Goal: Communication & Community: Answer question/provide support

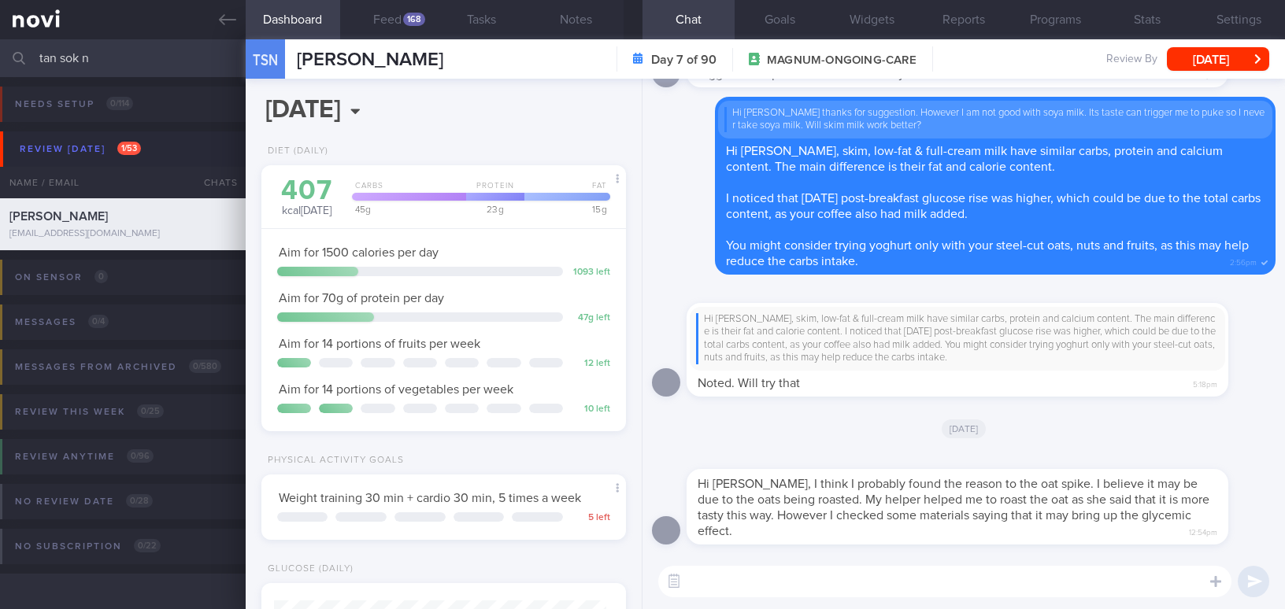
select select "9"
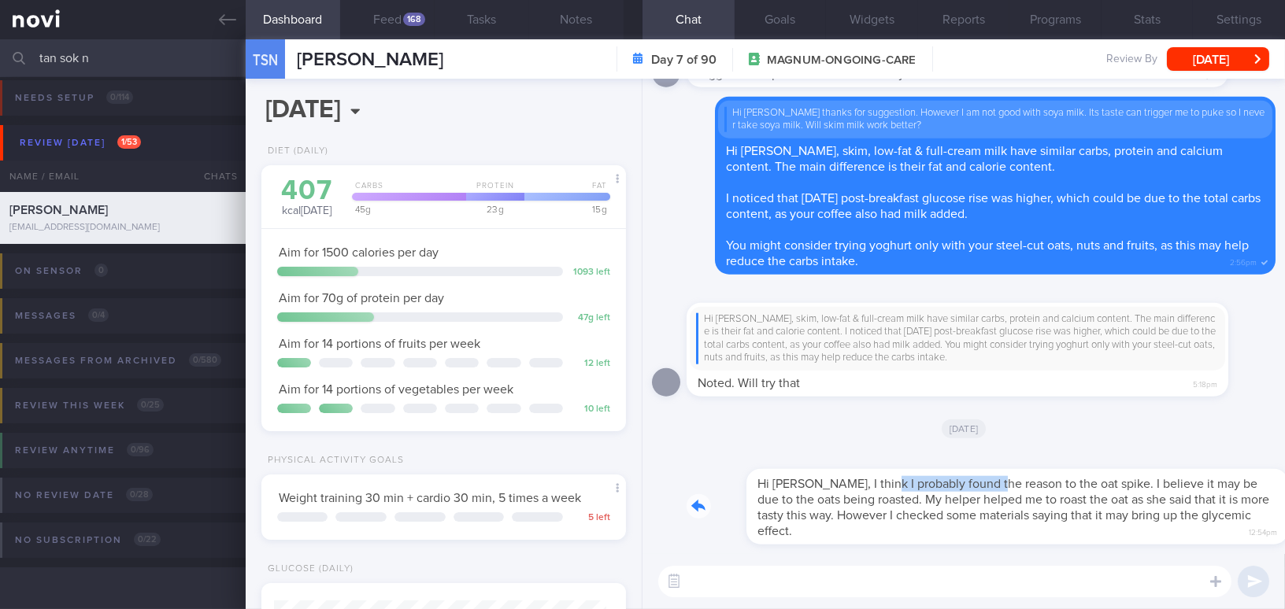
drag, startPoint x: 818, startPoint y: 476, endPoint x: 924, endPoint y: 429, distance: 116.3
click at [928, 479] on div "Hi [PERSON_NAME], I think I probably found the reason to the oat spike. I belie…" at bounding box center [980, 497] width 589 height 94
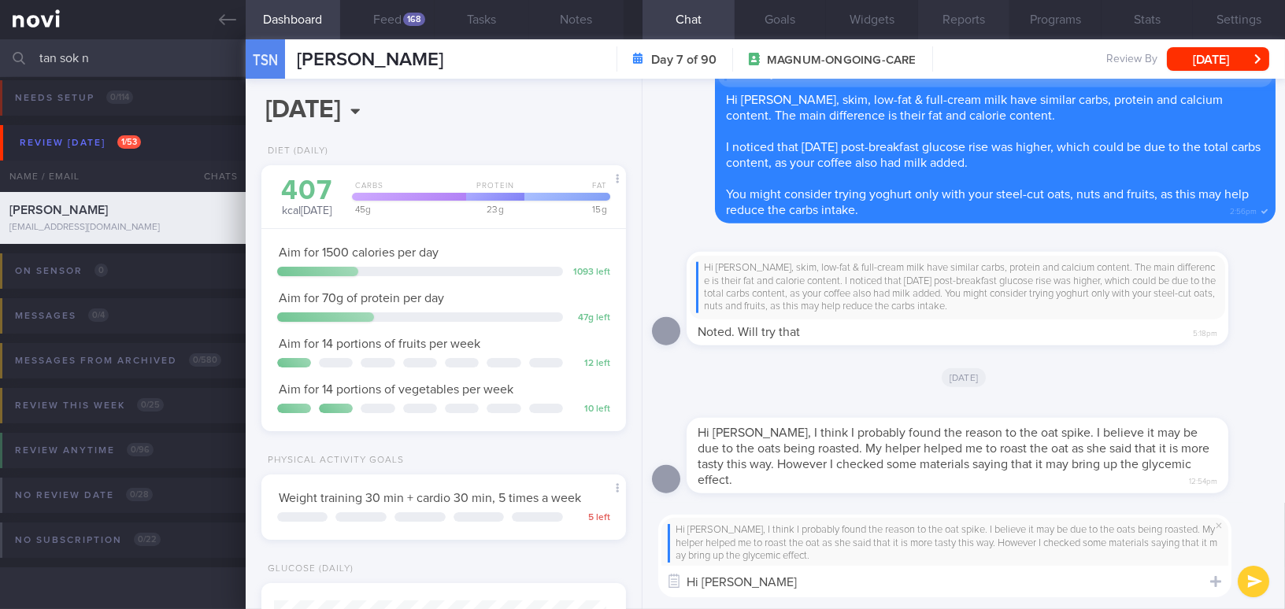
type textarea "Hi [PERSON_NAME]"
click at [391, 16] on button "Feed 168" at bounding box center [387, 19] width 94 height 39
click at [407, 26] on button "Feed 168" at bounding box center [387, 19] width 94 height 39
click at [405, 19] on div "168" at bounding box center [414, 19] width 22 height 13
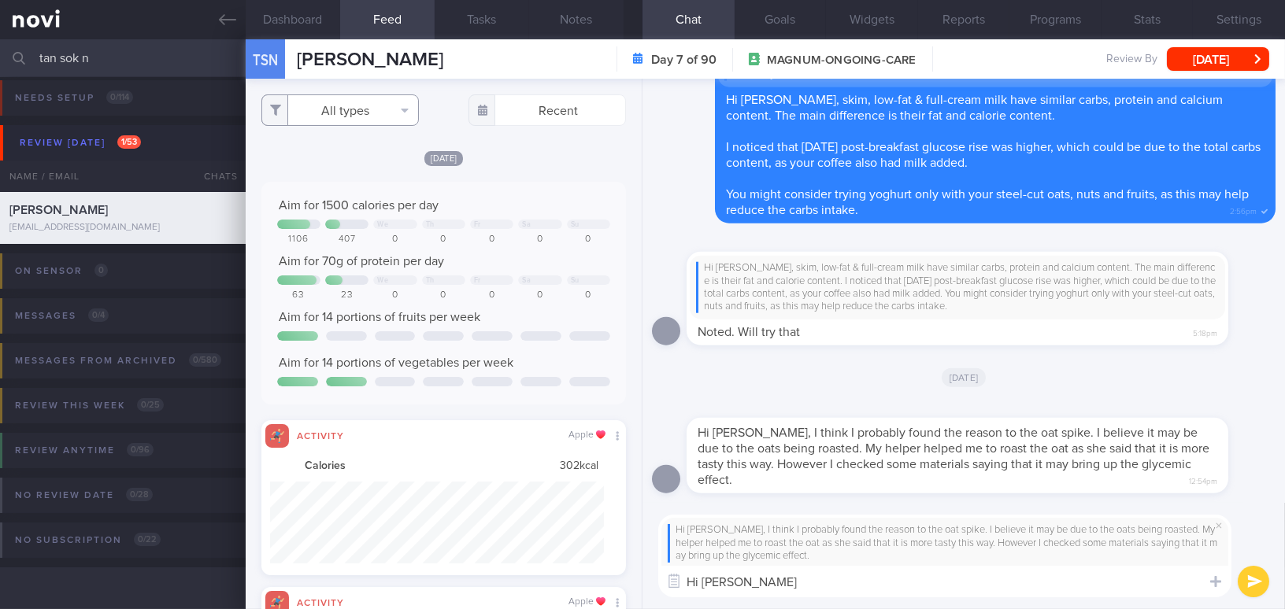
click at [346, 113] on button "All types" at bounding box center [339, 109] width 157 height 31
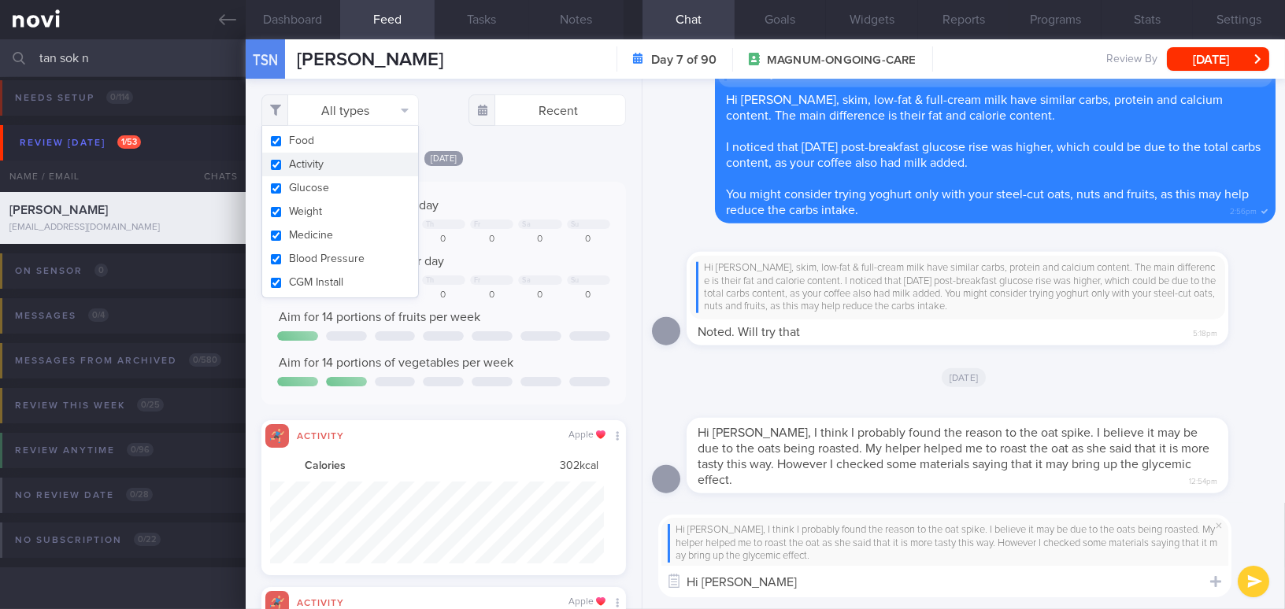
click at [276, 165] on input "checkbox" at bounding box center [276, 165] width 12 height 10
click at [274, 163] on input "checkbox" at bounding box center [276, 165] width 12 height 10
click at [512, 176] on div "Today Aim for 1500 calories per day We Th Fr Sa Su 1106 407 0 0 0 0 0 Aim for 7…" at bounding box center [443, 363] width 364 height 426
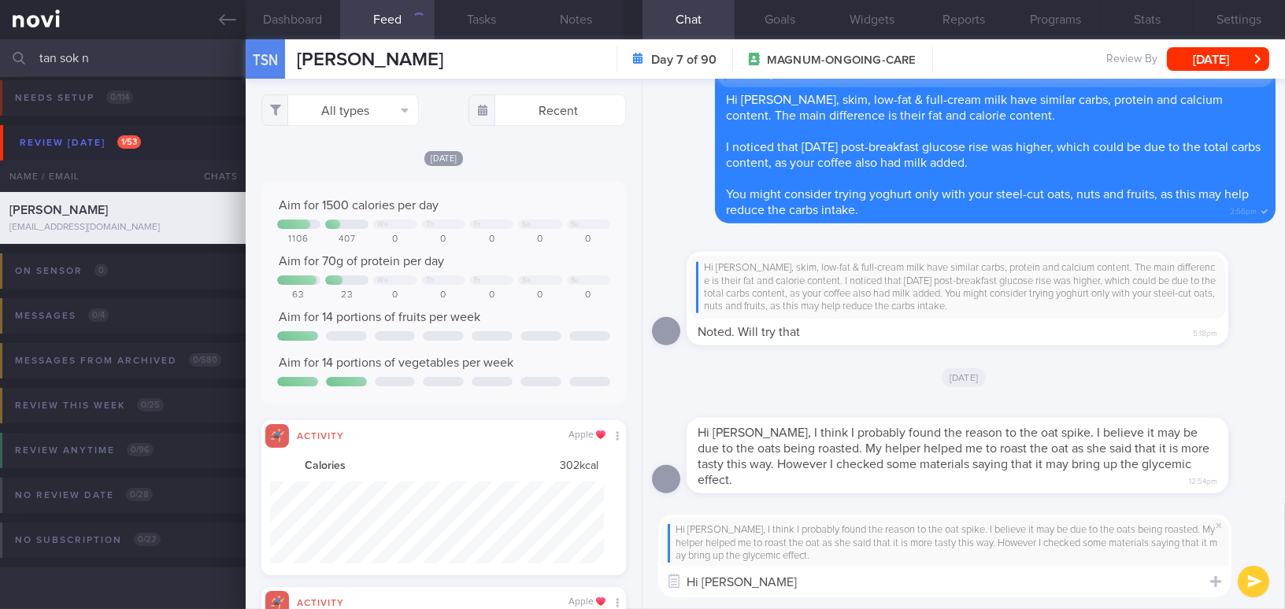
click at [757, 580] on textarea "Hi Ms Tan" at bounding box center [944, 581] width 573 height 31
click at [335, 104] on button "All types" at bounding box center [339, 109] width 157 height 31
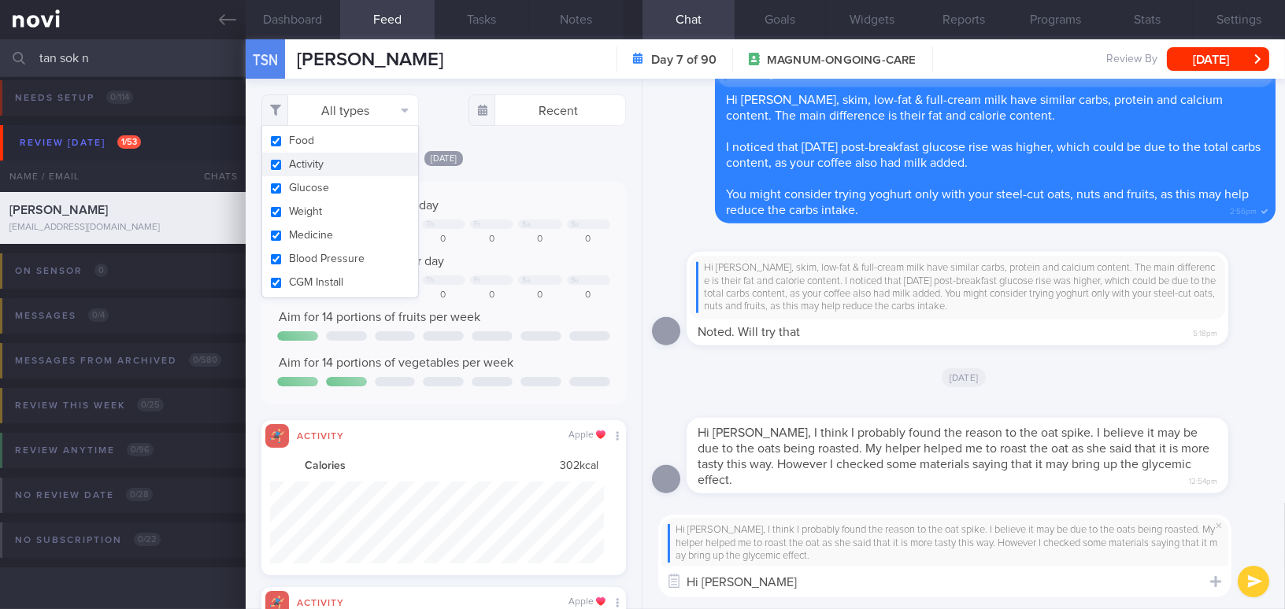
click at [272, 162] on button "Activity" at bounding box center [340, 165] width 156 height 24
click at [275, 165] on button "Activity" at bounding box center [340, 165] width 156 height 24
click at [534, 179] on div "Today Aim for 1500 calories per day We Th Fr Sa Su 1106 407 0 0 0 0 0 Aim for 7…" at bounding box center [443, 363] width 364 height 426
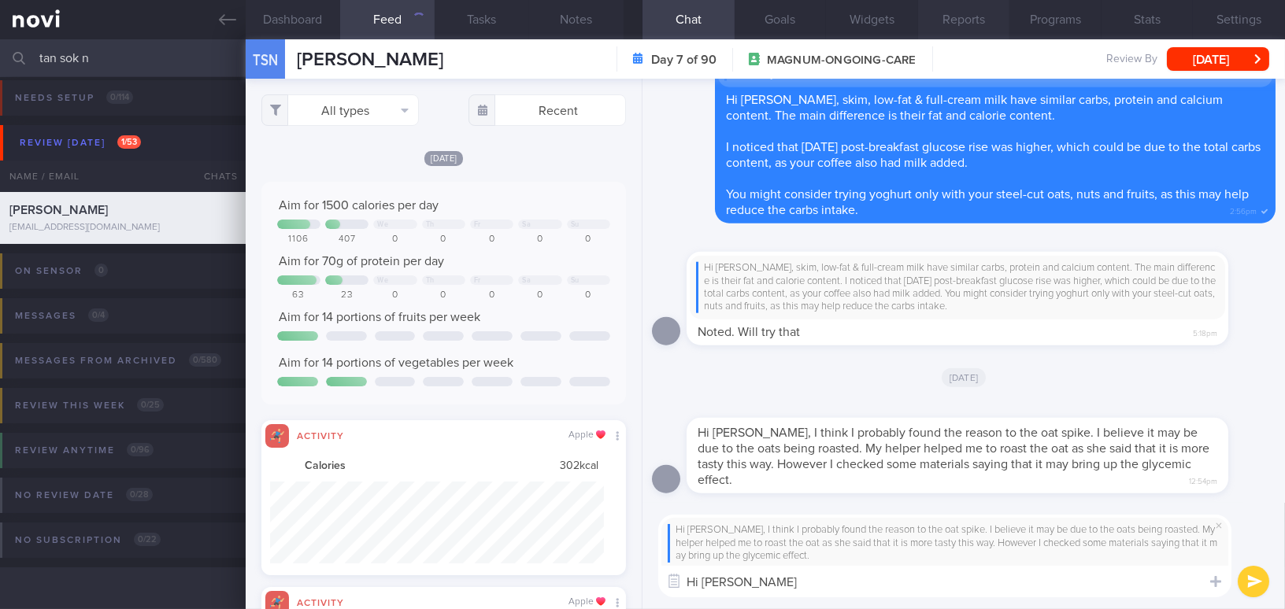
checkbox input "true"
click at [796, 595] on textarea "Hi Ms Tan" at bounding box center [944, 581] width 573 height 31
type textarea "Hi Ms Tan, please continue experimenting"
drag, startPoint x: 960, startPoint y: 576, endPoint x: 512, endPoint y: 586, distance: 447.2
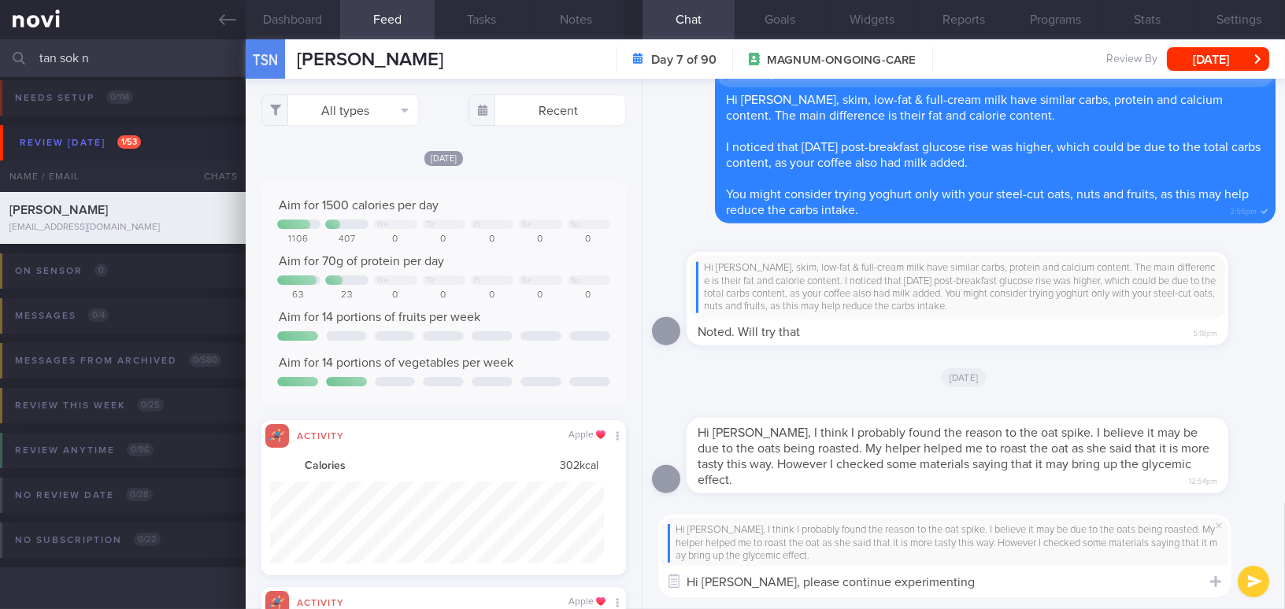
click at [512, 586] on div "Dashboard Feed 168 Tasks Notes Chat Goals Widgets Reports Programs Stats Settin…" at bounding box center [765, 324] width 1039 height 570
click at [1218, 523] on span at bounding box center [1218, 525] width 19 height 19
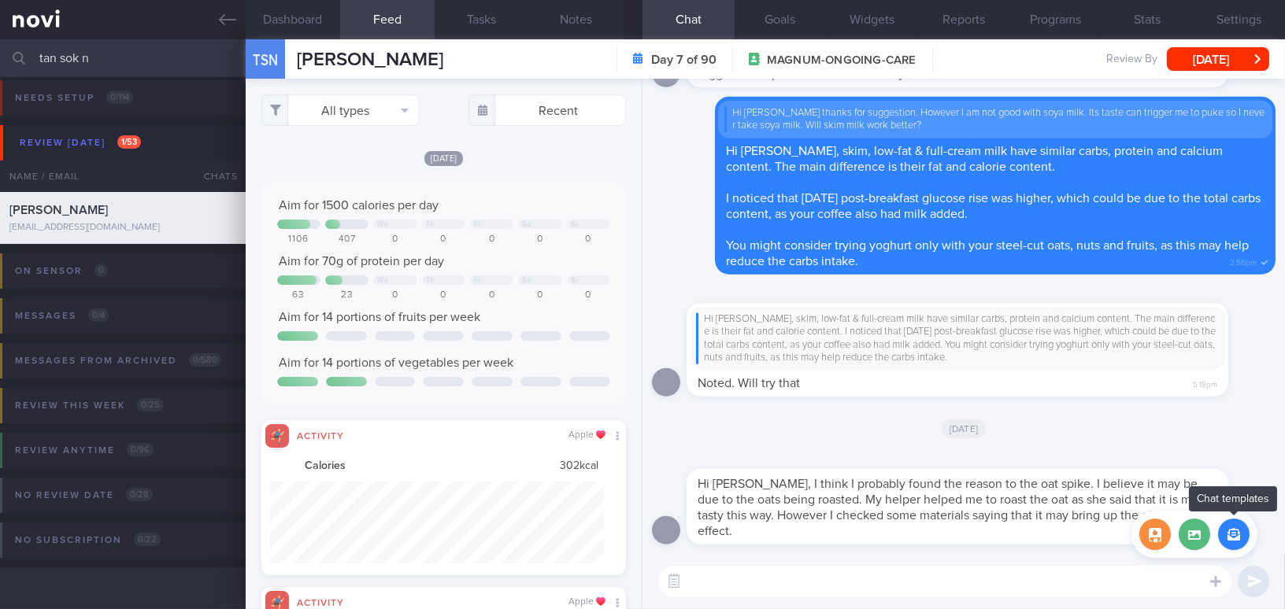
click at [1230, 532] on button "button" at bounding box center [1233, 534] width 31 height 31
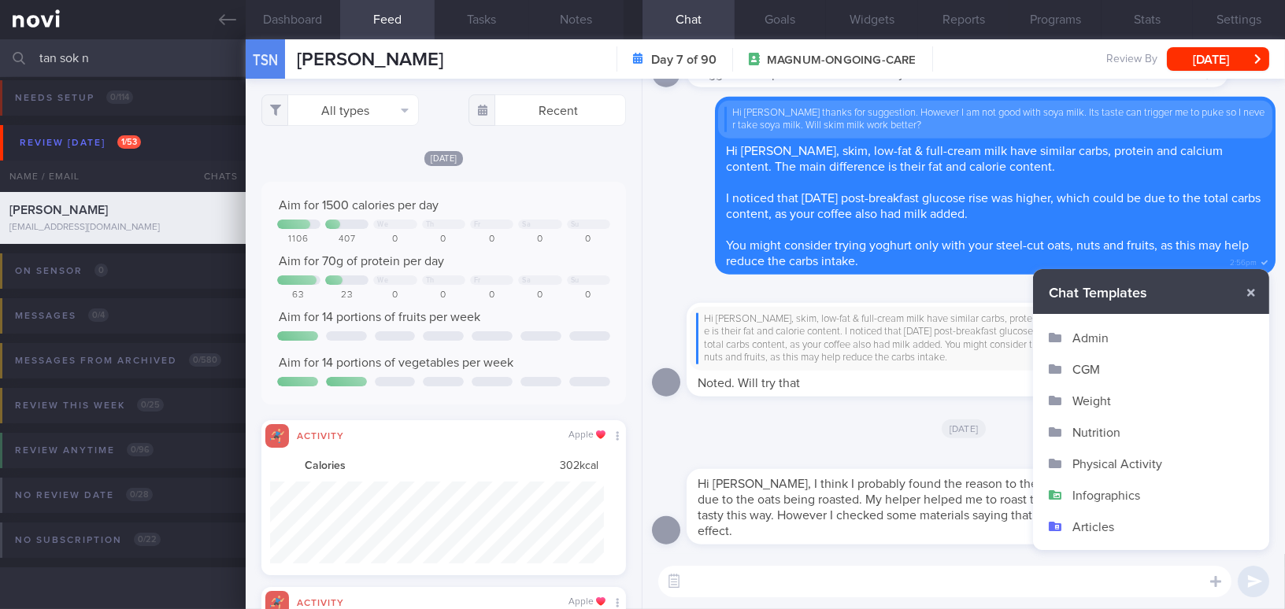
click at [1156, 580] on textarea at bounding box center [944, 581] width 573 height 31
click at [1208, 579] on div at bounding box center [1215, 581] width 28 height 30
click at [1253, 294] on button "button" at bounding box center [1251, 293] width 28 height 28
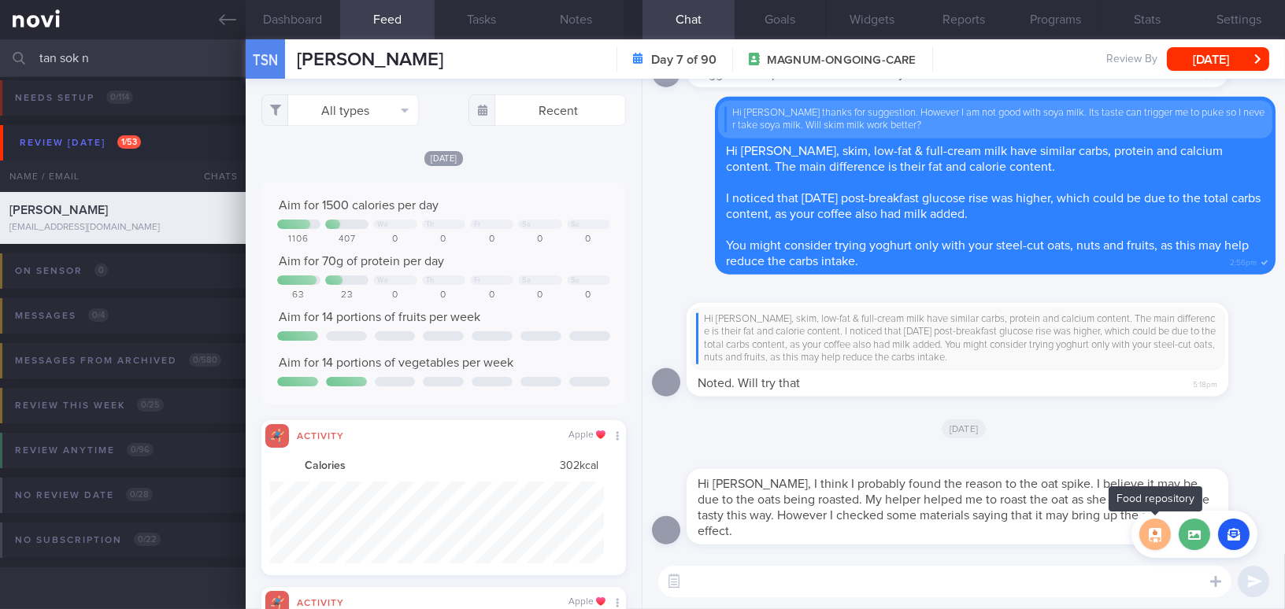
click at [1151, 540] on button "button" at bounding box center [1154, 534] width 31 height 31
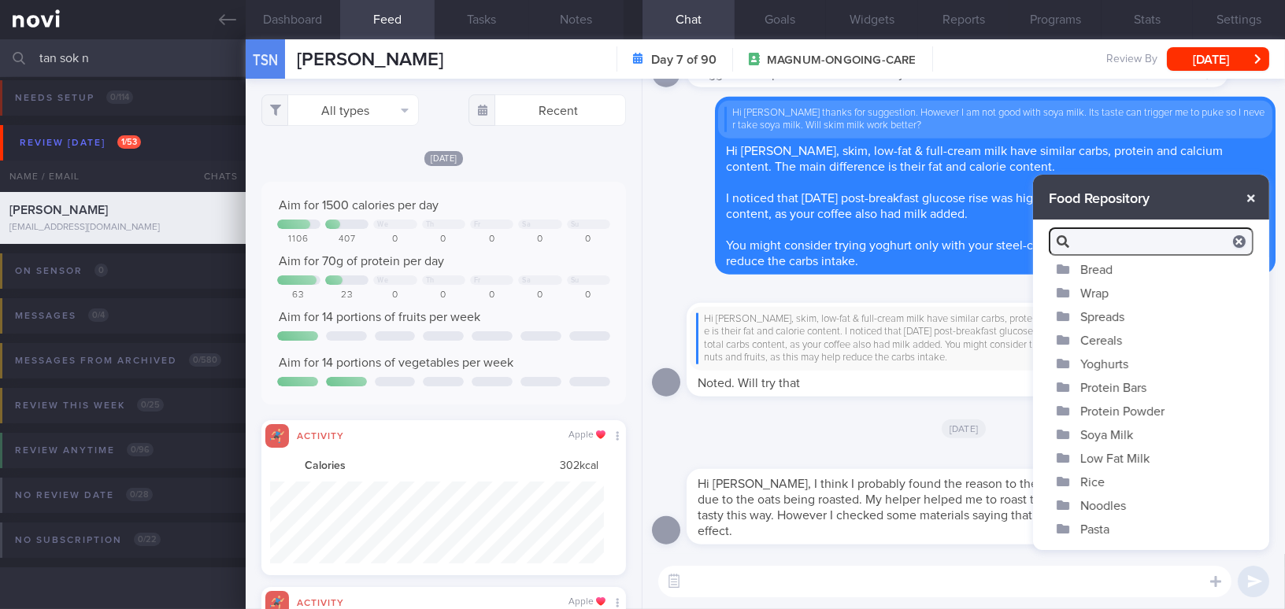
click at [1249, 197] on button "button" at bounding box center [1251, 198] width 28 height 28
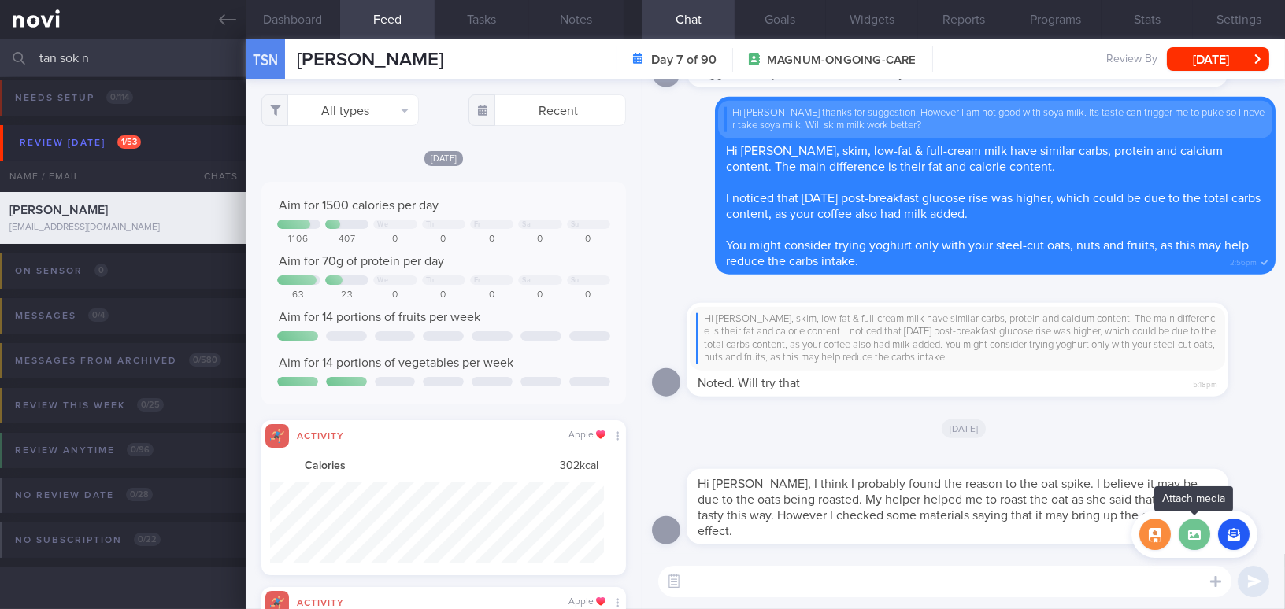
click at [1197, 541] on label at bounding box center [1193, 534] width 31 height 31
click at [0, 0] on input "file" at bounding box center [0, 0] width 0 height 0
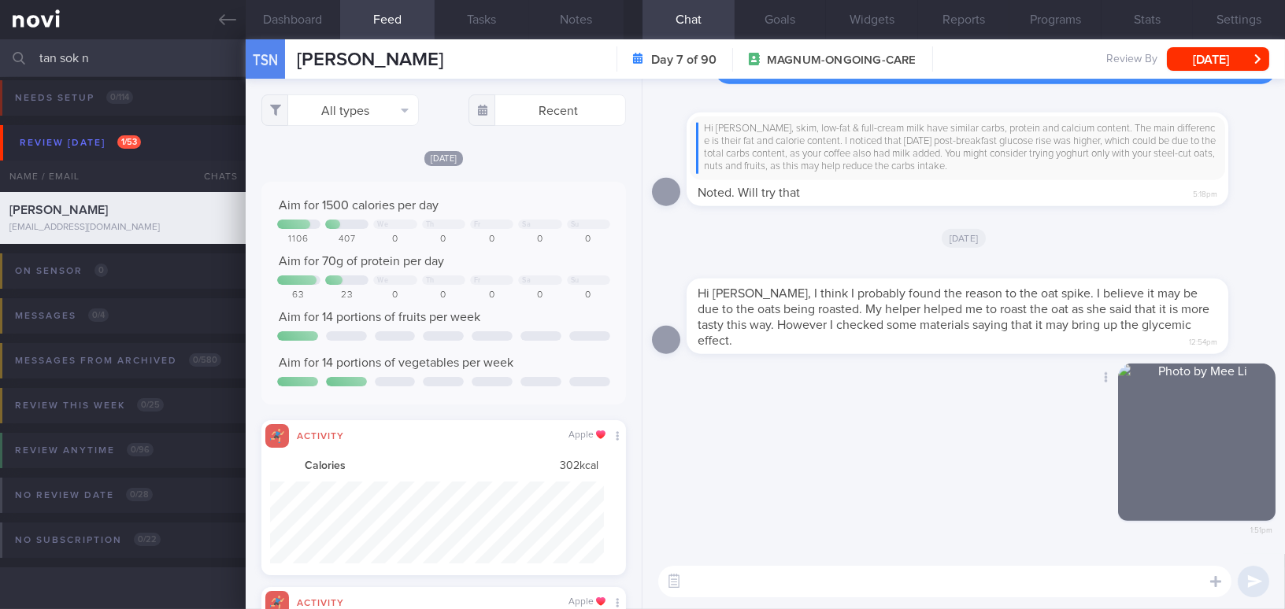
click at [1192, 499] on button "button" at bounding box center [1196, 442] width 157 height 157
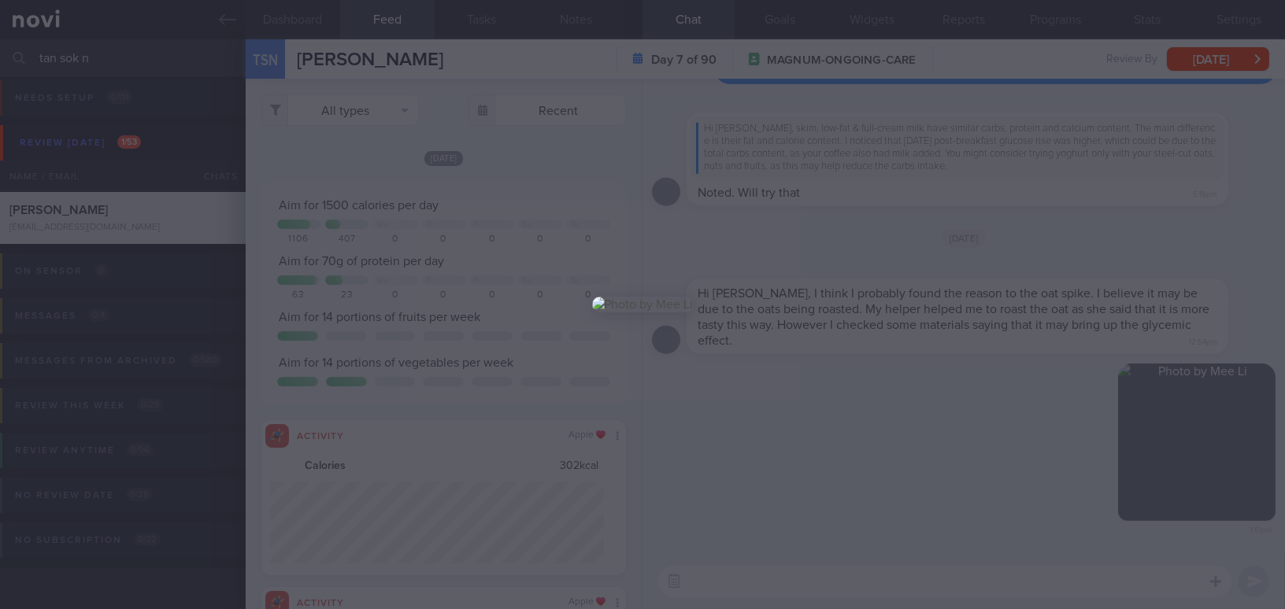
click at [757, 567] on div at bounding box center [643, 304] width 228 height 609
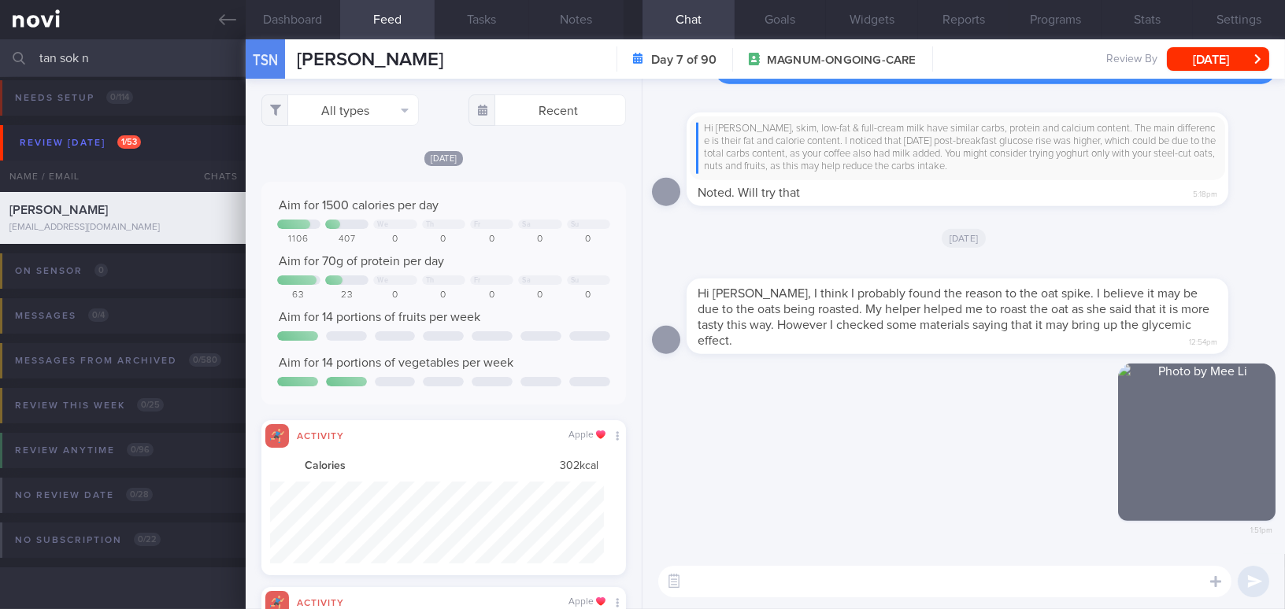
drag, startPoint x: 1156, startPoint y: 440, endPoint x: 1337, endPoint y: 459, distance: 182.0
click at [1284, 459] on html "You are offline! Some functionality will be unavailable Patients New Users Coac…" at bounding box center [642, 304] width 1285 height 609
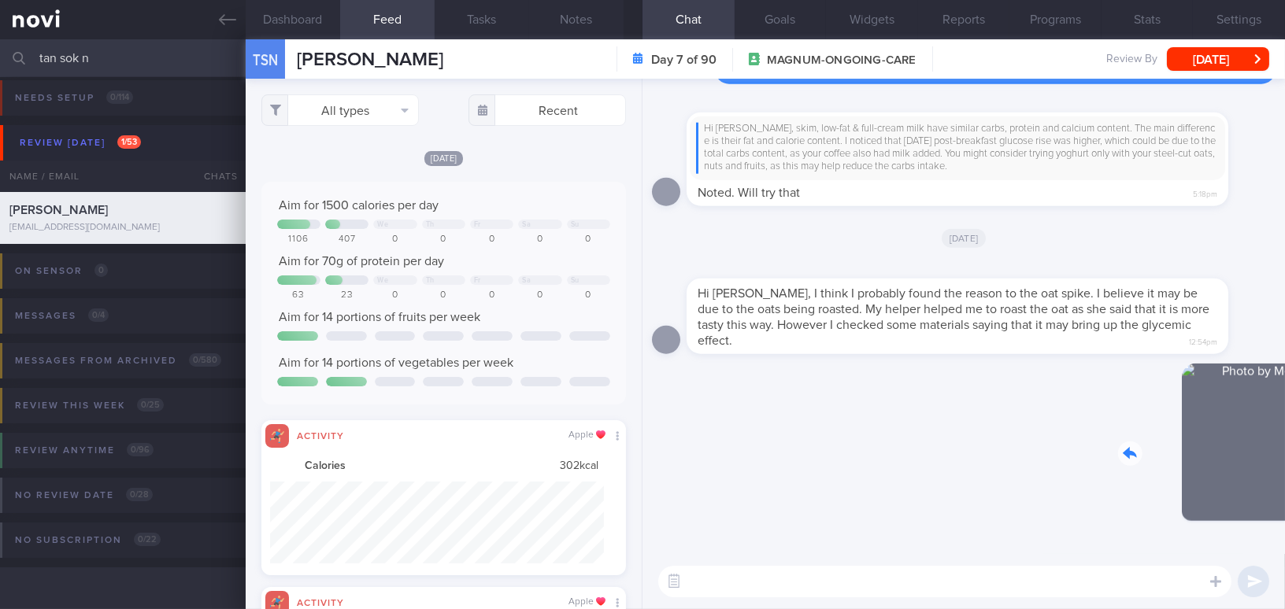
drag, startPoint x: 1216, startPoint y: 447, endPoint x: 1347, endPoint y: 451, distance: 130.7
click at [1284, 451] on html "You are offline! Some functionality will be unavailable Patients New Users Coac…" at bounding box center [642, 304] width 1285 height 609
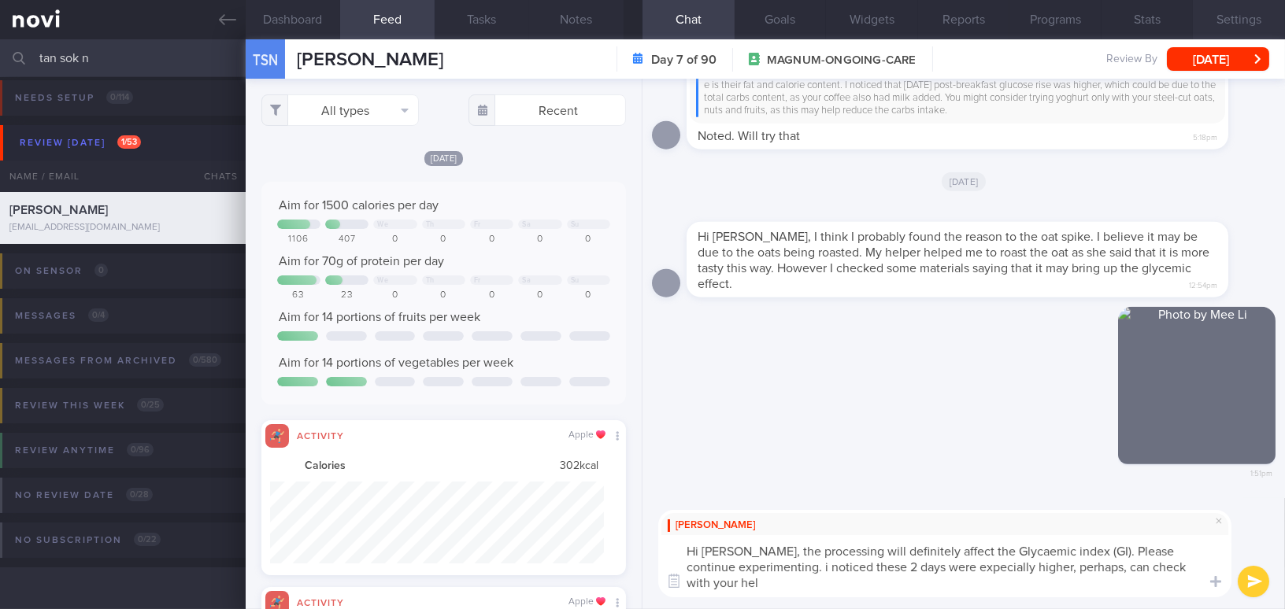
scroll to position [0, 0]
drag, startPoint x: 744, startPoint y: 549, endPoint x: 934, endPoint y: 582, distance: 193.4
click at [927, 575] on textarea "Hi Ms Tan, the processing will definitely affect the Glycaemic index (GI). Plea…" at bounding box center [944, 566] width 573 height 62
click at [944, 590] on textarea "Hi Ms Tan, the processing will definitely affect the Glycaemic index (GI). Plea…" at bounding box center [944, 566] width 573 height 62
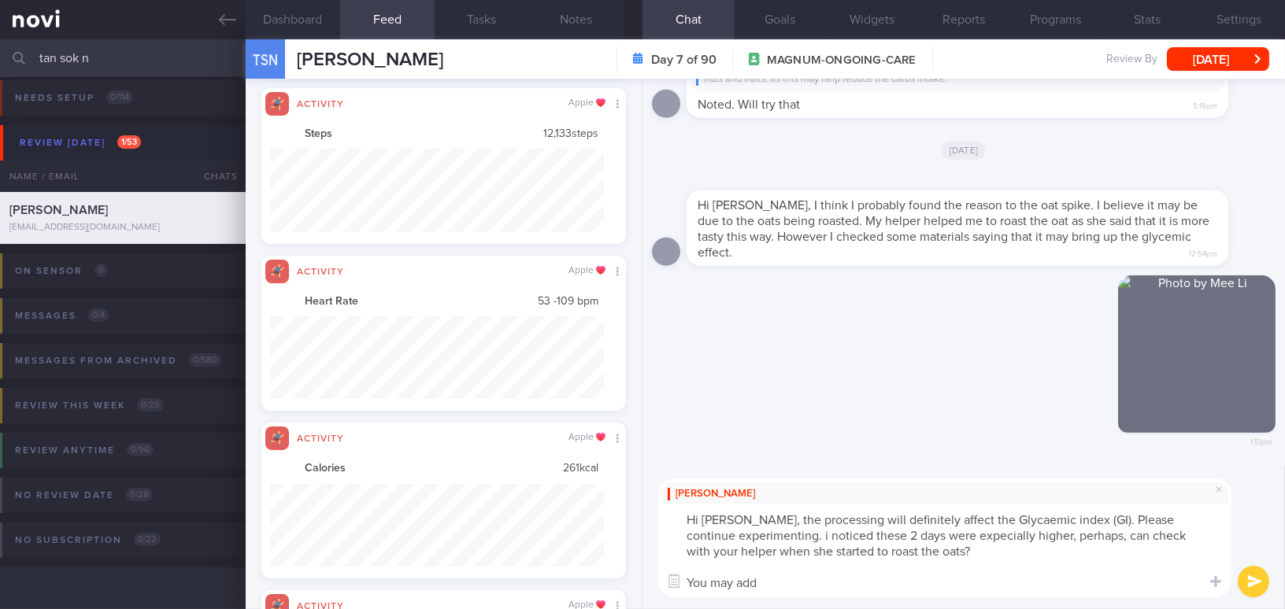
scroll to position [83, 333]
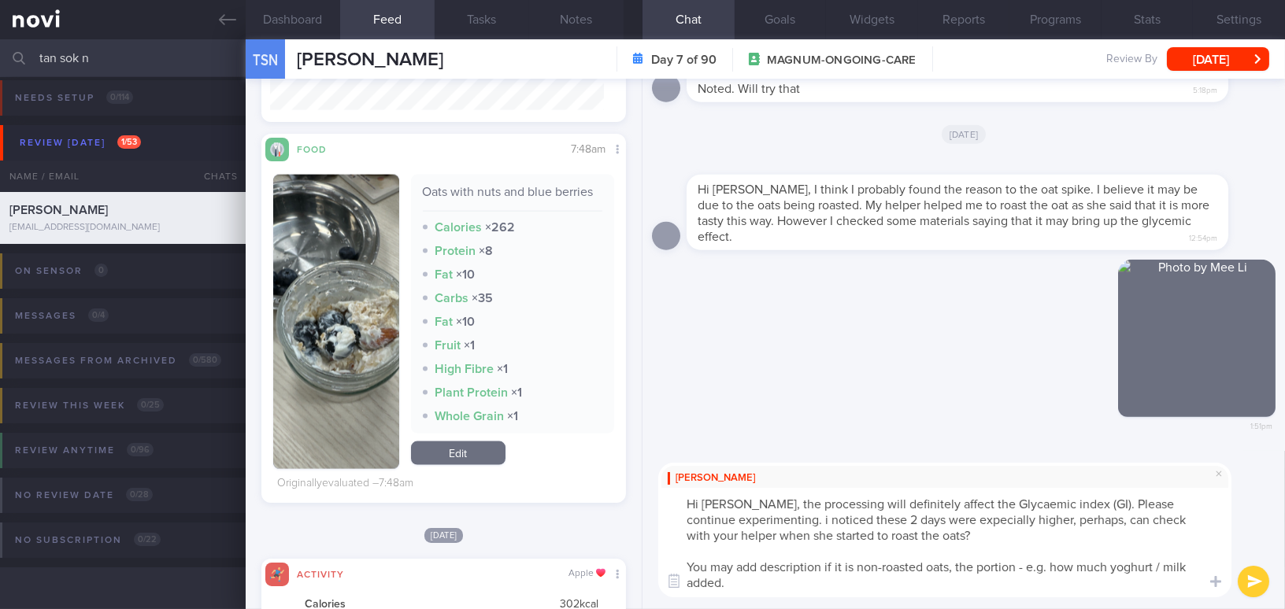
drag, startPoint x: 745, startPoint y: 507, endPoint x: 813, endPoint y: 587, distance: 105.5
click at [813, 587] on textarea "Hi Ms Tan, the processing will definitely affect the Glycaemic index (GI). Plea…" at bounding box center [944, 542] width 573 height 109
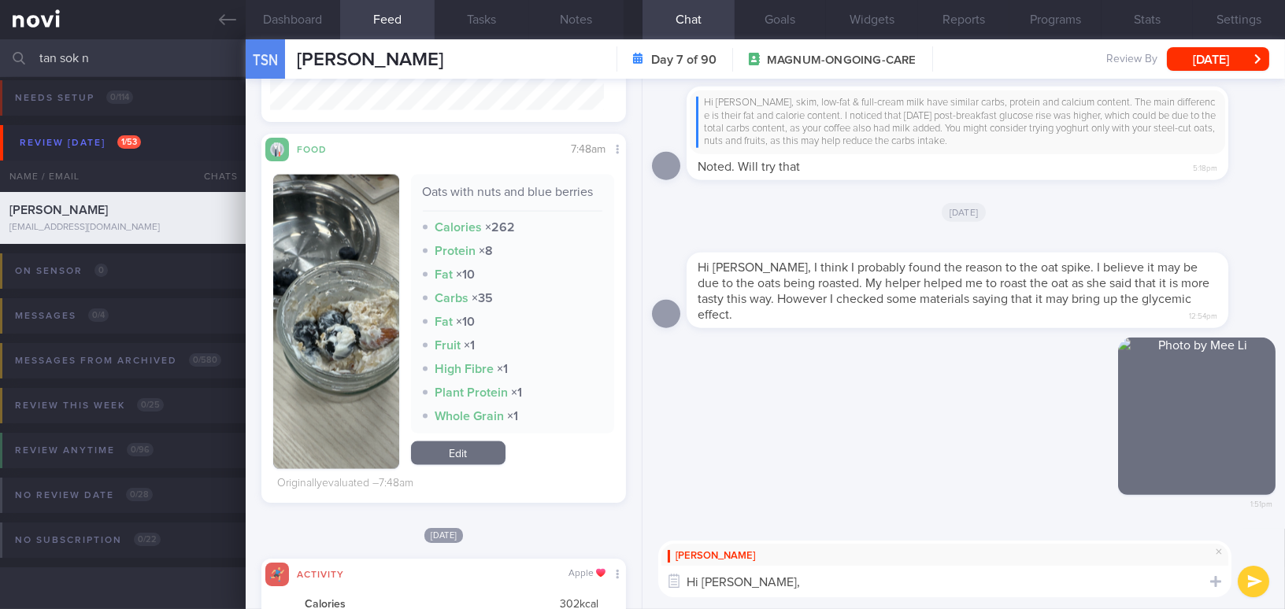
paste textarea "The processing will definitely affect the glycaemic index (GI). Please continue…"
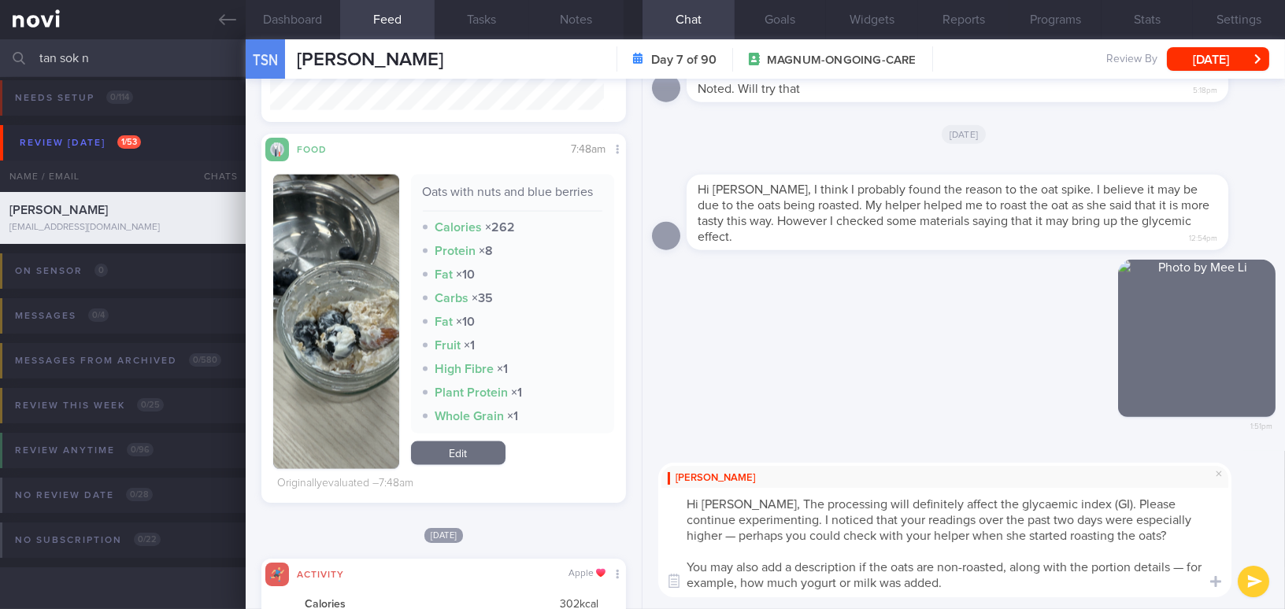
scroll to position [0, 0]
click at [756, 505] on textarea "Hi Ms Tan, The processing will definitely affect the glycaemic index (GI). Plea…" at bounding box center [944, 542] width 573 height 109
drag, startPoint x: 1001, startPoint y: 518, endPoint x: 1023, endPoint y: 518, distance: 21.3
click at [1023, 518] on textarea "Hi Ms Tan, the processing will definitely affect the glycaemic index (GI). Plea…" at bounding box center [944, 542] width 573 height 109
drag, startPoint x: 927, startPoint y: 518, endPoint x: 971, endPoint y: 518, distance: 44.1
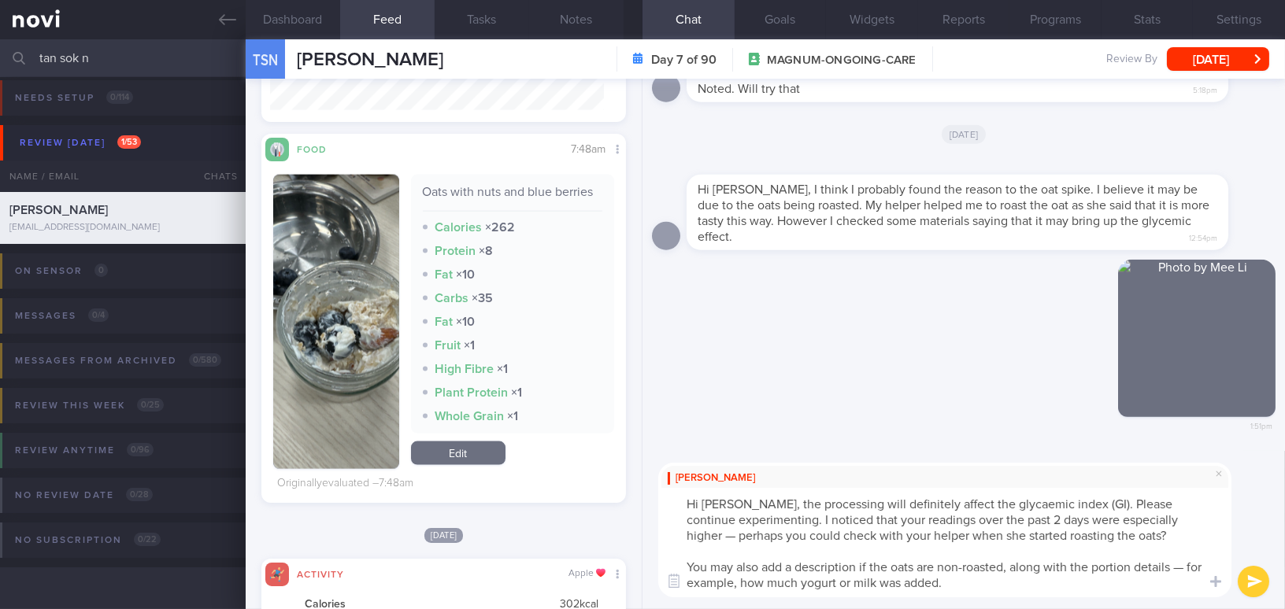
click at [971, 518] on textarea "Hi Ms Tan, the processing will definitely affect the glycaemic index (GI). Plea…" at bounding box center [944, 542] width 573 height 109
click at [1134, 521] on textarea "Hi Ms Tan, the processing will definitely affect the glycaemic index (GI). Plea…" at bounding box center [944, 542] width 573 height 109
click at [962, 566] on textarea "Hi Ms Tan, the processing will definitely affect the glycaemic index (GI). Plea…" at bounding box center [944, 542] width 573 height 109
drag, startPoint x: 725, startPoint y: 585, endPoint x: 811, endPoint y: 581, distance: 85.9
click at [811, 581] on textarea "Hi Ms Tan, the processing will definitely affect the glycaemic index (GI). Plea…" at bounding box center [944, 542] width 573 height 109
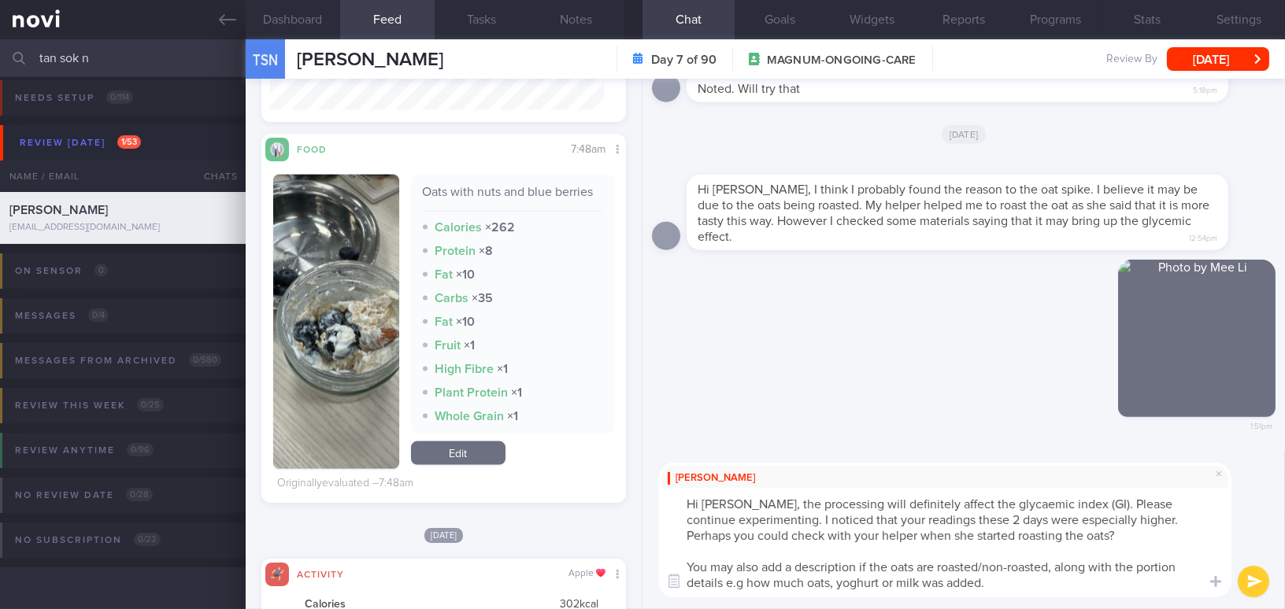
type textarea "Hi Ms Tan, the processing will definitely affect the glycaemic index (GI). Plea…"
click at [1248, 575] on button "submit" at bounding box center [1253, 581] width 31 height 31
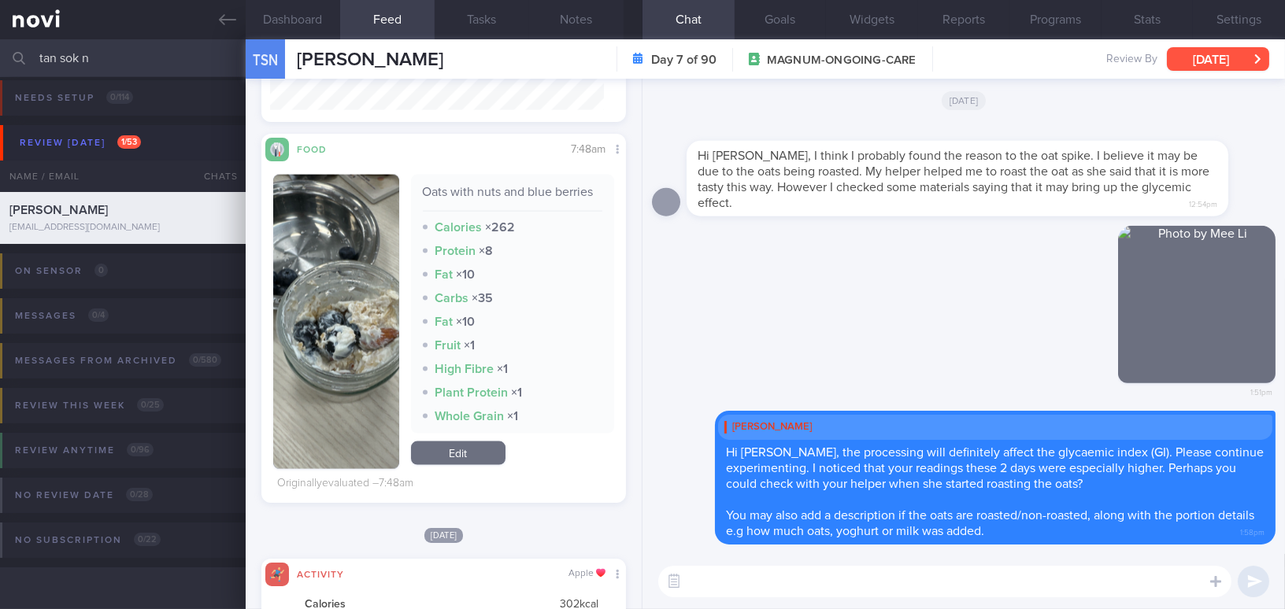
click at [1215, 65] on button "[DATE]" at bounding box center [1218, 59] width 102 height 24
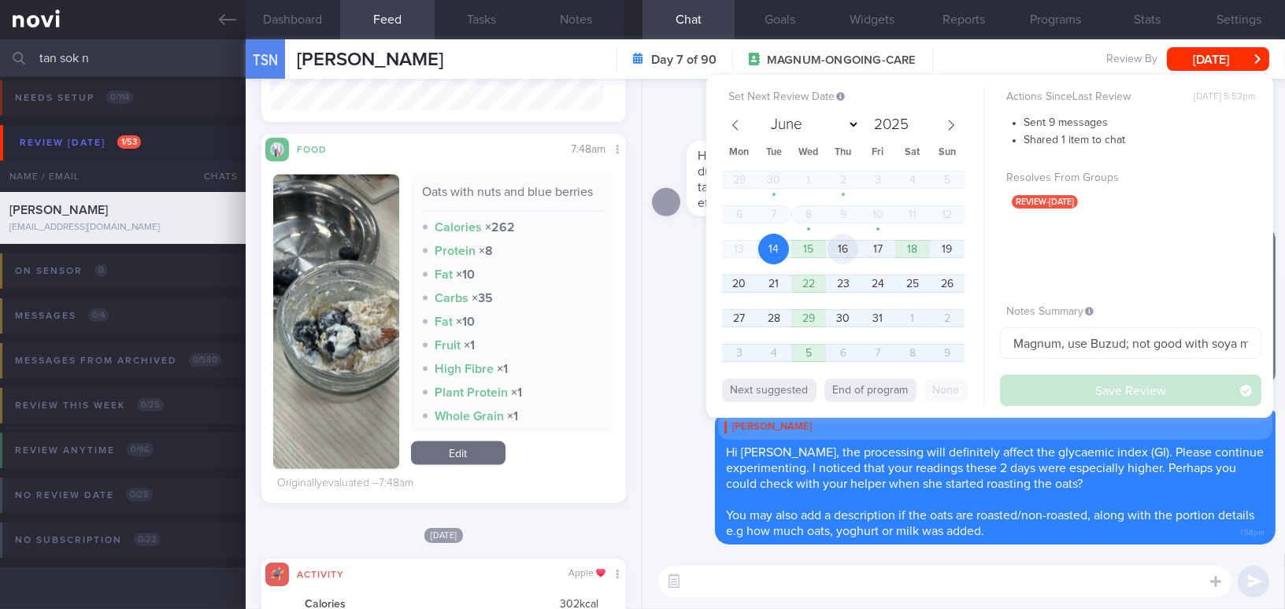
click at [858, 248] on span "16" at bounding box center [842, 249] width 31 height 31
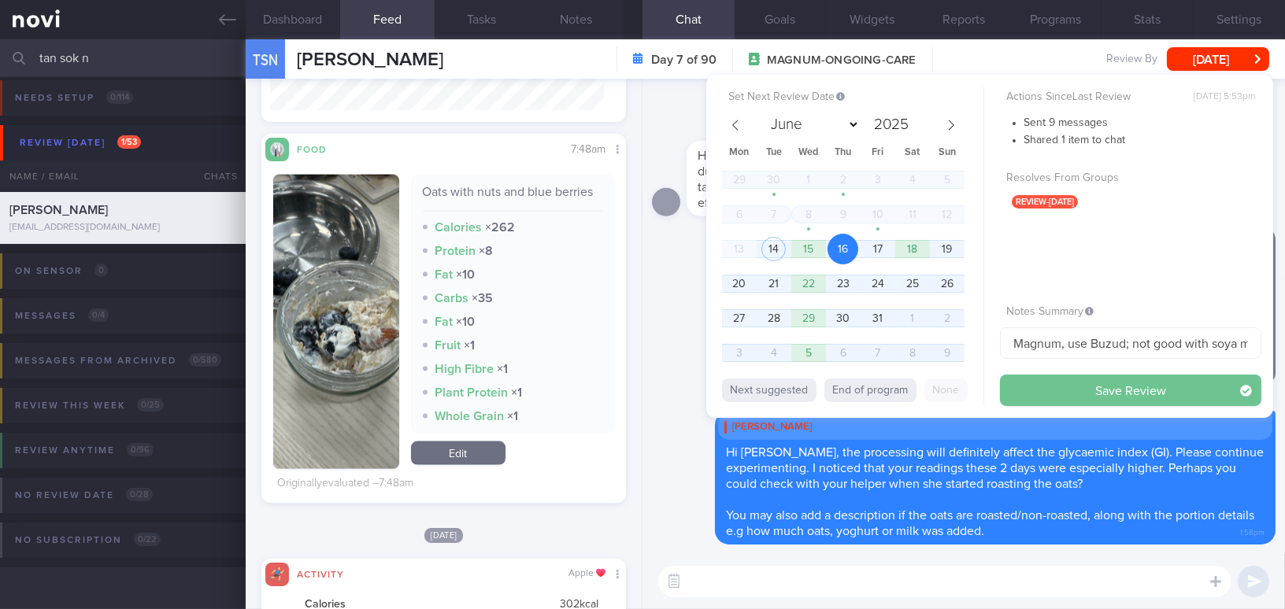
click at [1086, 392] on button "Save Review" at bounding box center [1130, 390] width 261 height 31
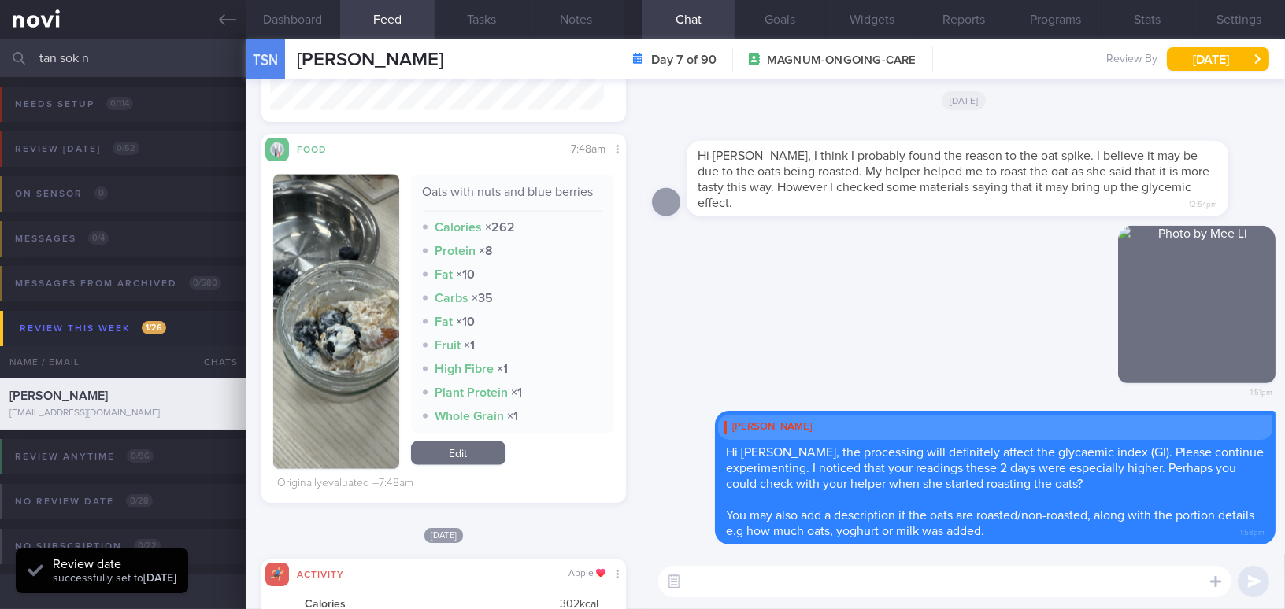
click at [54, 52] on input "tan sok n" at bounding box center [642, 58] width 1285 height 38
click at [221, 14] on icon at bounding box center [227, 19] width 17 height 17
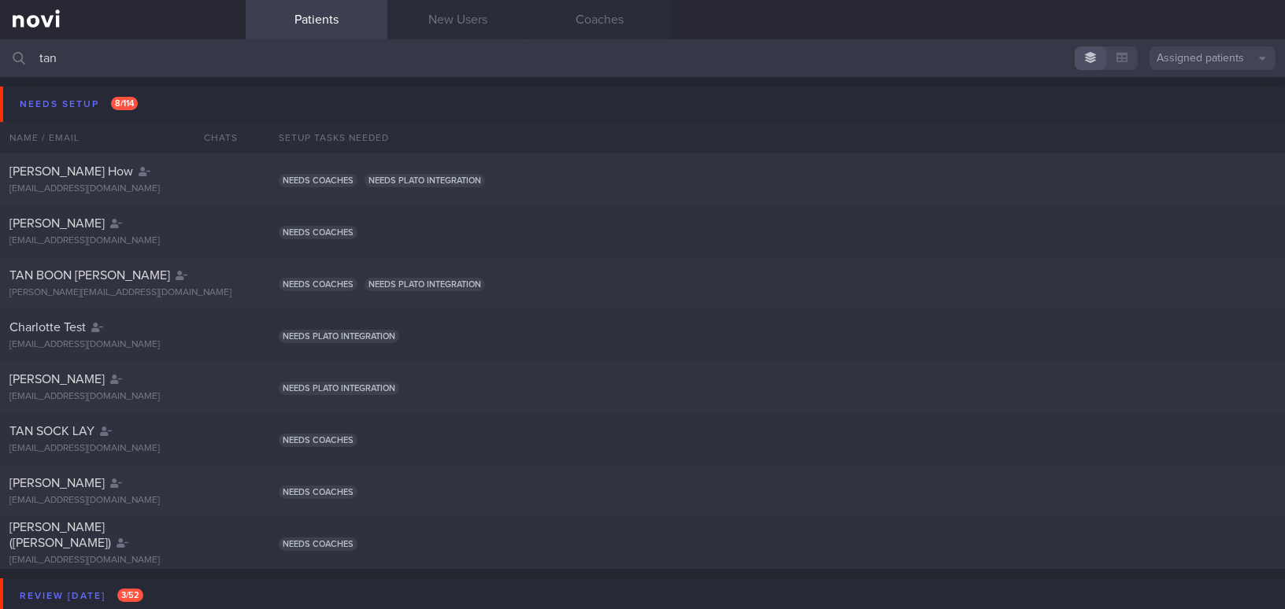
type input "tan"
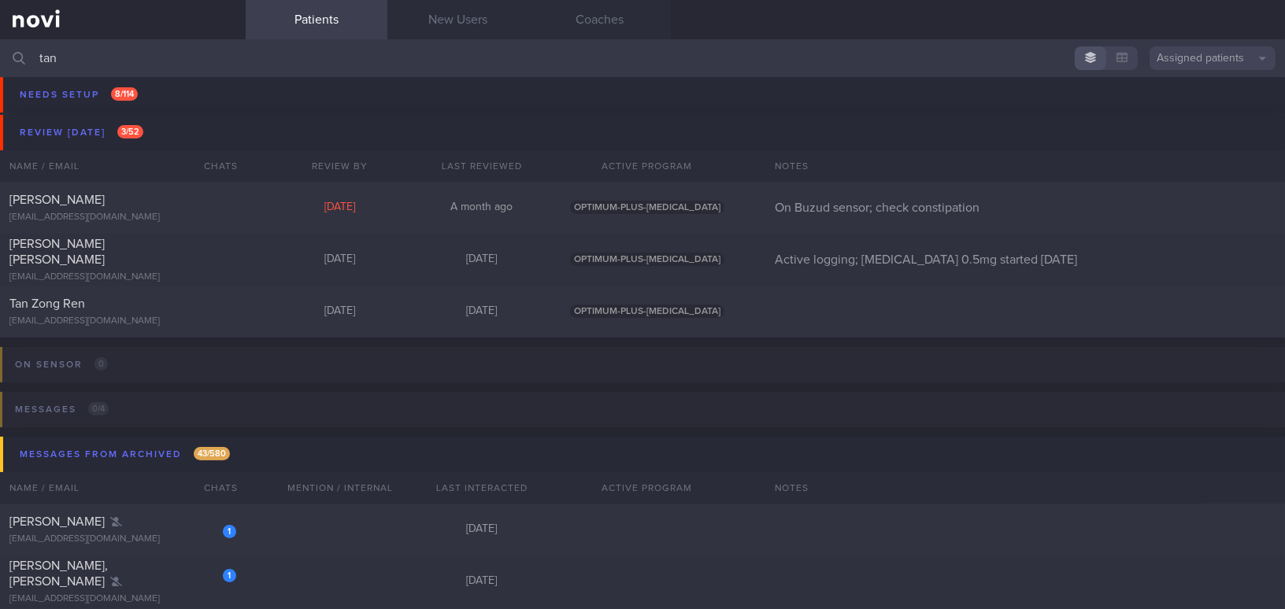
scroll to position [501, 0]
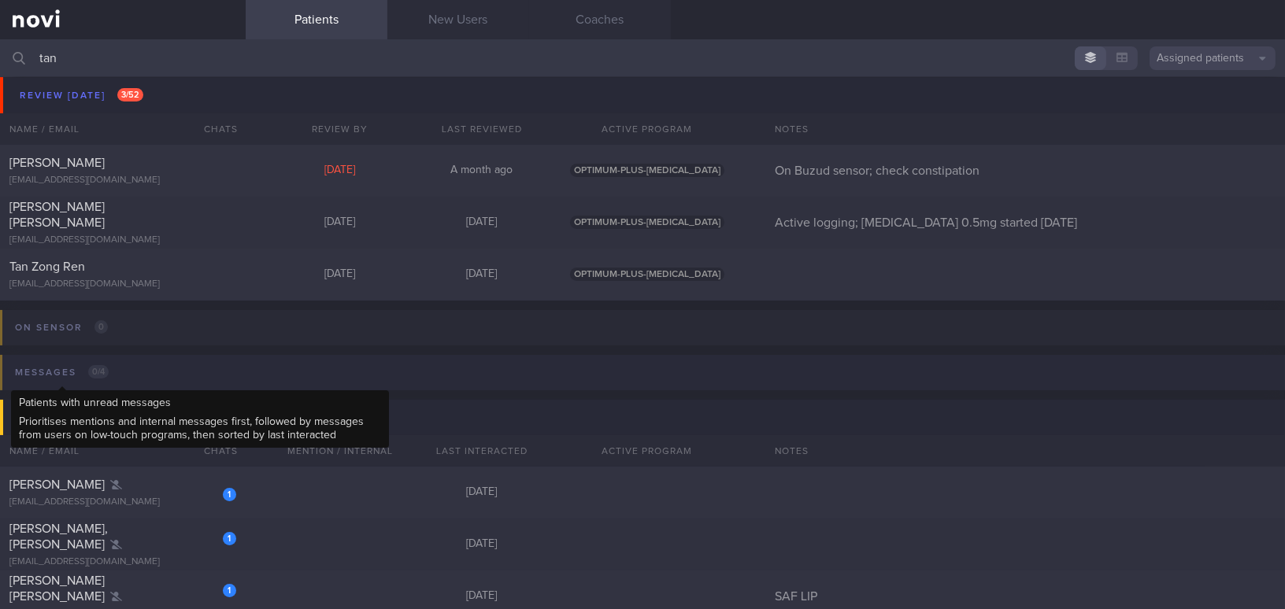
click at [51, 373] on div "Messages 0 / 4" at bounding box center [62, 372] width 102 height 21
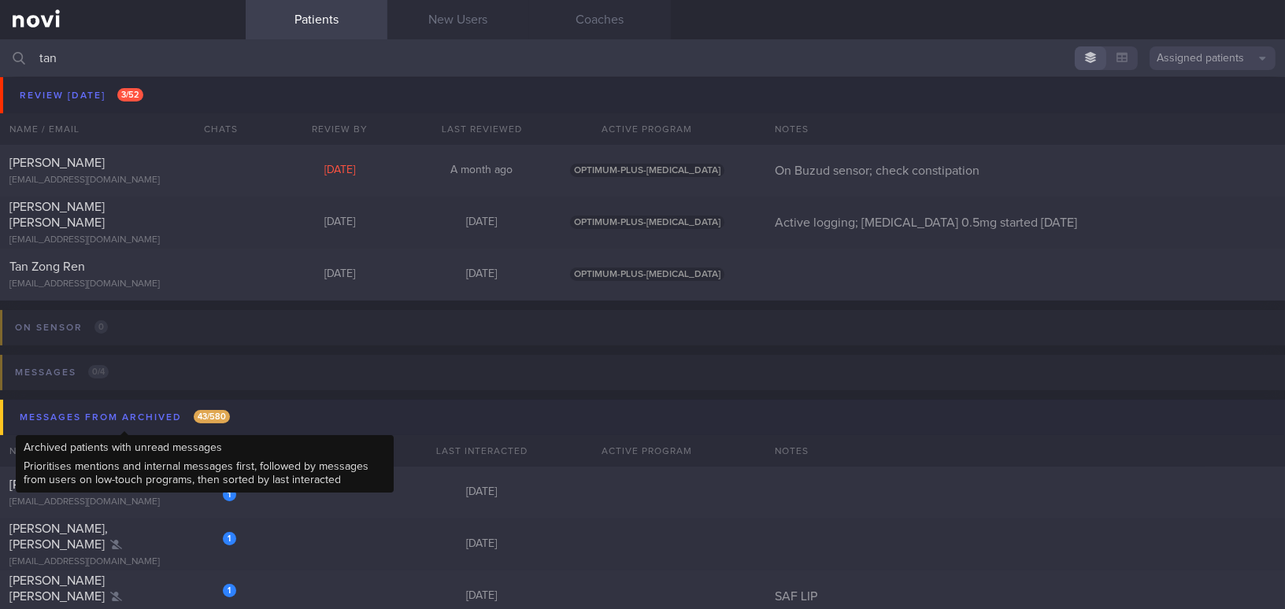
click at [105, 416] on div "Messages from Archived 43 / 580" at bounding box center [125, 417] width 218 height 21
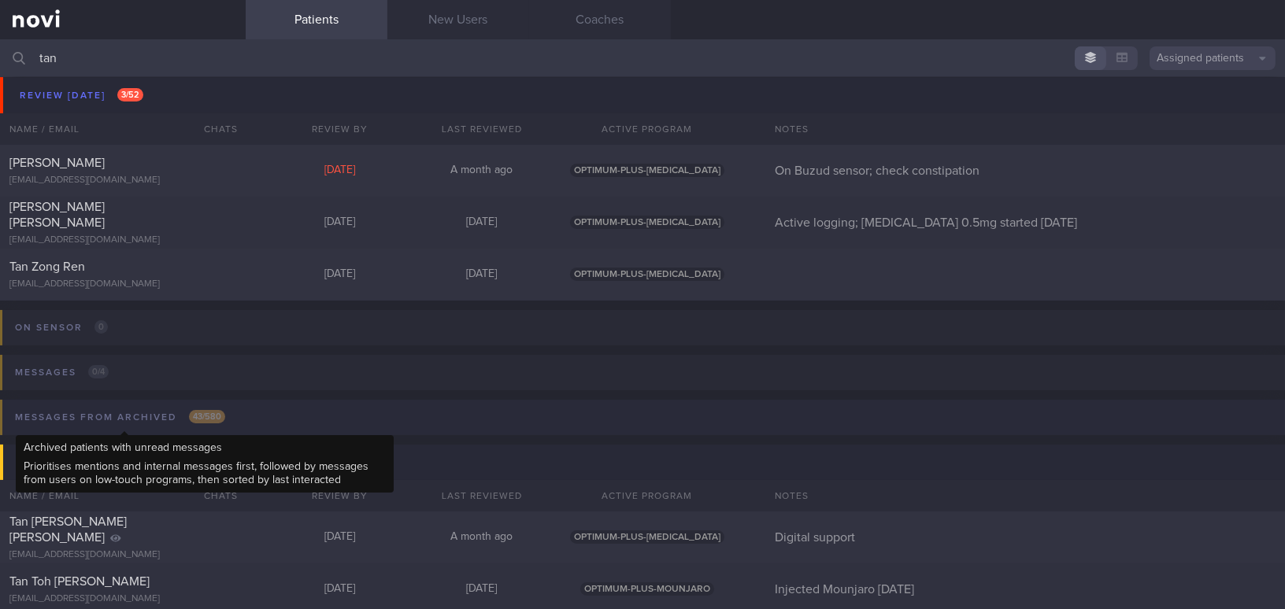
click at [105, 416] on div "Messages from Archived 43 / 580" at bounding box center [120, 417] width 218 height 21
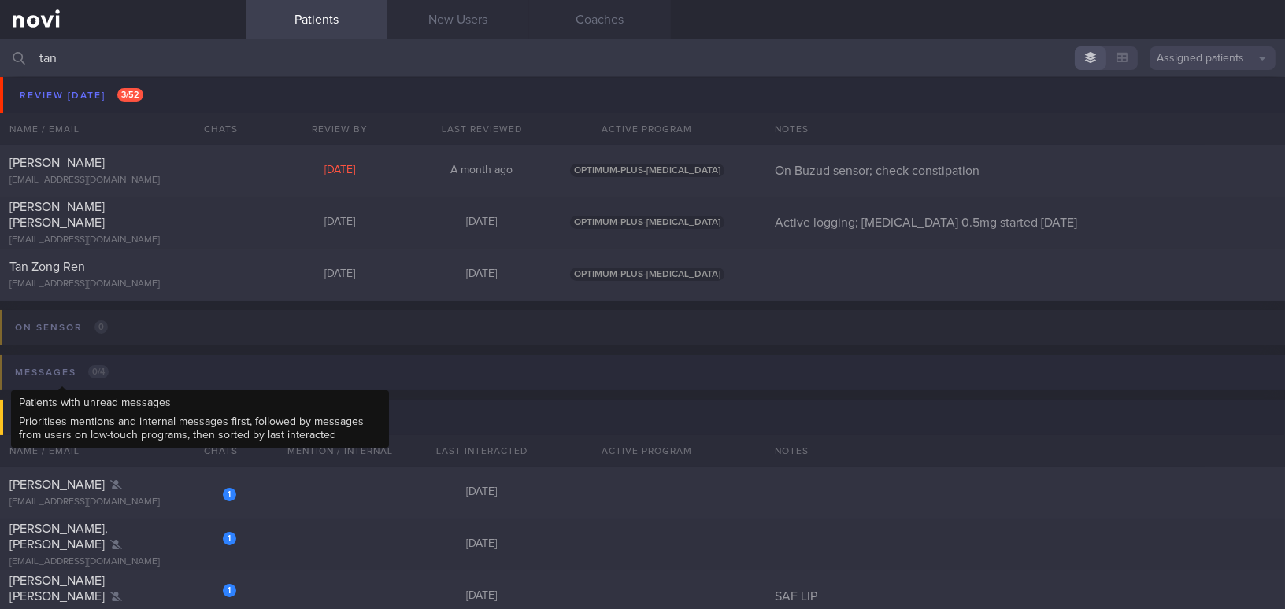
click at [65, 368] on div "Messages 0 / 4" at bounding box center [62, 372] width 102 height 21
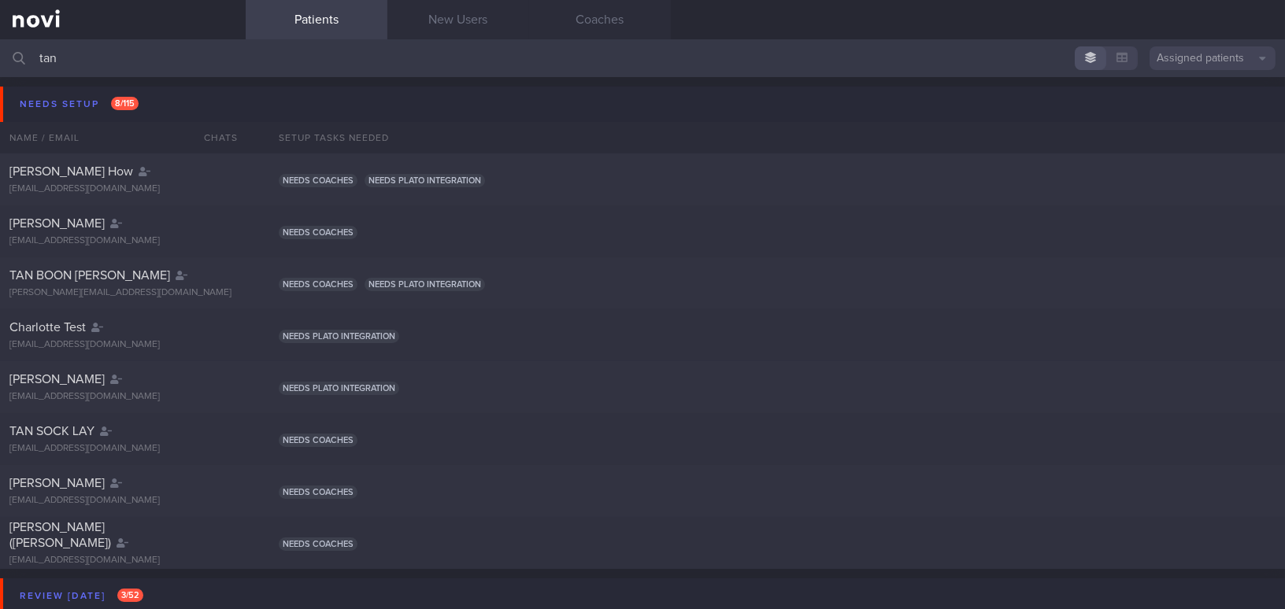
drag, startPoint x: 72, startPoint y: 61, endPoint x: 19, endPoint y: 63, distance: 52.8
click at [19, 63] on div "tan Assigned patients Assigned patients All active patients Archived patients" at bounding box center [642, 58] width 1285 height 38
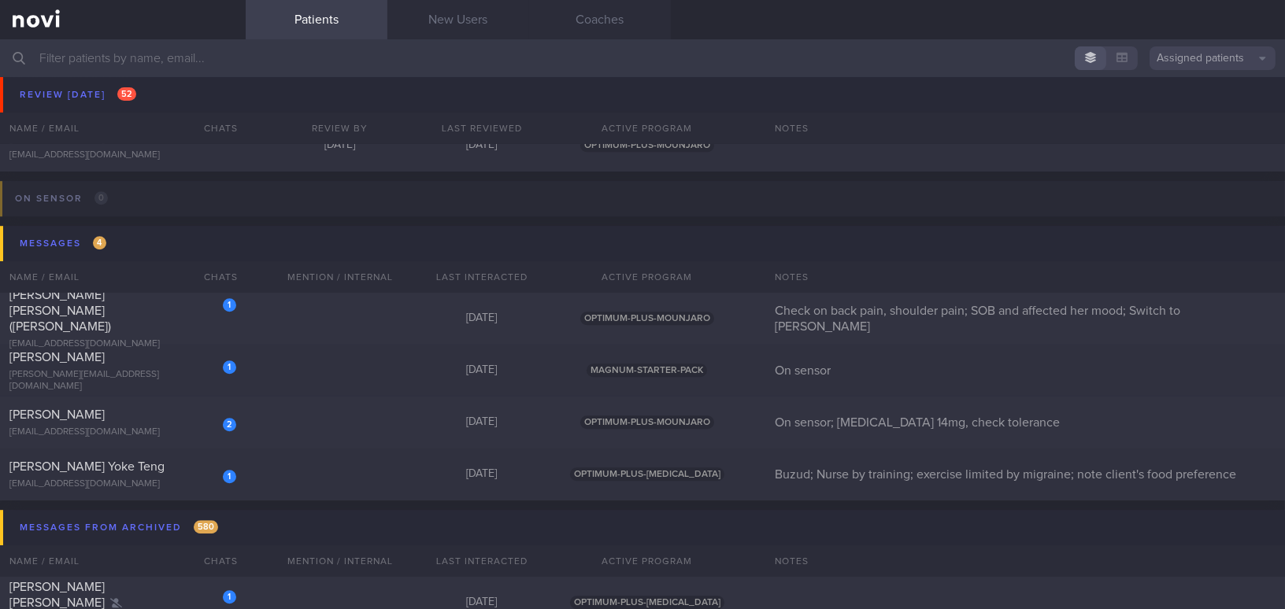
scroll to position [8803, 0]
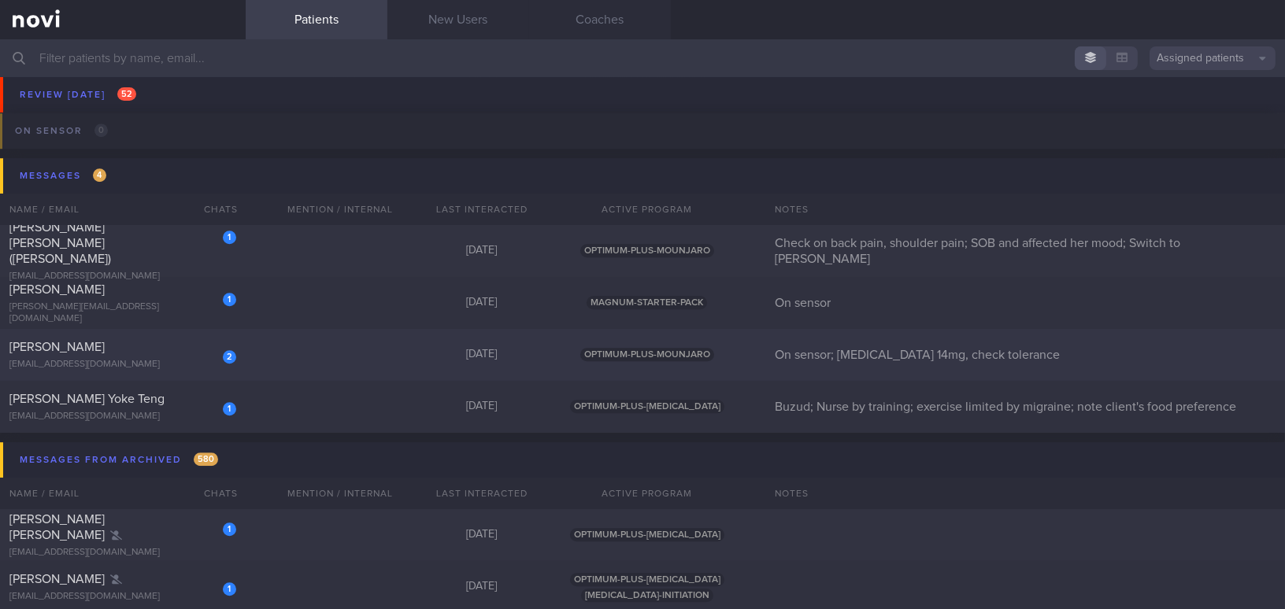
click at [120, 359] on div "mshan.keiko@gmail.com" at bounding box center [122, 365] width 227 height 12
select select "9"
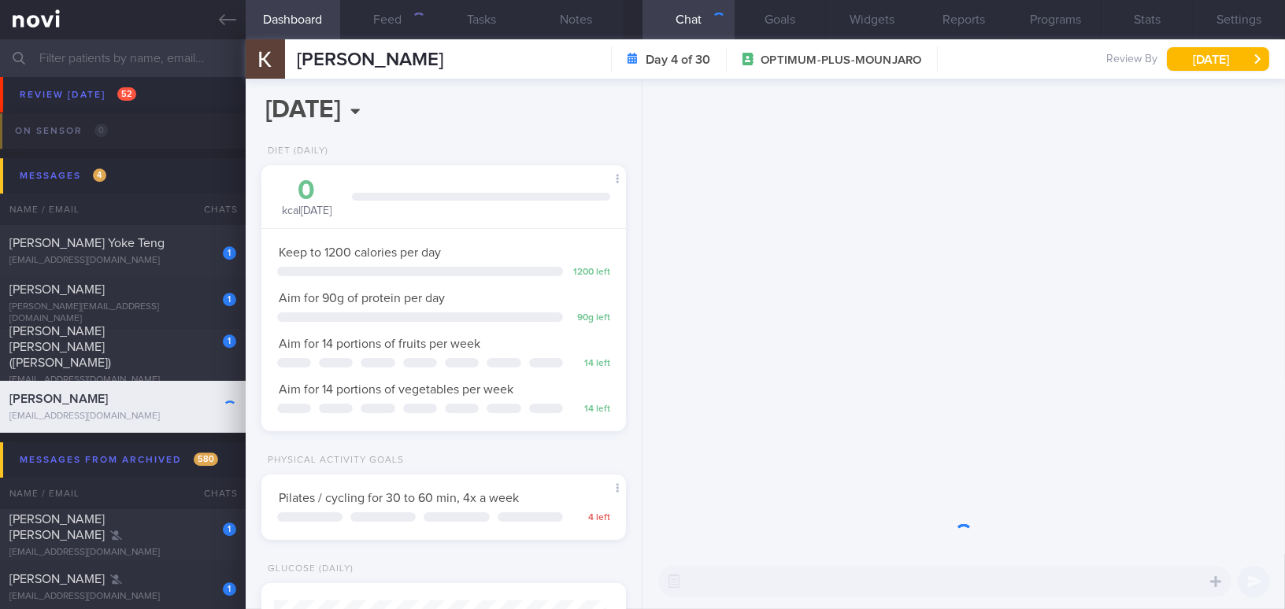
scroll to position [185, 325]
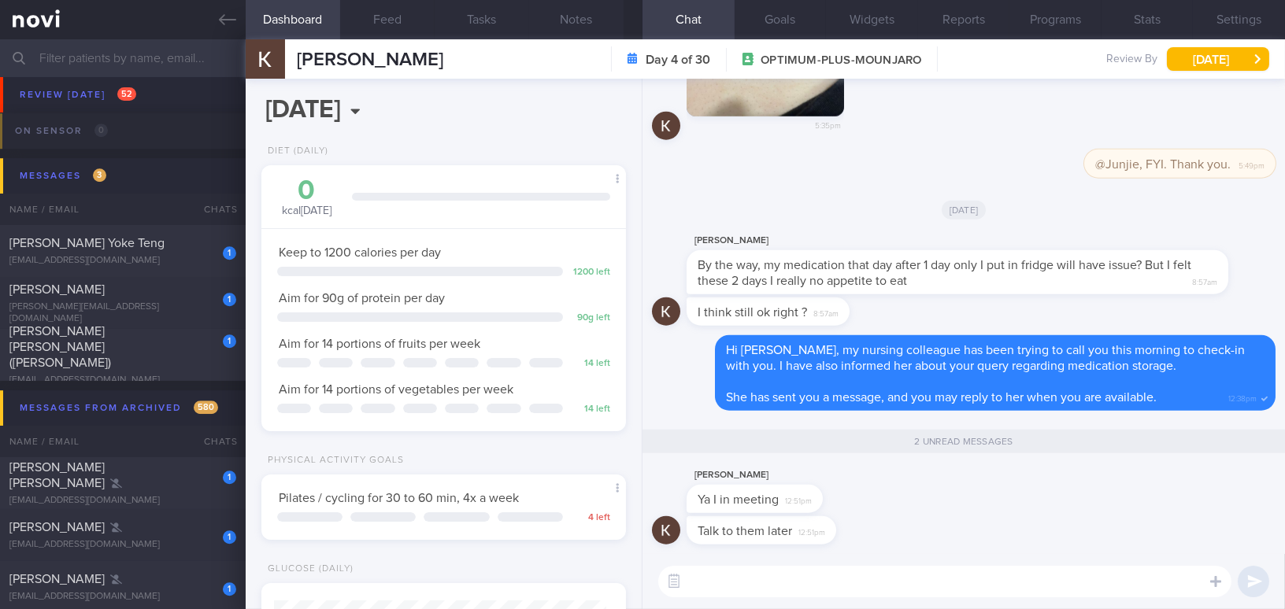
click at [824, 582] on textarea at bounding box center [944, 581] width 573 height 31
type textarea "Alternatively, you may let us know the good time to call you back! :-)"
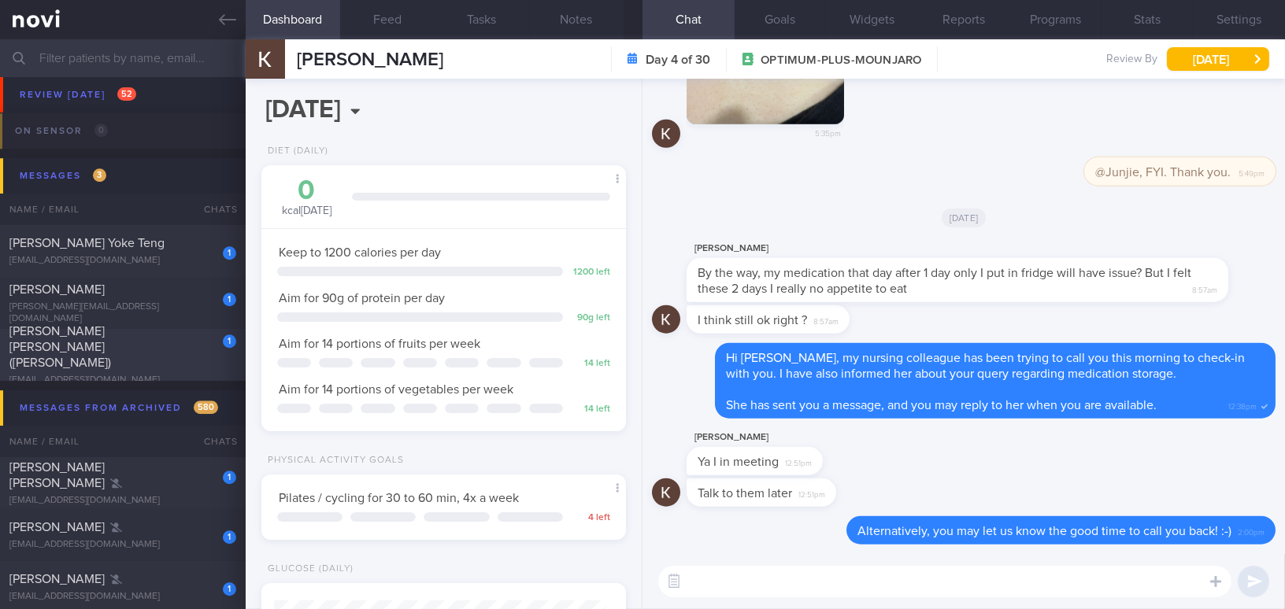
click at [187, 375] on div "denisehsiehasia@yahoo.com" at bounding box center [122, 381] width 227 height 12
type input "Check on back pain, shoulder pain; SOB and affected her mood; Switch to Mounjaro"
select select "10"
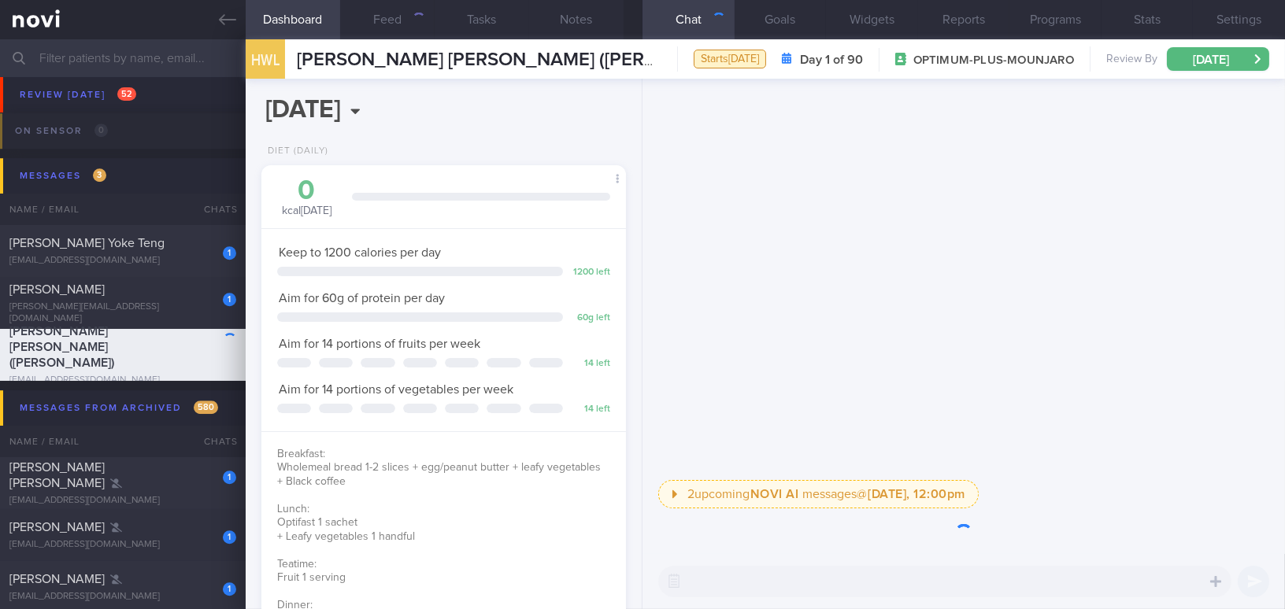
scroll to position [185, 325]
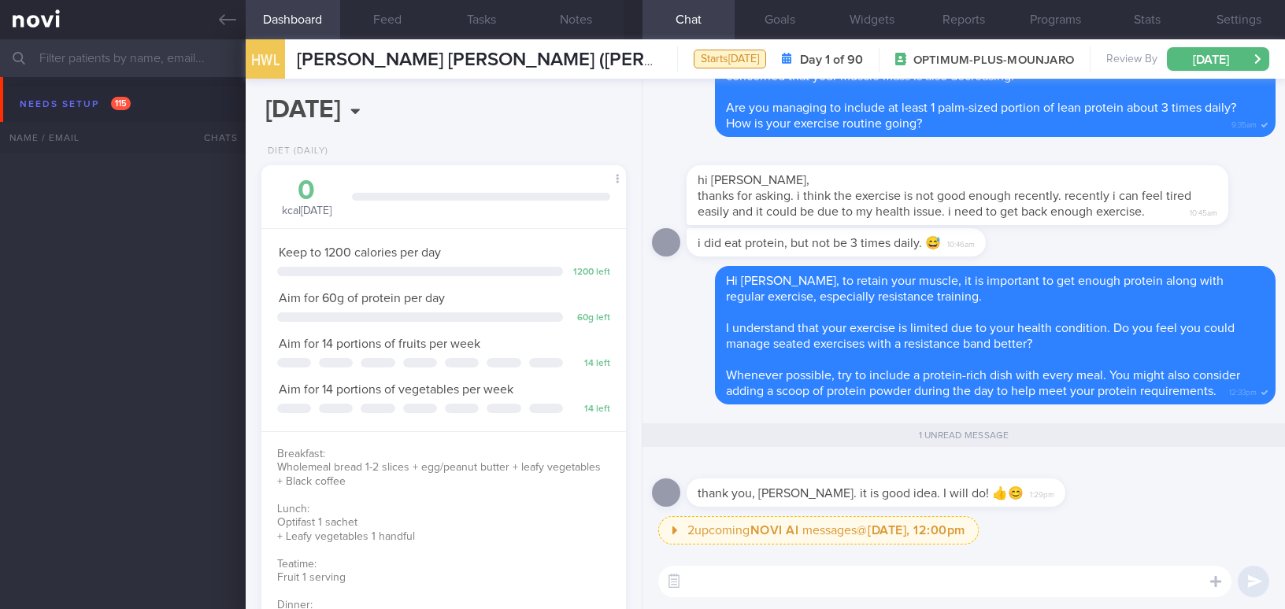
select select "10"
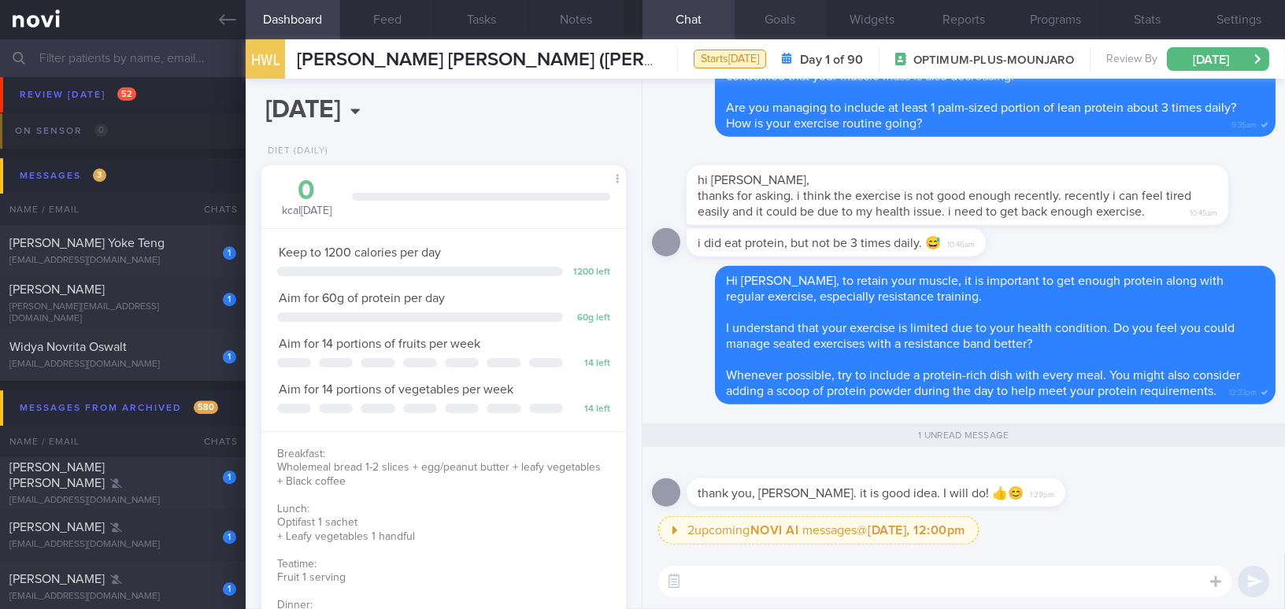
click at [777, 23] on button "Goals" at bounding box center [780, 19] width 92 height 39
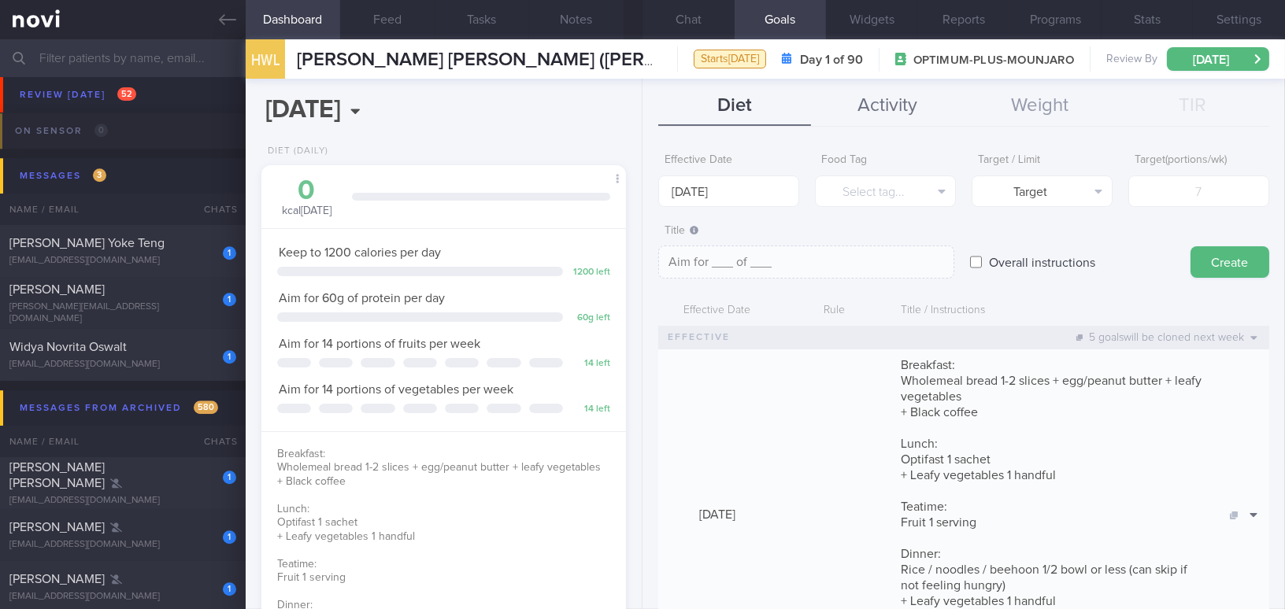
click at [875, 108] on button "Activity" at bounding box center [887, 106] width 153 height 39
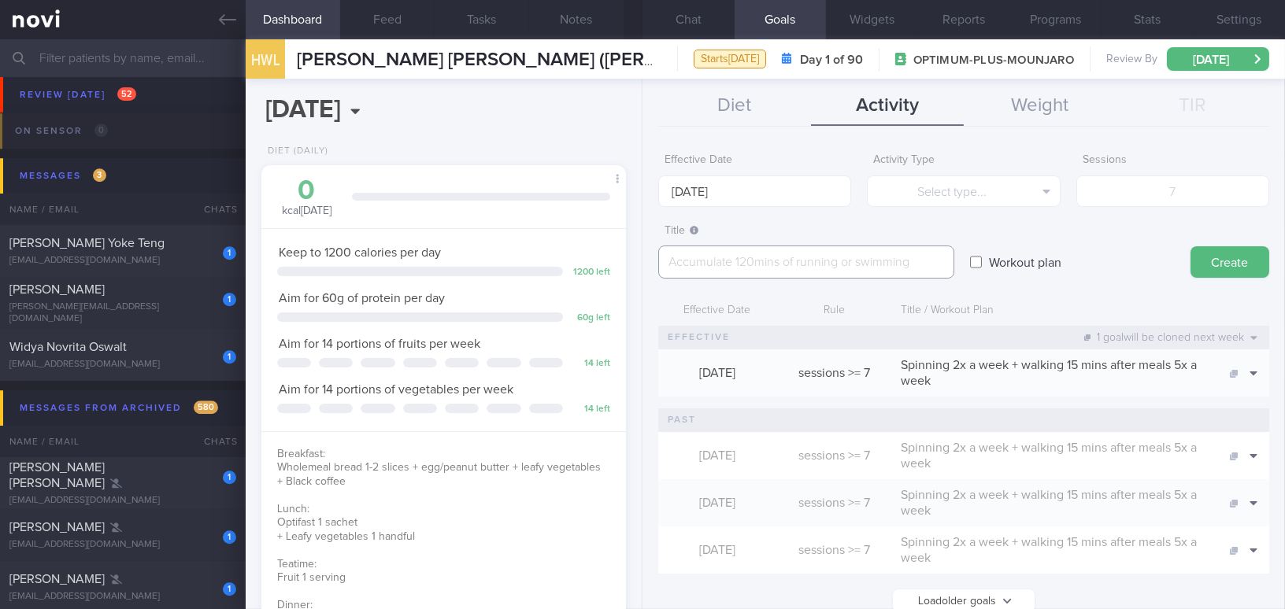
click at [769, 266] on textarea at bounding box center [806, 262] width 296 height 33
paste textarea "[Senior friendly tube resistance band workout 1](https://www.youtube.com/watch?…"
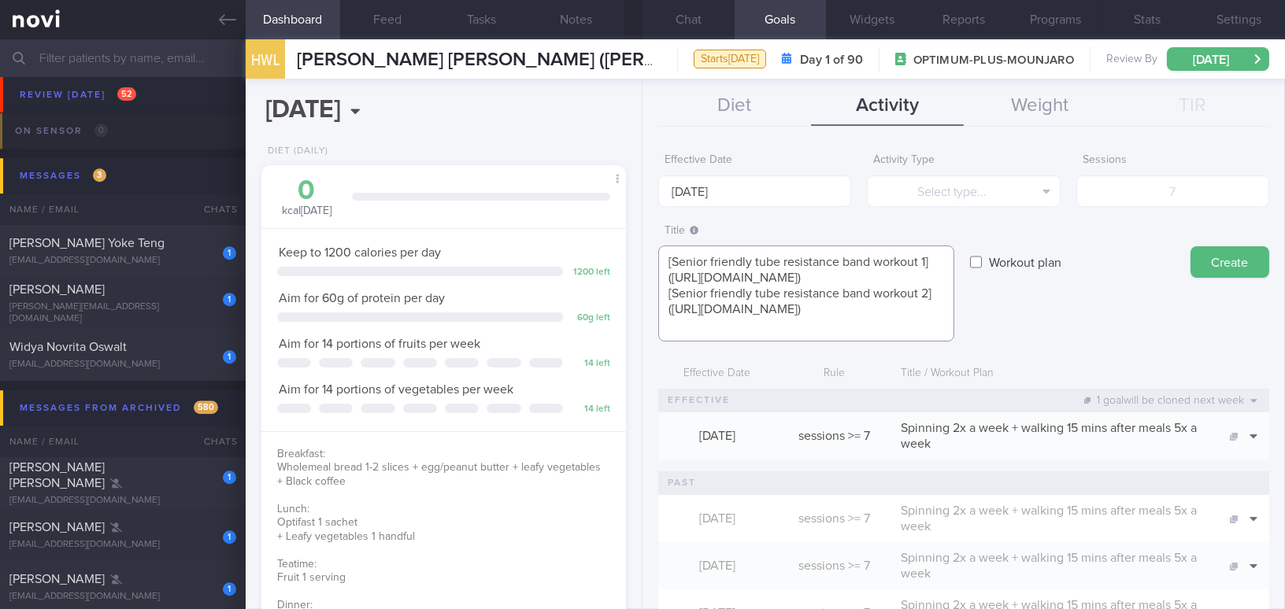
click at [941, 278] on textarea "[Senior friendly tube resistance band workout 1](https://www.youtube.com/watch?…" at bounding box center [806, 294] width 296 height 96
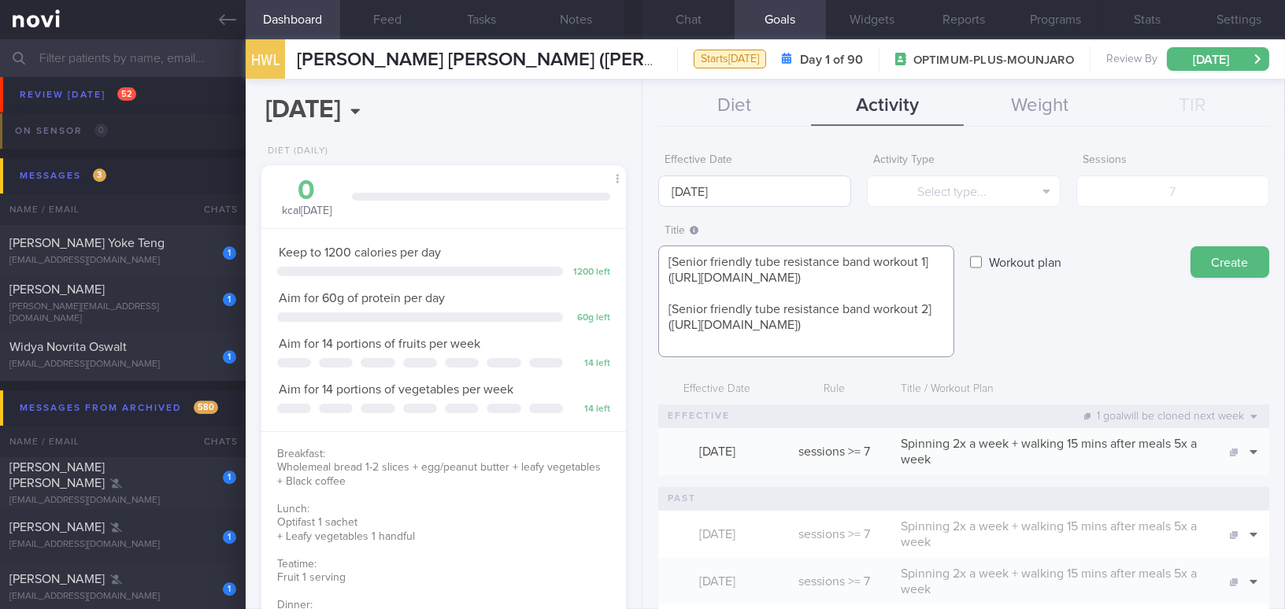
type textarea "[Senior friendly tube resistance band workout 1](https://www.youtube.com/watch?…"
click at [799, 184] on input "20 Oct 2025" at bounding box center [754, 191] width 193 height 31
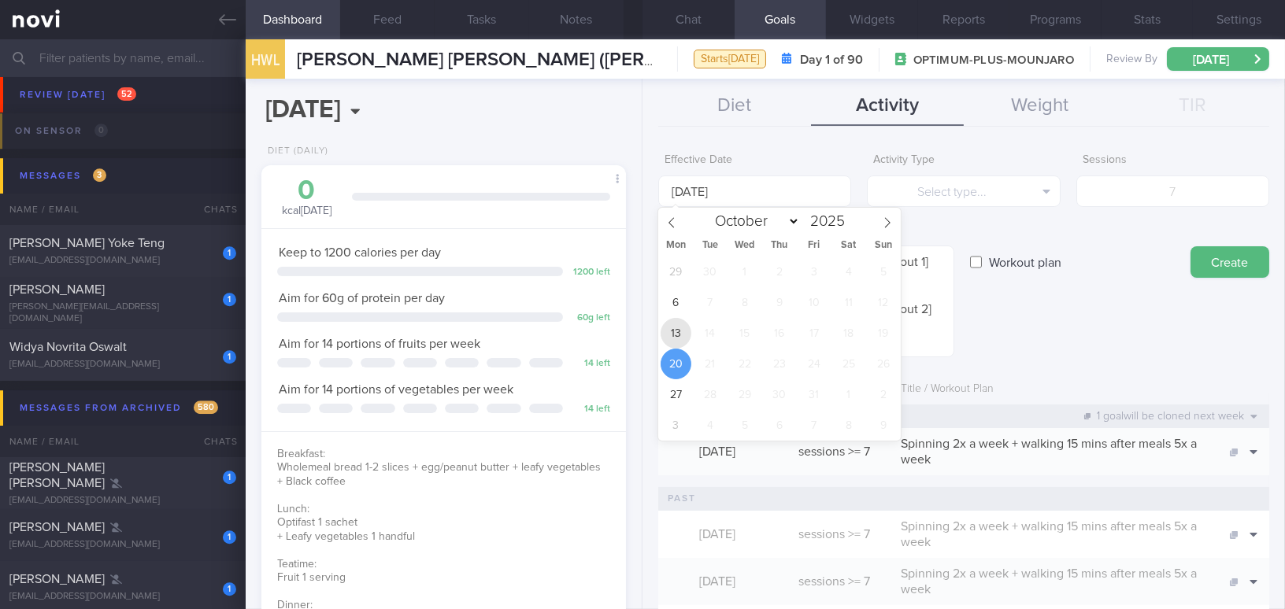
click at [679, 327] on span "13" at bounding box center [675, 333] width 31 height 31
type input "13 Oct 2025"
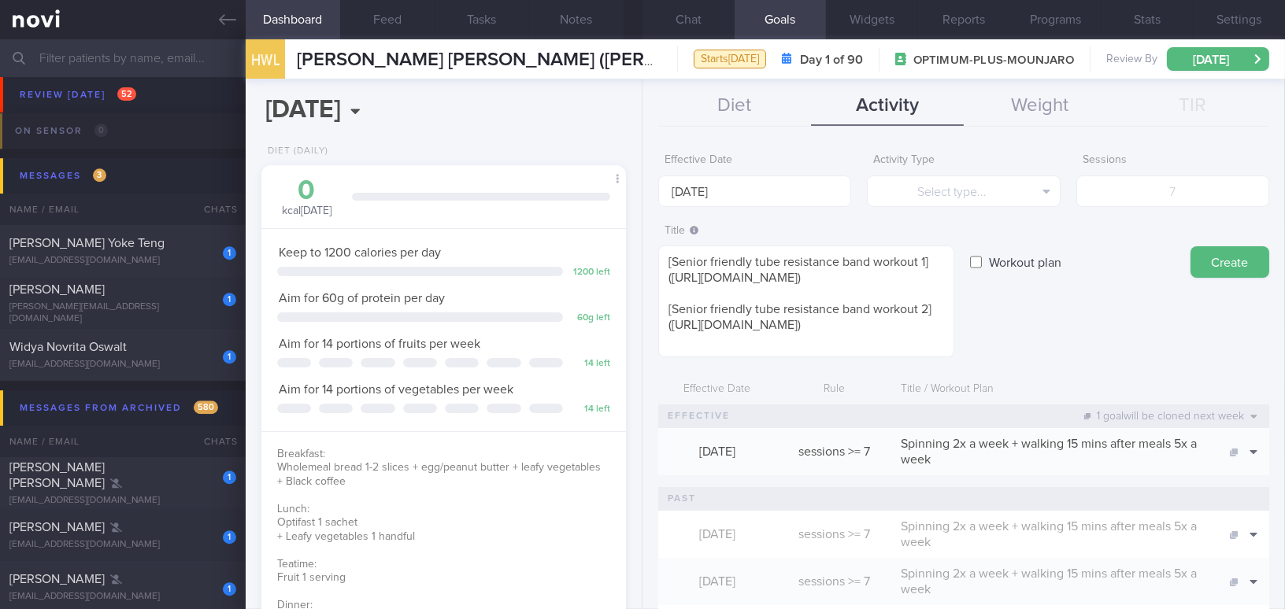
click at [979, 261] on input "Workout plan" at bounding box center [976, 261] width 12 height 31
checkbox input "true"
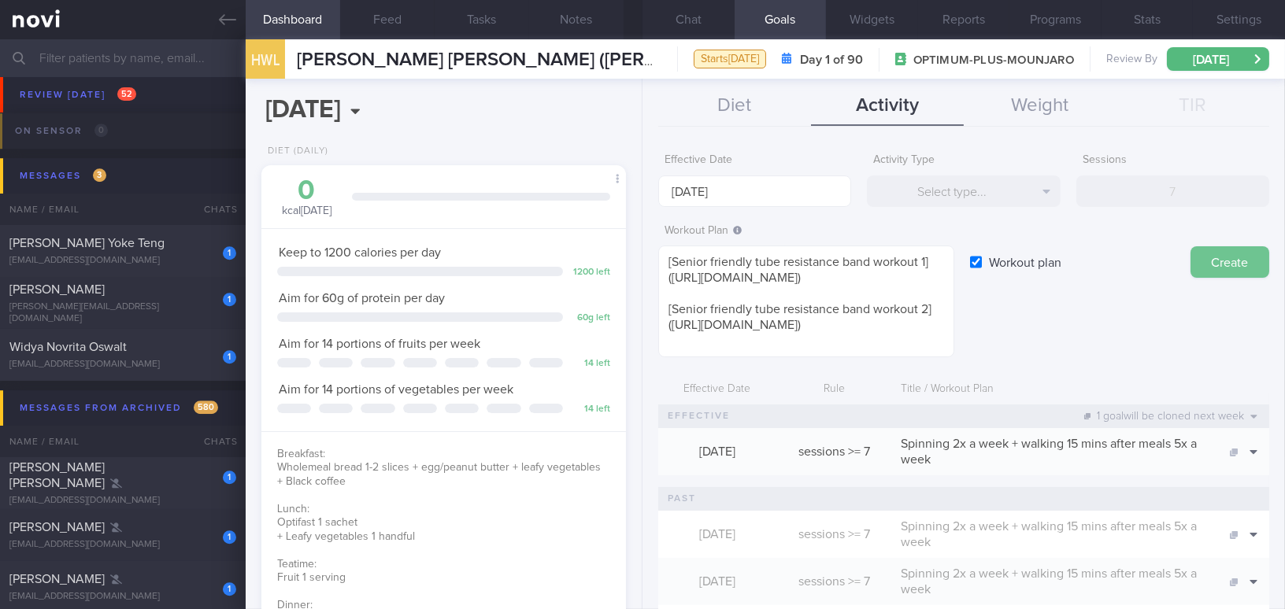
click at [1212, 271] on button "Create" at bounding box center [1229, 261] width 79 height 31
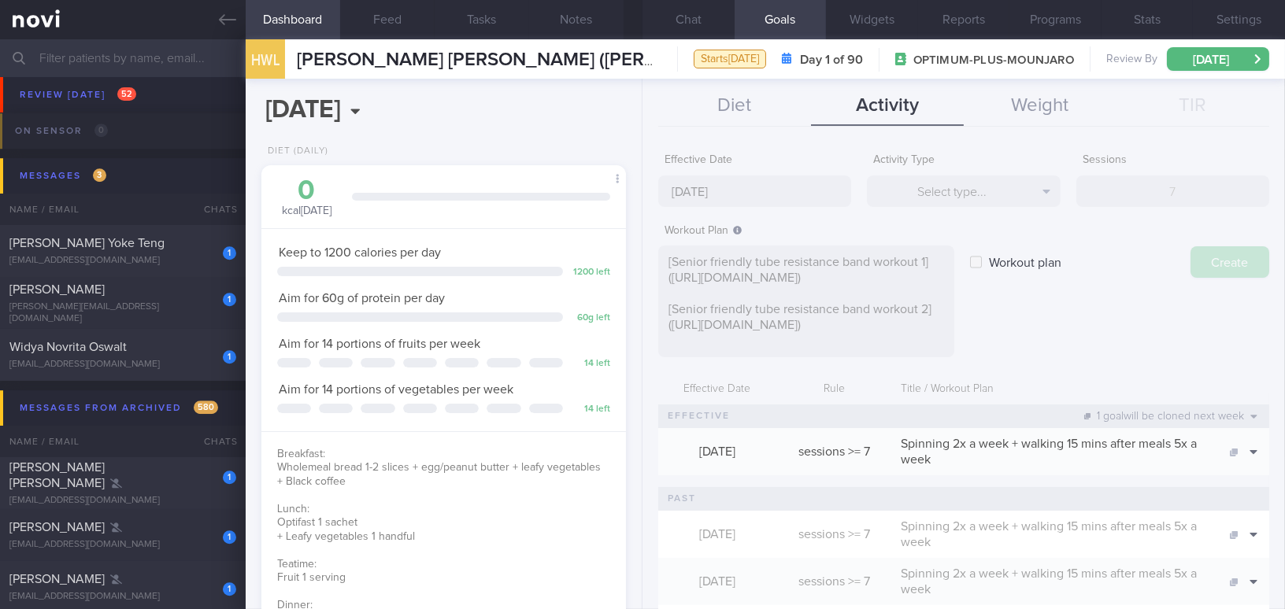
type input "20 Oct 2025"
checkbox input "false"
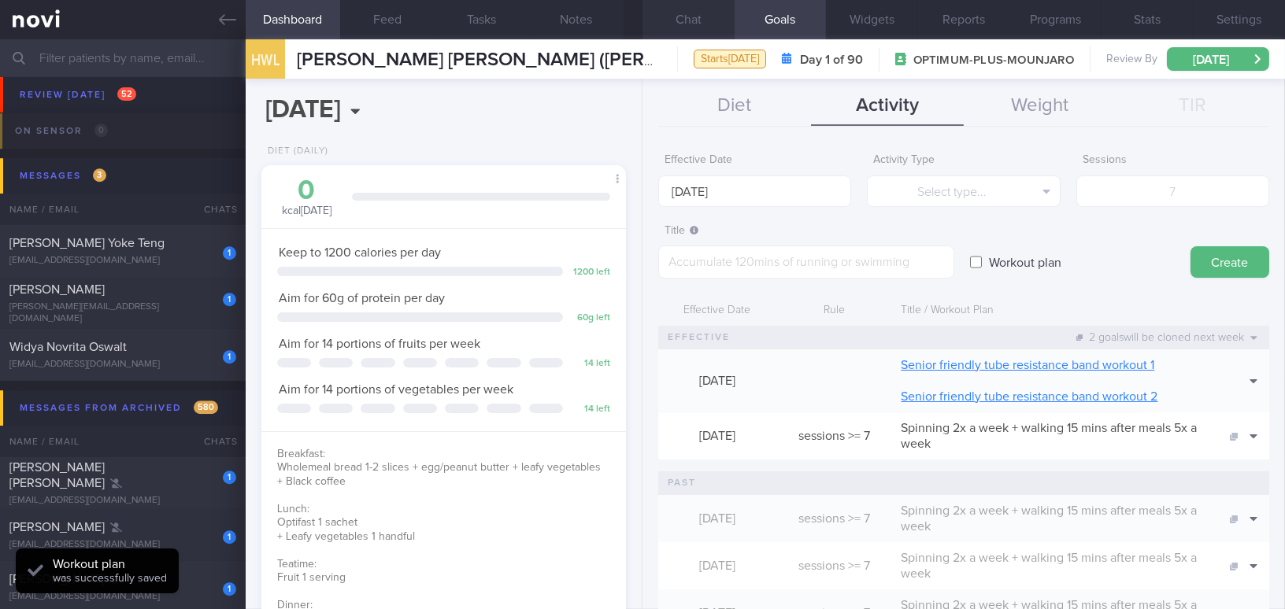
click at [705, 17] on button "Chat" at bounding box center [688, 19] width 92 height 39
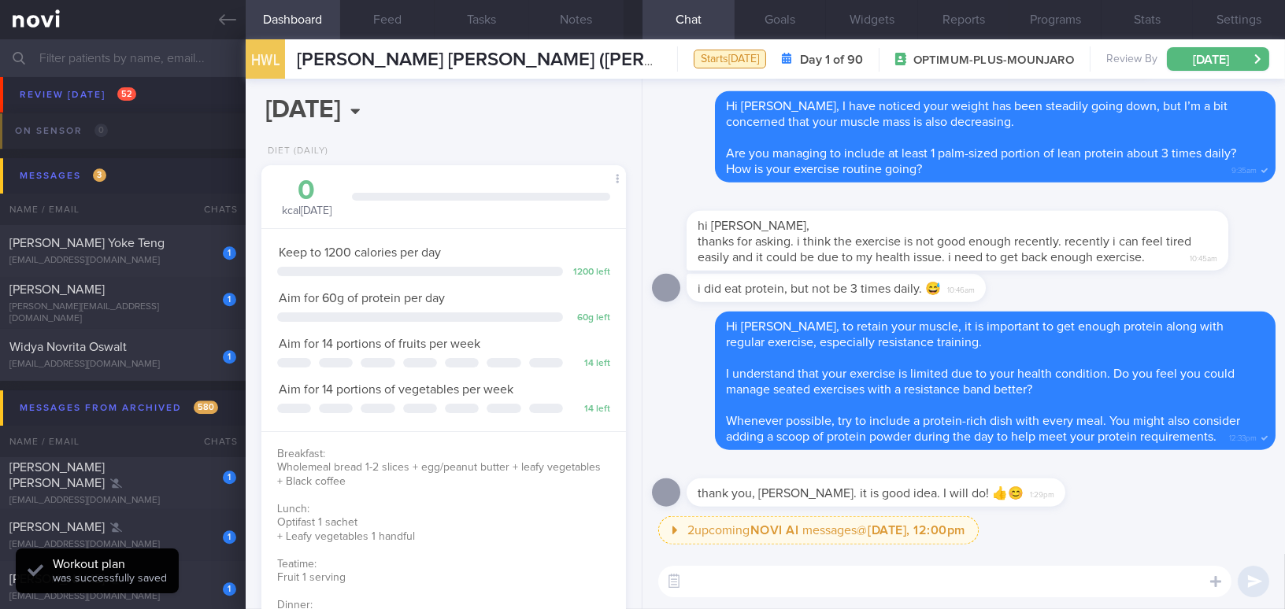
click at [860, 579] on textarea at bounding box center [944, 581] width 573 height 31
paste textarea "[Senior friendly tube resistance band workout 1](https://www.youtube.com/watch?…"
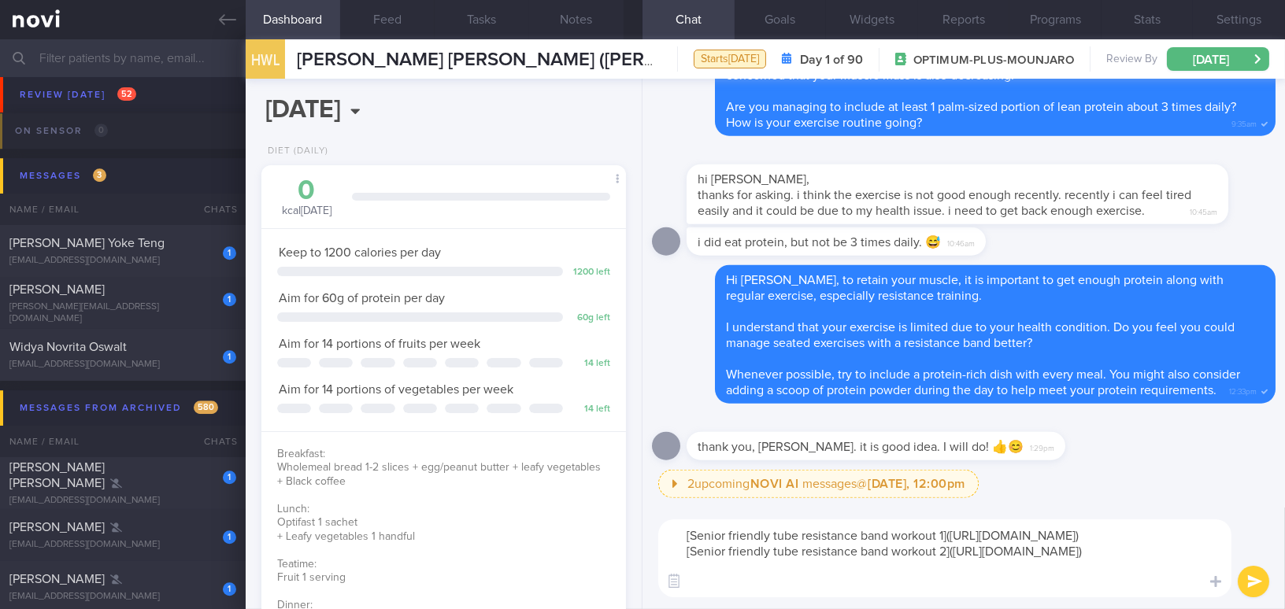
click at [679, 537] on textarea "[Senior friendly tube resistance band workout 1](https://www.youtube.com/watch?…" at bounding box center [944, 559] width 573 height 78
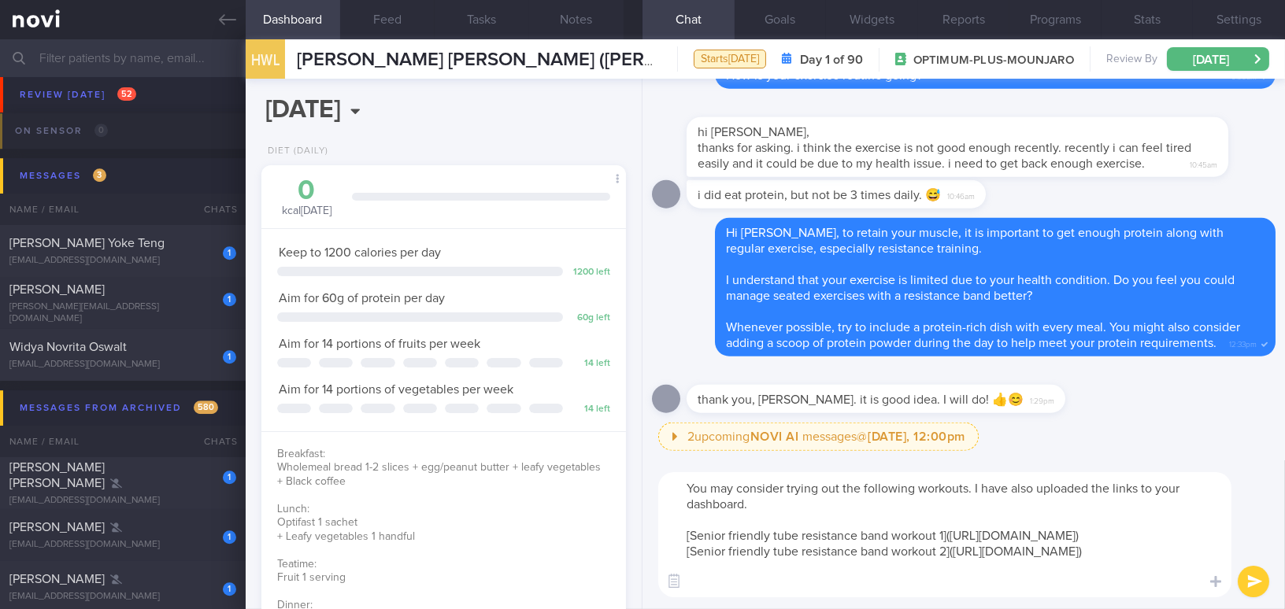
drag, startPoint x: 782, startPoint y: 505, endPoint x: 680, endPoint y: 491, distance: 102.5
click at [680, 491] on textarea "You may consider trying out the following workouts. I have also uploaded the li…" at bounding box center [944, 534] width 573 height 125
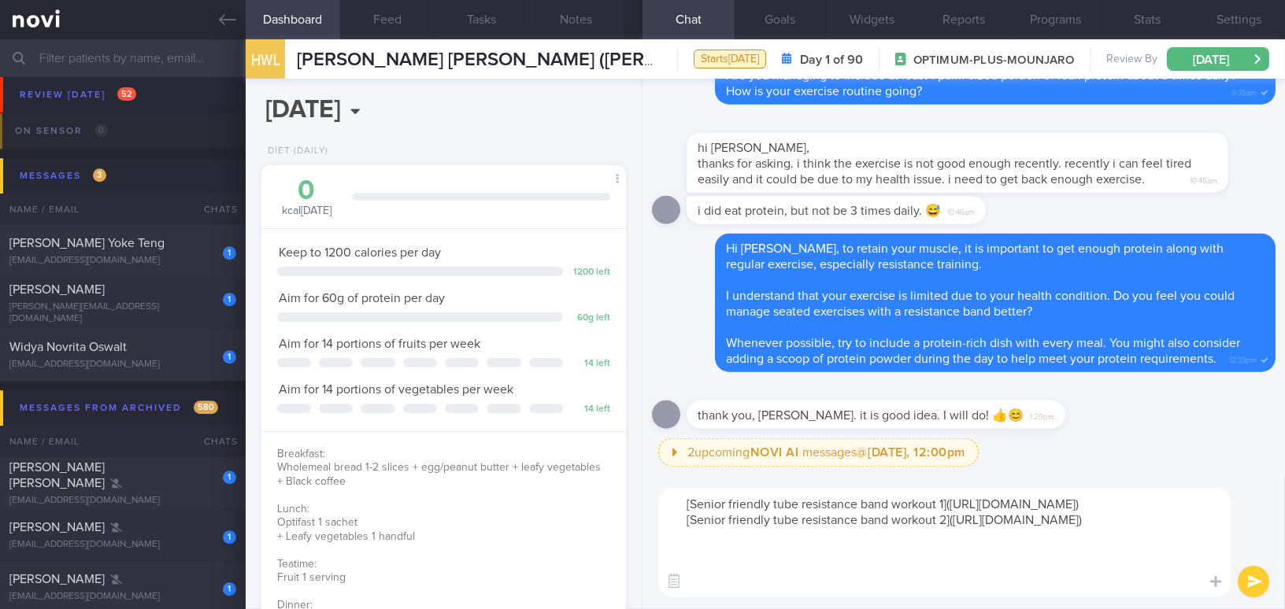
paste textarea "You may consider trying out the following workouts. I’ve also uploaded the link…"
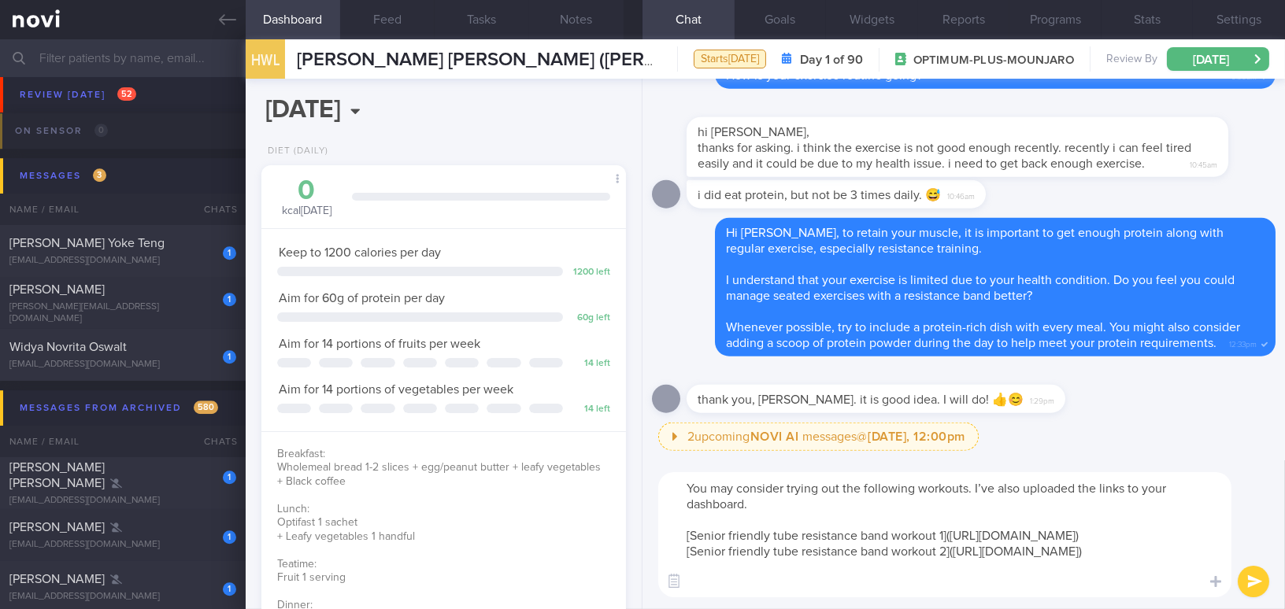
click at [991, 486] on textarea "You may consider trying out the following workouts. I’ve also uploaded the link…" at bounding box center [944, 534] width 573 height 125
type textarea "You may consider trying out the following workouts. I have also uploaded the li…"
click at [1255, 582] on button "submit" at bounding box center [1253, 581] width 31 height 31
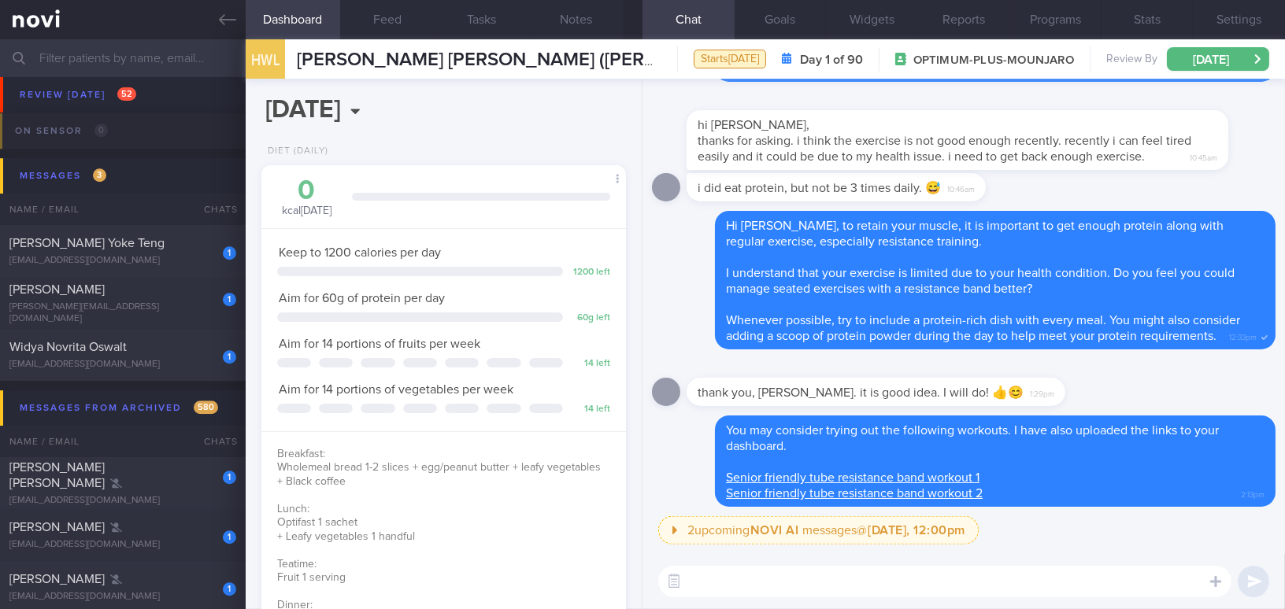
click at [979, 594] on textarea at bounding box center [944, 581] width 573 height 31
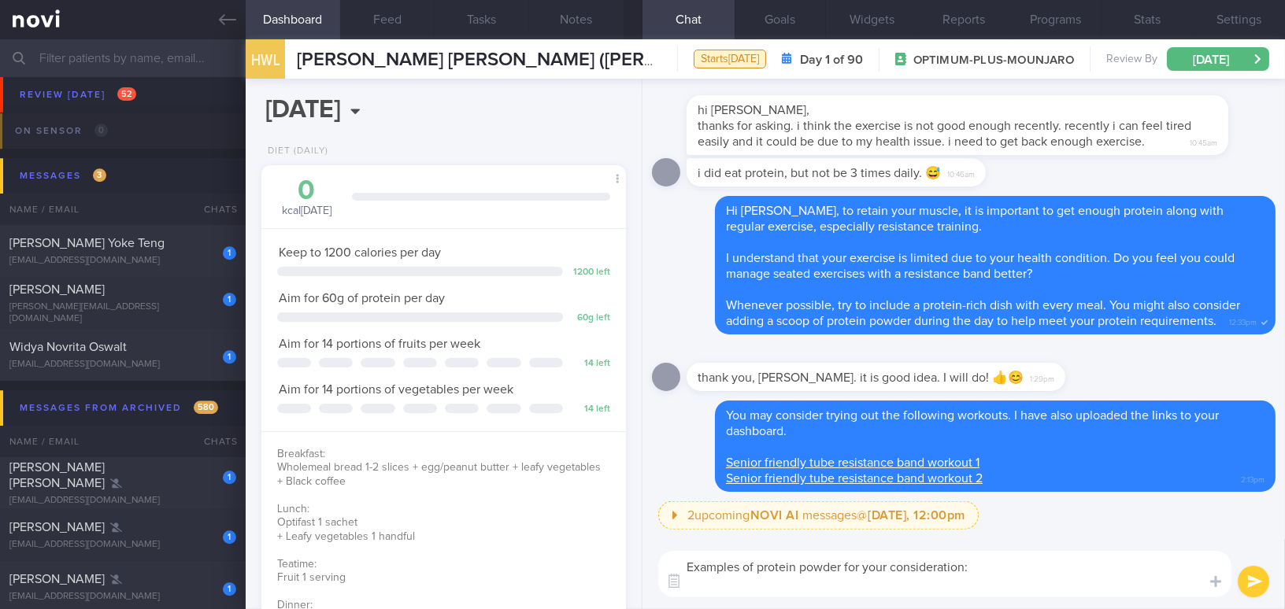
paste textarea "[Optimum Nutrition 100% Whey]( https://www.lac.sg/en/brands/optimum-nutrition/g…"
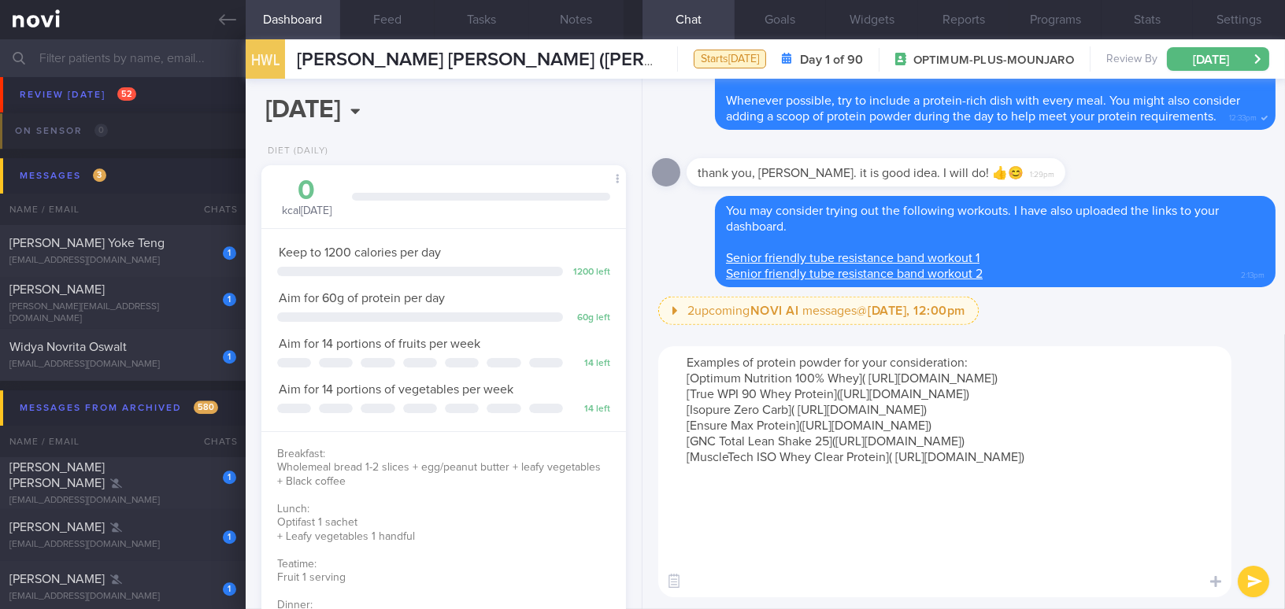
type textarea "Examples of protein powder for your consideration: [Optimum Nutrition 100% Whey…"
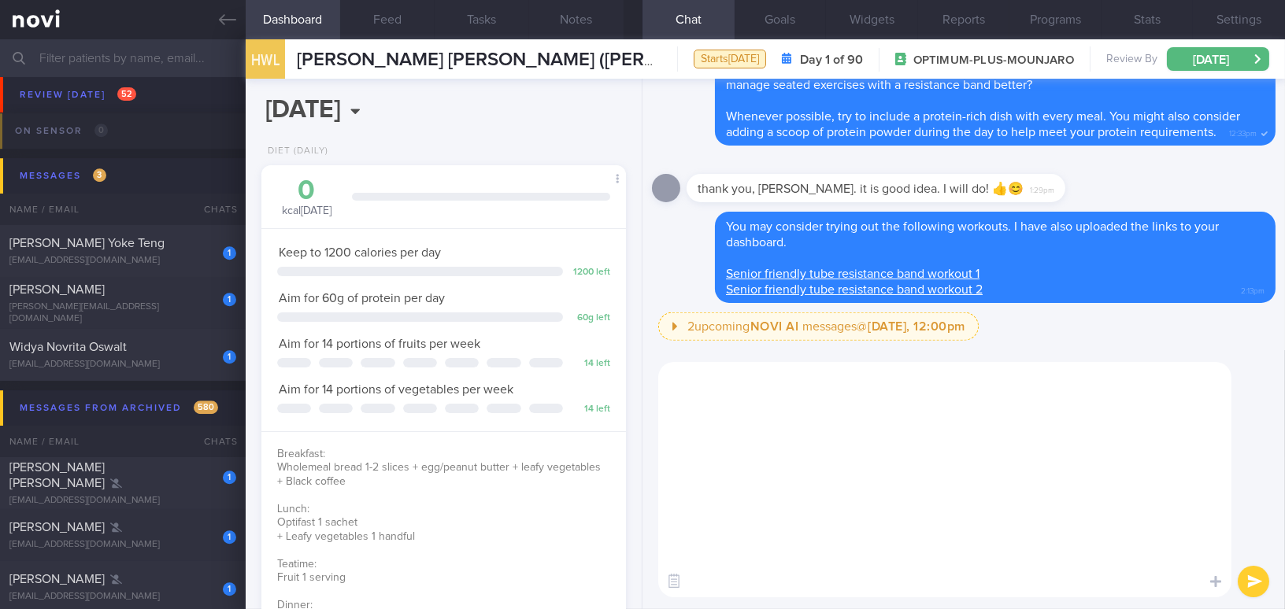
scroll to position [0, 0]
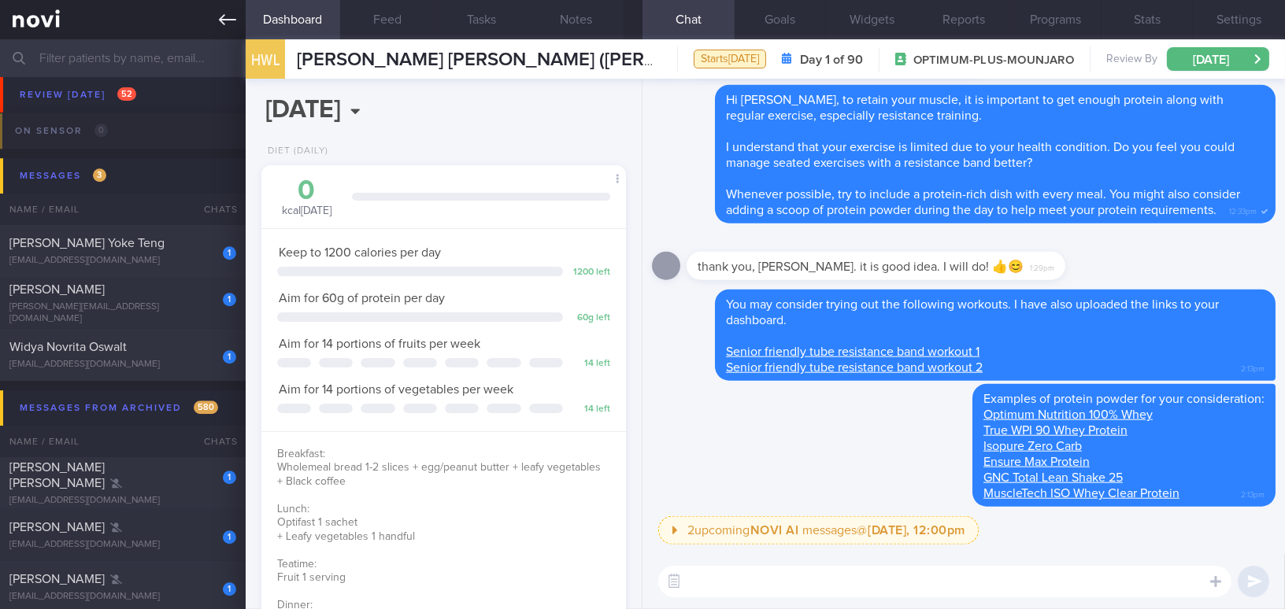
click at [224, 24] on icon at bounding box center [227, 19] width 17 height 17
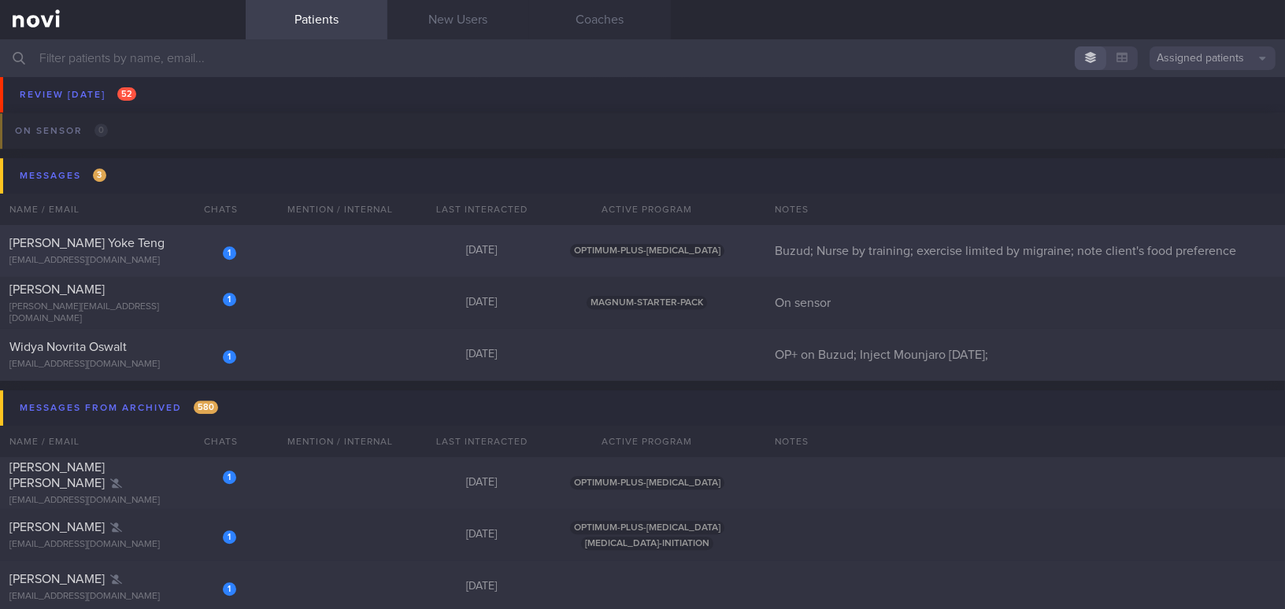
click at [153, 246] on div "Theresa Low Yoke Teng" at bounding box center [120, 243] width 223 height 16
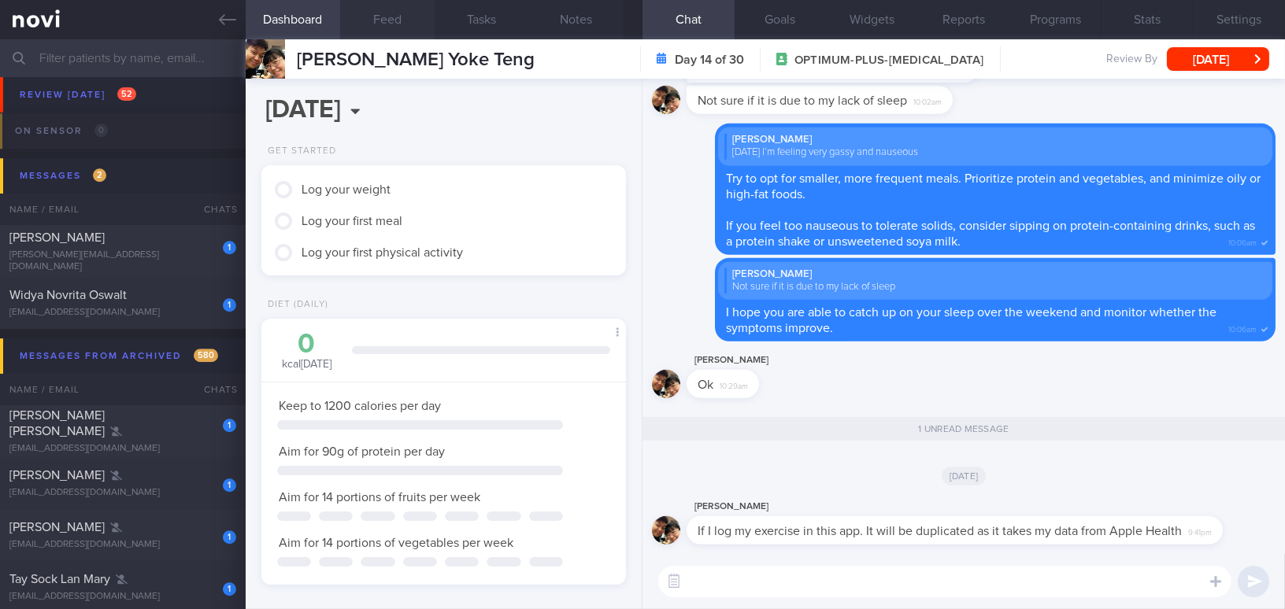
click at [372, 19] on button "Feed" at bounding box center [387, 19] width 94 height 39
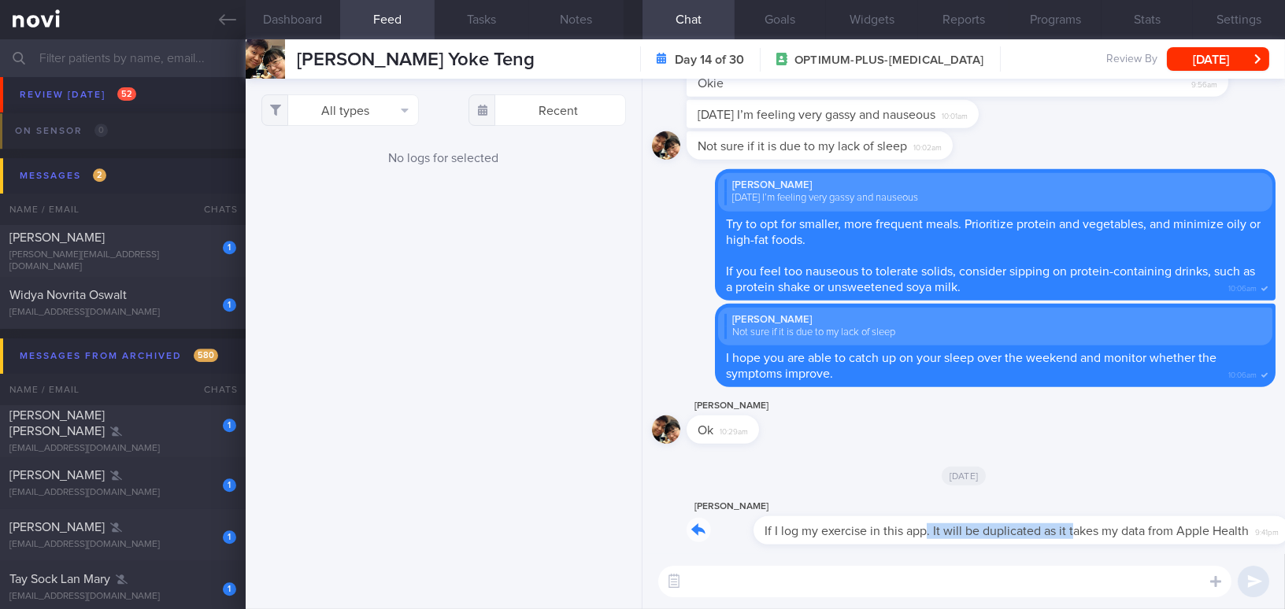
drag, startPoint x: 859, startPoint y: 502, endPoint x: 1005, endPoint y: 523, distance: 148.0
click at [1005, 523] on div "Theresa Low If I log my exercise in this app. It will be duplicated as it takes…" at bounding box center [977, 521] width 583 height 47
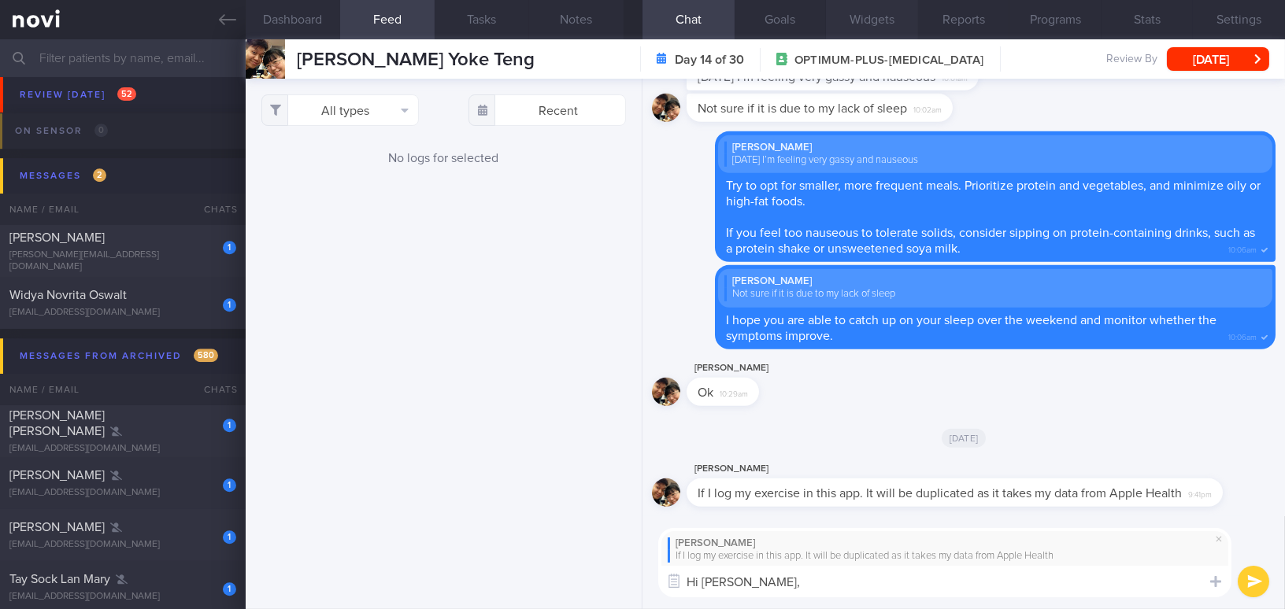
type textarea "Hi Theresa,"
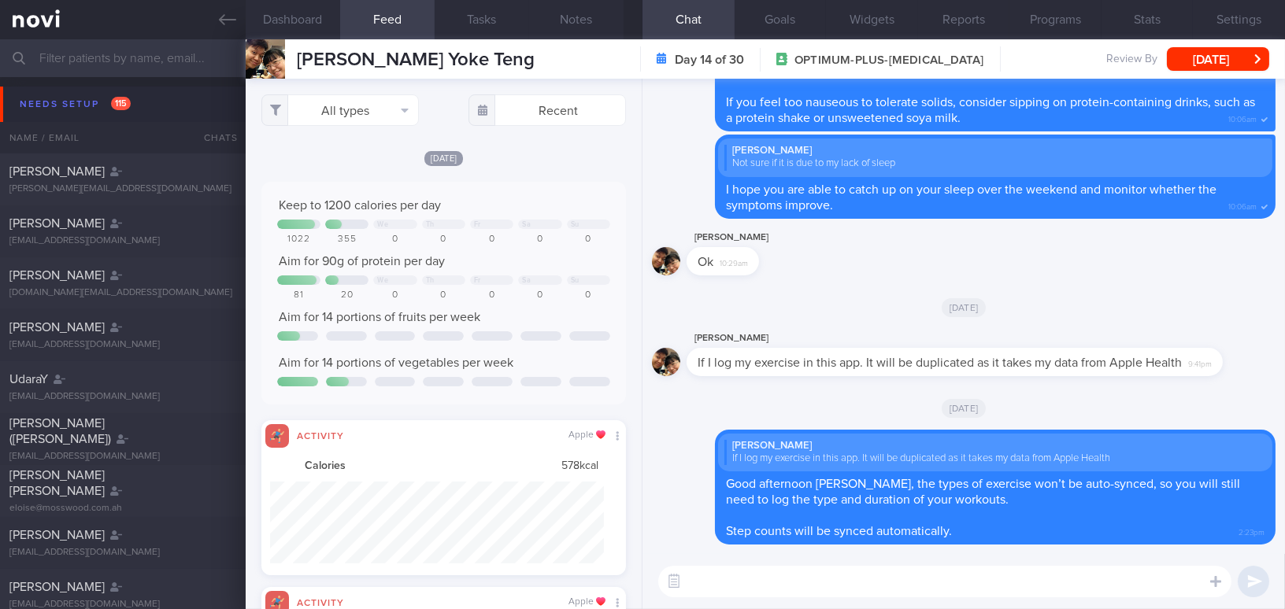
click at [764, 577] on textarea at bounding box center [944, 581] width 573 height 31
paste textarea "Overall, your food choices look well-balanced, and it’s great to see you using …"
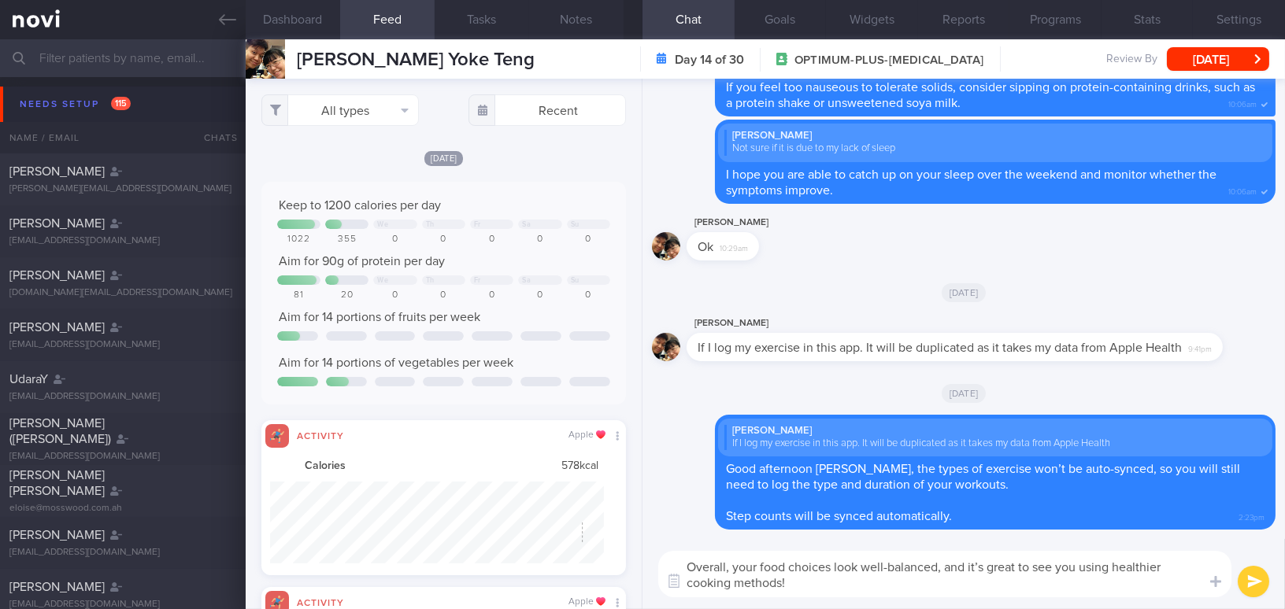
click at [585, 544] on div "Dashboard Feed Tasks Notes Chat Goals Widgets Reports Programs Stats Settings T…" at bounding box center [765, 324] width 1039 height 570
paste textarea
click at [983, 563] on textarea "Overall, your food choices look well-balanced, and it’s great to see you using …" at bounding box center [944, 574] width 573 height 46
type textarea "Overall, your food choices look well-balanced, and it is great to see you using…"
click at [1249, 579] on button "submit" at bounding box center [1253, 581] width 31 height 31
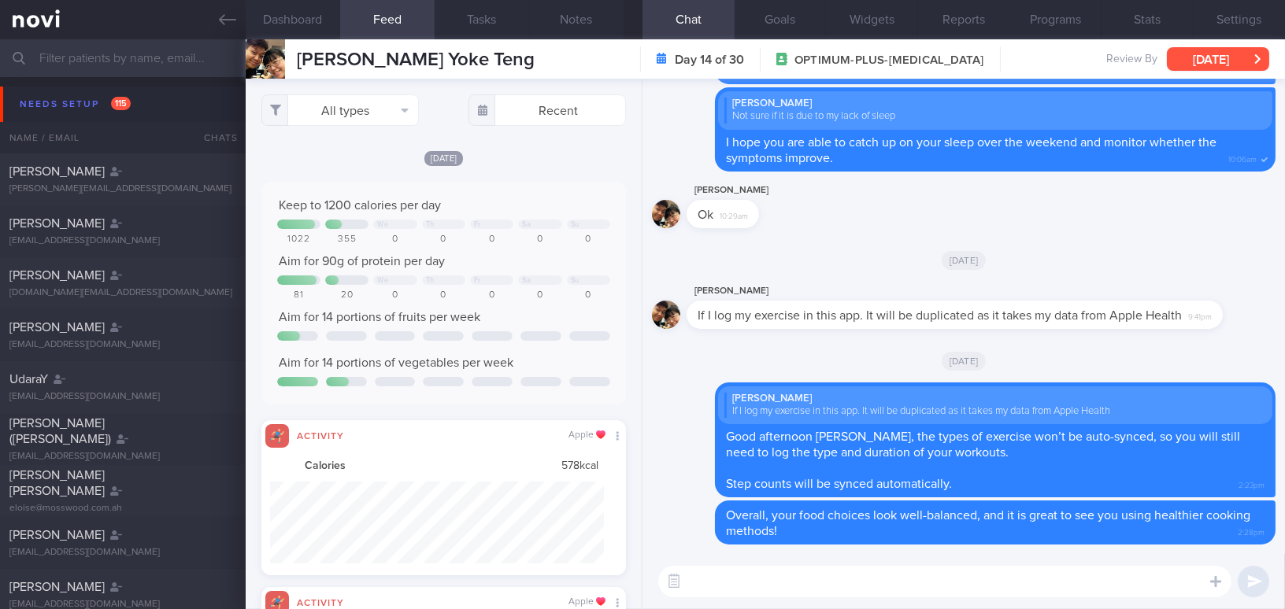
click at [1205, 60] on button "Mon, 13 Oct" at bounding box center [1218, 59] width 102 height 24
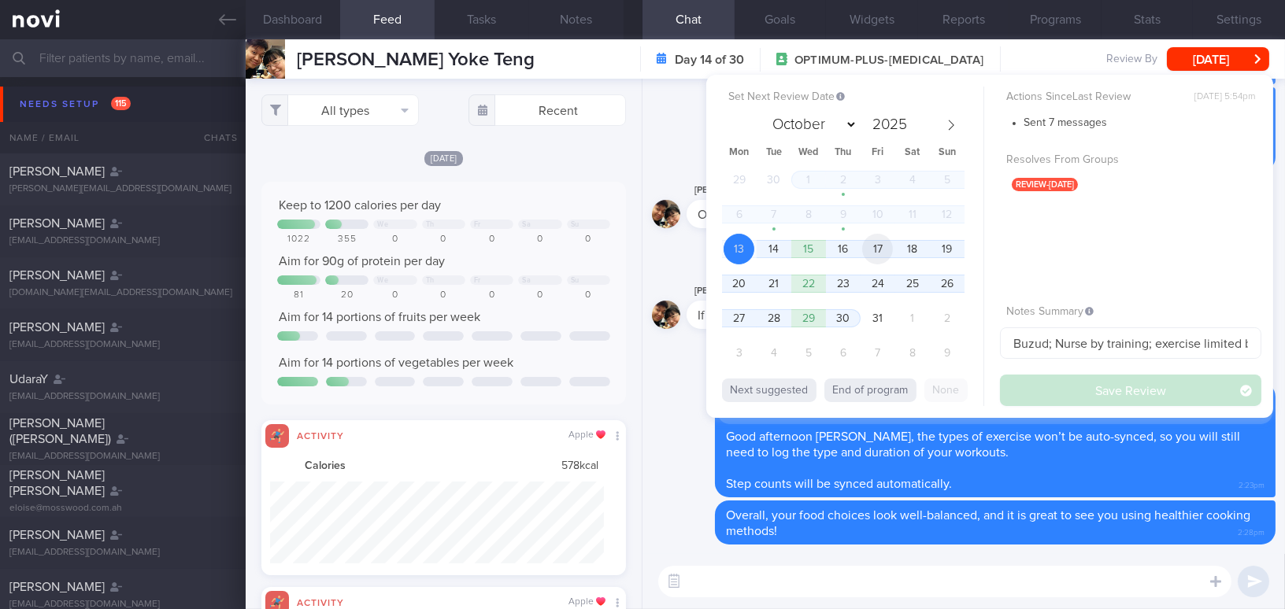
click at [885, 248] on span "17" at bounding box center [877, 249] width 31 height 31
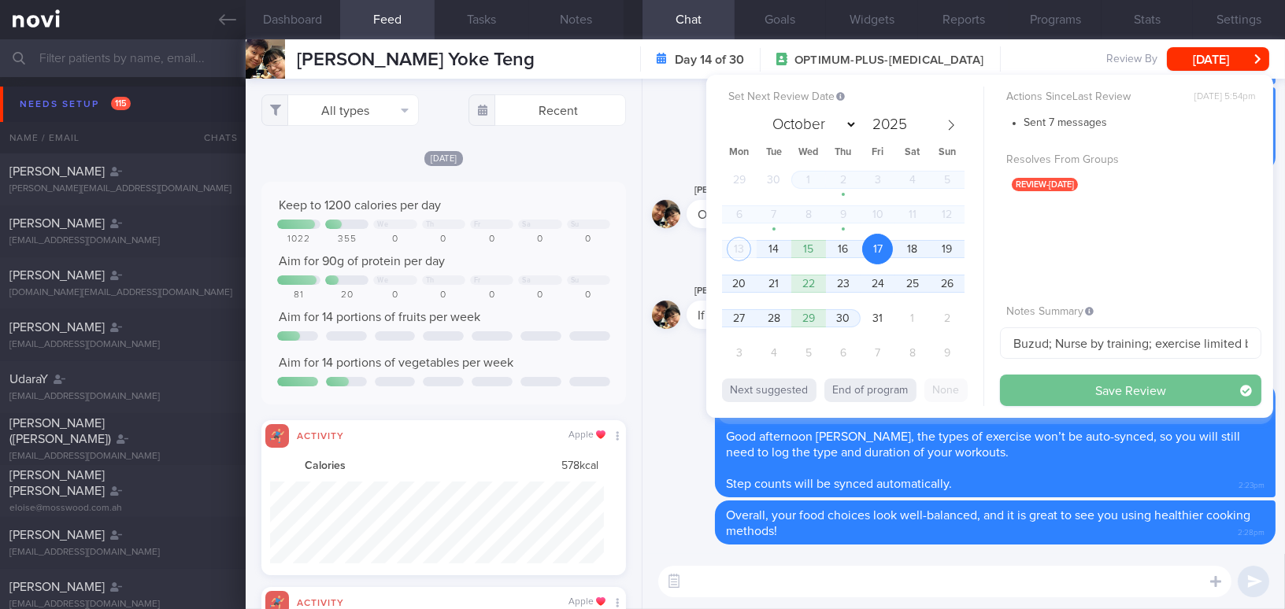
click at [1039, 391] on button "Save Review" at bounding box center [1130, 390] width 261 height 31
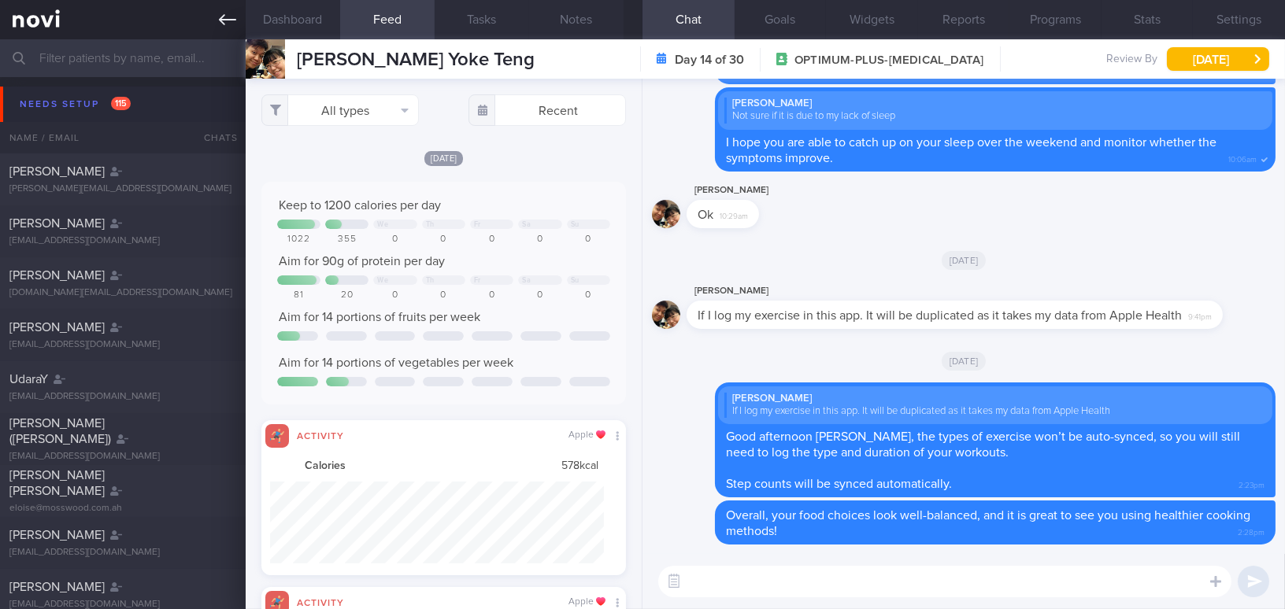
click at [219, 14] on icon at bounding box center [227, 19] width 17 height 17
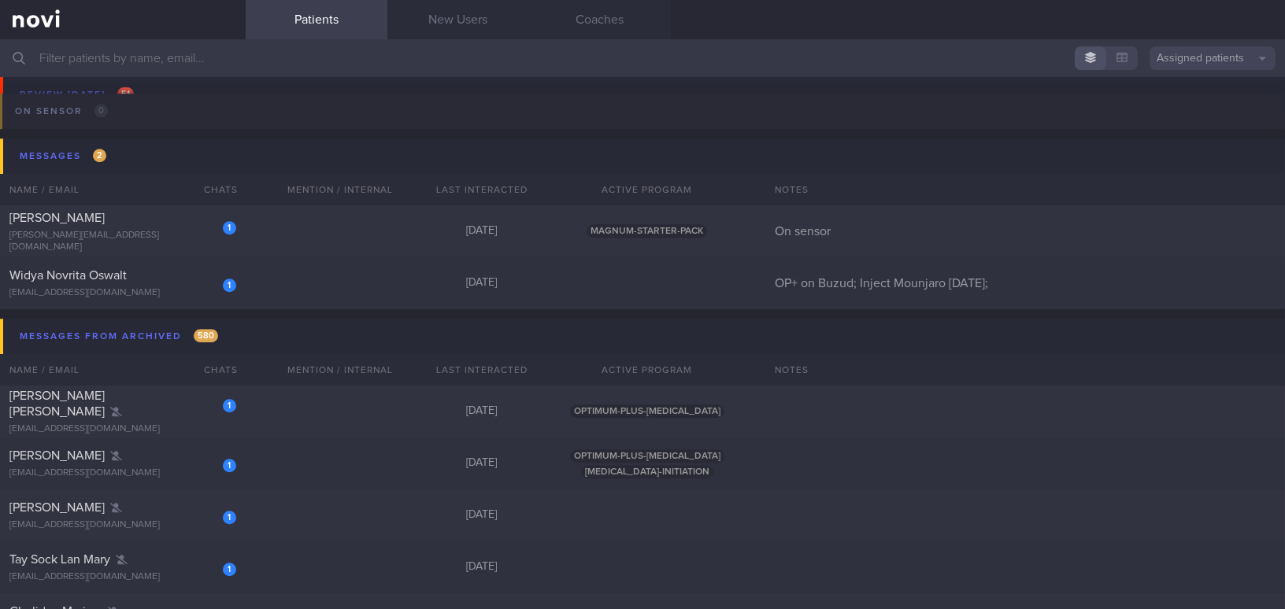
scroll to position [8589, 0]
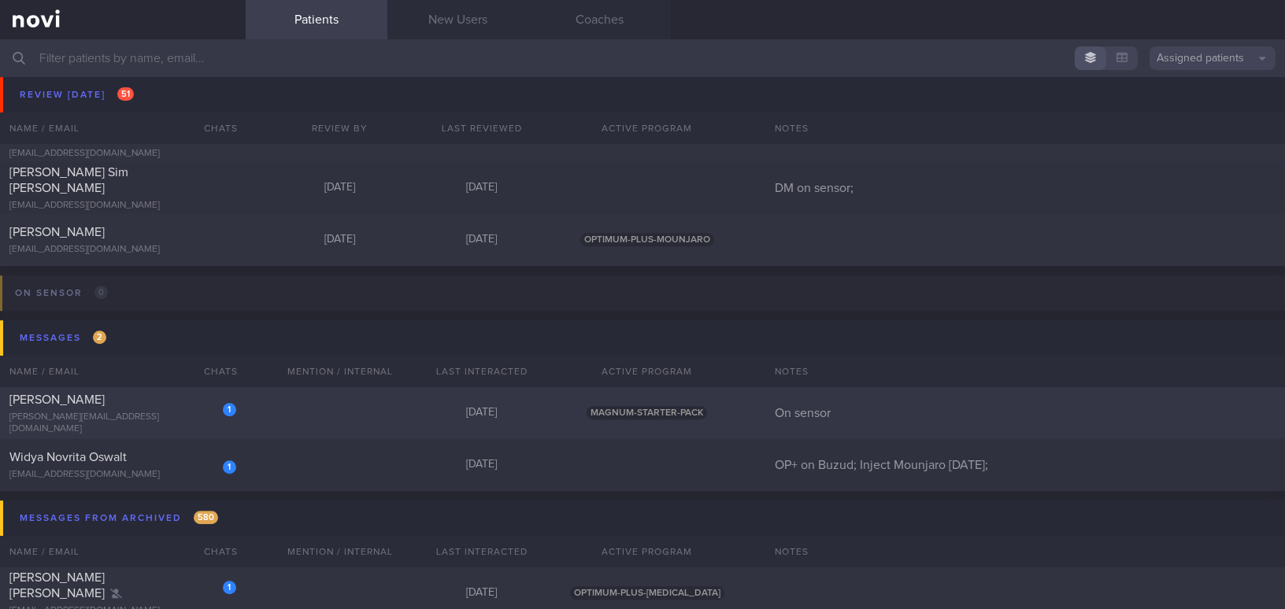
click at [124, 405] on div "Jake Chia" at bounding box center [120, 400] width 223 height 16
select select "9"
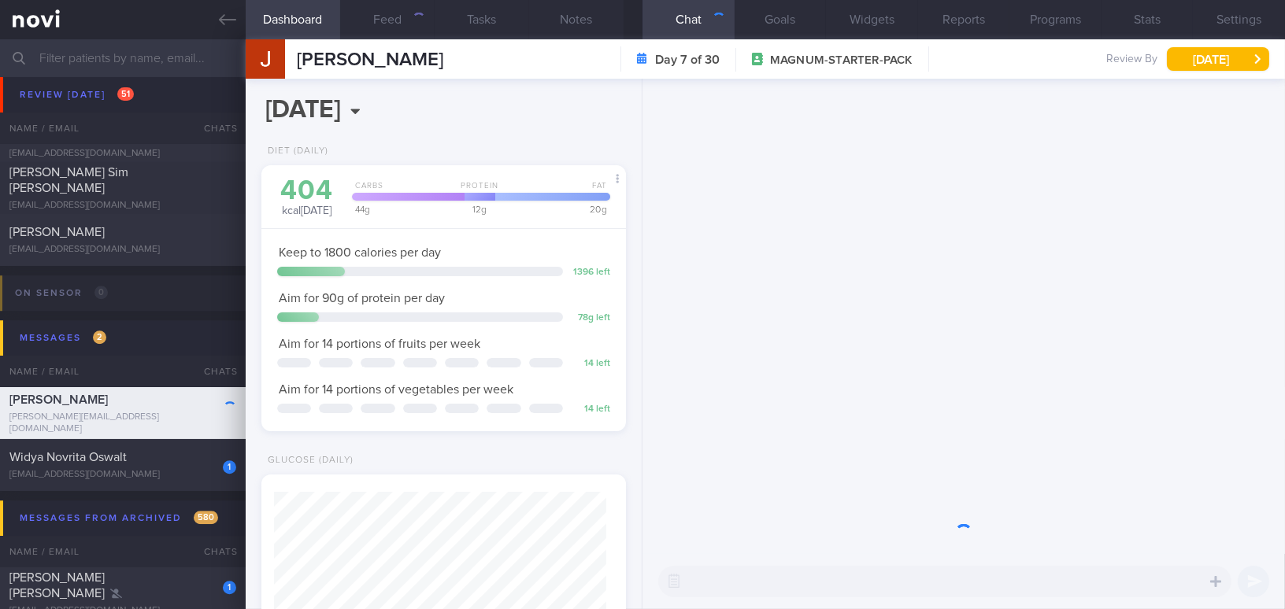
scroll to position [166, 331]
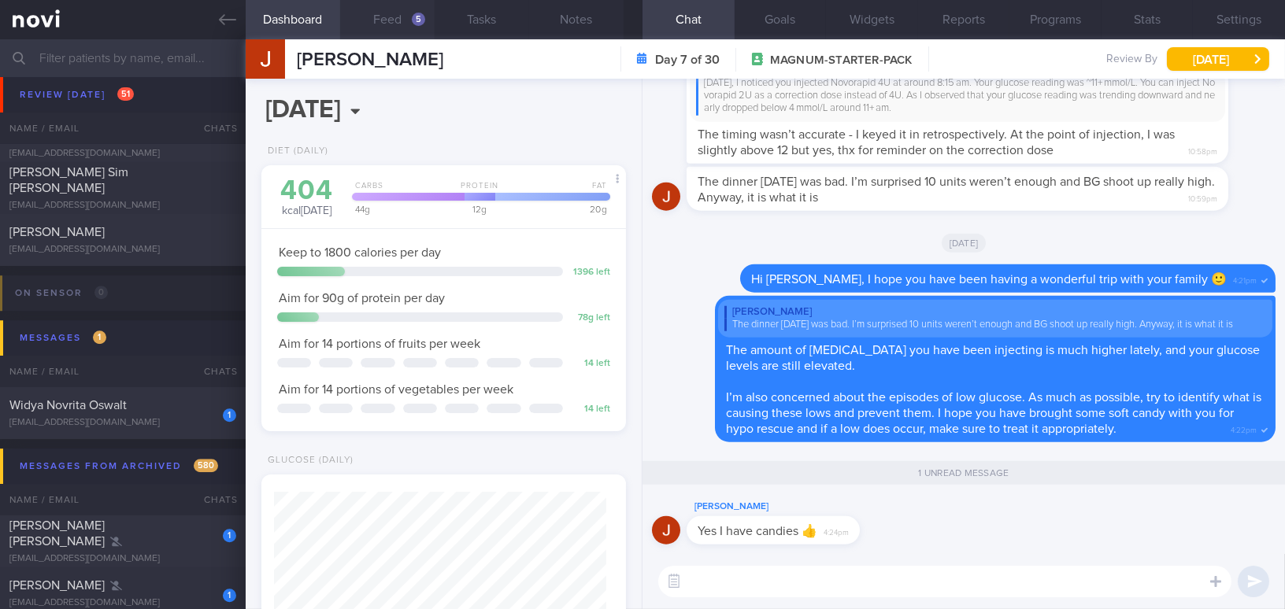
click at [393, 24] on button "Feed 5" at bounding box center [387, 19] width 94 height 39
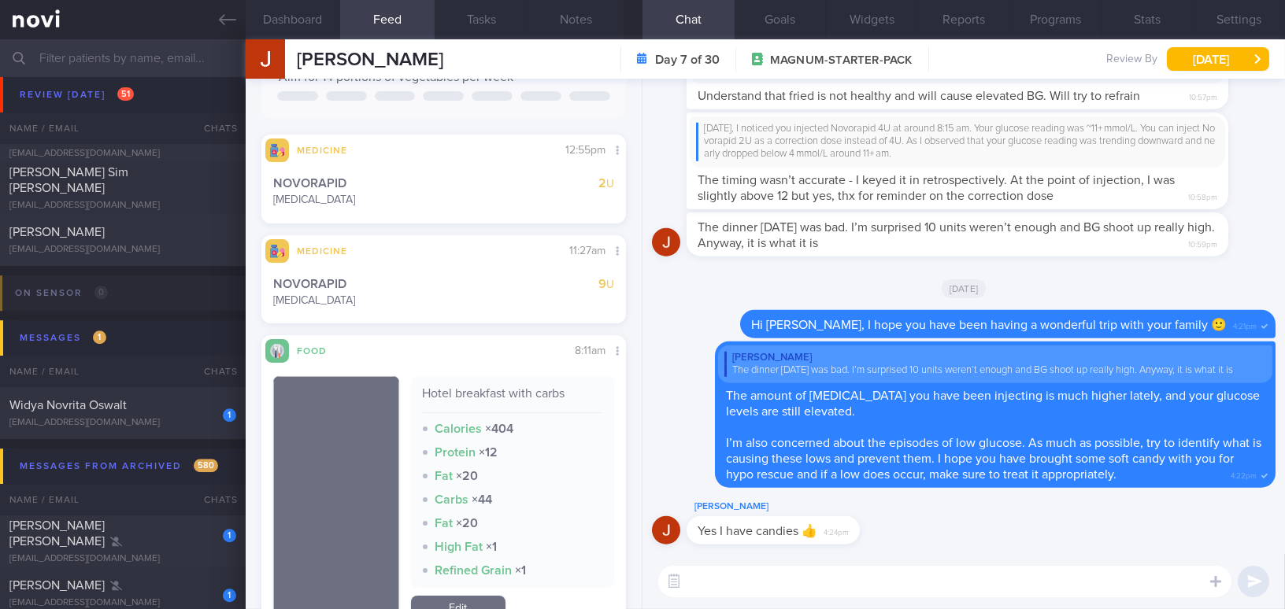
scroll to position [214, 0]
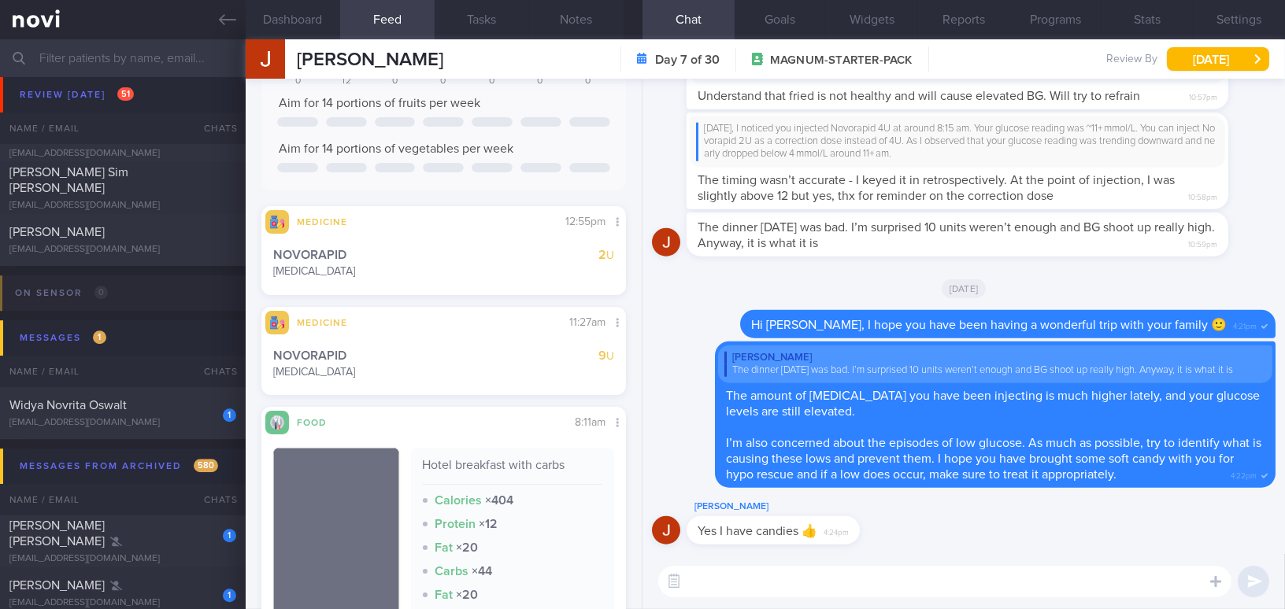
click at [1032, 537] on div "Jake Chia Yes I have candies 👍 4:24pm" at bounding box center [963, 526] width 623 height 57
click at [223, 23] on icon at bounding box center [227, 19] width 17 height 11
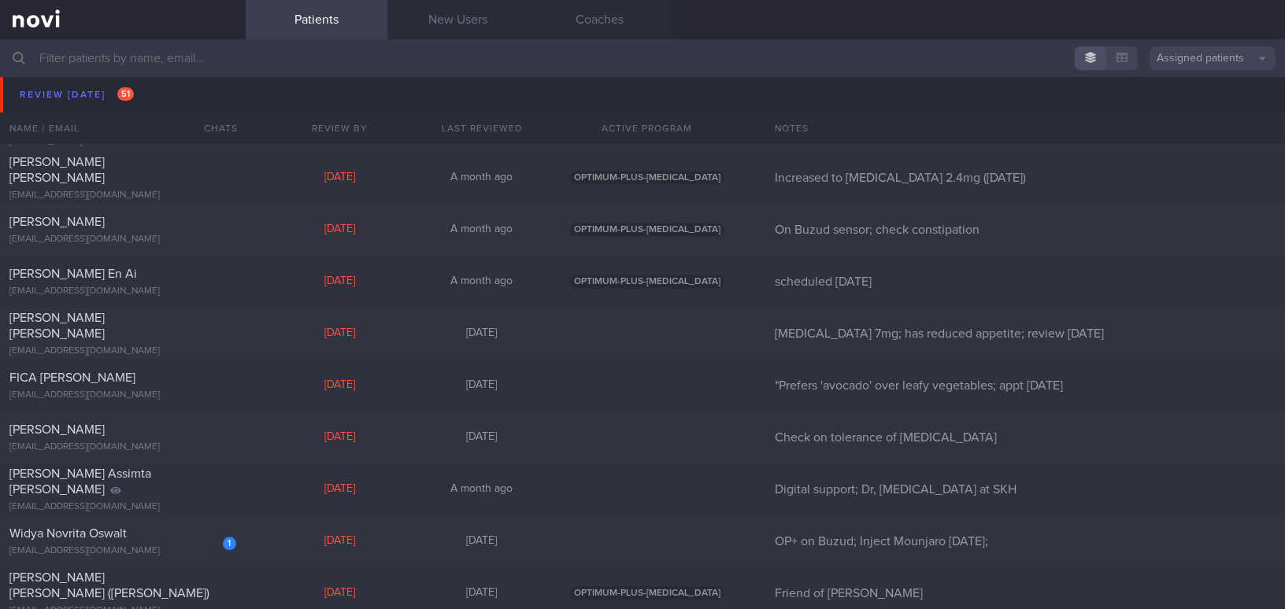
scroll to position [7157, 0]
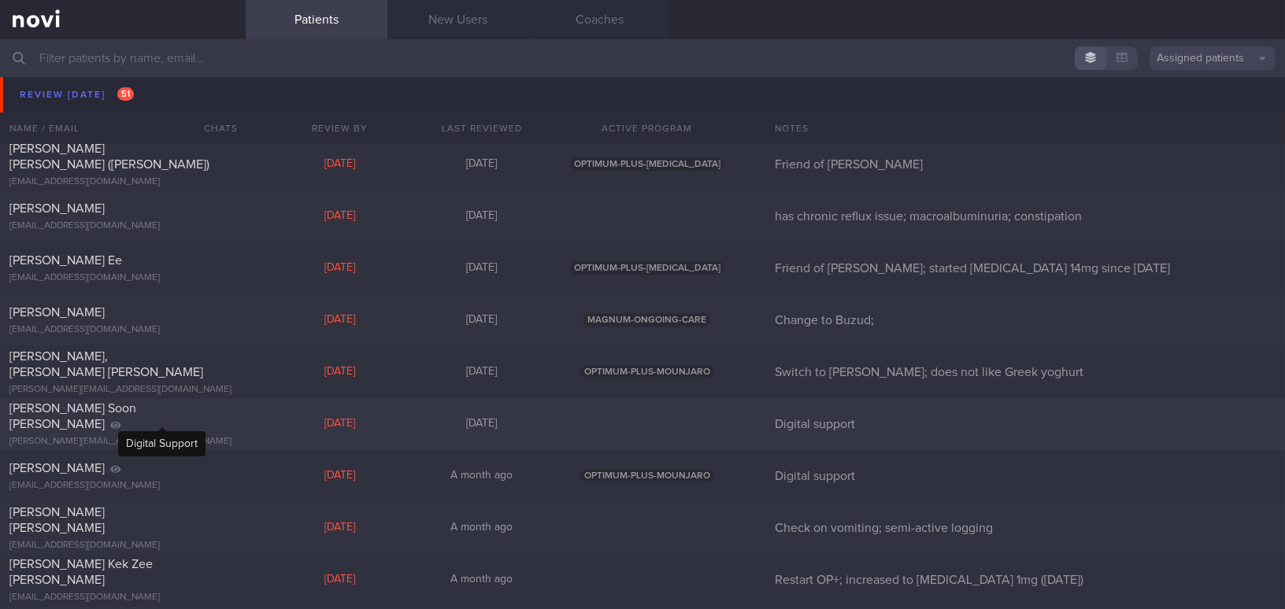
click at [121, 420] on icon at bounding box center [115, 424] width 11 height 9
select select "9"
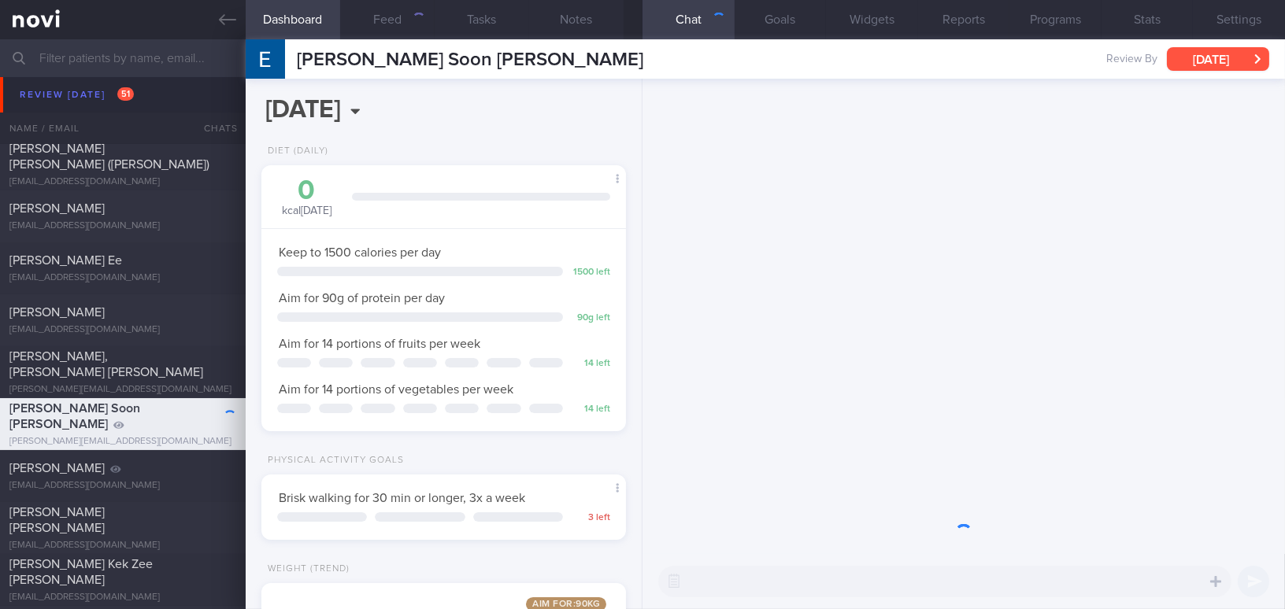
scroll to position [162, 325]
click at [1212, 50] on button "Sat, 11 Oct" at bounding box center [1218, 59] width 102 height 24
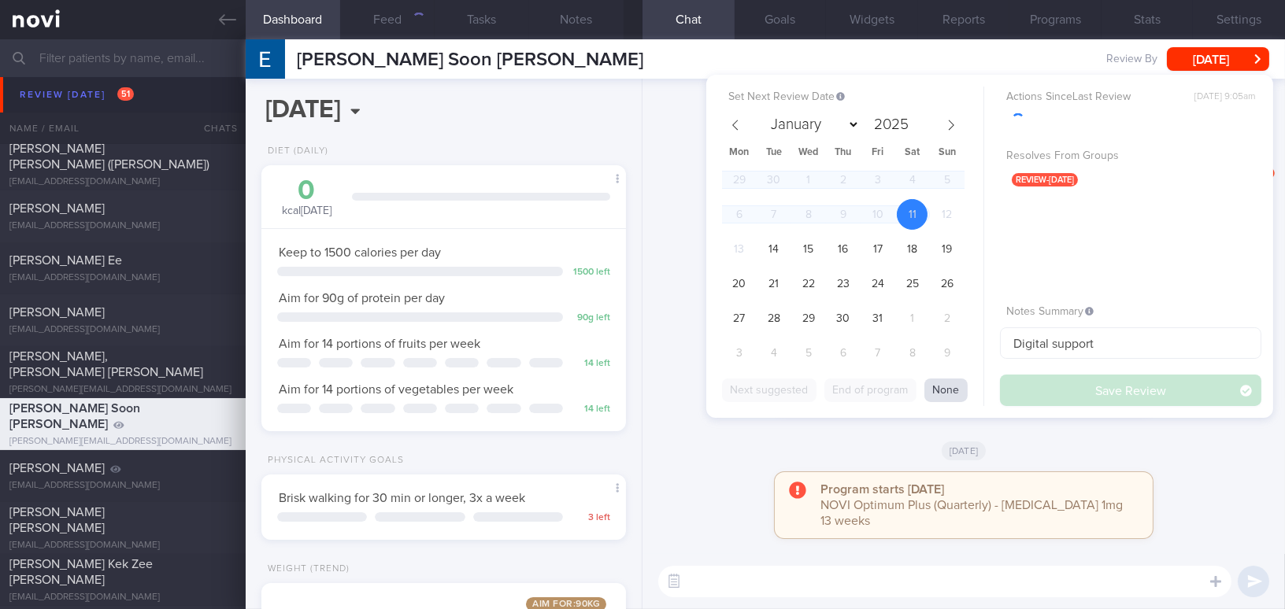
click at [946, 392] on button "None" at bounding box center [945, 391] width 43 height 24
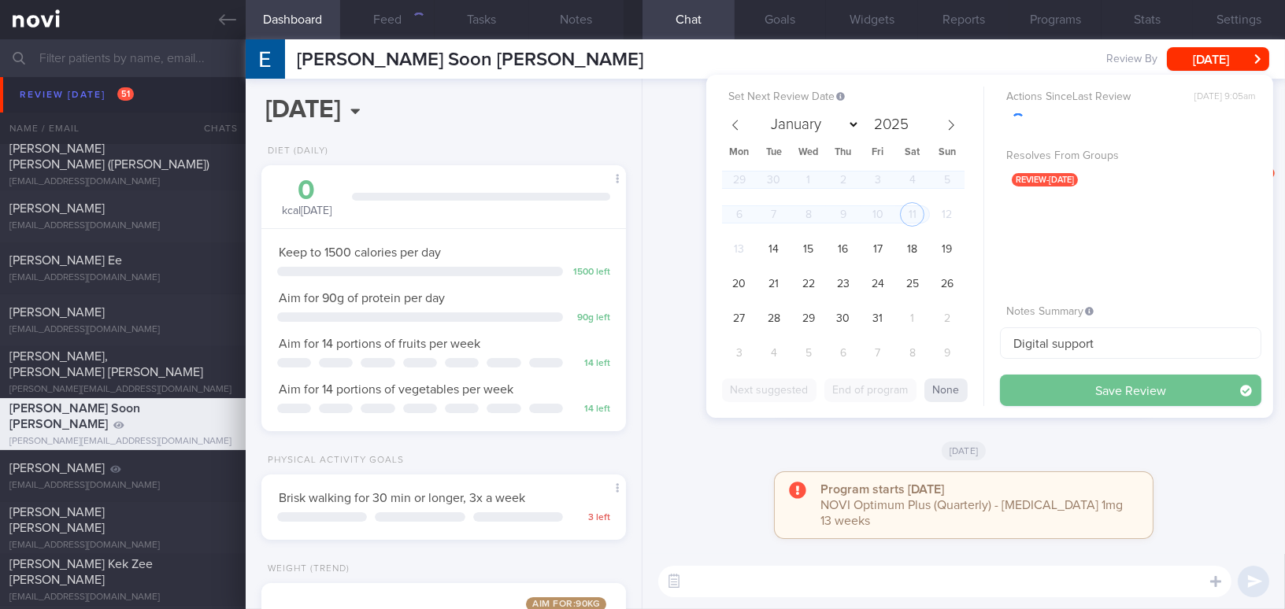
click at [1046, 382] on button "Save Review" at bounding box center [1130, 390] width 261 height 31
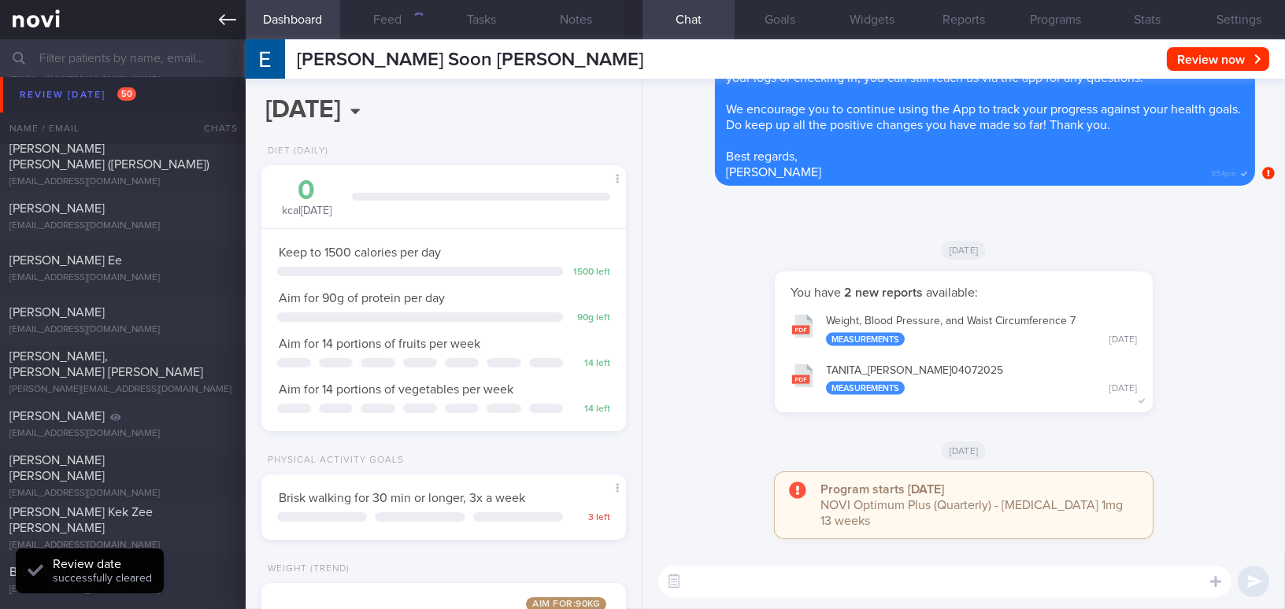
click at [222, 17] on icon at bounding box center [227, 19] width 17 height 11
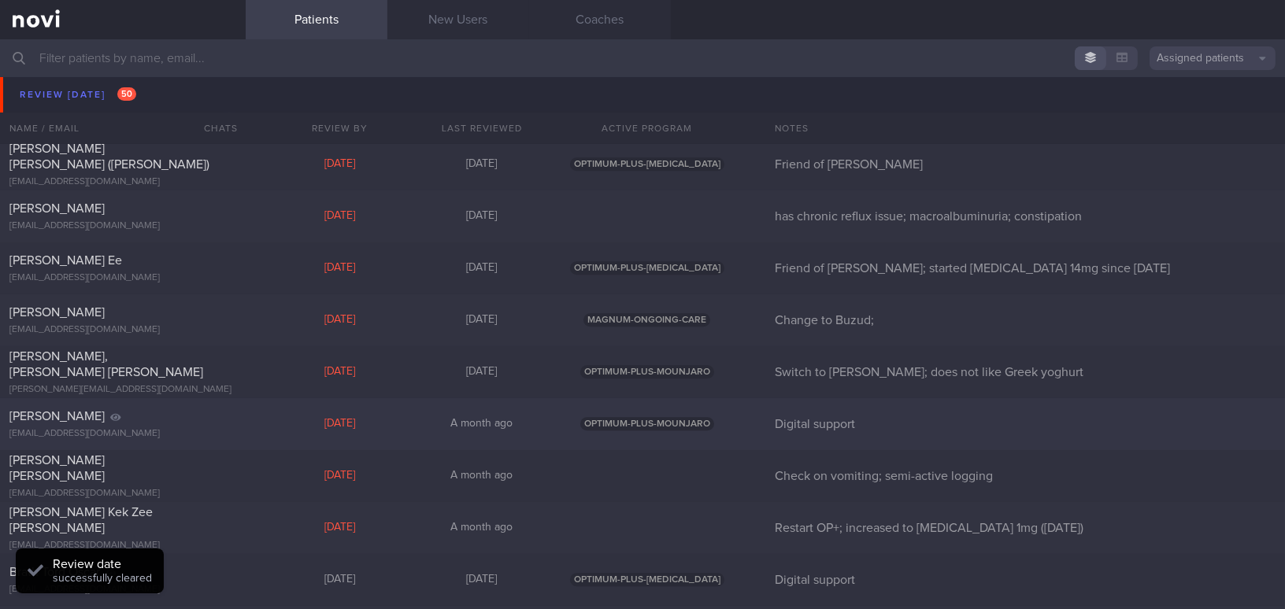
click at [191, 415] on div "Soh Jenny" at bounding box center [120, 417] width 223 height 16
select select "9"
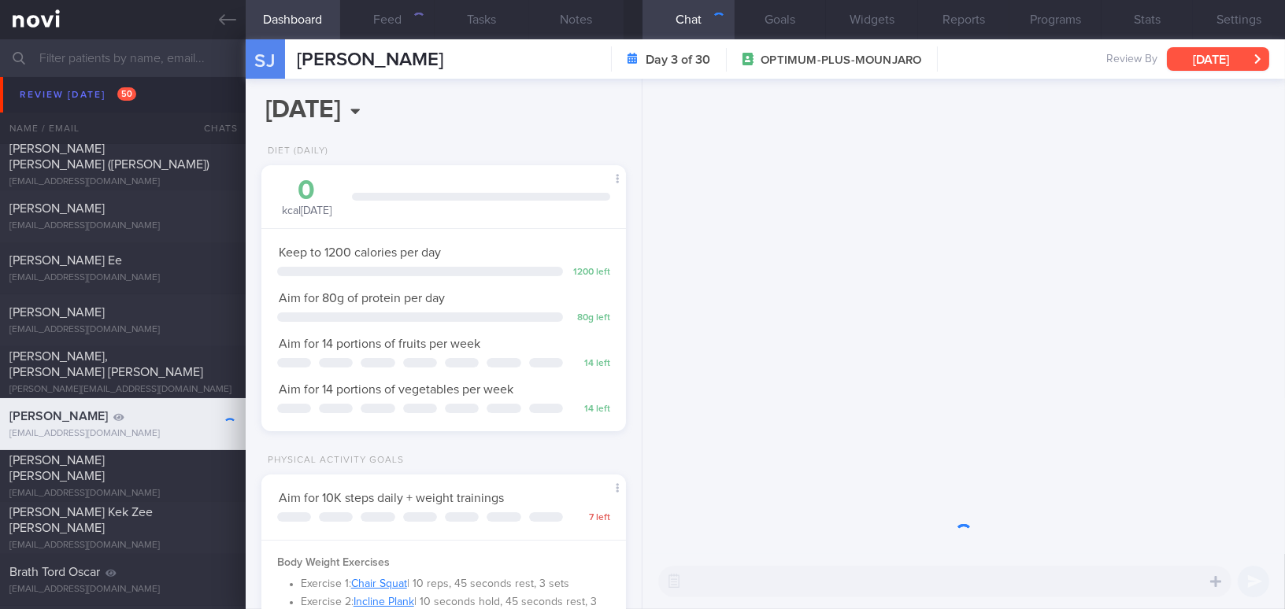
scroll to position [185, 325]
click at [1188, 53] on button "Sun, 12 Oct" at bounding box center [1218, 59] width 102 height 24
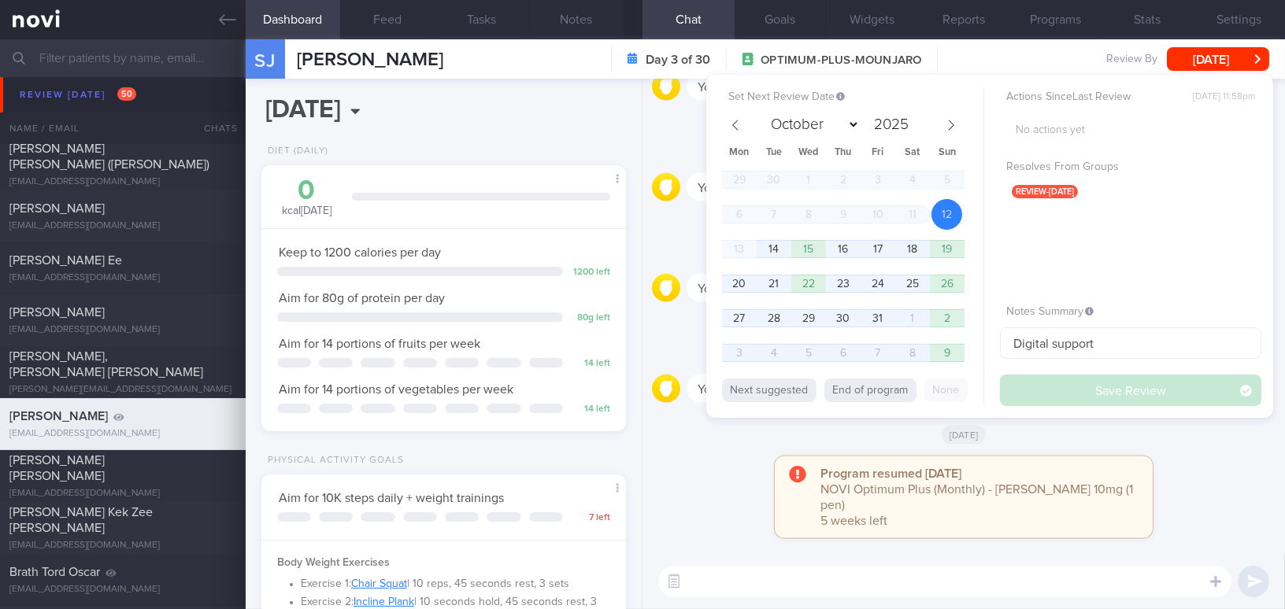
scroll to position [185, 325]
click at [750, 478] on div "Program resumed [DATE] NOVI Optimum Plus (Monthly) - [PERSON_NAME] 10mg (1 pen)…" at bounding box center [963, 506] width 623 height 98
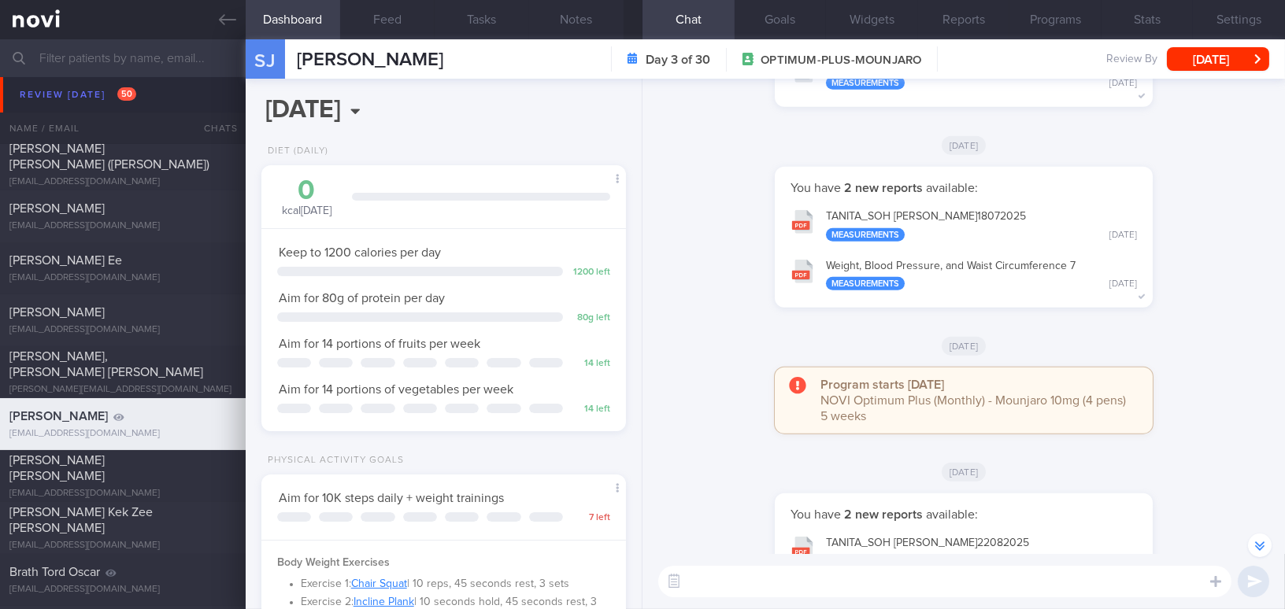
scroll to position [-1073, 0]
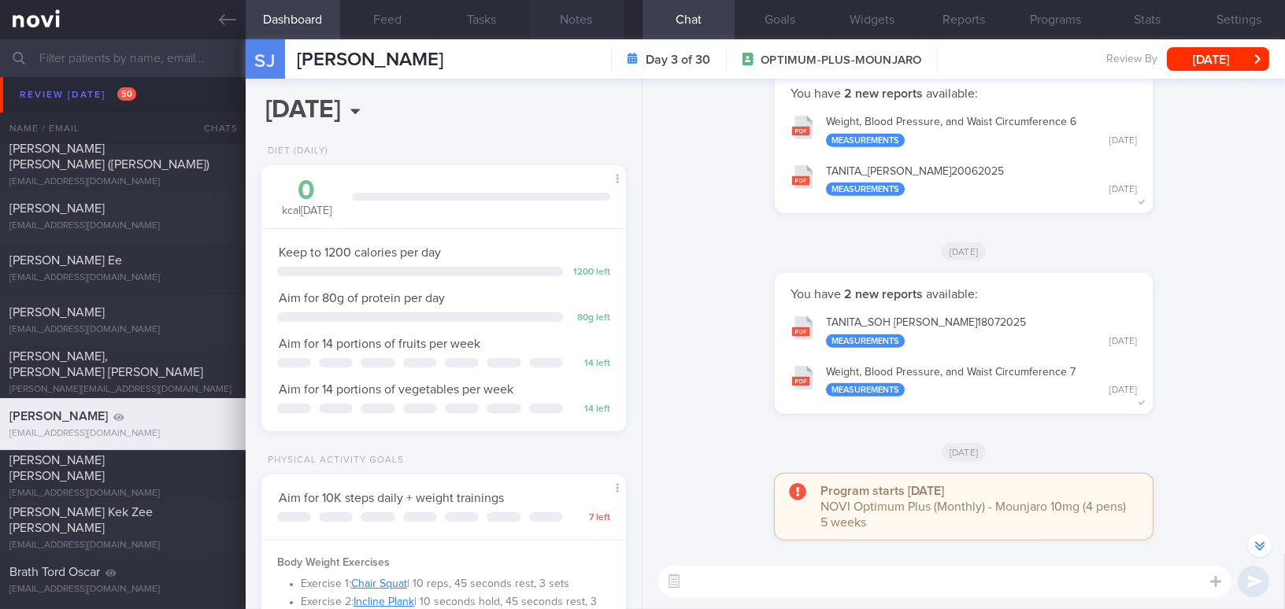
click at [564, 18] on button "Notes" at bounding box center [576, 19] width 94 height 39
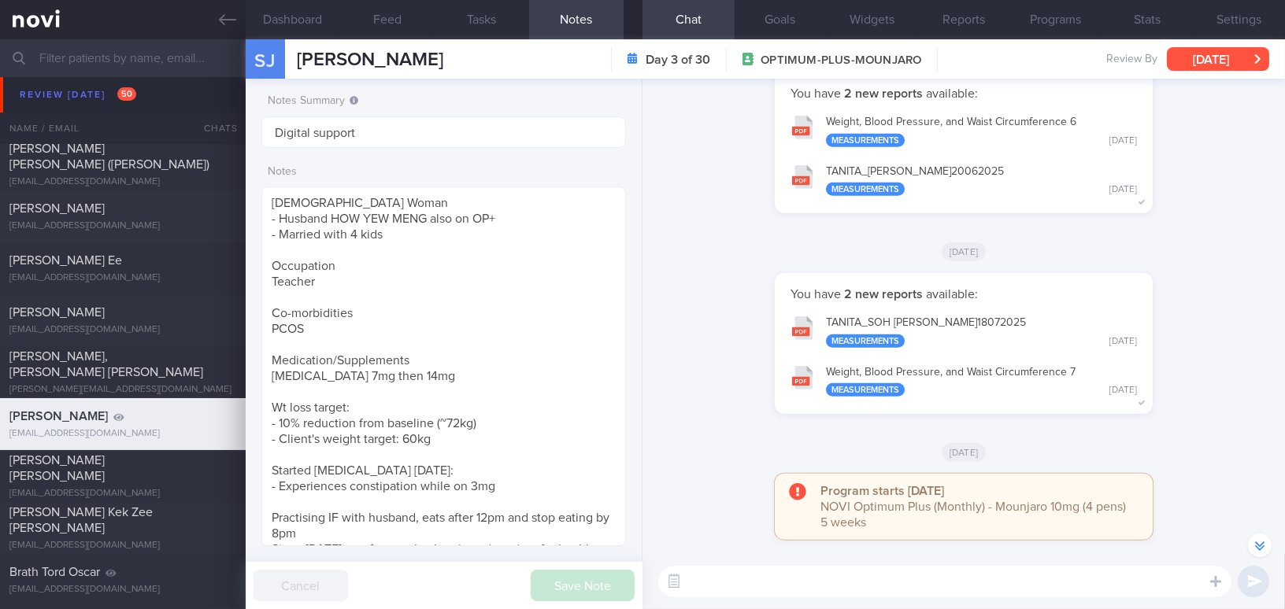
click at [1222, 59] on button "[DATE]" at bounding box center [1218, 59] width 102 height 24
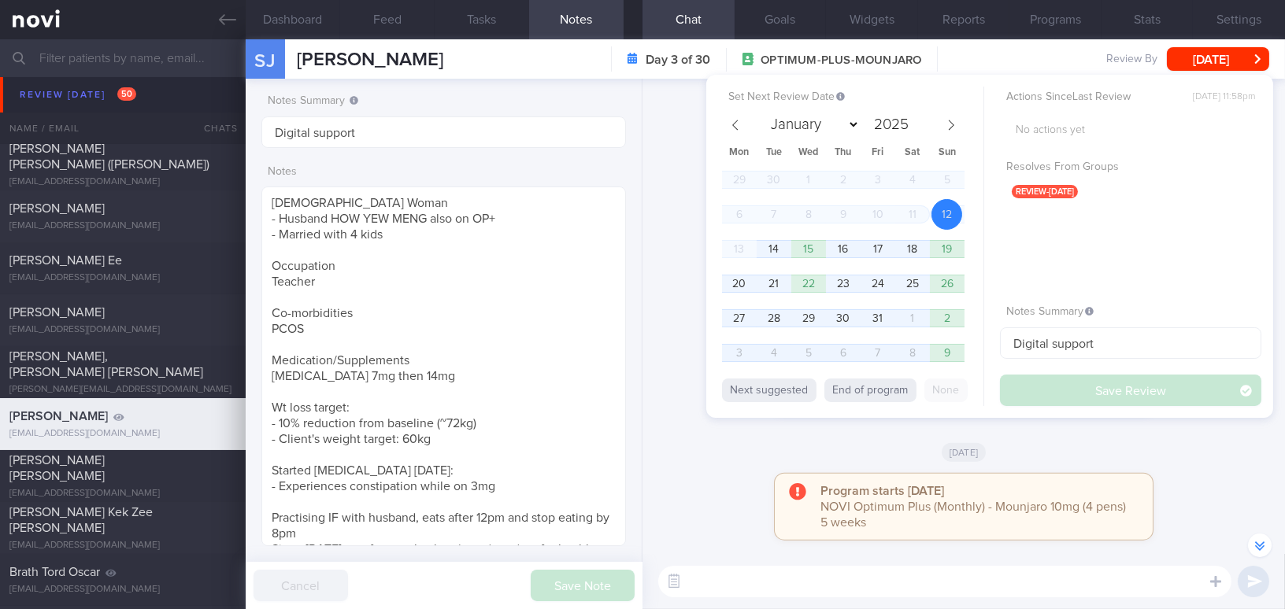
click at [890, 383] on button "End of program" at bounding box center [870, 391] width 92 height 24
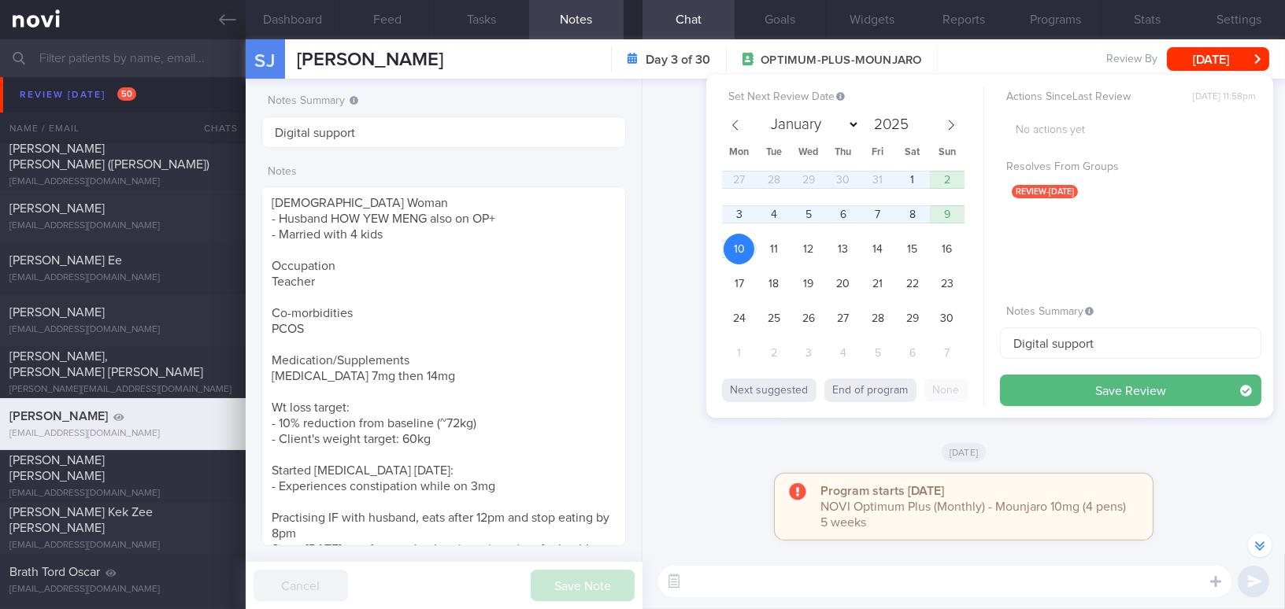
select select "10"
click at [1031, 387] on button "Save Review" at bounding box center [1130, 390] width 261 height 31
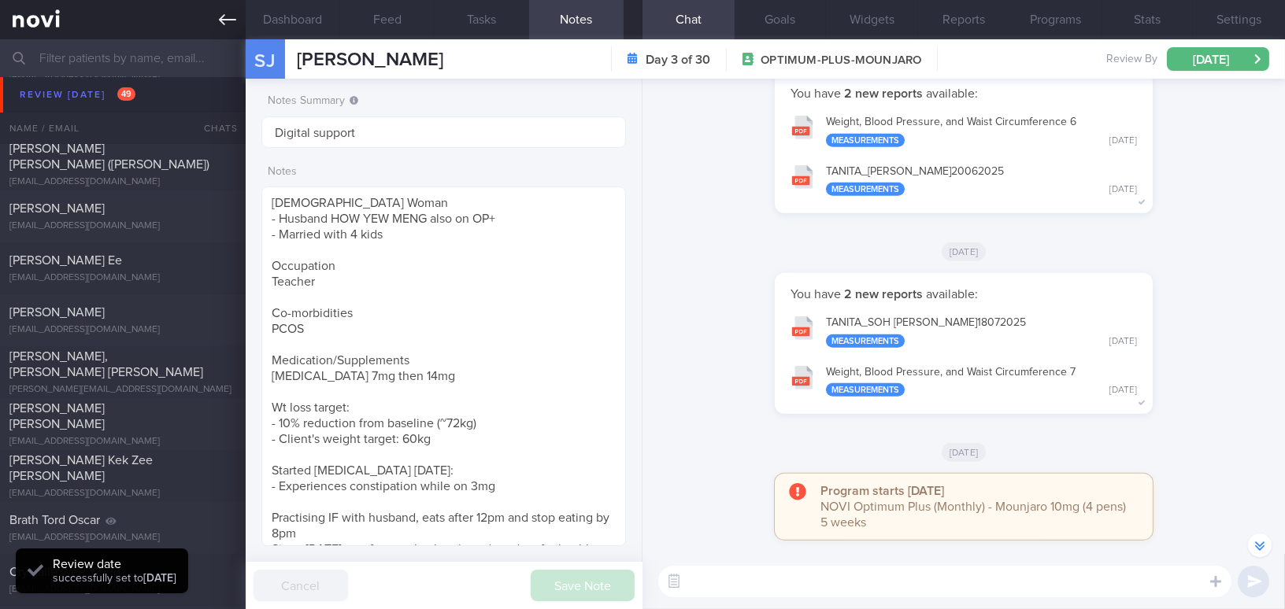
click at [222, 17] on icon at bounding box center [227, 19] width 17 height 11
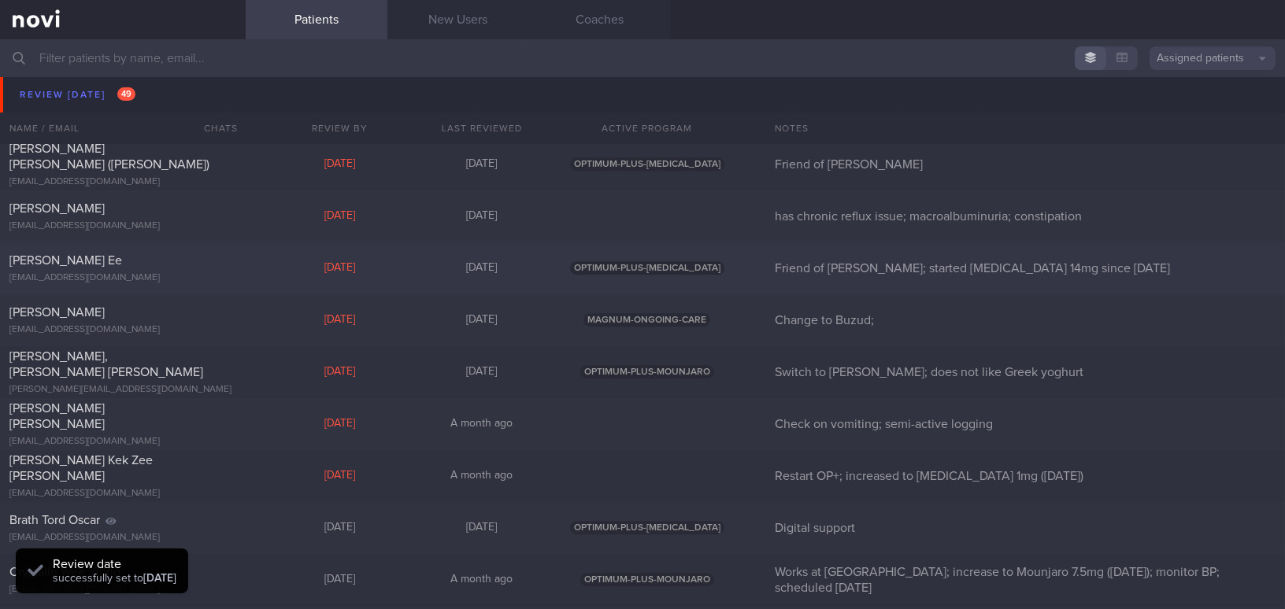
scroll to position [7301, 0]
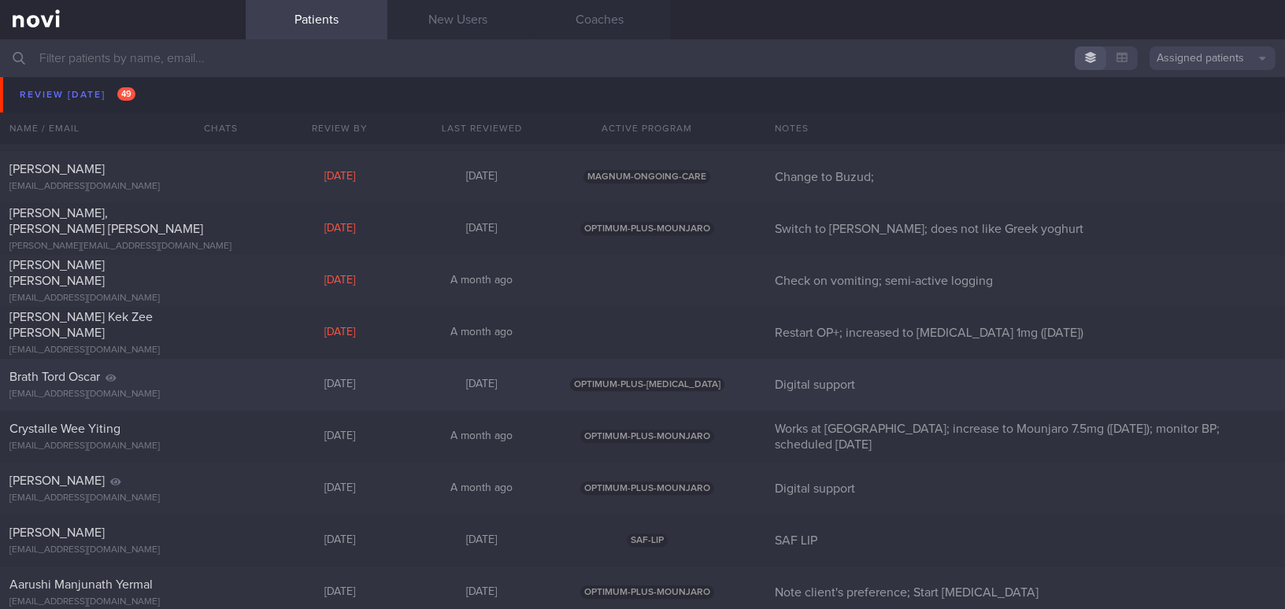
click at [135, 383] on div "Brath Tord Oscar" at bounding box center [120, 377] width 223 height 16
select select "9"
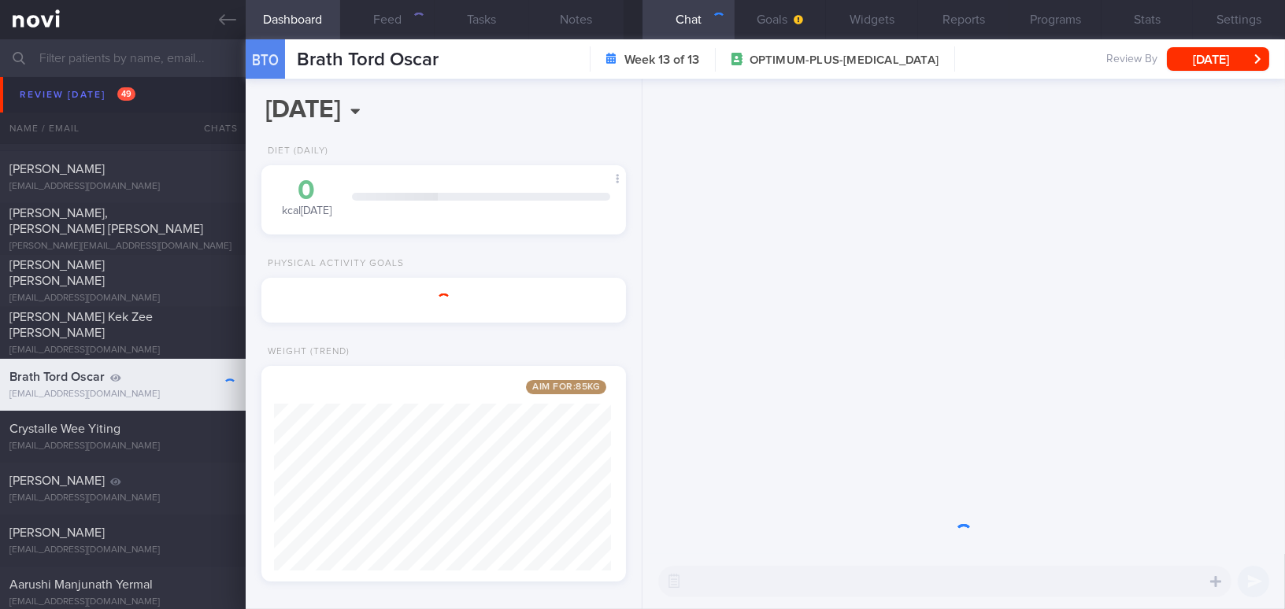
scroll to position [787031, 786891]
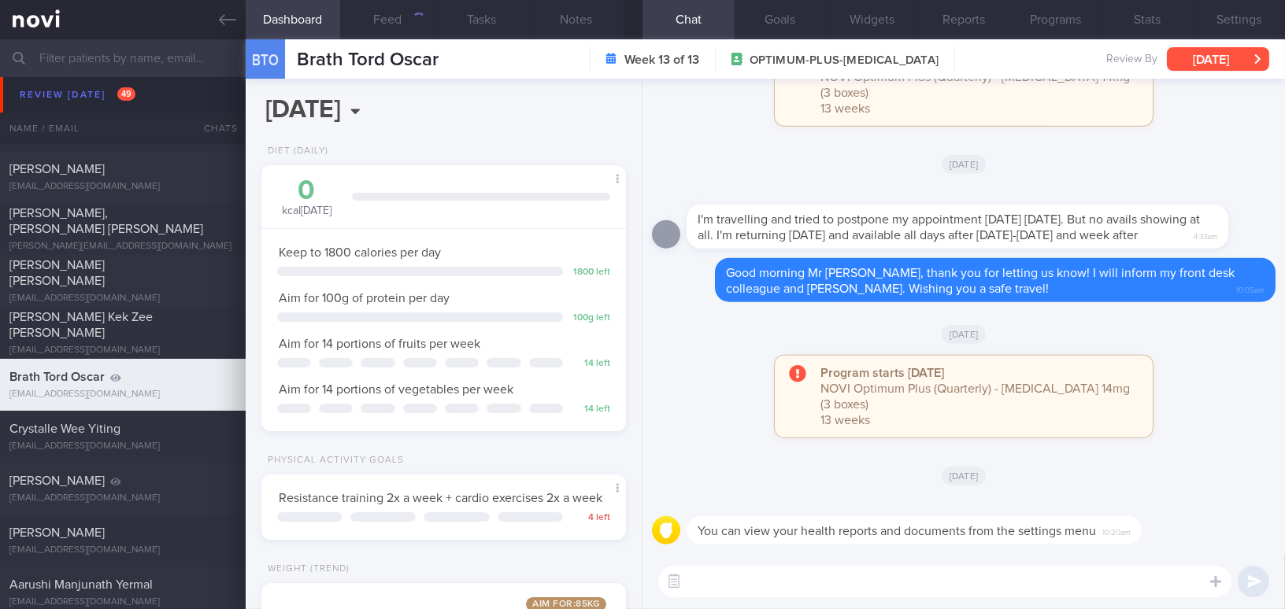
click at [1201, 57] on button "[DATE]" at bounding box center [1218, 59] width 102 height 24
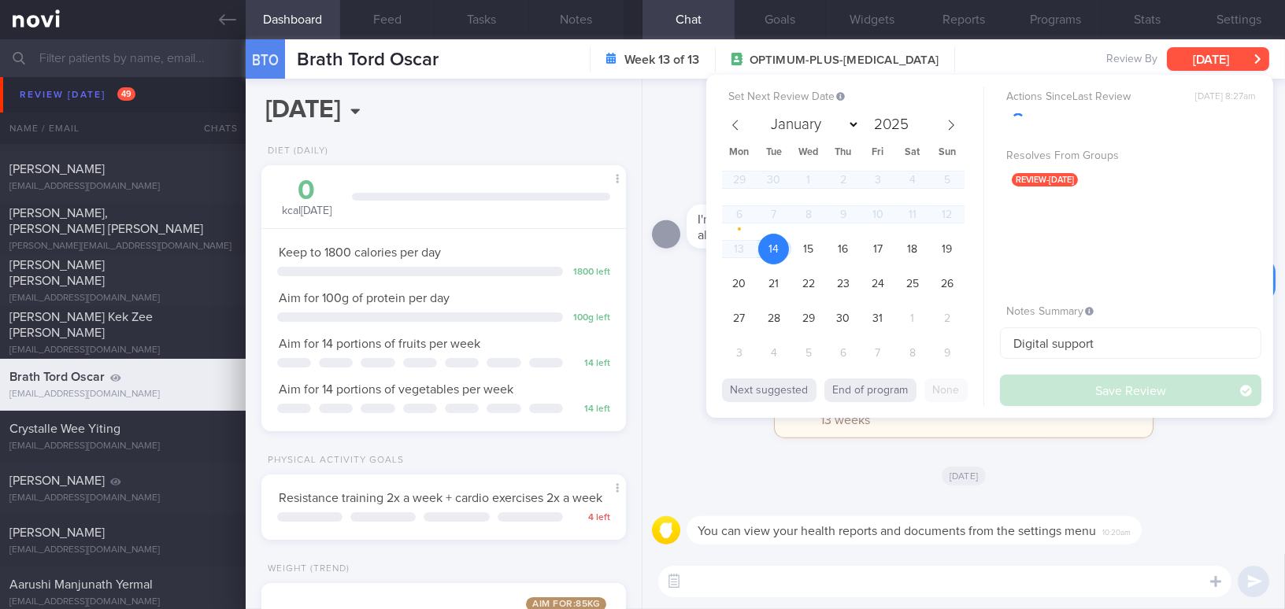
scroll to position [185, 325]
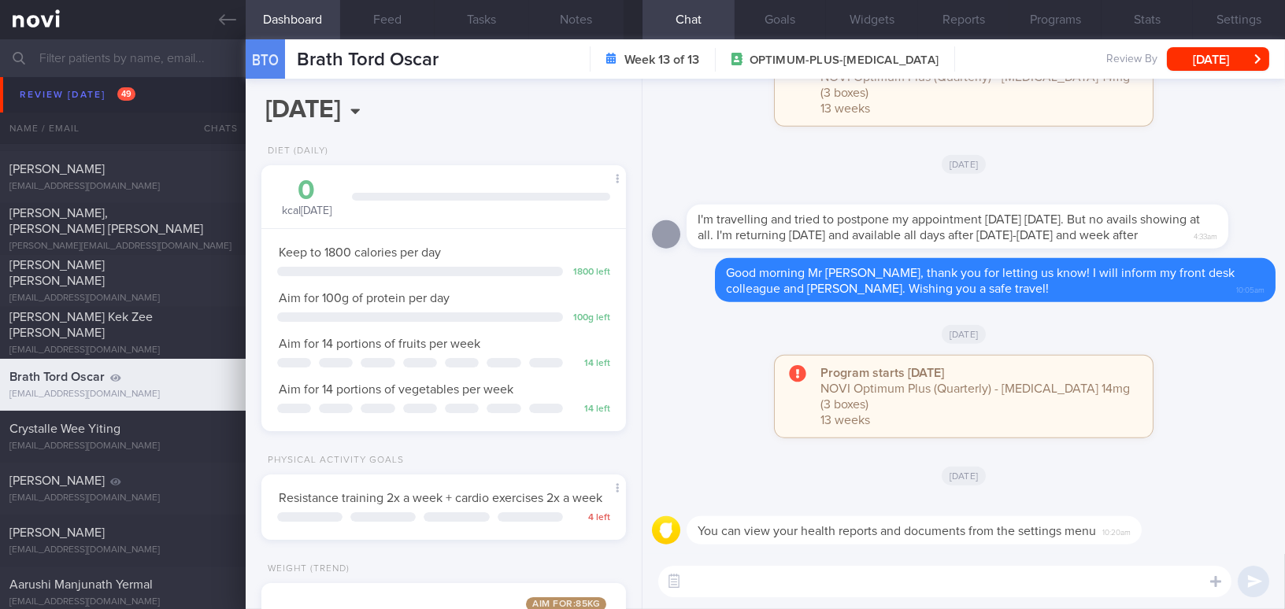
click at [1116, 450] on div "Program starts today NOVI Optimum Plus (Quarterly) - Rybelsus 14mg (3 boxes) 13…" at bounding box center [963, 405] width 623 height 98
click at [231, 13] on icon at bounding box center [227, 19] width 17 height 17
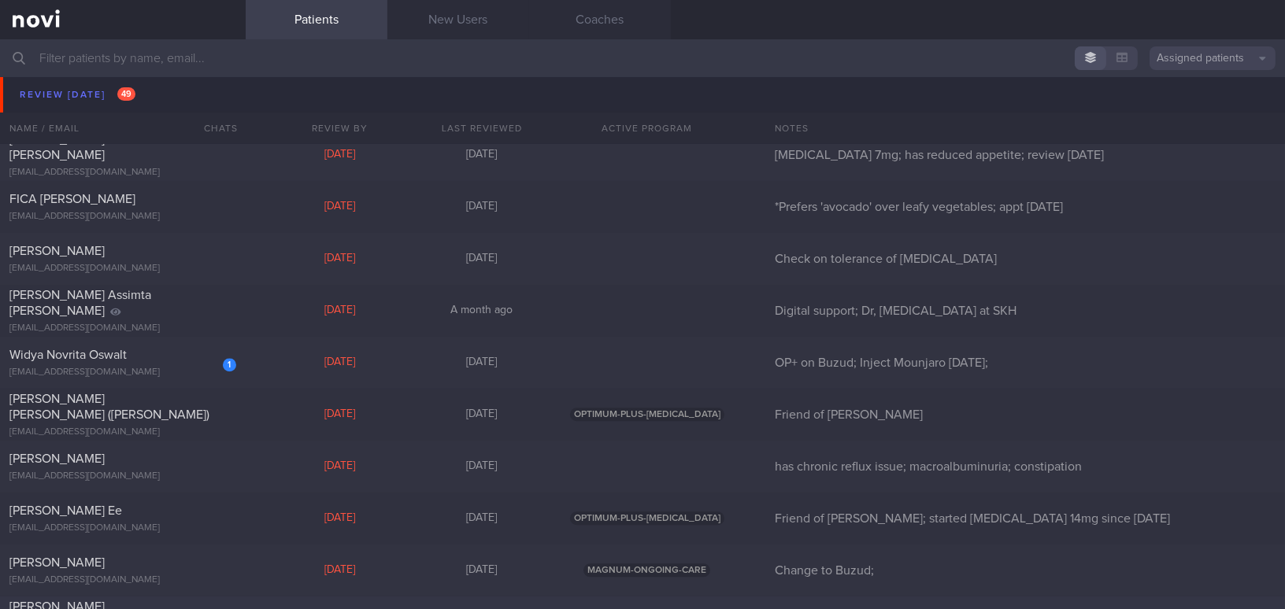
scroll to position [6871, 0]
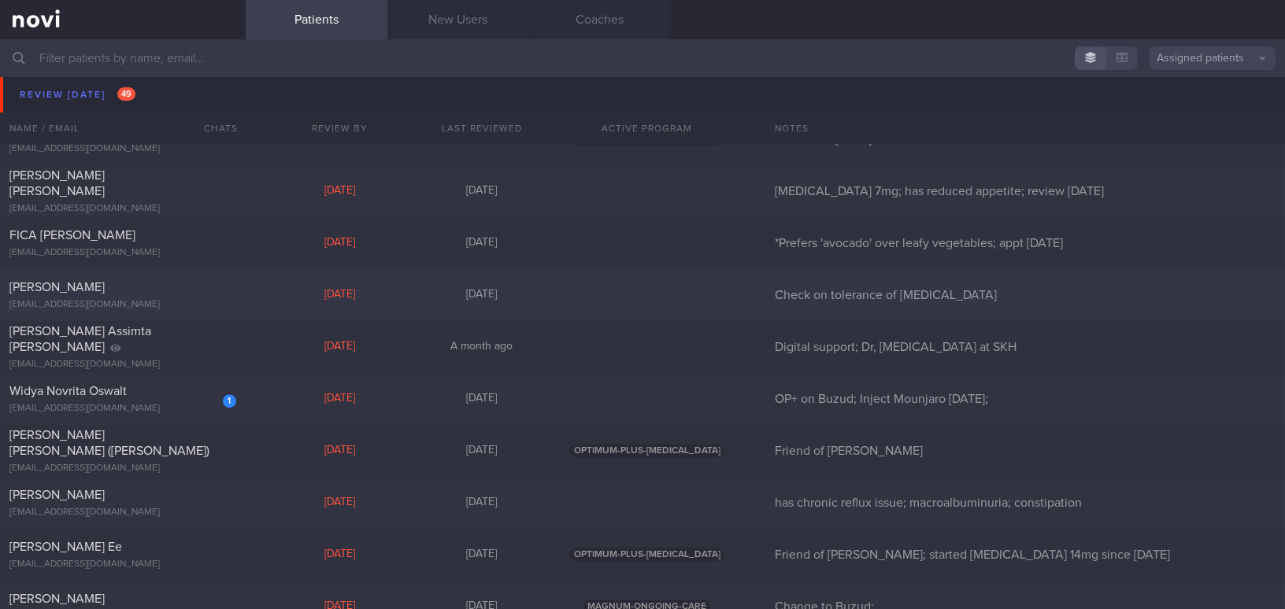
click at [195, 279] on div "[PERSON_NAME]" at bounding box center [120, 287] width 223 height 16
select select "9"
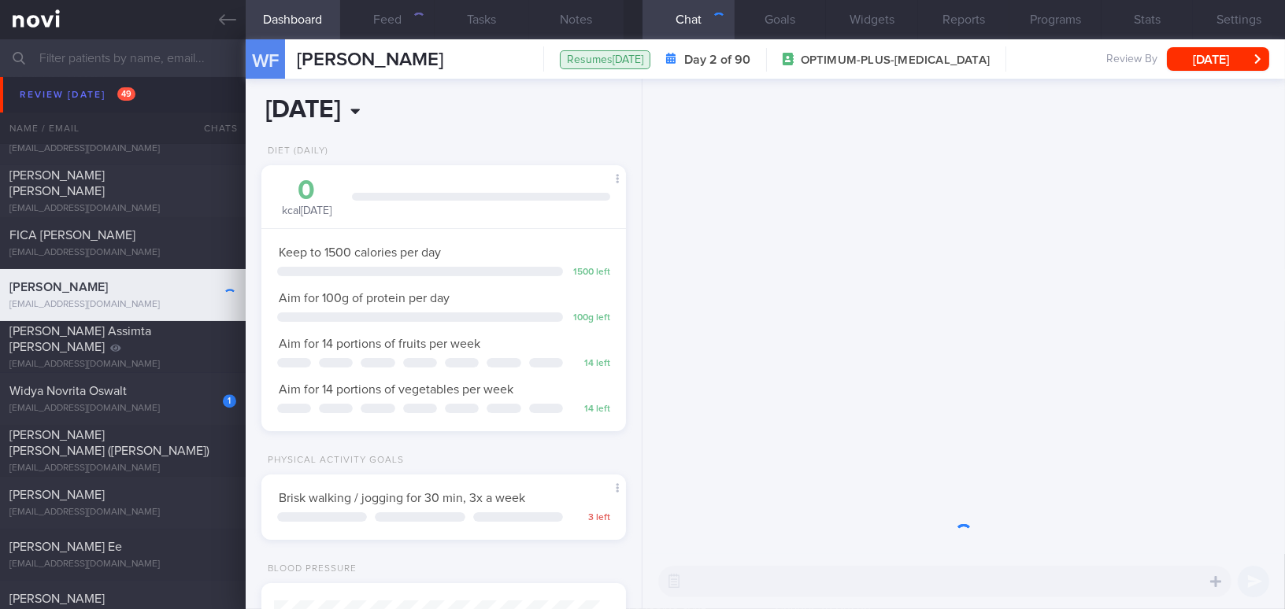
scroll to position [162, 325]
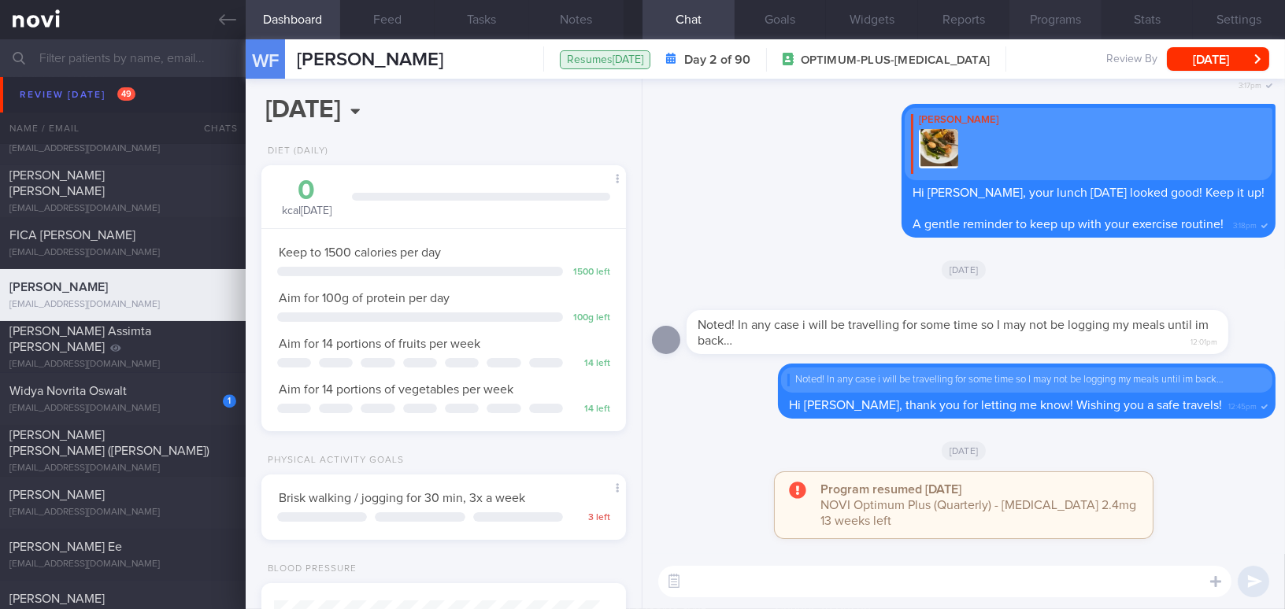
click at [1071, 15] on button "Programs" at bounding box center [1055, 19] width 92 height 39
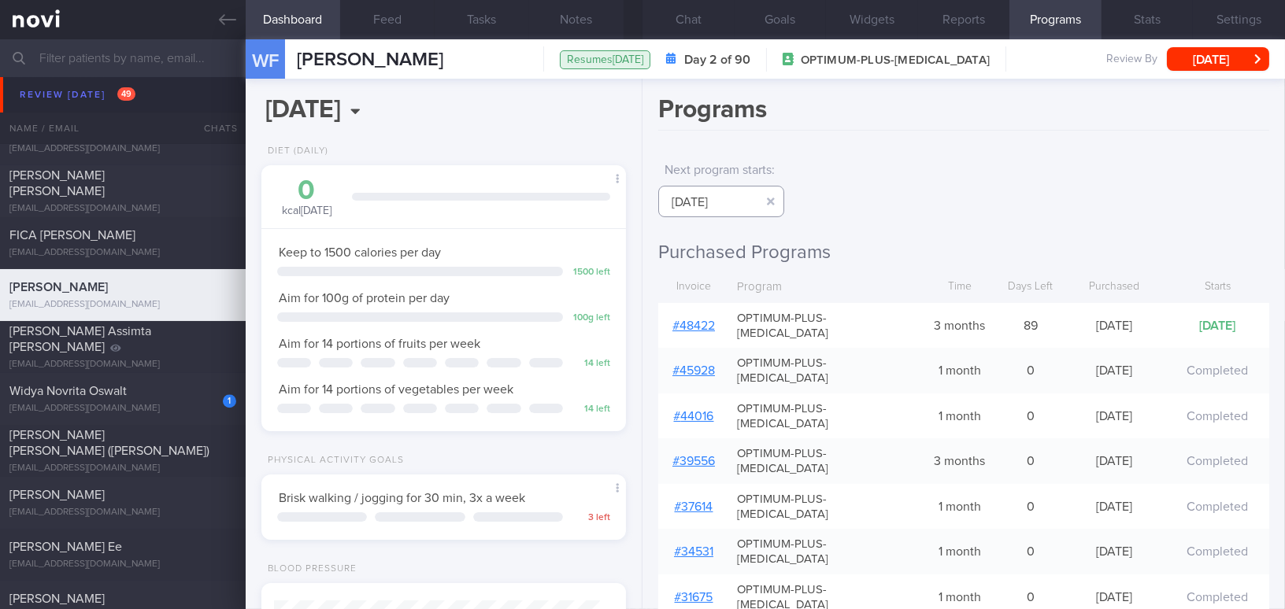
click at [734, 203] on input "[DATE]" at bounding box center [721, 201] width 126 height 31
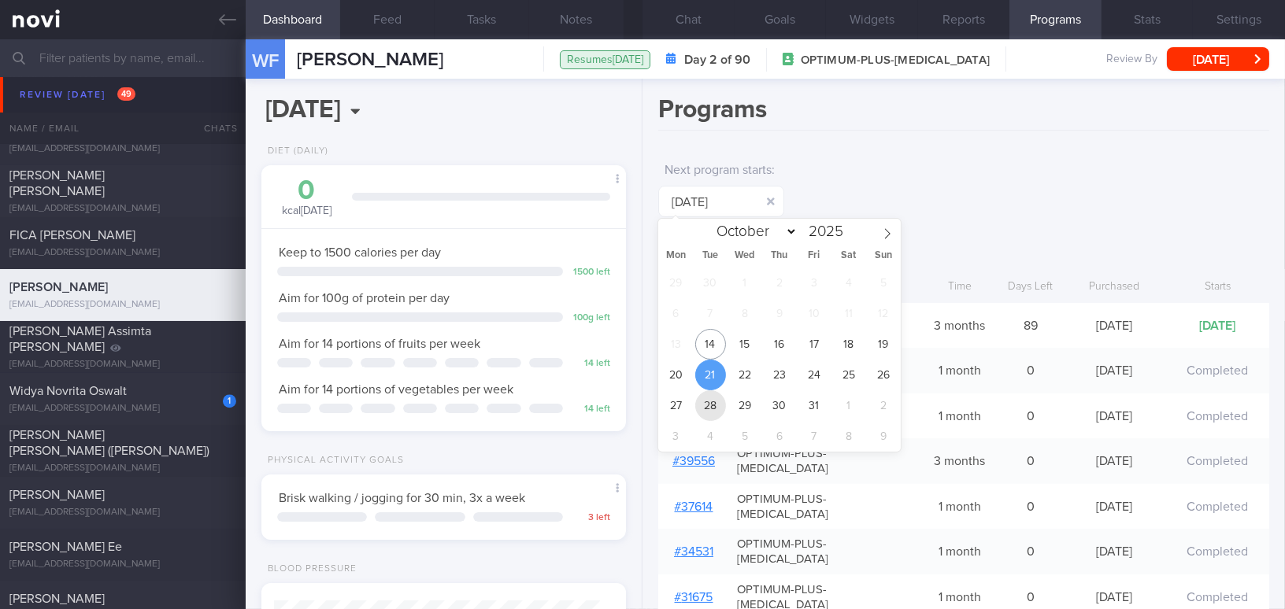
click at [711, 400] on span "28" at bounding box center [710, 405] width 31 height 31
type input "28 Oct 2025"
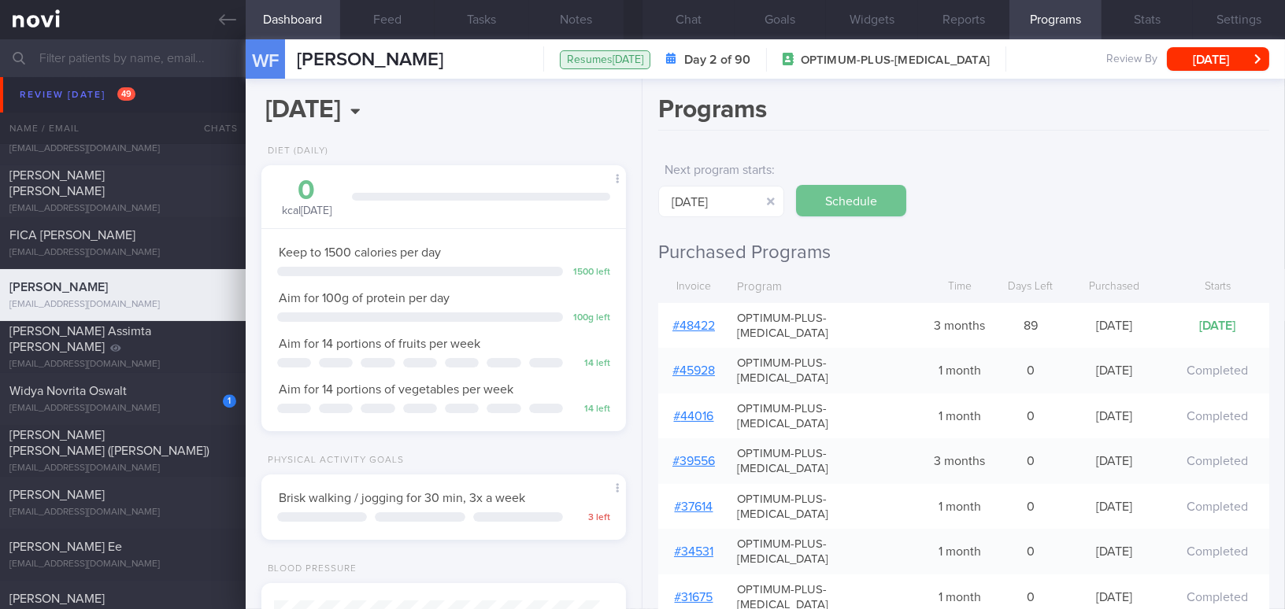
click at [852, 200] on button "Schedule" at bounding box center [851, 200] width 110 height 31
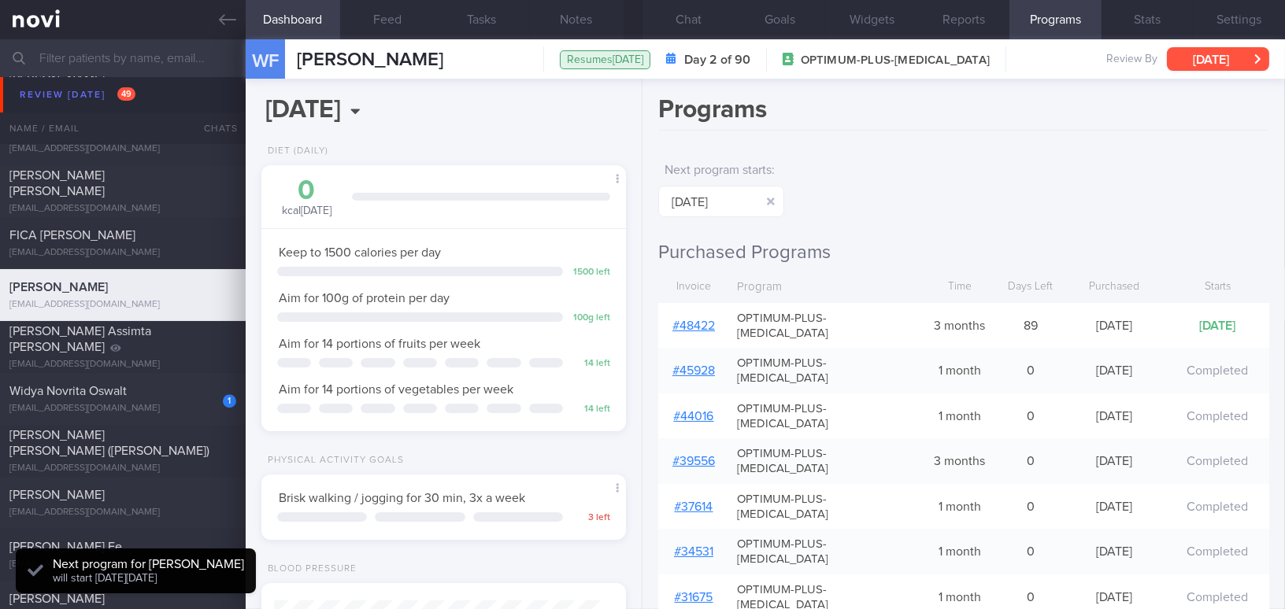
click at [1199, 58] on button "[DATE]" at bounding box center [1218, 59] width 102 height 24
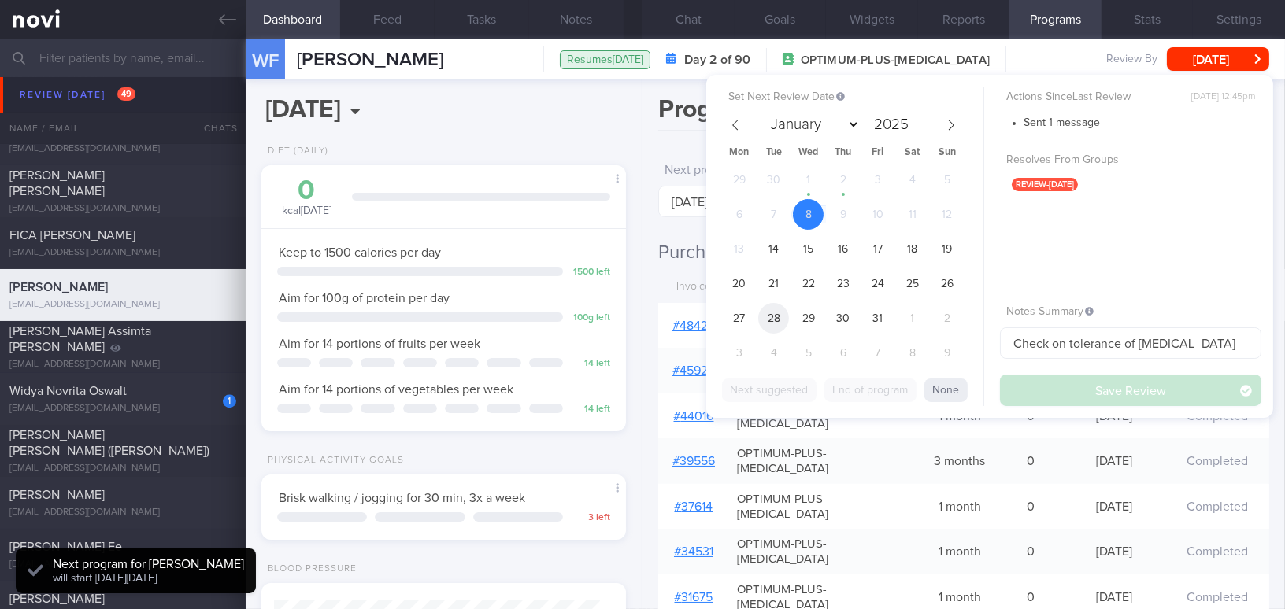
click at [774, 322] on span "28" at bounding box center [773, 318] width 31 height 31
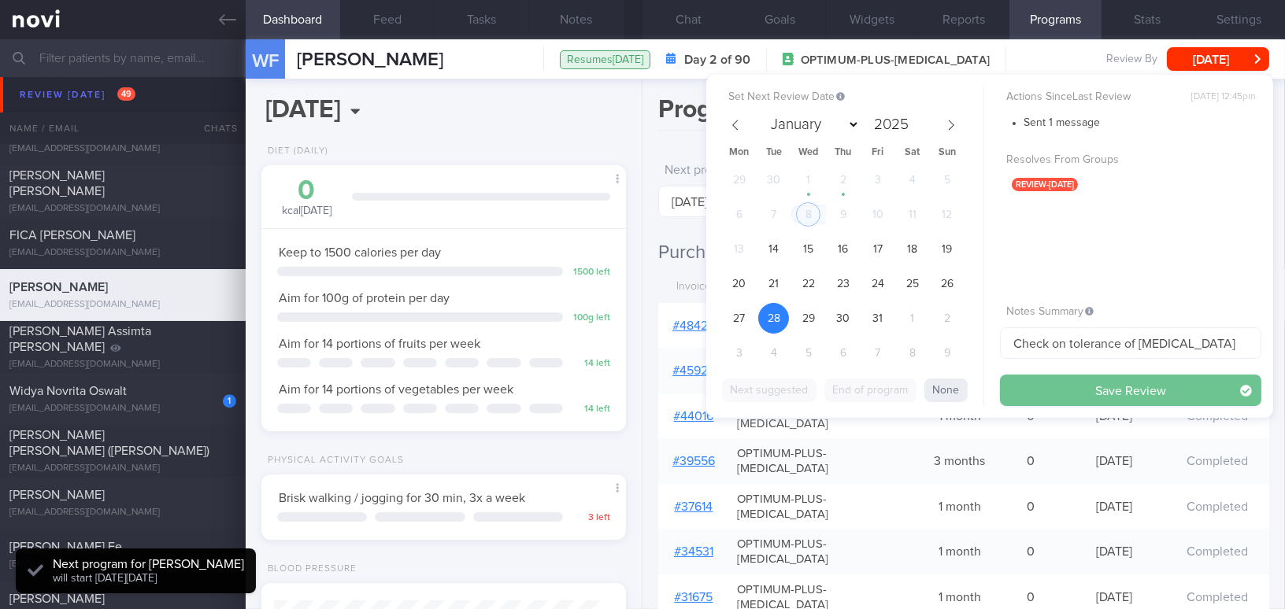
click at [1054, 387] on button "Save Review" at bounding box center [1130, 390] width 261 height 31
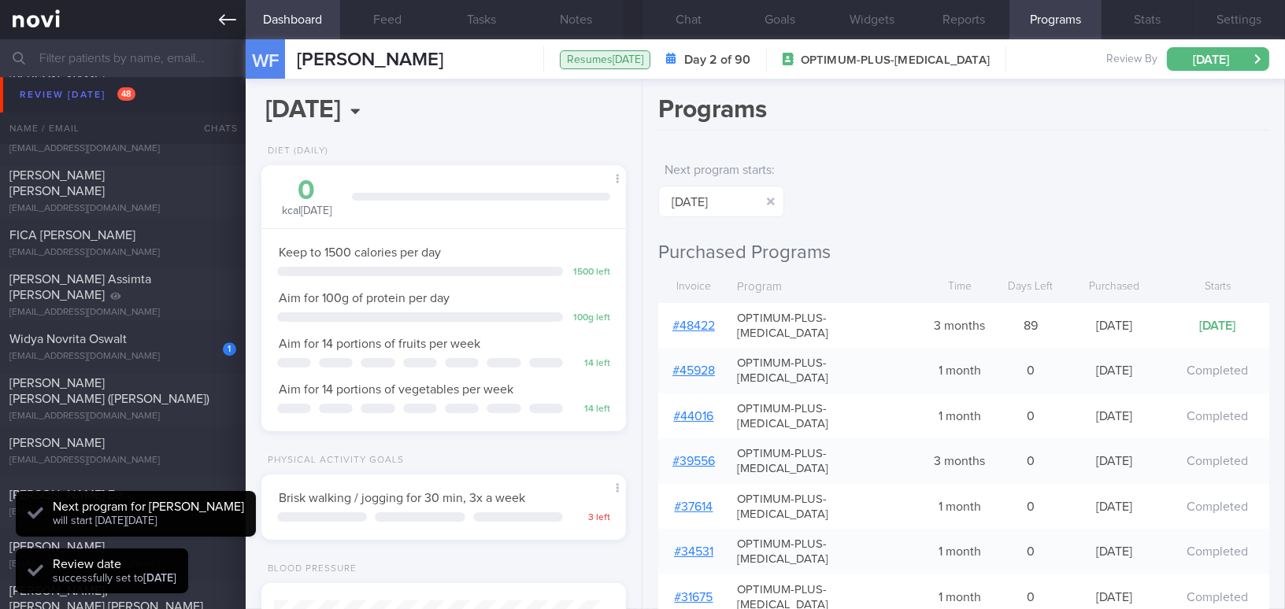
click at [220, 20] on icon at bounding box center [227, 19] width 17 height 11
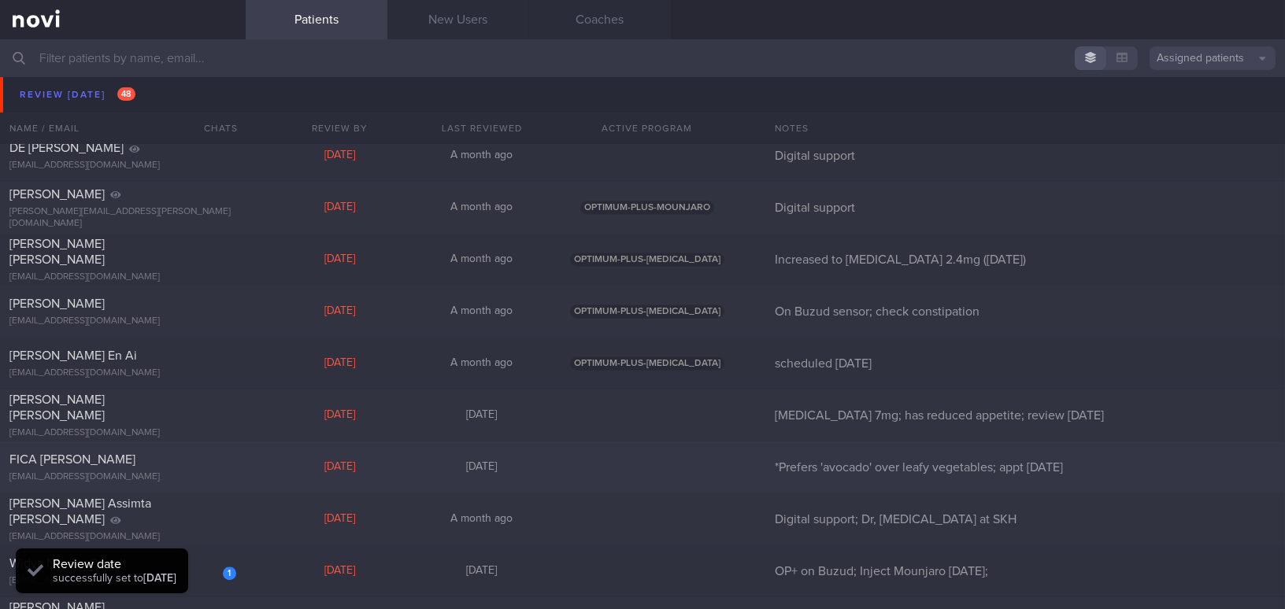
scroll to position [6585, 0]
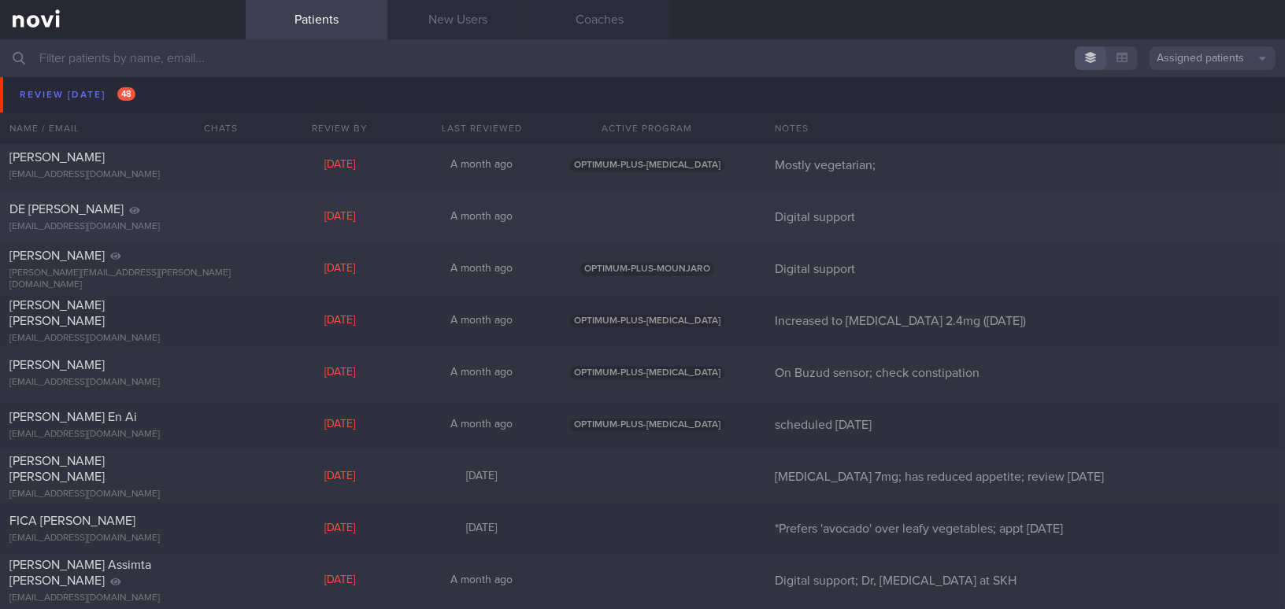
click at [245, 220] on div "DE SOUZA LI-ANNE dszlianne@gmail.com Fri, 3 Oct A month ago Digital support" at bounding box center [642, 217] width 1285 height 52
select select "9"
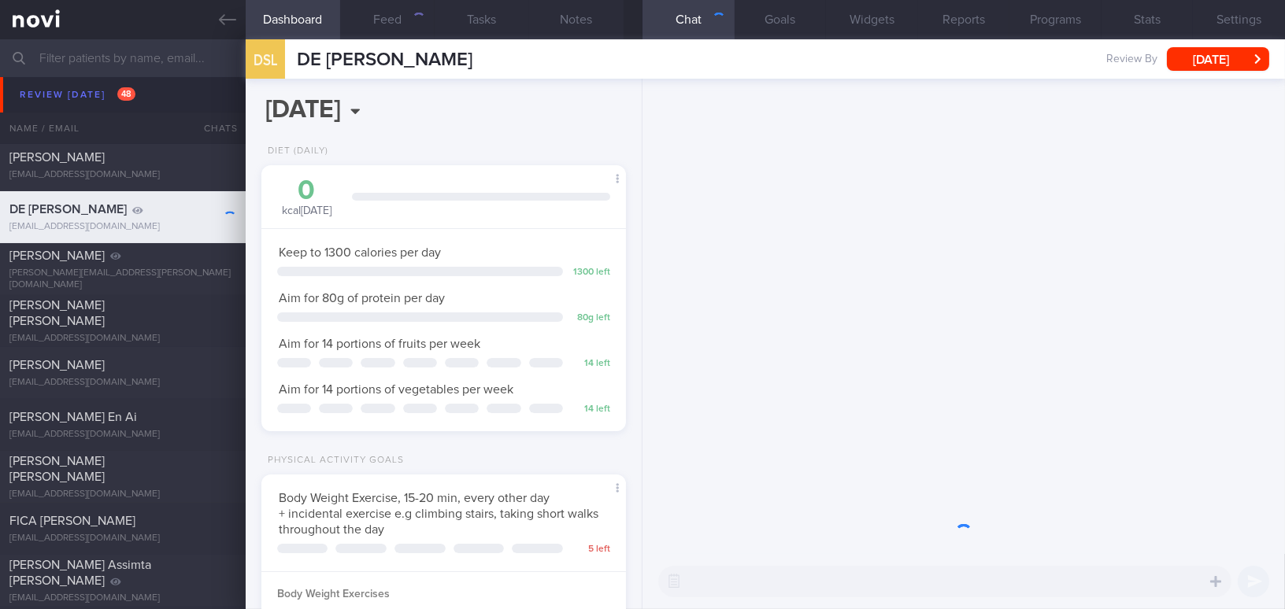
scroll to position [787031, 786891]
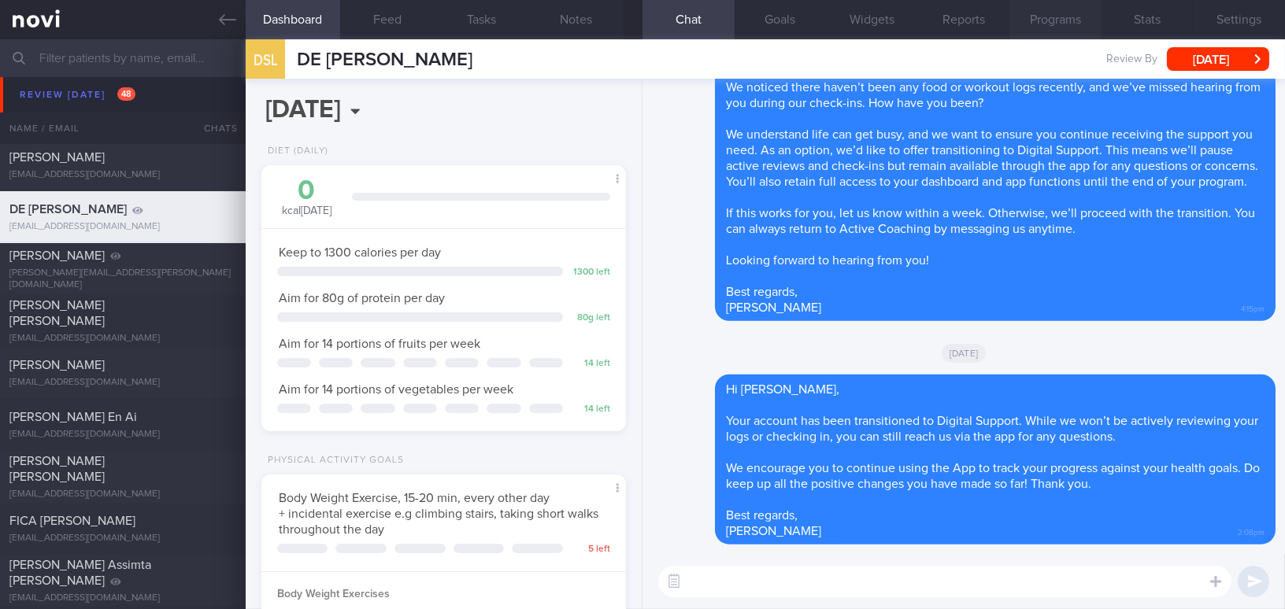
click at [1064, 20] on button "Programs" at bounding box center [1055, 19] width 92 height 39
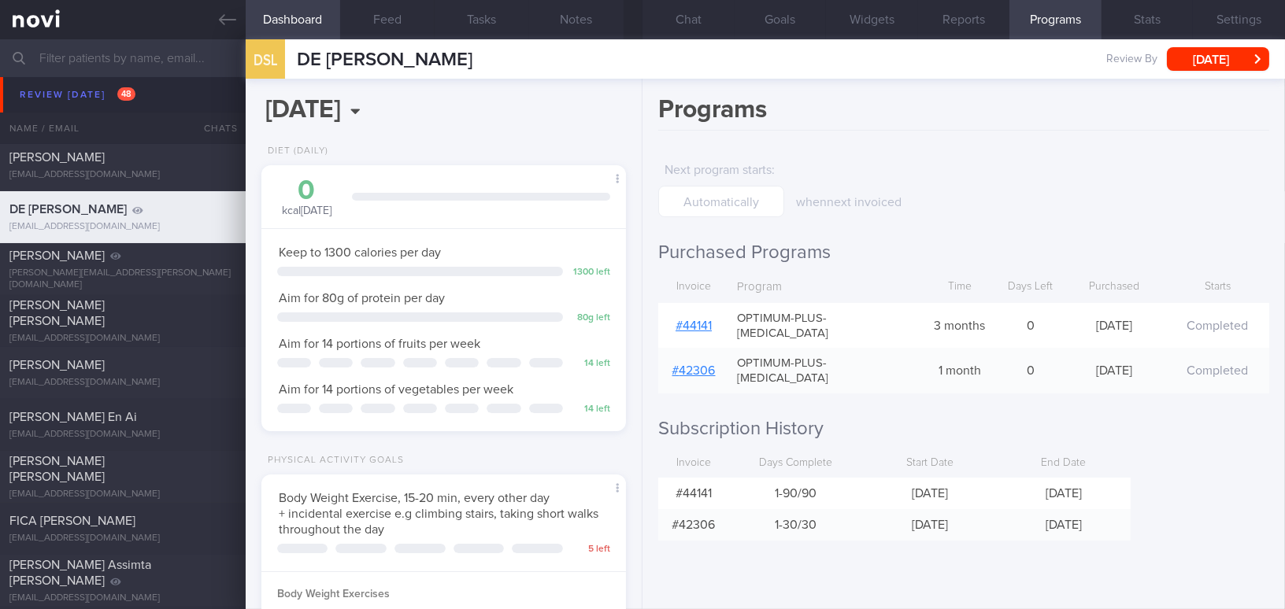
click at [697, 320] on link "# 44141" at bounding box center [693, 326] width 36 height 13
click at [1196, 61] on button "Fri, 3 Oct" at bounding box center [1218, 59] width 102 height 24
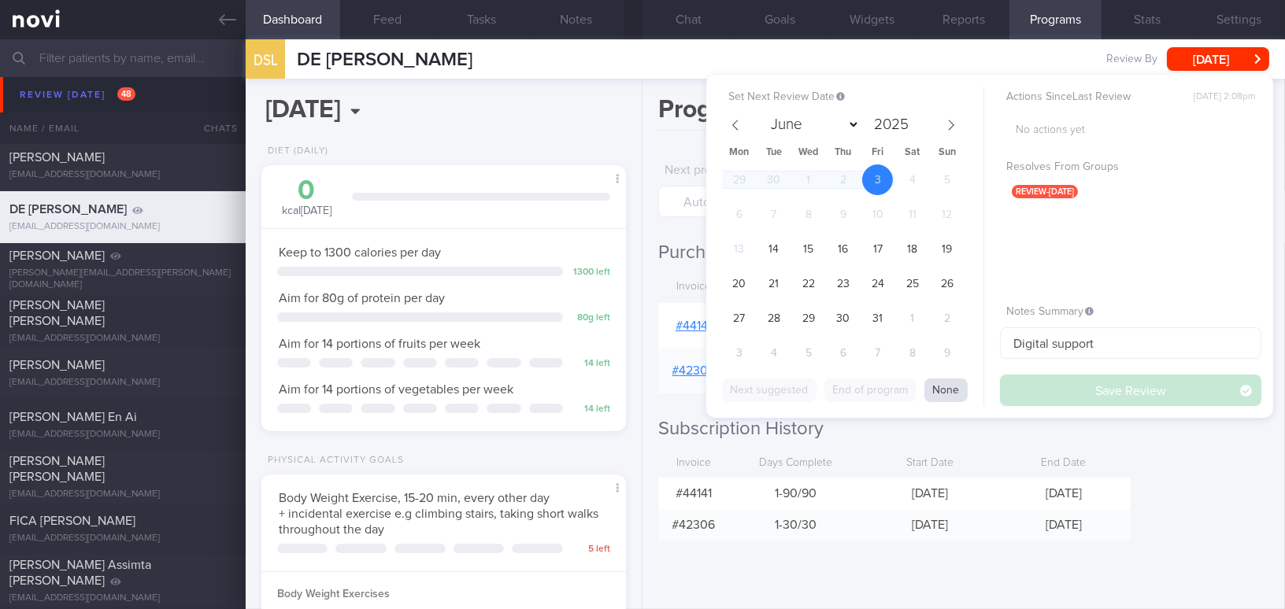
click at [948, 391] on button "None" at bounding box center [945, 391] width 43 height 24
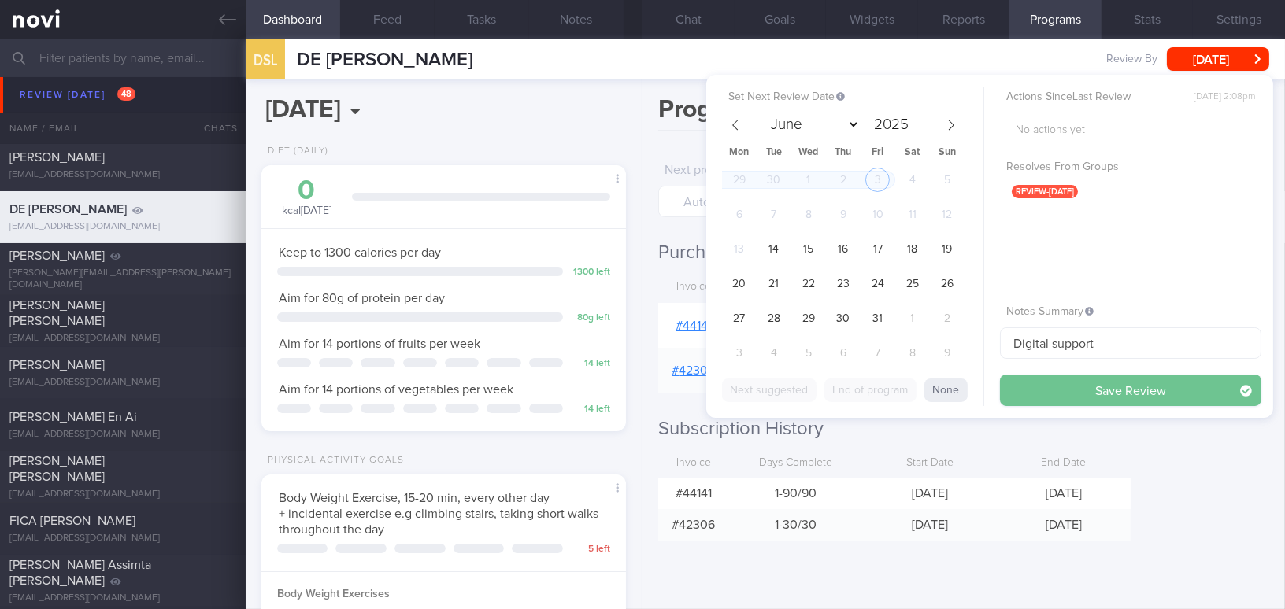
click at [1009, 389] on button "Save Review" at bounding box center [1130, 390] width 261 height 31
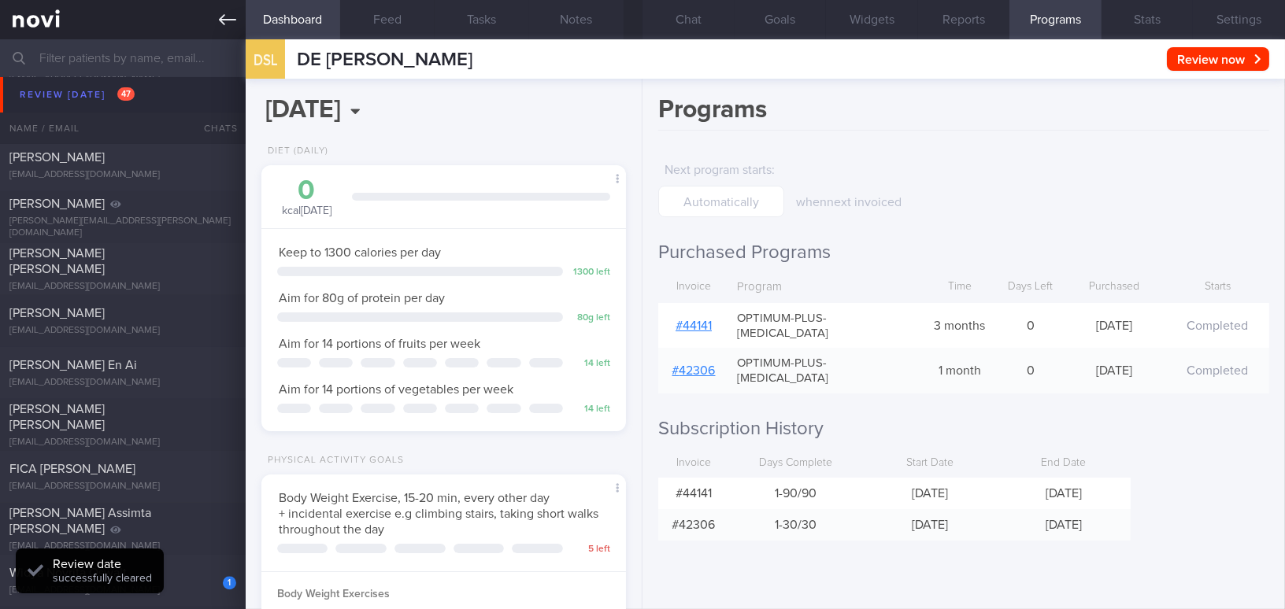
click at [234, 18] on icon at bounding box center [227, 19] width 17 height 17
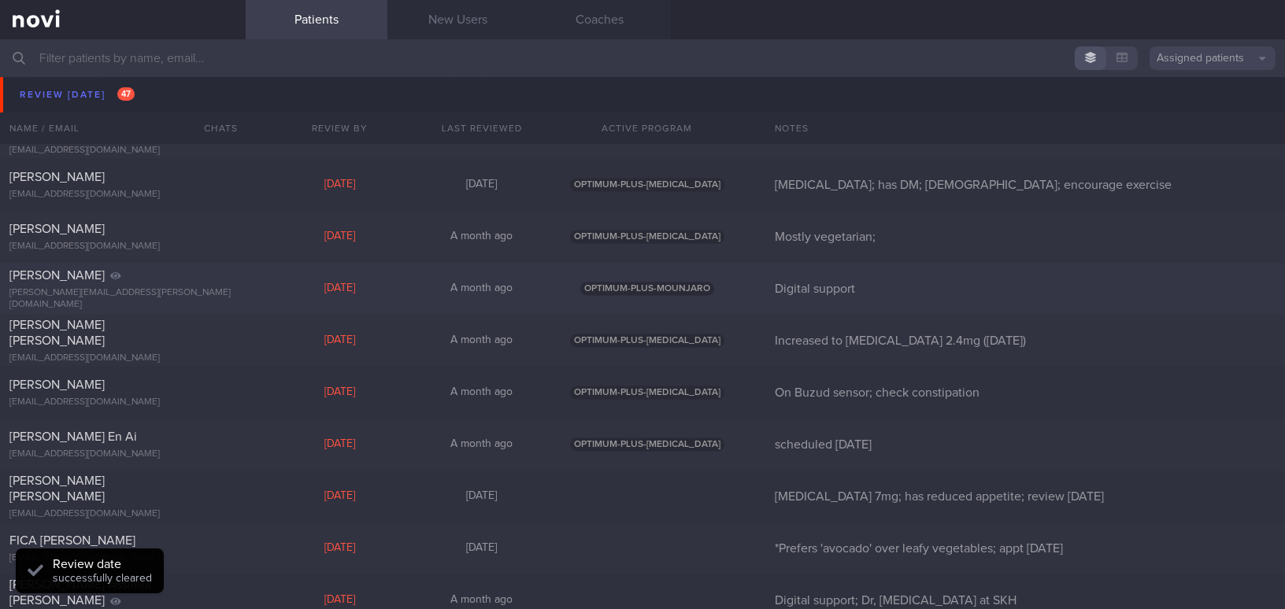
scroll to position [6442, 0]
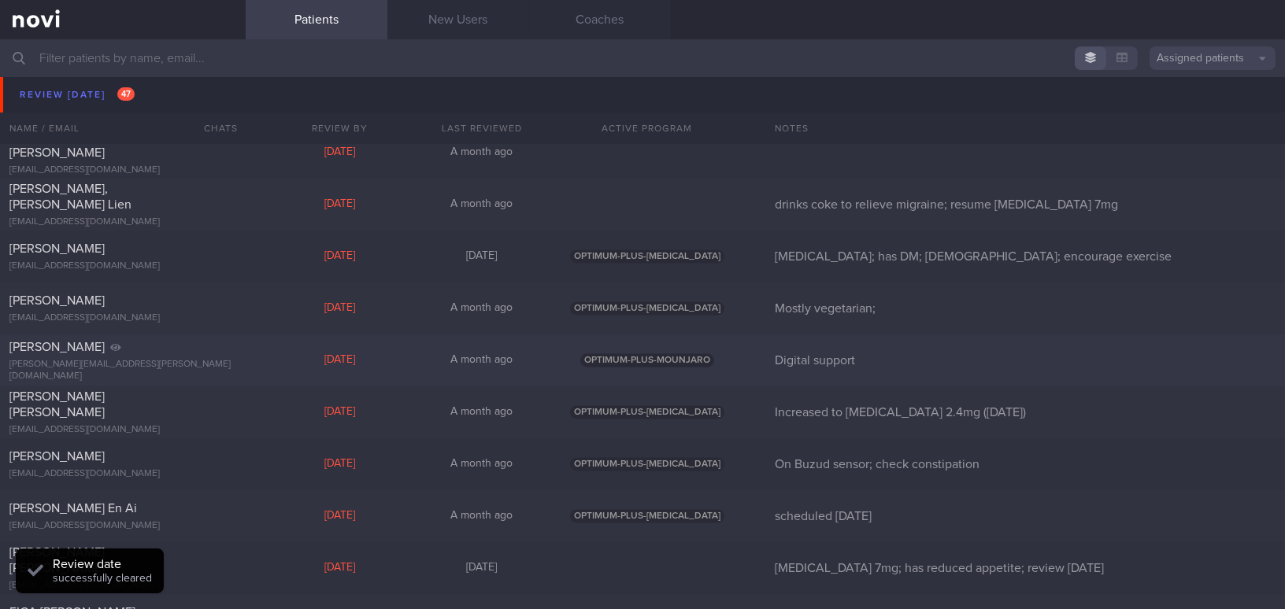
click at [190, 361] on div "Valentina Riccardi valentina.riccardi@gmail.com" at bounding box center [123, 360] width 246 height 43
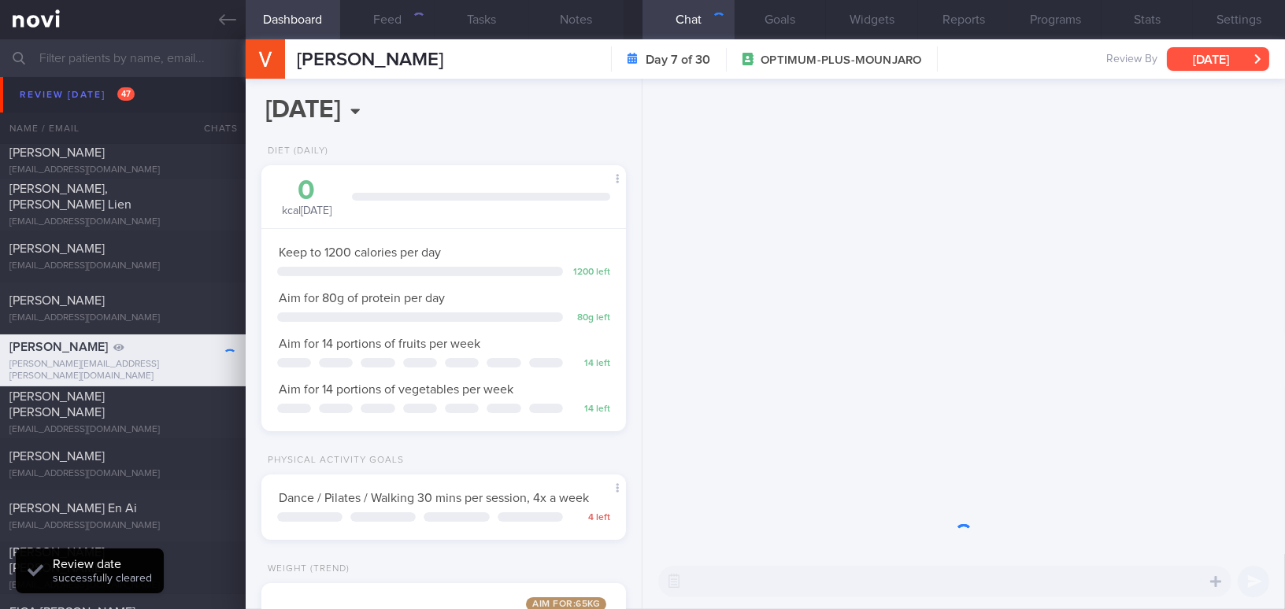
scroll to position [787031, 786891]
click at [1205, 63] on button "[DATE]" at bounding box center [1218, 59] width 102 height 24
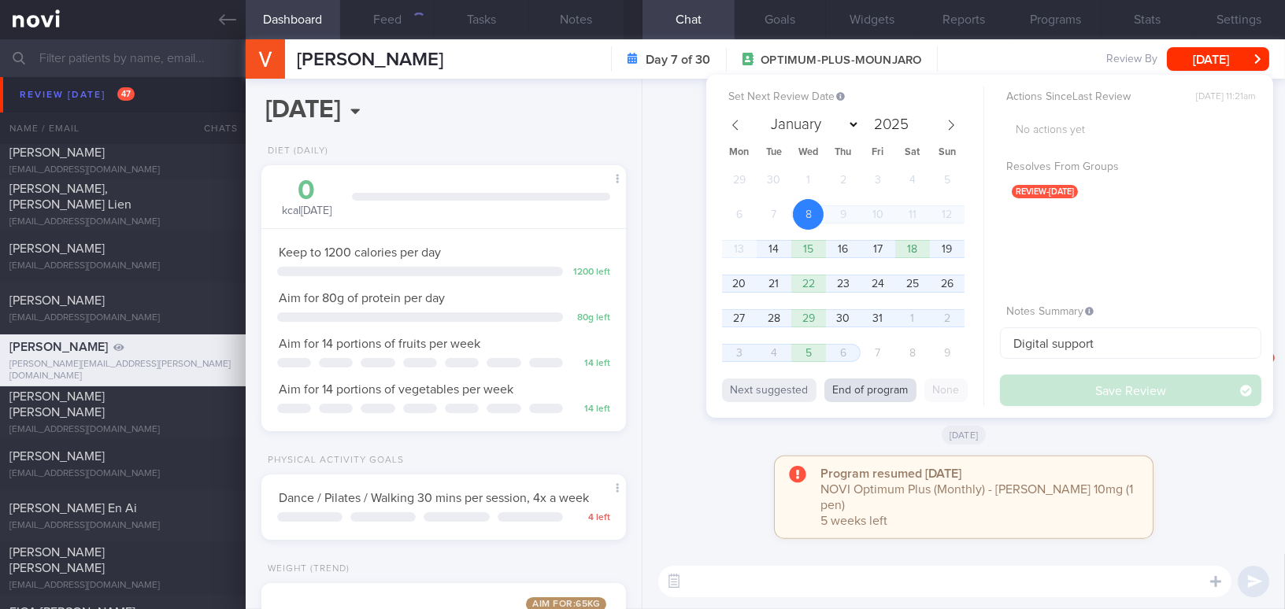
click at [880, 391] on button "End of program" at bounding box center [870, 391] width 92 height 24
select select "10"
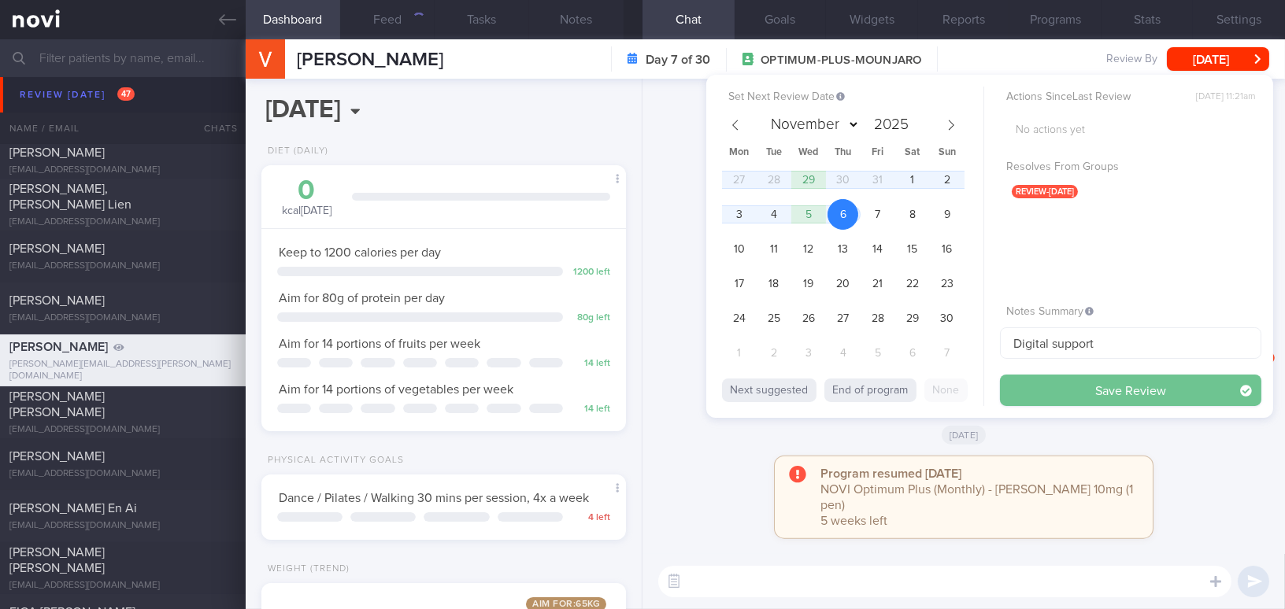
click at [1041, 389] on button "Save Review" at bounding box center [1130, 390] width 261 height 31
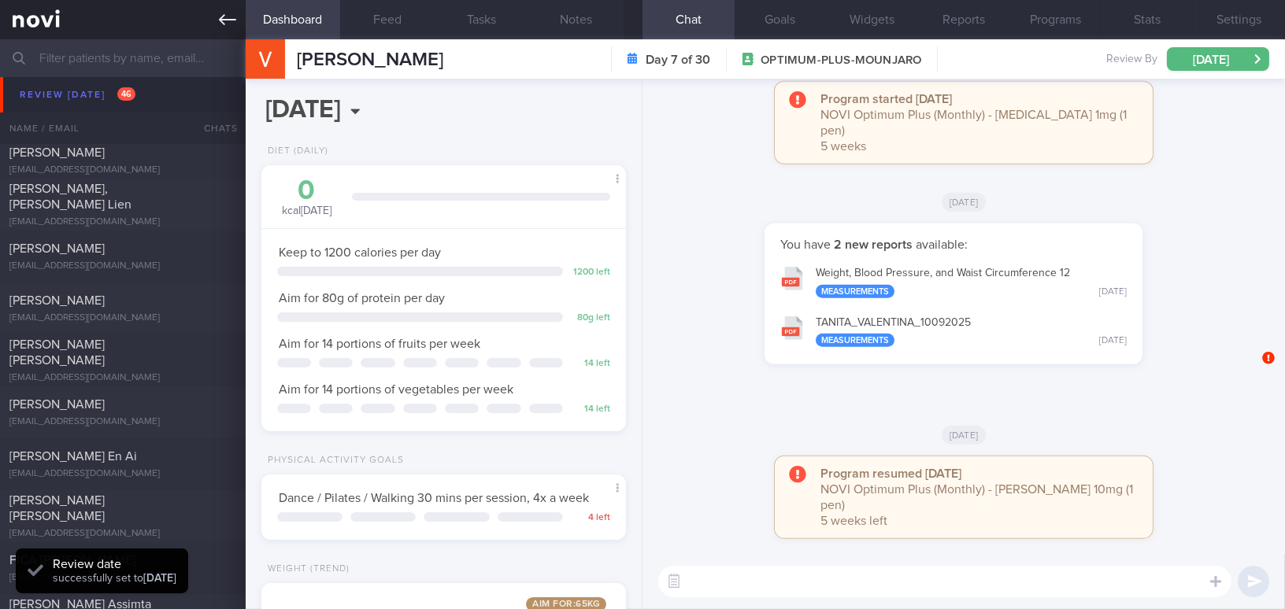
click at [227, 20] on icon at bounding box center [227, 19] width 17 height 11
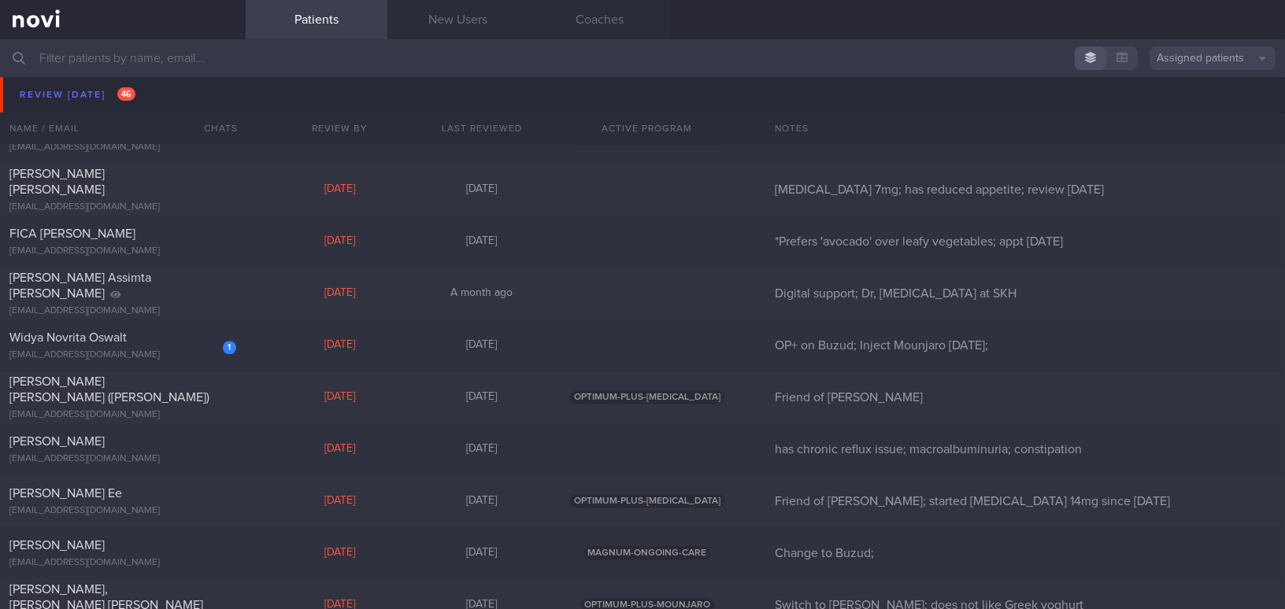
scroll to position [6800, 0]
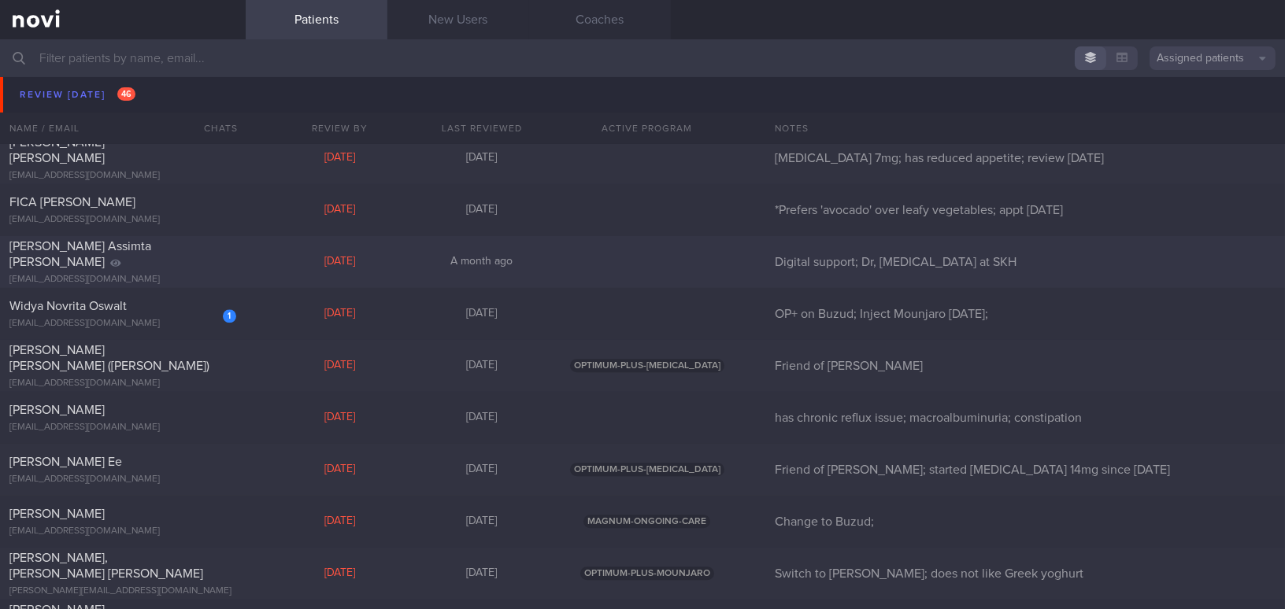
click at [97, 265] on div "Cynthia Assimta Peter sv9bktjs9p@privaterelay.appleid.com" at bounding box center [123, 262] width 246 height 47
select select "9"
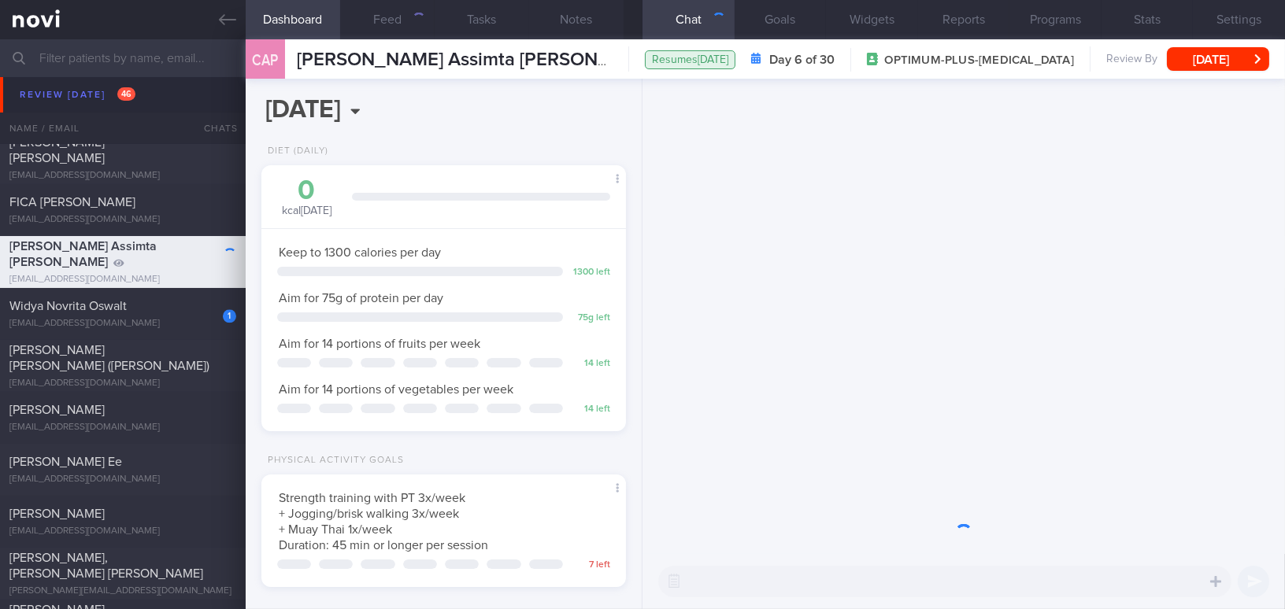
scroll to position [185, 325]
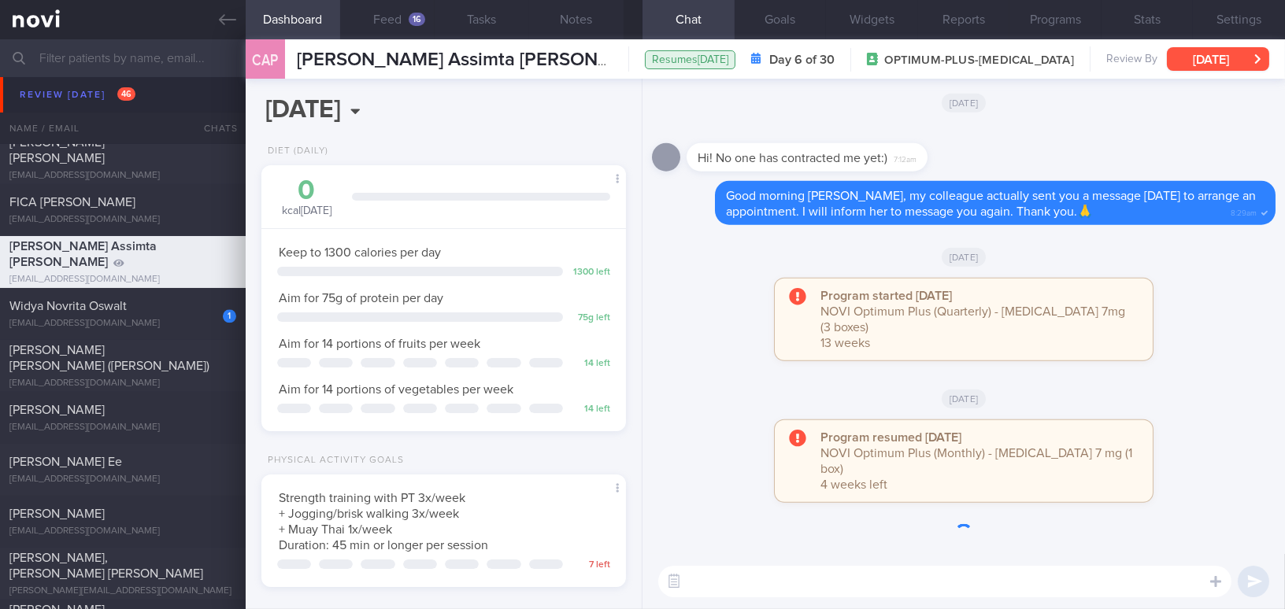
click at [1197, 60] on button "[DATE]" at bounding box center [1218, 59] width 102 height 24
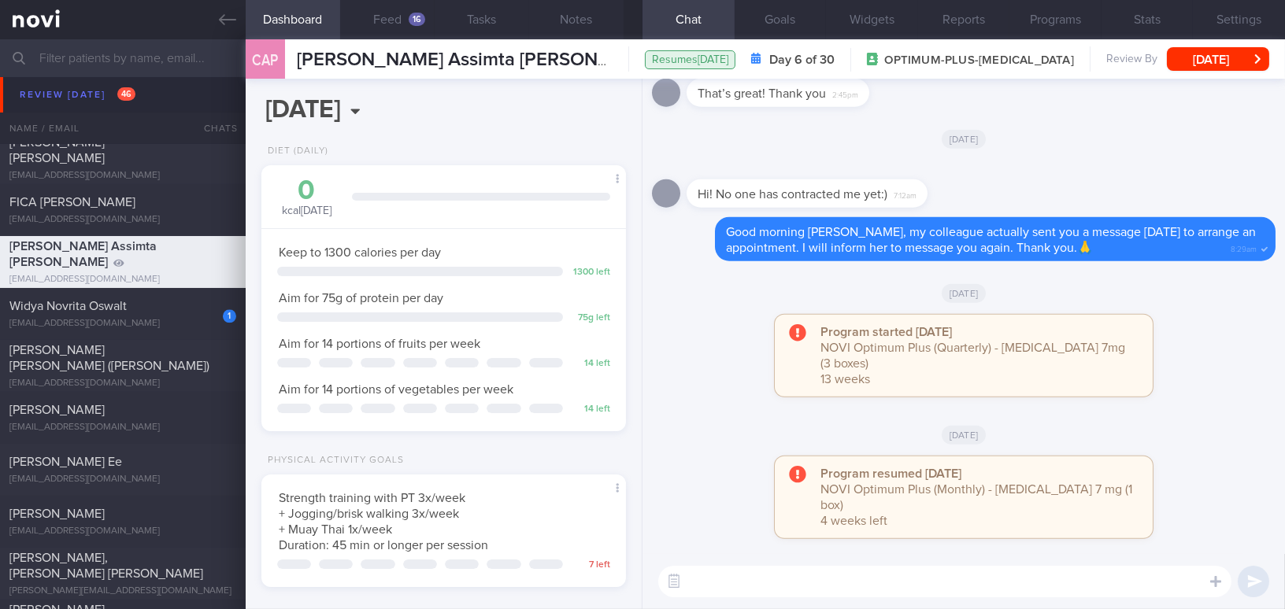
click at [832, 413] on div "Program started yesterday NOVI Optimum Plus (Quarterly) - Rybelsus 7mg (3 boxes…" at bounding box center [963, 364] width 623 height 98
click at [215, 13] on link at bounding box center [123, 19] width 246 height 39
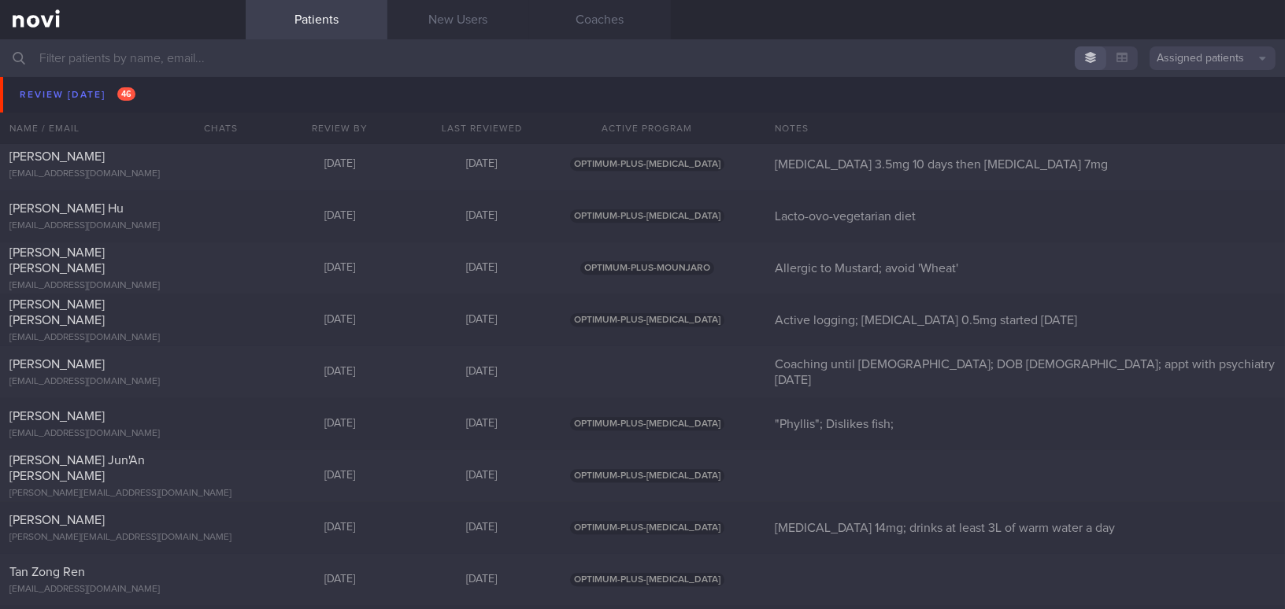
scroll to position [7730, 0]
click at [104, 256] on span "[PERSON_NAME] [PERSON_NAME]" at bounding box center [56, 260] width 95 height 28
select select "9"
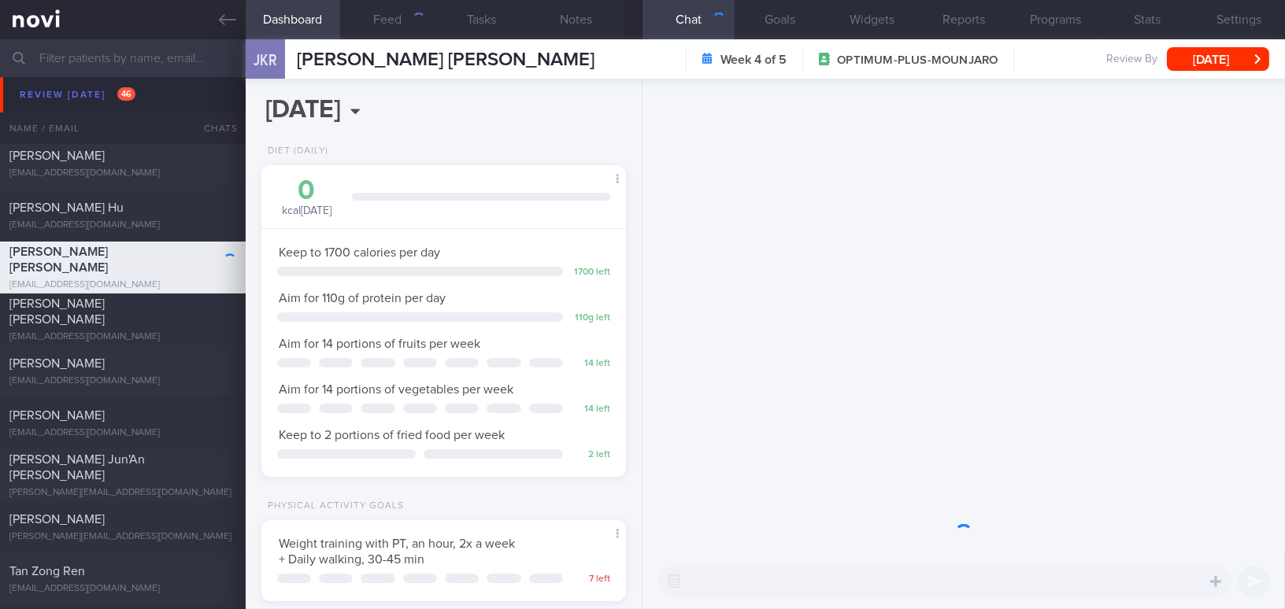
scroll to position [185, 325]
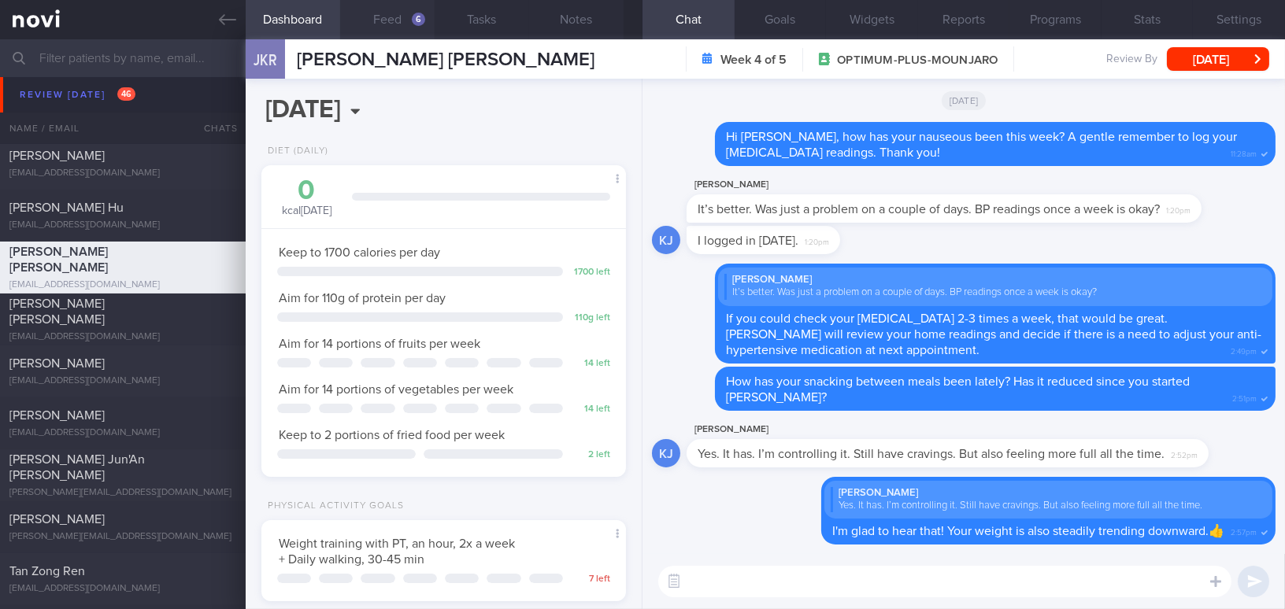
click at [406, 21] on button "Feed 6" at bounding box center [387, 19] width 94 height 39
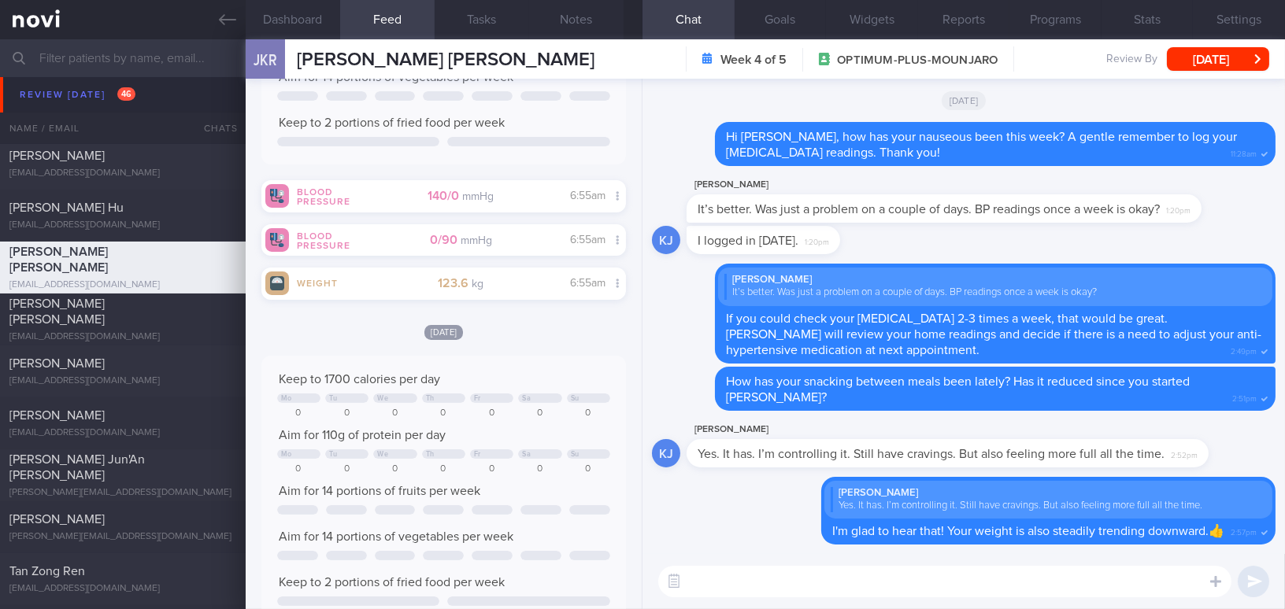
scroll to position [214, 0]
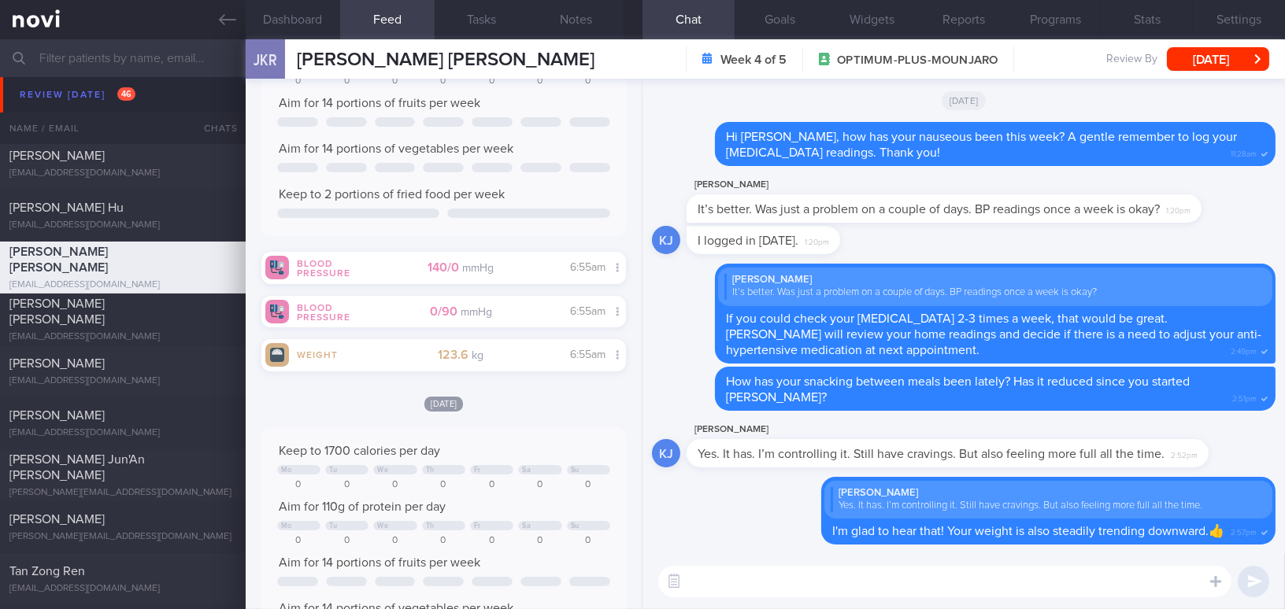
click at [779, 572] on textarea at bounding box center [944, 581] width 573 height 31
click at [309, 20] on button "Dashboard" at bounding box center [293, 19] width 94 height 39
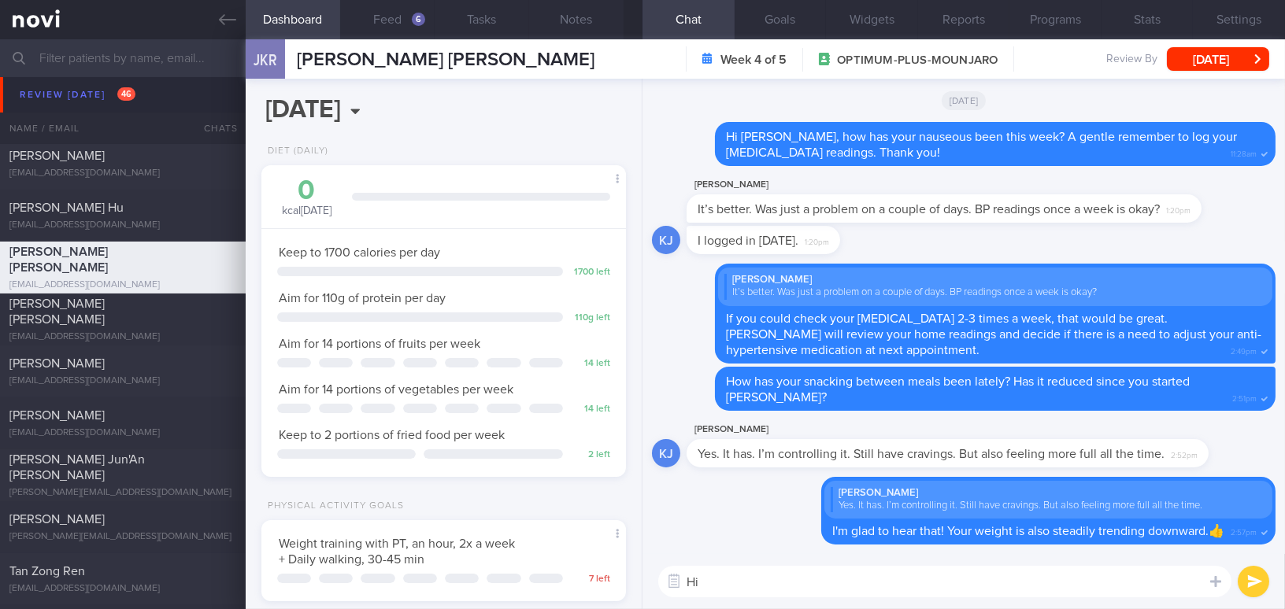
scroll to position [285, 0]
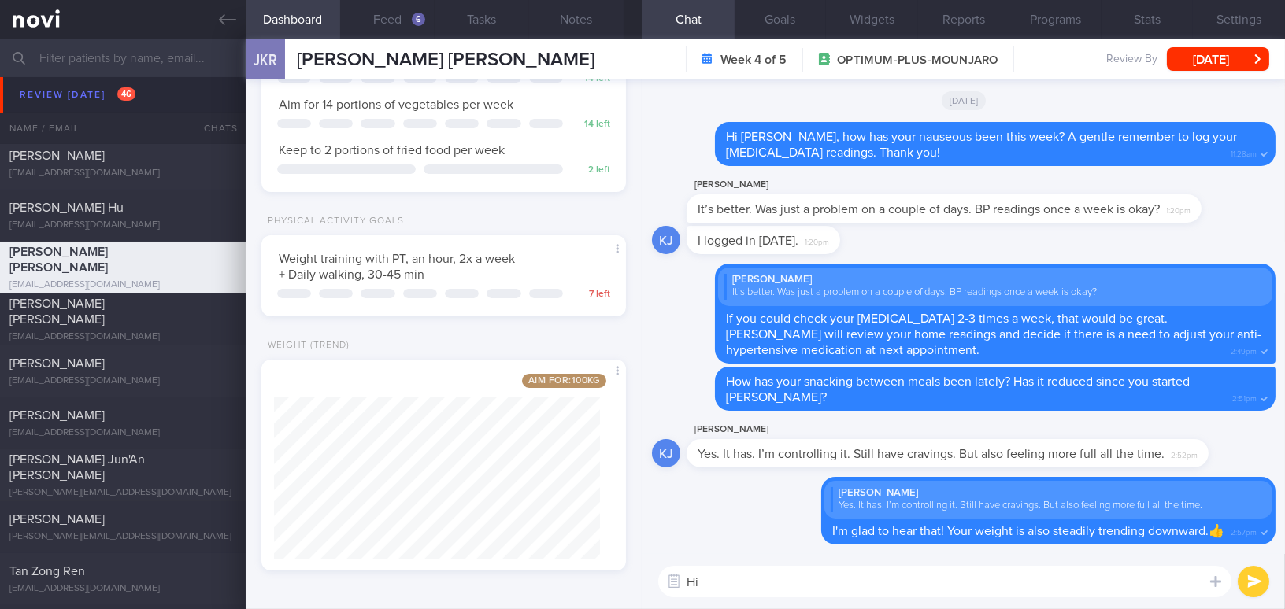
click at [723, 587] on textarea "Hi" at bounding box center [944, 581] width 573 height 31
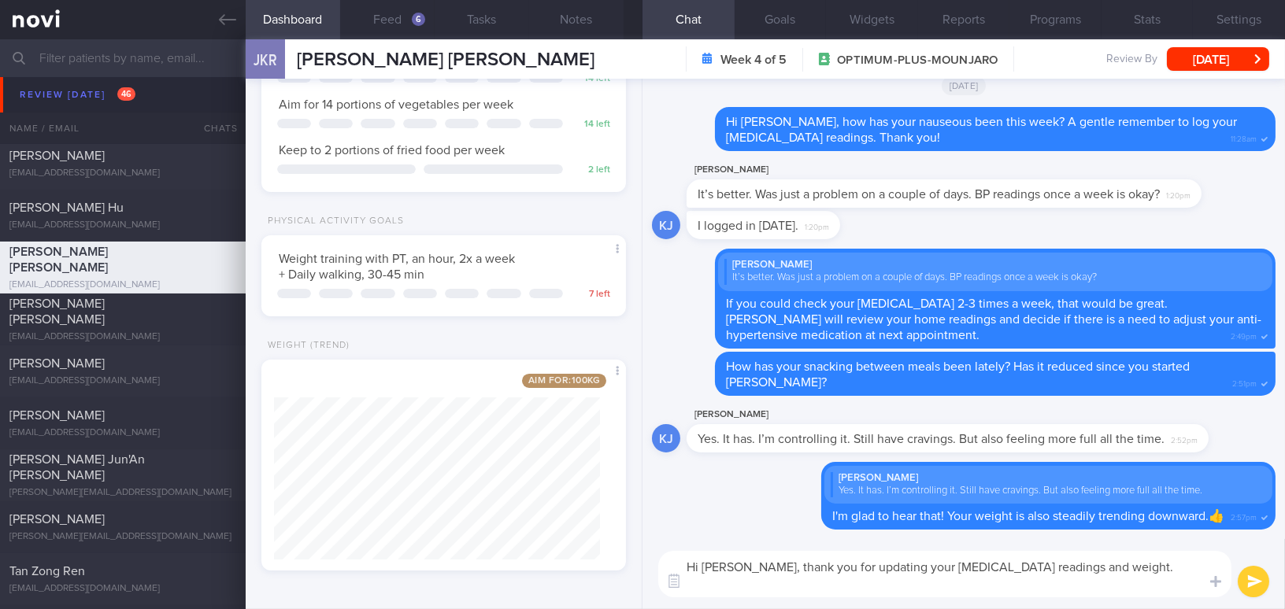
scroll to position [0, 0]
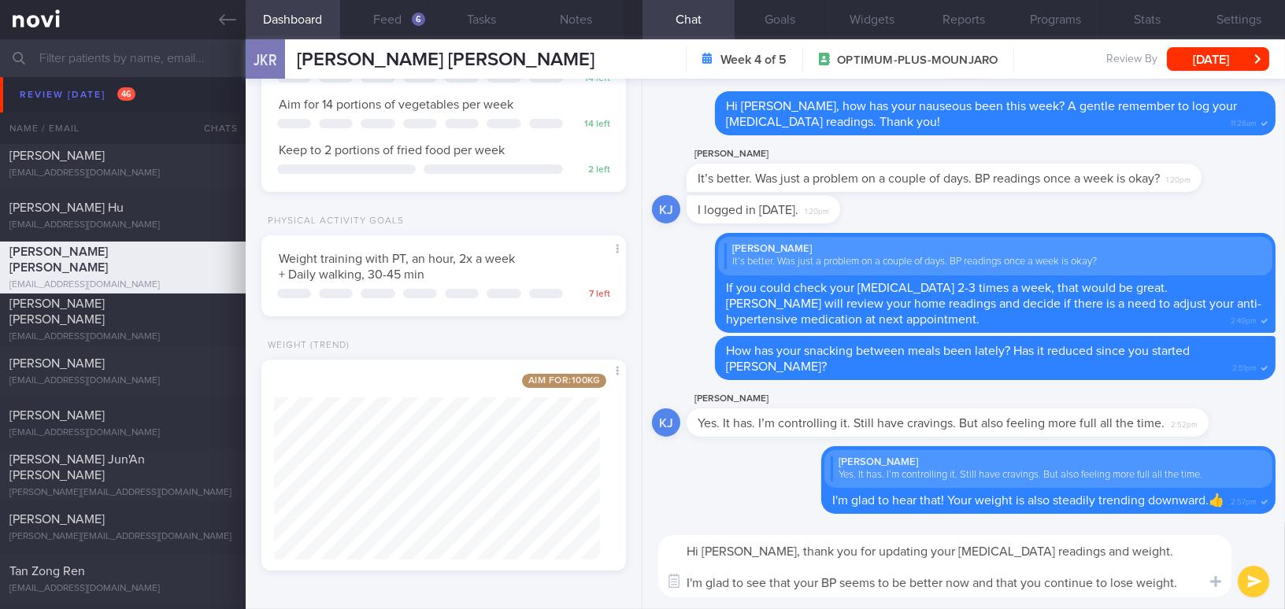
drag, startPoint x: 739, startPoint y: 553, endPoint x: 1179, endPoint y: 594, distance: 441.9
click at [1179, 594] on textarea "Hi Kunal, thank you for updating your blood pressure readings and weight. I'm g…" at bounding box center [944, 566] width 573 height 62
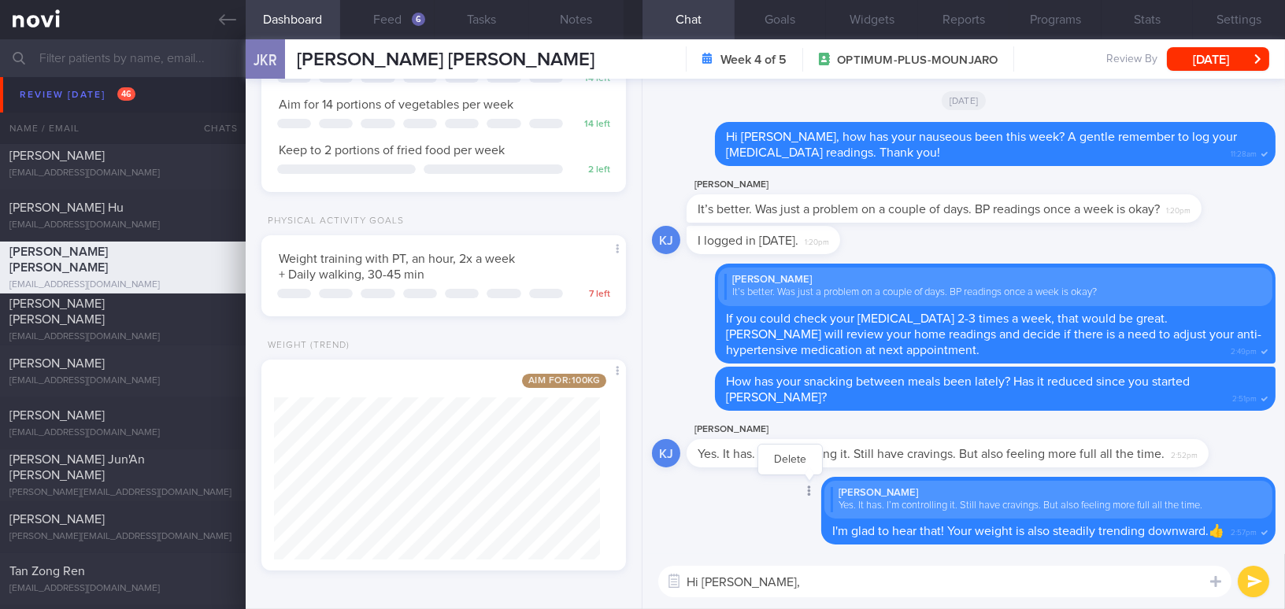
paste textarea "Thank you for updating your blood pressure readings and weight. I’m glad to see…"
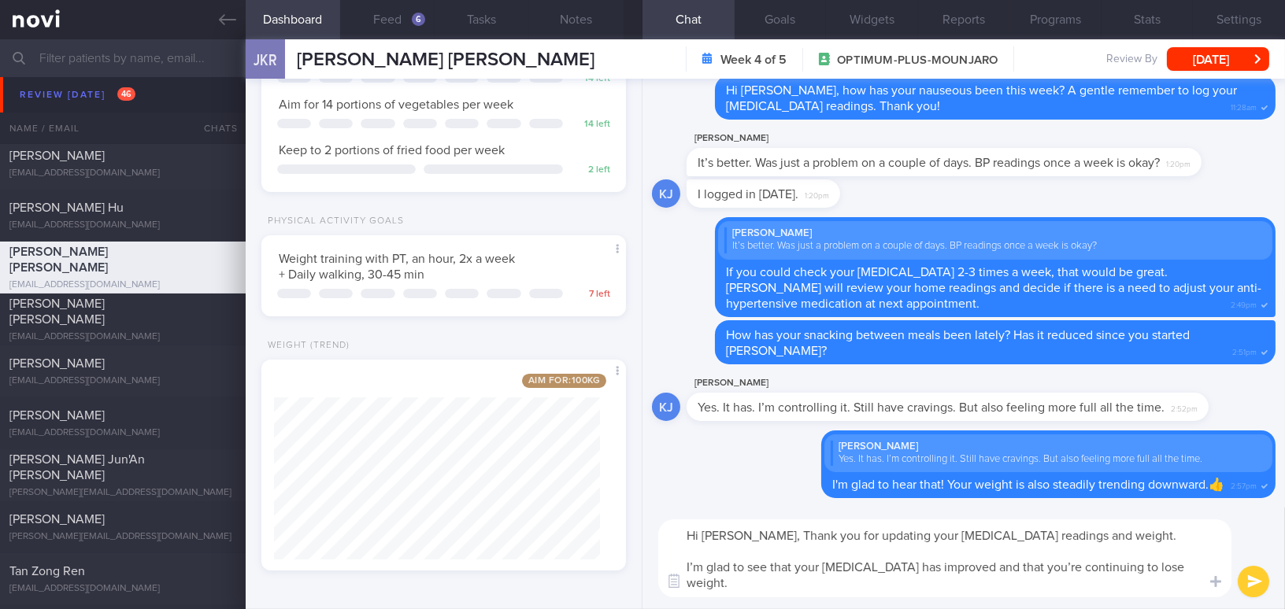
click at [744, 538] on textarea "Hi Kunal, Thank you for updating your blood pressure readings and weight. I’m g…" at bounding box center [944, 559] width 573 height 78
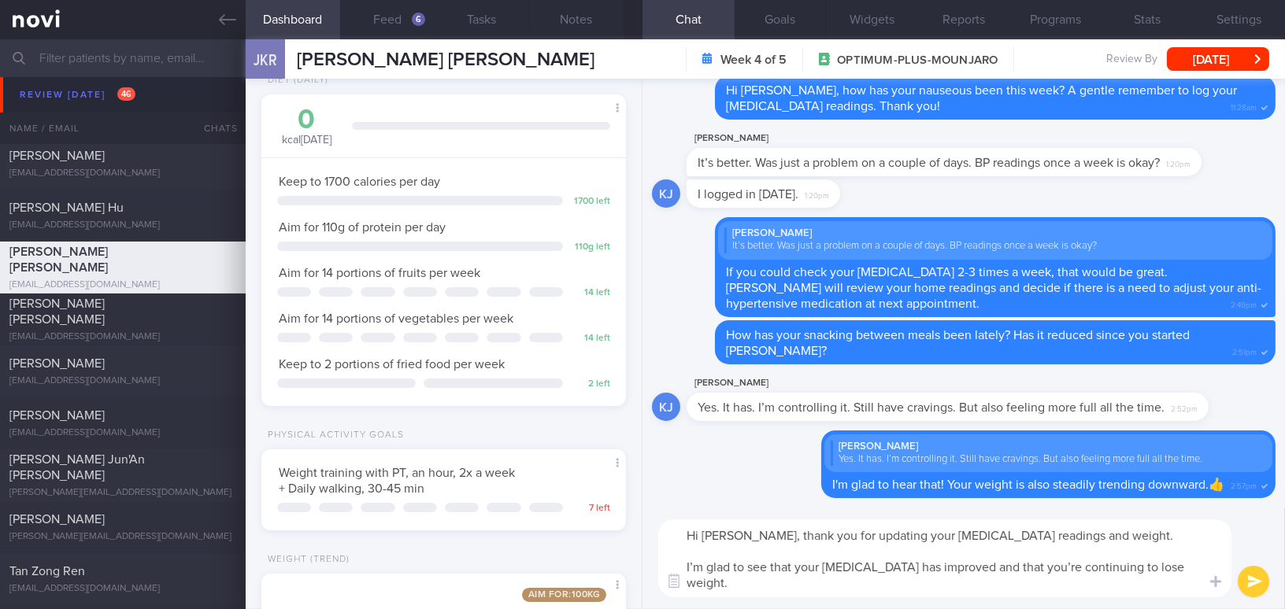
scroll to position [285, 0]
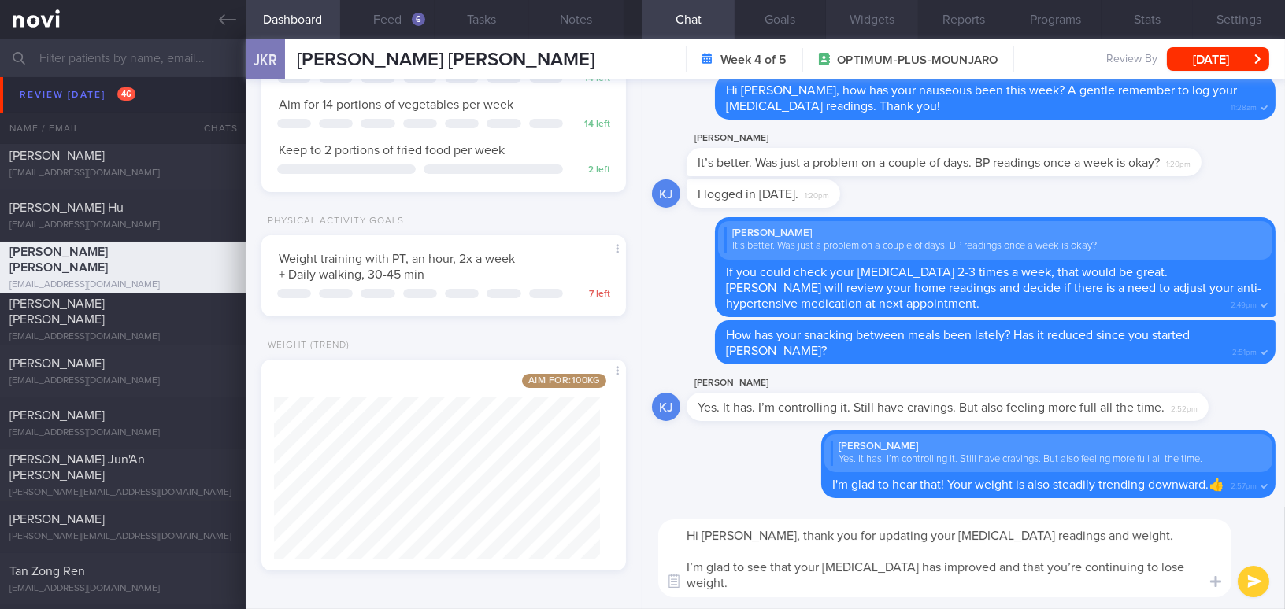
click at [870, 20] on button "Widgets" at bounding box center [872, 19] width 92 height 39
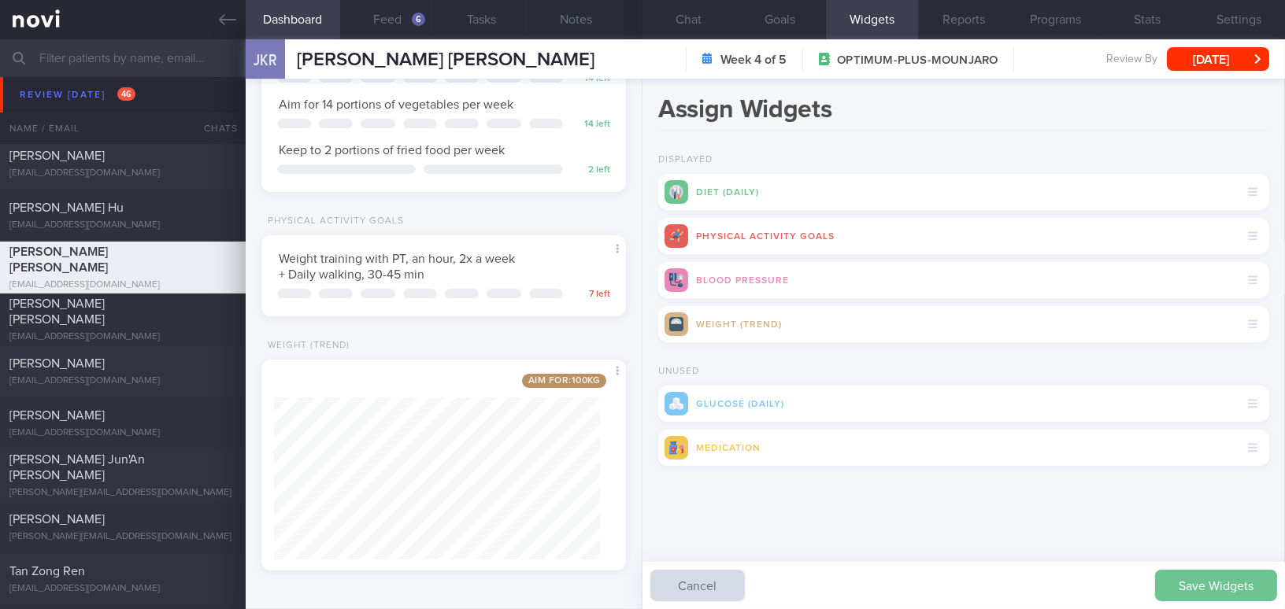
click at [1195, 589] on button "Save Widgets" at bounding box center [1216, 585] width 122 height 31
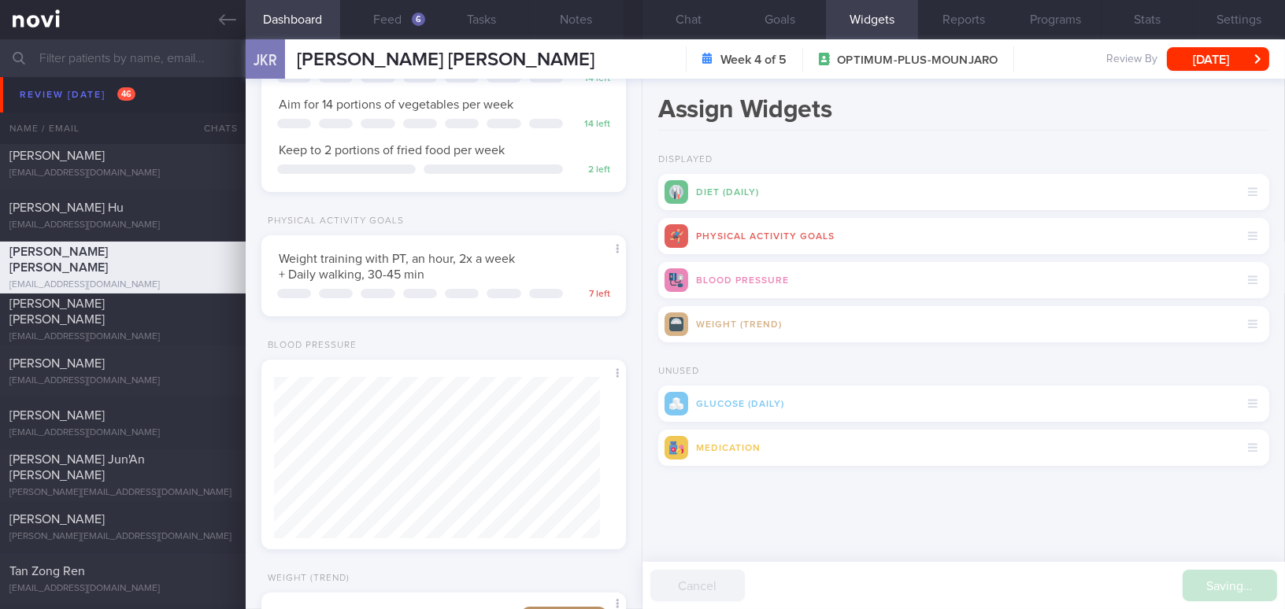
scroll to position [162, 325]
click at [704, 20] on button "Chat" at bounding box center [688, 19] width 92 height 39
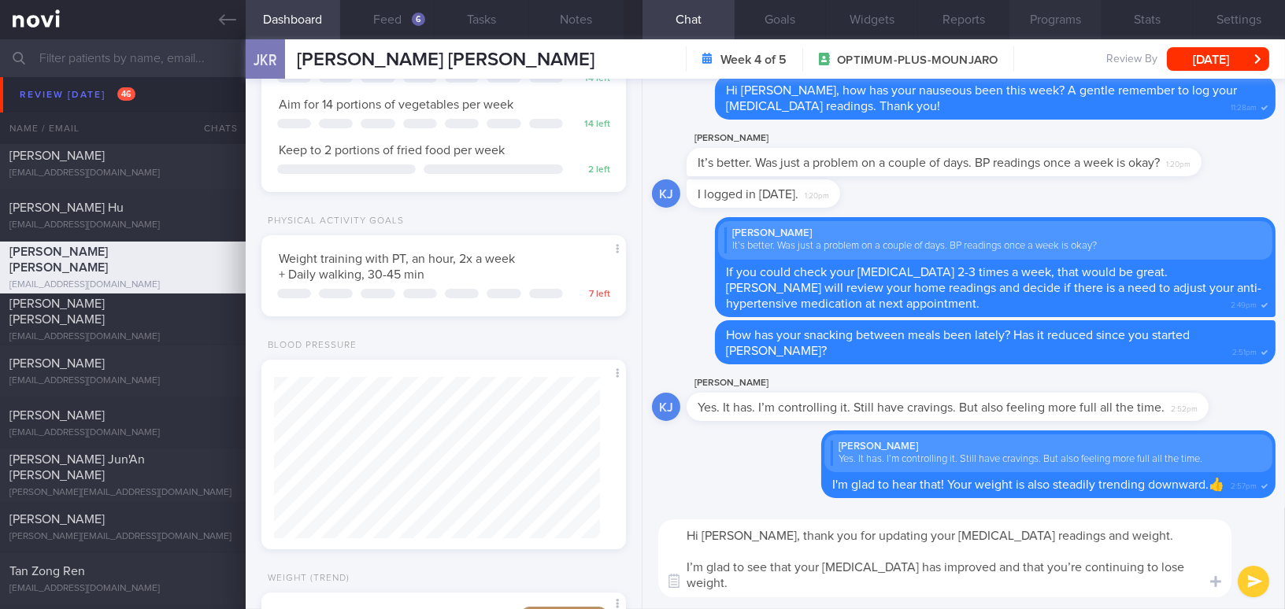
click at [1056, 22] on button "Programs" at bounding box center [1055, 19] width 92 height 39
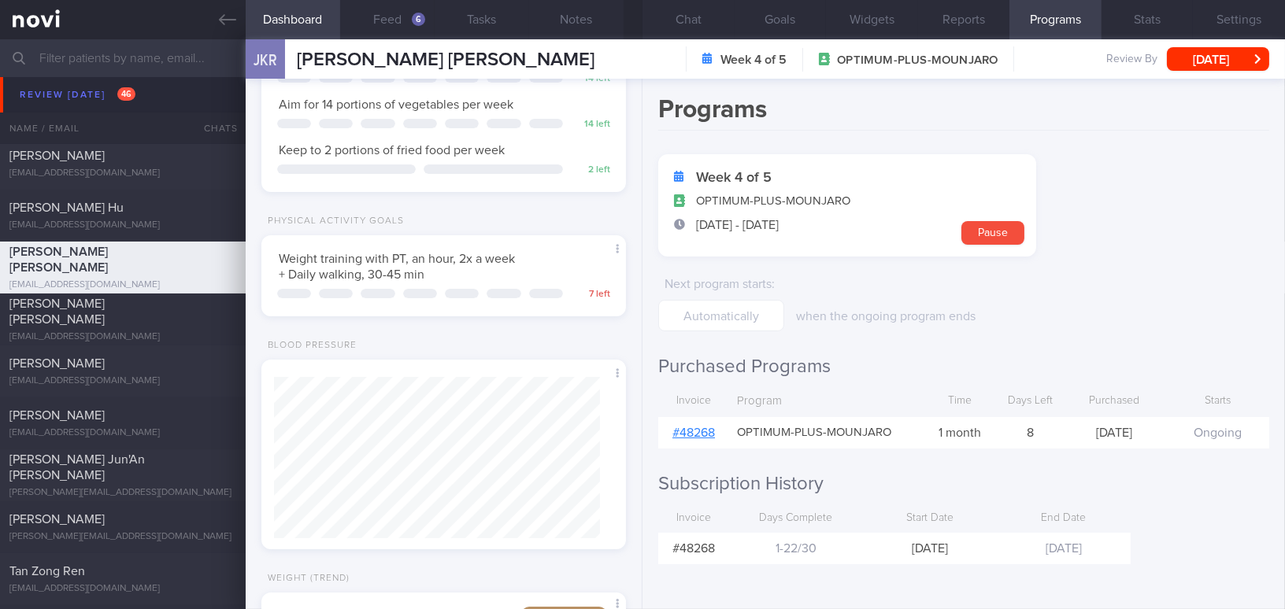
click at [701, 429] on link "# 48268" at bounding box center [693, 433] width 43 height 13
click at [684, 18] on button "Chat" at bounding box center [688, 19] width 92 height 39
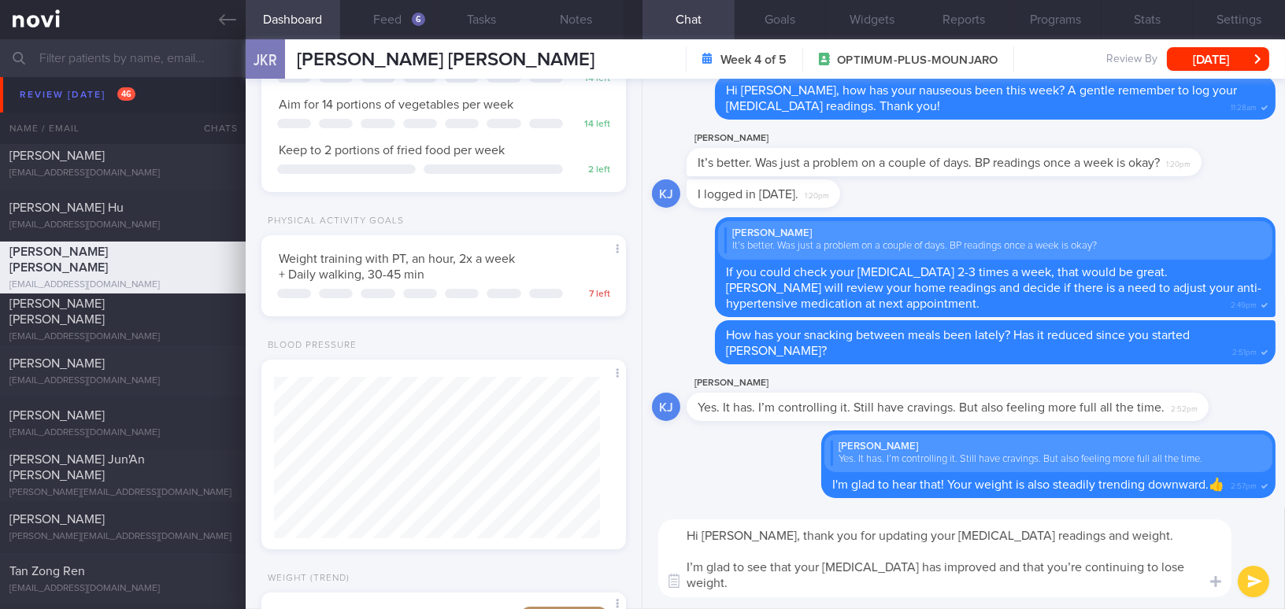
drag, startPoint x: 793, startPoint y: 568, endPoint x: 982, endPoint y: 568, distance: 189.7
click at [982, 568] on textarea "Hi Kunal, thank you for updating your blood pressure readings and weight. I’m g…" at bounding box center [944, 559] width 573 height 78
click at [991, 565] on textarea "Hi Kunal, thank you for updating your blood pressure readings and weight. I’m g…" at bounding box center [944, 559] width 573 height 78
click at [878, 585] on textarea "Hi Kunal, thank you for updating your blood pressure readings and weight. I’m g…" at bounding box center [944, 559] width 573 height 78
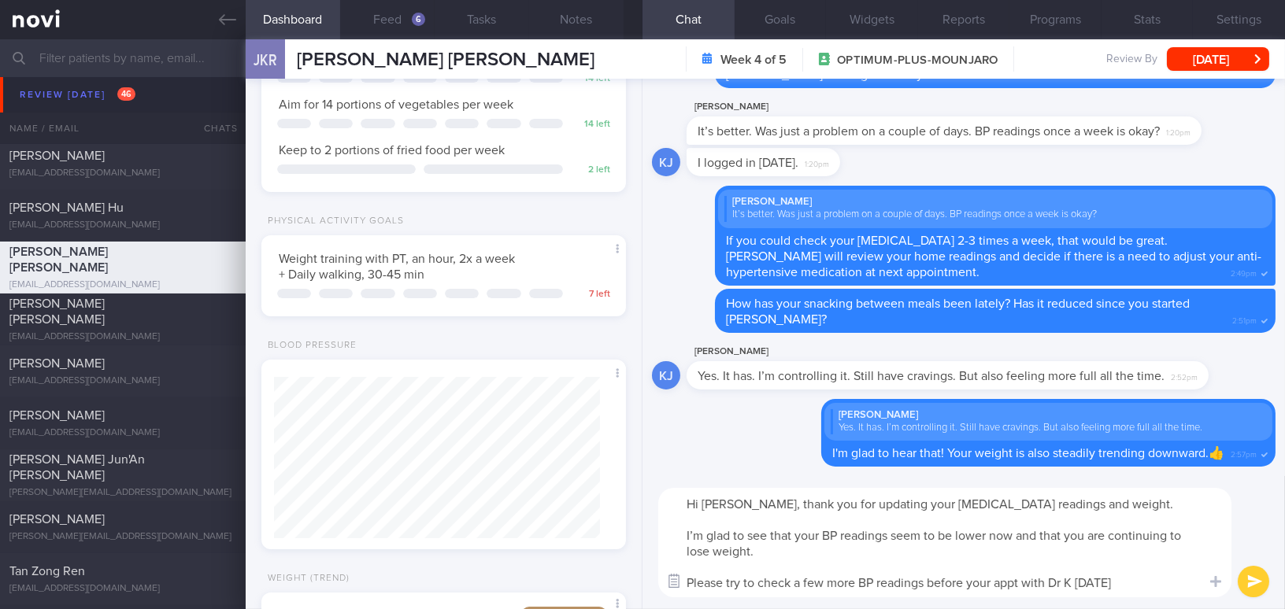
drag, startPoint x: 1144, startPoint y: 579, endPoint x: 685, endPoint y: 575, distance: 459.0
click at [685, 575] on div "Chat Templates Admin CGM Weight Nutrition Physical Activity Infographics Articl…" at bounding box center [963, 542] width 642 height 133
click at [926, 588] on textarea "Hi Kunal, thank you for updating your blood pressure readings and weight. I’m g…" at bounding box center [944, 542] width 573 height 109
drag, startPoint x: 1149, startPoint y: 584, endPoint x: 665, endPoint y: 597, distance: 483.5
click at [665, 597] on div "Hi Kunal, thank you for updating your blood pressure readings and weight. I’m g…" at bounding box center [963, 542] width 642 height 133
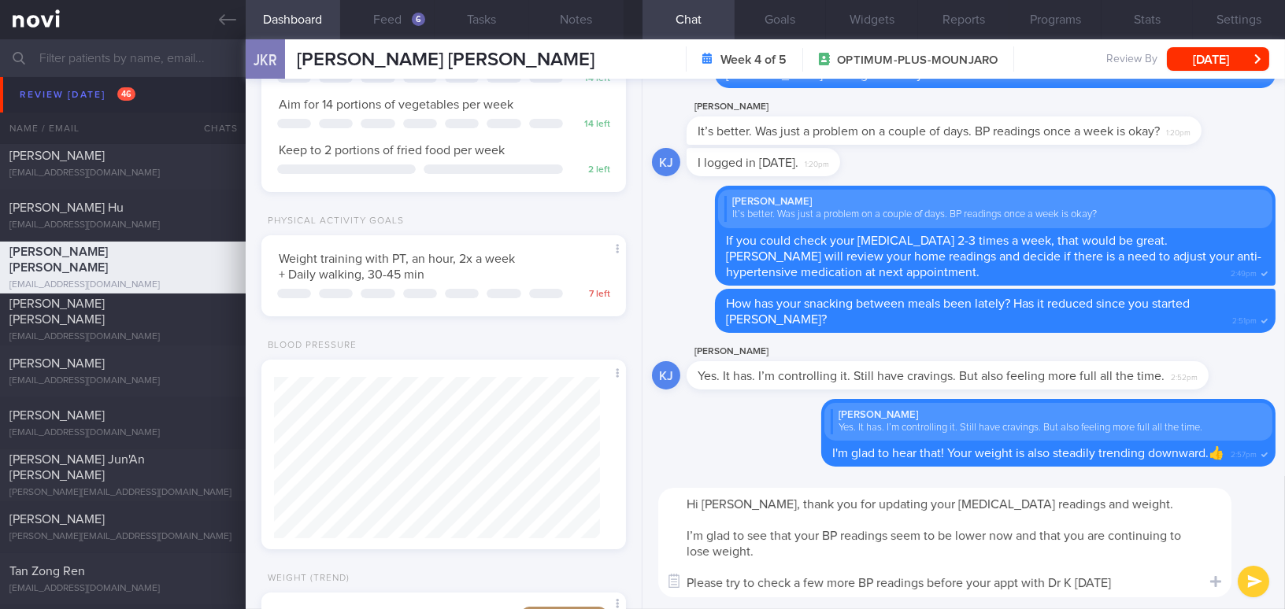
paste textarea "blood pressure readings before your appointment with Dr. K this Friday."
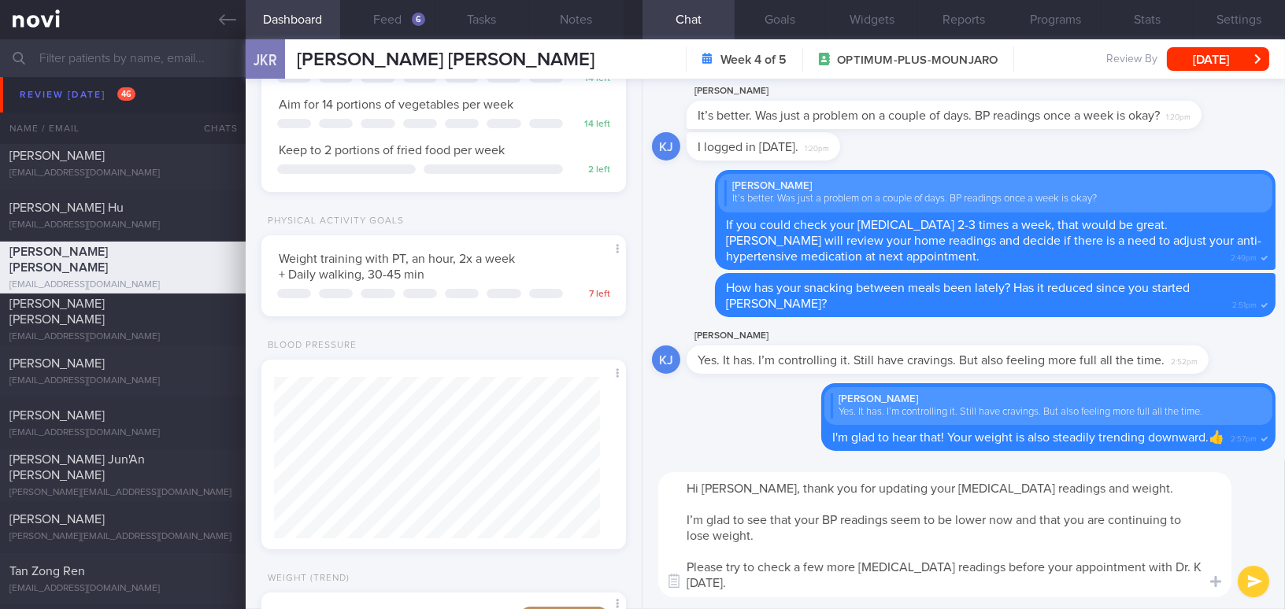
drag, startPoint x: 1177, startPoint y: 567, endPoint x: 1188, endPoint y: 560, distance: 13.1
click at [1177, 567] on textarea "Hi Kunal, thank you for updating your blood pressure readings and weight. I’m g…" at bounding box center [944, 534] width 573 height 125
type textarea "Hi Kunal, thank you for updating your blood pressure readings and weight. I’m g…"
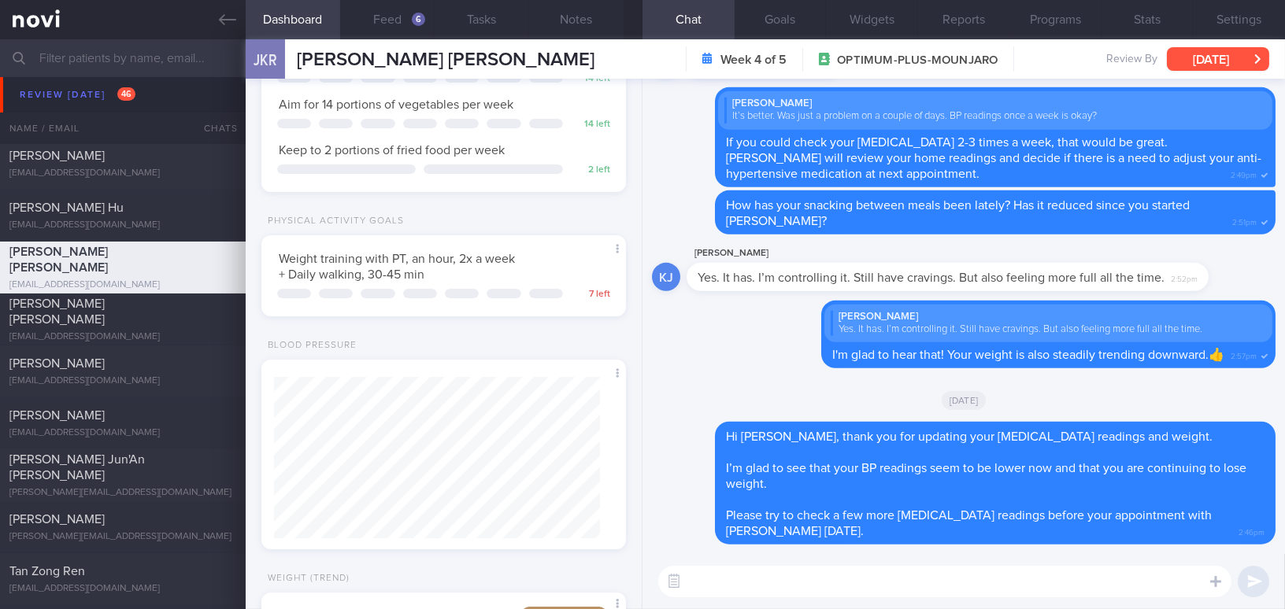
click at [1203, 68] on button "[DATE]" at bounding box center [1218, 59] width 102 height 24
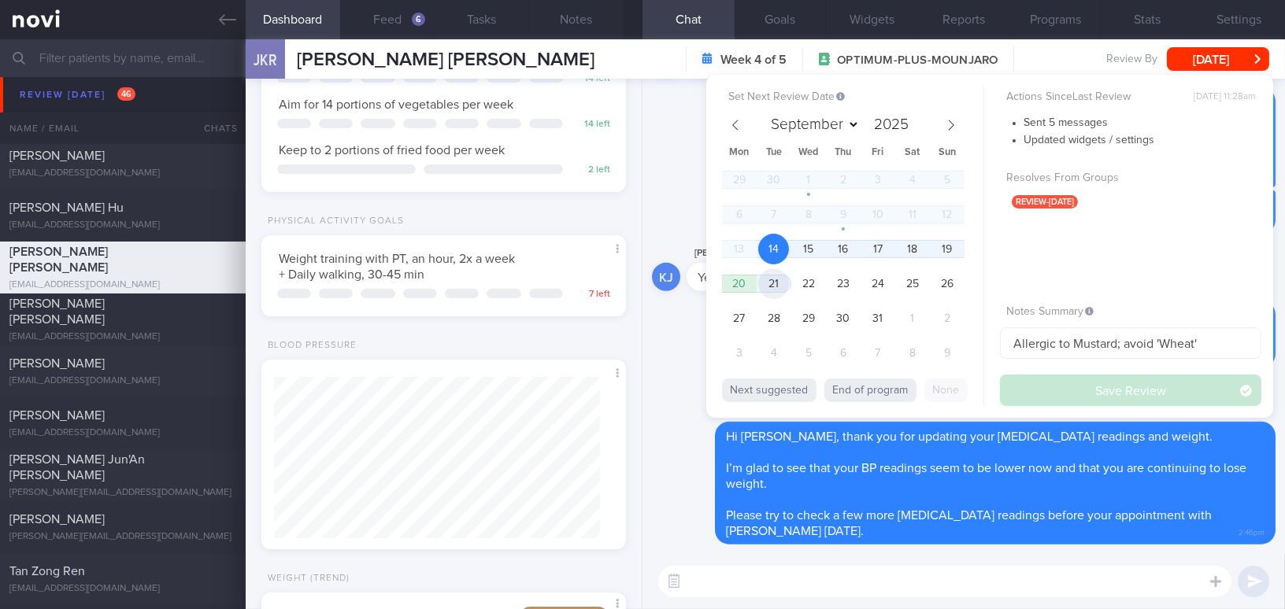
click at [763, 286] on span "21" at bounding box center [773, 283] width 31 height 31
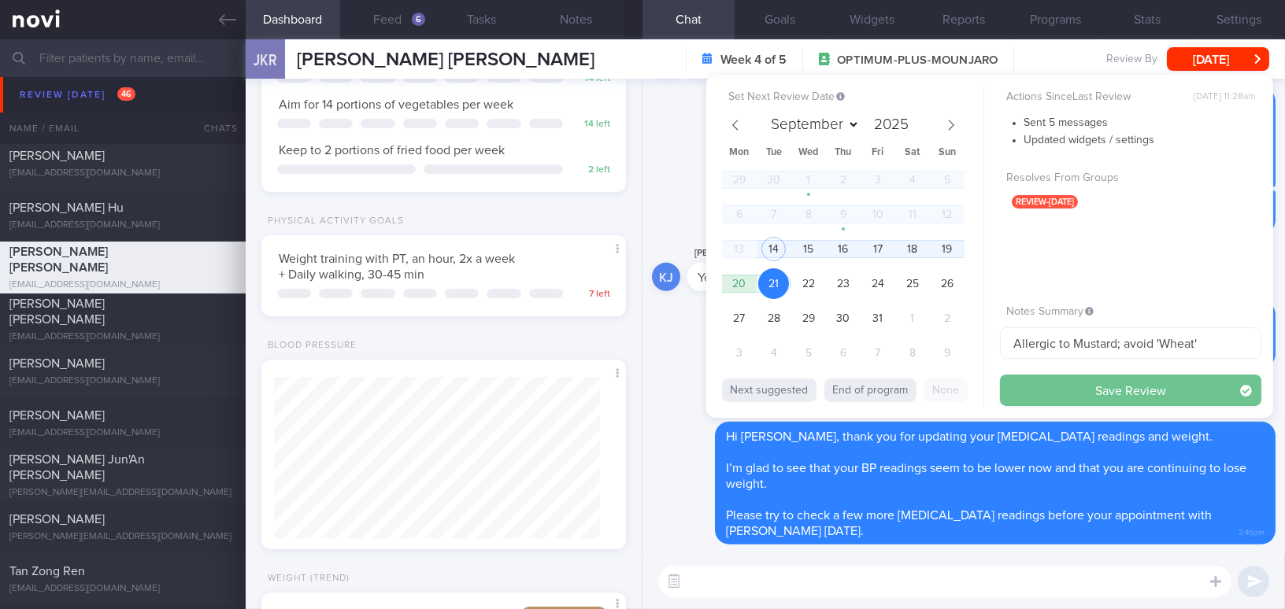
click at [1075, 386] on button "Save Review" at bounding box center [1130, 390] width 261 height 31
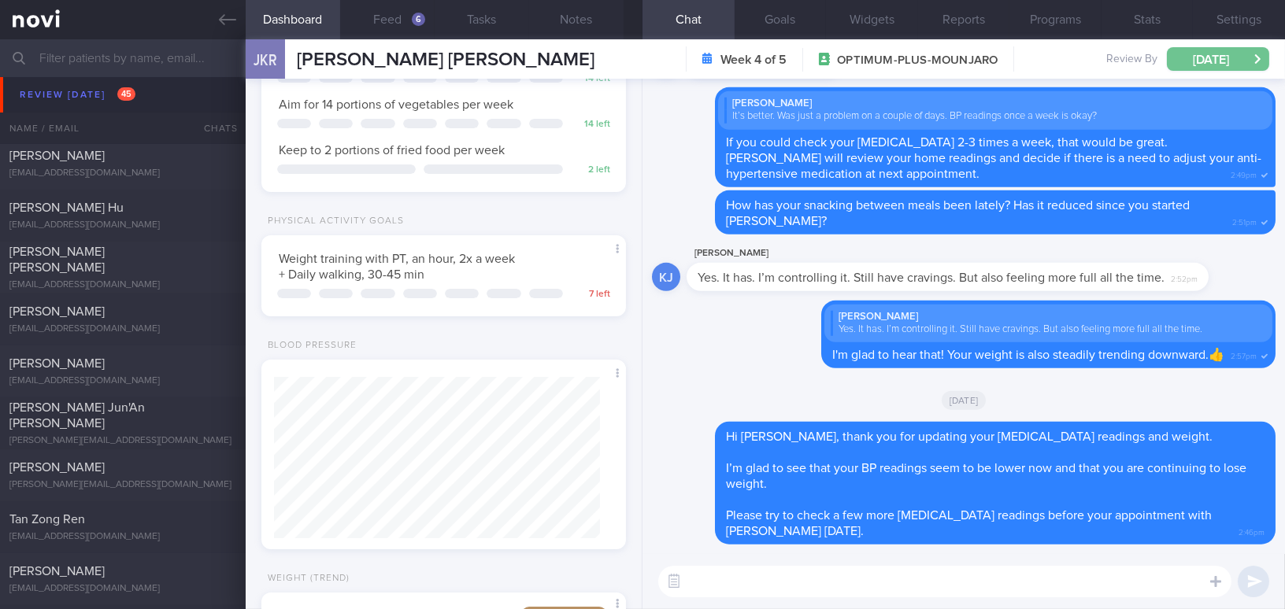
click at [1177, 59] on button "Tue, 21 Oct" at bounding box center [1218, 59] width 102 height 24
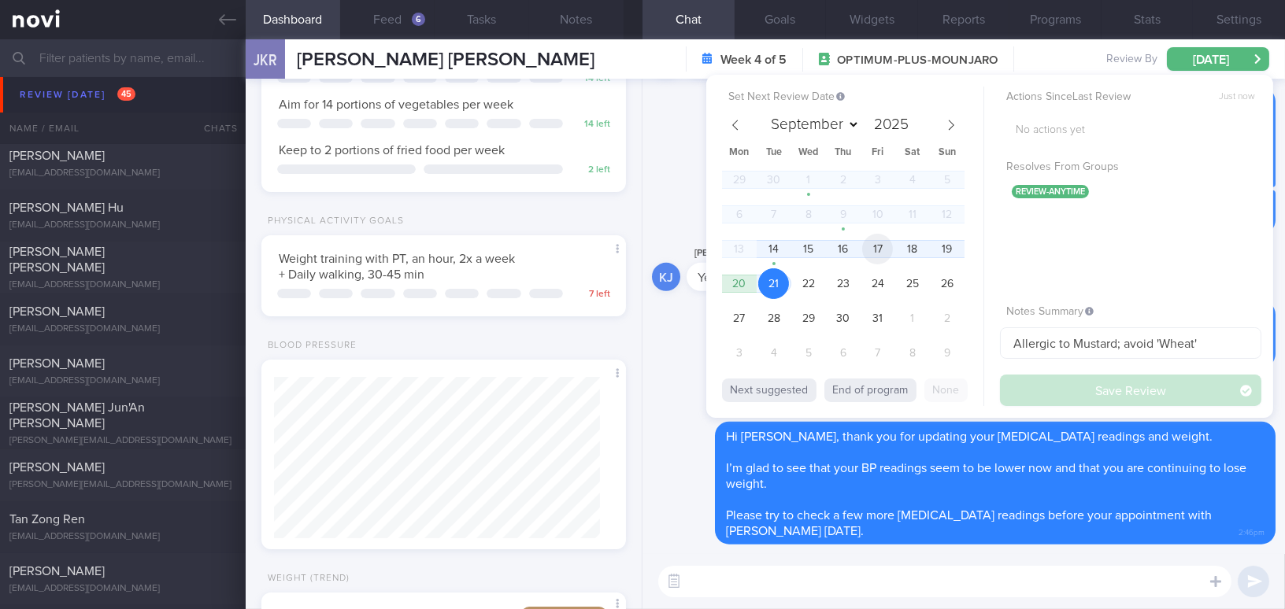
click at [888, 248] on span "17" at bounding box center [877, 249] width 31 height 31
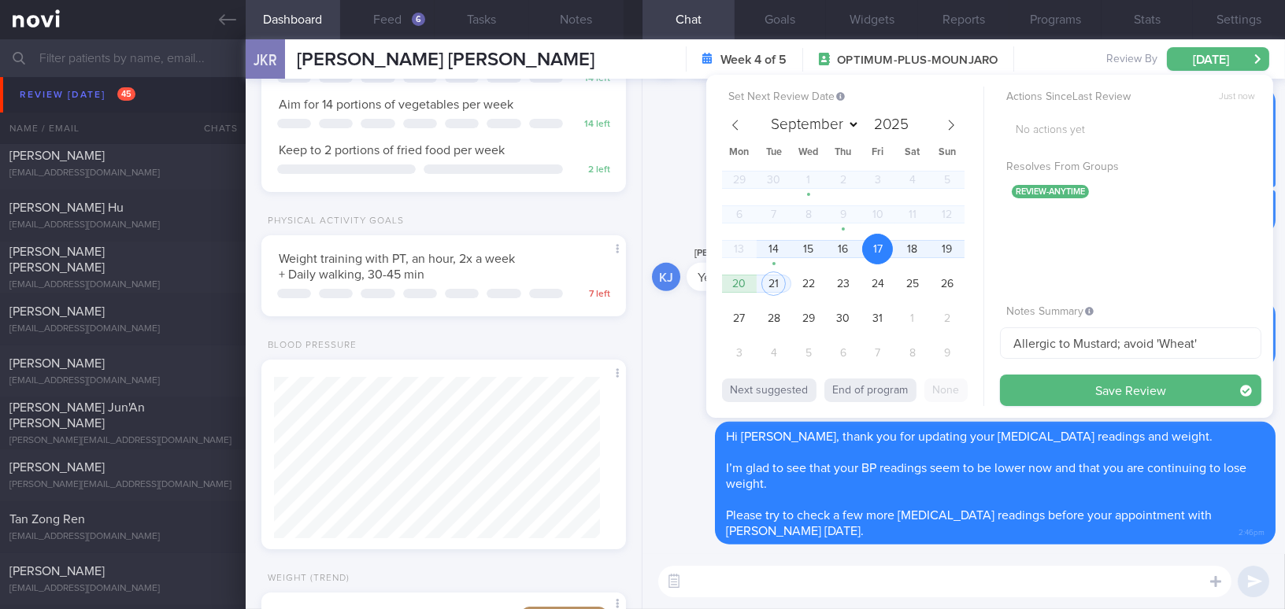
click at [1039, 389] on button "Save Review" at bounding box center [1130, 390] width 261 height 31
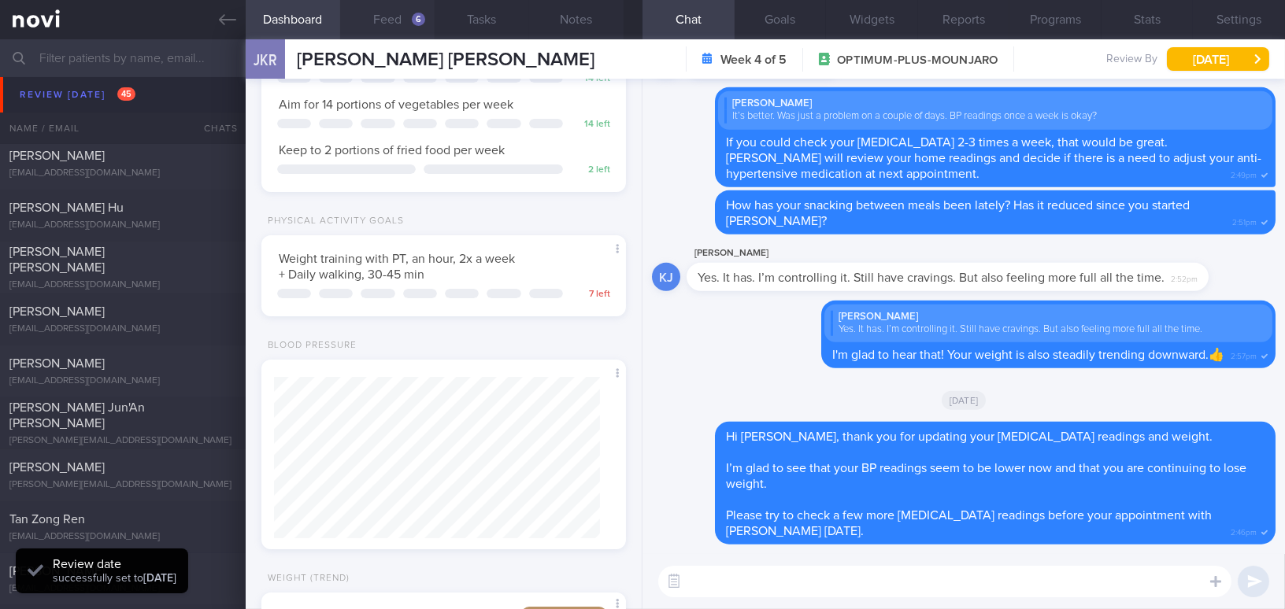
click at [405, 24] on button "Feed 6" at bounding box center [387, 19] width 94 height 39
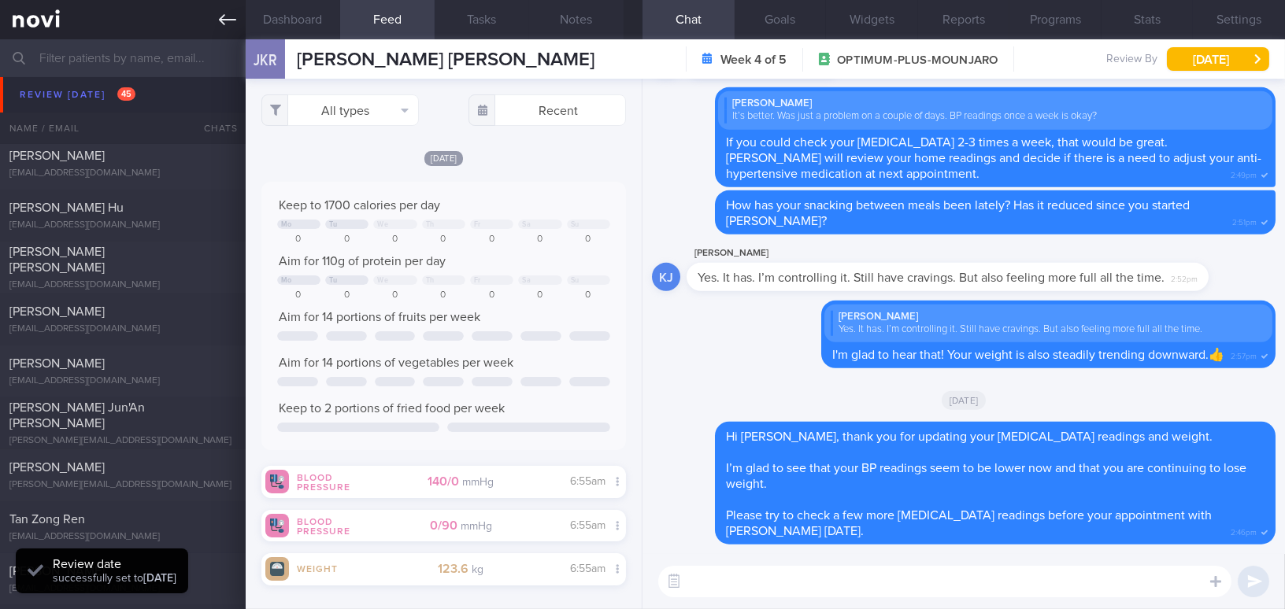
click at [236, 17] on link at bounding box center [123, 19] width 246 height 39
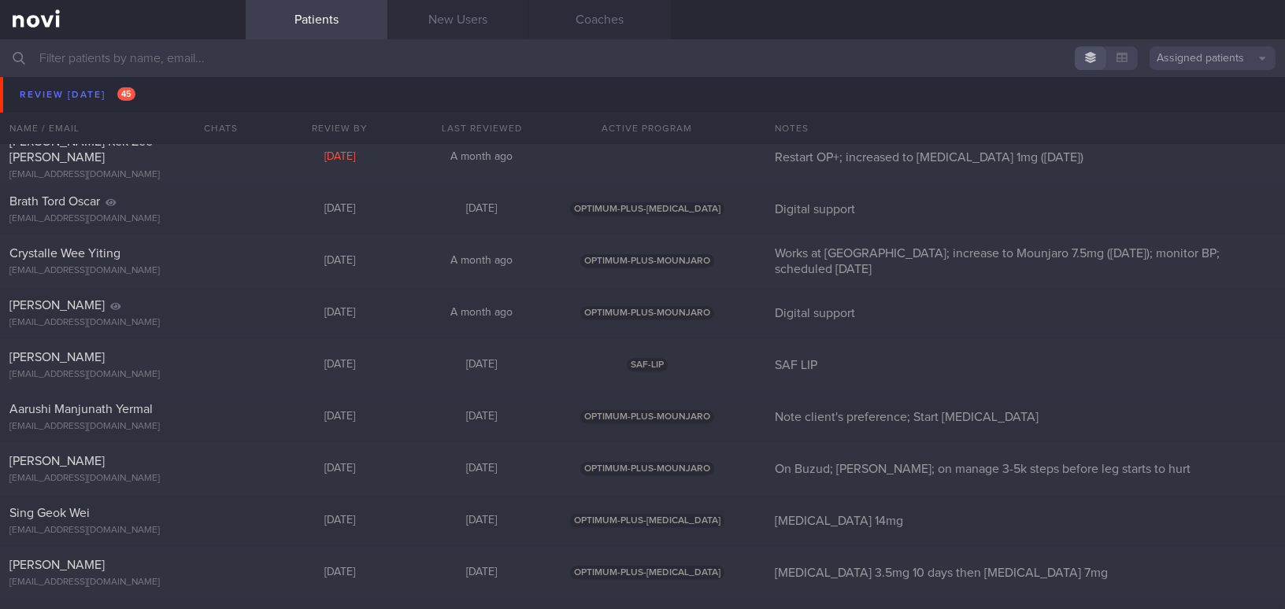
scroll to position [7391, 0]
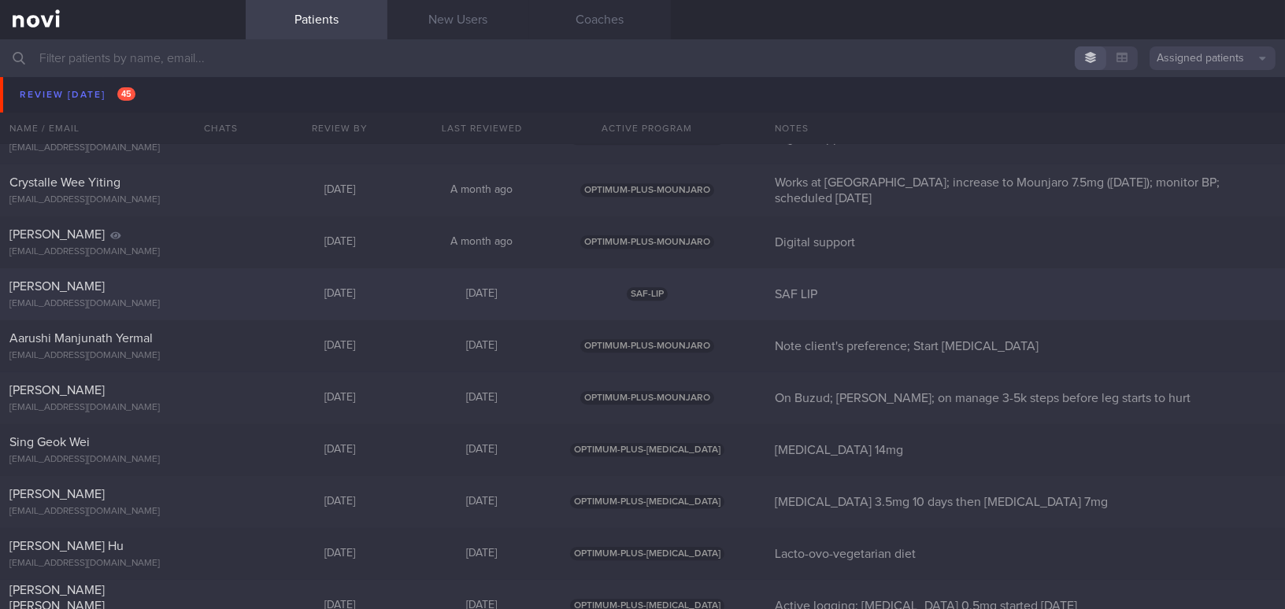
click at [167, 284] on div "[PERSON_NAME]" at bounding box center [120, 287] width 223 height 16
select select "9"
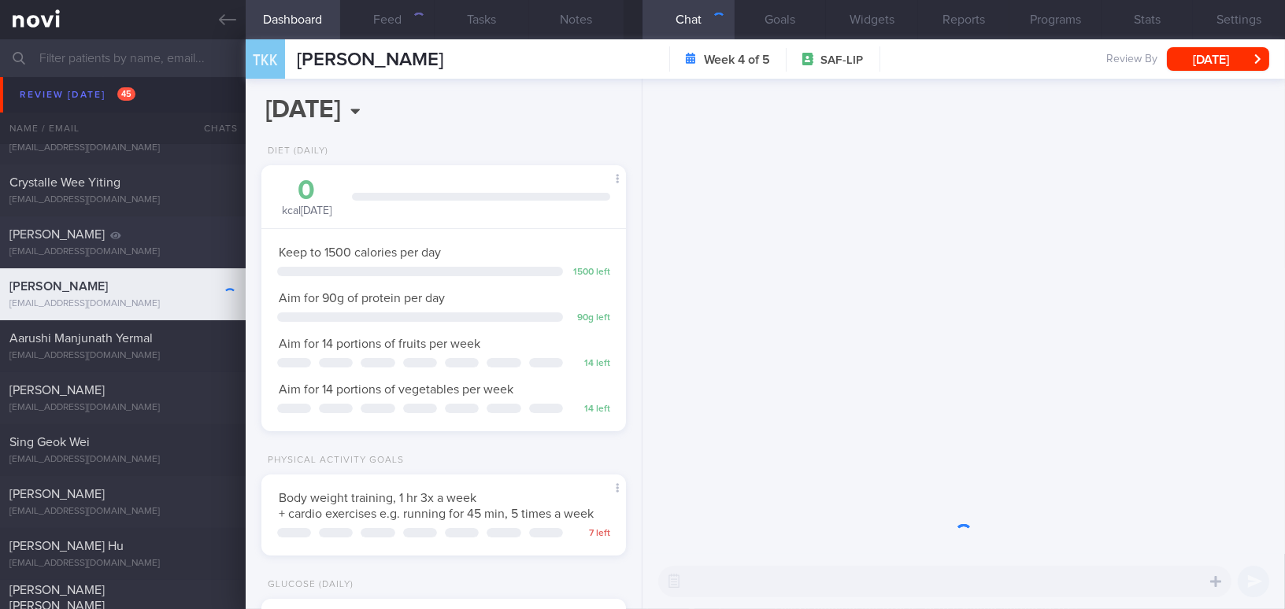
scroll to position [166, 331]
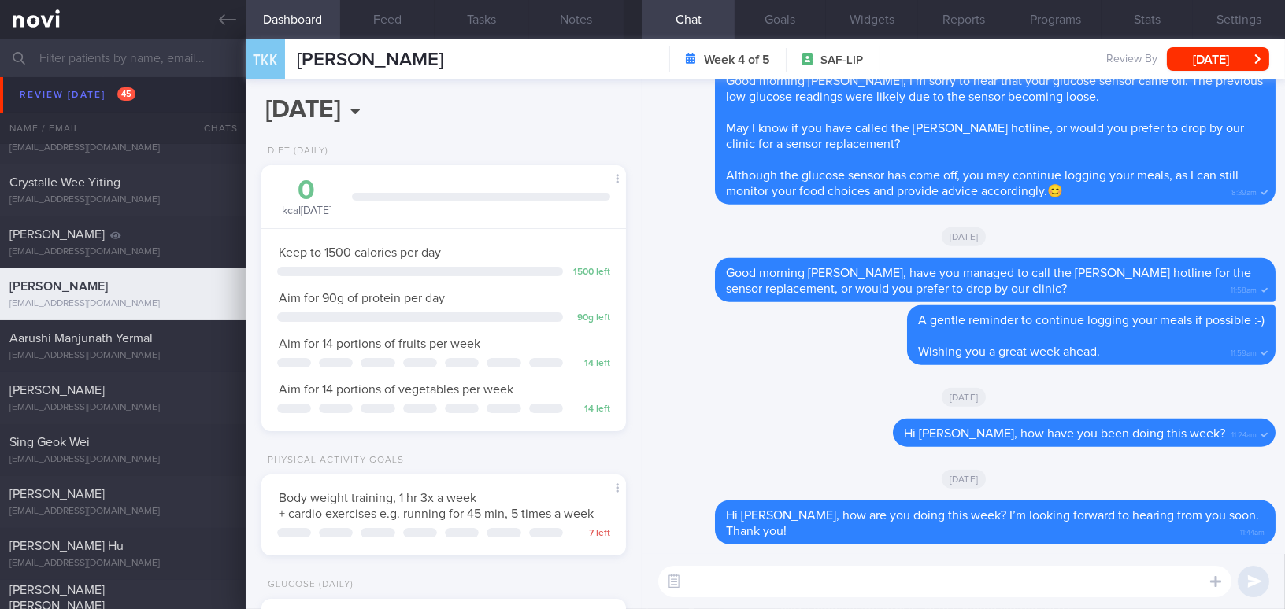
click at [895, 580] on textarea at bounding box center [944, 581] width 573 height 31
click at [1219, 57] on button "[DATE]" at bounding box center [1218, 59] width 102 height 24
click at [822, 586] on textarea at bounding box center [944, 581] width 573 height 31
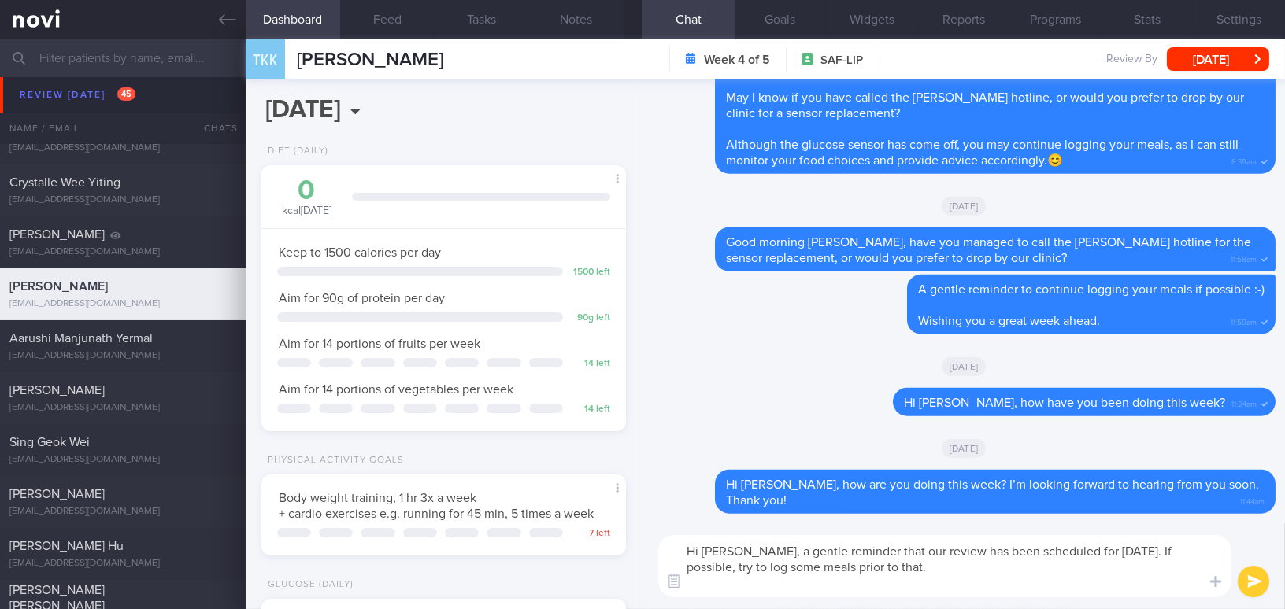
scroll to position [0, 0]
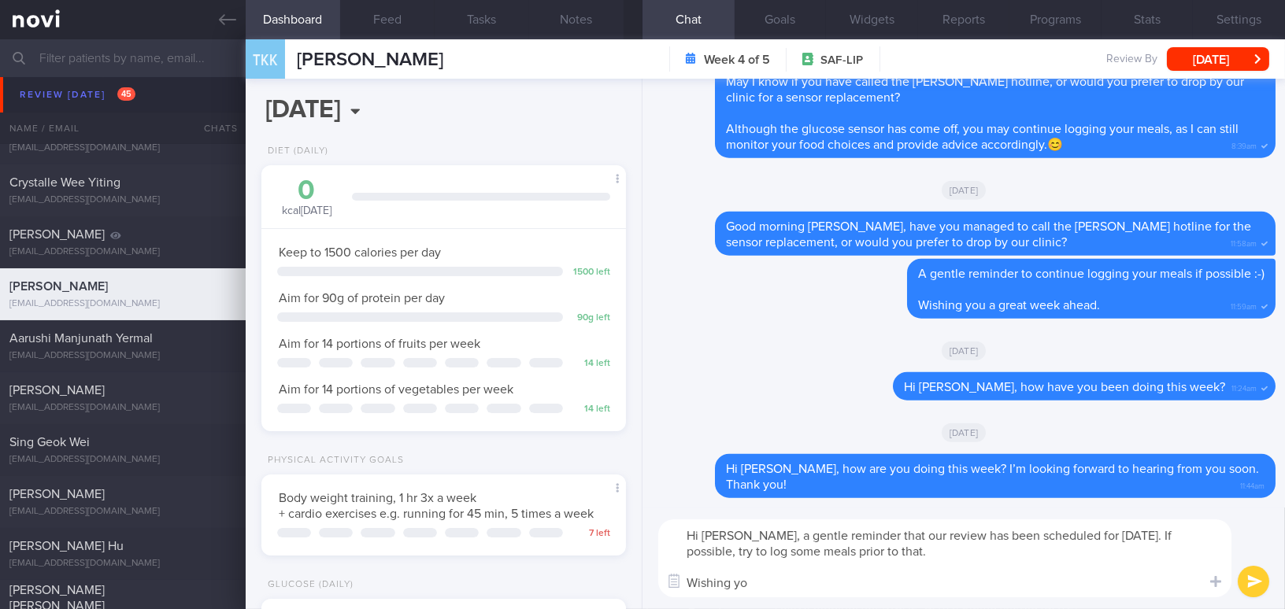
type textarea "Hi Mr Teo, a gentle reminder that our review has been scheduled for 22/10/25. I…"
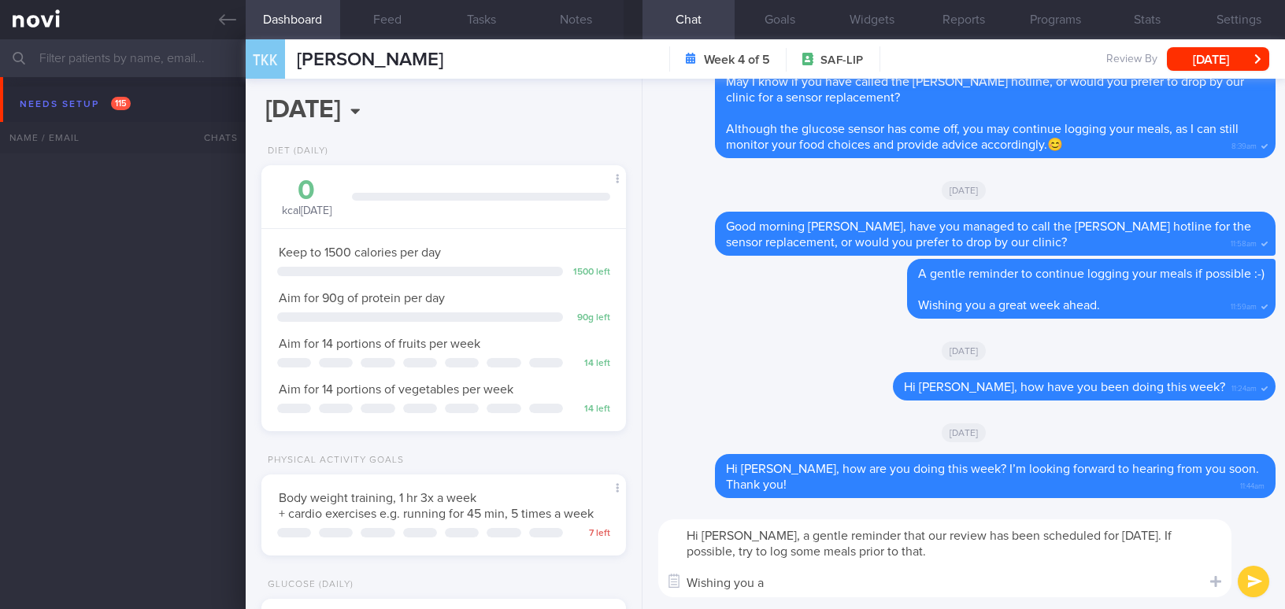
select select "9"
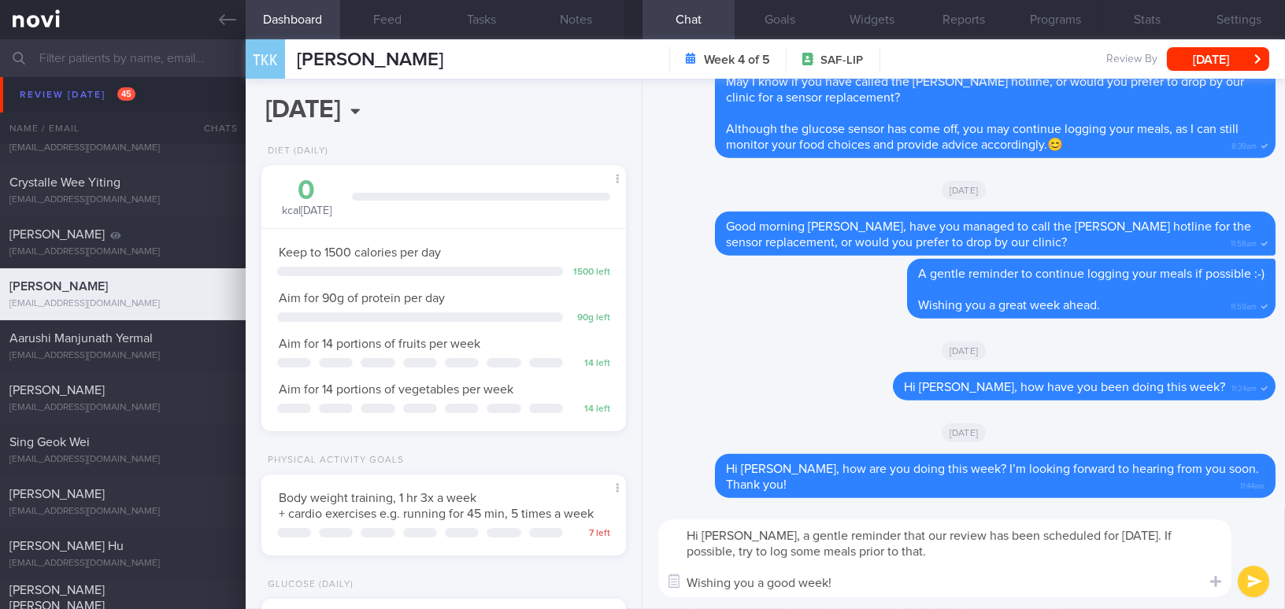
drag, startPoint x: 745, startPoint y: 534, endPoint x: 838, endPoint y: 583, distance: 104.9
click at [838, 583] on textarea "Hi [PERSON_NAME], a gentle reminder that our review has been scheduled for [DAT…" at bounding box center [944, 559] width 573 height 78
click at [835, 554] on textarea "Hi [PERSON_NAME], a gentle reminder that our review has been scheduled for [DAT…" at bounding box center [944, 559] width 573 height 78
drag, startPoint x: 745, startPoint y: 535, endPoint x: 832, endPoint y: 586, distance: 100.6
click at [832, 586] on textarea "Hi [PERSON_NAME], a gentle reminder that our review has been scheduled for [DAT…" at bounding box center [944, 559] width 573 height 78
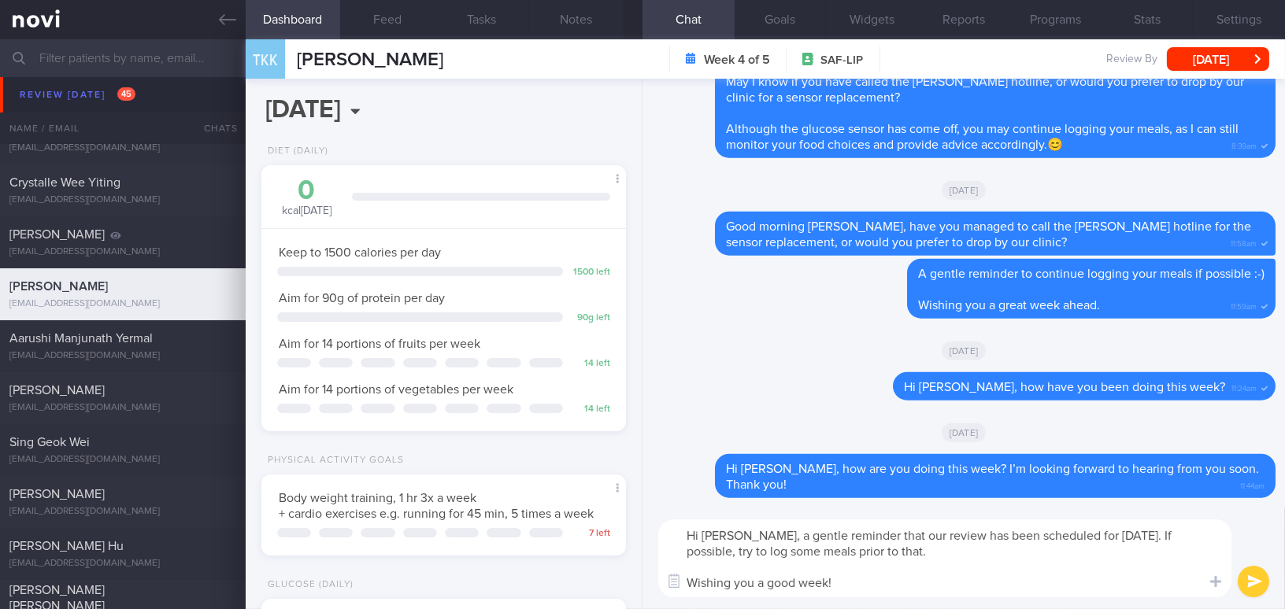
paste textarea "A gentle reminder that our review is scheduled for [DATE]. If possible, please …"
click at [751, 535] on textarea "Hi [PERSON_NAME], A gentle reminder that our review is scheduled for [DATE]. If…" at bounding box center [944, 559] width 573 height 78
type textarea "Hi [PERSON_NAME], a gentle reminder that our review is scheduled for [DATE]. If…"
click at [1241, 579] on button "submit" at bounding box center [1253, 581] width 31 height 31
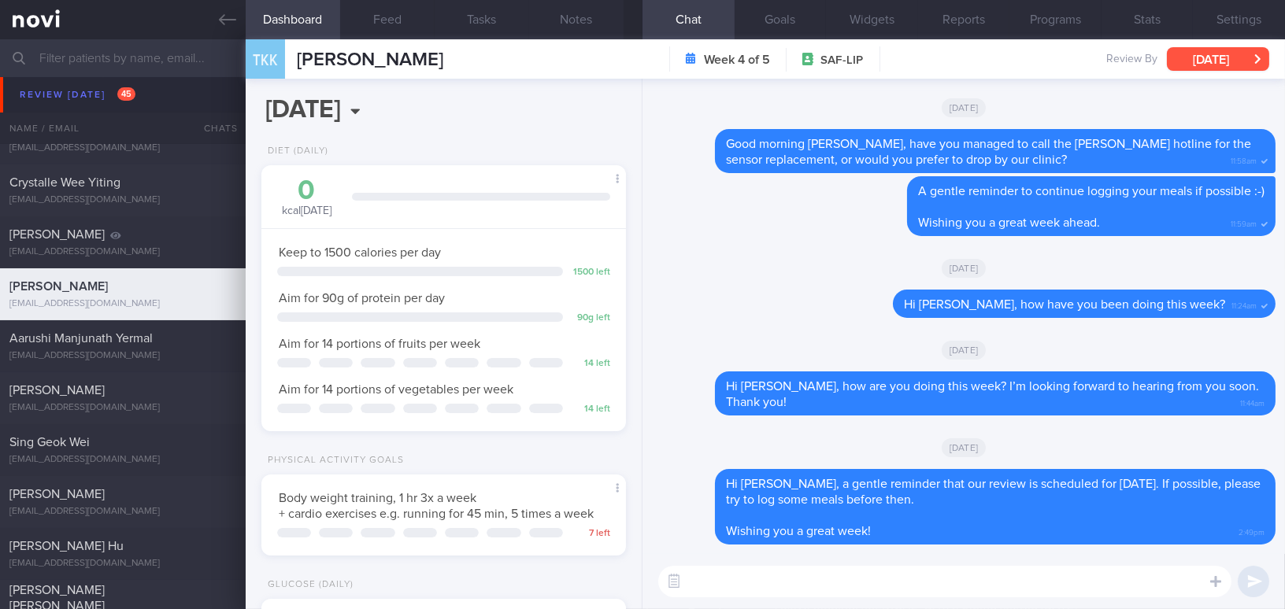
click at [1219, 56] on button "[DATE]" at bounding box center [1218, 59] width 102 height 24
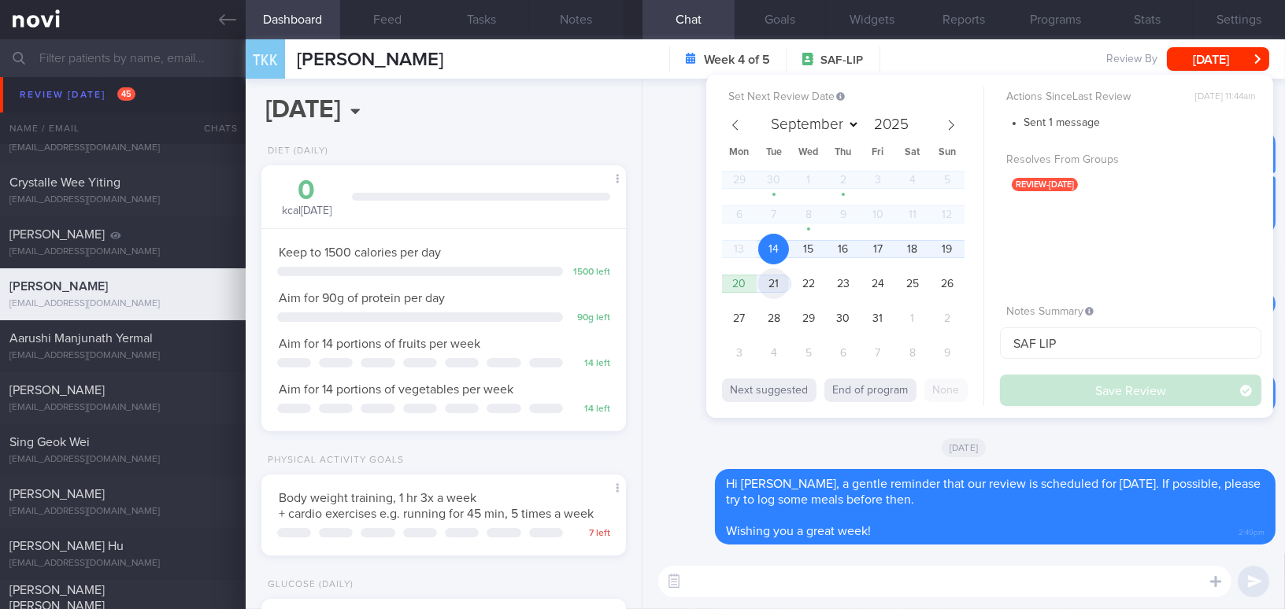
click at [774, 278] on span "21" at bounding box center [773, 283] width 31 height 31
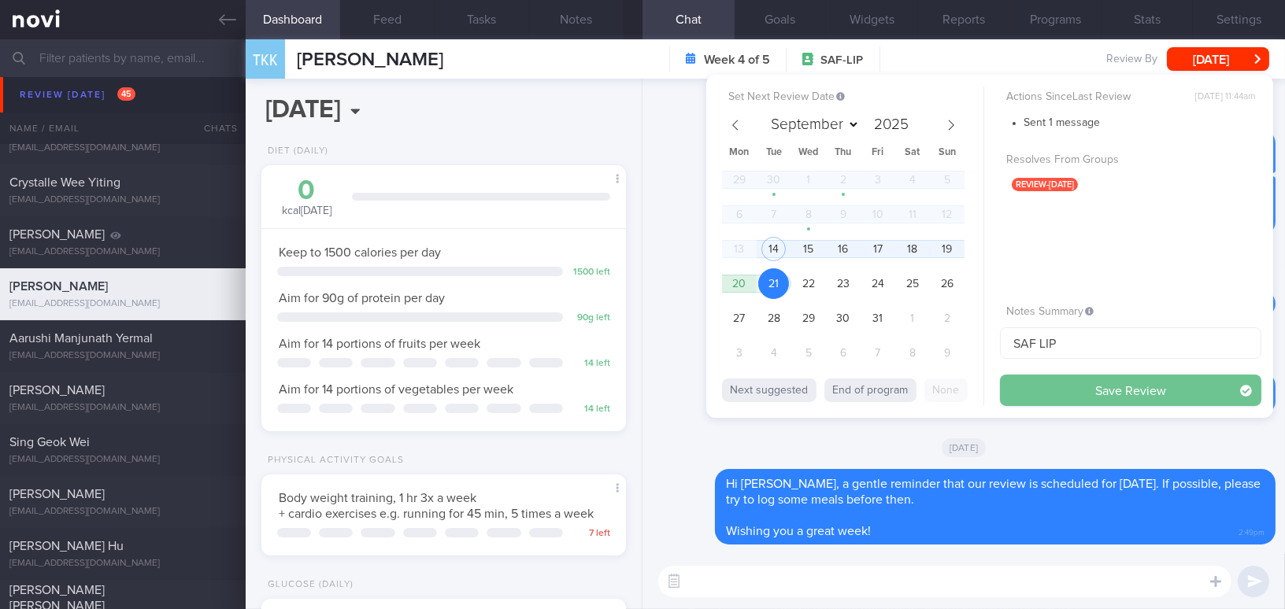
click at [1092, 381] on button "Save Review" at bounding box center [1130, 390] width 261 height 31
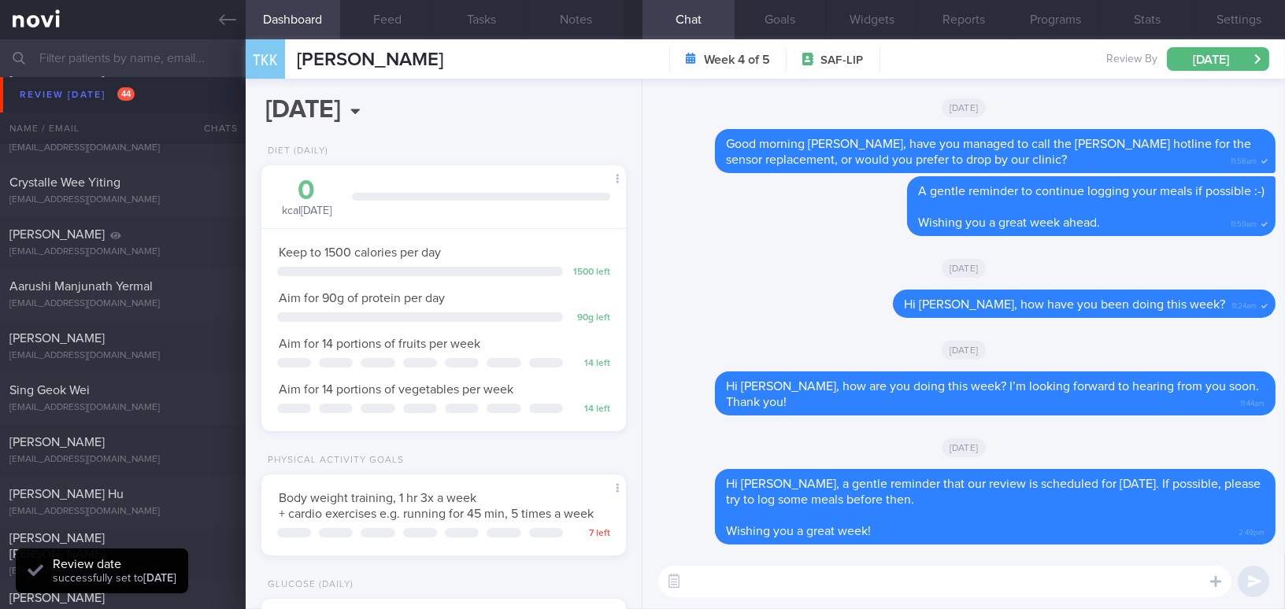
scroll to position [166, 331]
click at [224, 20] on icon at bounding box center [227, 19] width 17 height 11
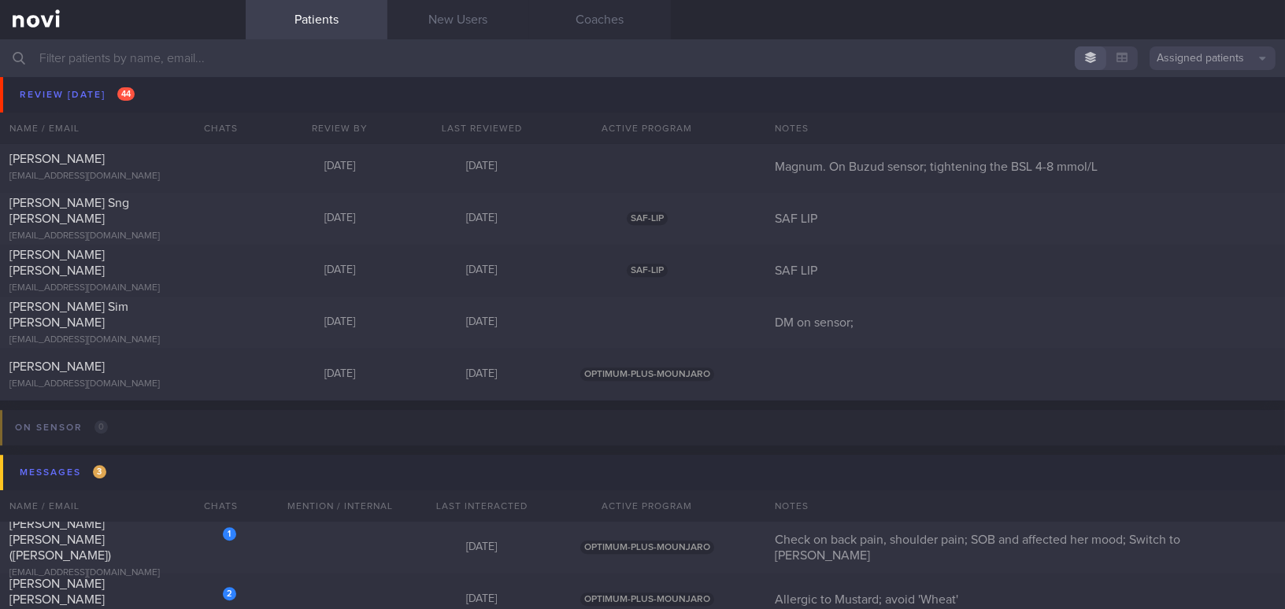
scroll to position [7965, 0]
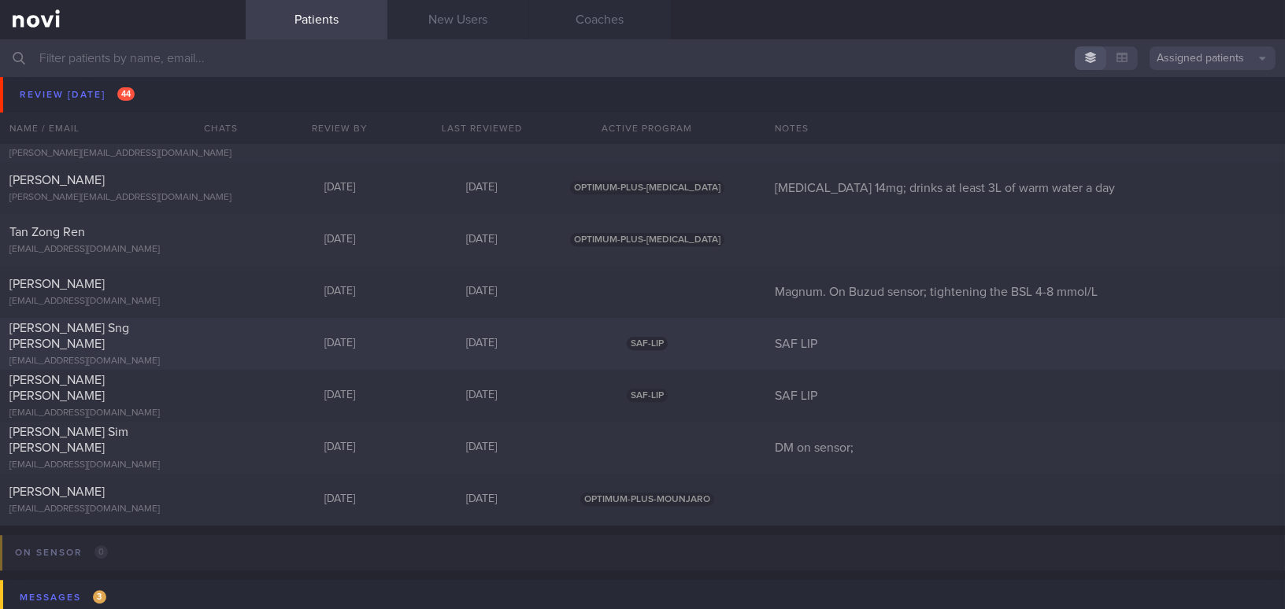
click at [194, 345] on div "[PERSON_NAME] Sng [PERSON_NAME] [EMAIL_ADDRESS][DOMAIN_NAME]" at bounding box center [123, 343] width 246 height 47
select select "9"
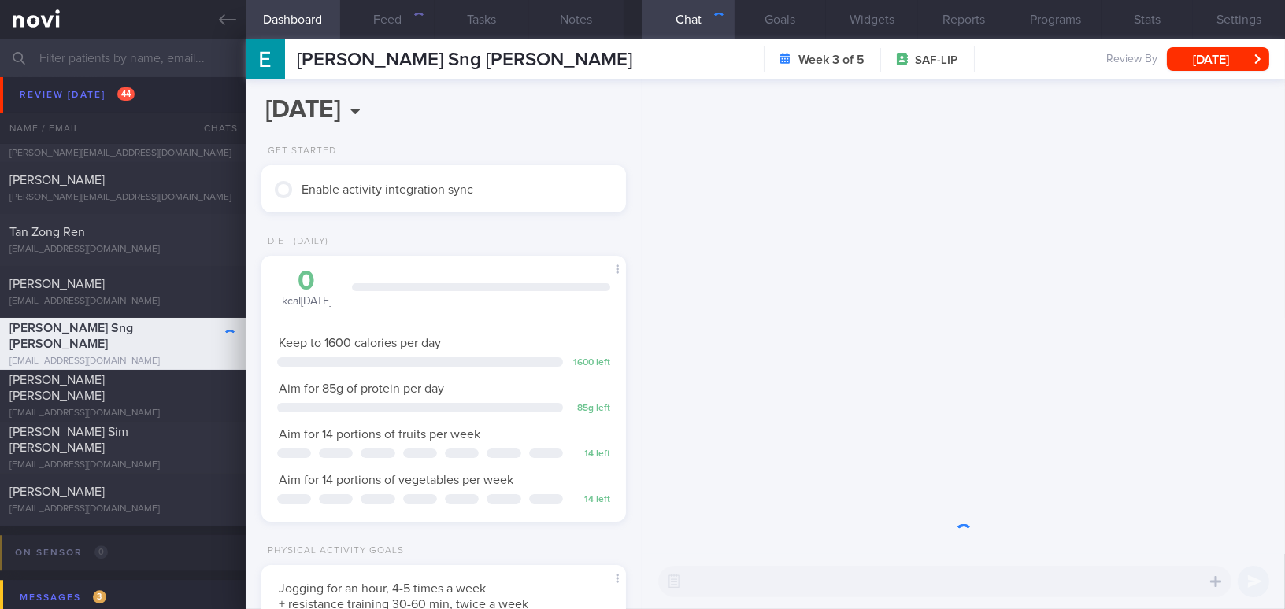
scroll to position [185, 325]
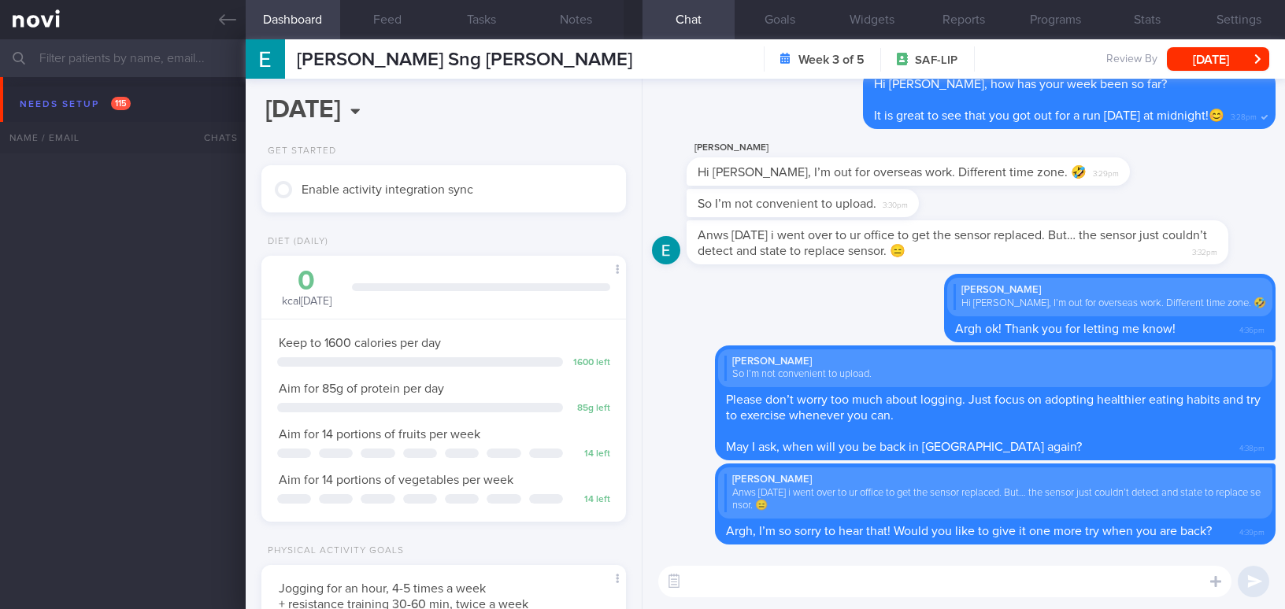
select select "9"
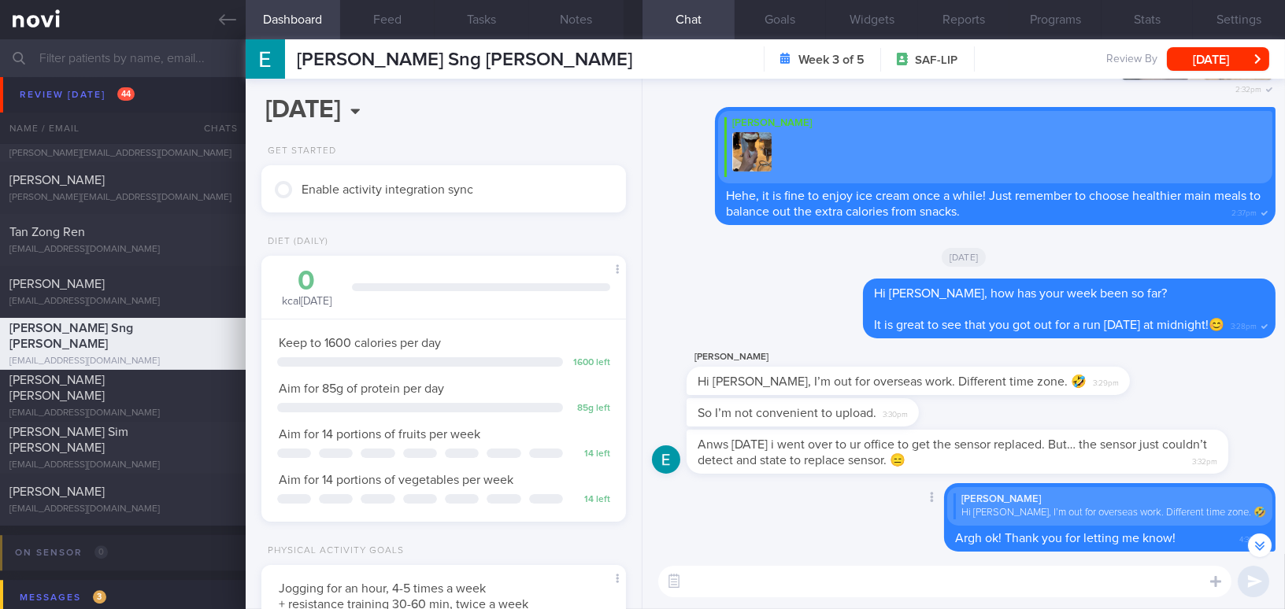
scroll to position [-214, 0]
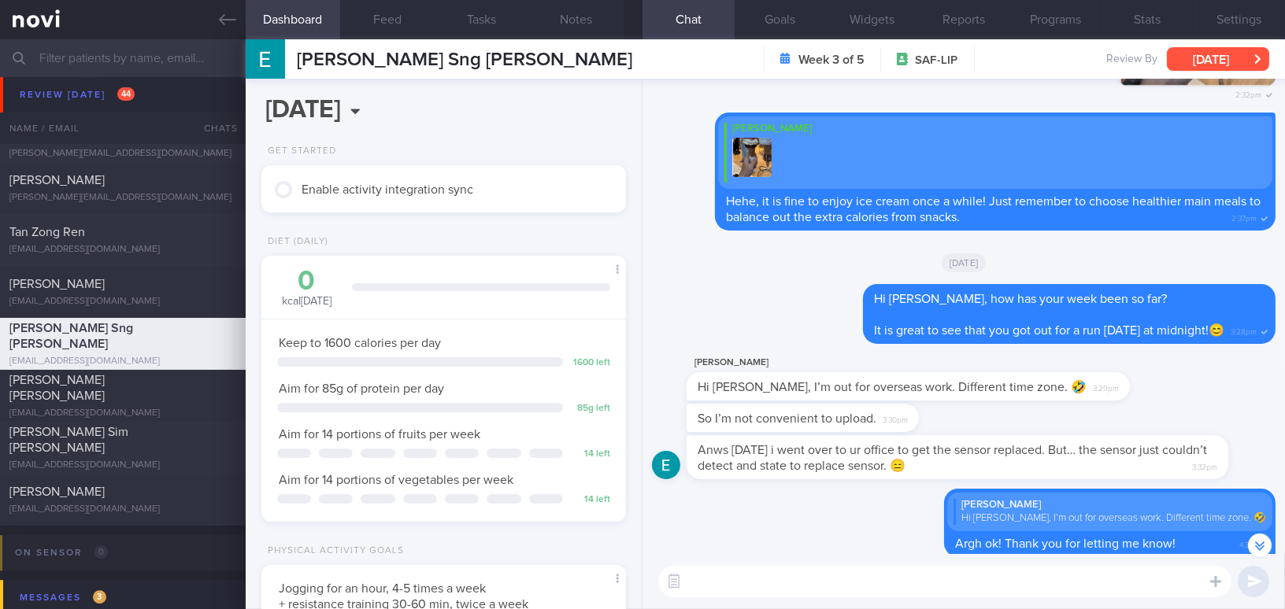
click at [1173, 60] on button "[DATE]" at bounding box center [1218, 59] width 102 height 24
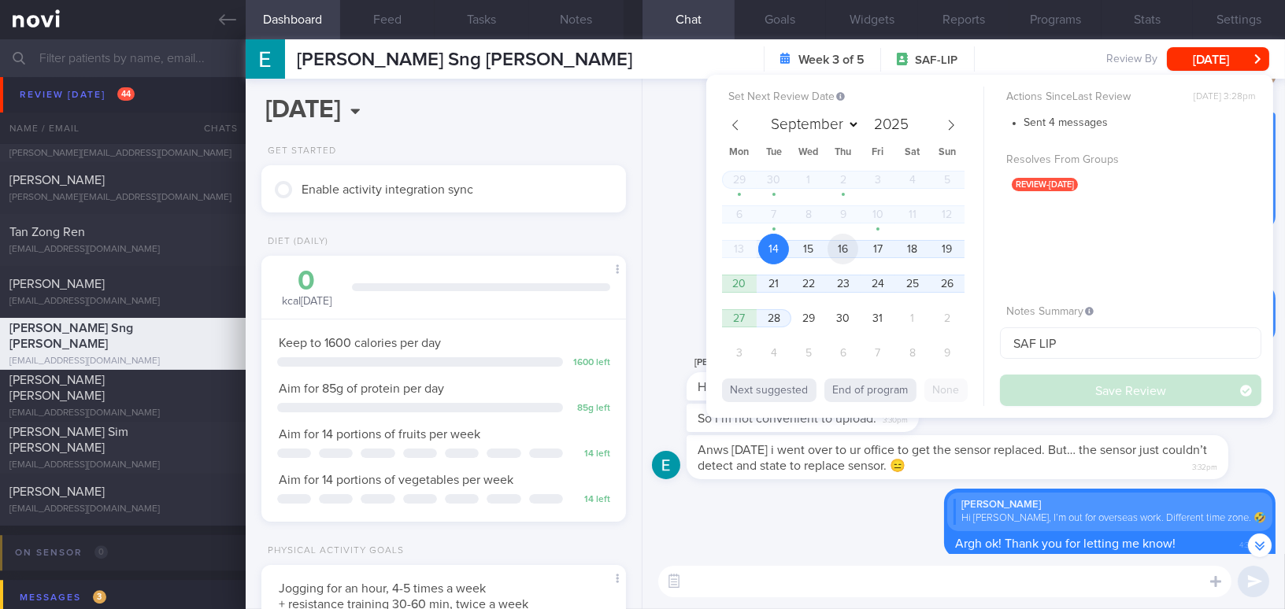
click at [848, 256] on span "16" at bounding box center [842, 249] width 31 height 31
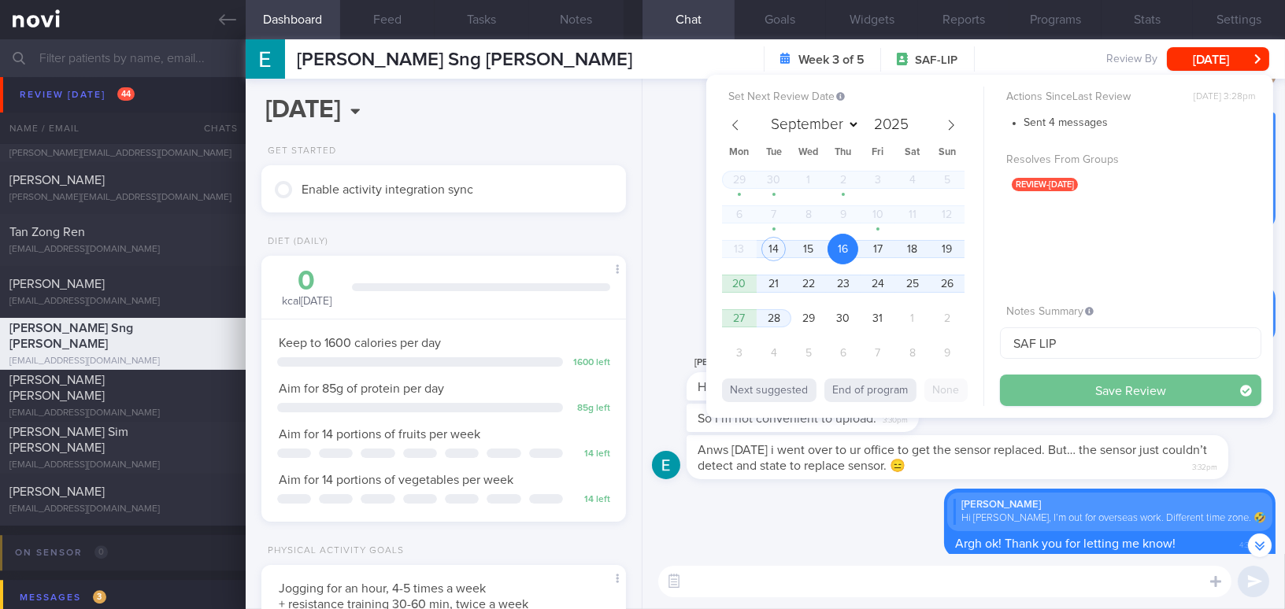
click at [1044, 402] on button "Save Review" at bounding box center [1130, 390] width 261 height 31
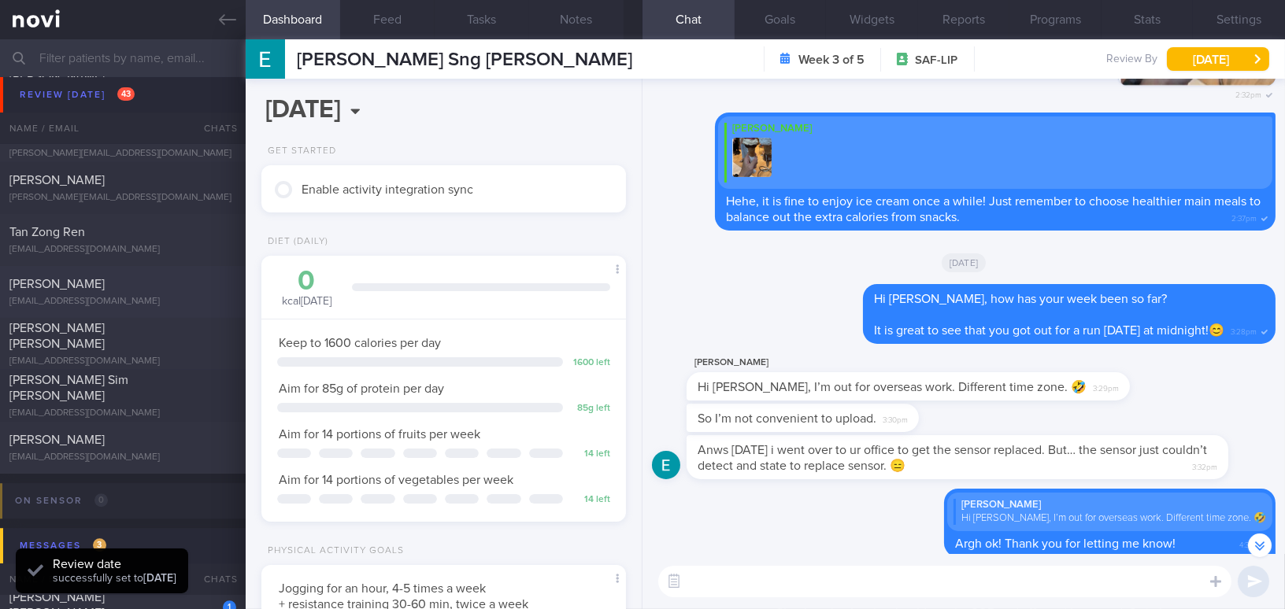
scroll to position [166, 331]
click at [128, 279] on div "Huang Chih-Yi" at bounding box center [120, 284] width 223 height 16
type input "Magnum. On Buzud sensor; tightening the BSL 4-8 mmol/L"
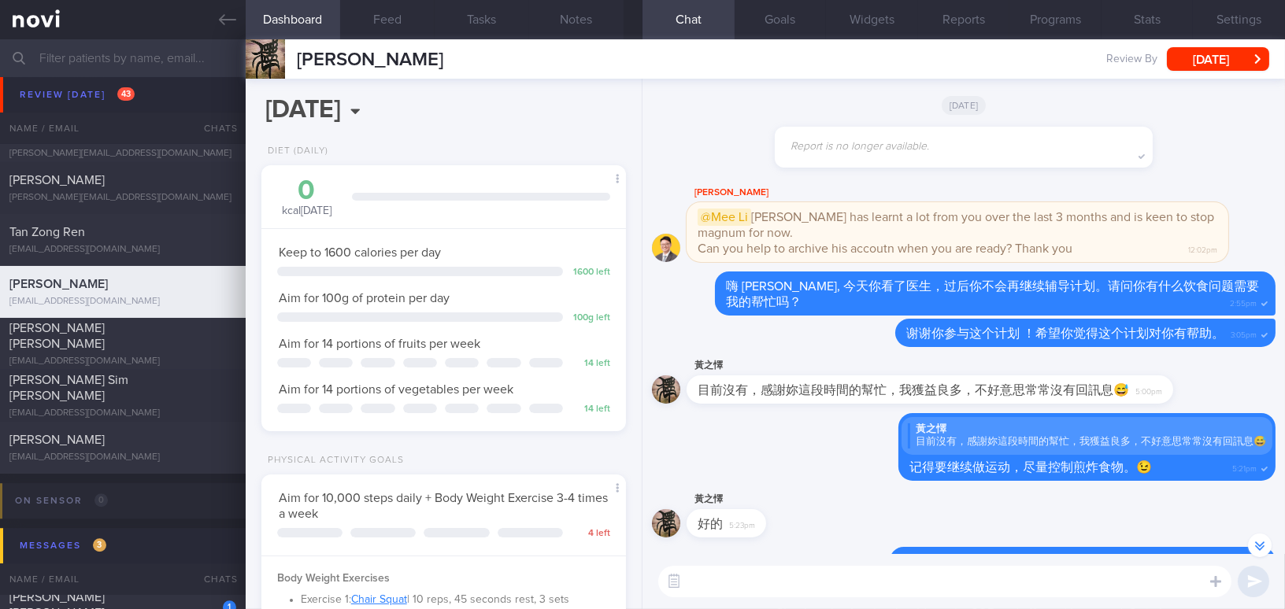
scroll to position [-71, 0]
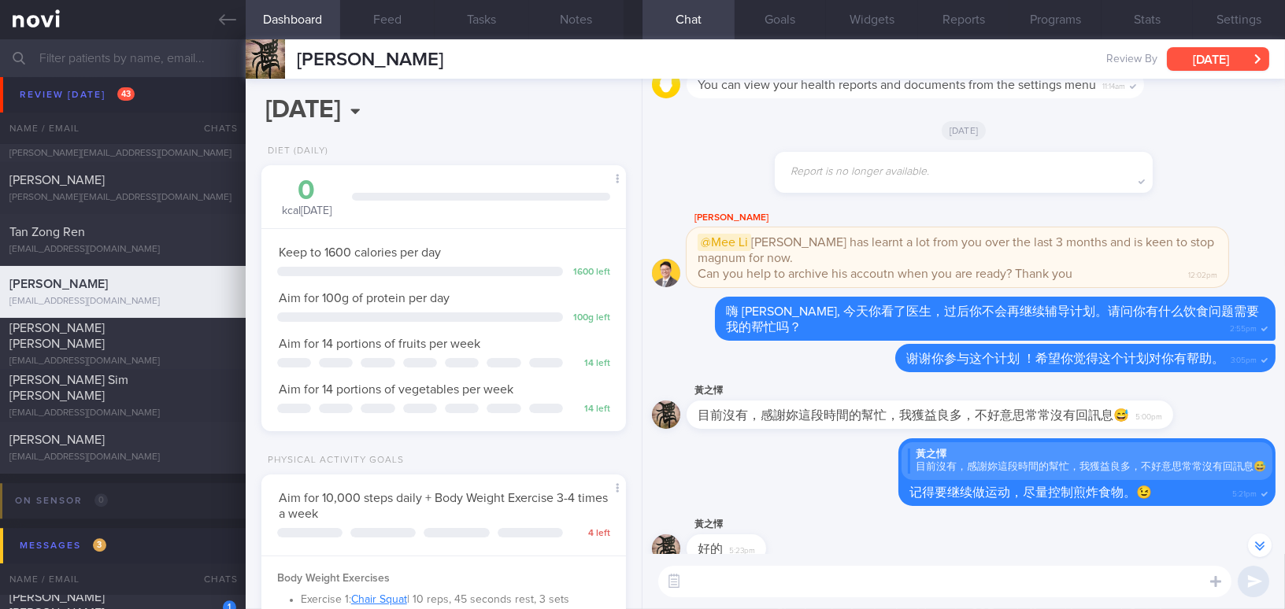
click at [1214, 54] on button "[DATE]" at bounding box center [1218, 59] width 102 height 24
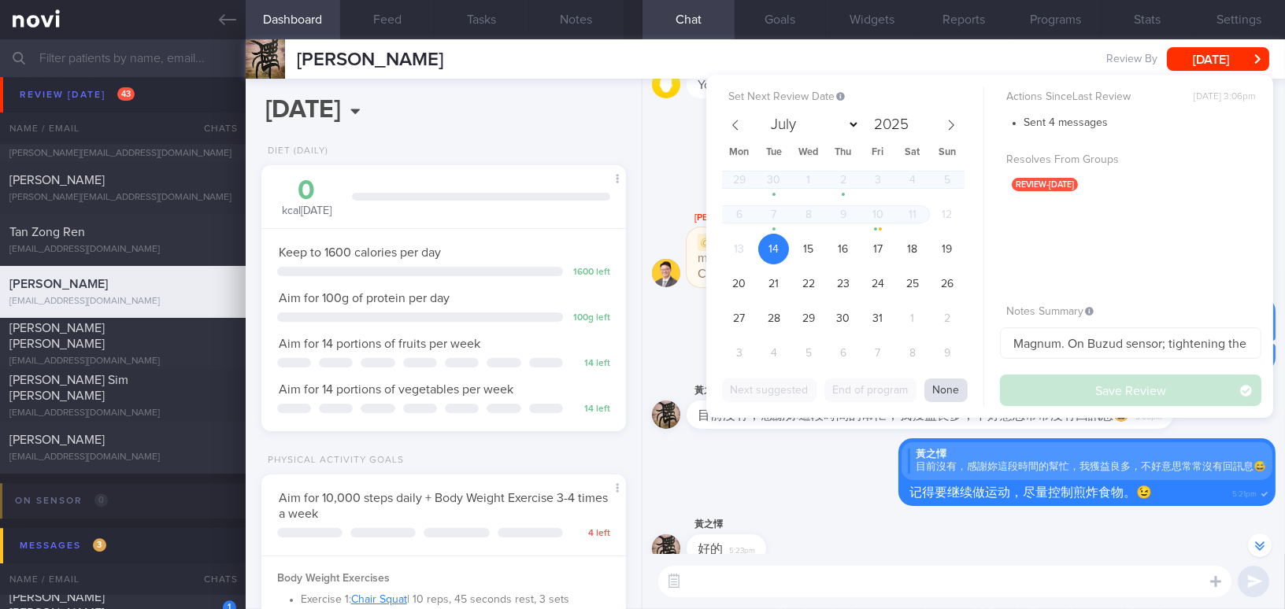
click at [943, 386] on button "None" at bounding box center [945, 391] width 43 height 24
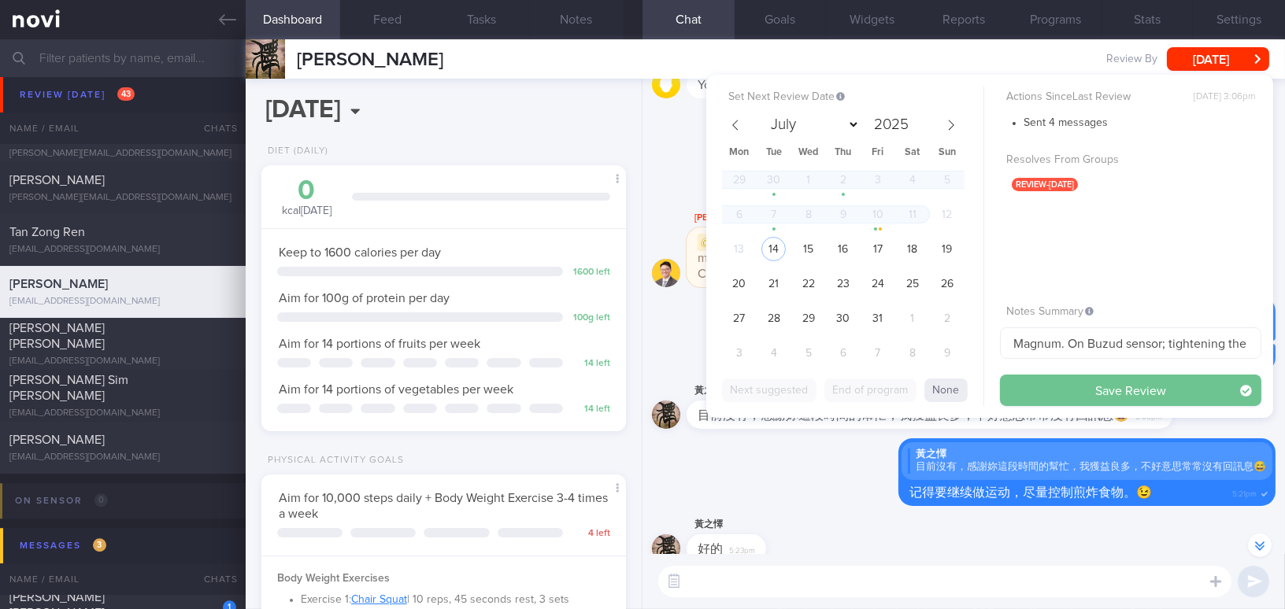
click at [1024, 390] on button "Save Review" at bounding box center [1130, 390] width 261 height 31
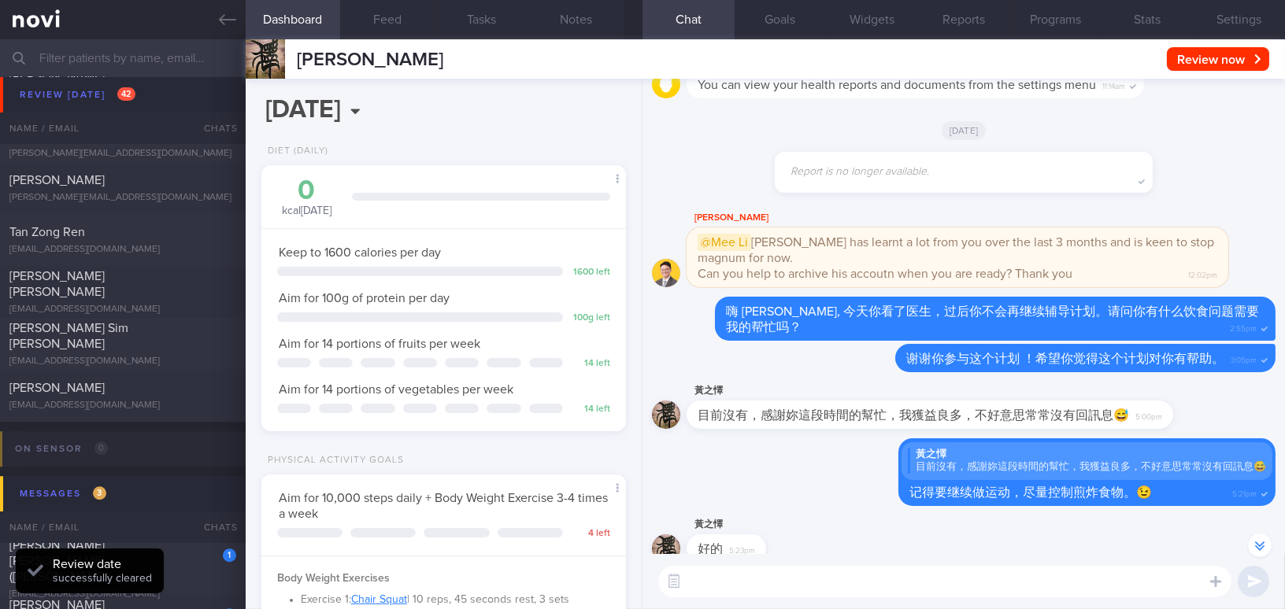
scroll to position [166, 331]
click at [1242, 3] on button "Settings" at bounding box center [1239, 19] width 92 height 39
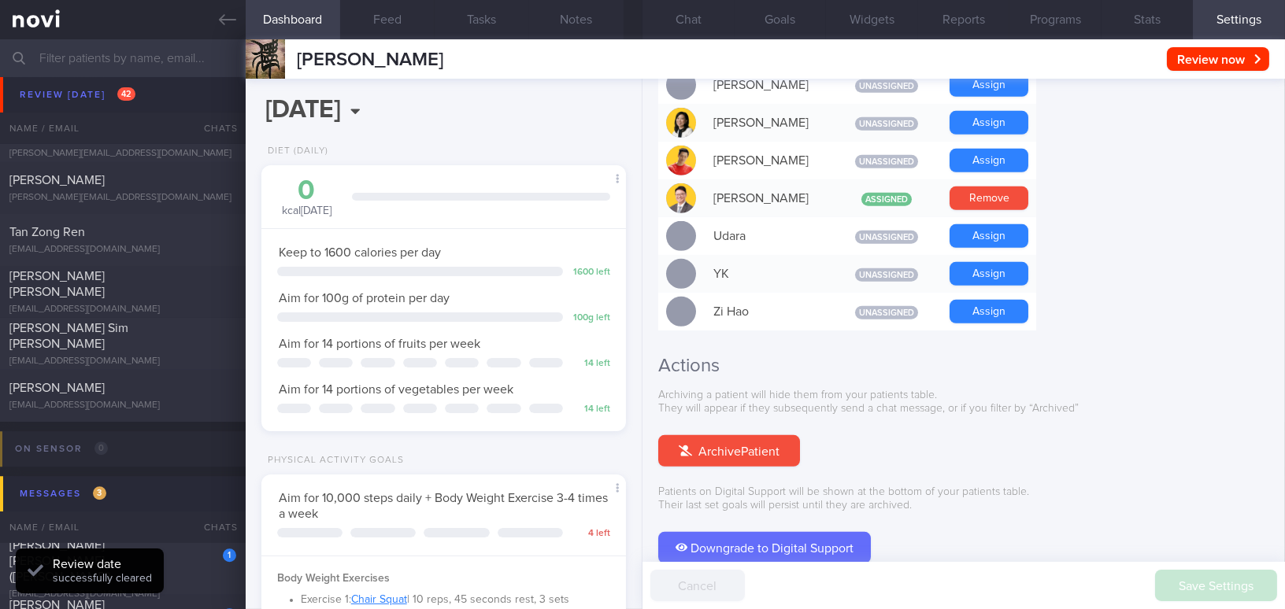
scroll to position [1461, 0]
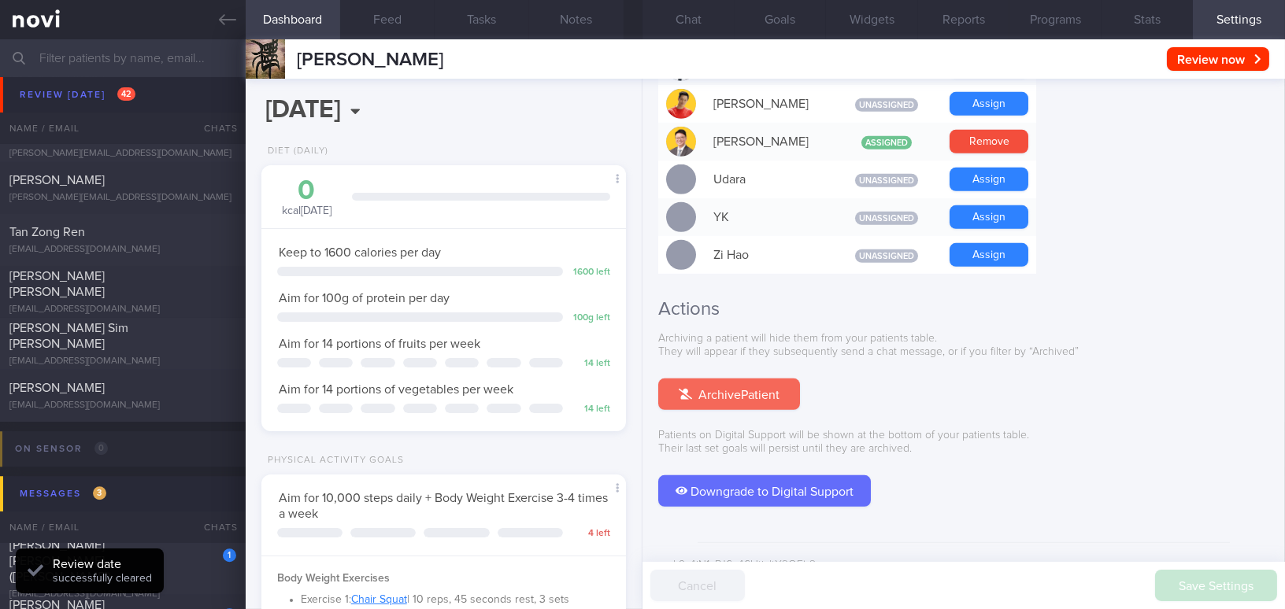
click at [756, 379] on button "Archive Patient" at bounding box center [729, 394] width 142 height 31
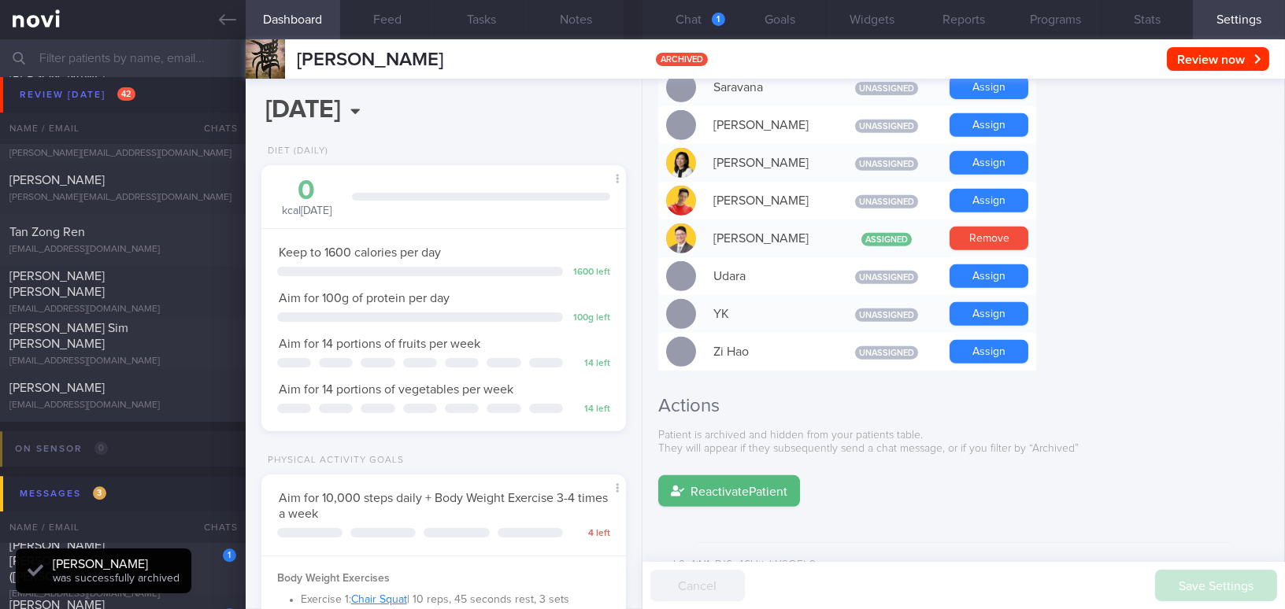
scroll to position [0, 0]
click at [700, 27] on button "Chat 1" at bounding box center [688, 19] width 92 height 39
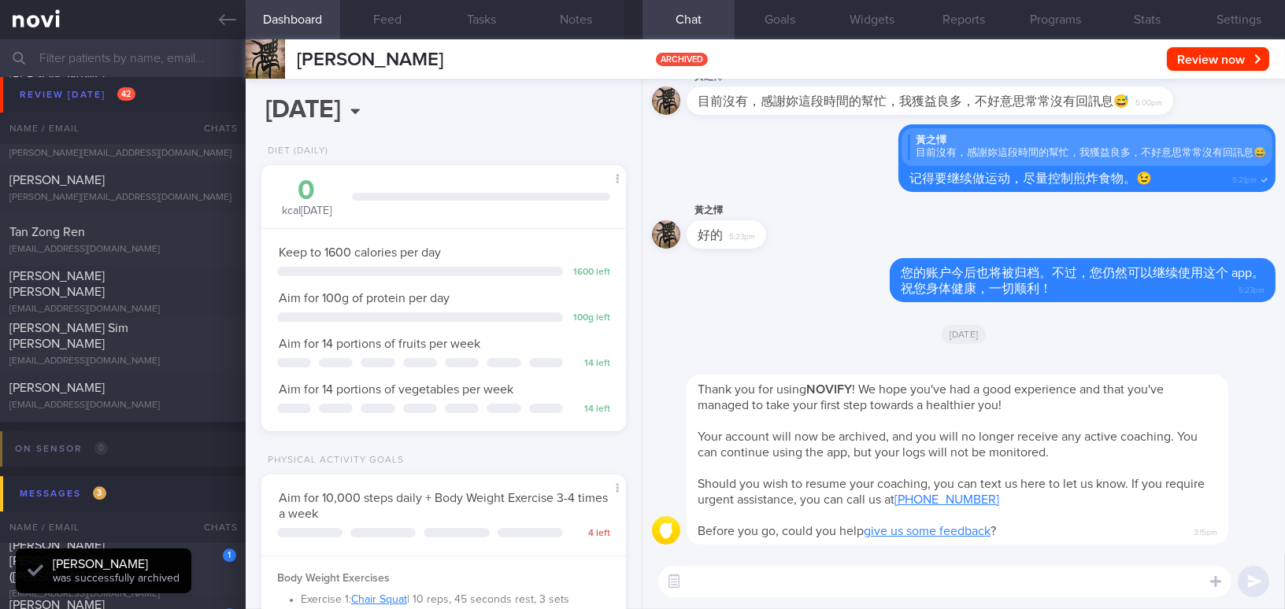
click at [166, 61] on input "text" at bounding box center [642, 58] width 1285 height 38
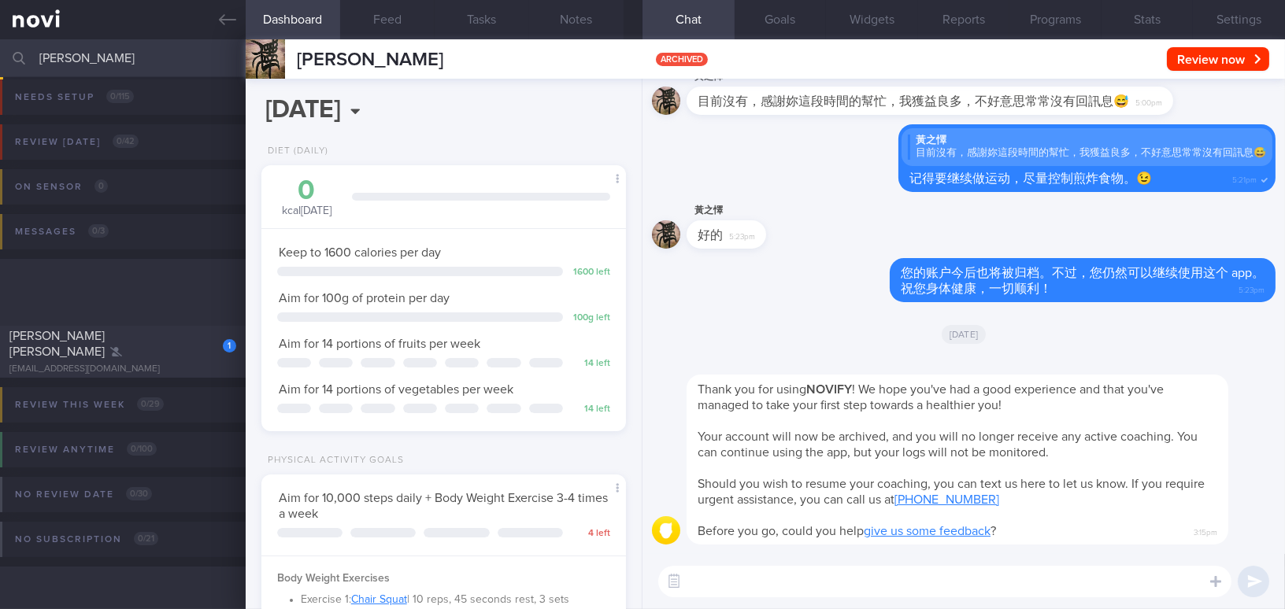
scroll to position [6, 0]
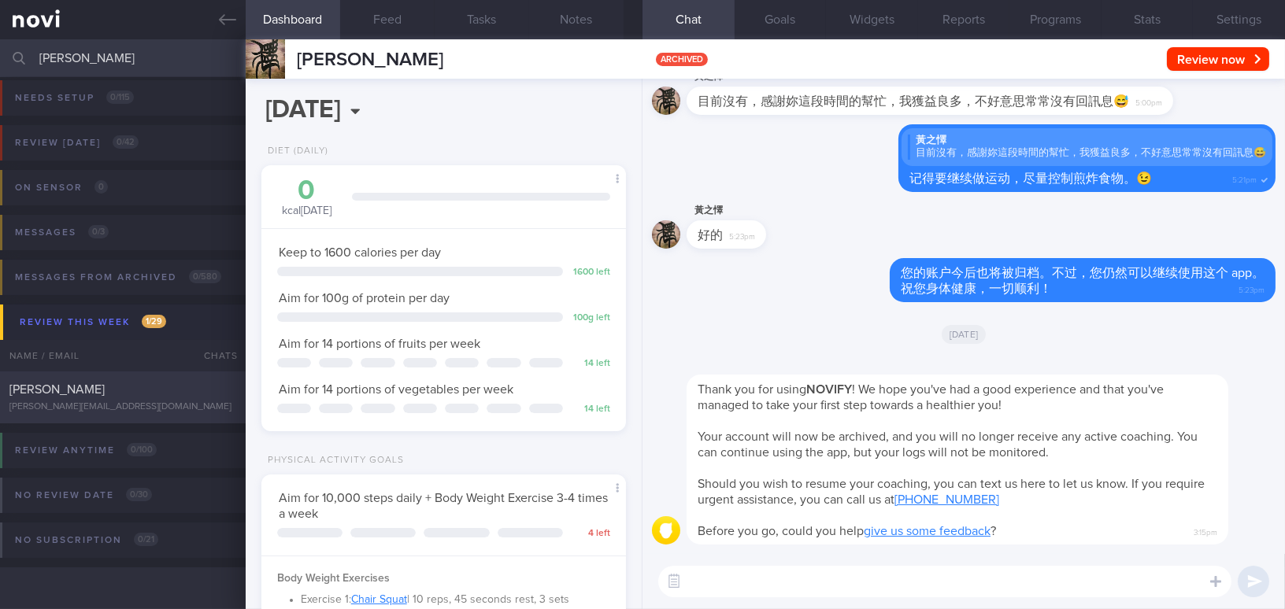
type input "[PERSON_NAME]"
click at [137, 402] on div "[PERSON_NAME][EMAIL_ADDRESS][DOMAIN_NAME]" at bounding box center [122, 407] width 227 height 12
type input "On sensor"
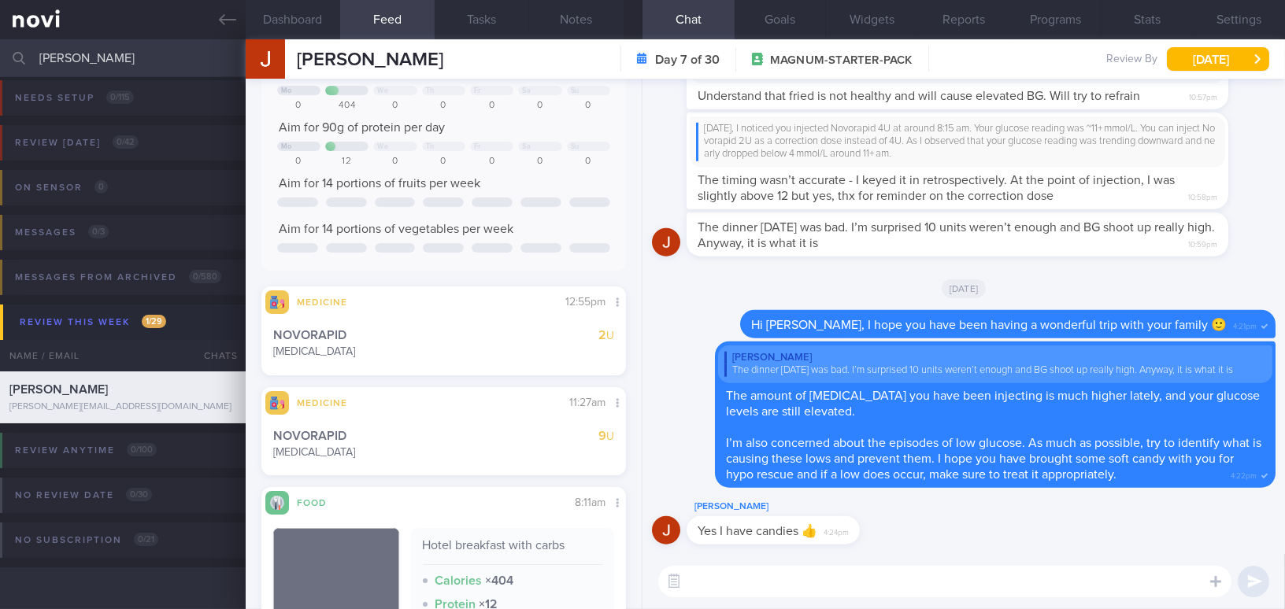
scroll to position [142, 0]
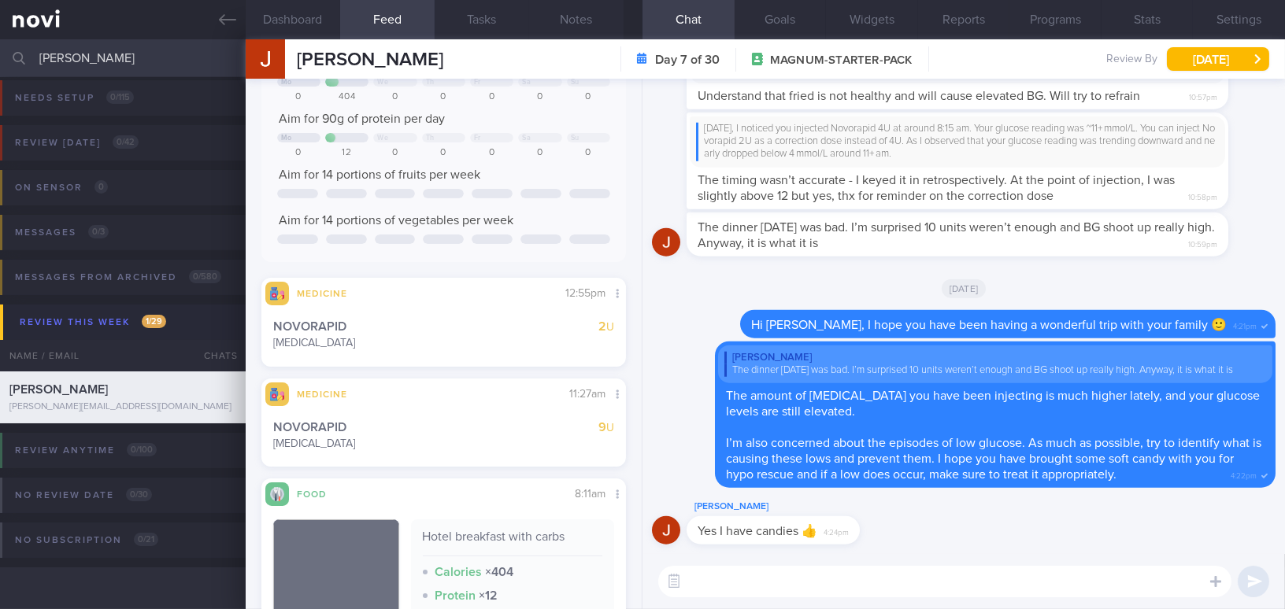
drag, startPoint x: 960, startPoint y: 538, endPoint x: 1080, endPoint y: 559, distance: 121.5
click at [960, 538] on div "Jake Chia Yes I have candies 👍 4:24pm" at bounding box center [963, 526] width 623 height 57
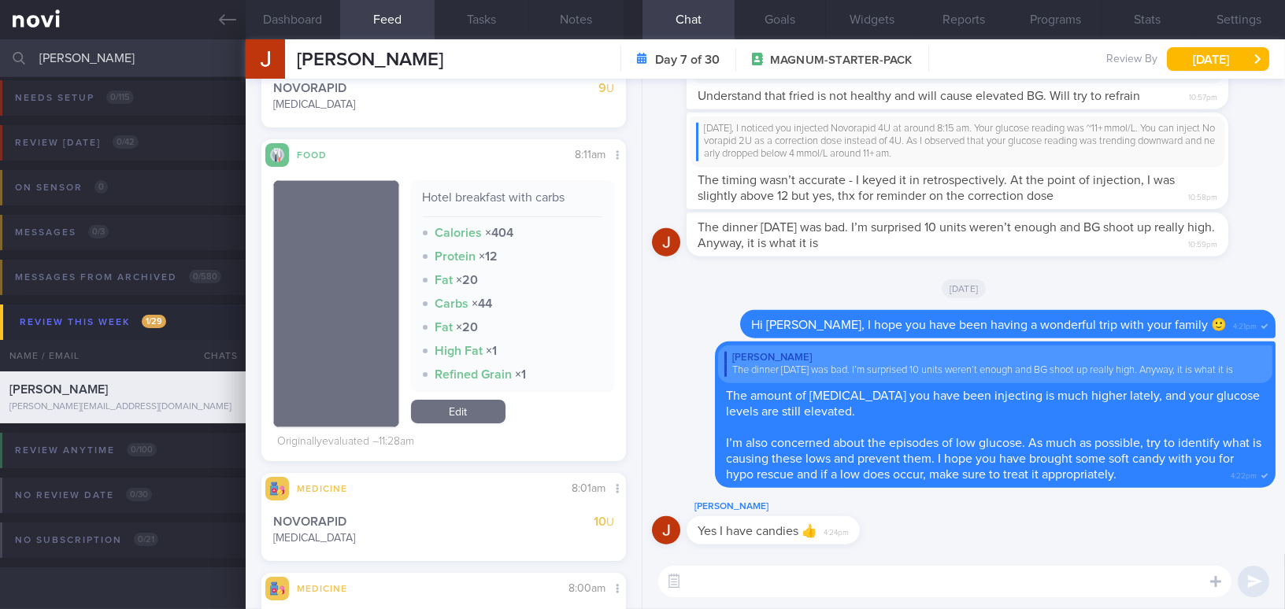
scroll to position [572, 0]
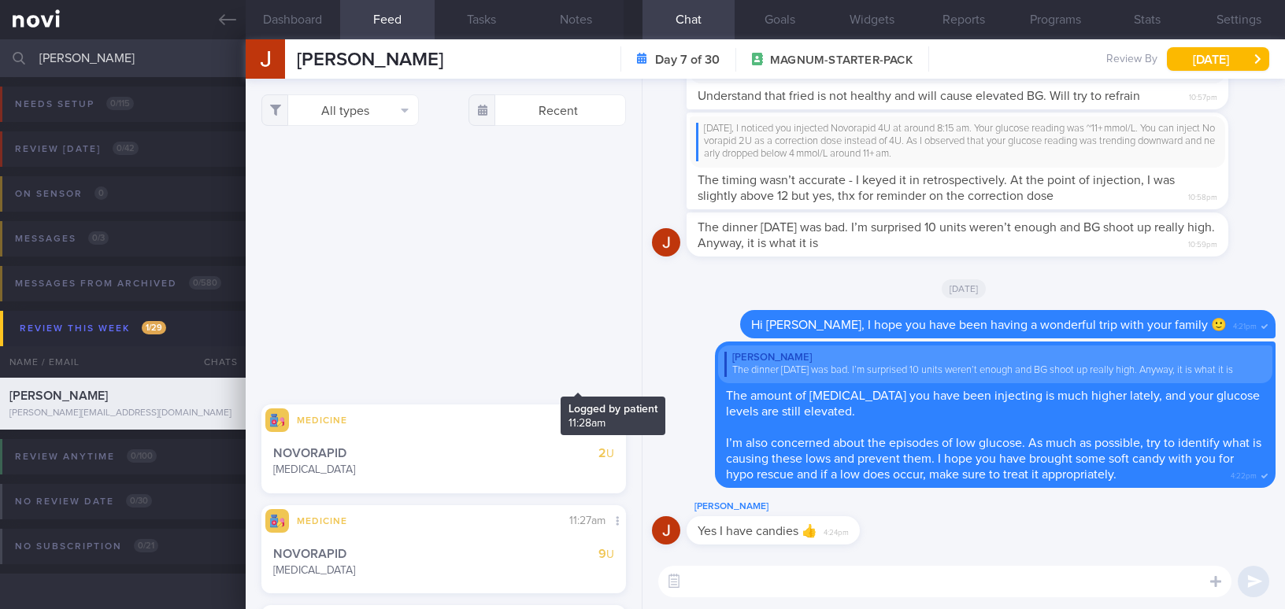
select select "9"
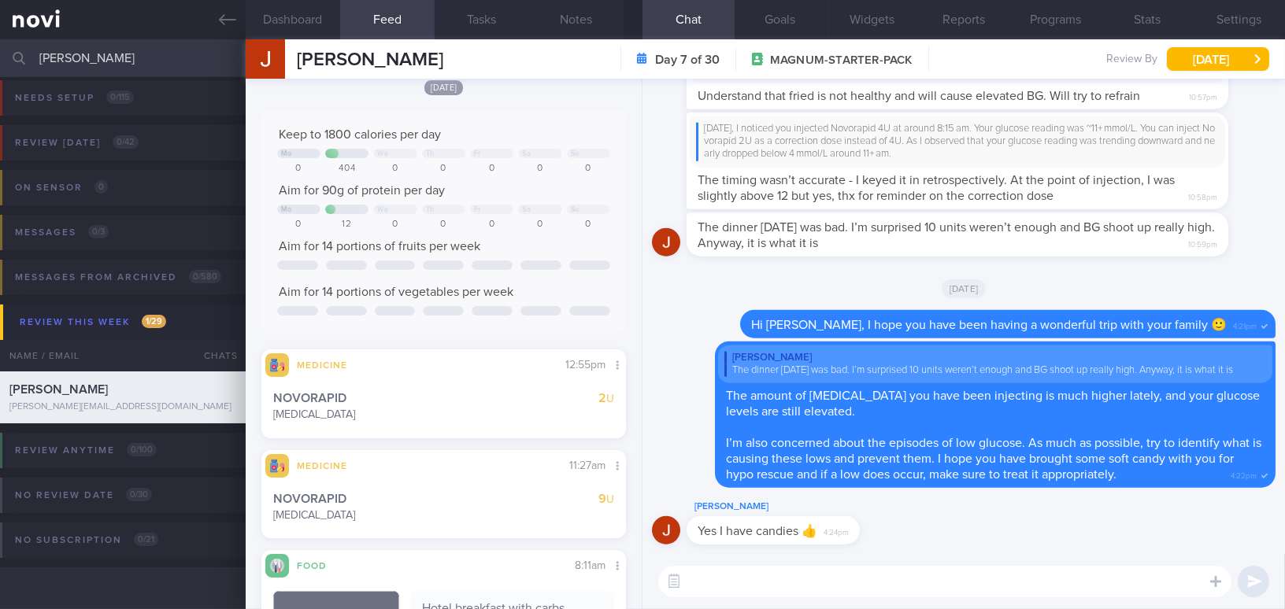
scroll to position [142, 0]
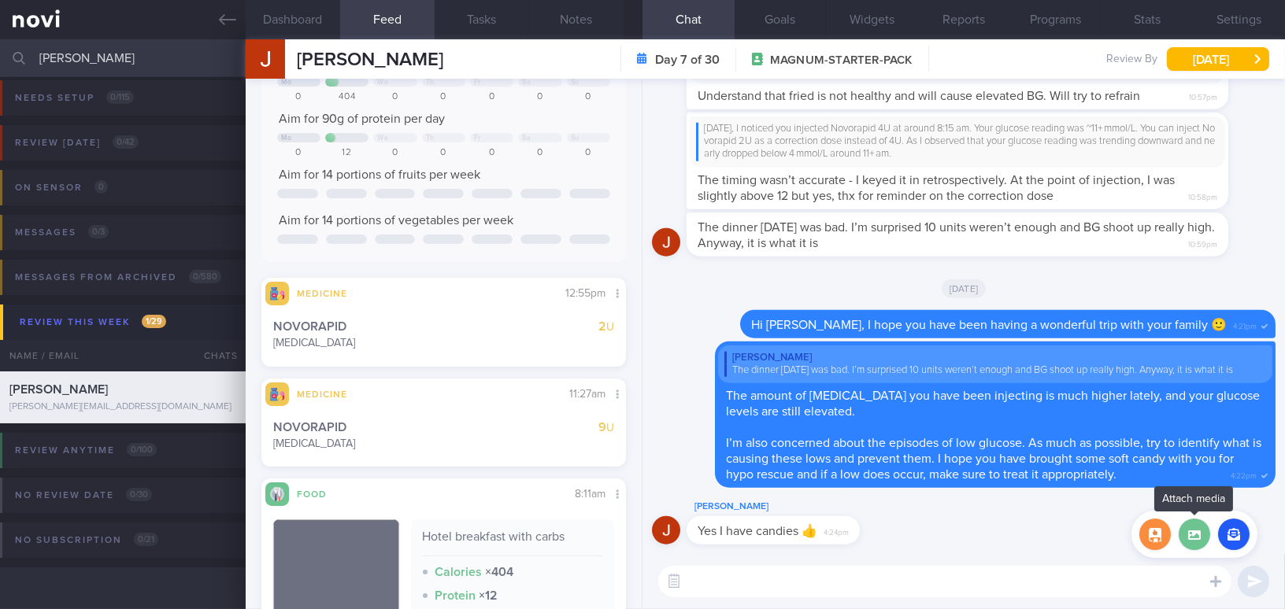
click at [1196, 537] on label at bounding box center [1193, 534] width 31 height 31
click at [0, 0] on input "file" at bounding box center [0, 0] width 0 height 0
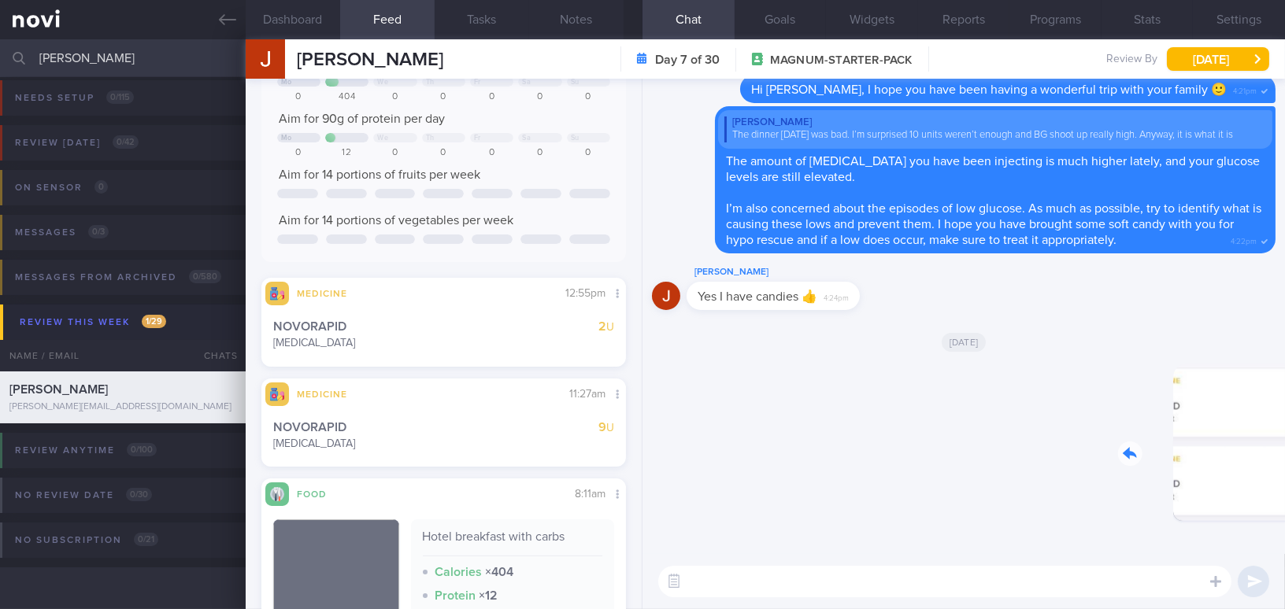
drag, startPoint x: 1164, startPoint y: 431, endPoint x: 1249, endPoint y: 433, distance: 85.8
click at [1249, 433] on div "Delete 3:16pm" at bounding box center [1165, 455] width 220 height 182
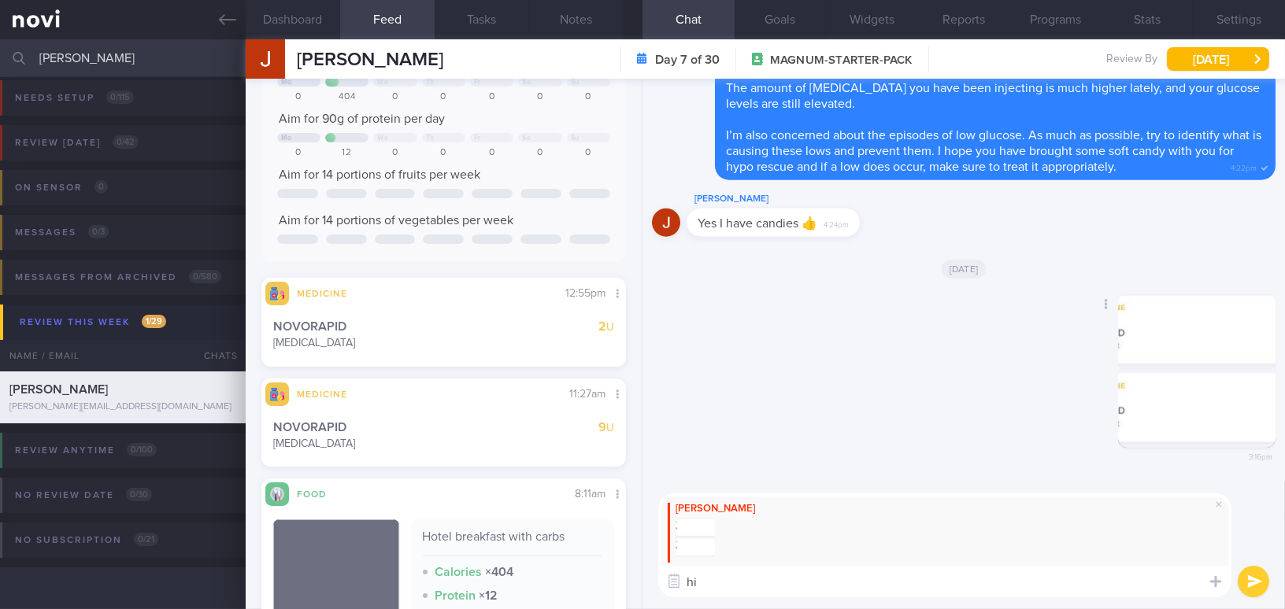
type textarea "h"
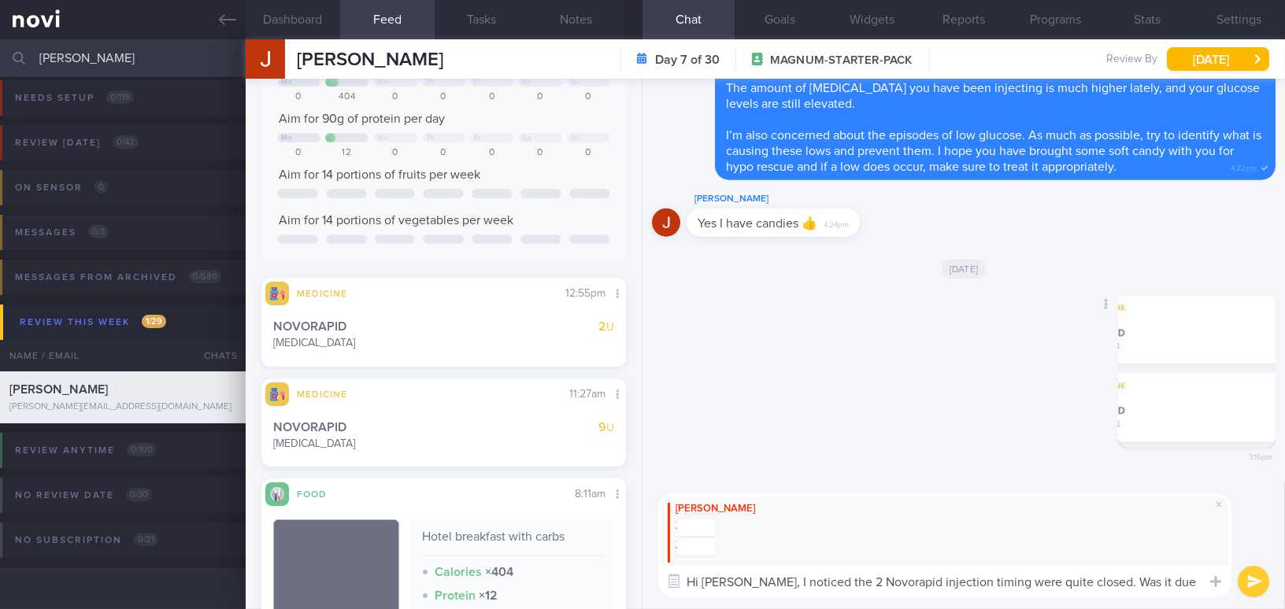
scroll to position [0, 0]
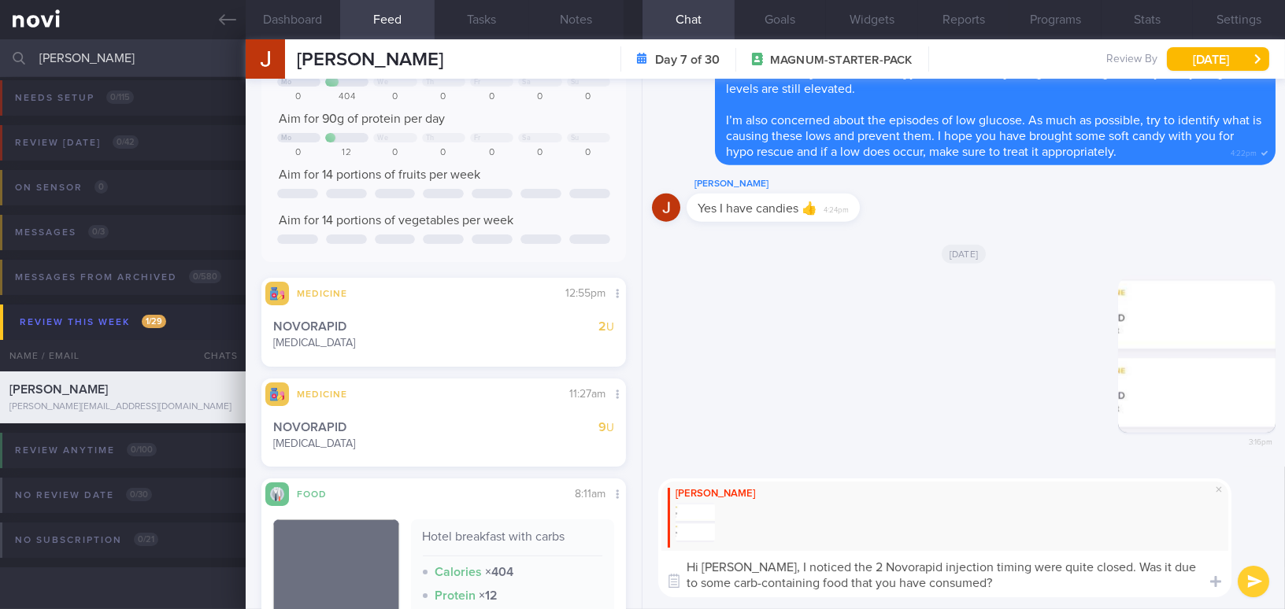
drag, startPoint x: 732, startPoint y: 562, endPoint x: 964, endPoint y: 579, distance: 232.9
click at [964, 579] on textarea "Hi [PERSON_NAME], I noticed the 2 Novorapid injection timing were quite closed.…" at bounding box center [944, 574] width 573 height 46
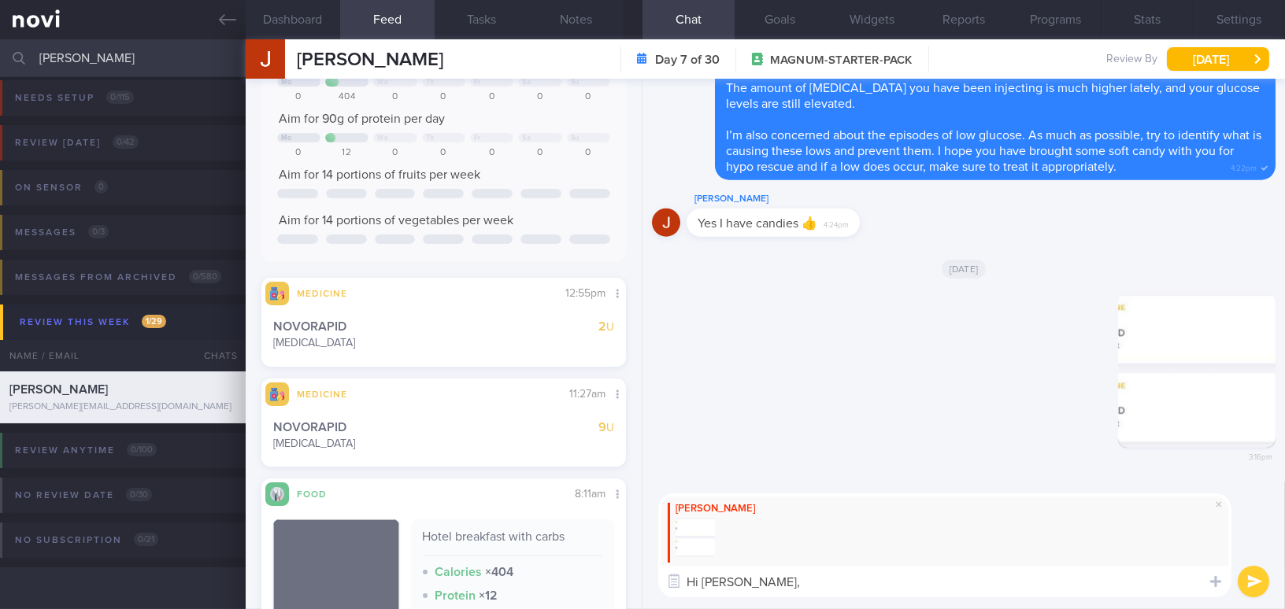
paste textarea "I noticed that the two Novorapid injections were quite close together. Was this…"
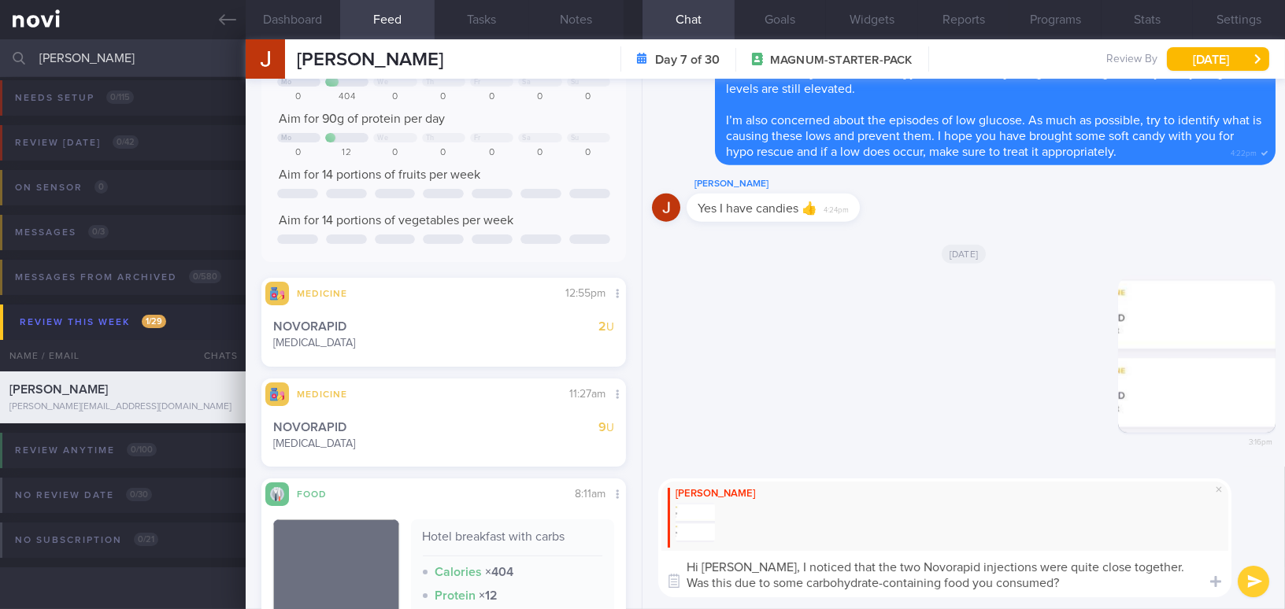
drag, startPoint x: 830, startPoint y: 563, endPoint x: 850, endPoint y: 566, distance: 20.7
click at [850, 566] on textarea "Hi [PERSON_NAME], I noticed that the two Novorapid injections were quite close …" at bounding box center [944, 574] width 573 height 46
click at [1097, 567] on textarea "Hi [PERSON_NAME], I noticed that the 2 Novorapid injections were quite close to…" at bounding box center [944, 574] width 573 height 46
type textarea "Hi [PERSON_NAME], I noticed that the 2 Novorapid injections were quite close to…"
click at [1254, 576] on button "submit" at bounding box center [1253, 581] width 31 height 31
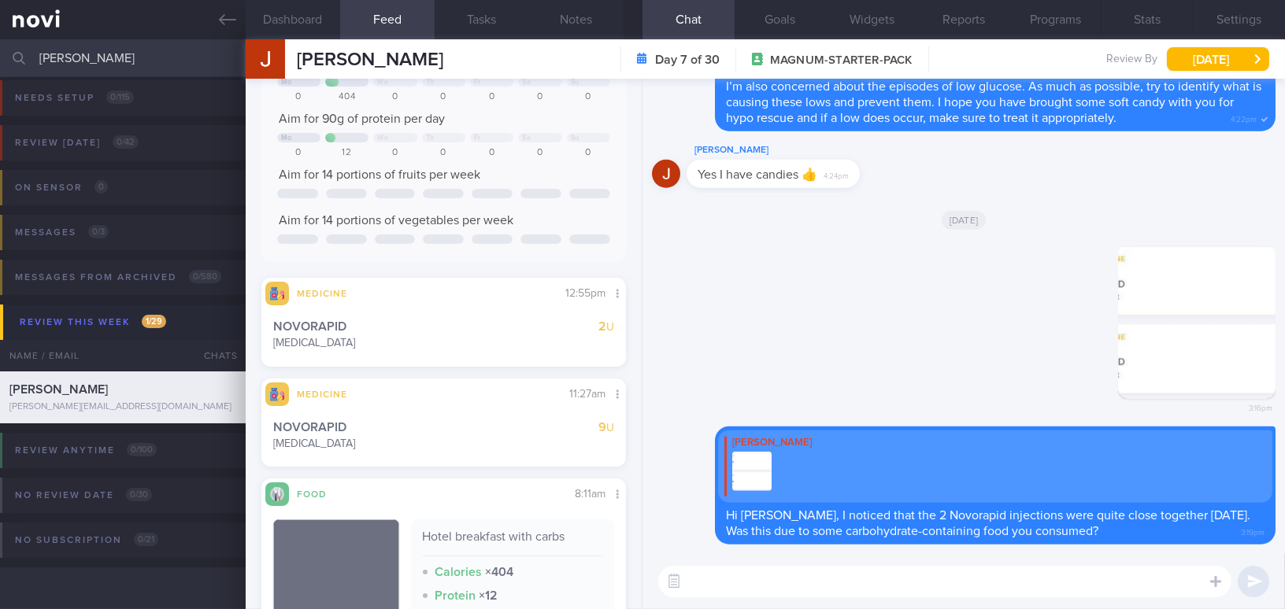
drag, startPoint x: 109, startPoint y: 57, endPoint x: 9, endPoint y: 53, distance: 99.3
click at [9, 53] on div "[PERSON_NAME] Assigned patients Assigned patients All active patients Archived …" at bounding box center [642, 58] width 1285 height 38
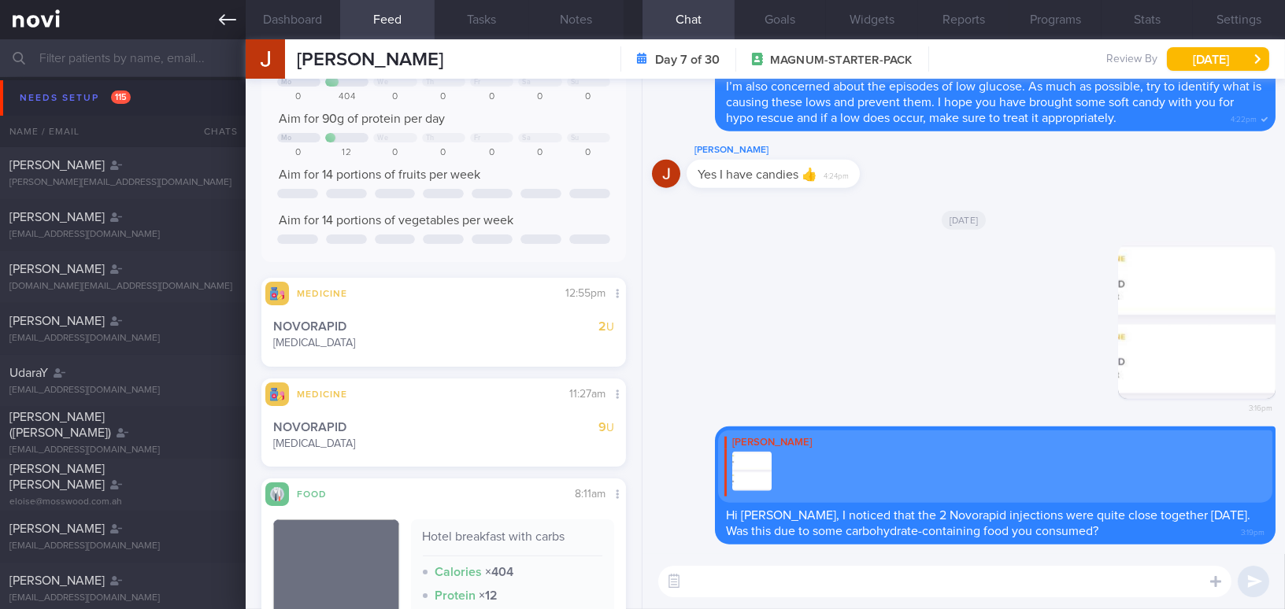
click at [220, 21] on icon at bounding box center [227, 19] width 17 height 11
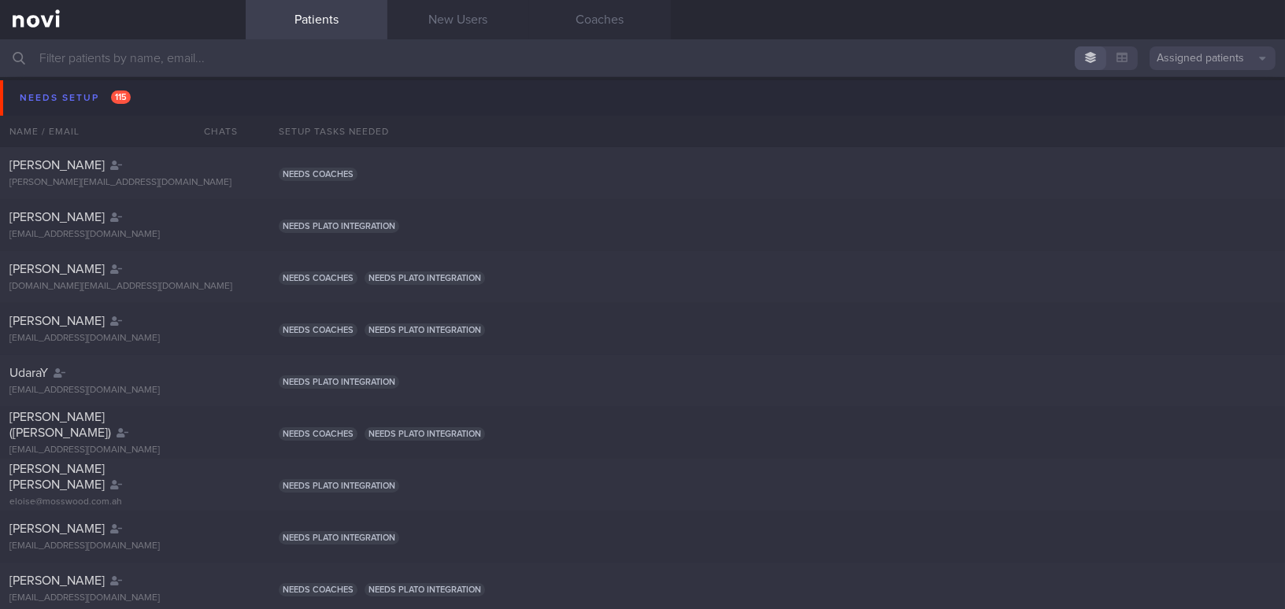
click at [1205, 65] on button "Assigned patients" at bounding box center [1212, 58] width 126 height 24
click at [1200, 113] on button "All active patients" at bounding box center [1212, 109] width 126 height 24
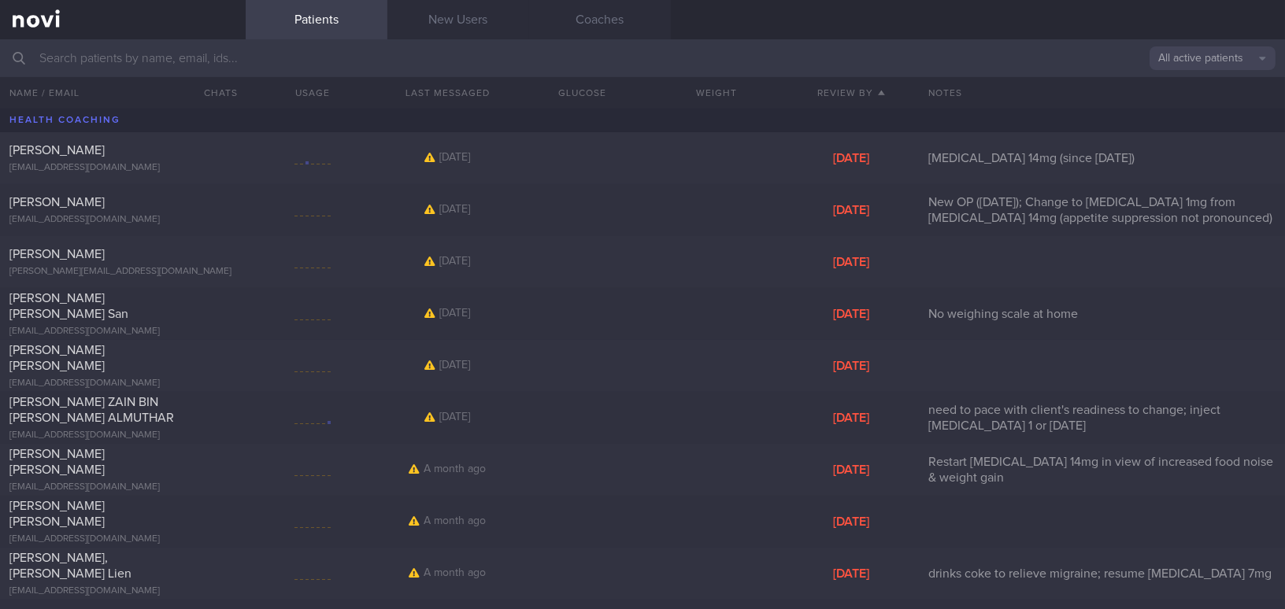
click at [163, 64] on input "text" at bounding box center [642, 58] width 1285 height 38
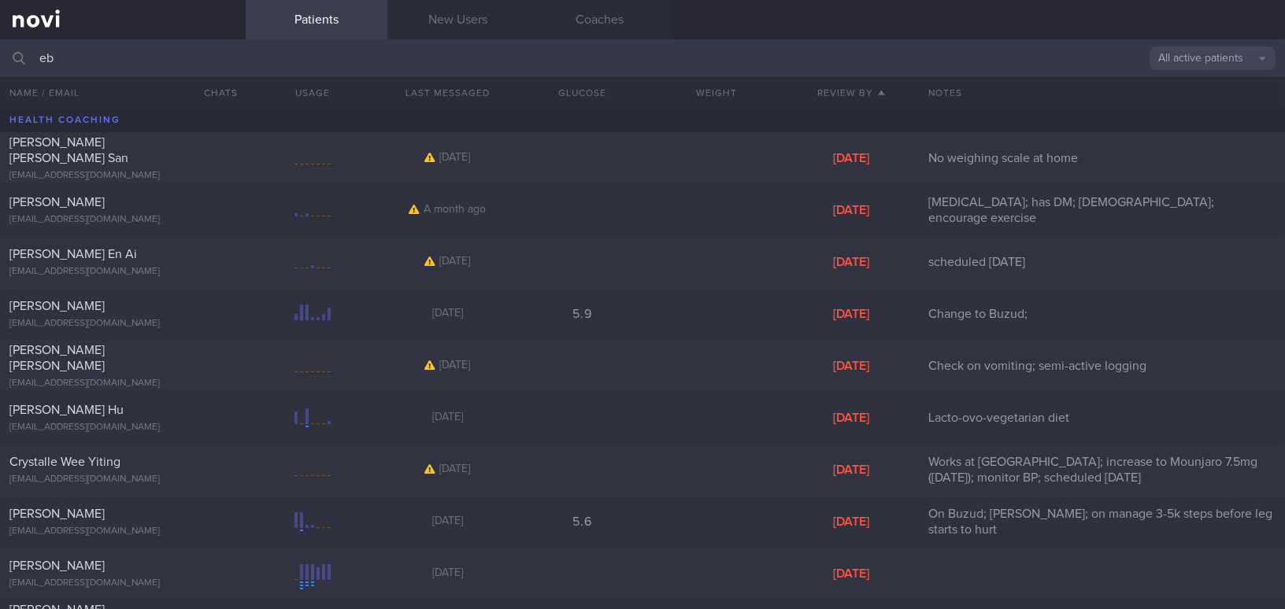
type input "e"
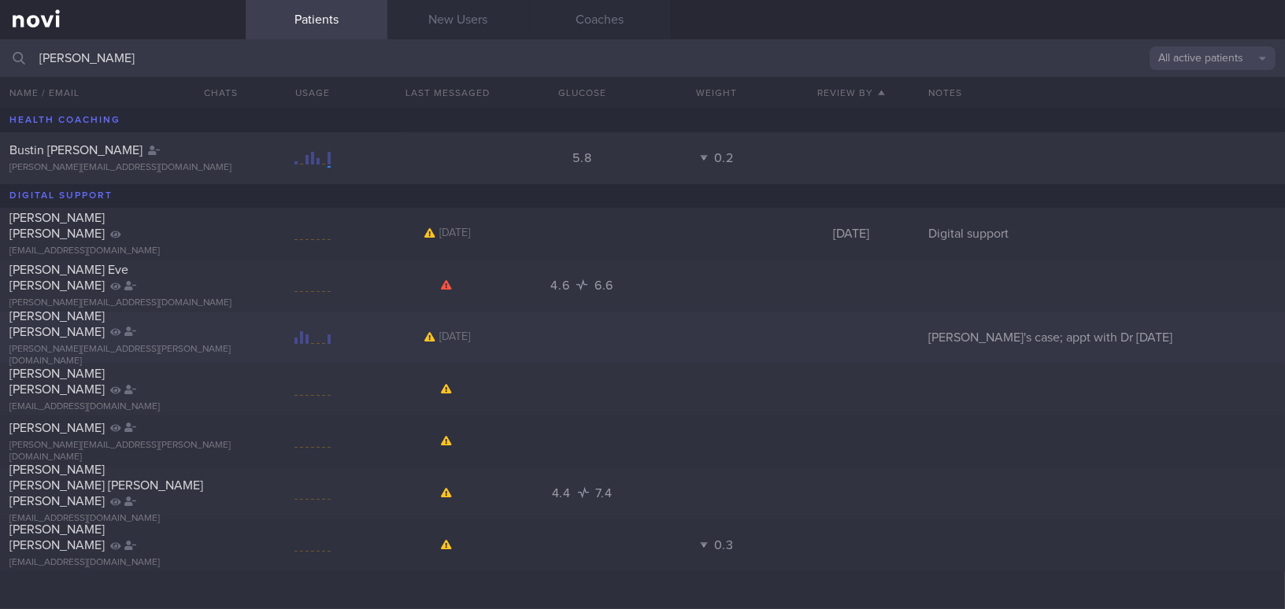
type input "[PERSON_NAME]"
click at [116, 339] on div "[PERSON_NAME] FIDELIA [EMAIL_ADDRESS][PERSON_NAME][DOMAIN_NAME]" at bounding box center [123, 338] width 246 height 59
select select "9"
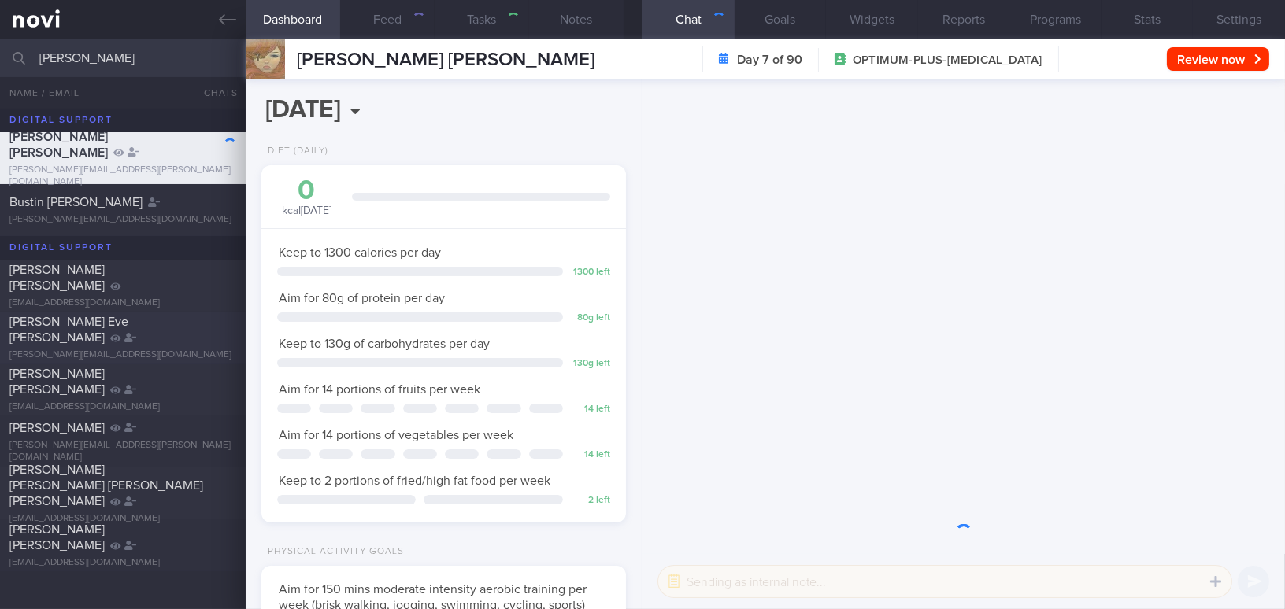
scroll to position [185, 325]
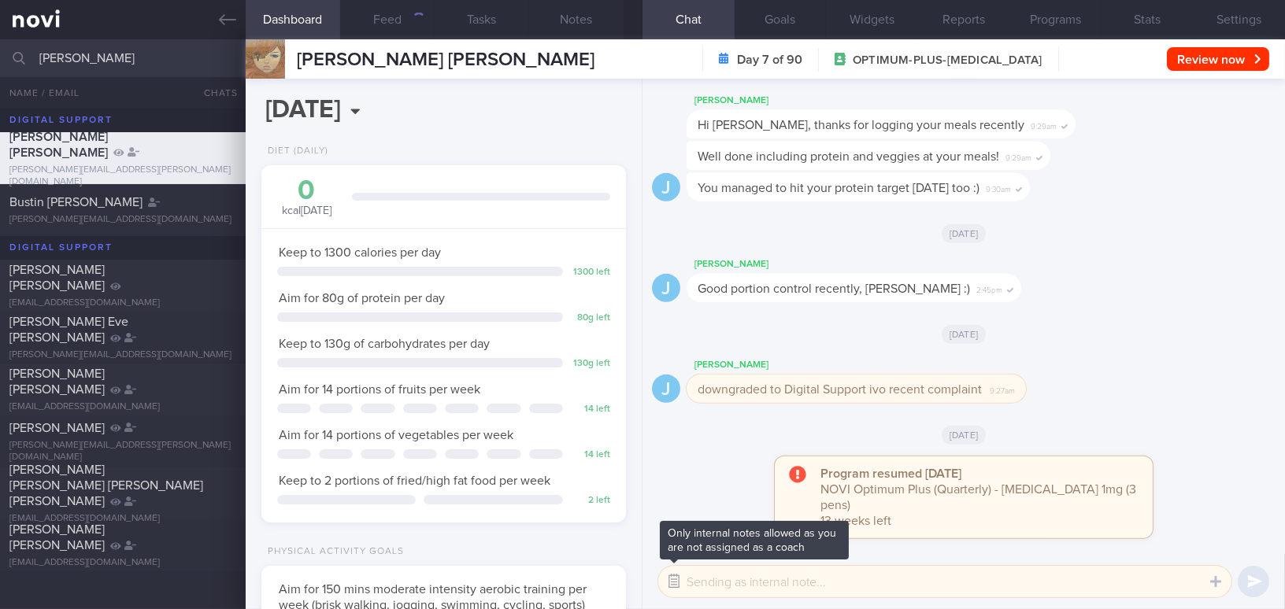
click at [675, 579] on button "button" at bounding box center [674, 582] width 28 height 28
click at [1234, 18] on button "Settings" at bounding box center [1239, 19] width 92 height 39
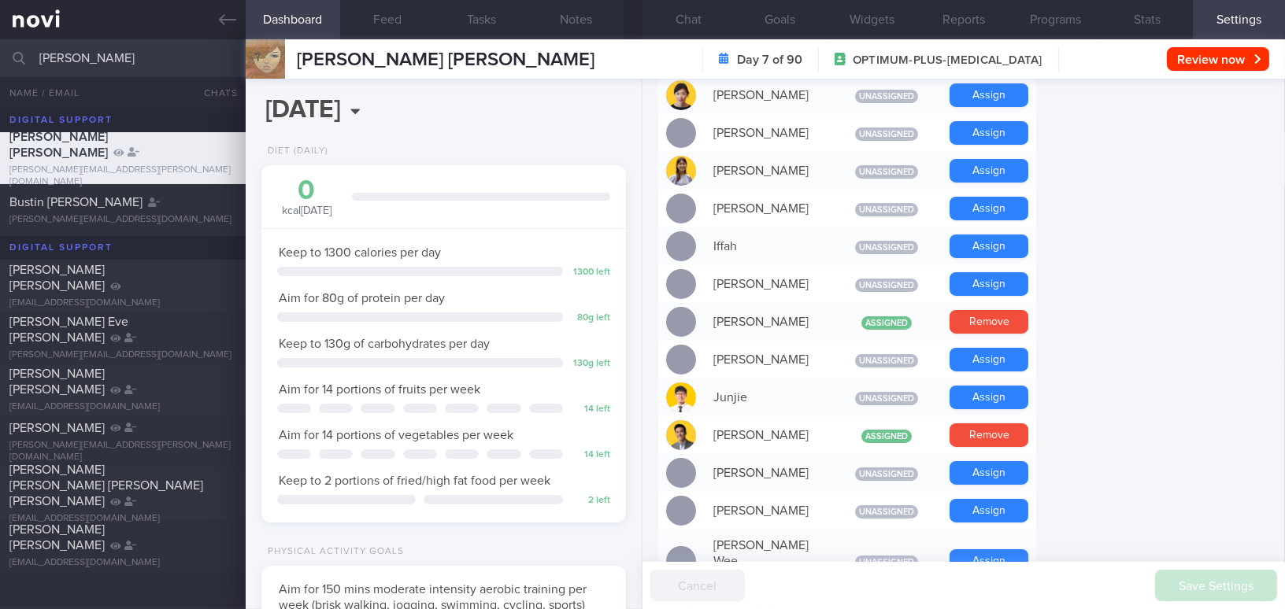
scroll to position [644, 0]
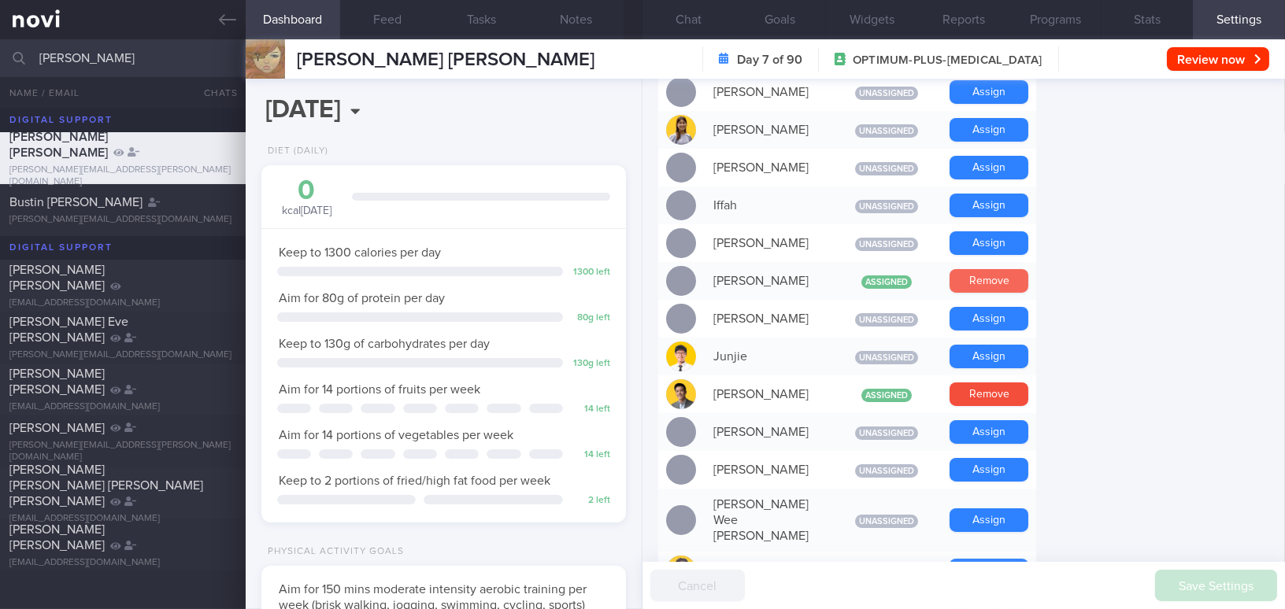
click at [967, 269] on button "Remove" at bounding box center [988, 281] width 79 height 24
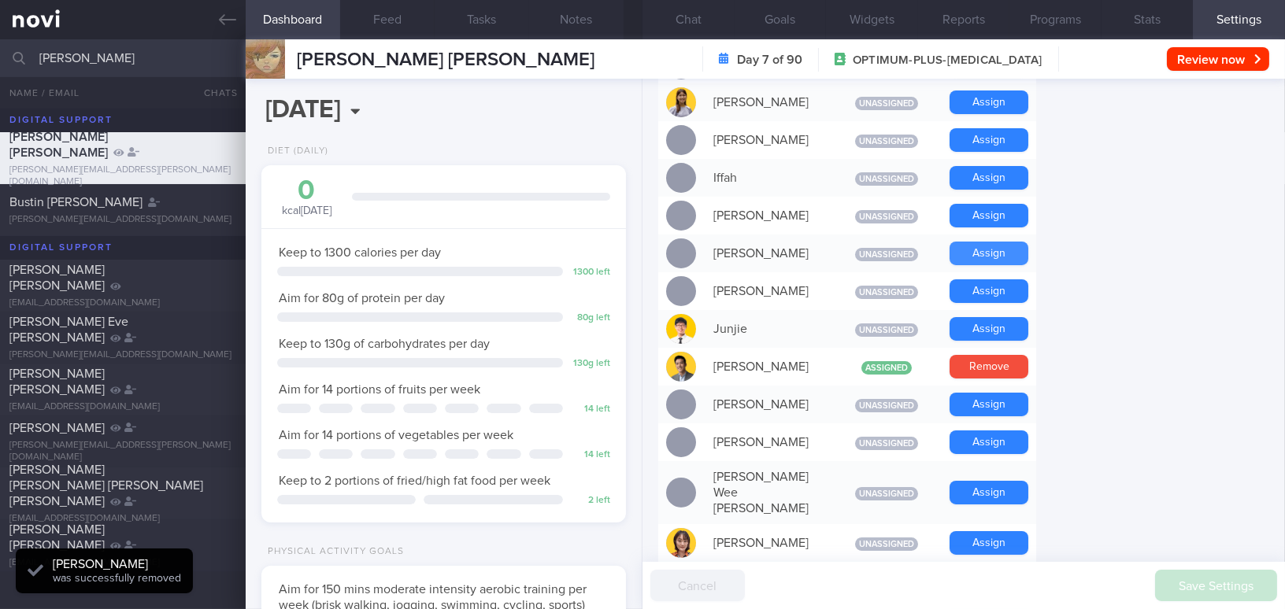
scroll to position [786, 0]
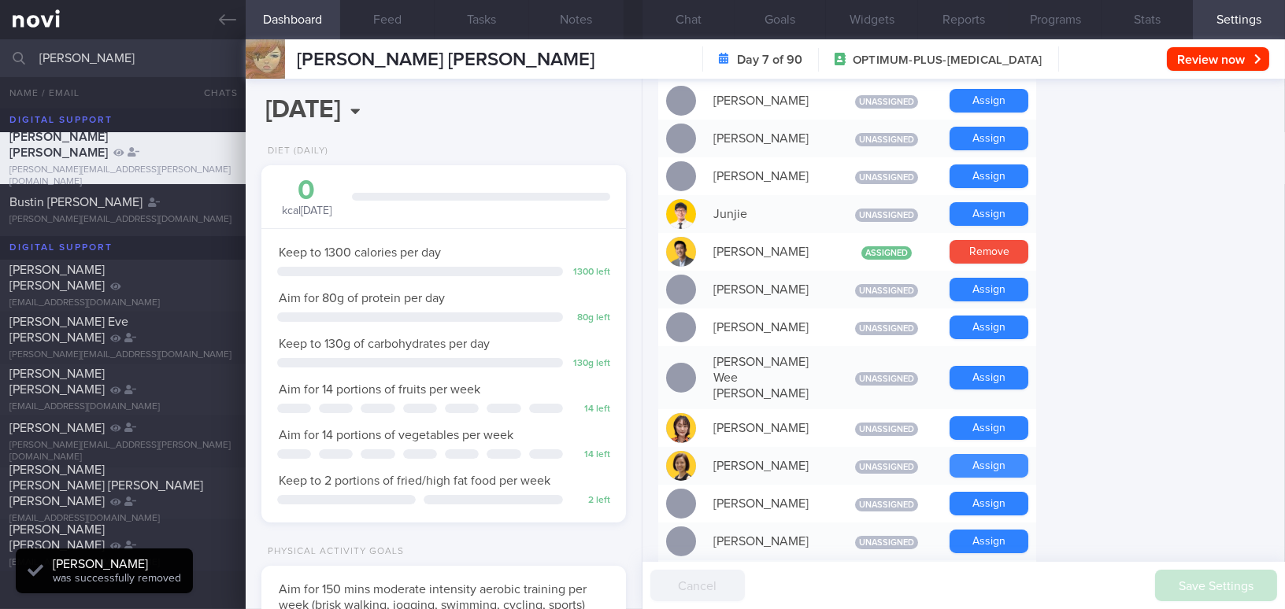
click at [960, 454] on button "Assign" at bounding box center [988, 466] width 79 height 24
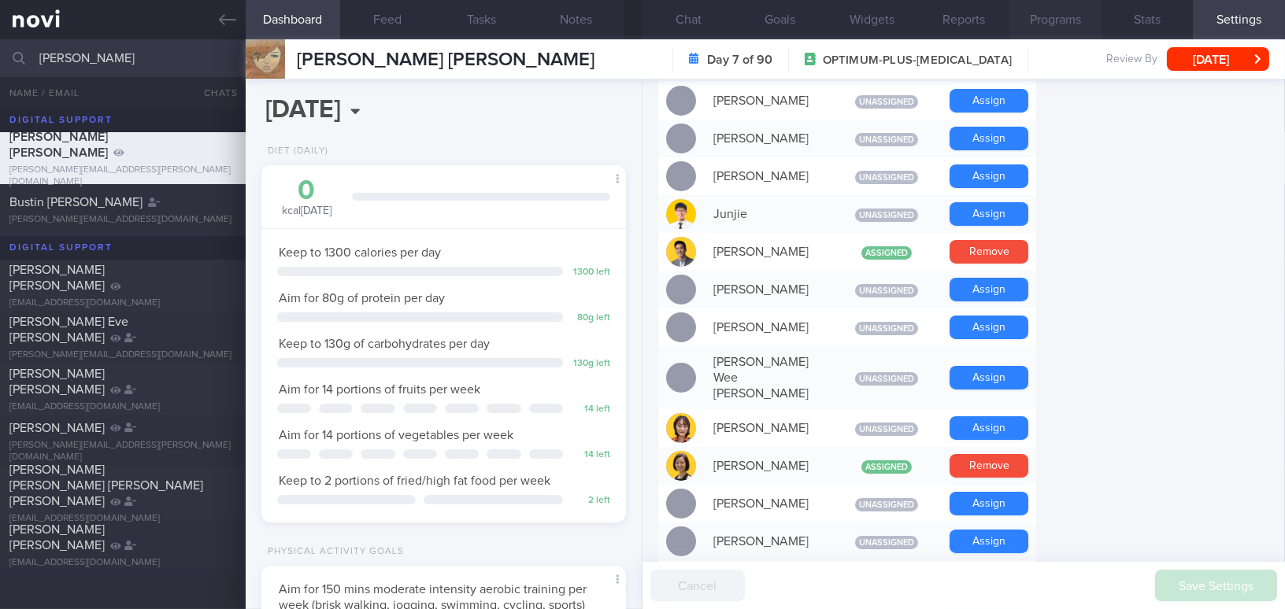
click at [1078, 13] on button "Programs" at bounding box center [1055, 19] width 92 height 39
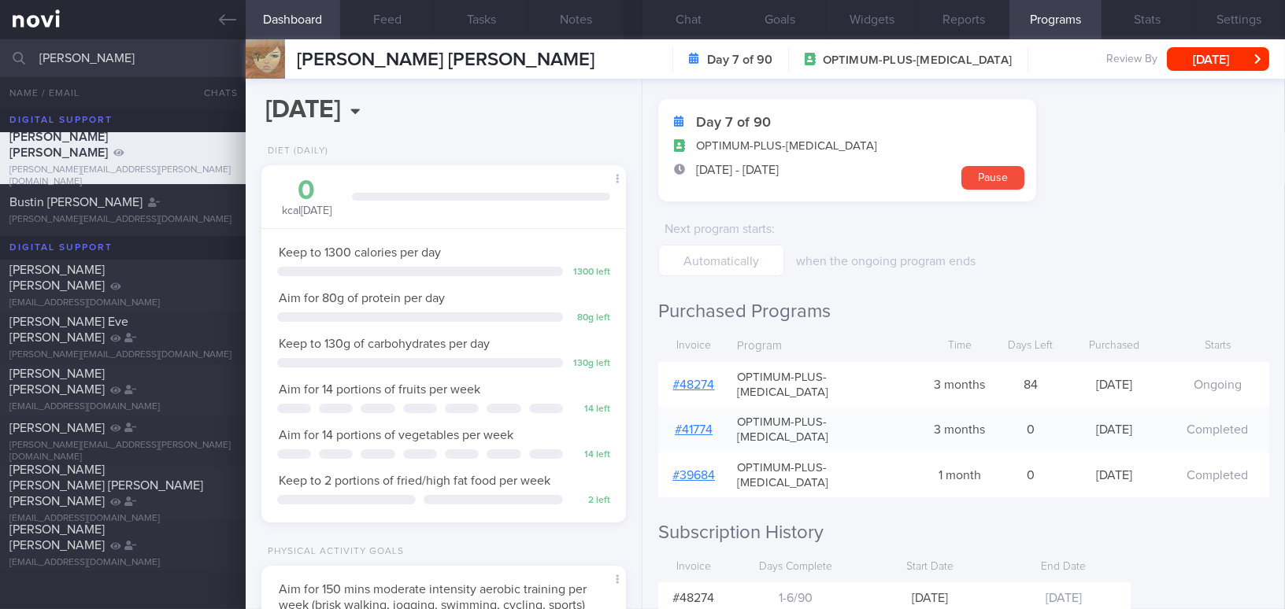
scroll to position [71, 0]
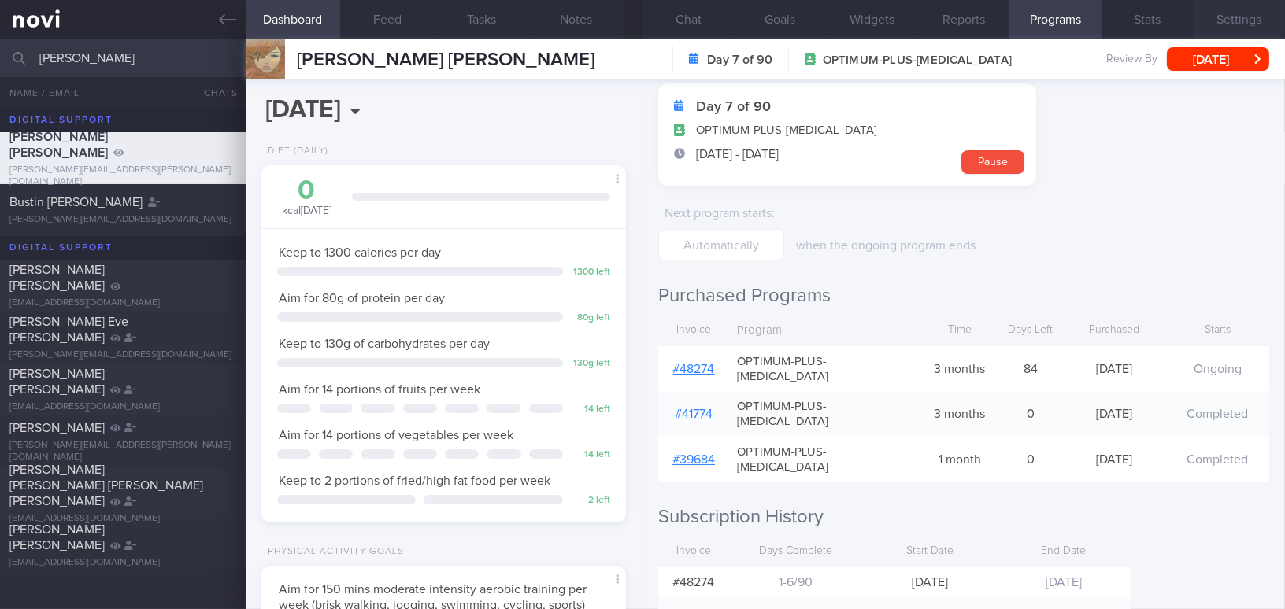
click at [1231, 22] on button "Settings" at bounding box center [1239, 19] width 92 height 39
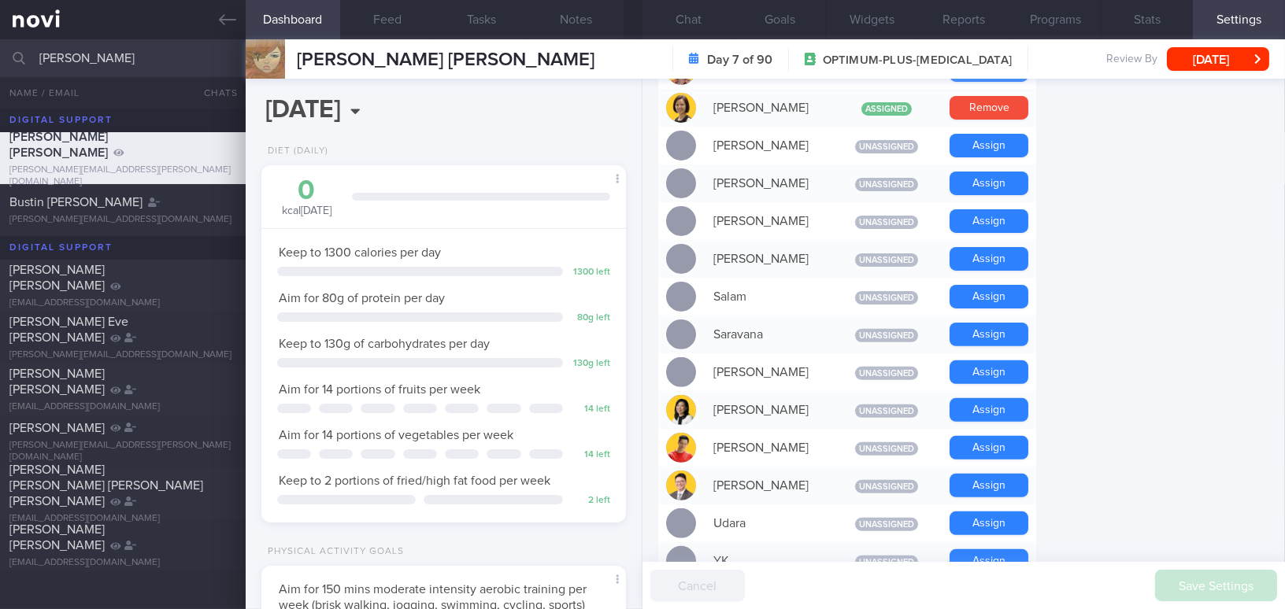
scroll to position [1461, 0]
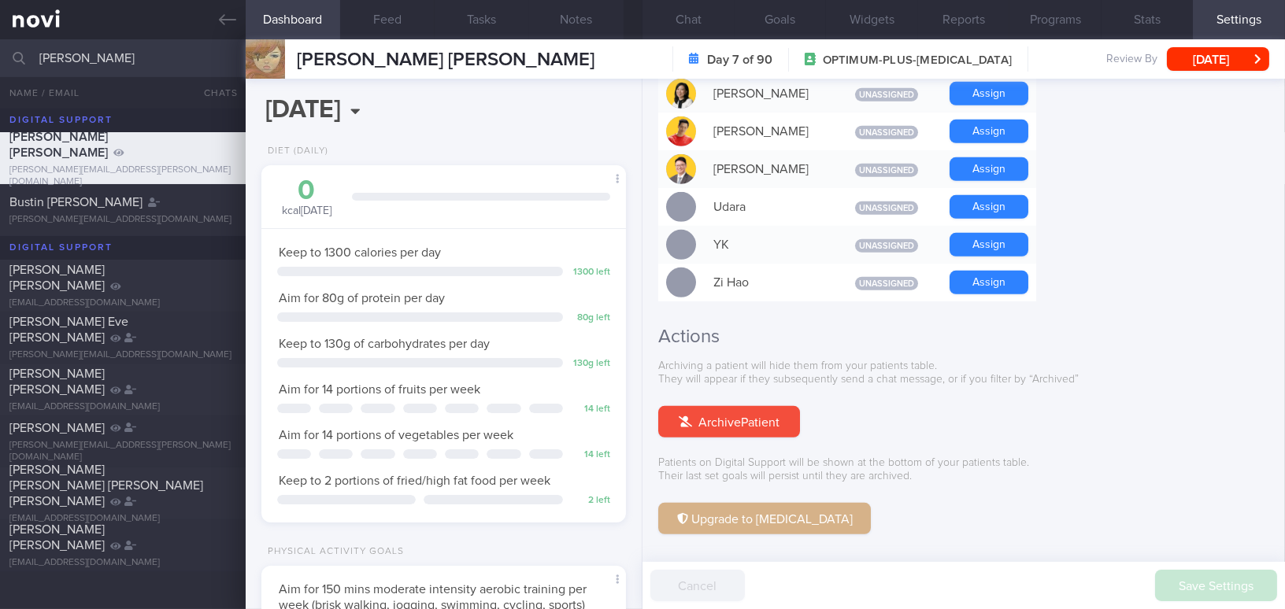
click at [723, 503] on button "Upgrade to Health Coaching" at bounding box center [764, 518] width 213 height 31
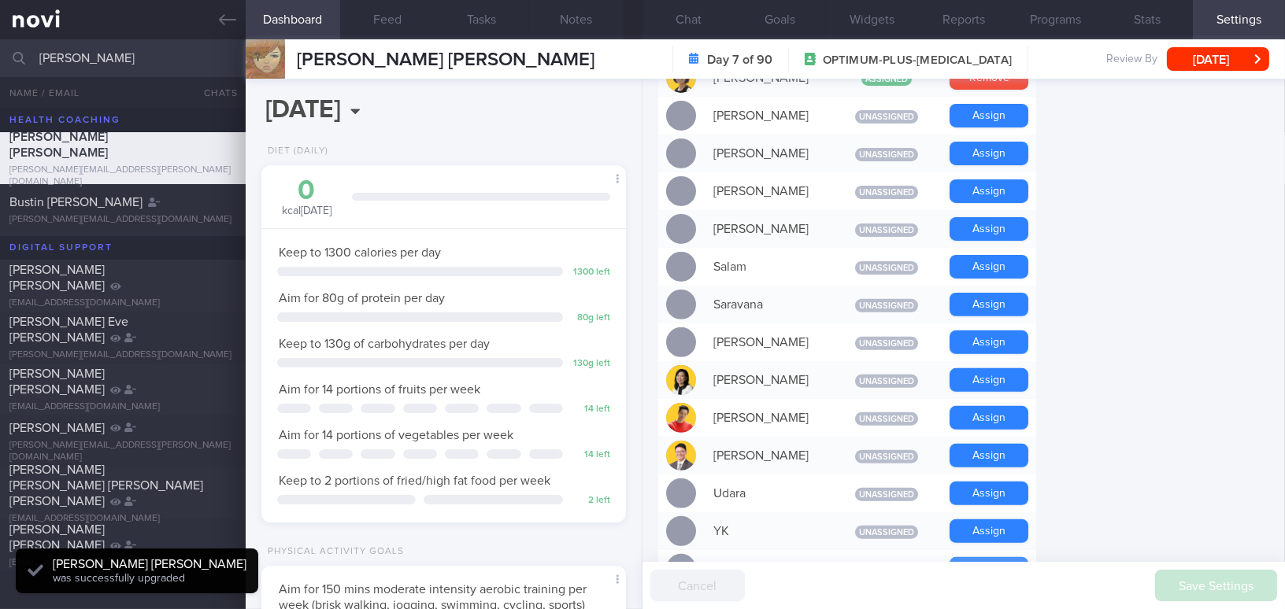
scroll to position [889, 0]
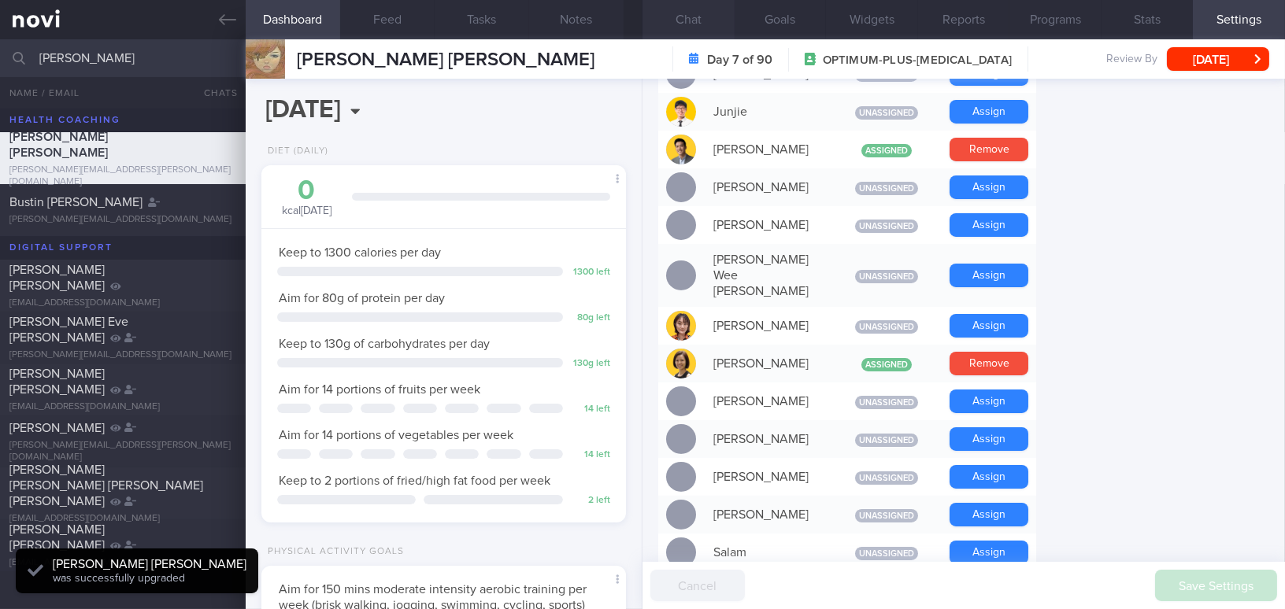
click at [699, 28] on button "Chat" at bounding box center [688, 19] width 92 height 39
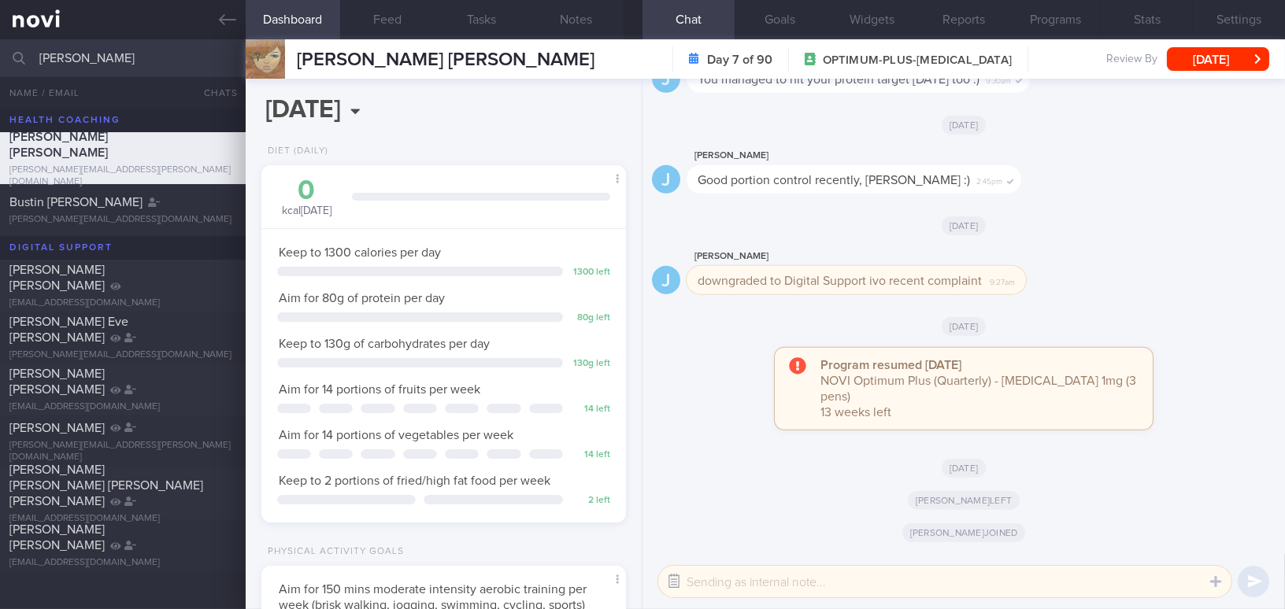
click at [679, 575] on button "button" at bounding box center [674, 582] width 28 height 28
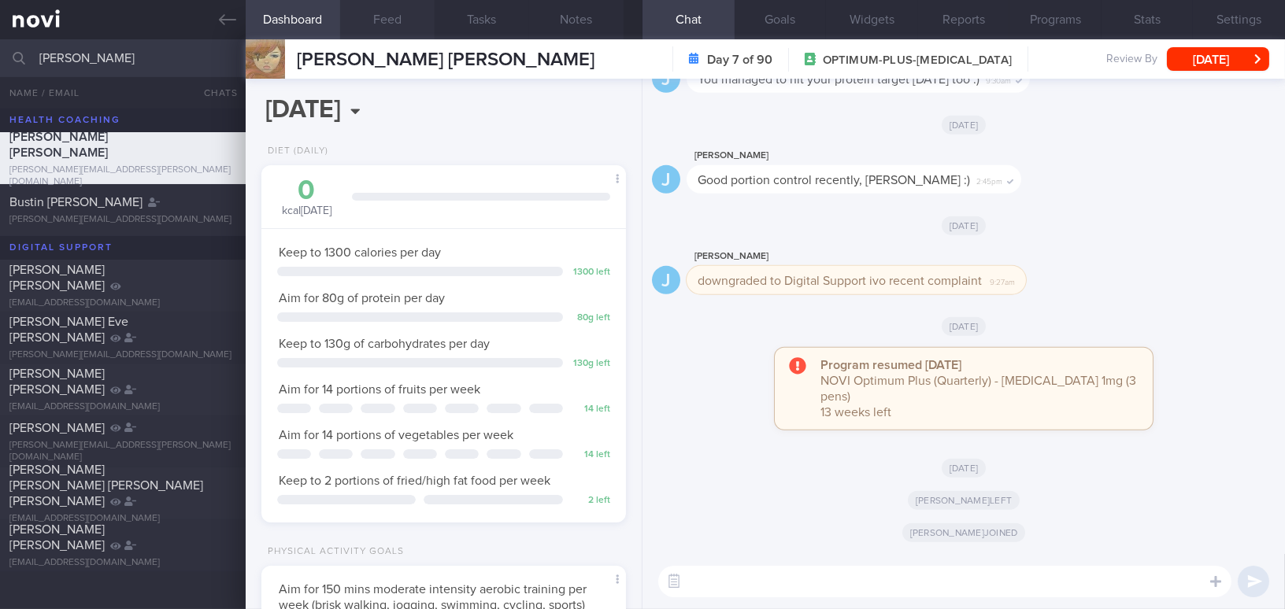
click at [385, 18] on button "Feed" at bounding box center [387, 19] width 94 height 39
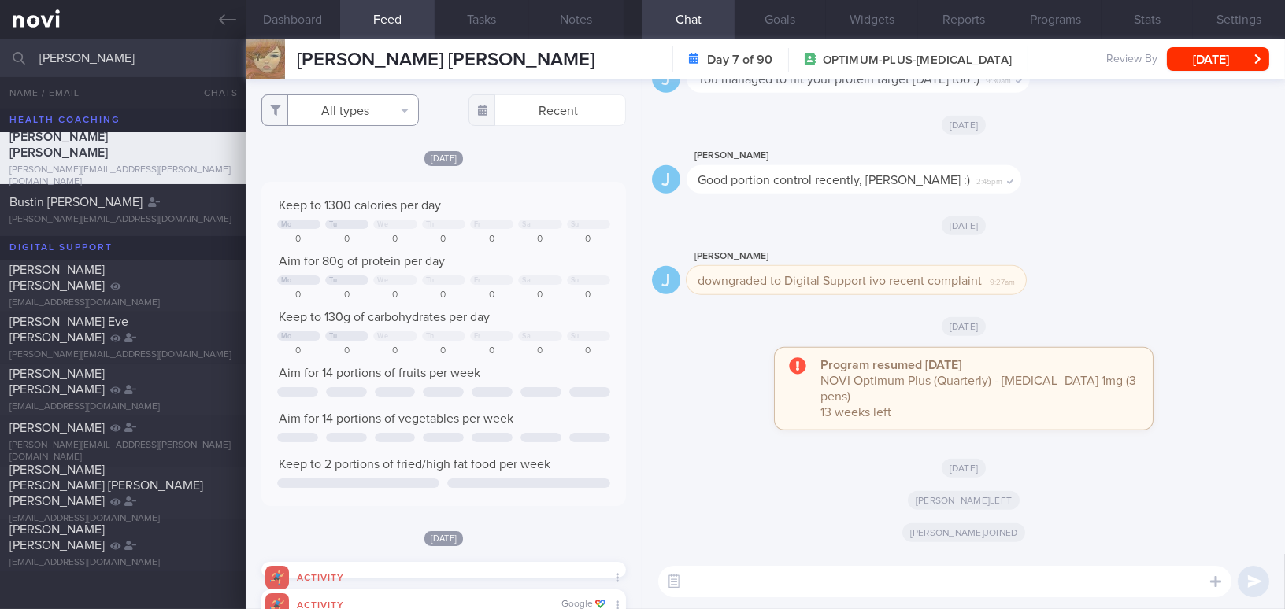
click at [355, 109] on button "All types" at bounding box center [339, 109] width 157 height 31
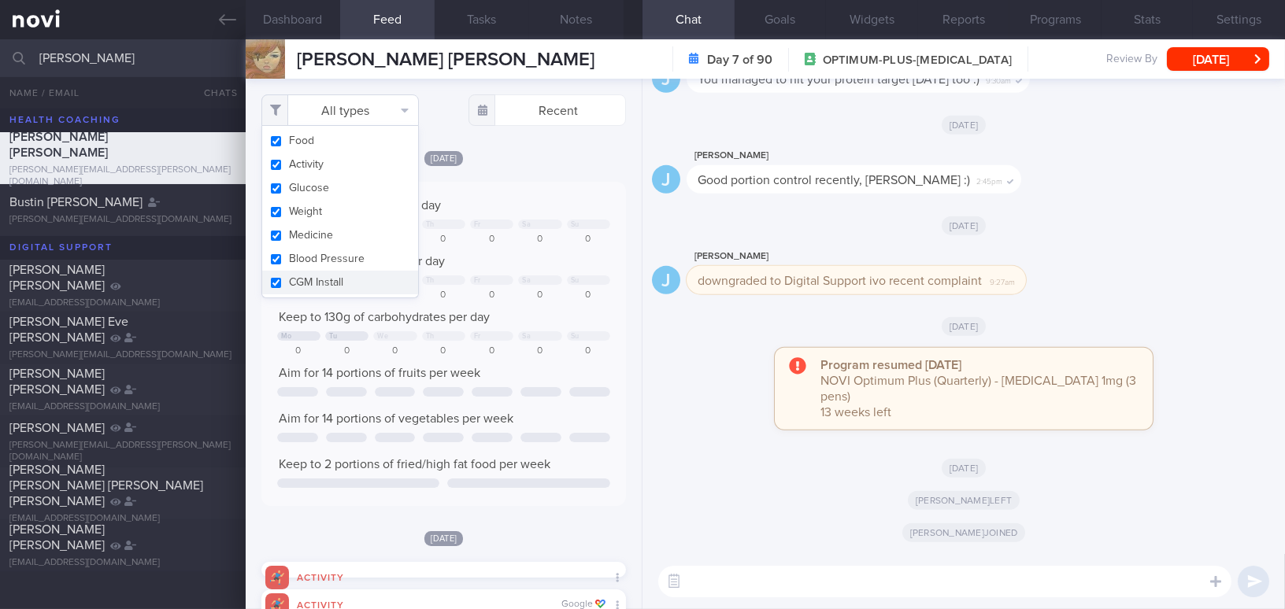
scroll to position [83, 333]
click at [279, 164] on input "checkbox" at bounding box center [276, 165] width 12 height 10
checkbox input "false"
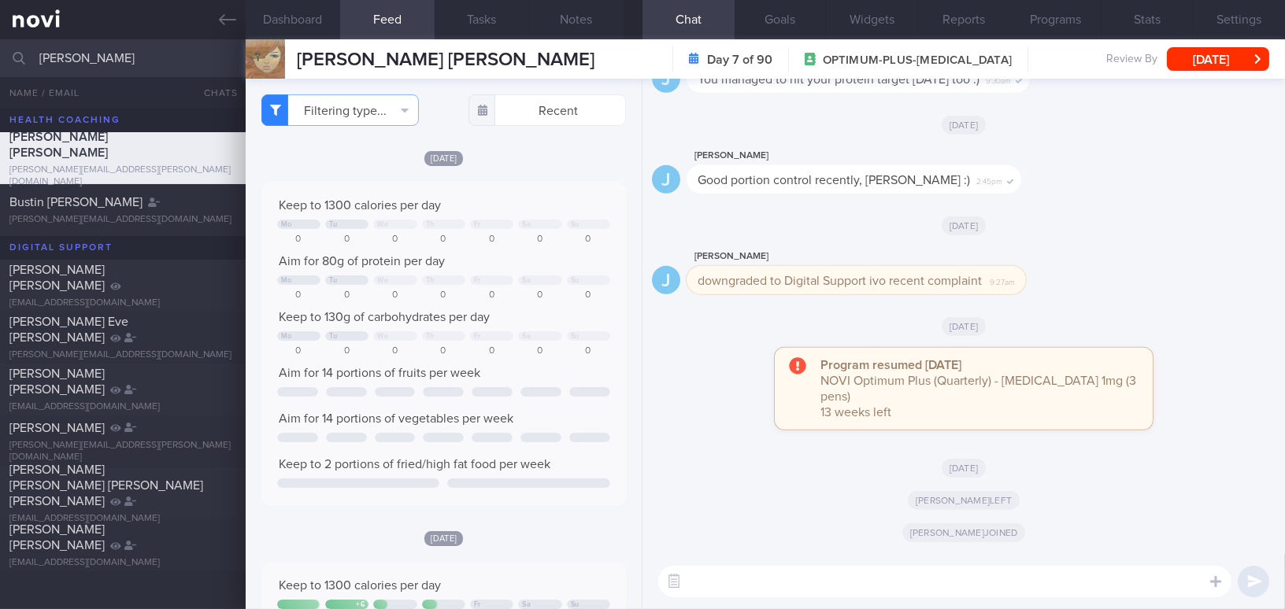
click at [538, 176] on div "Today Keep to 1300 calories per day Mo Tu We Th Fr Sa Su 0 0 0 0 0 0 0 Aim for …" at bounding box center [443, 328] width 364 height 357
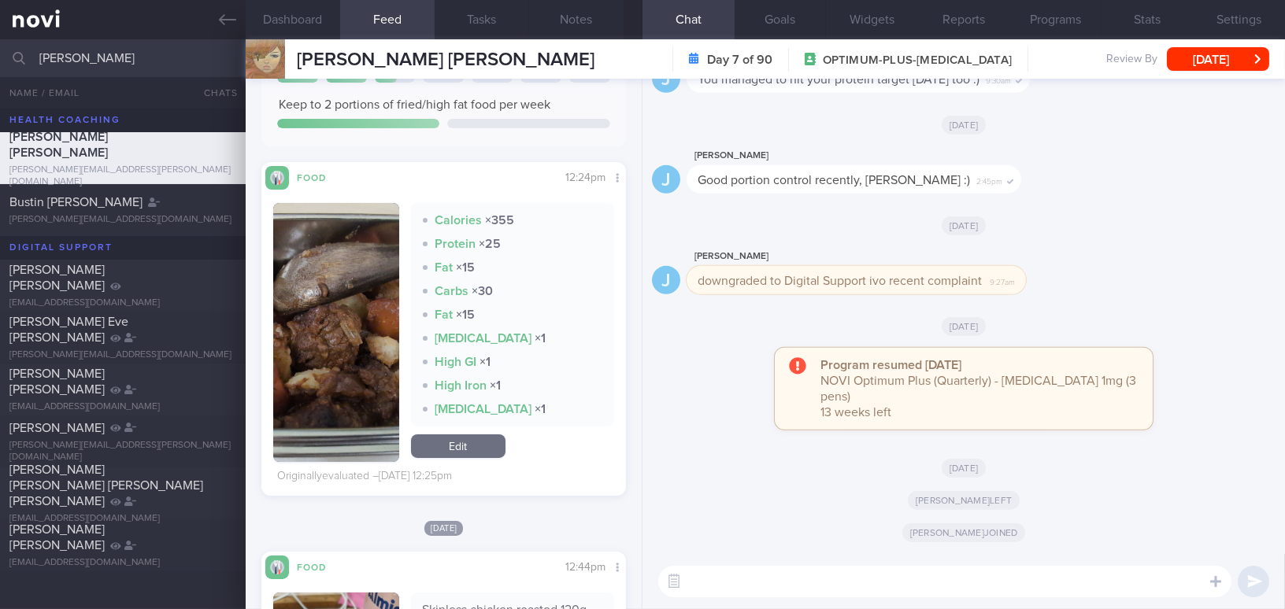
scroll to position [786, 0]
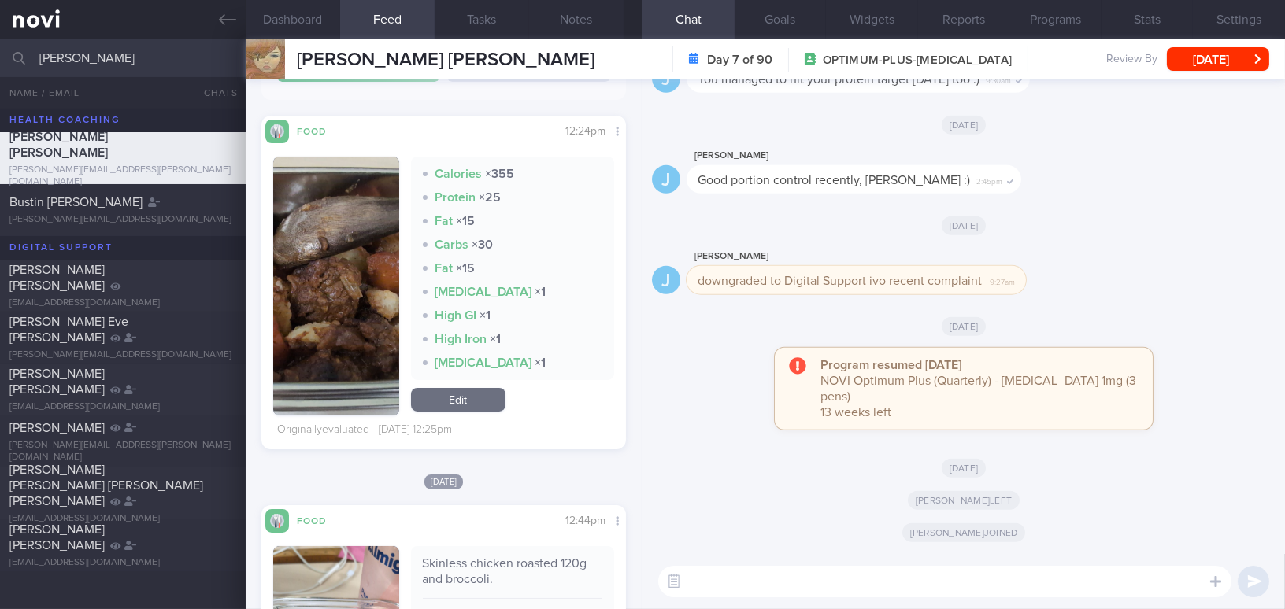
click at [720, 575] on textarea at bounding box center [944, 581] width 573 height 31
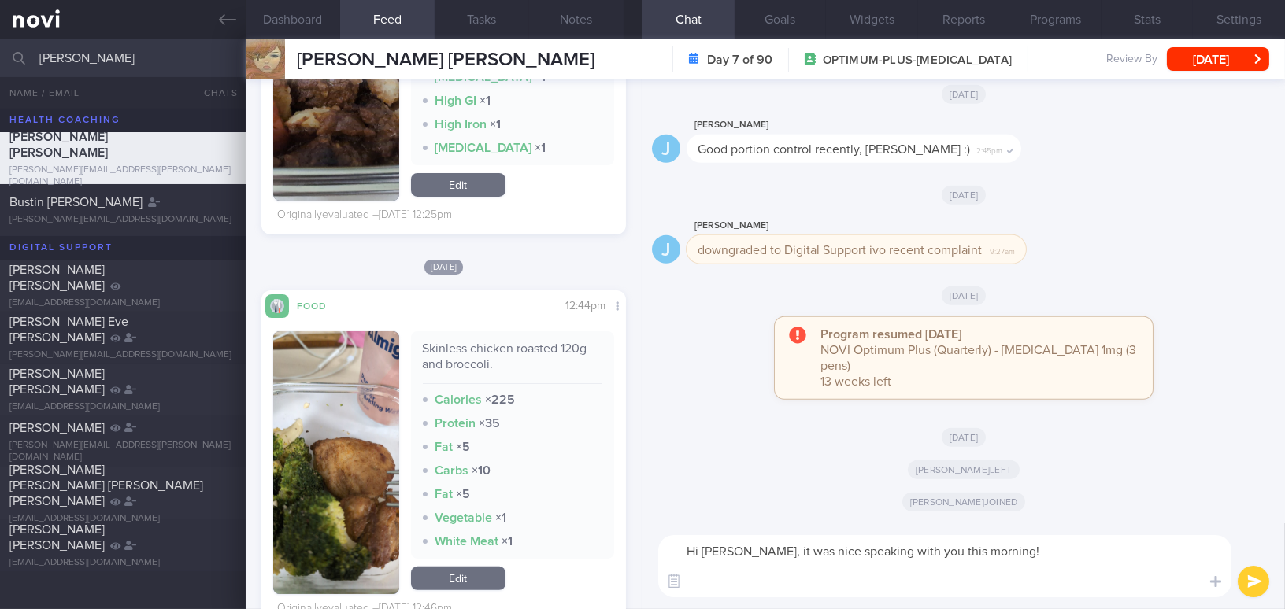
scroll to position [1145, 0]
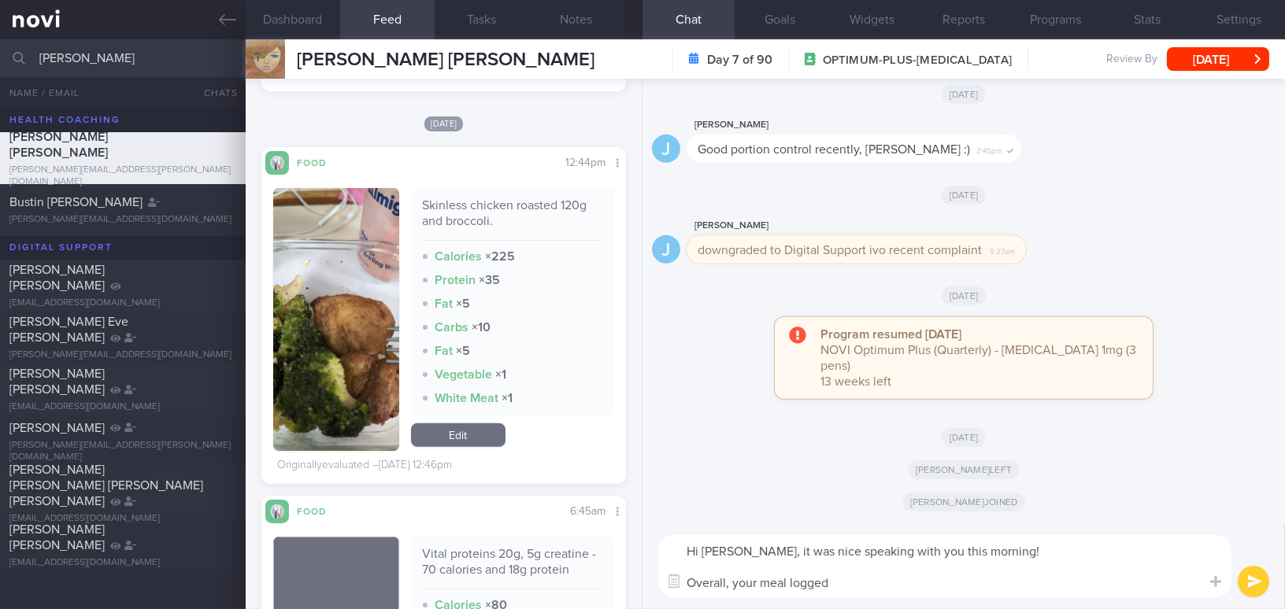
type textarea "Hi [PERSON_NAME], it was nice speaking with you this morning! Overall, your mea…"
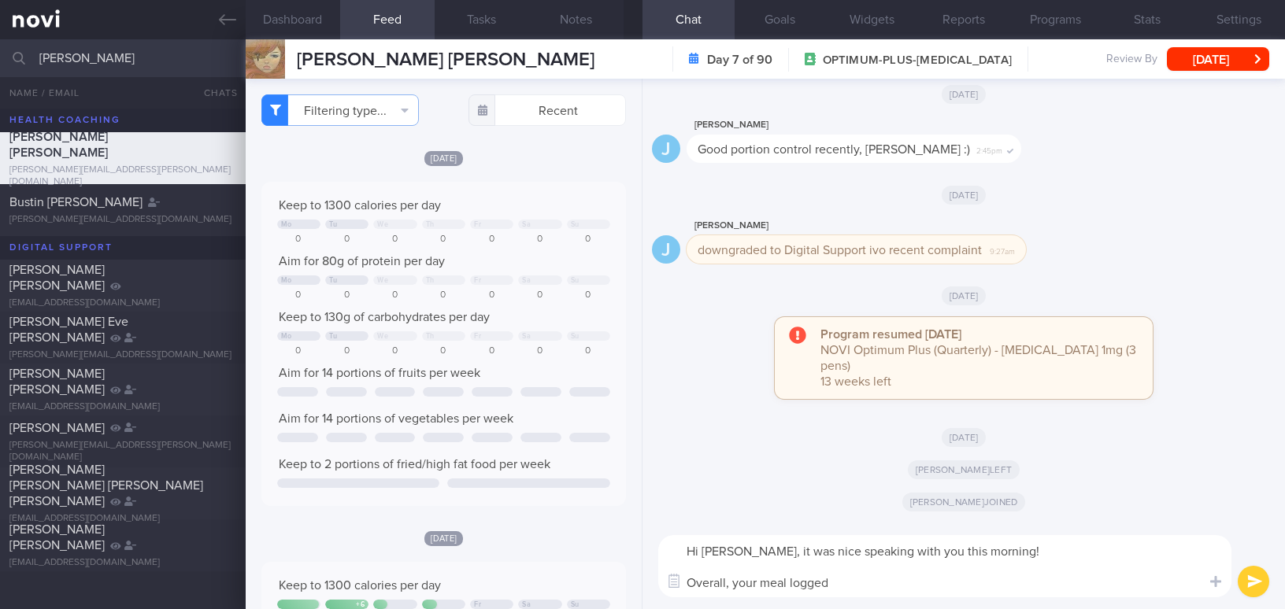
select select "9"
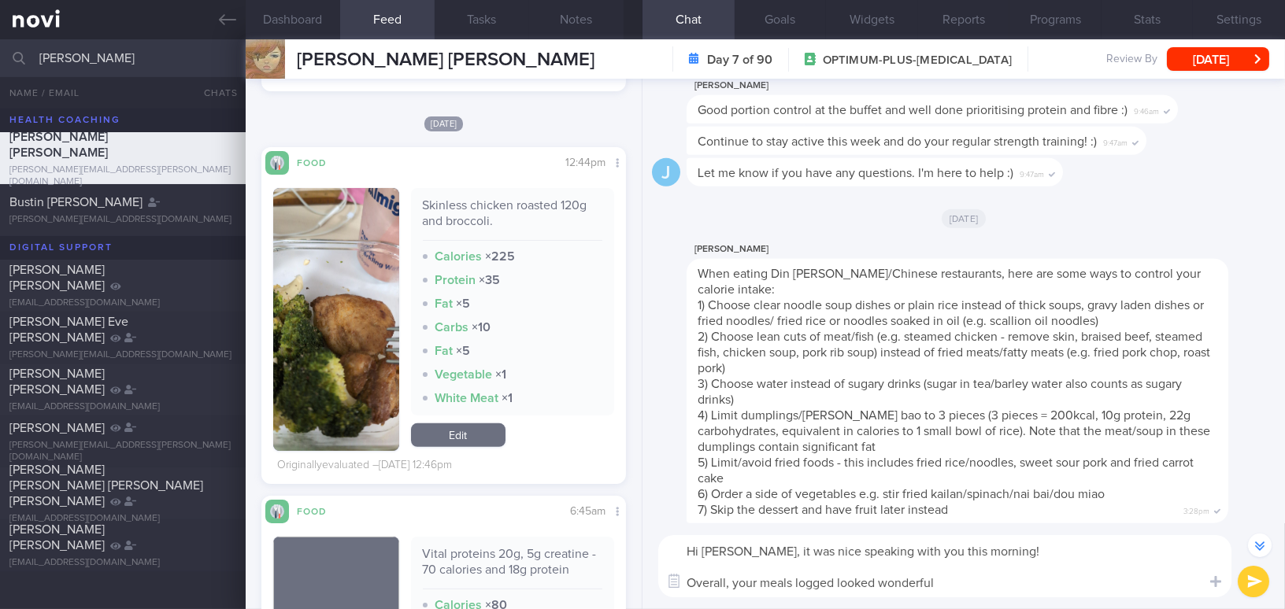
scroll to position [-1441, 0]
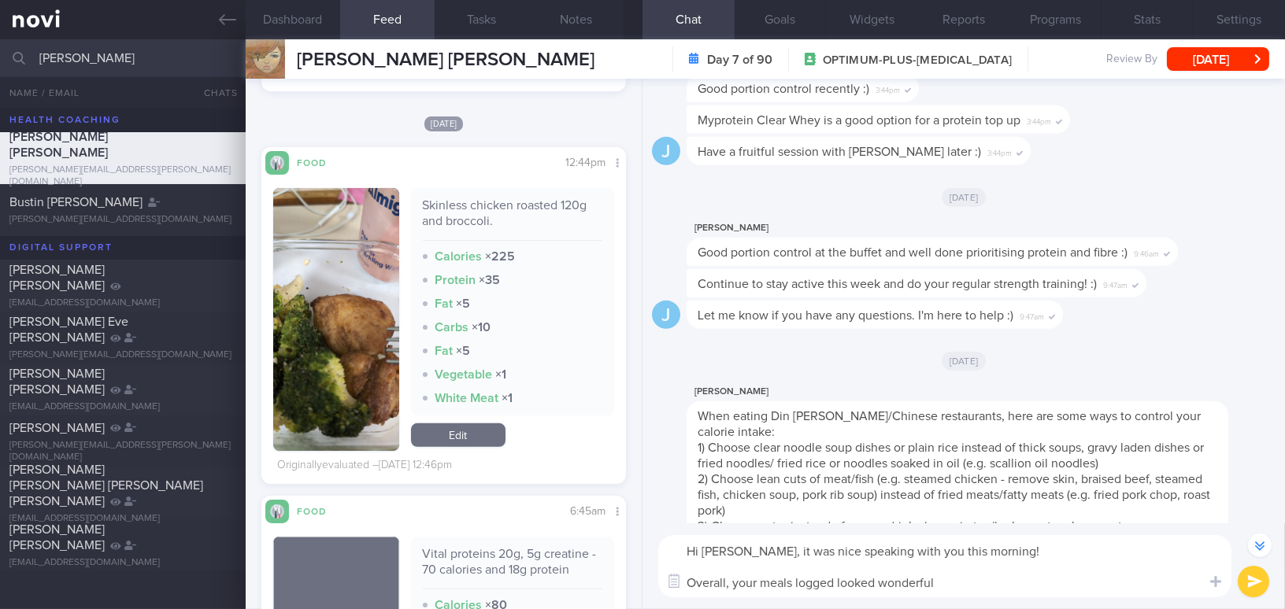
click at [834, 583] on textarea "Hi [PERSON_NAME], it was nice speaking with you this morning! Overall, your mea…" at bounding box center [944, 566] width 573 height 62
drag, startPoint x: 975, startPoint y: 578, endPoint x: 688, endPoint y: 588, distance: 286.7
click at [688, 588] on textarea "Hi [PERSON_NAME], it was nice speaking with you this morning! Overall, your mea…" at bounding box center [944, 566] width 573 height 62
paste textarea "Overall, the meals you’ve logged look wonderful. They’re high in protein and in…"
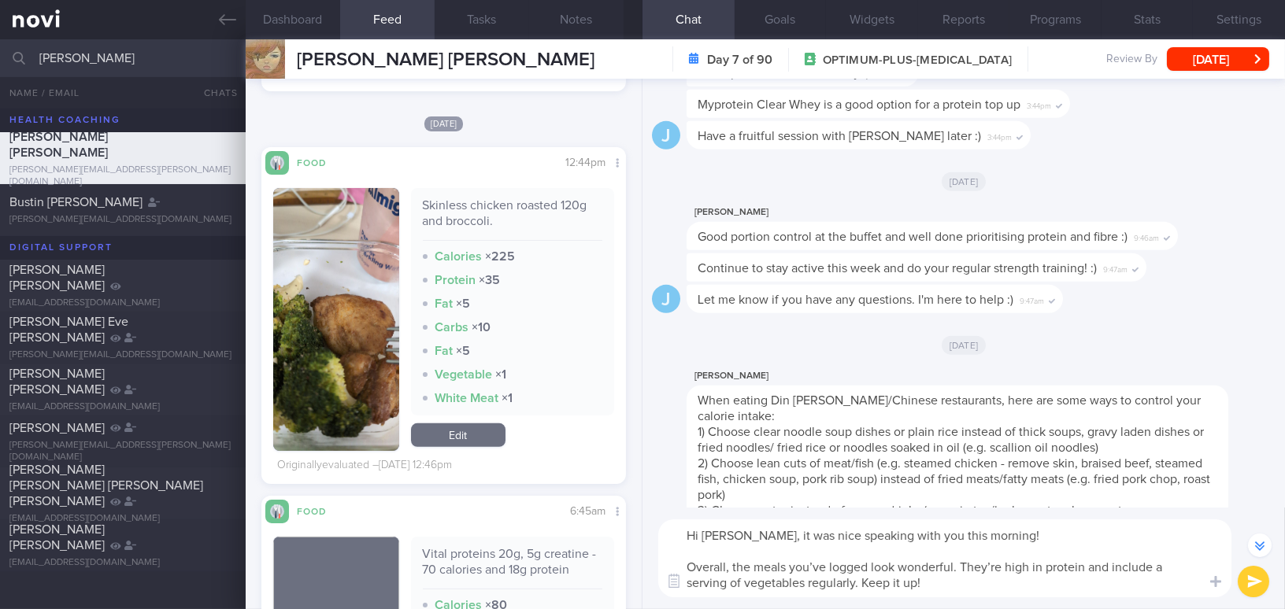
scroll to position [-1457, 0]
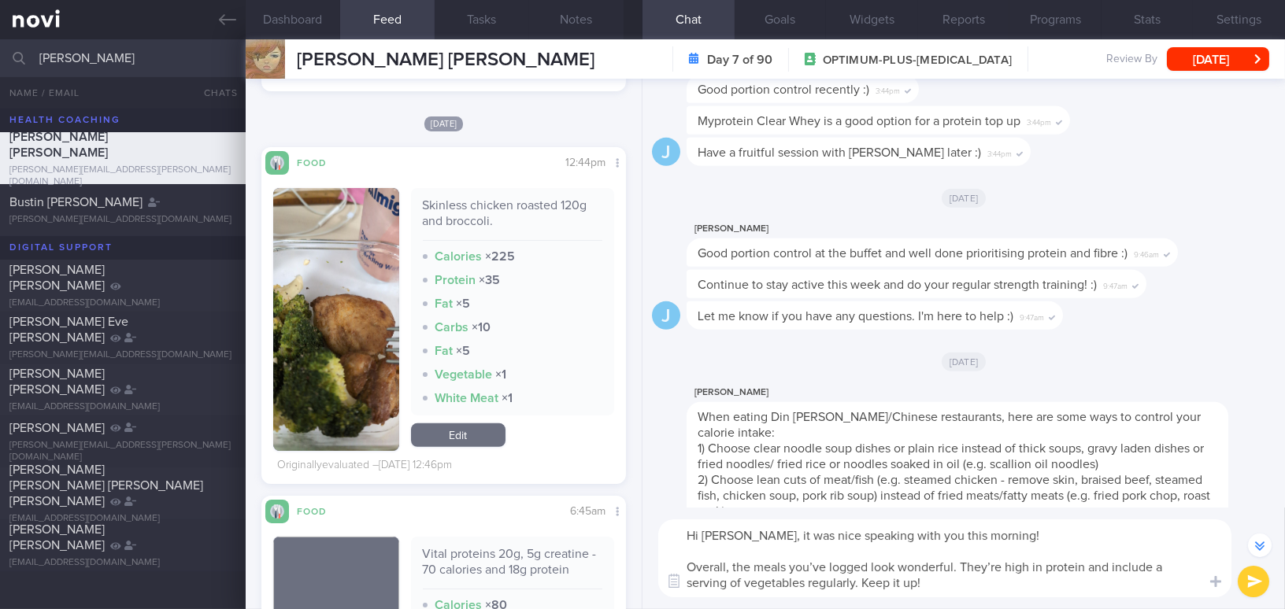
click at [823, 566] on textarea "Hi [PERSON_NAME], it was nice speaking with you this morning! Overall, the meal…" at bounding box center [944, 559] width 573 height 78
click at [1010, 568] on textarea "Hi [PERSON_NAME], it was nice speaking with you this morning! Overall, the meal…" at bounding box center [944, 559] width 573 height 78
click at [974, 586] on textarea "Hi [PERSON_NAME], it was nice speaking with you this morning! Overall, the meal…" at bounding box center [944, 559] width 573 height 78
type textarea "Hi [PERSON_NAME], it was nice speaking with you this morning! Overall, the meal…"
click at [1254, 584] on button "submit" at bounding box center [1253, 581] width 31 height 31
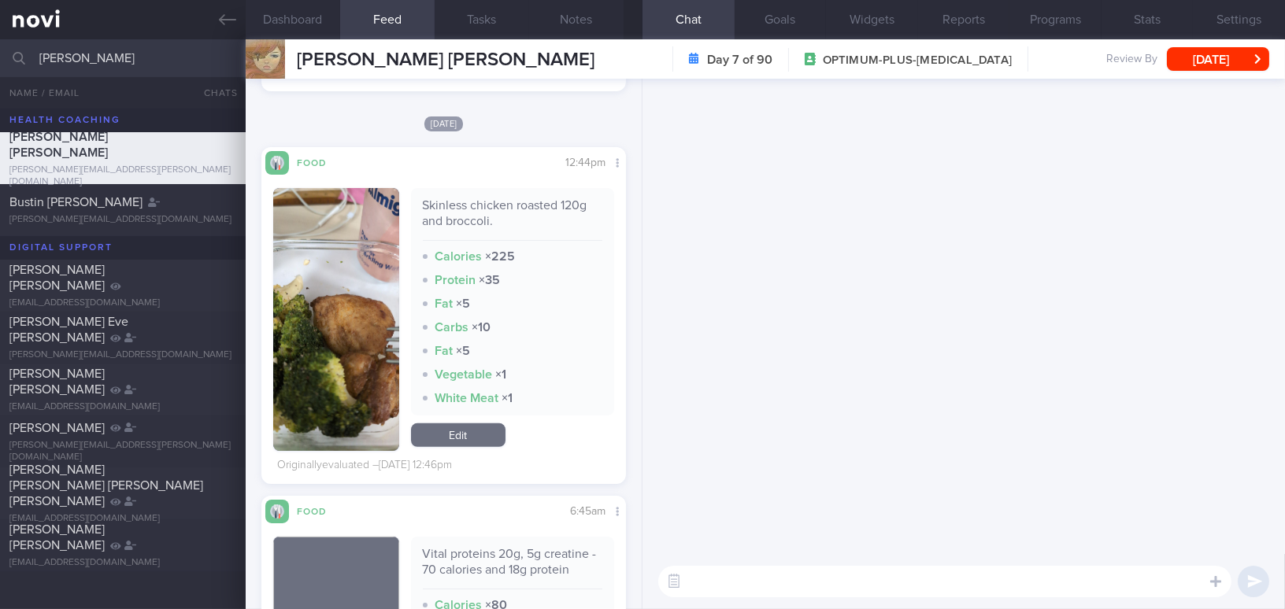
scroll to position [0, 0]
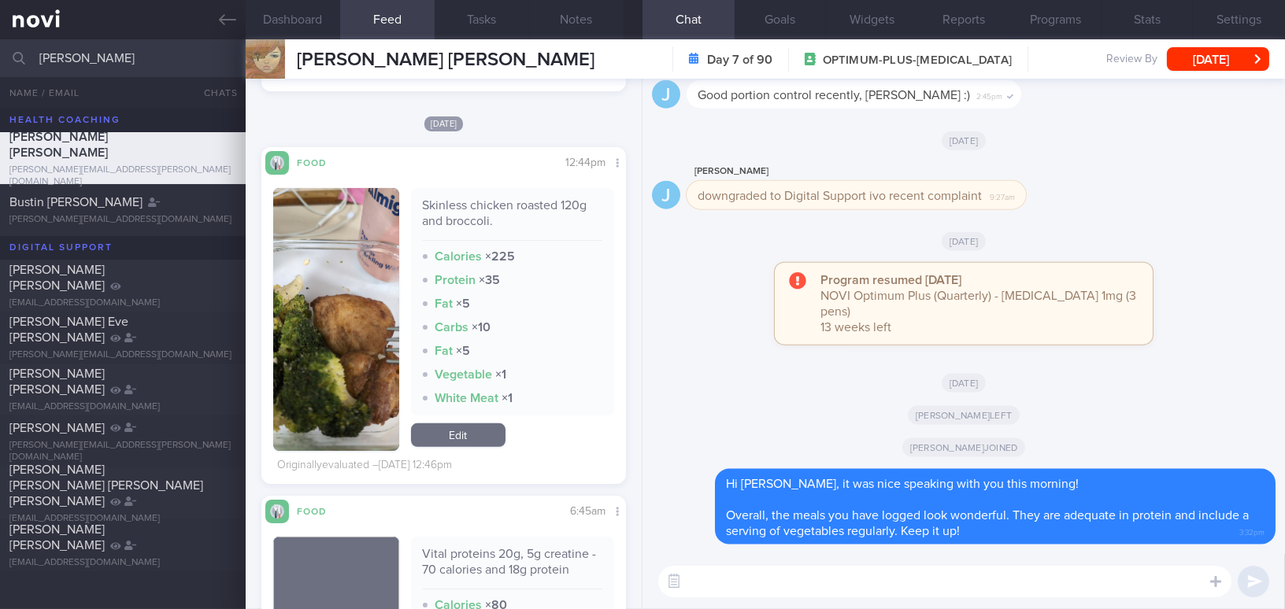
click at [1061, 582] on textarea at bounding box center [944, 581] width 573 height 31
type textarea "e"
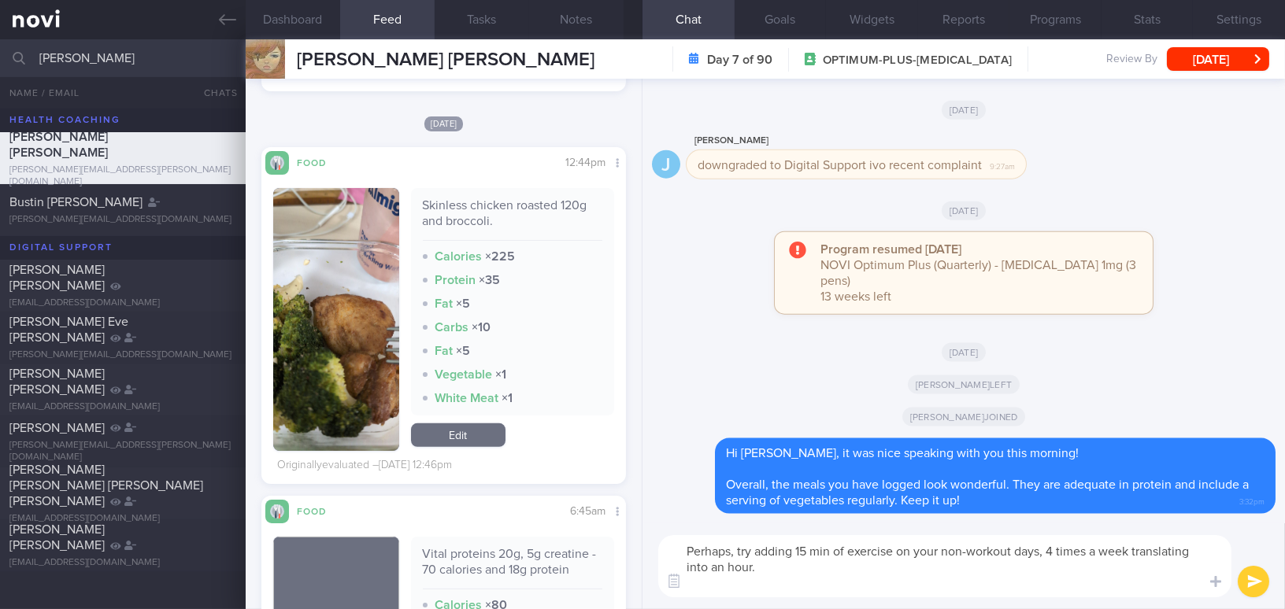
type textarea "Perhaps, try adding 15 min of exercise on your non-workout days, 4 times a week…"
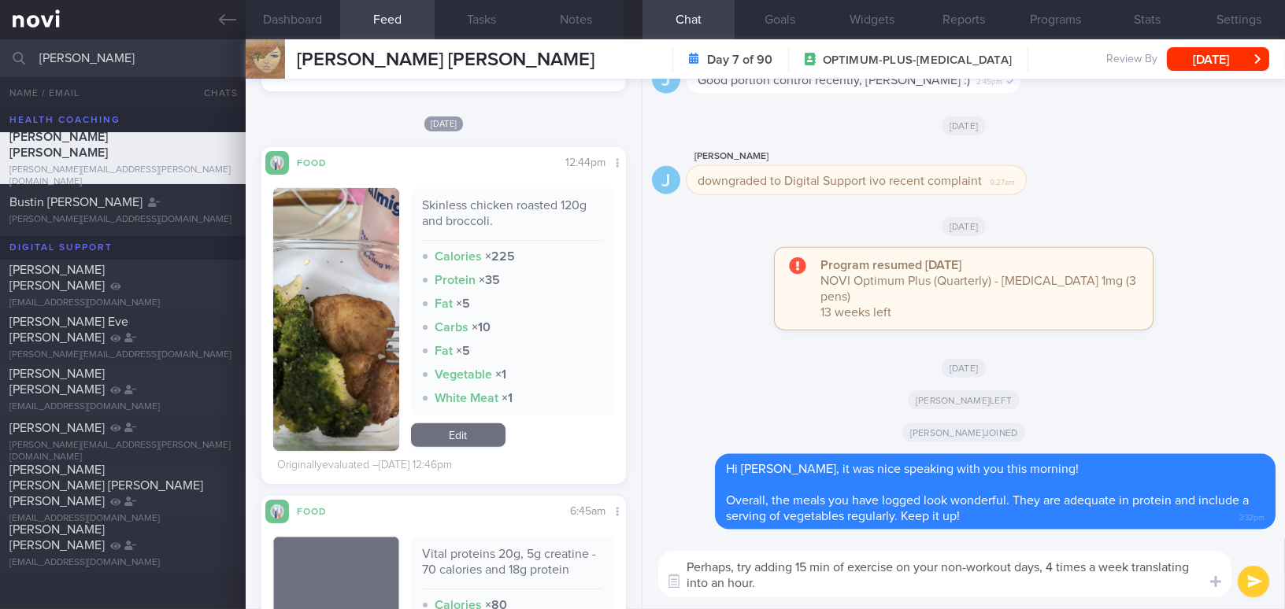
drag, startPoint x: 776, startPoint y: 580, endPoint x: 707, endPoint y: 568, distance: 70.3
click at [677, 554] on textarea "Perhaps, try adding 15 min of exercise on your non-workout days, 4 times a week…" at bounding box center [944, 574] width 573 height 46
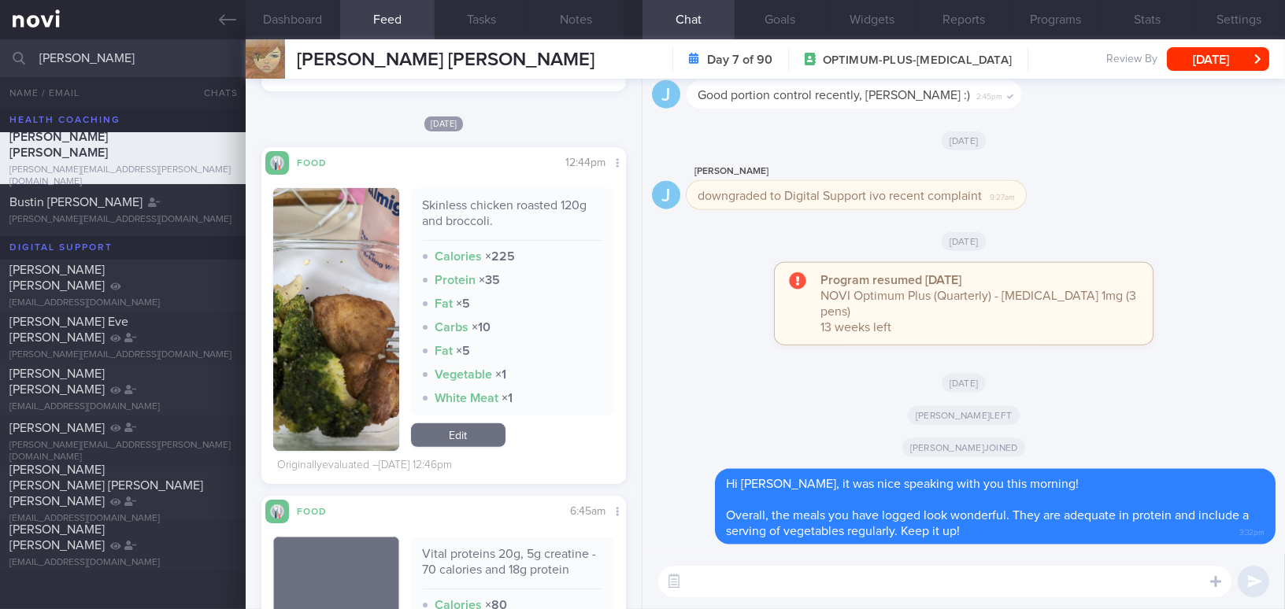
click at [738, 587] on textarea at bounding box center [944, 581] width 573 height 31
paste textarea "Perhaps try adding 15 minutes of exercise on your non-workout days, four times …"
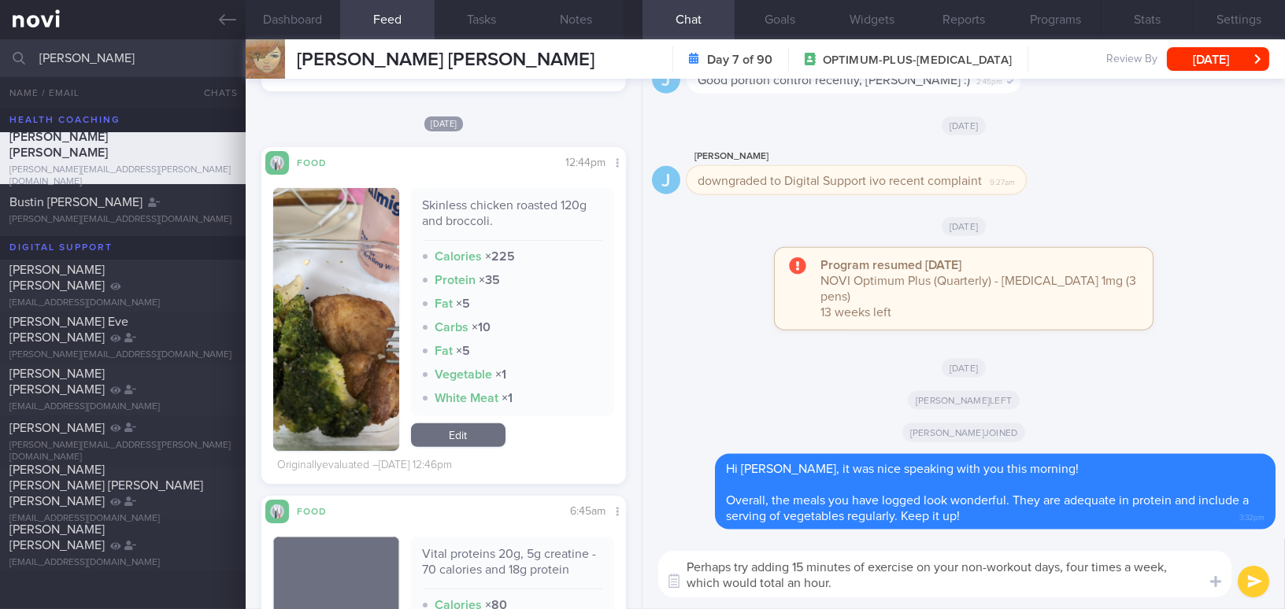
click at [730, 567] on textarea "Perhaps try adding 15 minutes of exercise on your non-workout days, four times …" at bounding box center [944, 574] width 573 height 46
drag, startPoint x: 832, startPoint y: 568, endPoint x: 853, endPoint y: 572, distance: 21.5
click at [853, 572] on textarea "Perhaps, try adding 15 minutes of exercise on your non-workout days, four times…" at bounding box center [944, 574] width 573 height 46
drag, startPoint x: 1047, startPoint y: 564, endPoint x: 1071, endPoint y: 567, distance: 23.8
click at [1071, 567] on textarea "Perhaps, try adding 15 min of exercise on your non-workout days, four times a w…" at bounding box center [944, 574] width 573 height 46
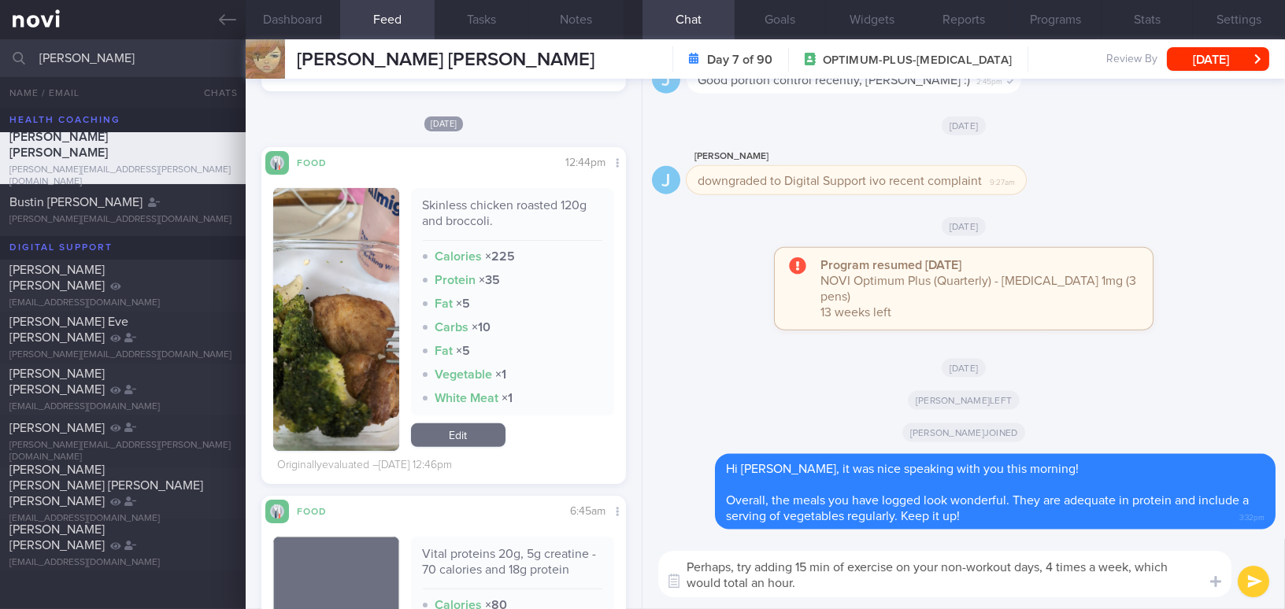
click at [851, 587] on textarea "Perhaps, try adding 15 min of exercise on your non-workout days, 4 times a week…" at bounding box center [944, 574] width 573 height 46
type textarea "Perhaps, try adding 15 min of exercise on your non-workout days, 4 times a week…"
drag, startPoint x: 929, startPoint y: 589, endPoint x: 653, endPoint y: 560, distance: 277.8
click at [653, 560] on div "Perhaps, try adding 15 min of exercise on your non-workout days, 4 times a week…" at bounding box center [963, 574] width 642 height 70
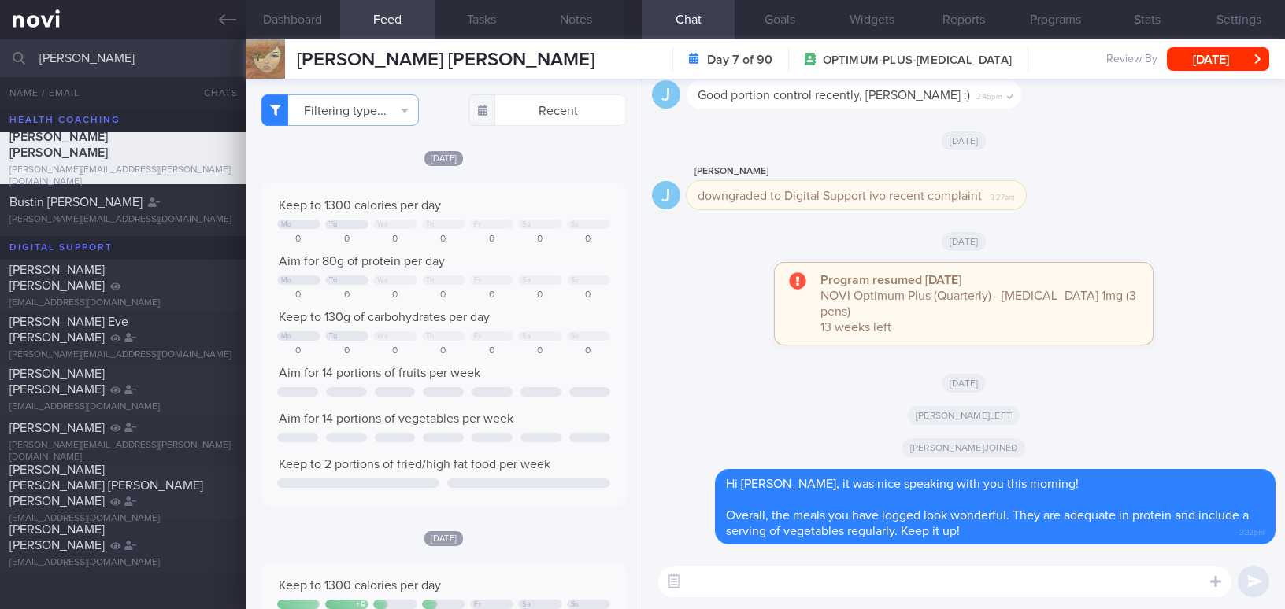
select select "9"
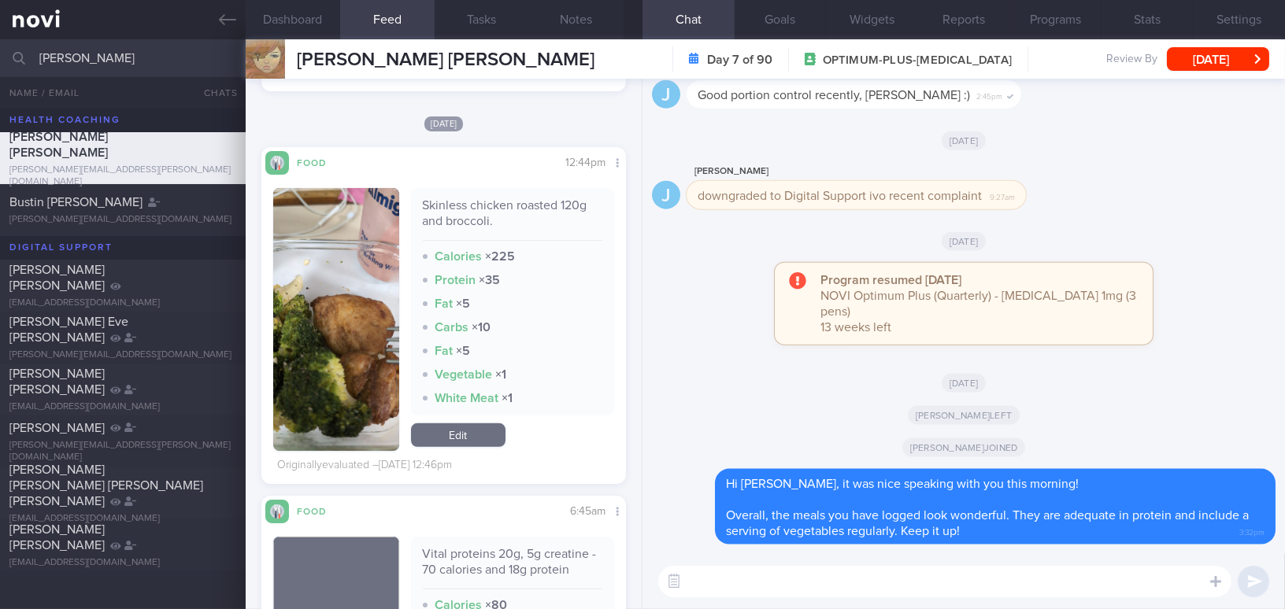
click at [858, 579] on textarea at bounding box center [944, 581] width 573 height 31
paste textarea "You might consider adding 15 minutes of exercise on your non-workout days, four…"
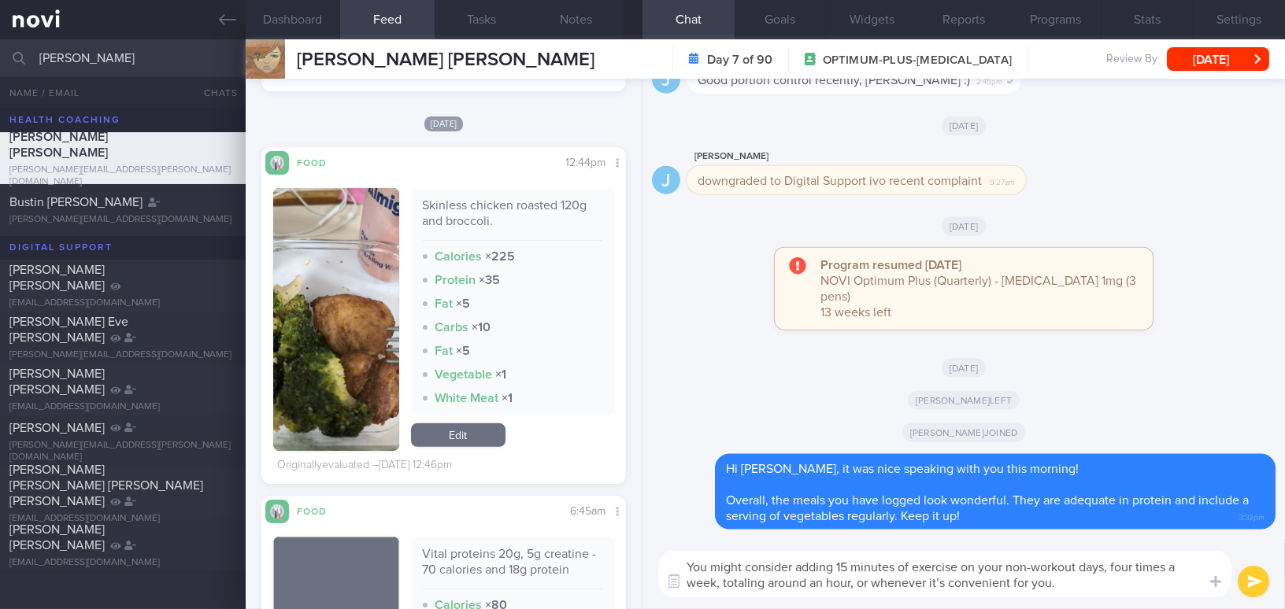
scroll to position [0, 0]
drag, startPoint x: 853, startPoint y: 567, endPoint x: 895, endPoint y: 564, distance: 42.6
click at [895, 564] on textarea "You might consider adding 15 minutes of exercise on your non-workout days, four…" at bounding box center [944, 574] width 573 height 46
drag, startPoint x: 1090, startPoint y: 566, endPoint x: 1110, endPoint y: 567, distance: 20.5
click at [1110, 567] on textarea "You might consider adding 15 min of exercise on your non-workout days, four tim…" at bounding box center [944, 574] width 573 height 46
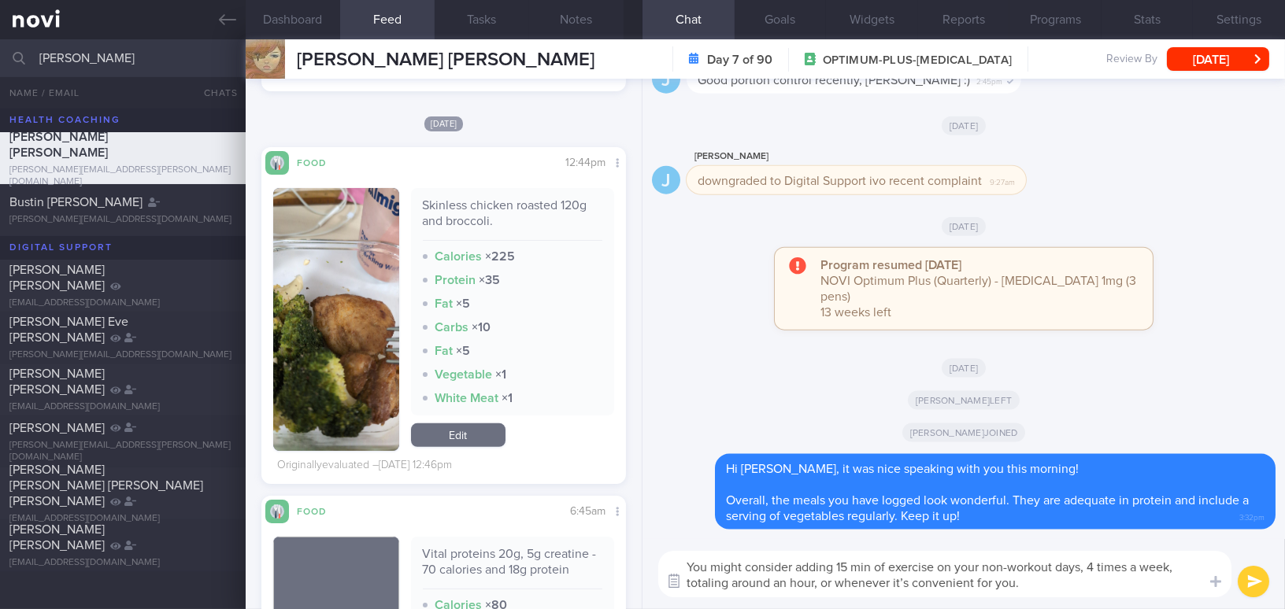
drag, startPoint x: 818, startPoint y: 585, endPoint x: 686, endPoint y: 583, distance: 131.5
click at [686, 583] on div "Chat Templates Admin CGM Weight Nutrition Physical Activity Infographics Articl…" at bounding box center [963, 574] width 642 height 70
click at [757, 581] on textarea "You might consider adding 15 min of exercise on your non-workout days, 4 times …" at bounding box center [944, 574] width 573 height 46
click at [900, 583] on textarea "You might consider adding 15 min of exercise on your non-workout days, 4 times …" at bounding box center [944, 574] width 573 height 46
paste textarea "This would total about an hour of exercise."
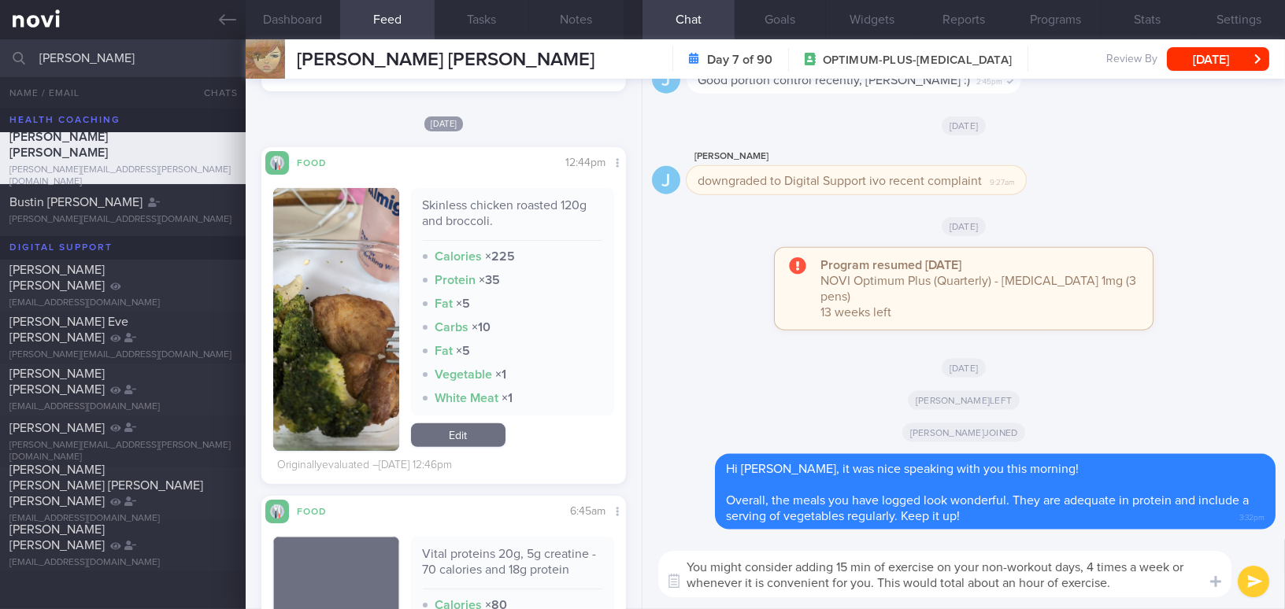
type textarea "You might consider adding 15 min of exercise on your non-workout days, 4 times …"
click at [1249, 579] on icon "submit" at bounding box center [1254, 581] width 15 height 13
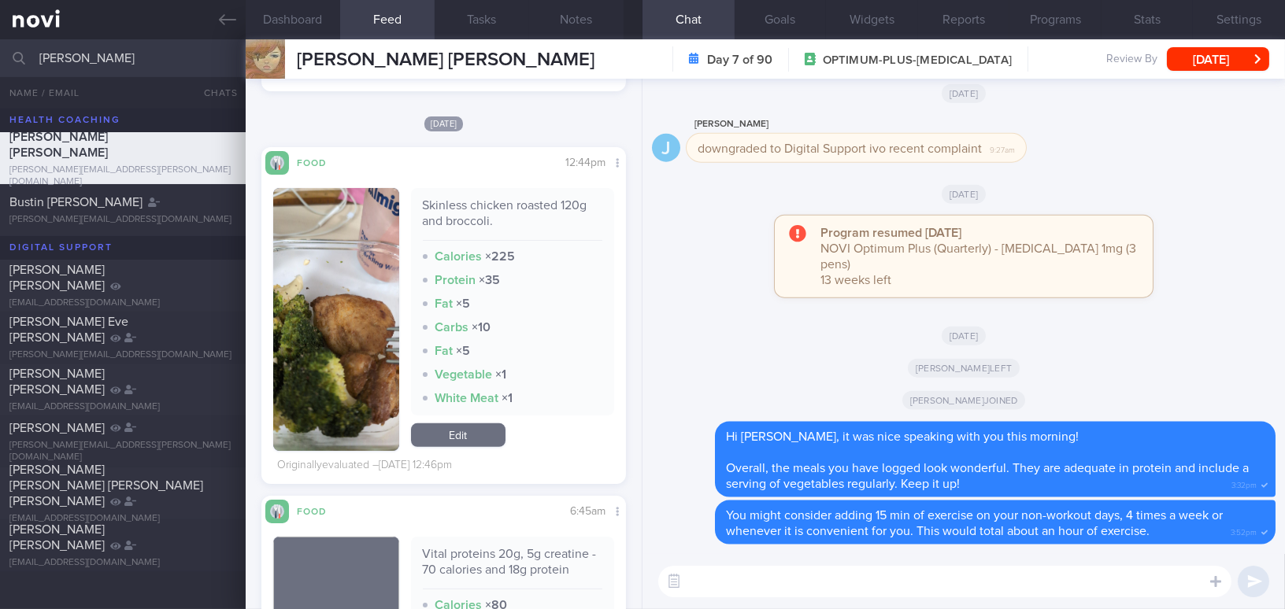
click at [793, 587] on textarea at bounding box center [944, 581] width 573 height 31
paste textarea "When you’re available, please send your body composition analysis report."
type textarea "When you’re available, please send your body composition analysis report."
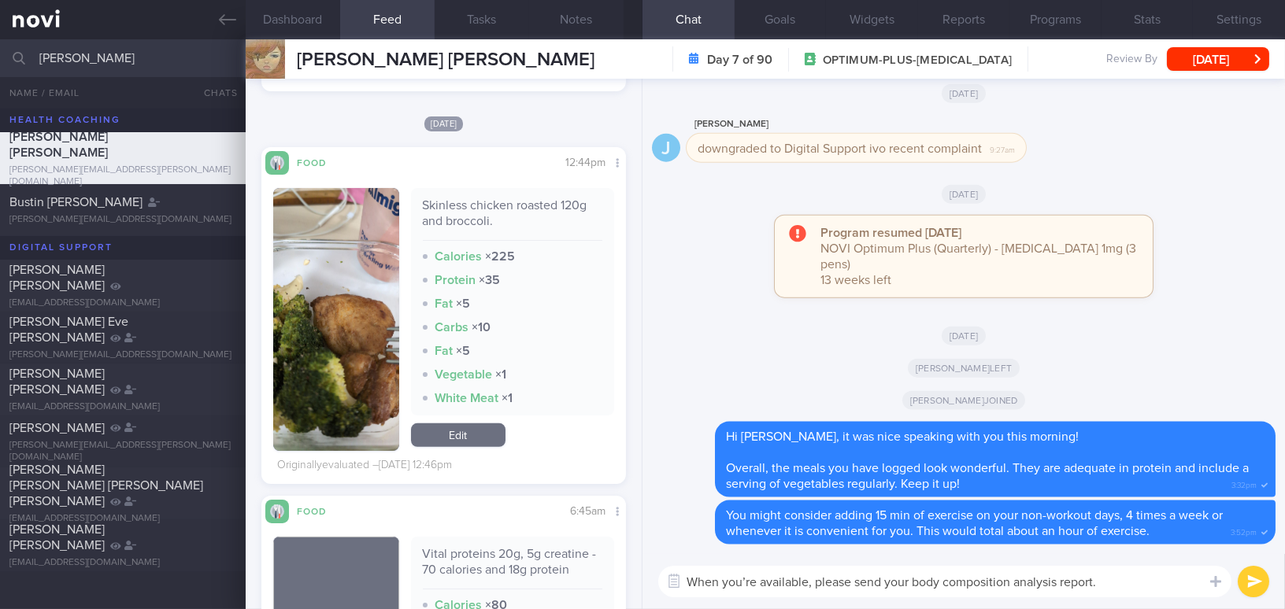
drag, startPoint x: 810, startPoint y: 585, endPoint x: 634, endPoint y: 578, distance: 176.5
click at [634, 578] on div "Dashboard Feed Tasks Notes Chat Goals Widgets Reports Programs Stats Settings E…" at bounding box center [765, 324] width 1039 height 570
click at [738, 586] on textarea "When you’re available, please send your body composition analysis report." at bounding box center [944, 581] width 573 height 31
click at [756, 580] on textarea "When you’re available, please send your body composition analysis report." at bounding box center [944, 581] width 573 height 31
drag, startPoint x: 1148, startPoint y: 581, endPoint x: 616, endPoint y: 595, distance: 531.6
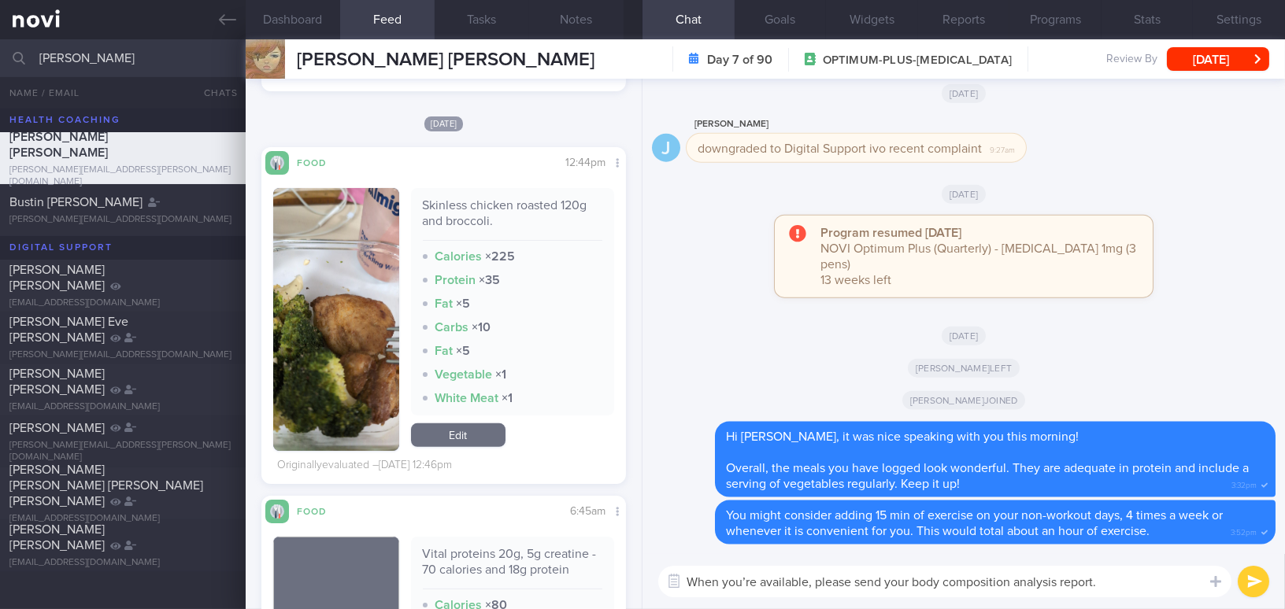
click at [616, 595] on div "Dashboard Feed Tasks Notes Chat Goals Widgets Reports Programs Stats Settings E…" at bounding box center [765, 324] width 1039 height 570
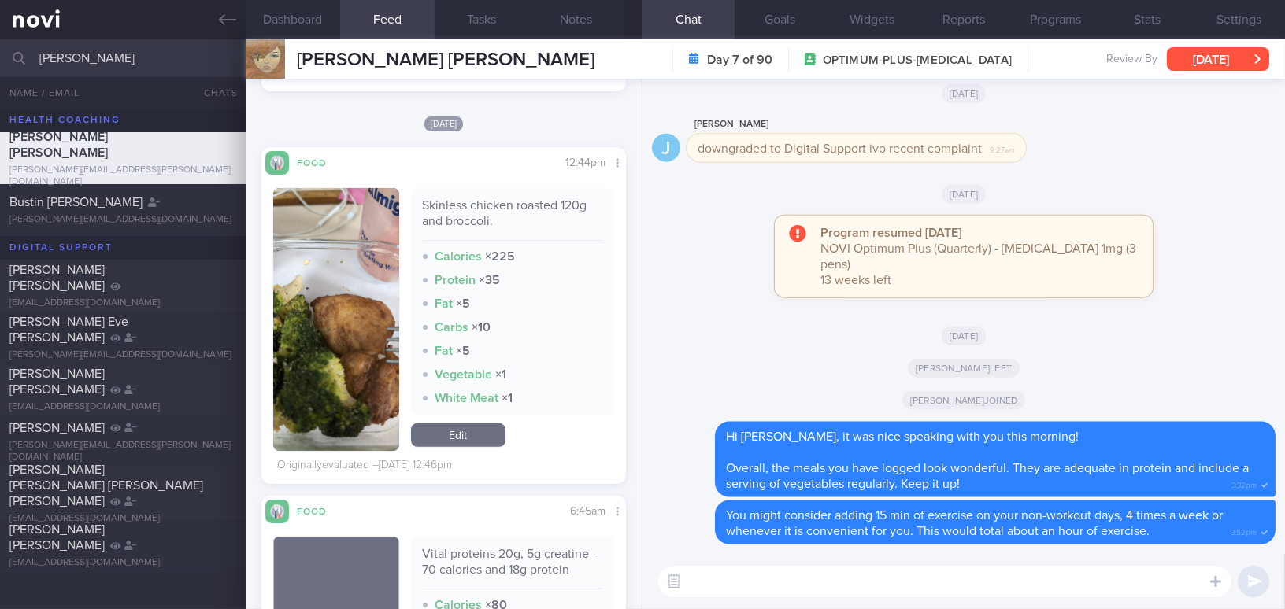
click at [1195, 60] on button "[DATE]" at bounding box center [1218, 59] width 102 height 24
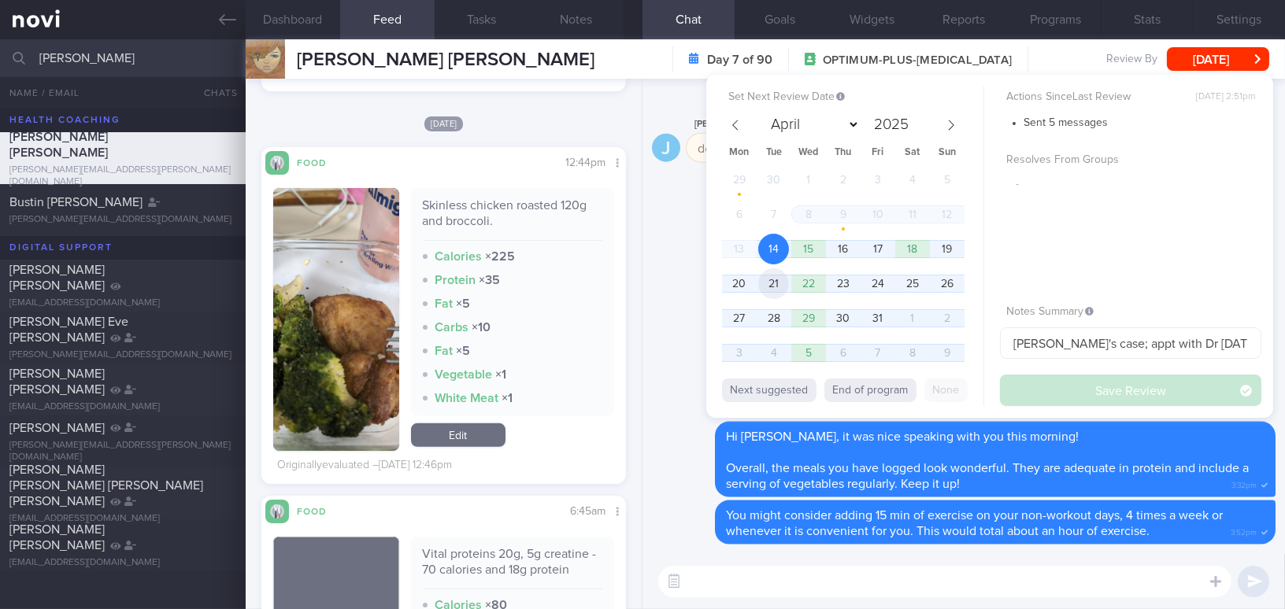
click at [762, 281] on span "21" at bounding box center [773, 283] width 31 height 31
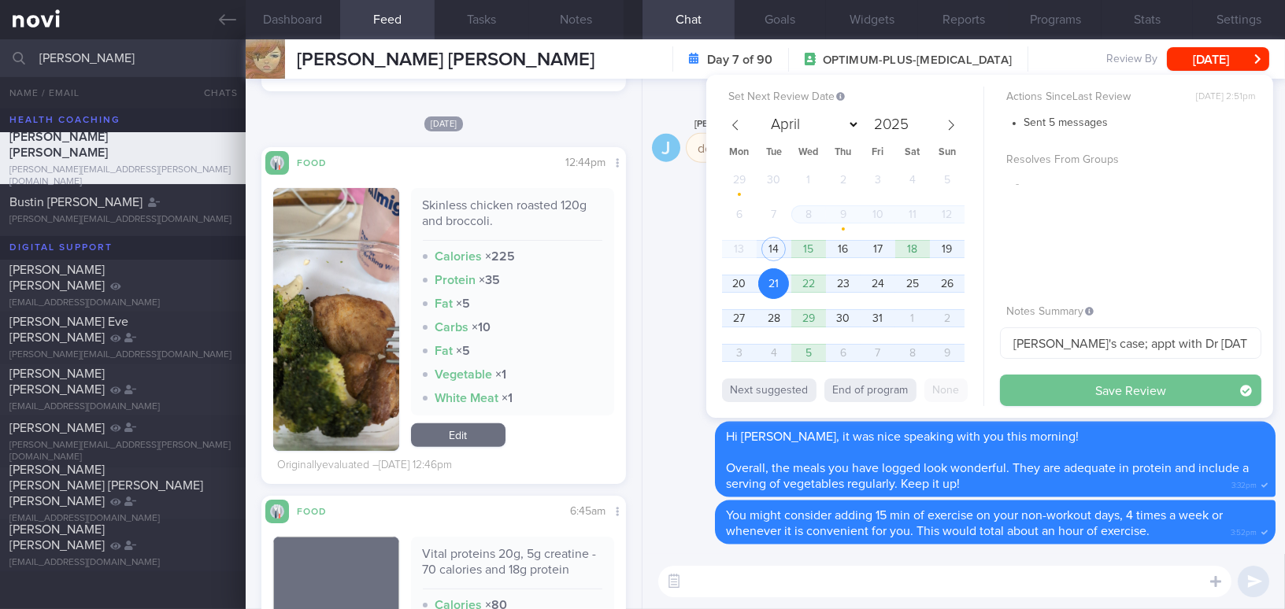
click at [1074, 386] on button "Save Review" at bounding box center [1130, 390] width 261 height 31
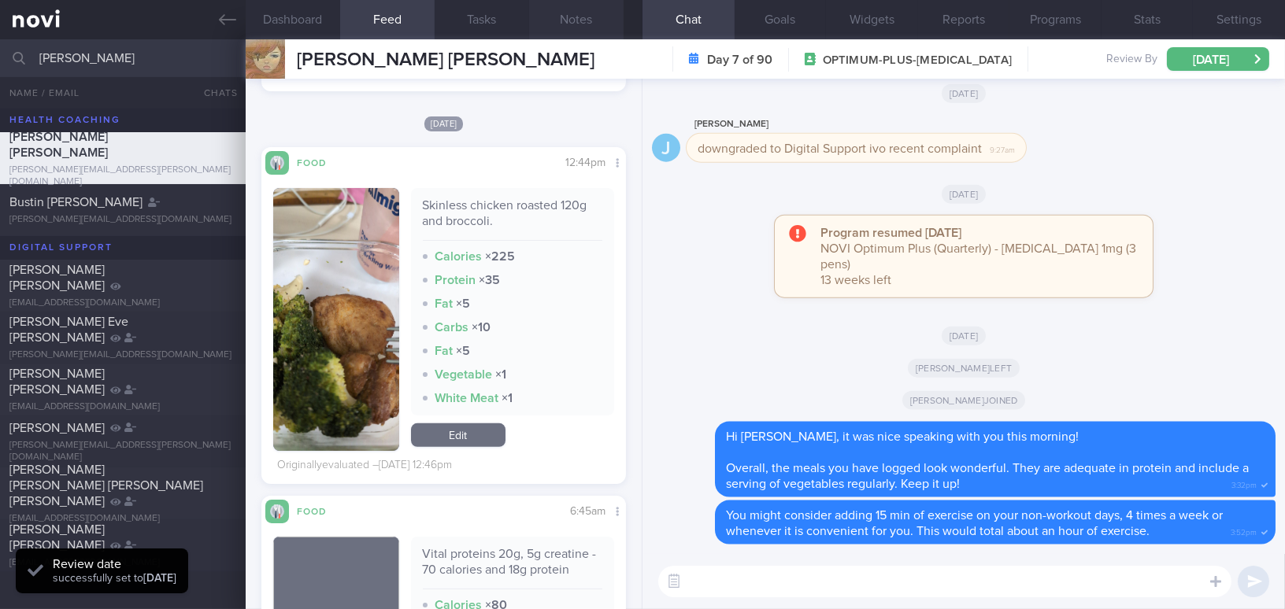
click at [591, 28] on button "Notes" at bounding box center [576, 19] width 94 height 39
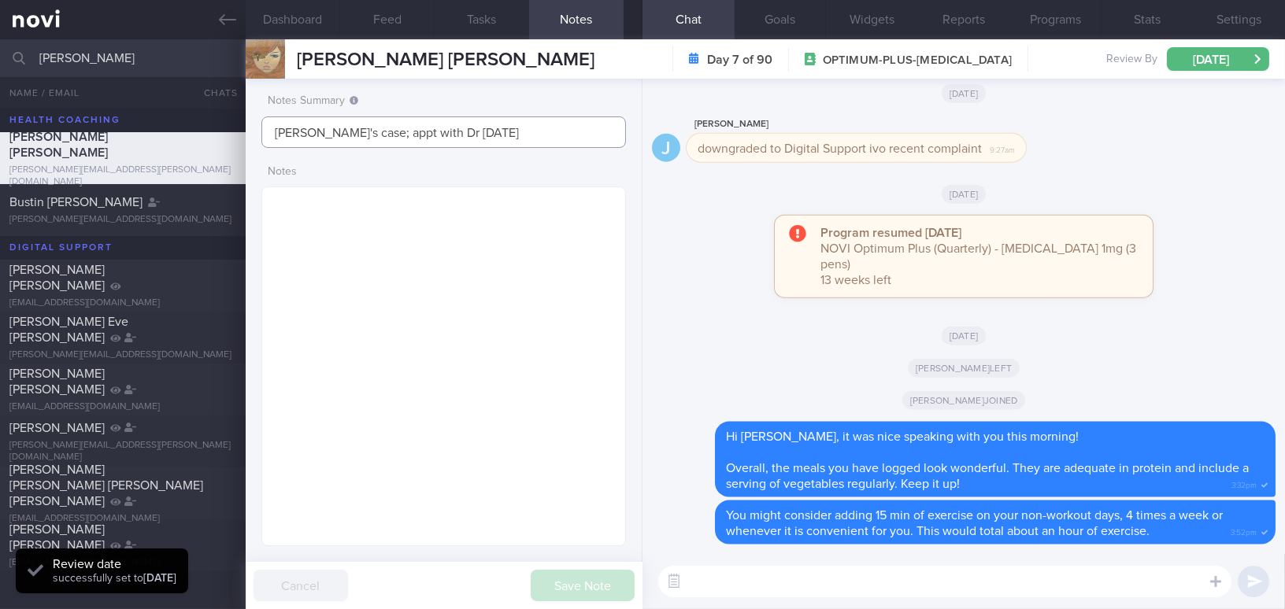
drag, startPoint x: 498, startPoint y: 138, endPoint x: 162, endPoint y: 131, distance: 335.4
click at [162, 131] on div "Patients New Users Coaches marie All active patients Assigned patients All acti…" at bounding box center [642, 324] width 1285 height 570
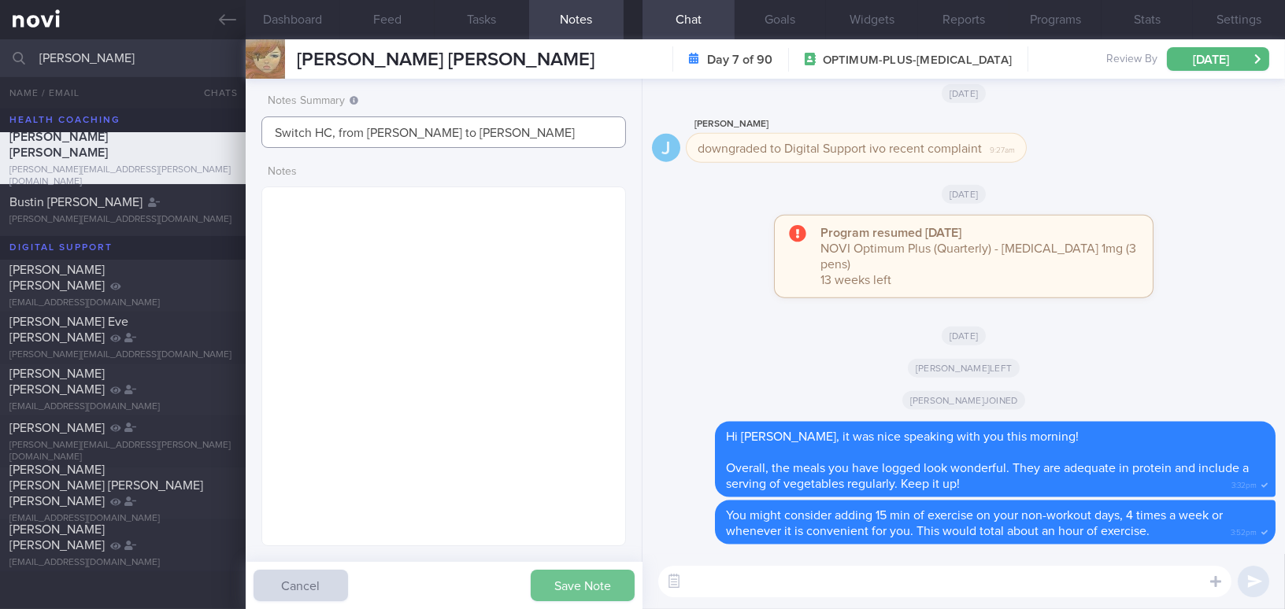
type input "Switch HC, from Joel to Mee Li"
click at [619, 597] on button "Save Note" at bounding box center [583, 585] width 104 height 31
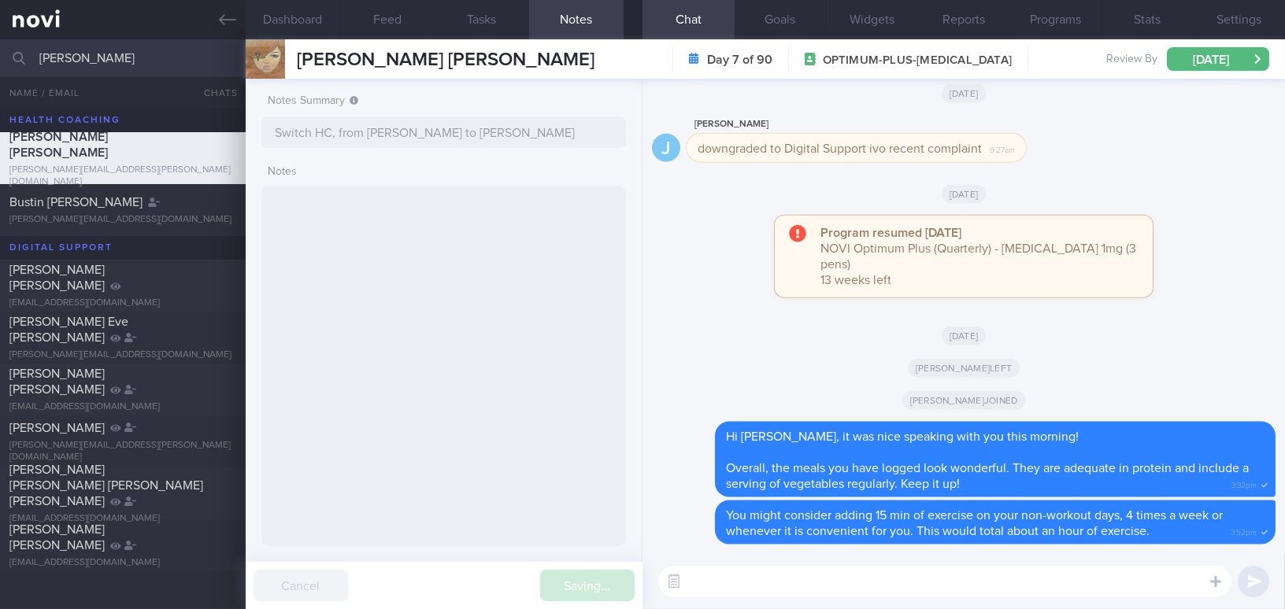
type input "Switch HC, from Joel to Mee Li"
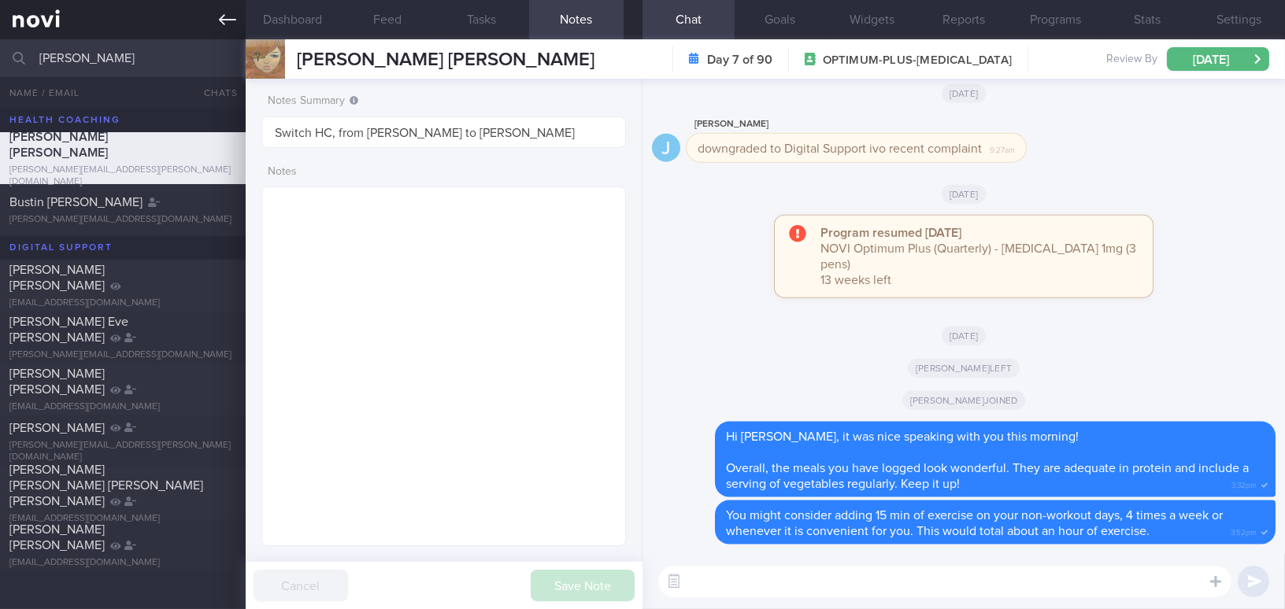
click at [230, 17] on icon at bounding box center [227, 19] width 17 height 17
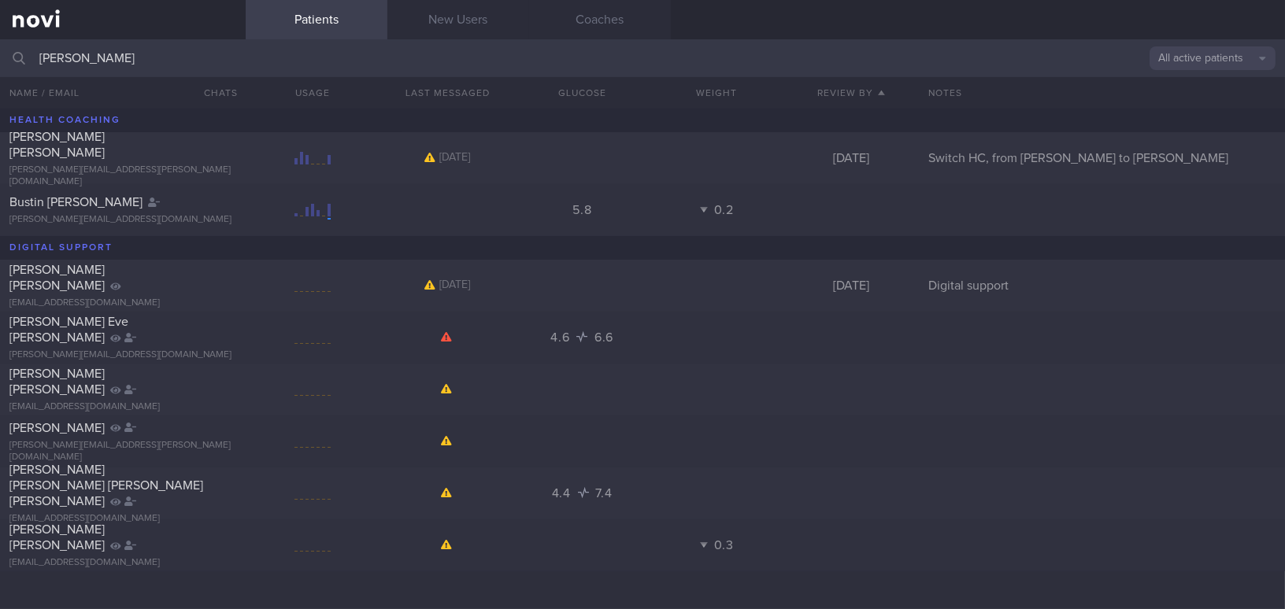
drag, startPoint x: 94, startPoint y: 51, endPoint x: 0, endPoint y: 46, distance: 93.8
click at [0, 46] on input "marie" at bounding box center [642, 58] width 1285 height 38
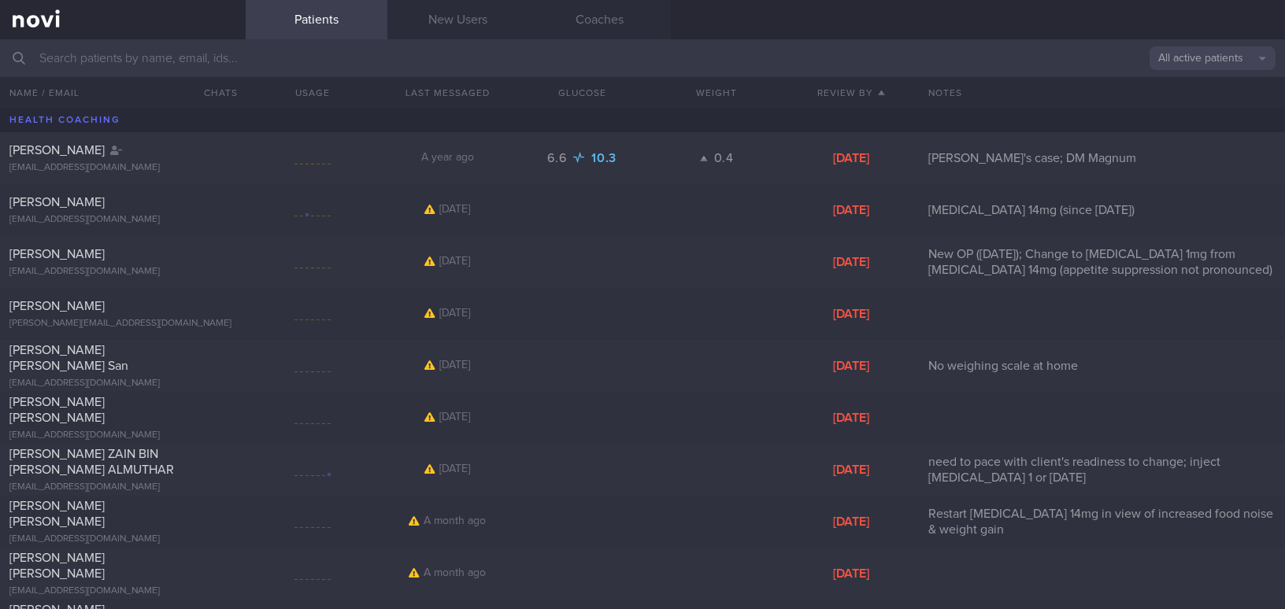
click at [1201, 56] on button "All active patients" at bounding box center [1212, 58] width 126 height 24
click at [1200, 83] on button "Assigned patients" at bounding box center [1212, 85] width 126 height 24
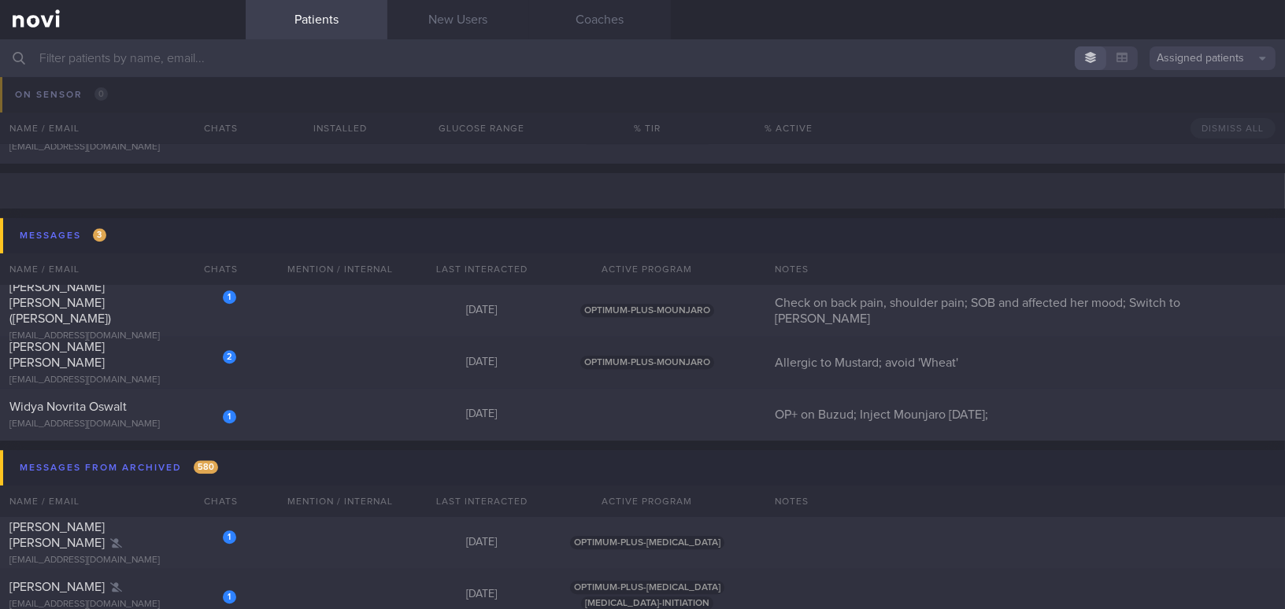
scroll to position [8518, 0]
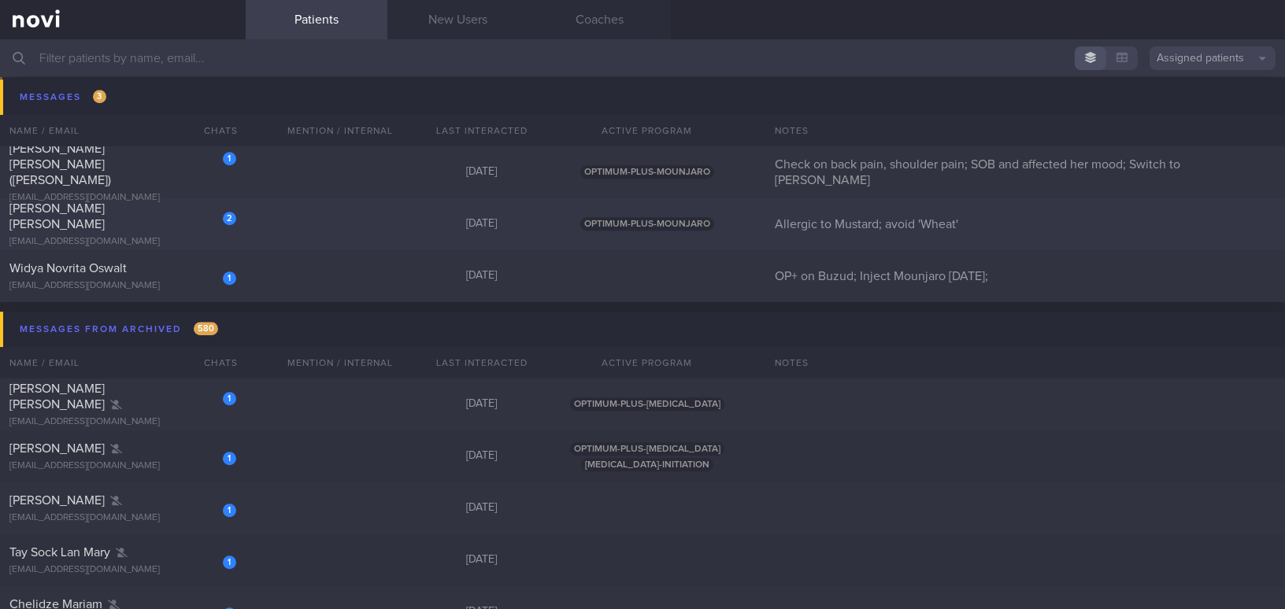
click at [183, 236] on div "kunaljeswani@gmail.com" at bounding box center [122, 242] width 227 height 12
select select "9"
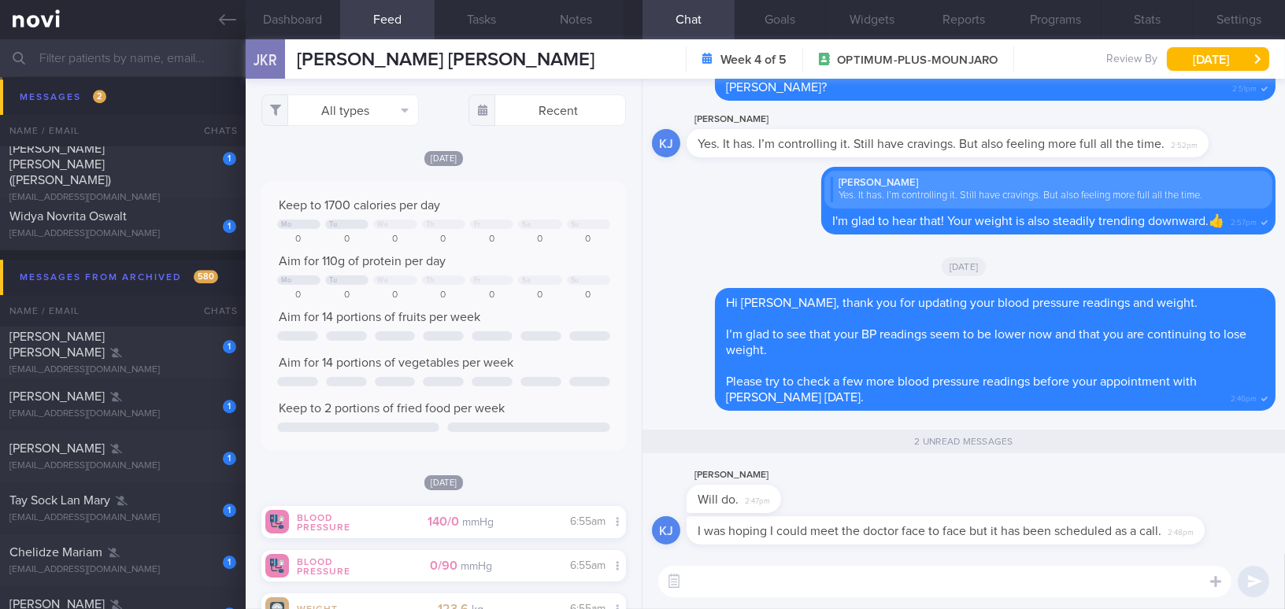
click at [745, 583] on textarea at bounding box center [944, 581] width 573 height 31
drag, startPoint x: 749, startPoint y: 580, endPoint x: 605, endPoint y: 591, distance: 144.5
click at [606, 591] on div "Dashboard Feed Tasks Notes Chat 2 Goals Widgets Reports Programs Stats Settings…" at bounding box center [765, 324] width 1039 height 570
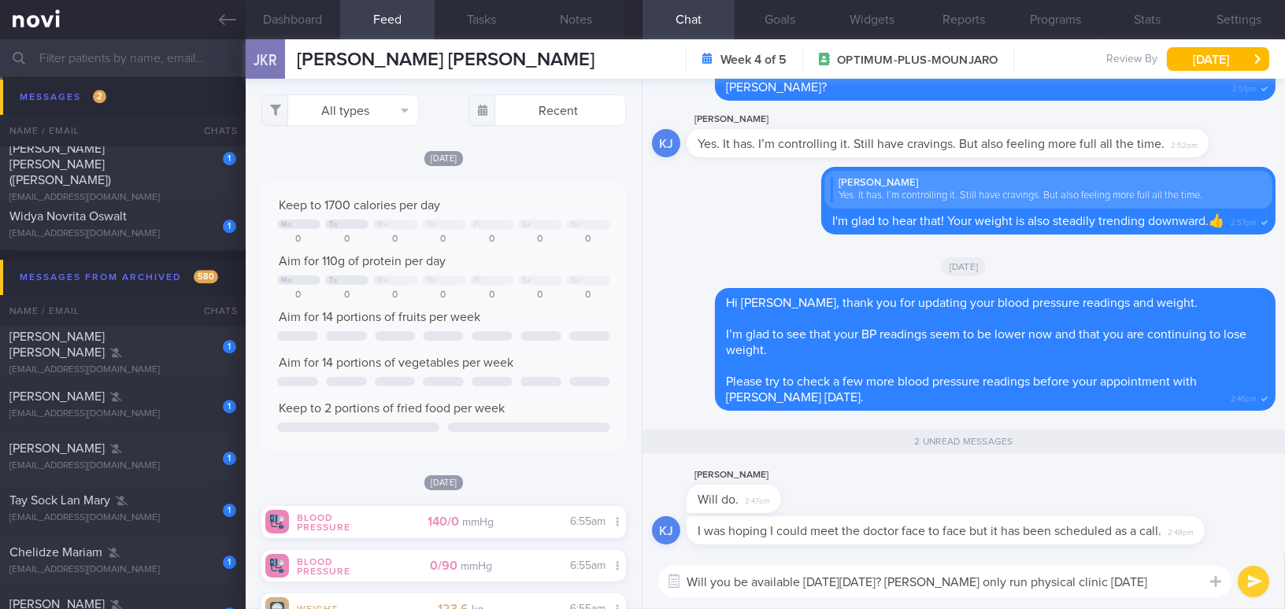
drag, startPoint x: 1181, startPoint y: 581, endPoint x: 563, endPoint y: 586, distance: 618.0
click at [563, 586] on div "Dashboard Feed Tasks Notes Chat 2 Goals Widgets Reports Programs Stats Settings…" at bounding box center [765, 324] width 1039 height 570
click at [1168, 572] on textarea "Will you be available this Thursday, 16/10/25? Dr Kyle only run physical clinic…" at bounding box center [944, 581] width 573 height 31
drag, startPoint x: 1169, startPoint y: 580, endPoint x: 590, endPoint y: 565, distance: 579.6
click at [590, 565] on div "Dashboard Feed Tasks Notes Chat 2 Goals Widgets Reports Programs Stats Settings…" at bounding box center [765, 324] width 1039 height 570
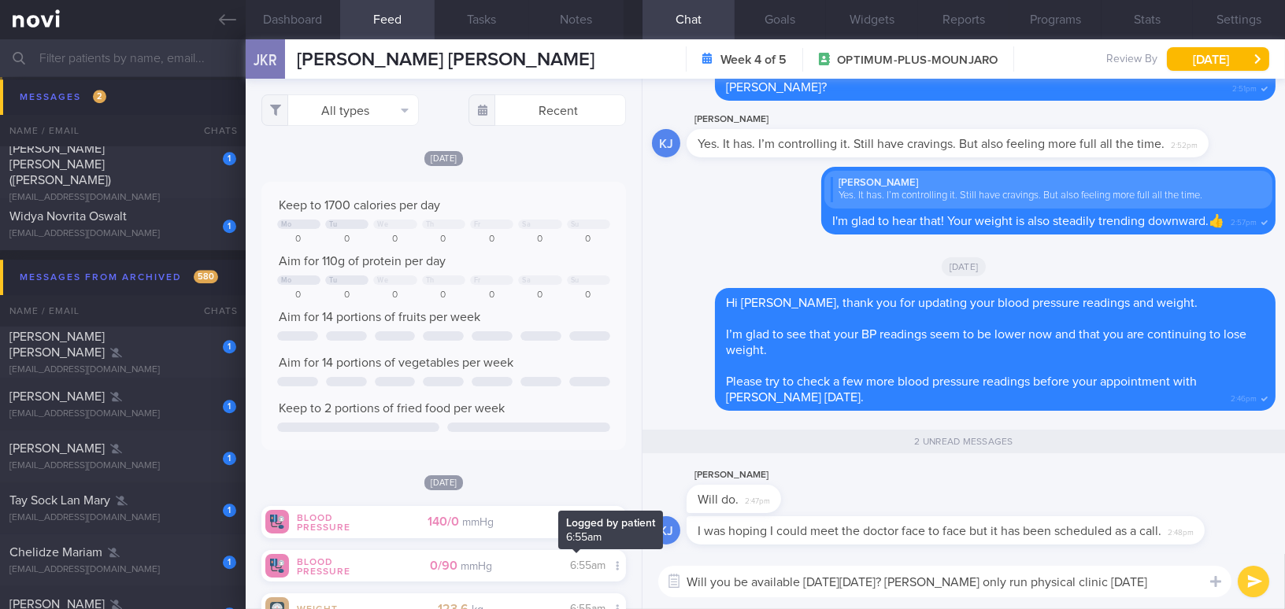
paste textarea ". K only runs the physical clinic on Thursdays."
drag, startPoint x: 856, startPoint y: 582, endPoint x: 878, endPoint y: 580, distance: 21.3
click at [878, 580] on textarea "Will you be available this Thursday, 16/10/25? Dr. K only runs the physical cli…" at bounding box center [944, 581] width 573 height 31
click at [931, 585] on textarea "Will you be available this Thurs, 16/10/25? Dr. K only runs the physical clinic…" at bounding box center [944, 581] width 573 height 31
type textarea "Will you be available this Thurs, 16/10/25? Dr Kyle only runs the physical clin…"
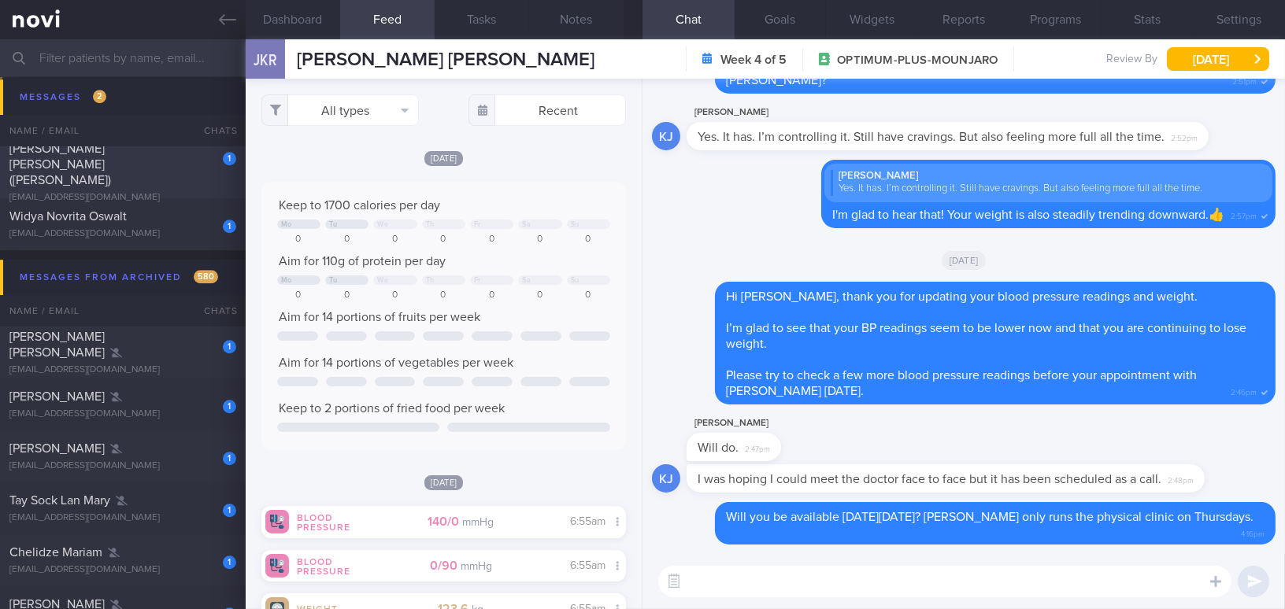
click at [144, 192] on div "denisehsiehasia@yahoo.com" at bounding box center [122, 198] width 227 height 12
type input "Check on back pain, shoulder pain; SOB and affected her mood; Switch to Mounjaro"
select select "10"
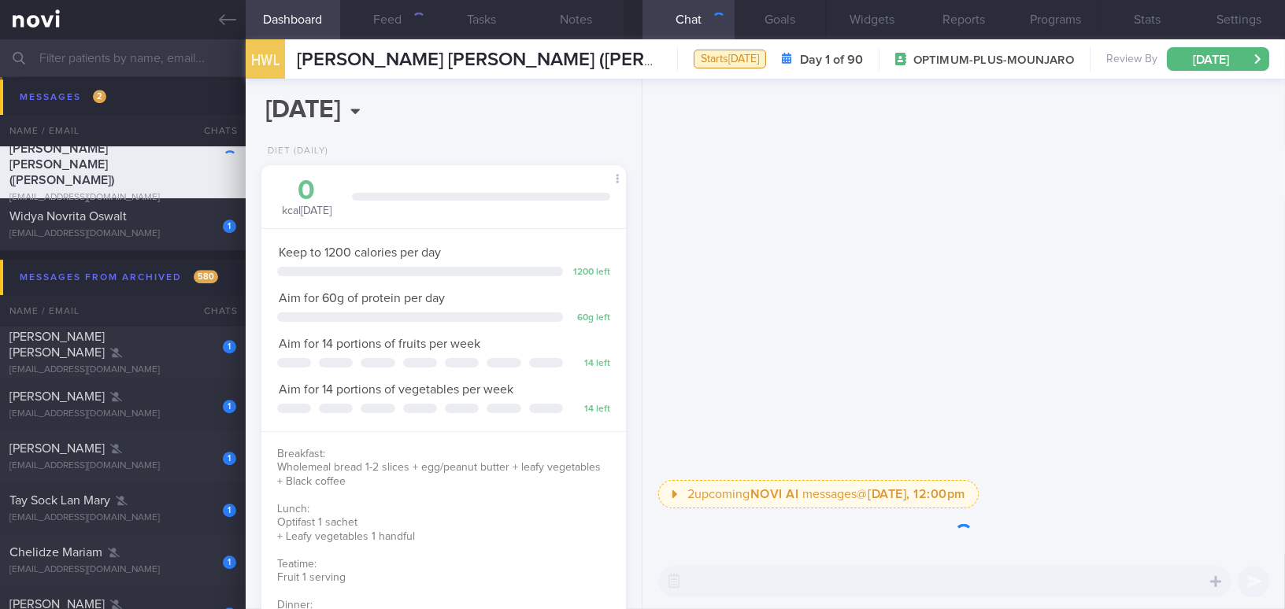
scroll to position [185, 325]
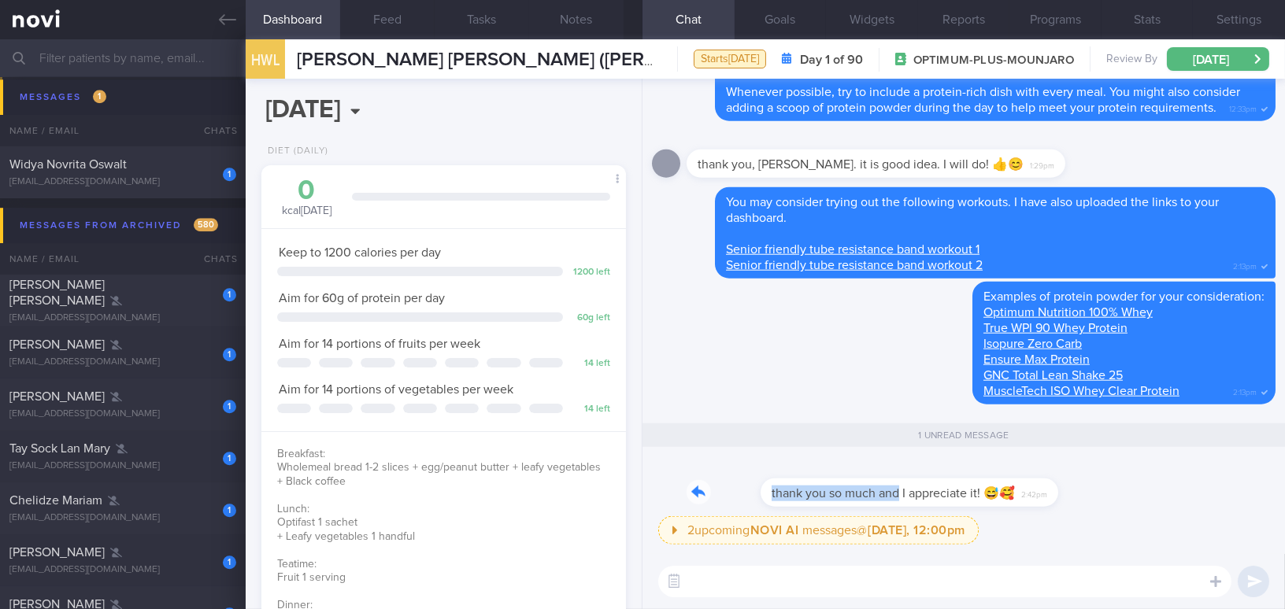
drag, startPoint x: 826, startPoint y: 483, endPoint x: 1008, endPoint y: 486, distance: 181.9
click at [1008, 486] on div "thank you so much and I appreciate it! 😅🥰 2:42pm" at bounding box center [858, 483] width 345 height 47
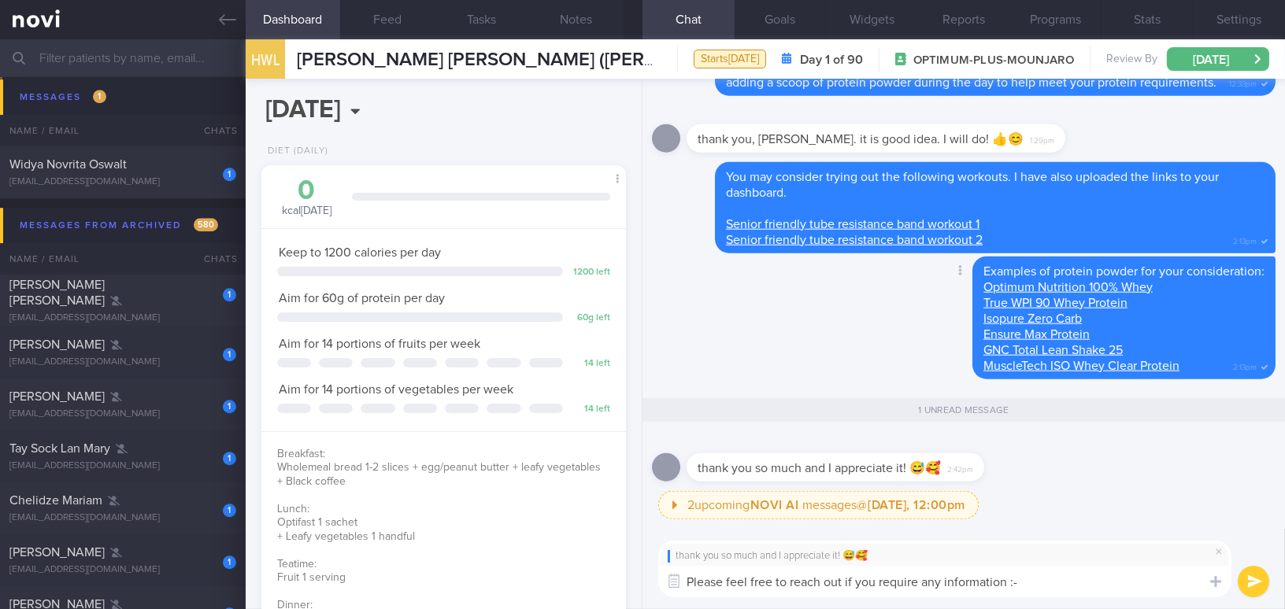
type textarea "Please feel free to reach out if you require any information :-)"
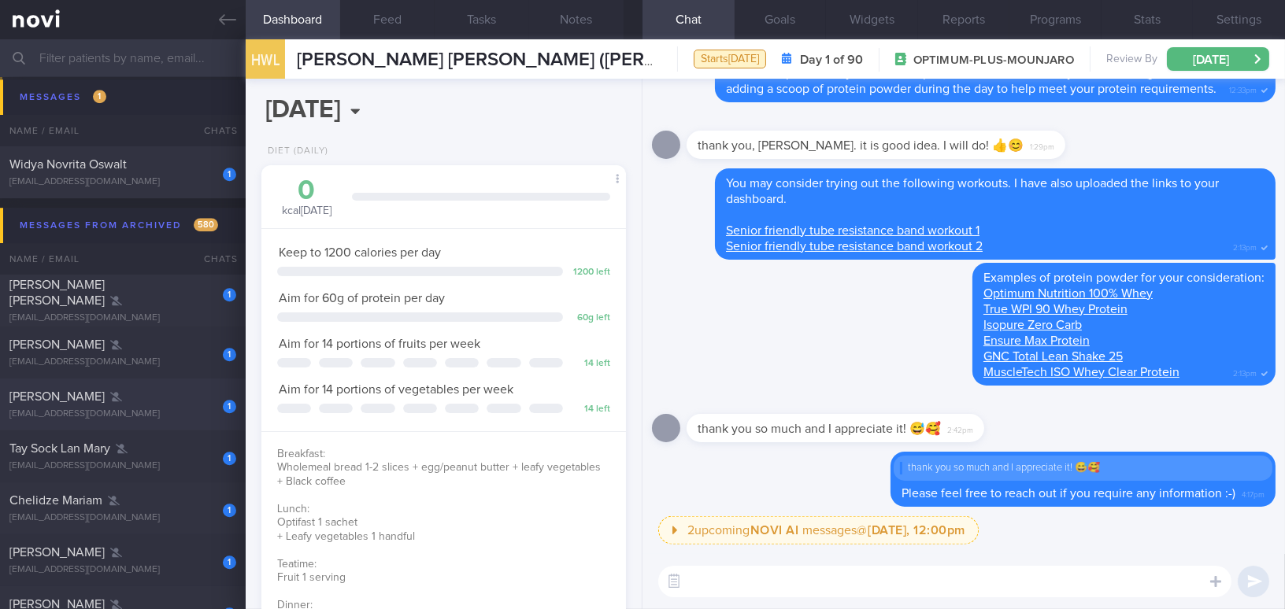
scroll to position [8304, 0]
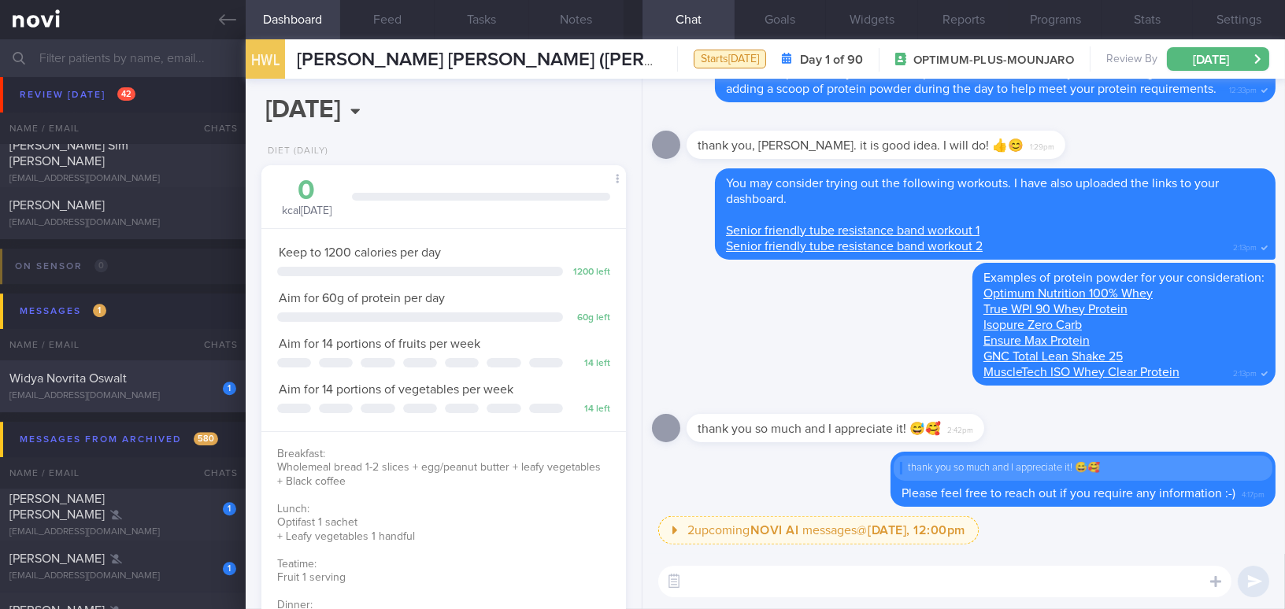
click at [111, 383] on span "Widya Novrita Oswalt" at bounding box center [67, 378] width 117 height 13
type input "OP+ on Buzud; Inject Mounjaro on Friday;"
select select "9"
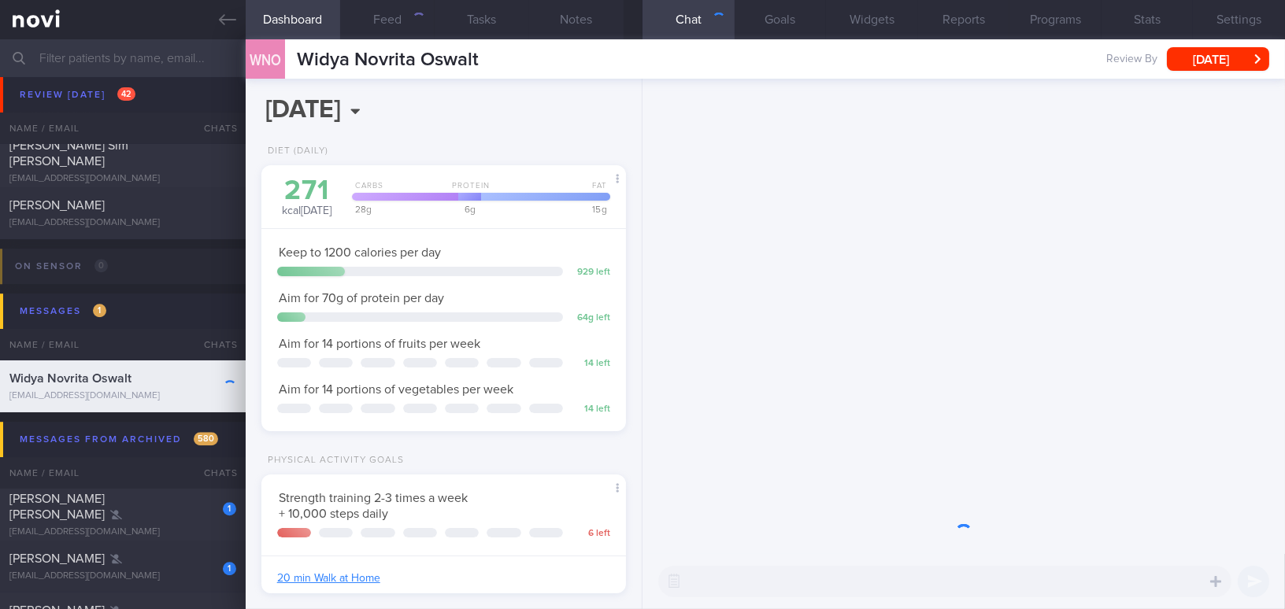
scroll to position [166, 331]
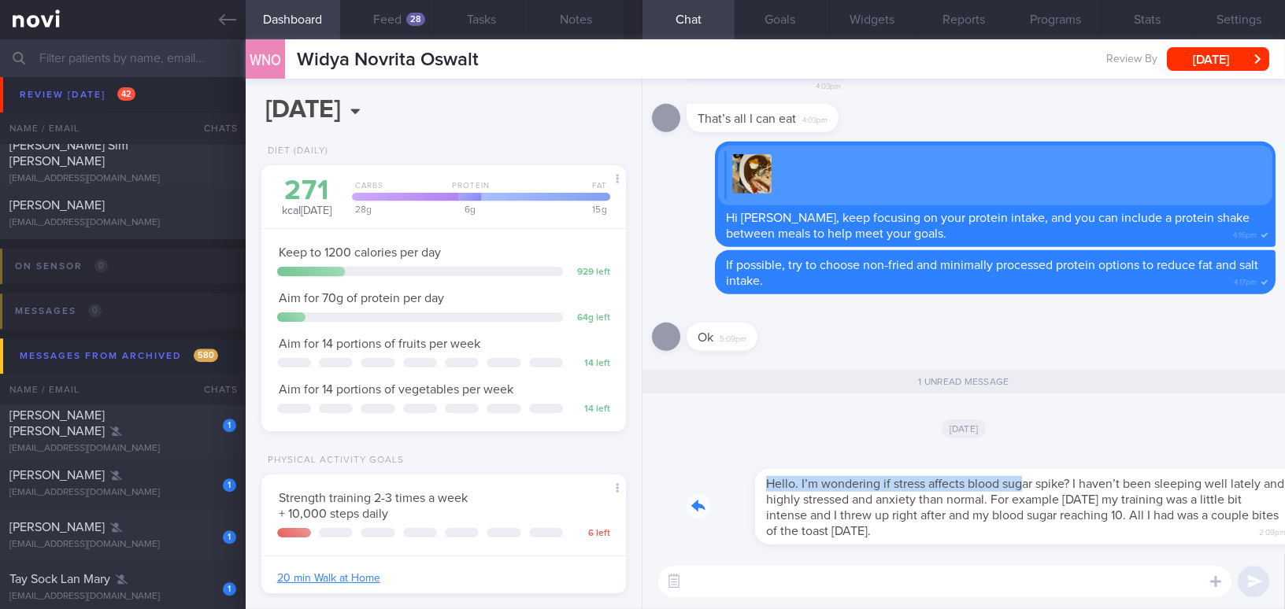
drag, startPoint x: 956, startPoint y: 469, endPoint x: 1112, endPoint y: 469, distance: 155.1
click at [1112, 469] on div "Hello. I’m wondering if stress affects blood sugar spike? I haven’t been sleepi…" at bounding box center [980, 497] width 589 height 94
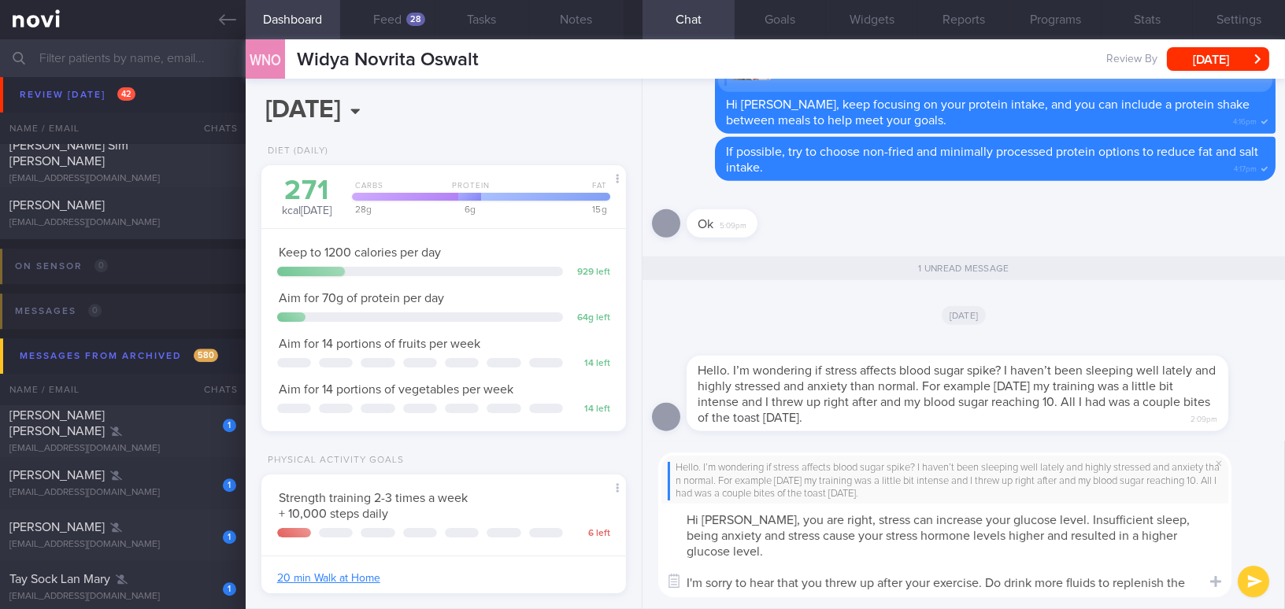
scroll to position [0, 0]
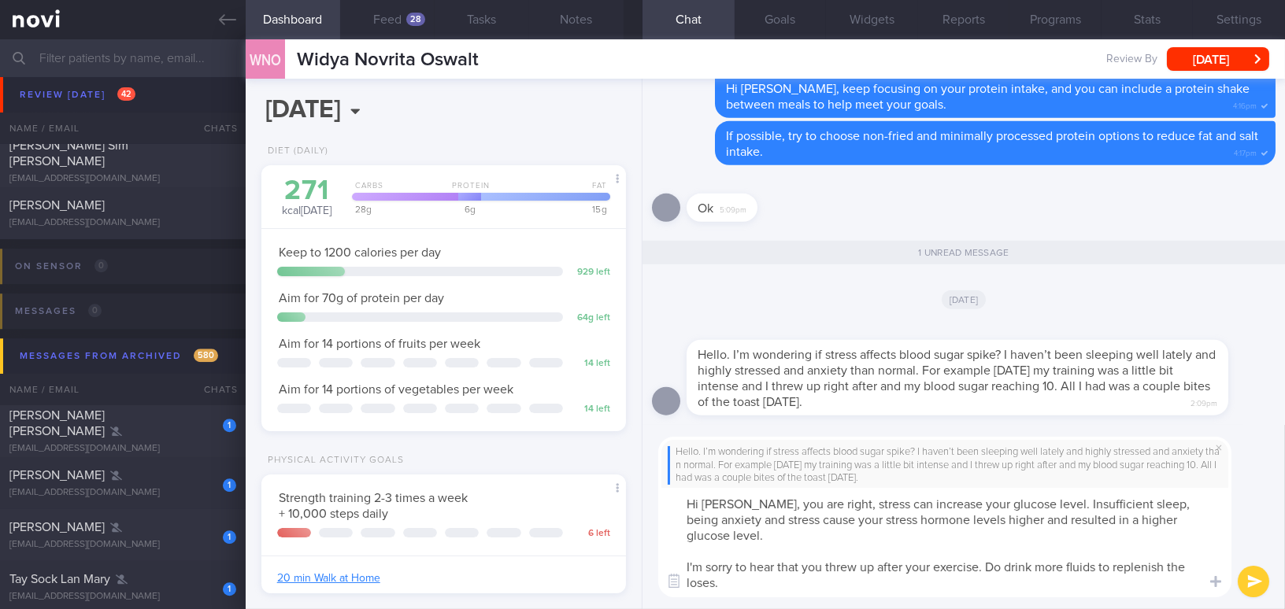
drag, startPoint x: 740, startPoint y: 505, endPoint x: 843, endPoint y: 530, distance: 106.2
click at [840, 600] on div "Hello. I’m wondering if stress affects blood sugar spike? I haven’t been sleepi…" at bounding box center [963, 517] width 642 height 184
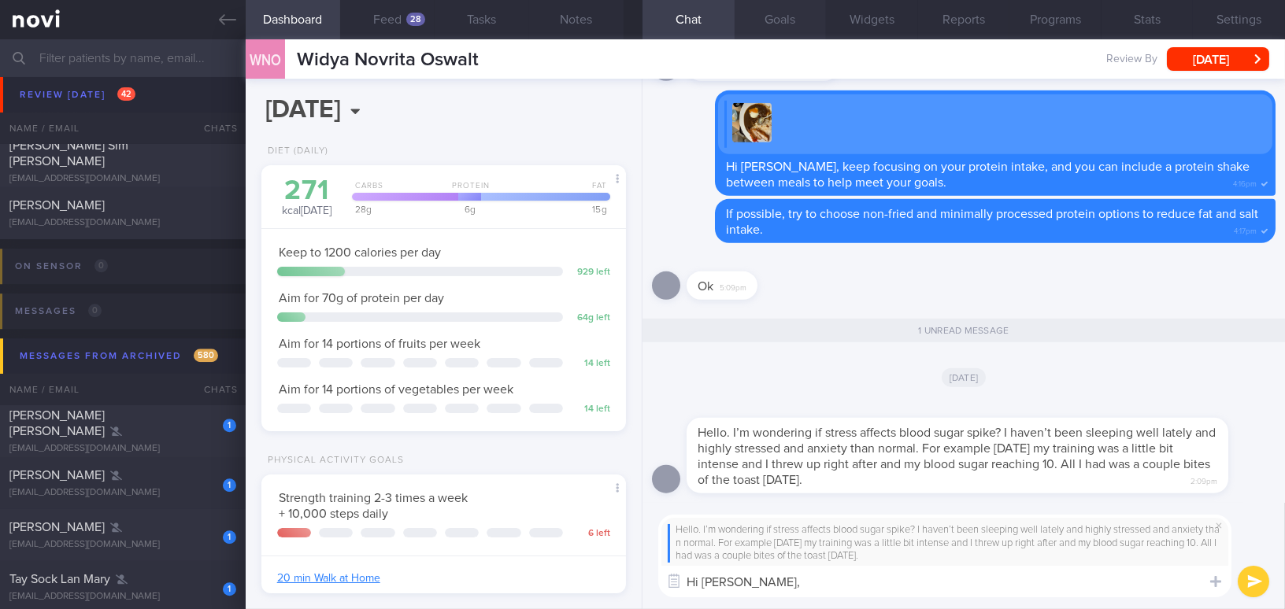
type textarea "Hi Widya,"
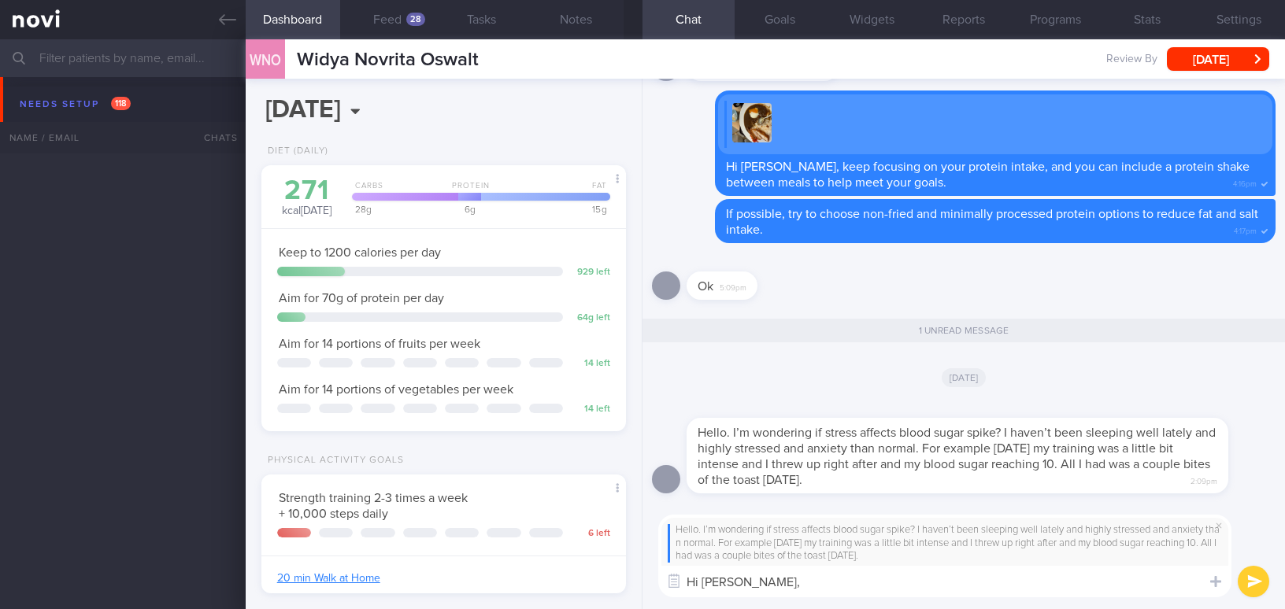
select select "9"
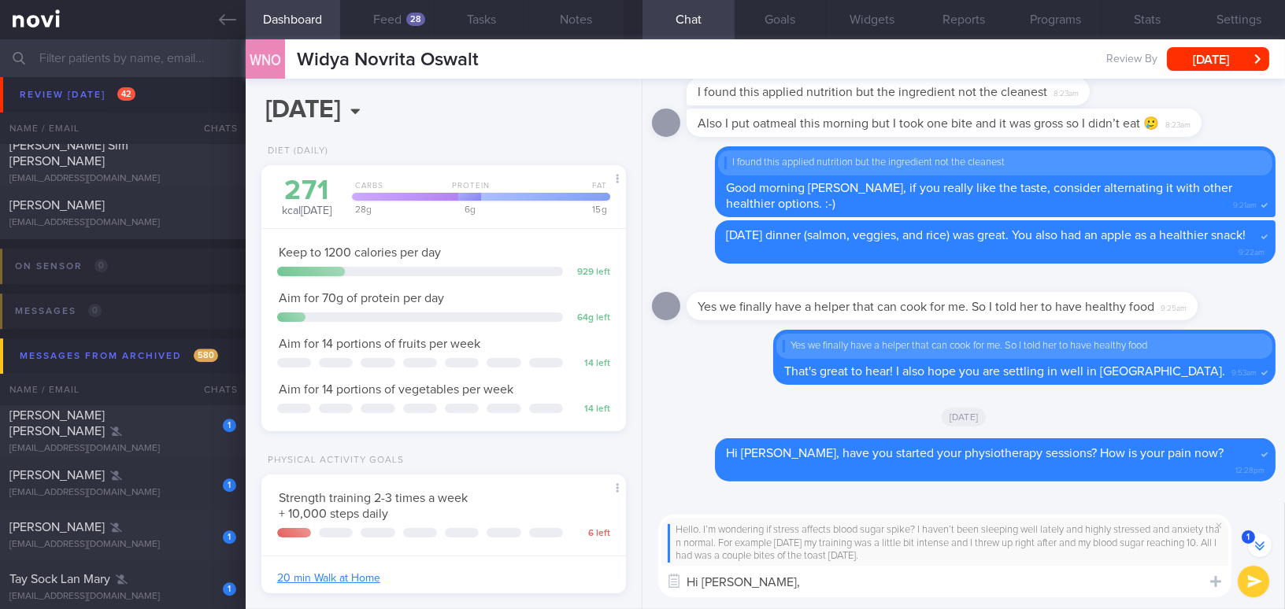
scroll to position [-2236, 0]
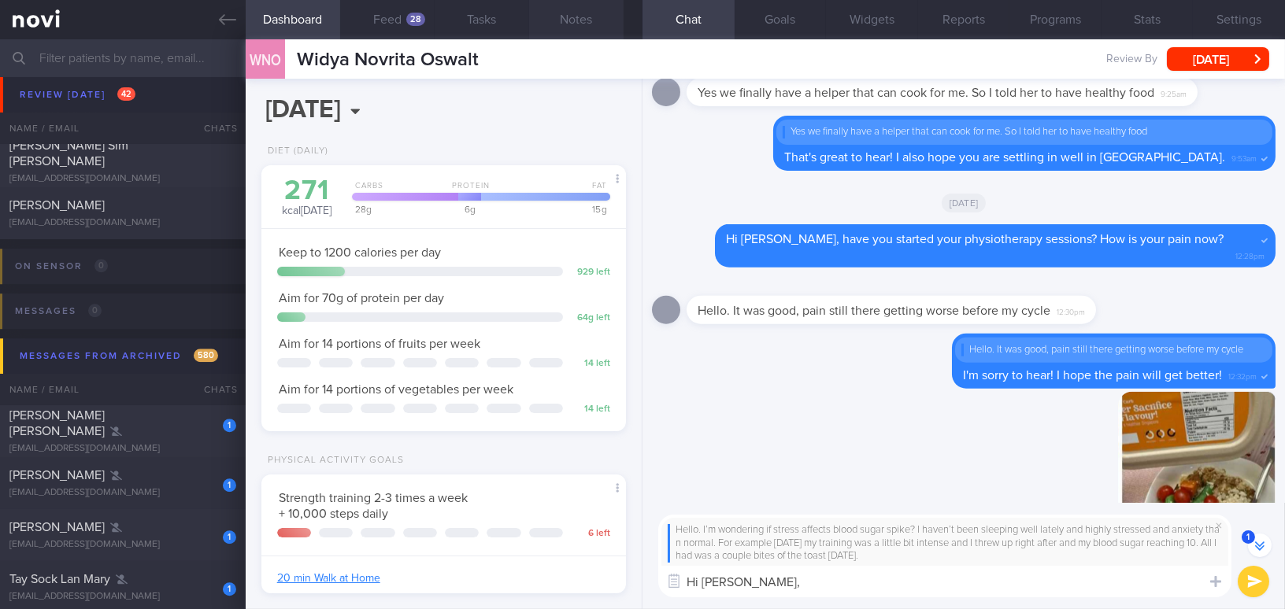
click at [602, 31] on button "Notes" at bounding box center [576, 19] width 94 height 39
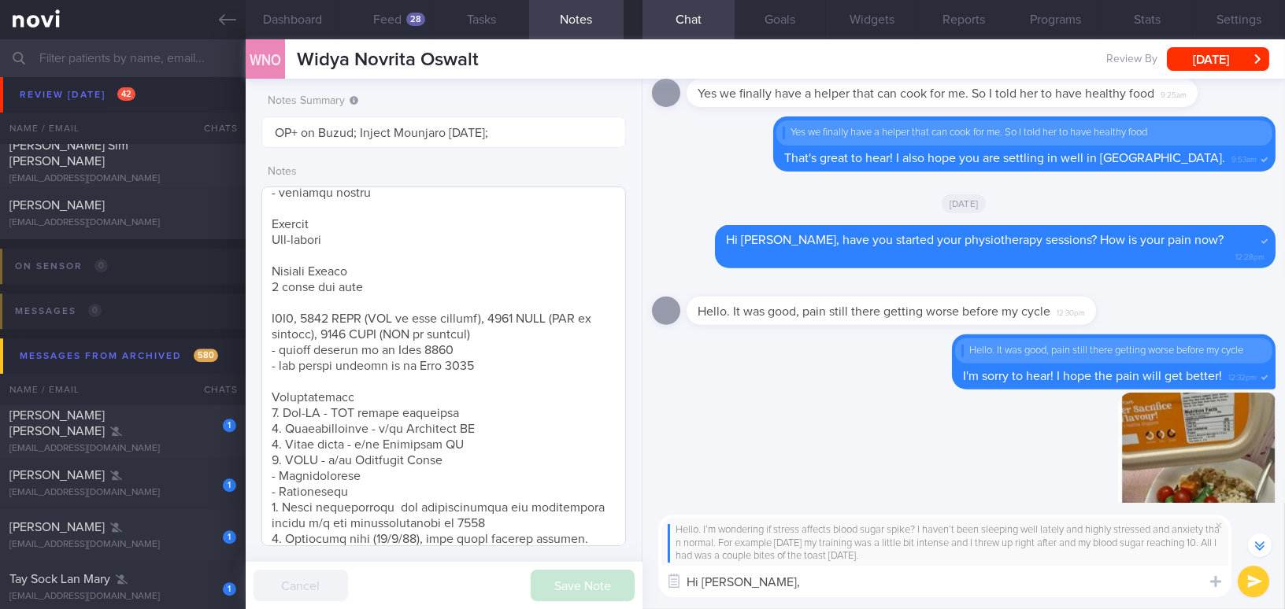
scroll to position [142, 0]
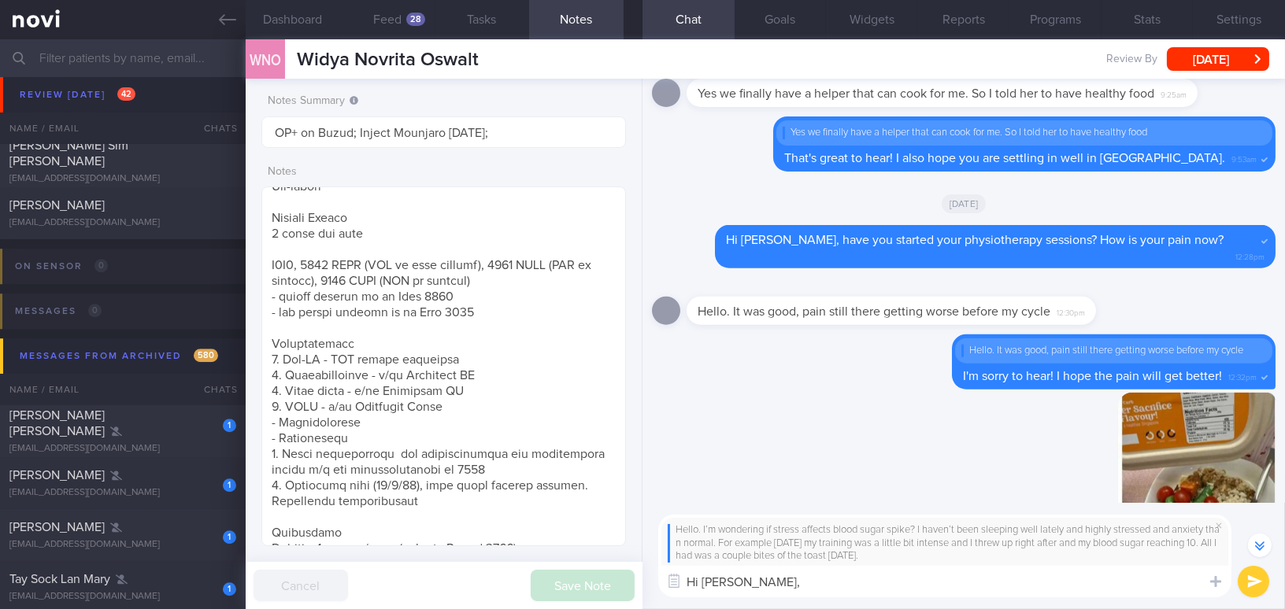
click at [780, 580] on textarea "Hi Widya," at bounding box center [944, 581] width 573 height 31
paste textarea "You’re right—stress can increase your glucose levels. Insufficient sleep, anxie…"
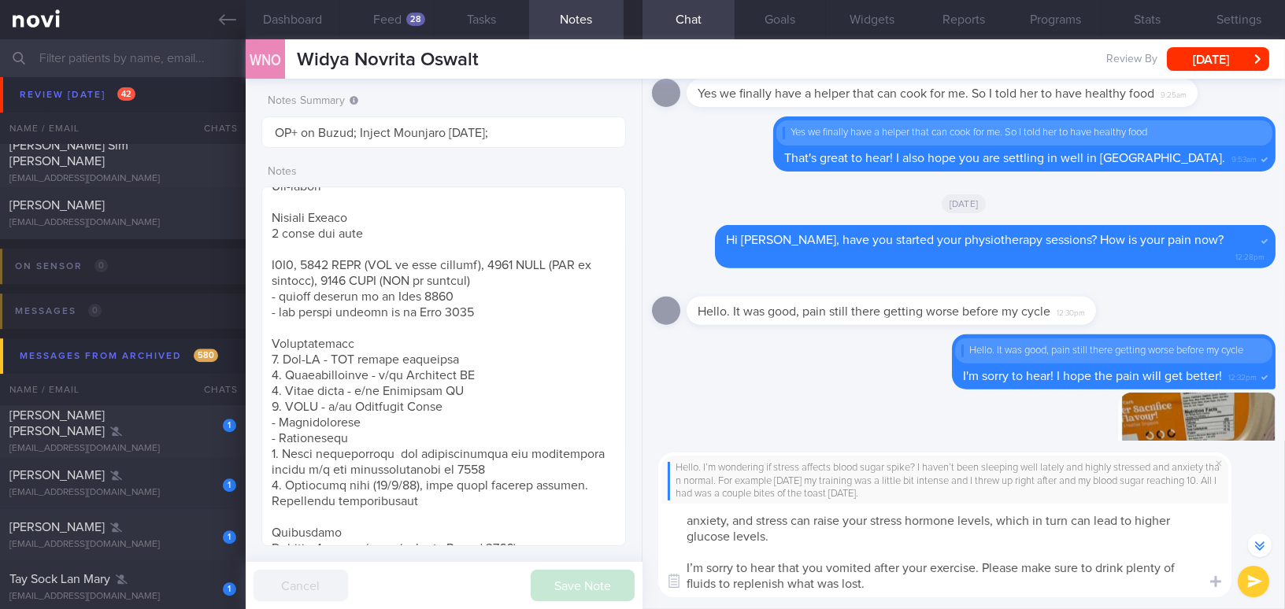
scroll to position [0, 0]
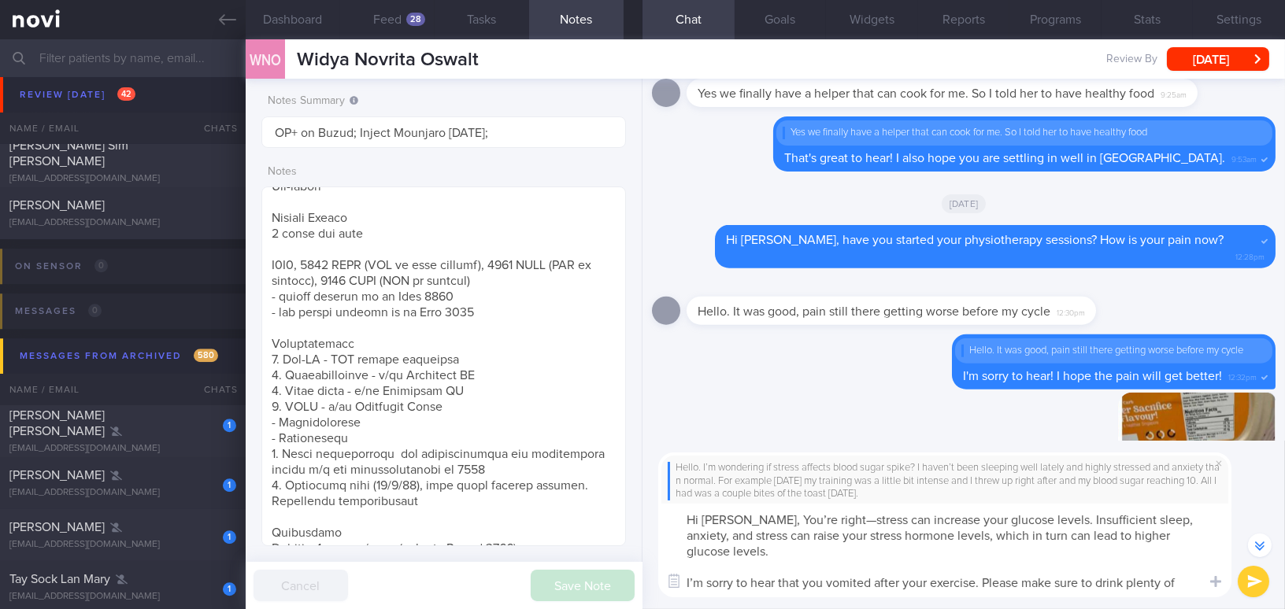
click at [779, 517] on textarea "Hi Widya, You’re right—stress can increase your glucose levels. Insufficient sl…" at bounding box center [944, 551] width 573 height 94
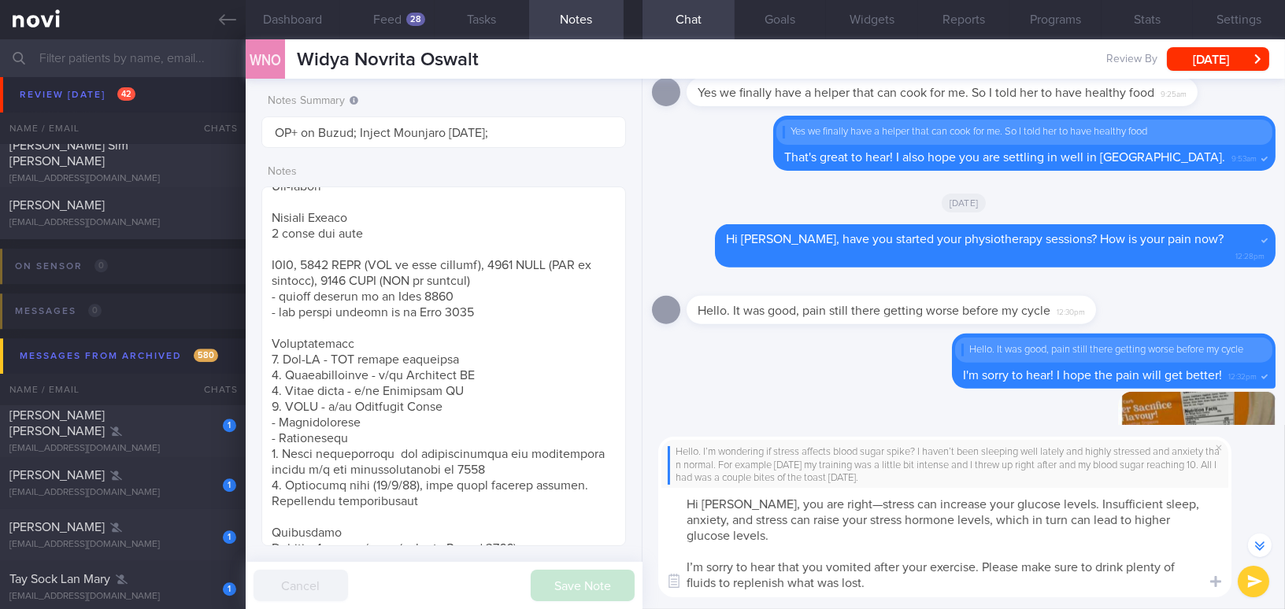
click at [819, 507] on textarea "Hi Widya, you are right—stress can increase your glucose levels. Insufficient s…" at bounding box center [944, 542] width 573 height 109
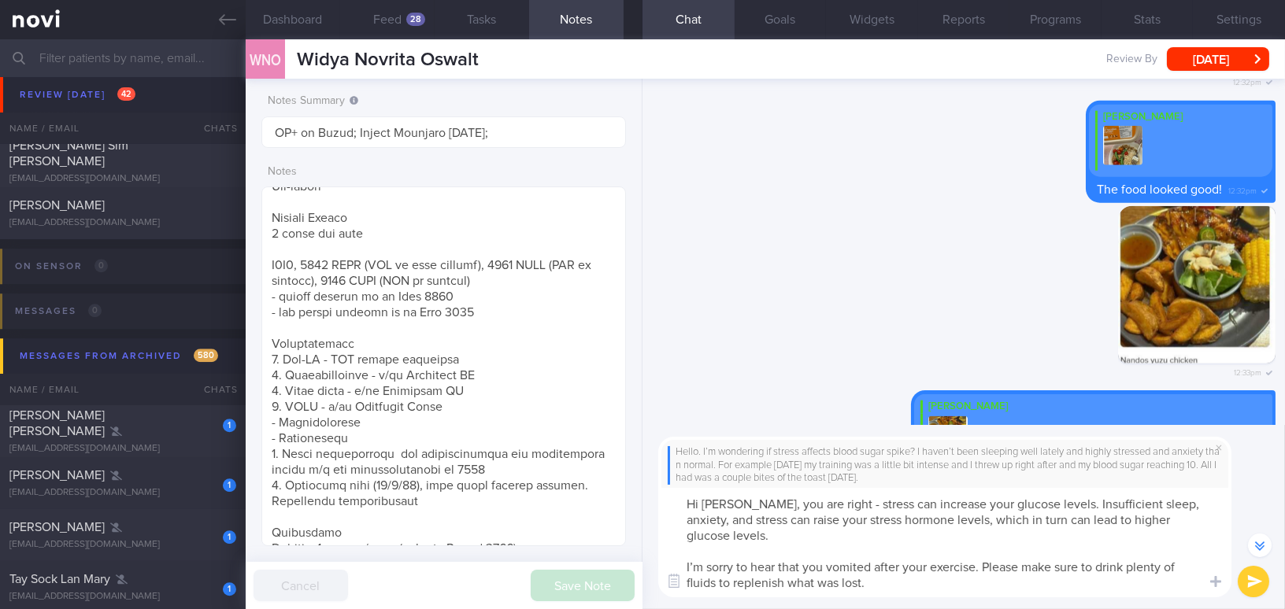
scroll to position [-1696, 0]
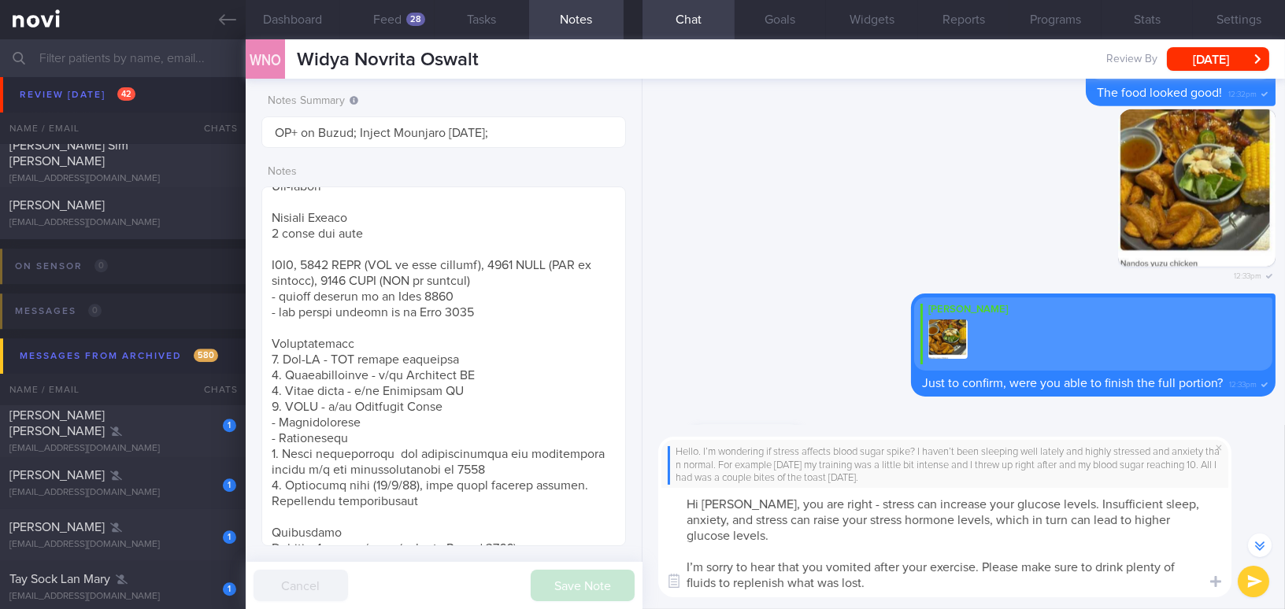
drag, startPoint x: 982, startPoint y: 568, endPoint x: 1093, endPoint y: 565, distance: 111.0
click at [1093, 565] on textarea "Hi Widya, you are right - stress can increase your glucose levels. Insufficient…" at bounding box center [944, 542] width 573 height 109
click at [924, 589] on textarea "Hi Widya, you are right - stress can increase your glucose levels. Insufficient…" at bounding box center [944, 542] width 573 height 109
type textarea "Hi Widya, you are right - stress can increase your glucose levels. Insufficient…"
click at [1258, 587] on button "submit" at bounding box center [1253, 581] width 31 height 31
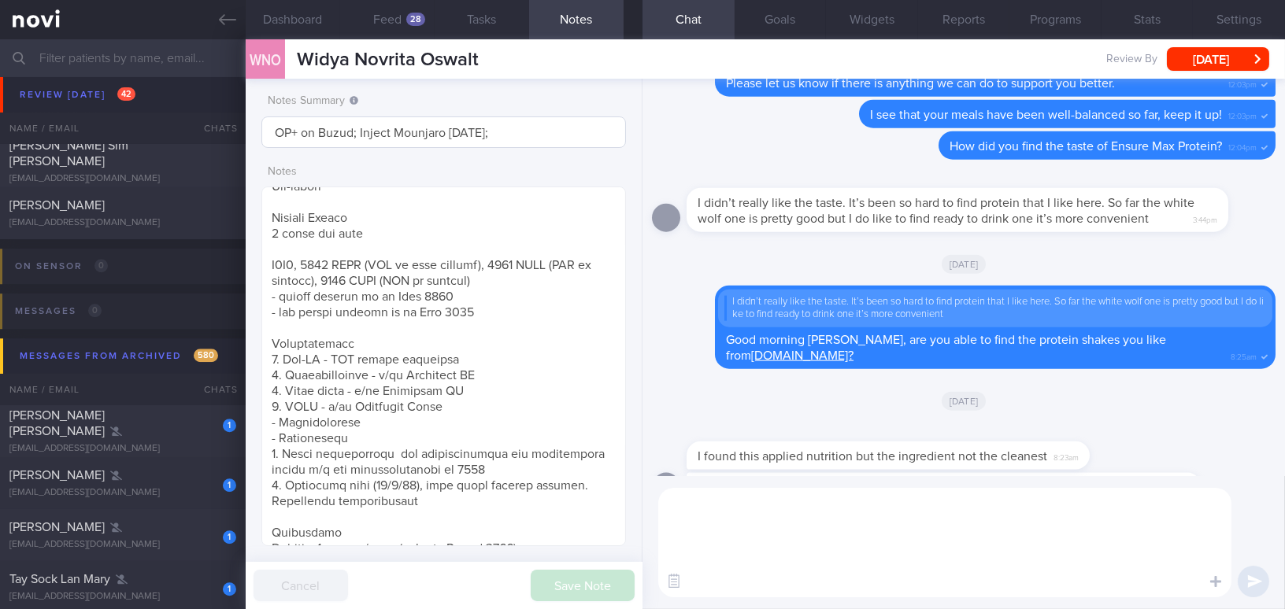
scroll to position [0, 0]
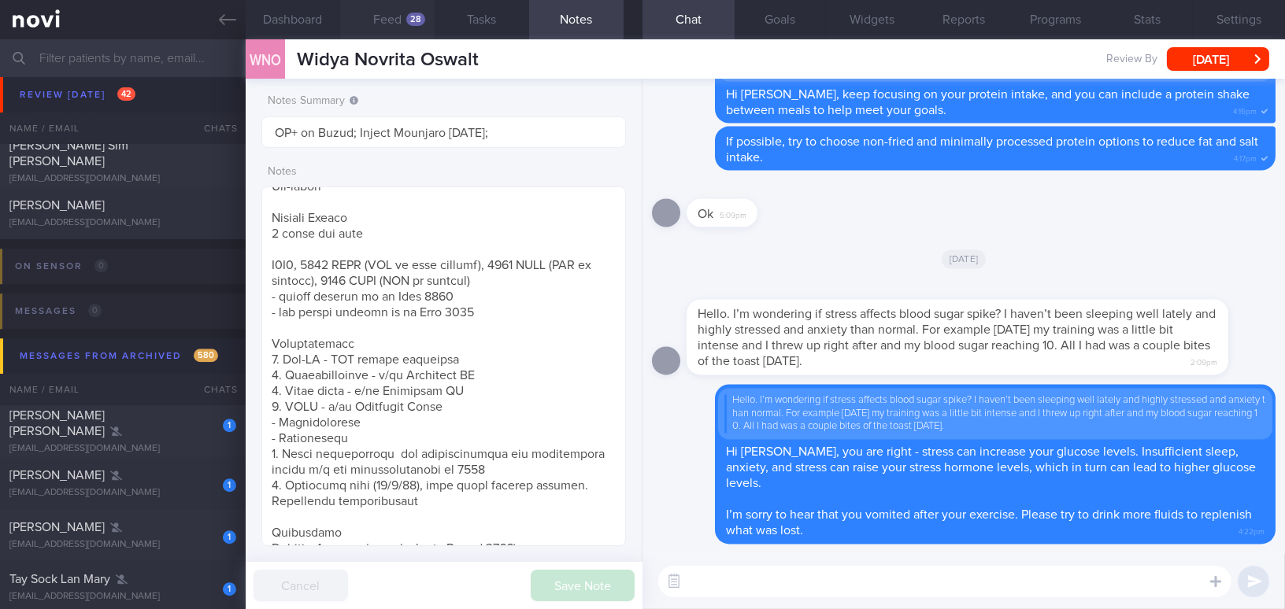
click at [395, 15] on button "Feed 28" at bounding box center [387, 19] width 94 height 39
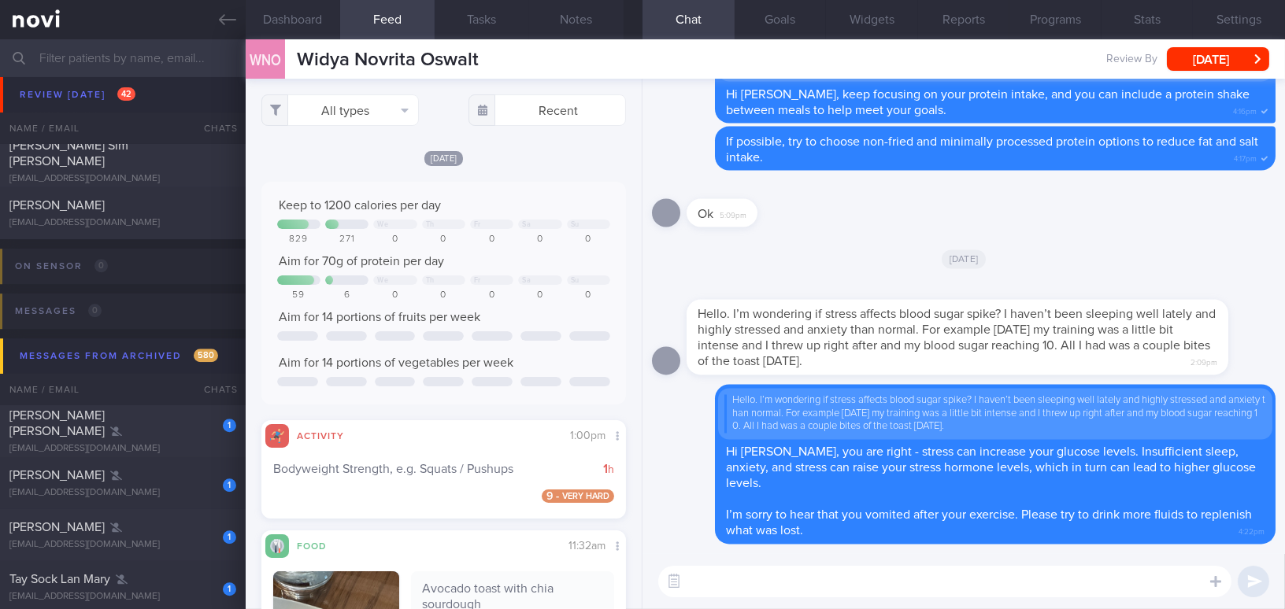
scroll to position [286, 0]
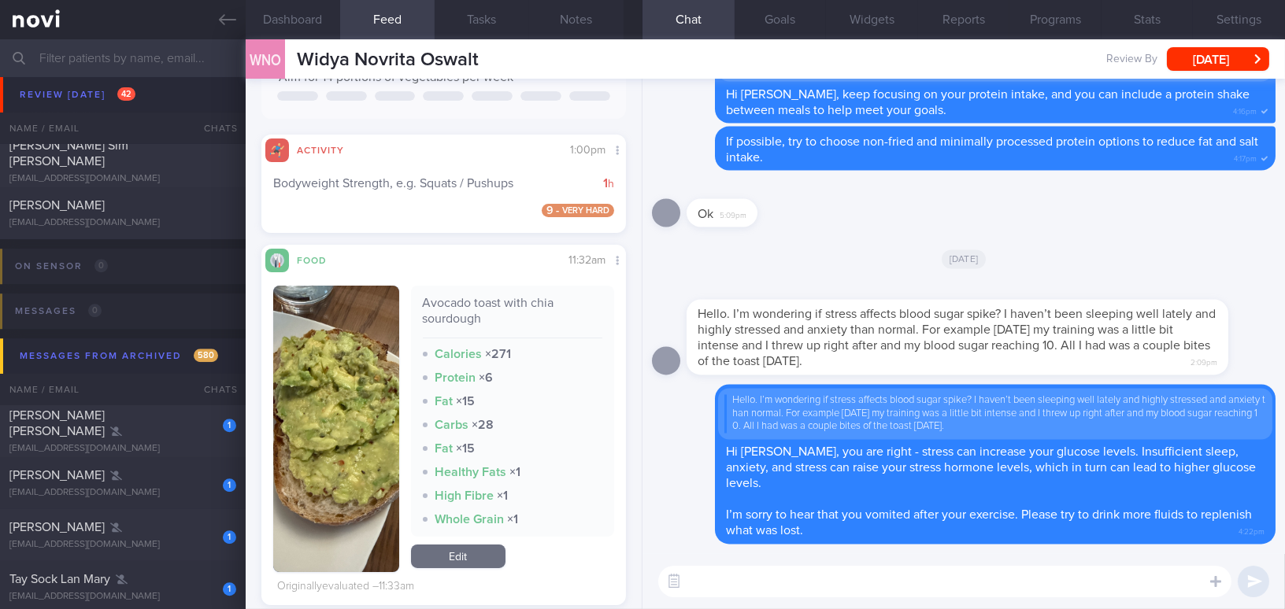
click at [761, 586] on textarea at bounding box center [944, 581] width 573 height 31
paste textarea "May I ask what has been triggering your anxiety and stress lately? Is it relate…"
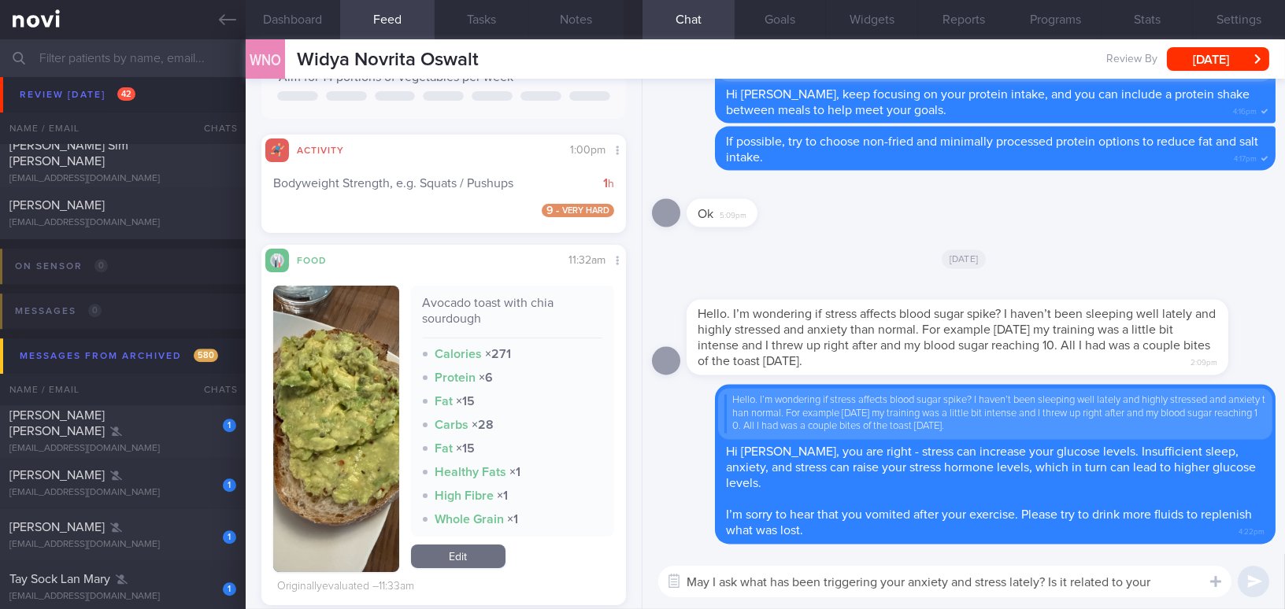
scroll to position [0, 0]
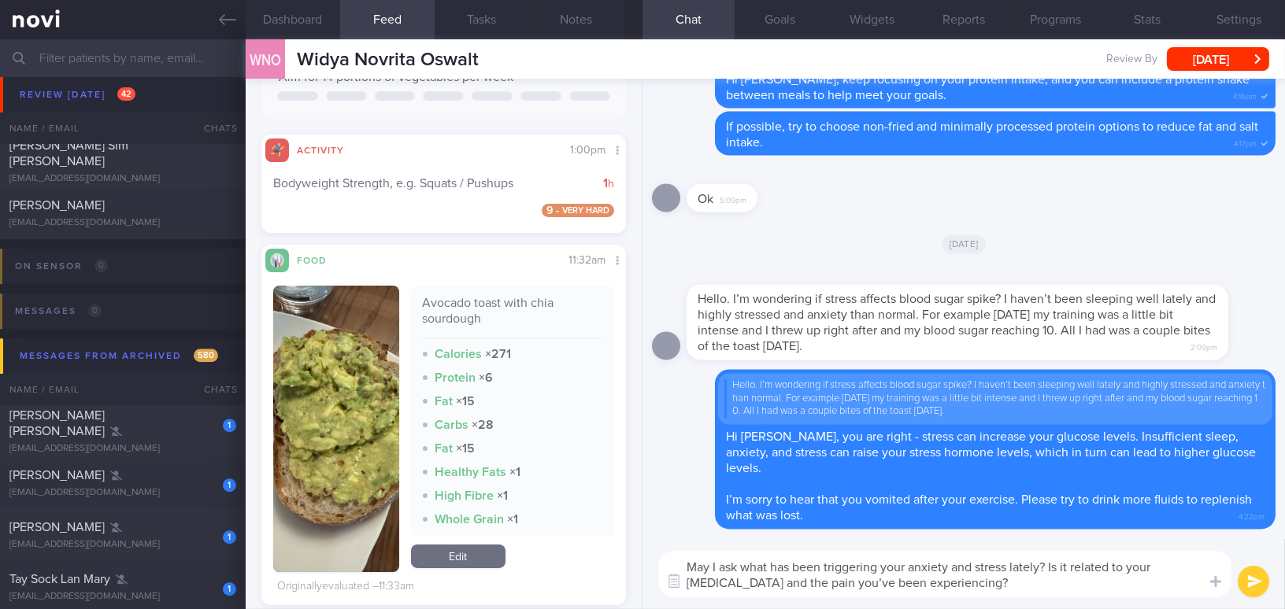
click at [874, 583] on textarea "May I ask what has been triggering your anxiety and stress lately? Is it relate…" at bounding box center [944, 574] width 573 height 46
type textarea "May I ask what has been triggering your anxiety and stress lately? Is it relate…"
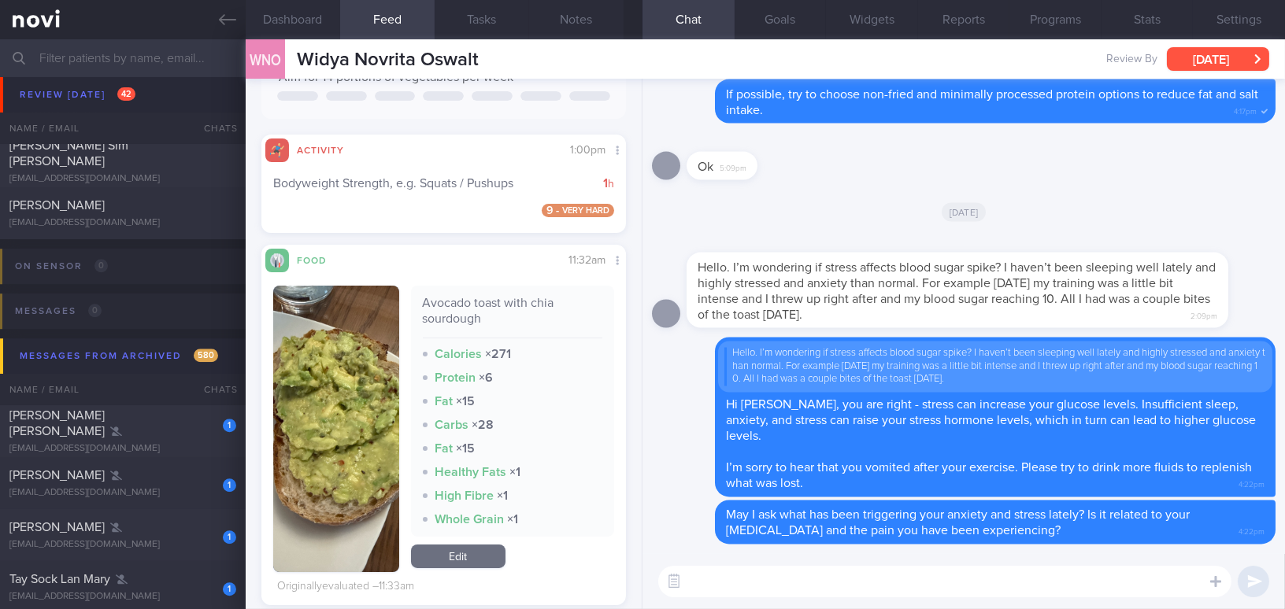
click at [1194, 58] on button "[DATE]" at bounding box center [1218, 59] width 102 height 24
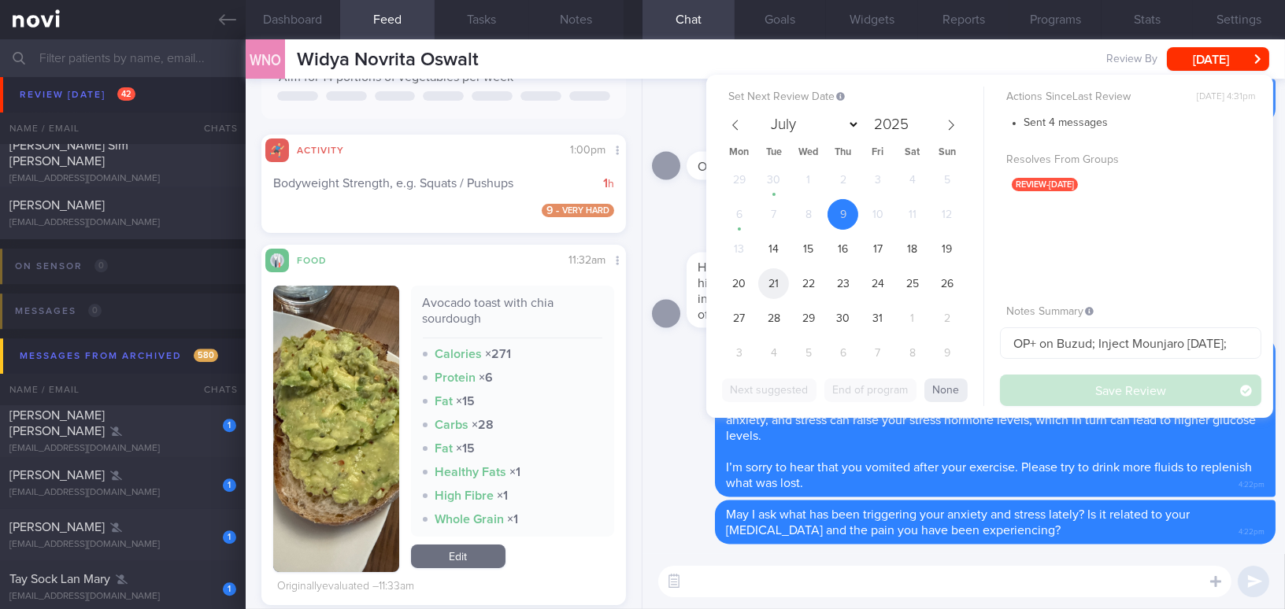
click at [771, 284] on span "21" at bounding box center [773, 283] width 31 height 31
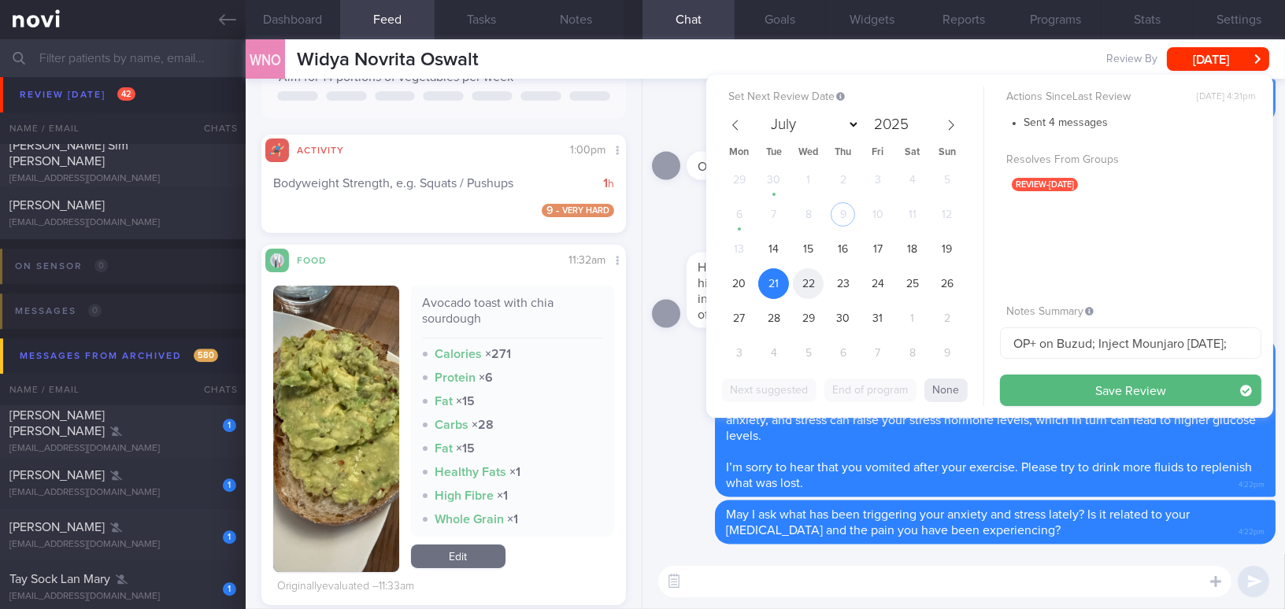
click at [818, 283] on span "22" at bounding box center [808, 283] width 31 height 31
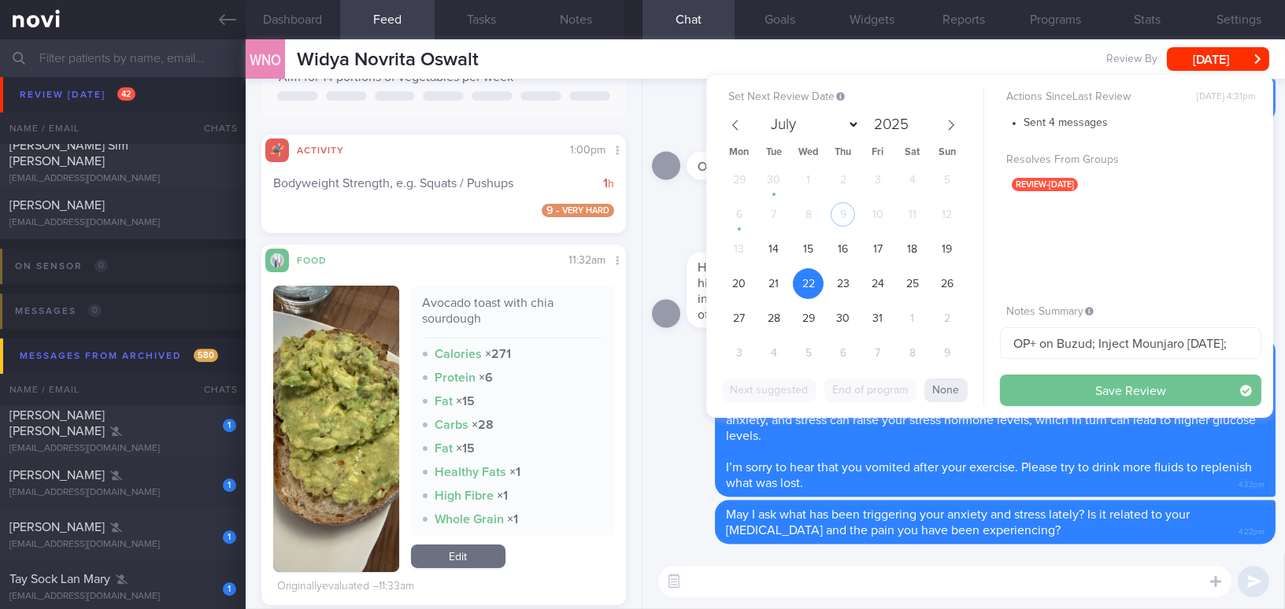
click at [1054, 387] on button "Save Review" at bounding box center [1130, 390] width 261 height 31
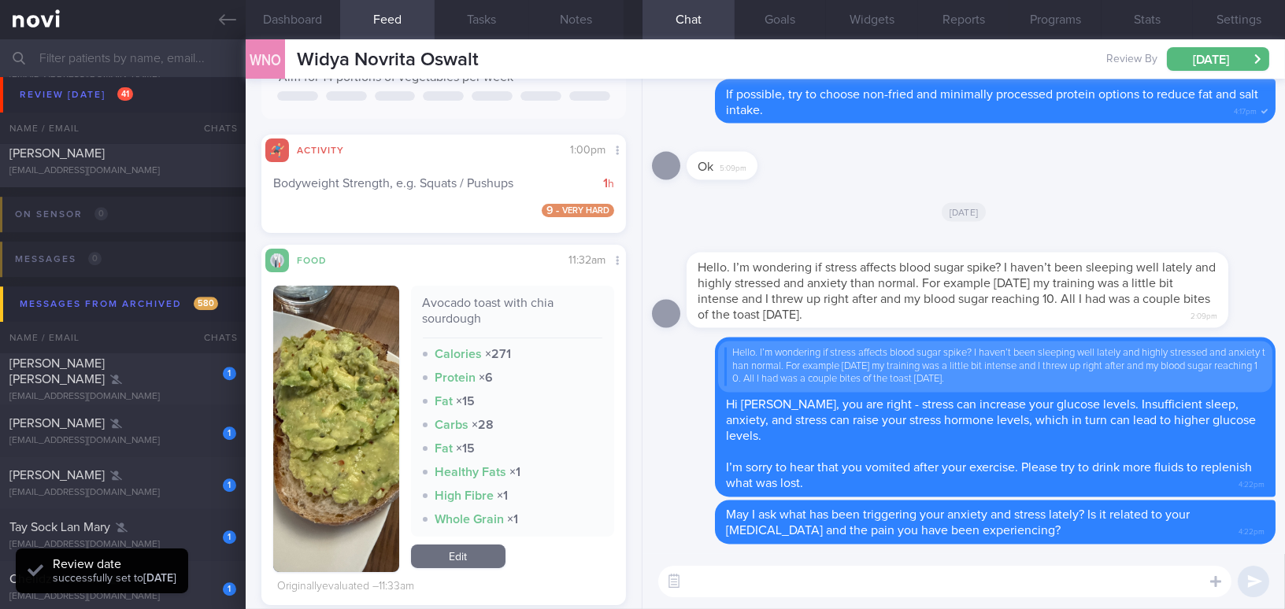
scroll to position [166, 331]
click at [1049, 16] on button "Programs" at bounding box center [1055, 19] width 92 height 39
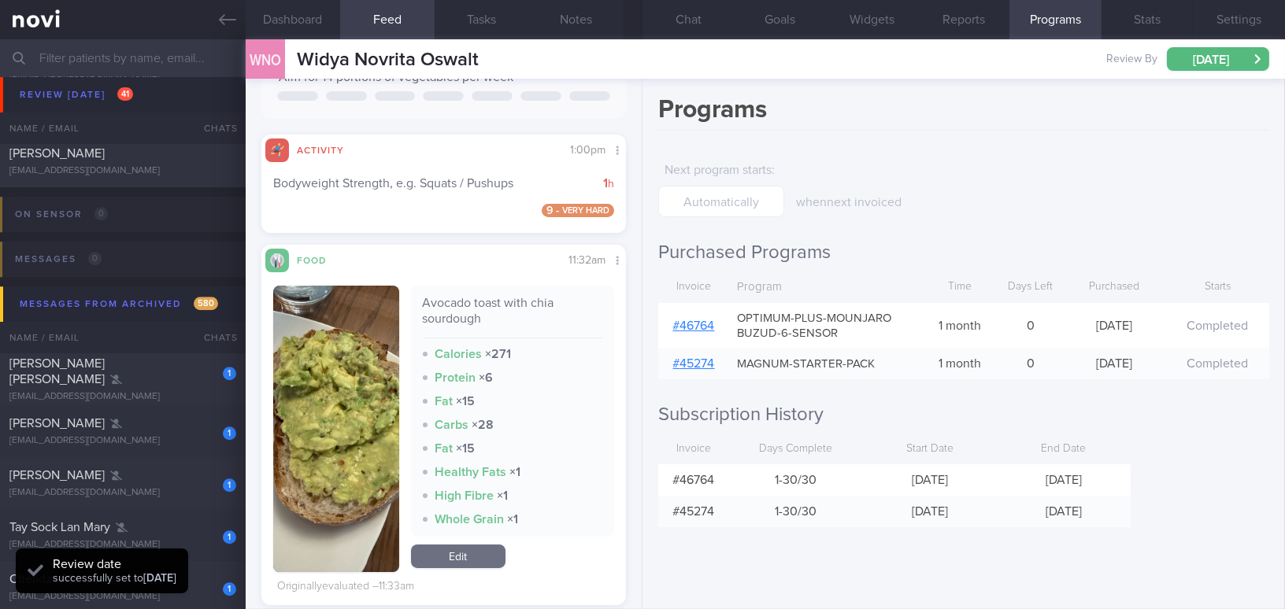
click at [707, 324] on link "# 46764" at bounding box center [694, 326] width 42 height 13
click at [227, 24] on icon at bounding box center [227, 19] width 17 height 17
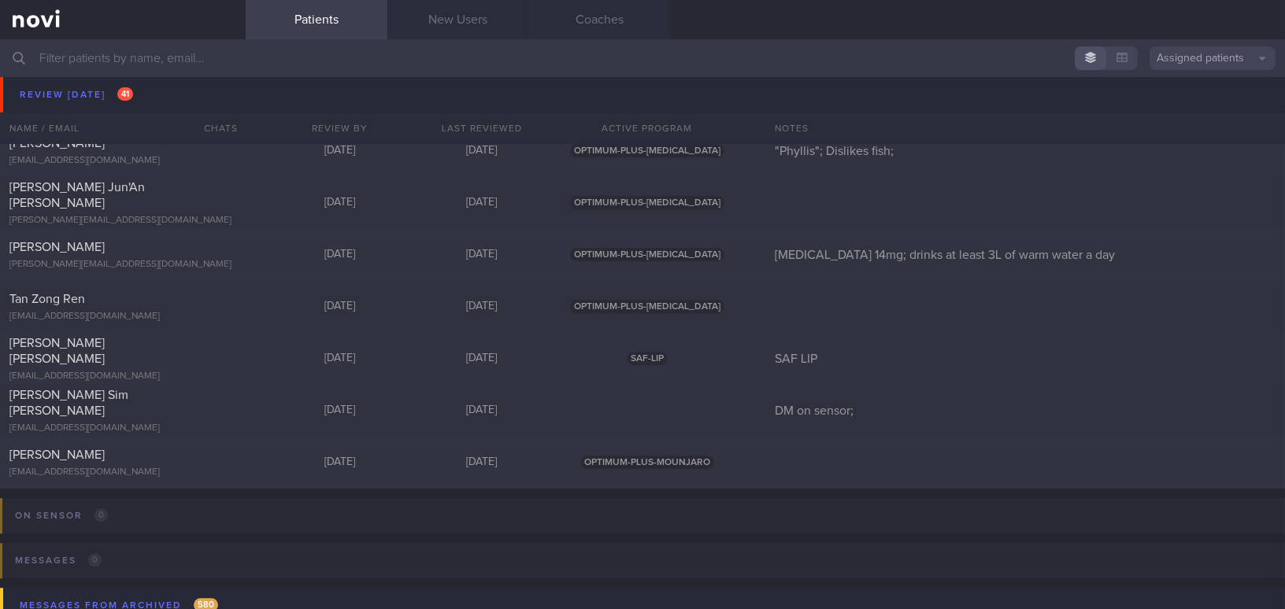
scroll to position [7874, 0]
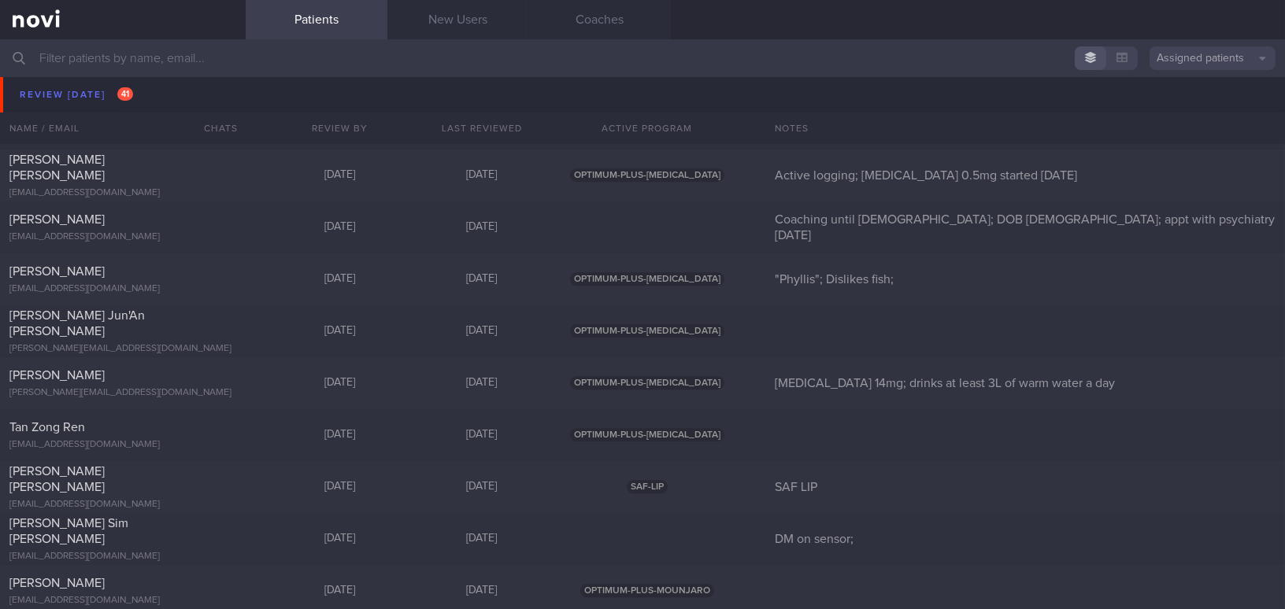
click at [161, 58] on input "text" at bounding box center [642, 58] width 1285 height 38
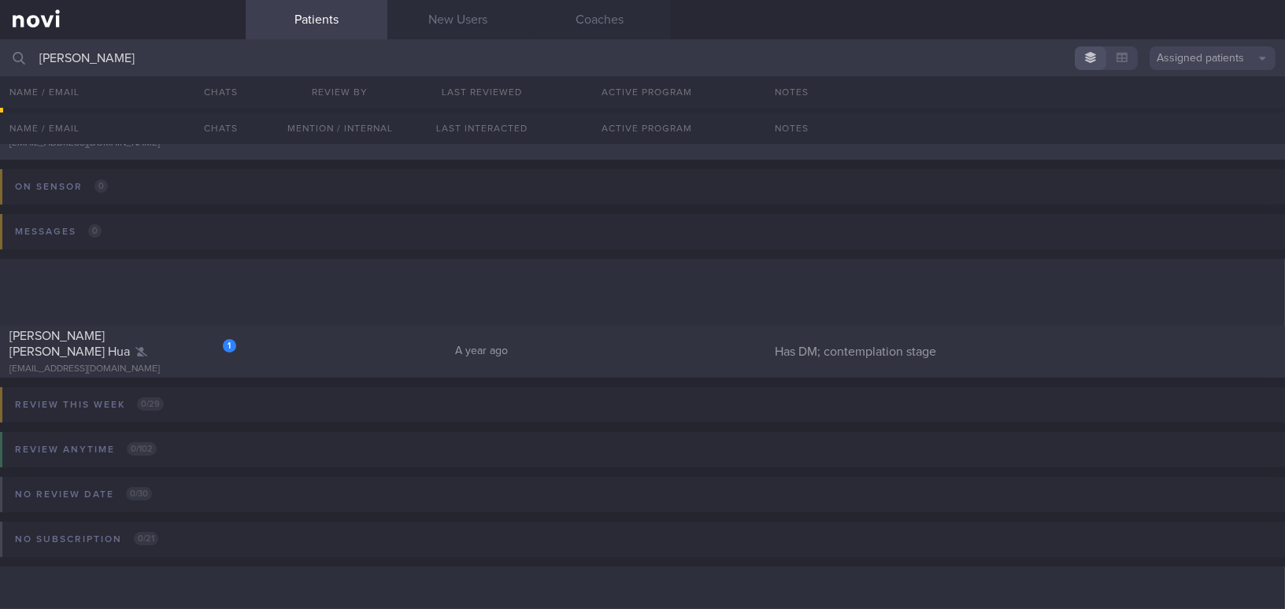
scroll to position [90, 0]
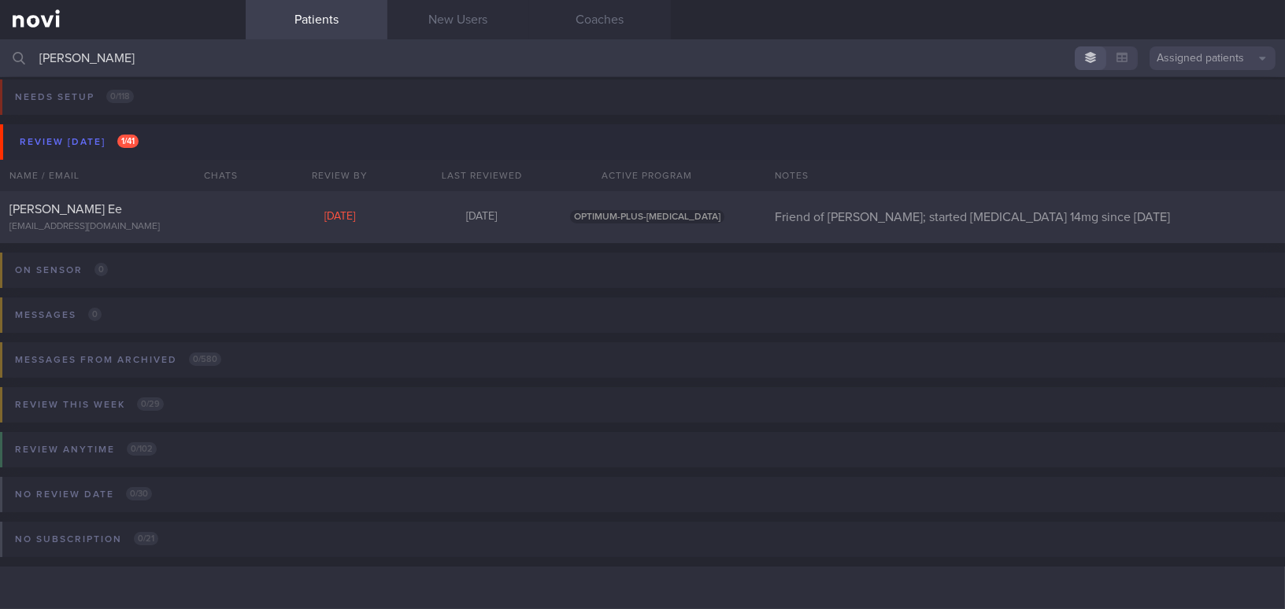
scroll to position [6, 0]
type input "[PERSON_NAME]"
click at [90, 224] on div "[EMAIL_ADDRESS][DOMAIN_NAME]" at bounding box center [122, 228] width 227 height 12
select select "9"
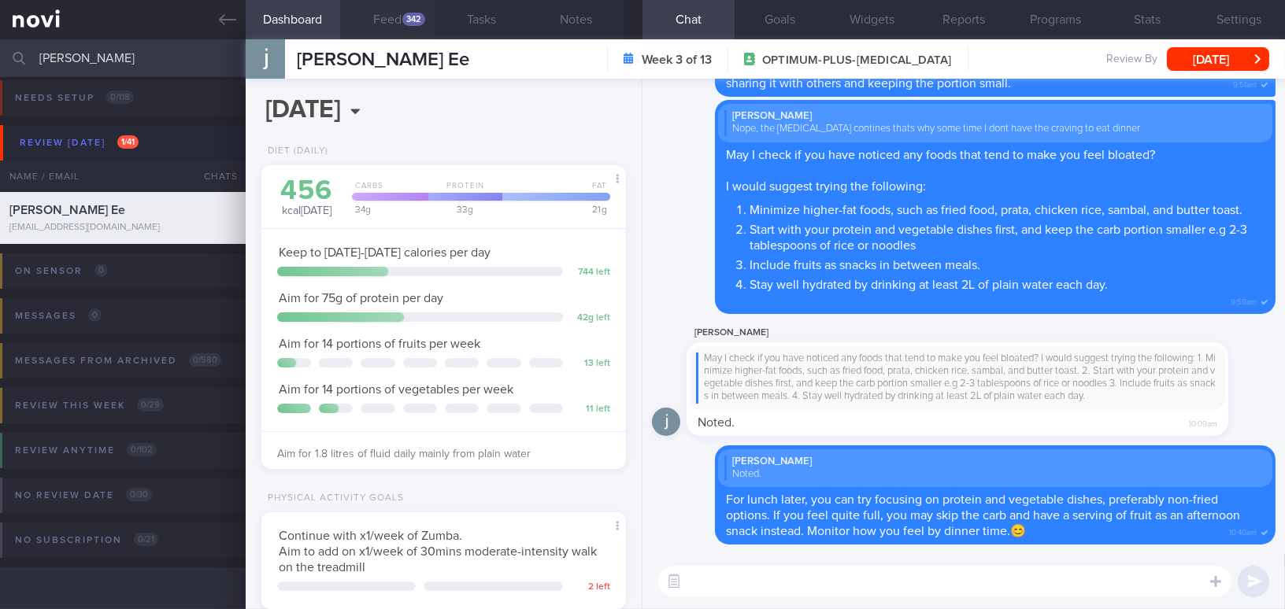
click at [400, 17] on button "Feed 342" at bounding box center [387, 19] width 94 height 39
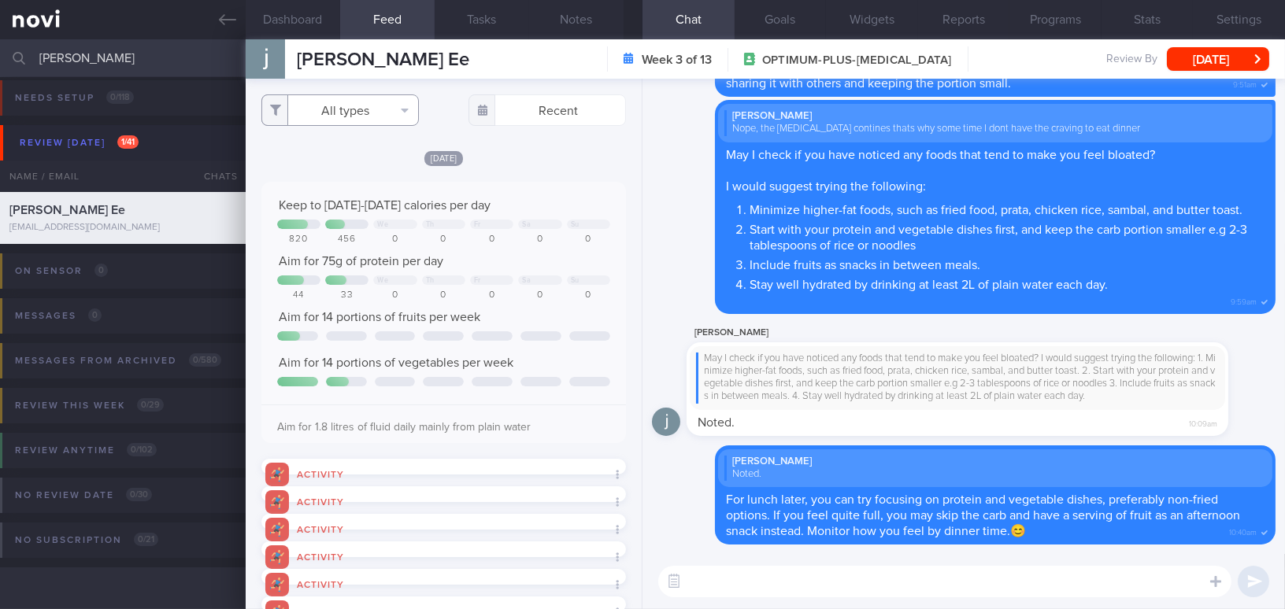
click at [337, 107] on button "All types" at bounding box center [339, 109] width 157 height 31
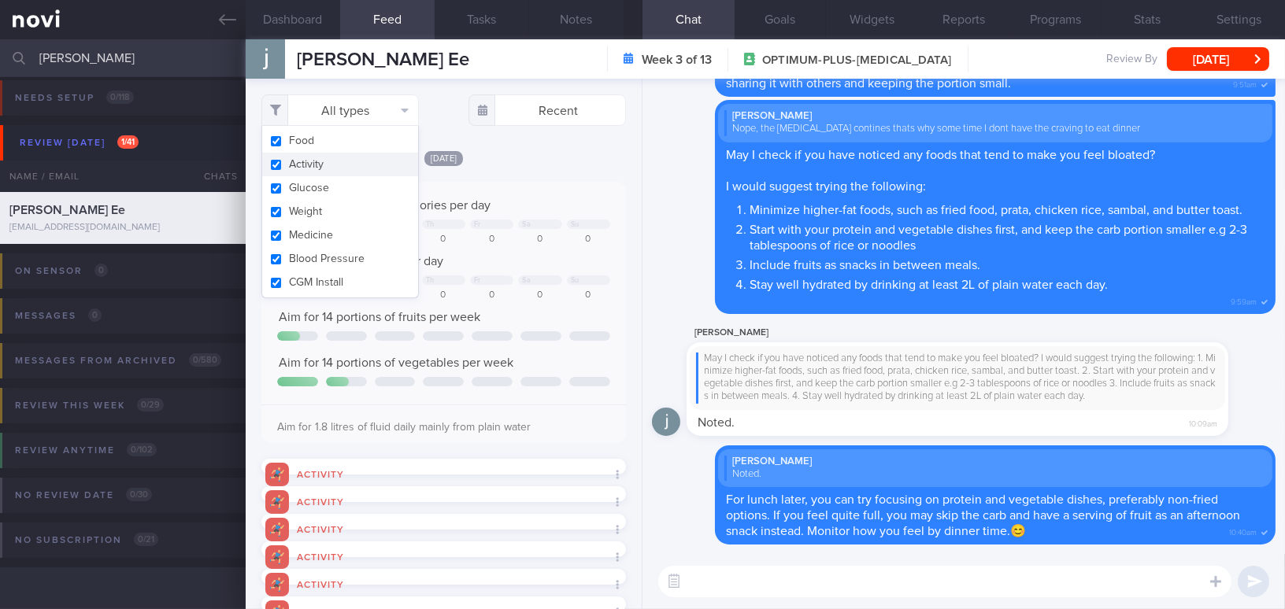
click at [279, 164] on input "checkbox" at bounding box center [276, 165] width 12 height 10
checkbox input "false"
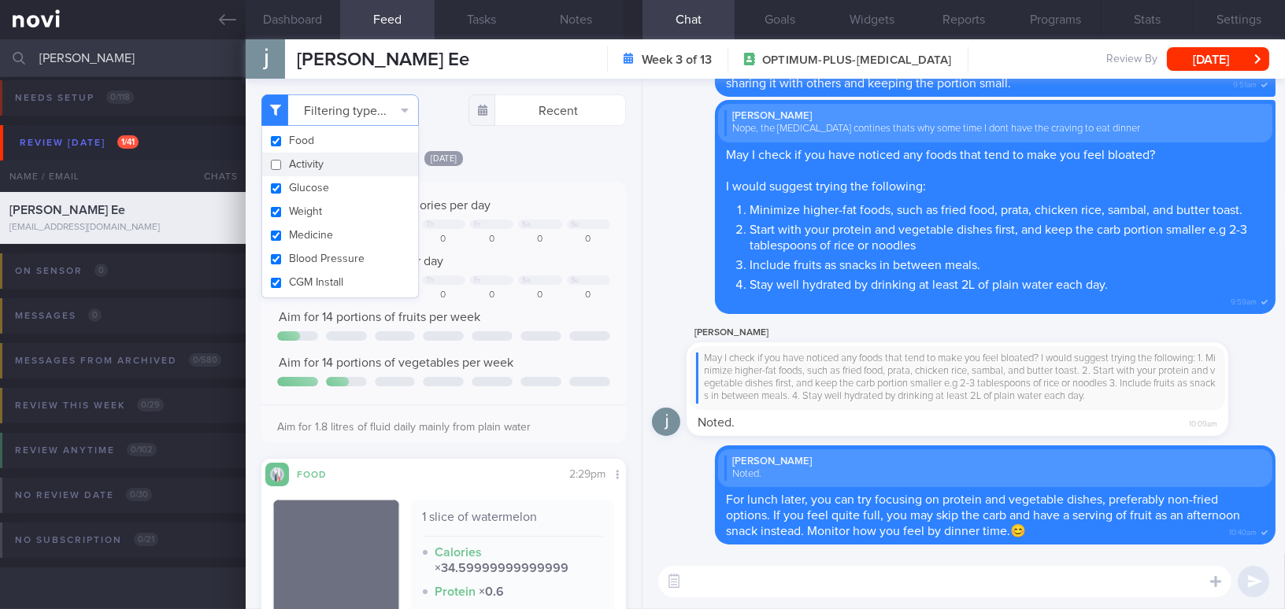
click at [560, 164] on div "[DATE]" at bounding box center [443, 158] width 364 height 17
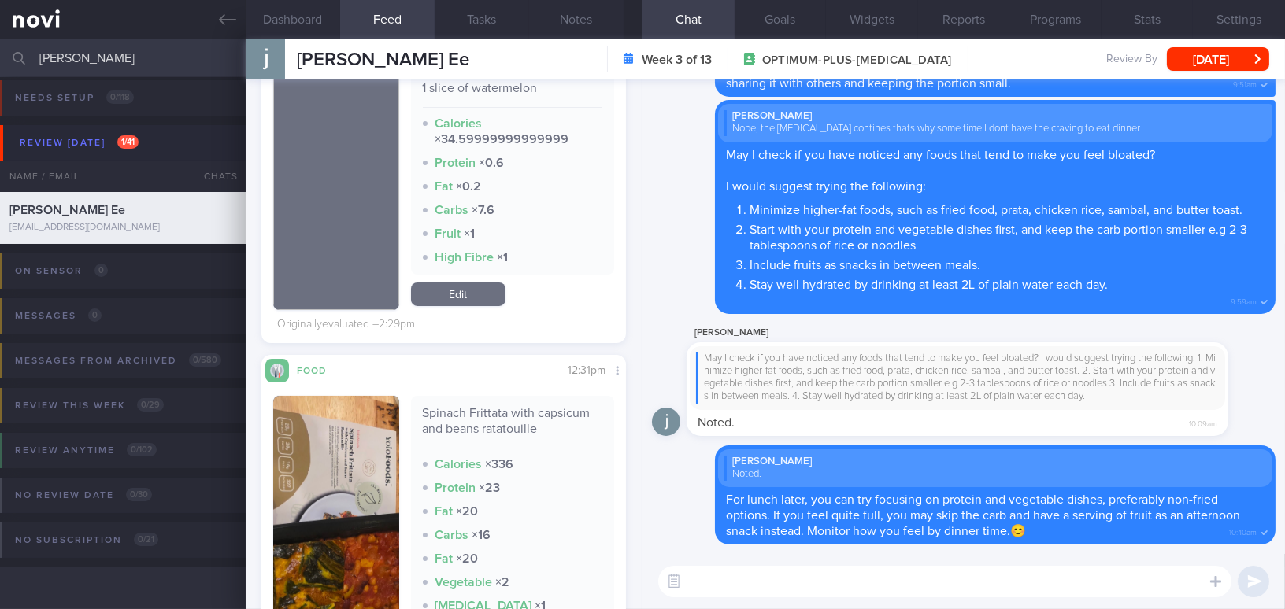
scroll to position [644, 0]
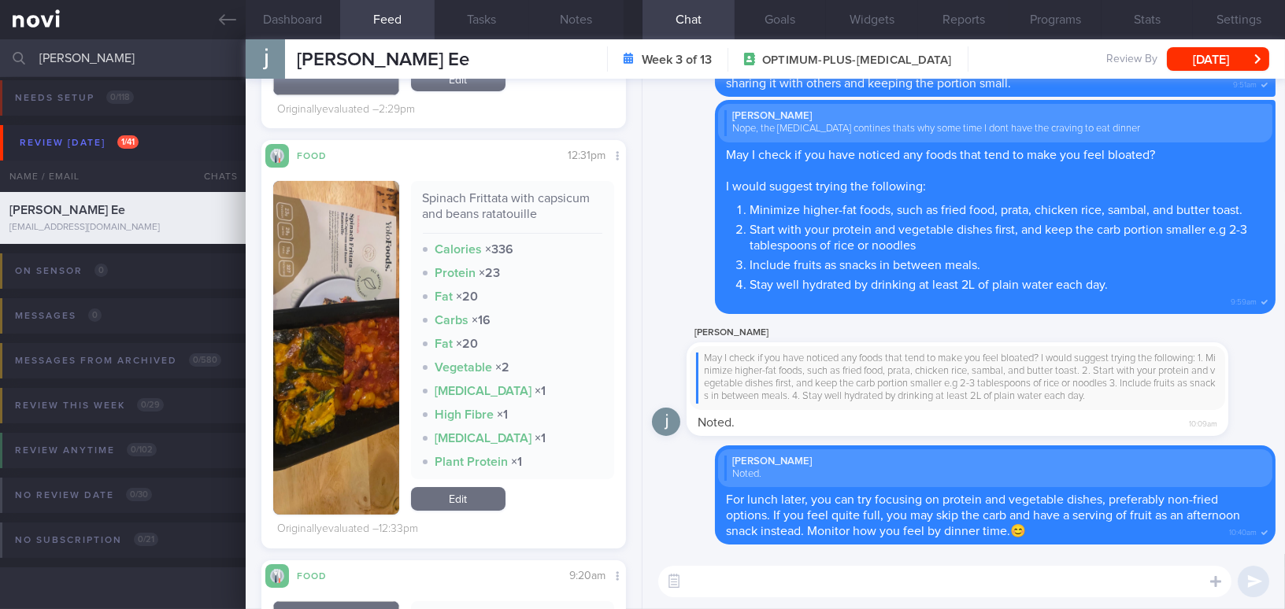
click at [320, 353] on button "button" at bounding box center [336, 348] width 126 height 334
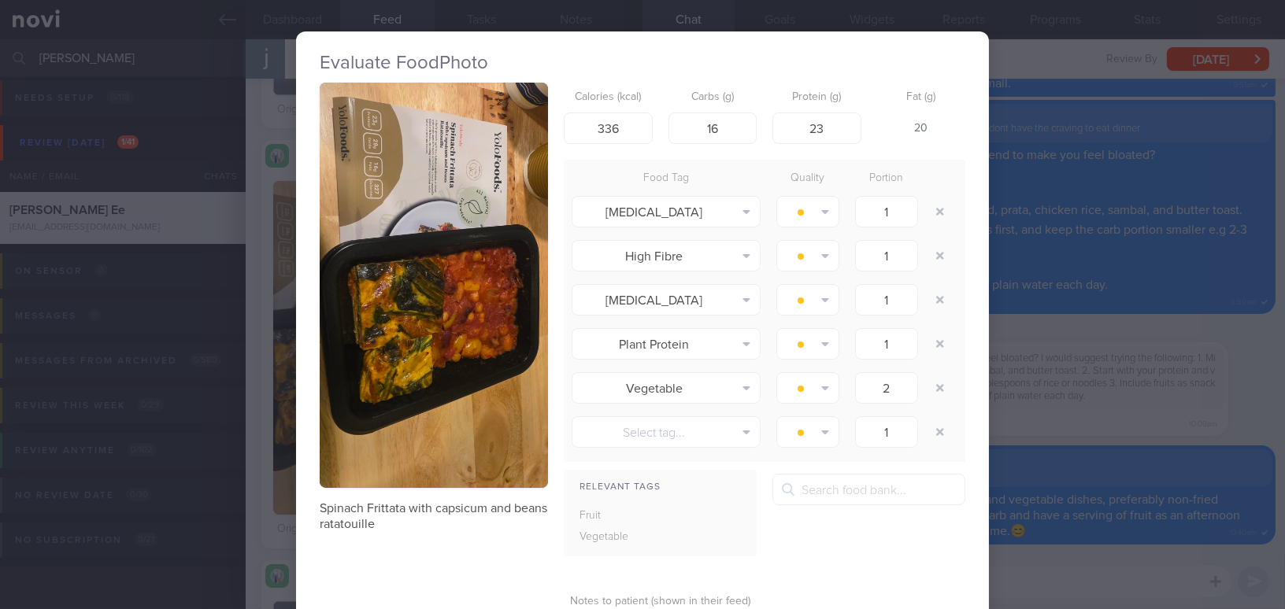
click at [397, 257] on button "button" at bounding box center [434, 285] width 228 height 405
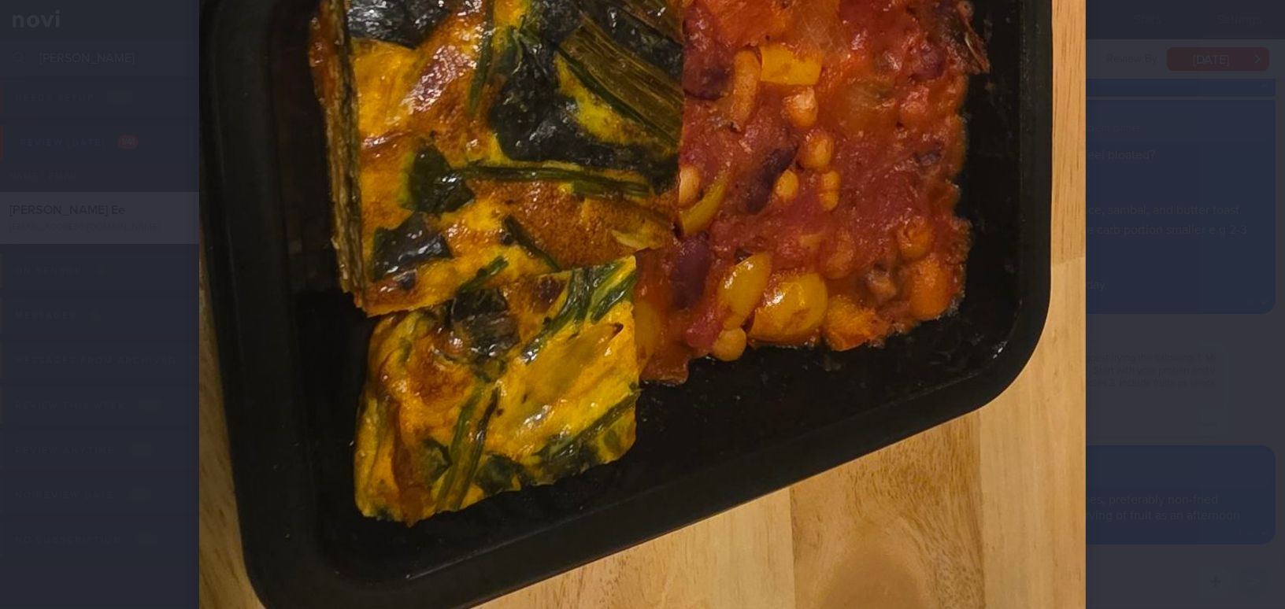
scroll to position [786, 0]
click at [791, 361] on img at bounding box center [642, 64] width 886 height 1574
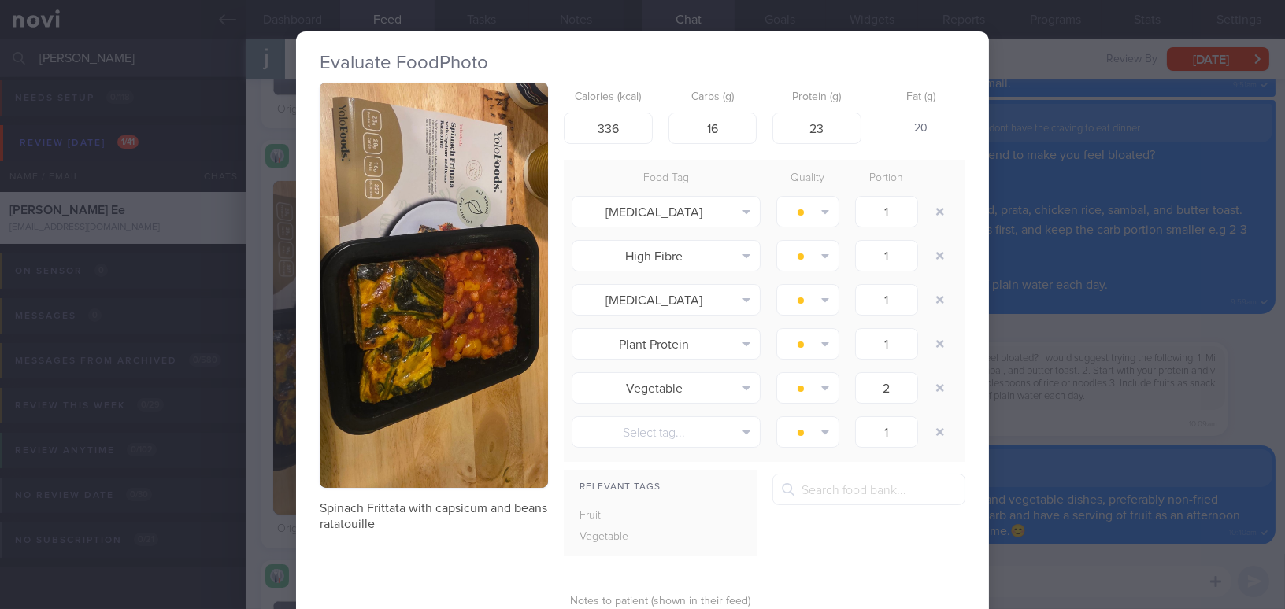
click at [1027, 380] on div "Evaluate Food Photo Spinach Frittata with capsicum and beans ratatouille Calori…" at bounding box center [642, 304] width 1285 height 609
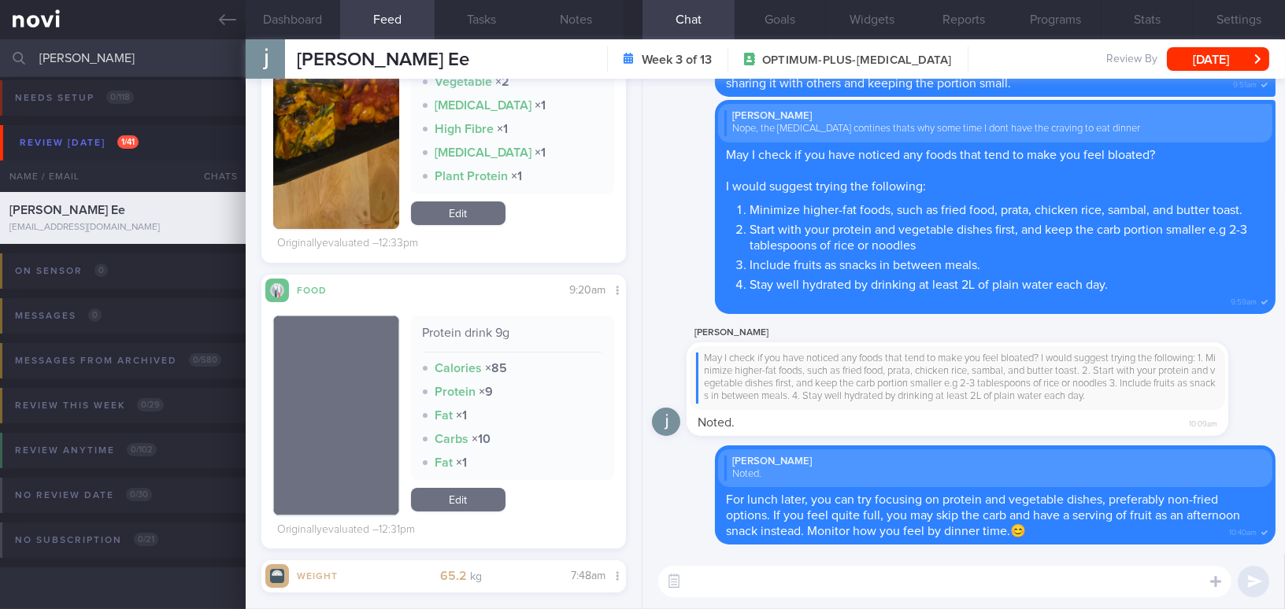
scroll to position [1145, 0]
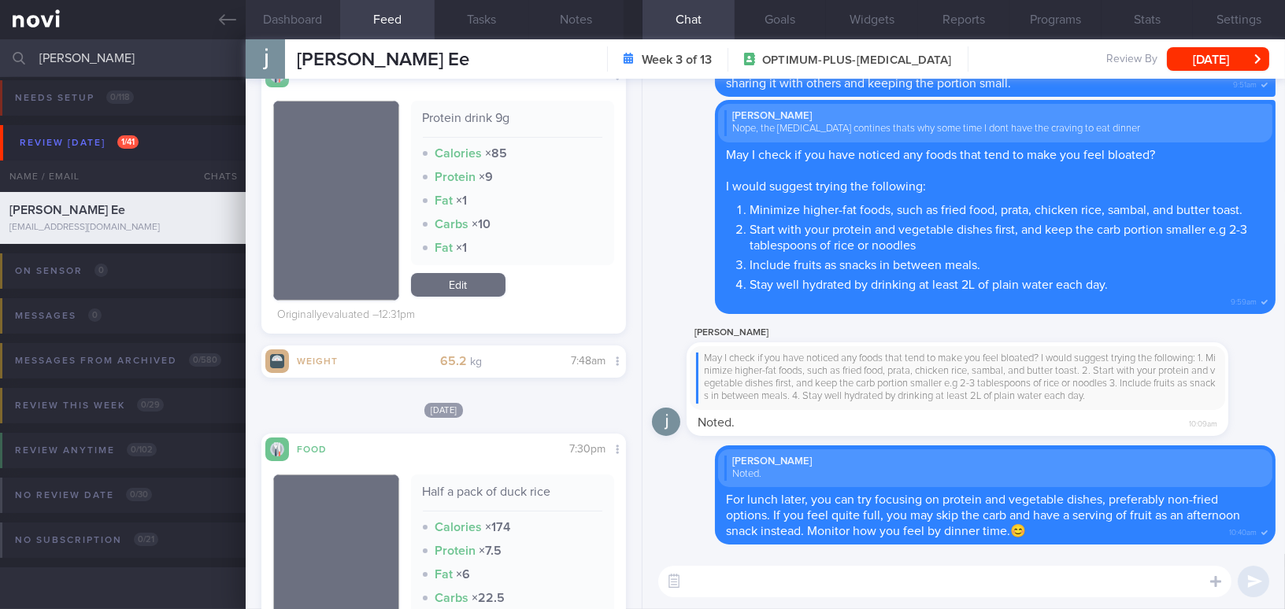
click at [294, 20] on button "Dashboard" at bounding box center [293, 19] width 94 height 39
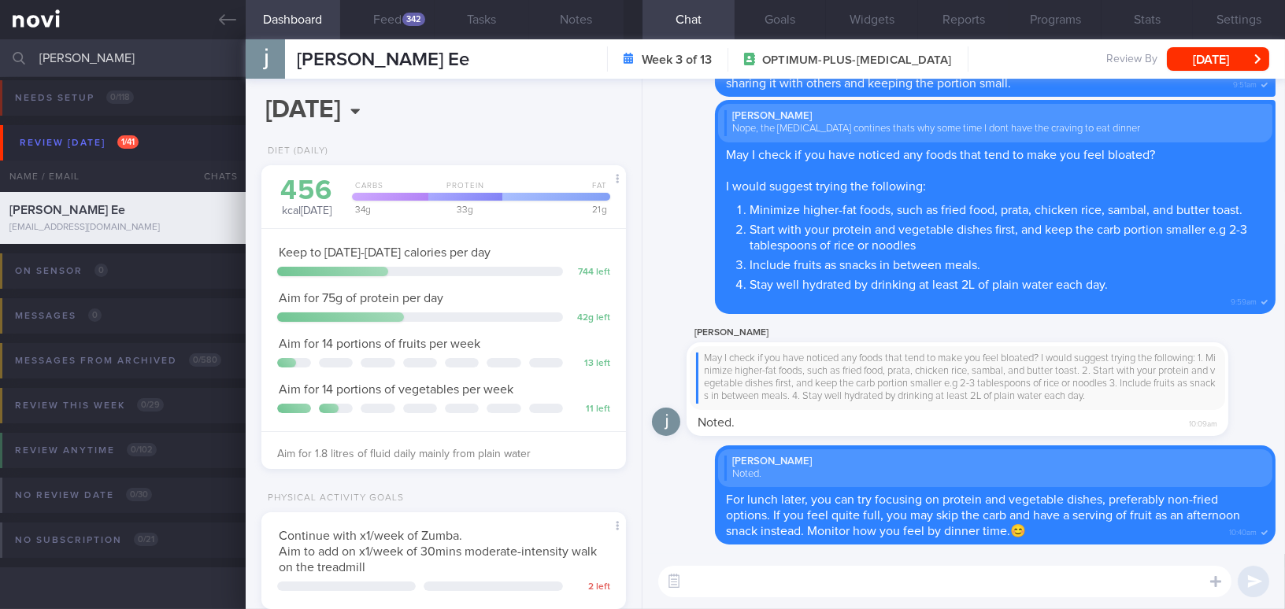
scroll to position [286, 0]
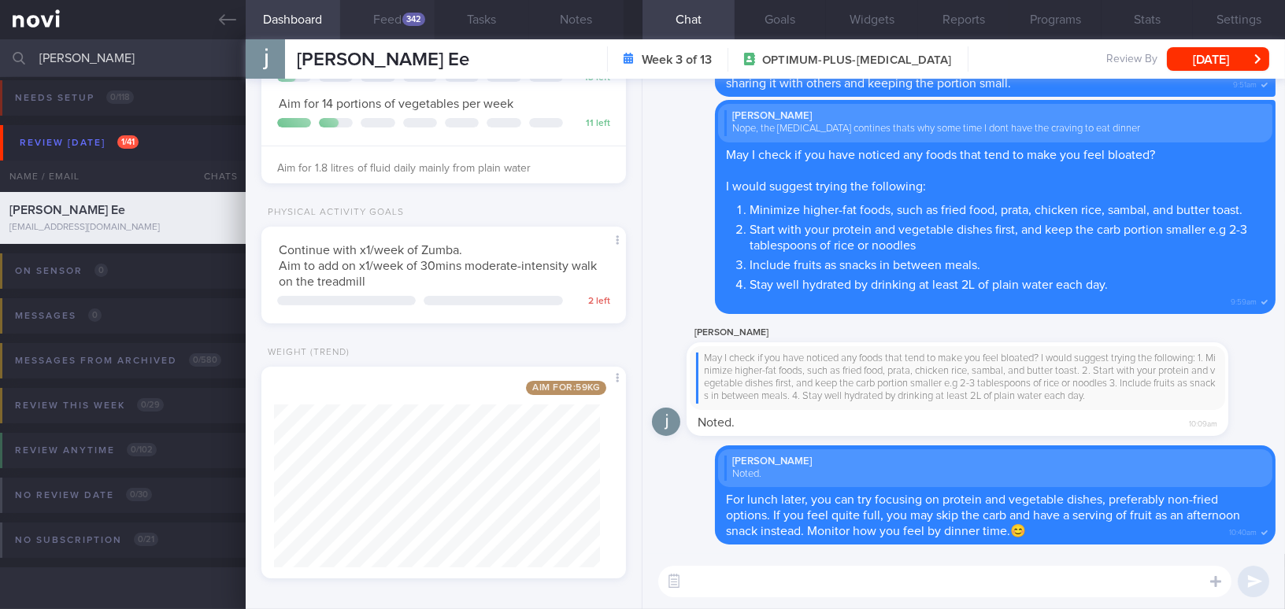
click at [382, 12] on button "Feed 342" at bounding box center [387, 19] width 94 height 39
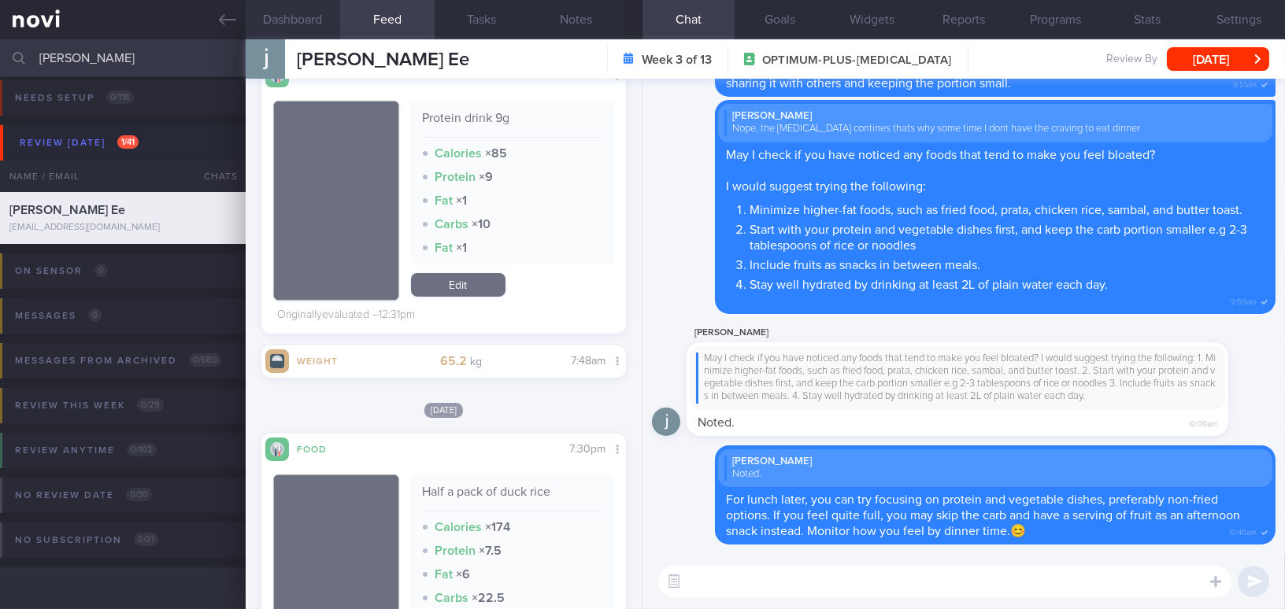
click at [284, 6] on button "Dashboard" at bounding box center [293, 19] width 94 height 39
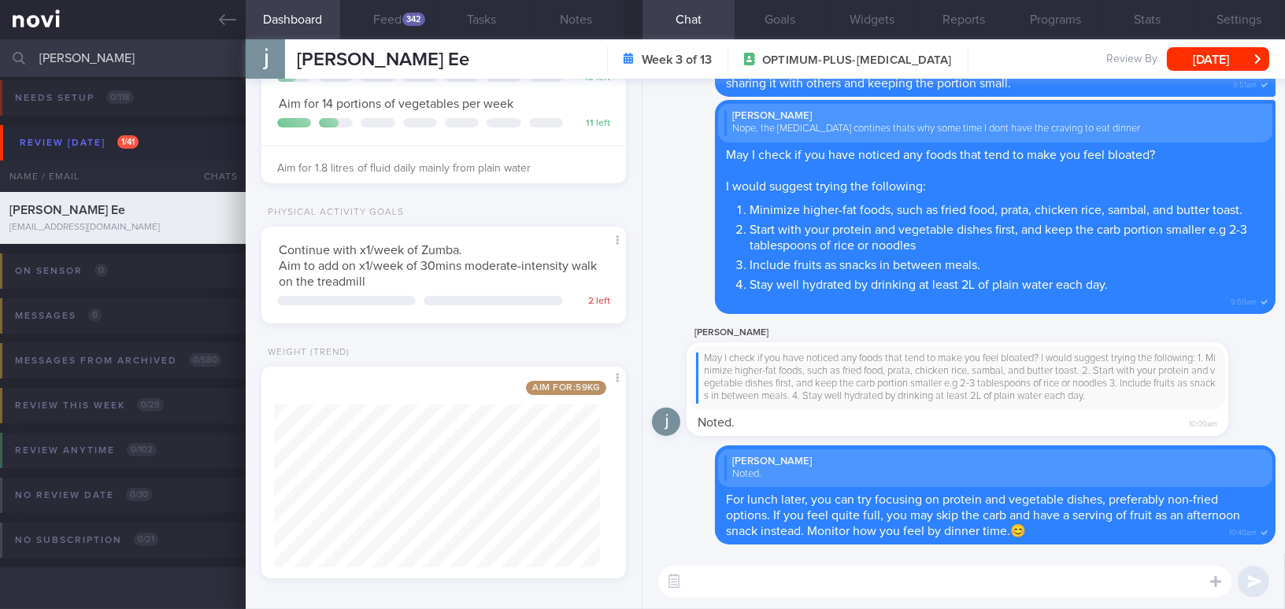
scroll to position [71, 0]
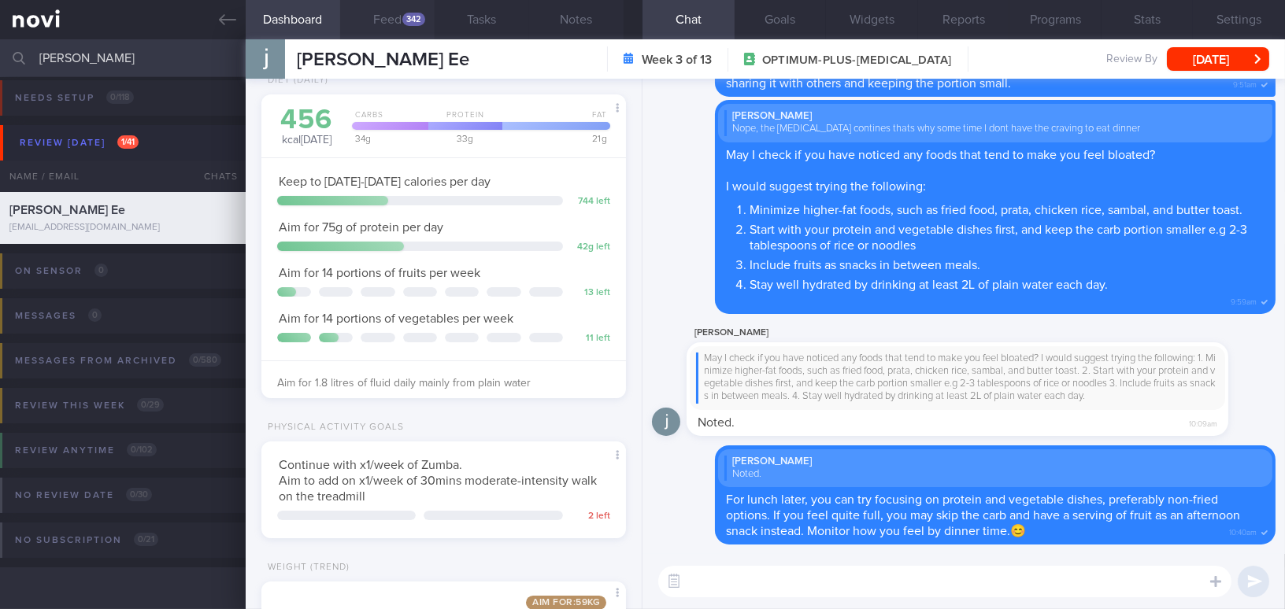
click at [395, 20] on button "Feed 342" at bounding box center [387, 19] width 94 height 39
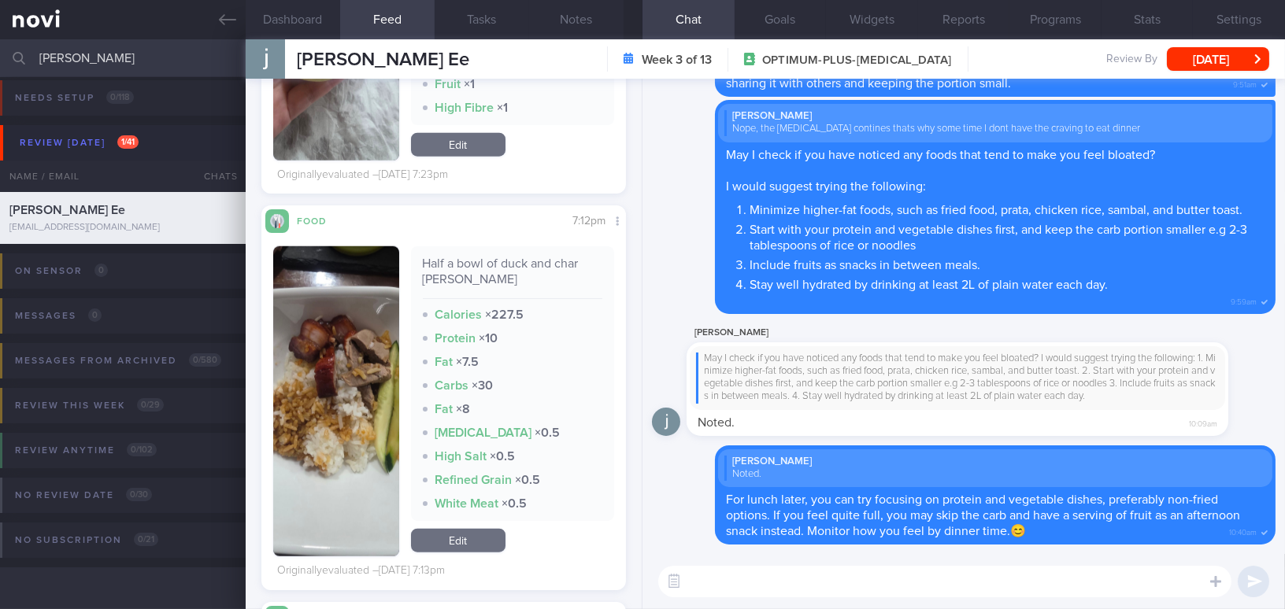
scroll to position [3148, 0]
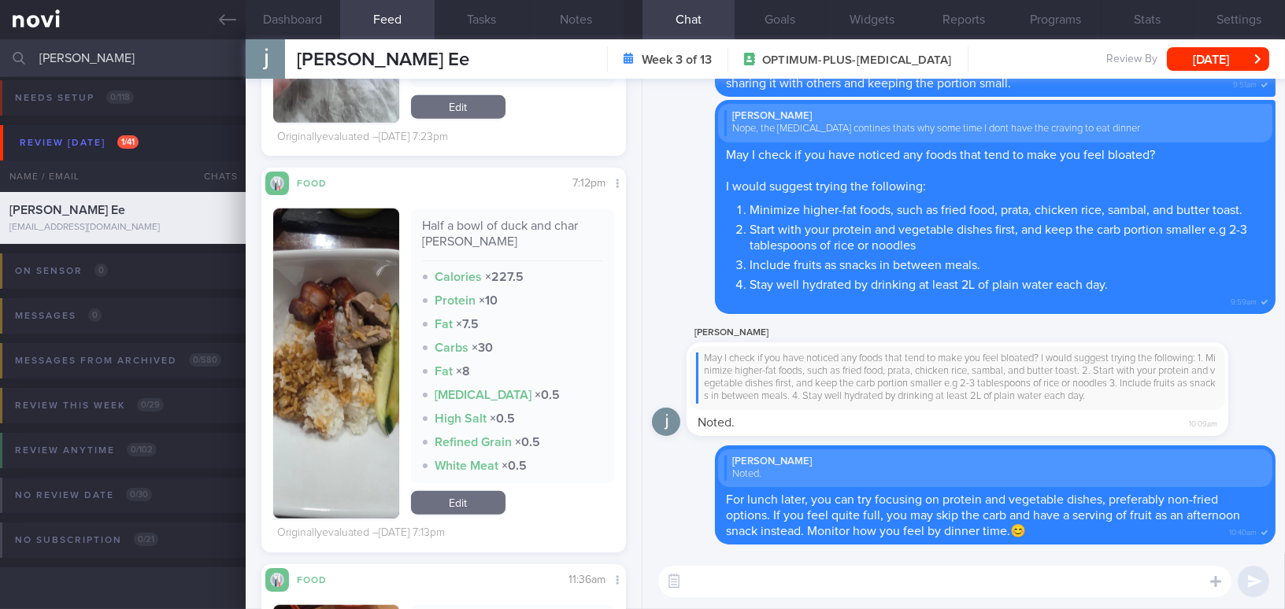
click at [320, 340] on button "button" at bounding box center [336, 364] width 126 height 310
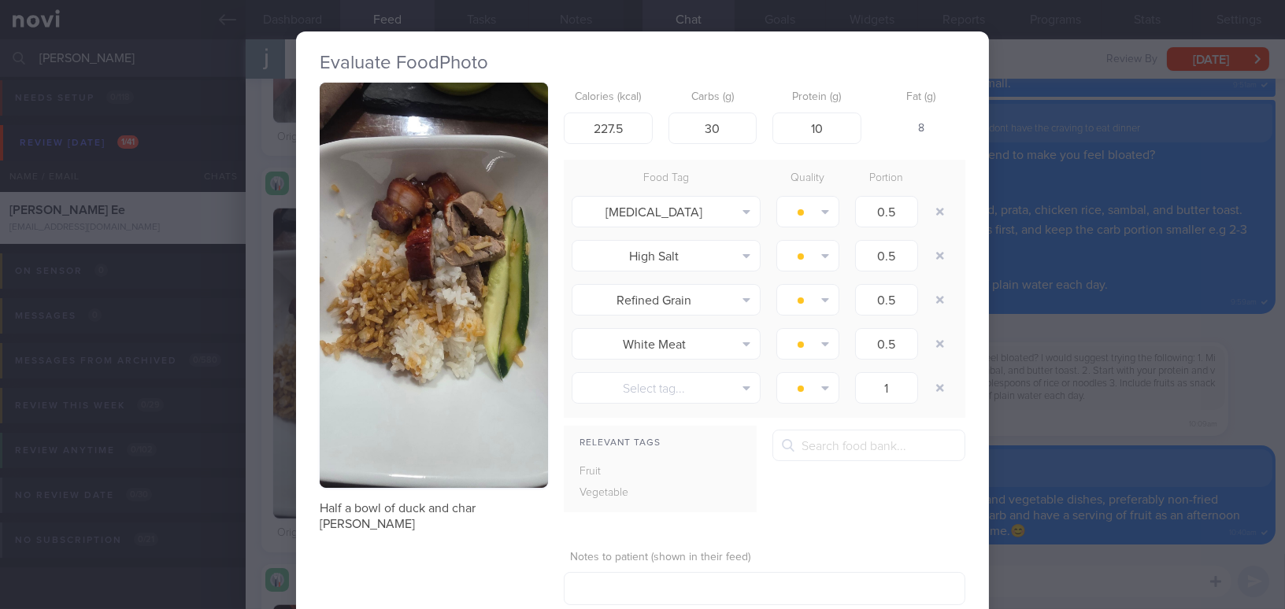
click at [1028, 424] on div "Evaluate Food Photo Half a bowl of duck and char siew rice Calories (kcal) 227.…" at bounding box center [642, 304] width 1285 height 609
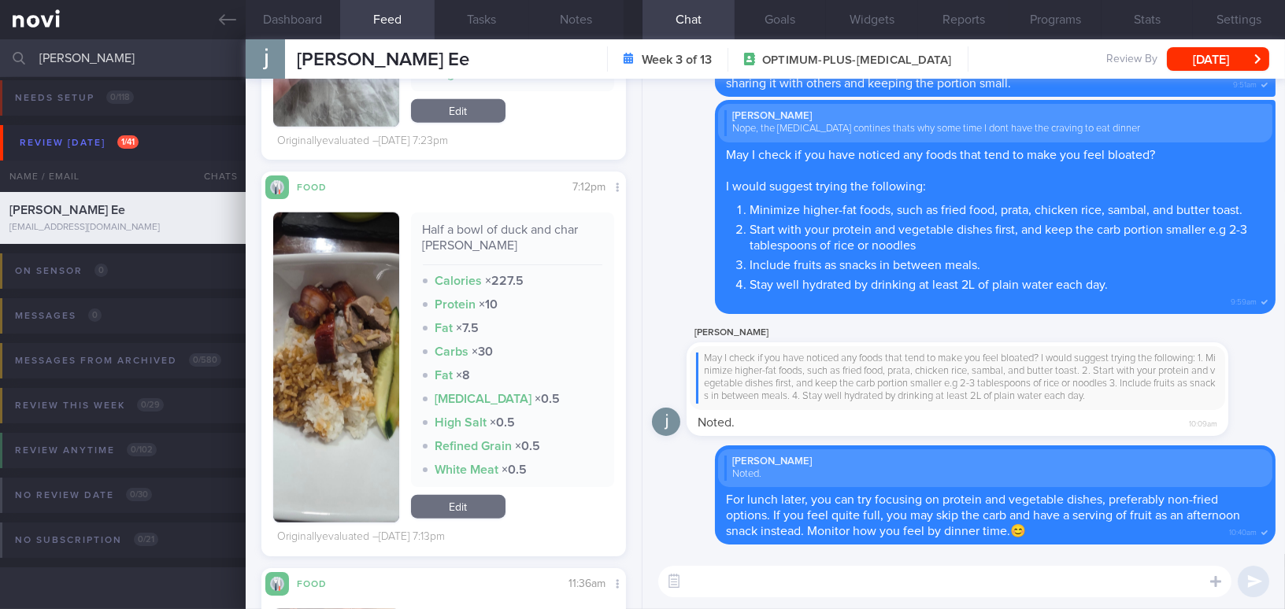
scroll to position [3435, 0]
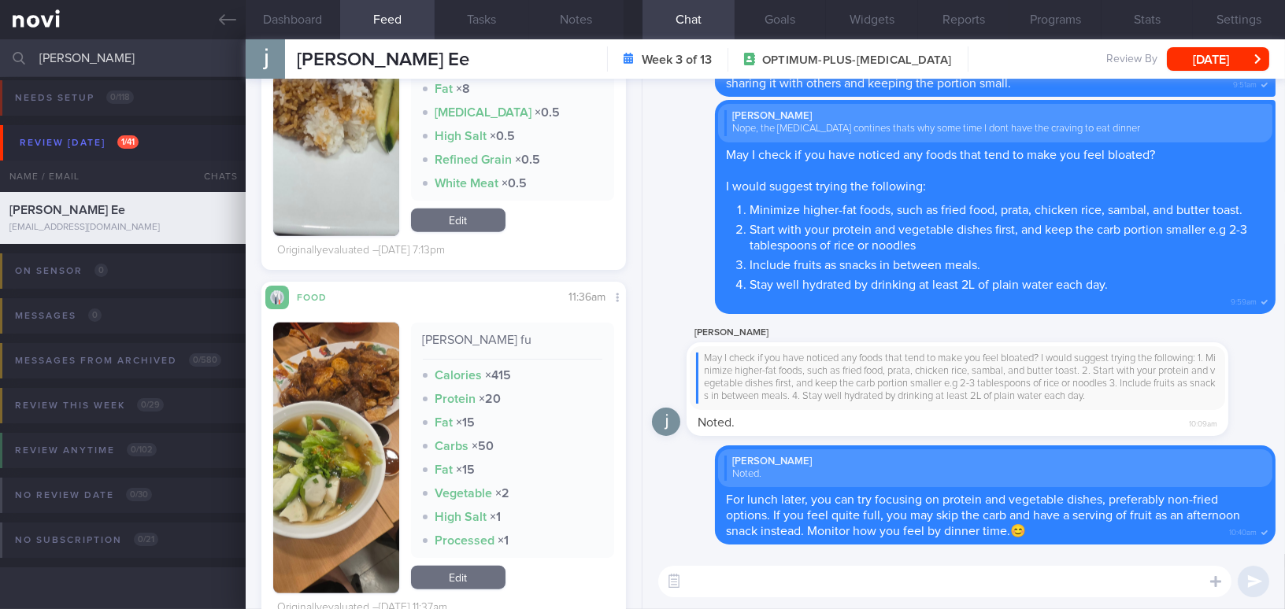
click at [284, 444] on button "button" at bounding box center [336, 458] width 126 height 271
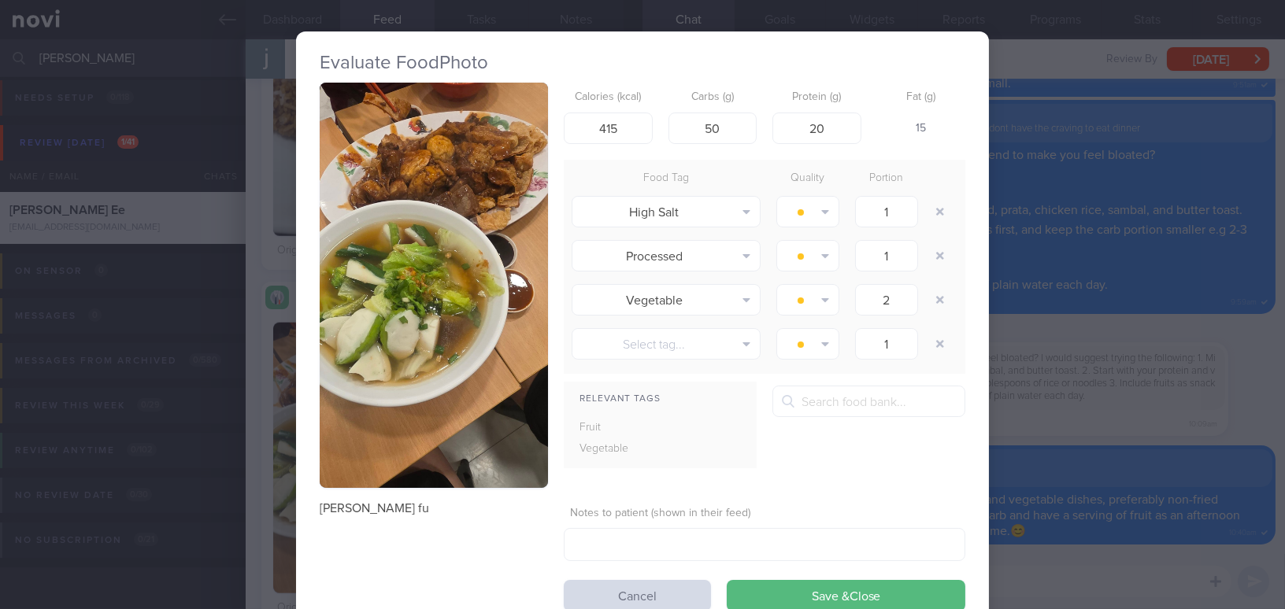
click at [366, 327] on button "button" at bounding box center [434, 285] width 228 height 405
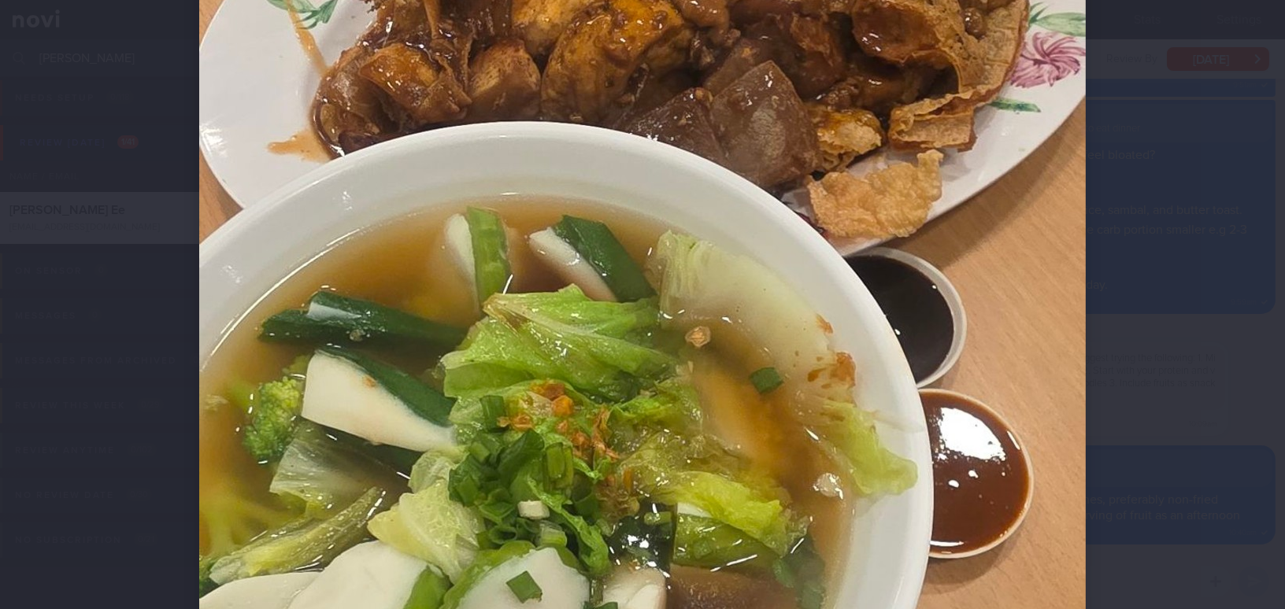
scroll to position [214, 0]
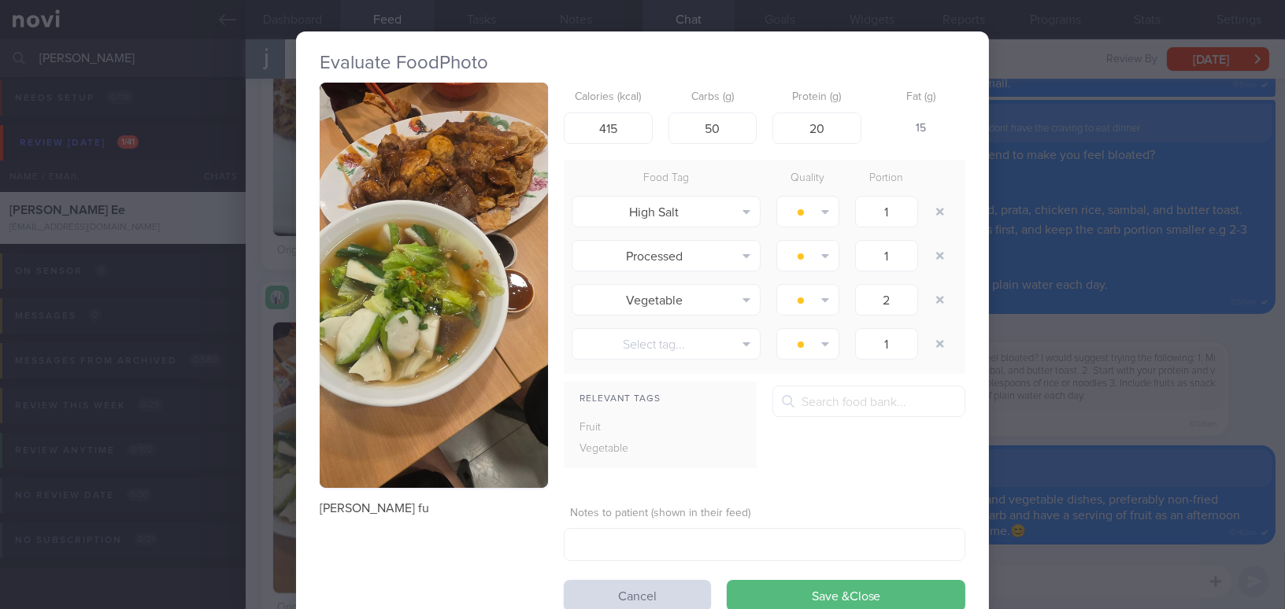
click at [1105, 435] on div "Evaluate Food Photo Niang tou fu Calories (kcal) 415 Carbs (g) 50 Protein (g) 2…" at bounding box center [642, 304] width 1285 height 609
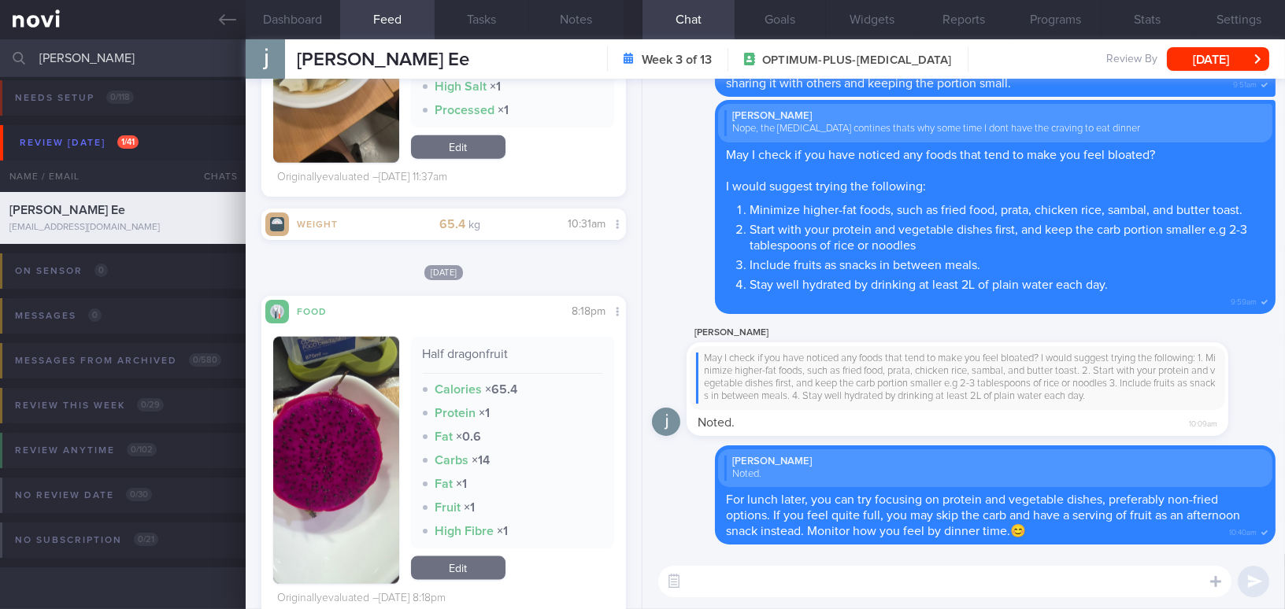
scroll to position [4222, 0]
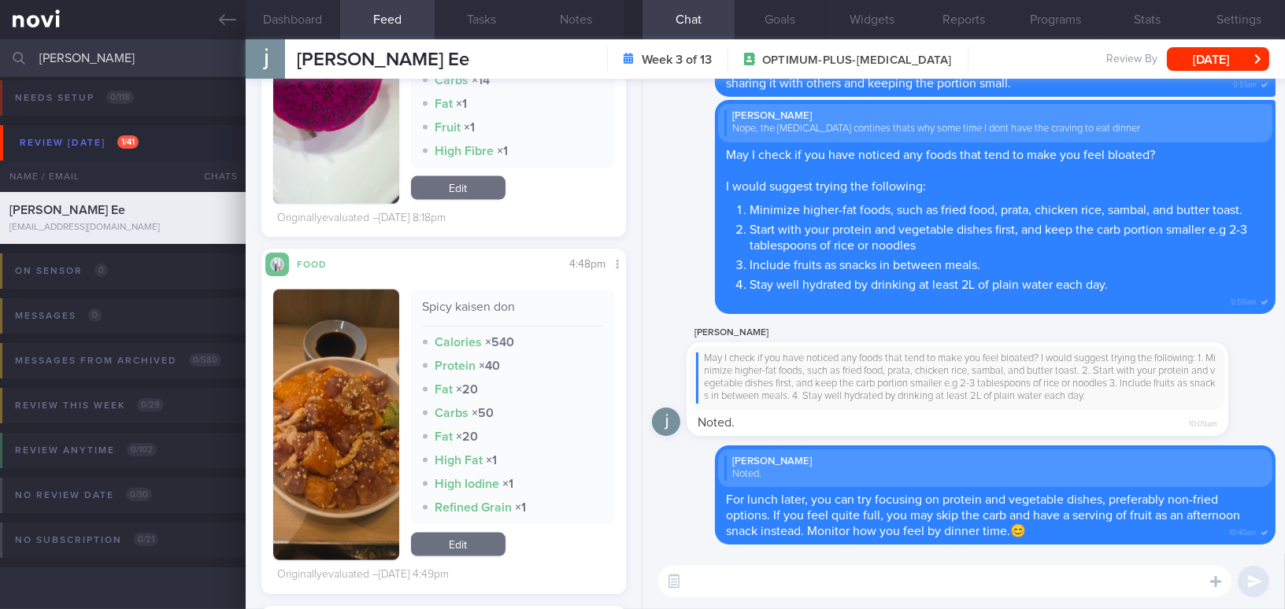
click at [352, 456] on button "button" at bounding box center [336, 425] width 126 height 271
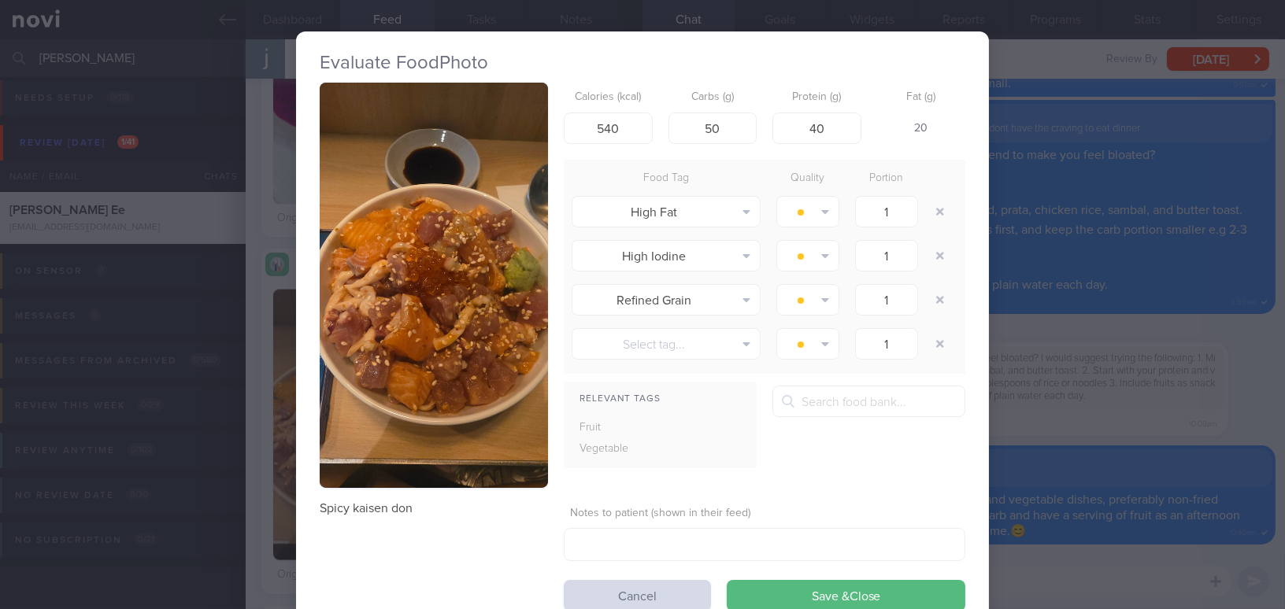
click at [401, 321] on button "button" at bounding box center [434, 285] width 228 height 405
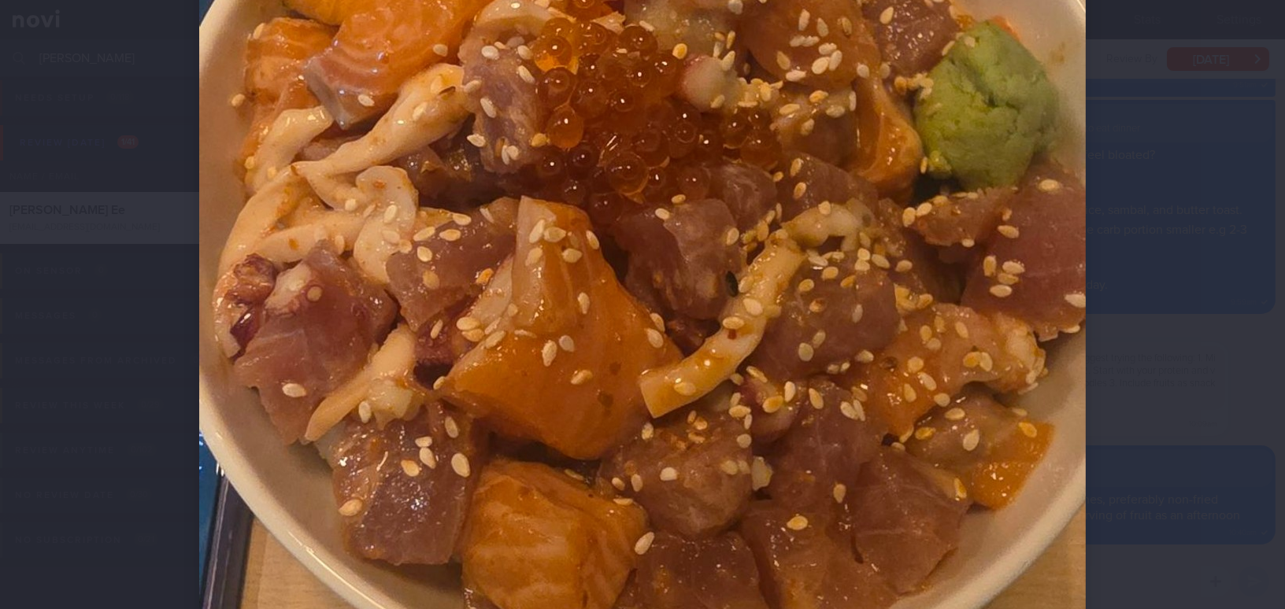
scroll to position [716, 0]
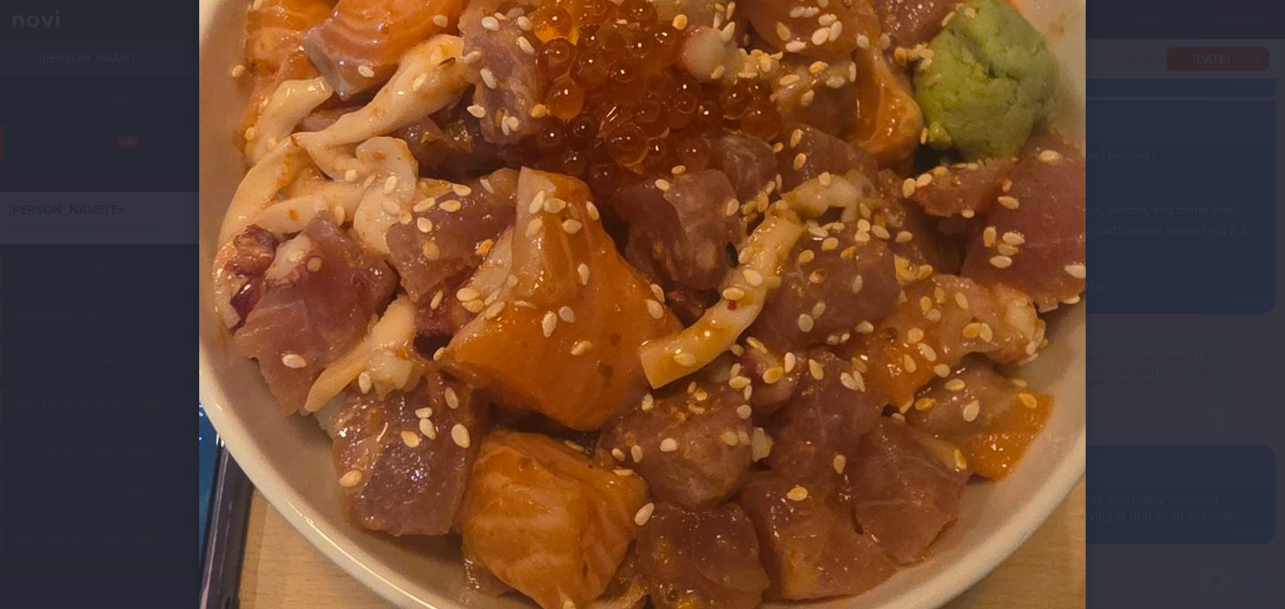
click at [932, 402] on img at bounding box center [642, 134] width 886 height 1574
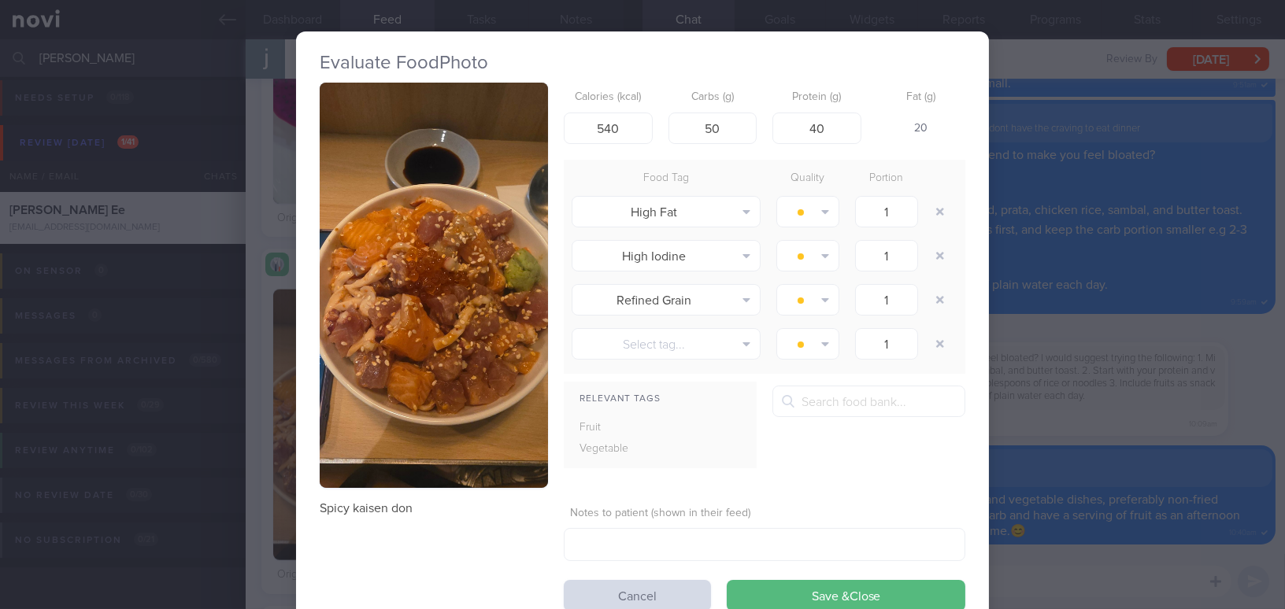
click at [1080, 457] on div "Evaluate Food Photo Spicy kaisen don Calories (kcal) 540 Carbs (g) 50 Protein (…" at bounding box center [642, 304] width 1285 height 609
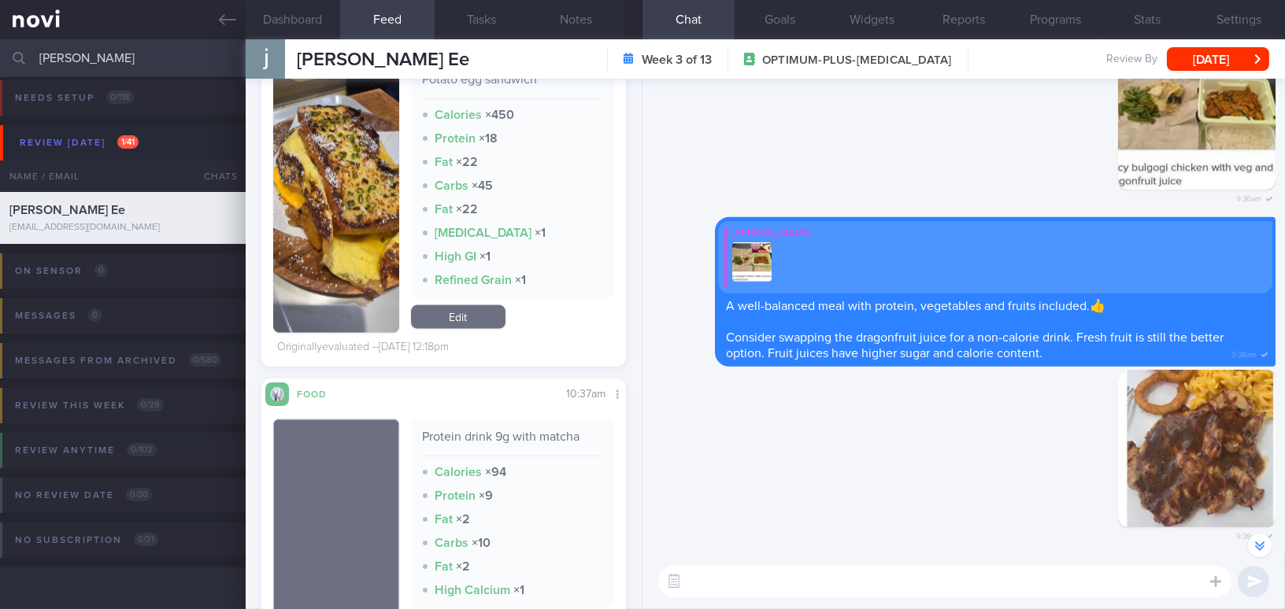
scroll to position [4652, 0]
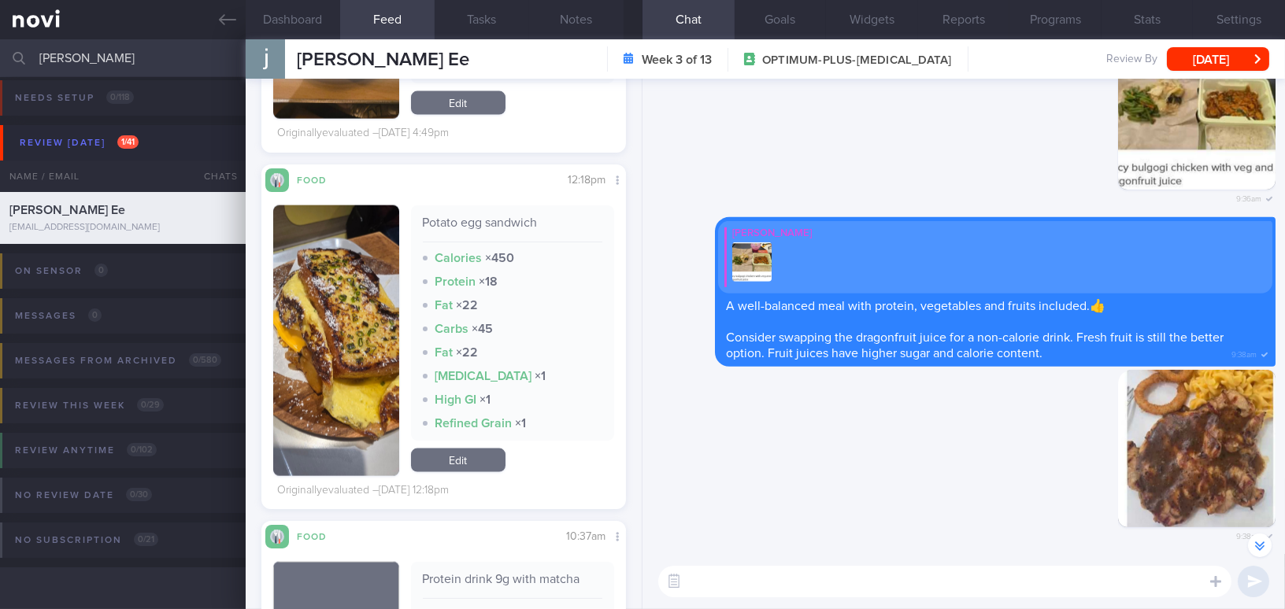
click at [325, 341] on button "button" at bounding box center [336, 340] width 126 height 271
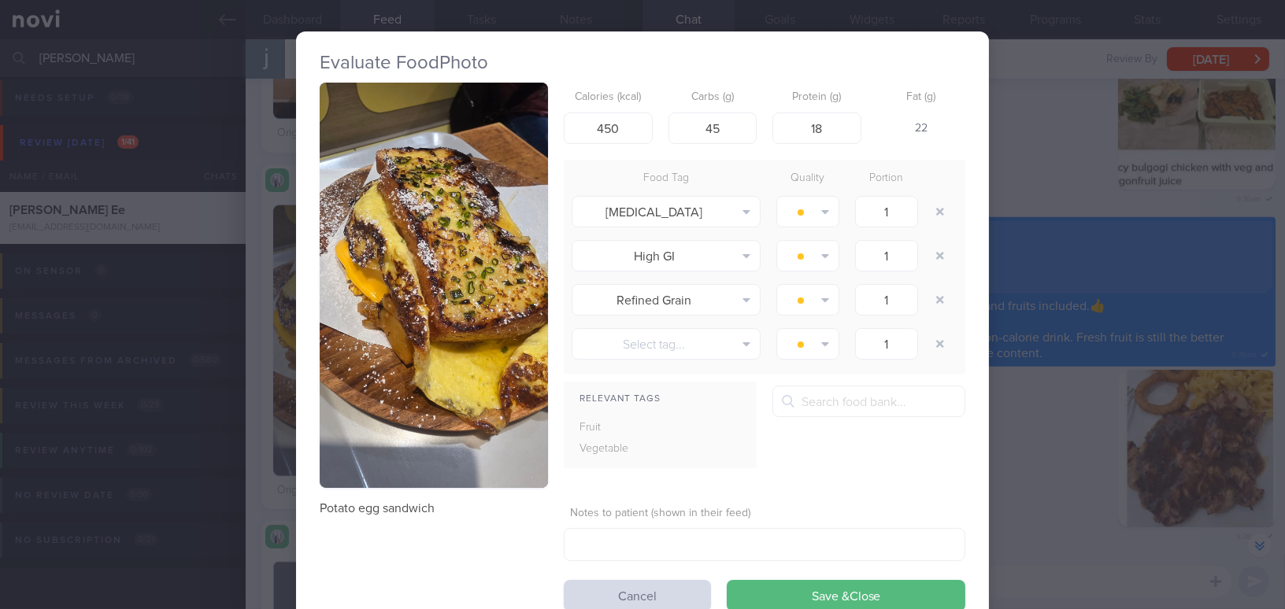
click at [390, 303] on button "button" at bounding box center [434, 285] width 228 height 405
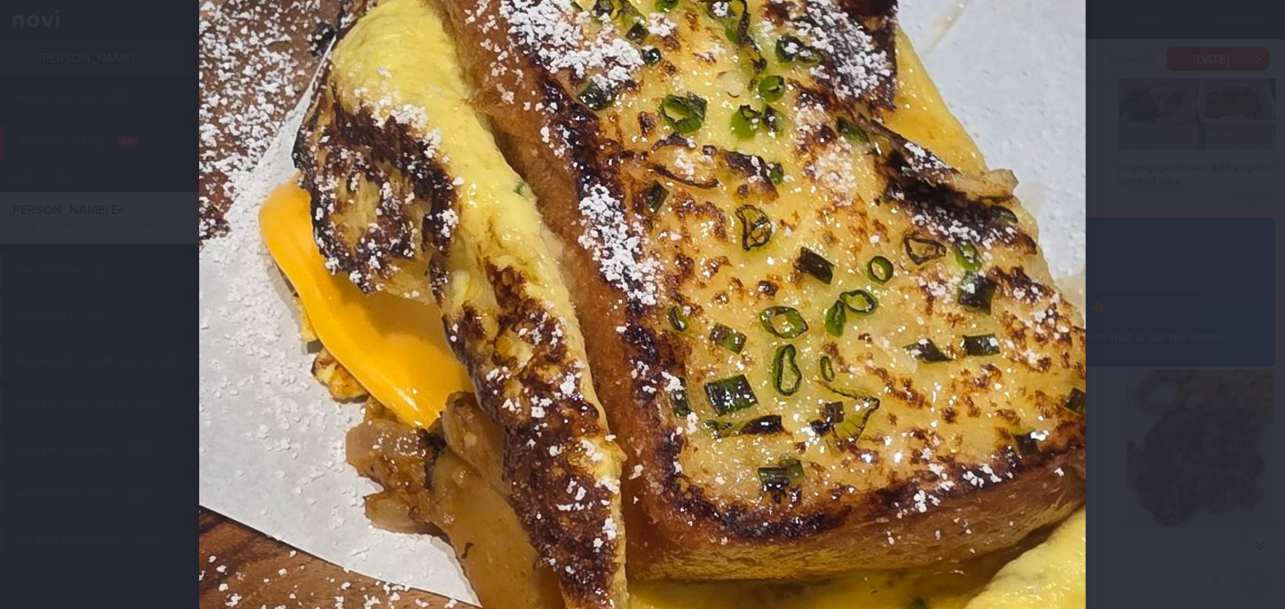
scroll to position [572, 0]
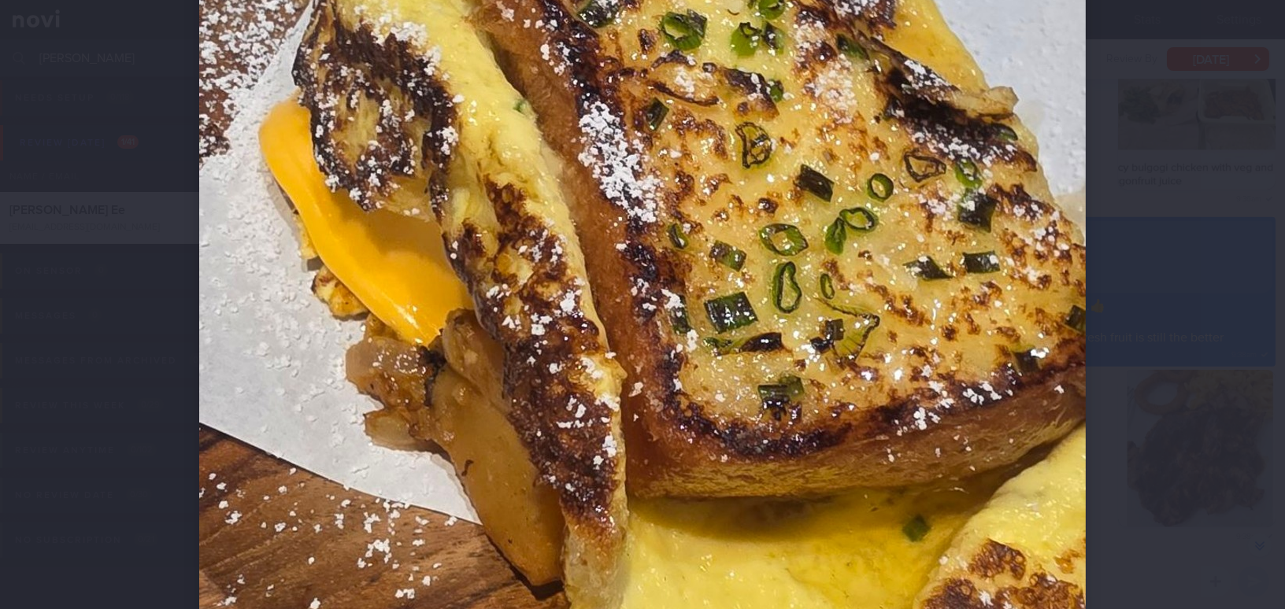
click at [390, 303] on img at bounding box center [642, 278] width 886 height 1574
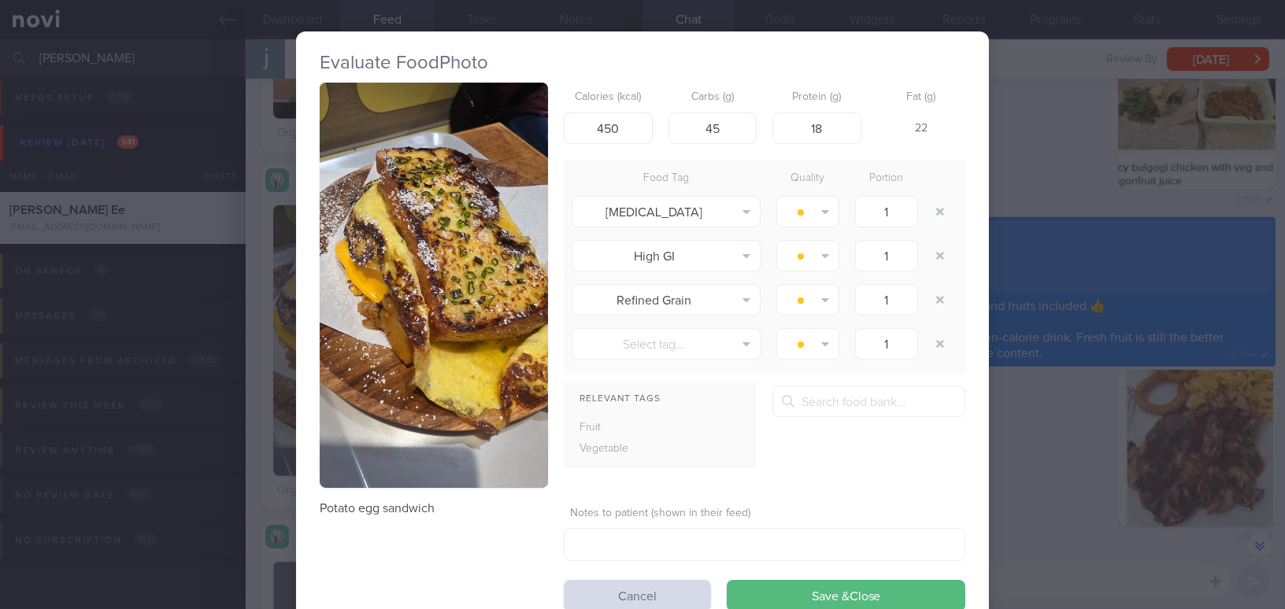
drag, startPoint x: 390, startPoint y: 233, endPoint x: 342, endPoint y: 300, distance: 82.4
drag, startPoint x: 342, startPoint y: 300, endPoint x: 388, endPoint y: 357, distance: 72.8
click at [388, 357] on button "button" at bounding box center [434, 285] width 228 height 405
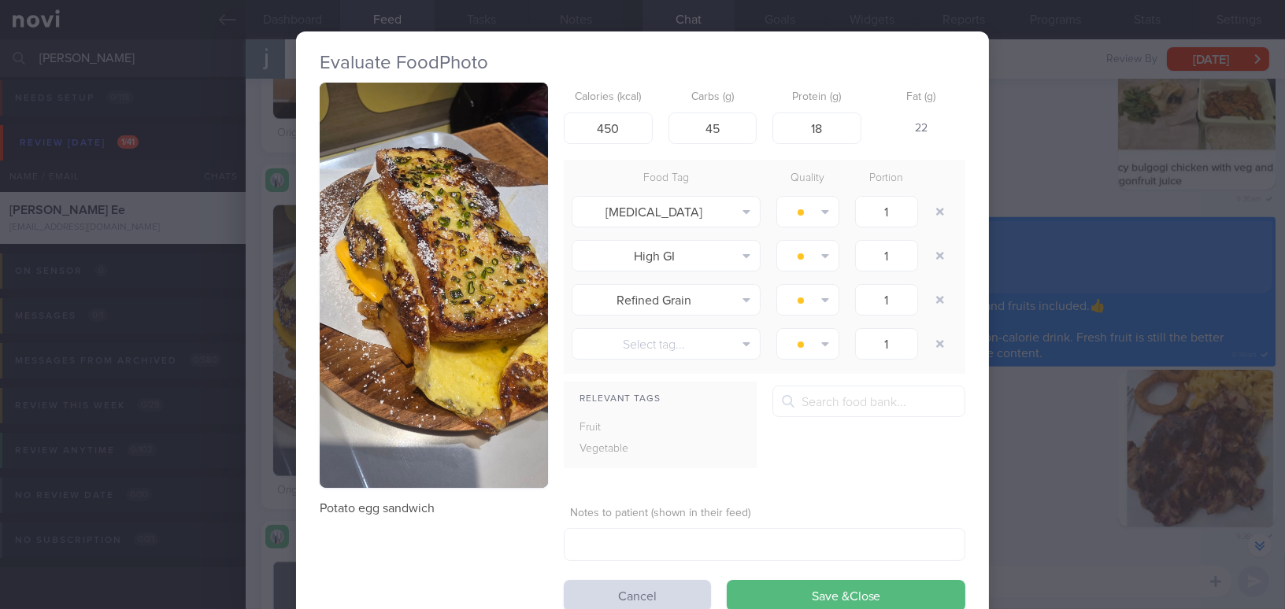
click at [524, 360] on button "button" at bounding box center [434, 285] width 228 height 405
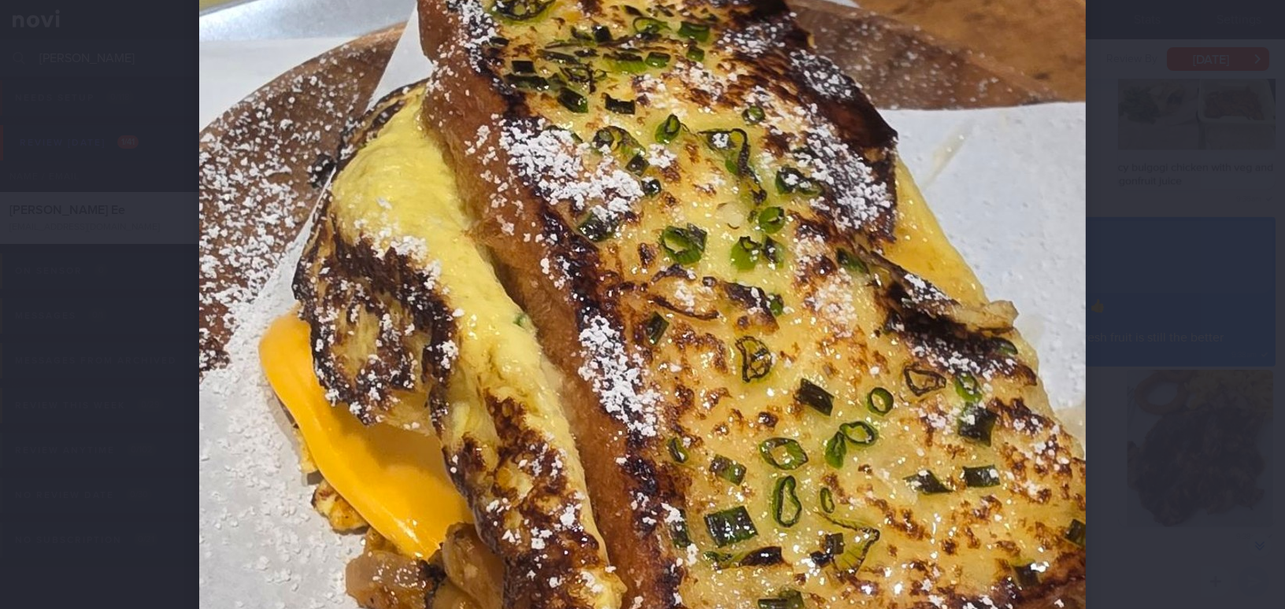
scroll to position [357, 0]
click at [879, 401] on img at bounding box center [642, 493] width 886 height 1574
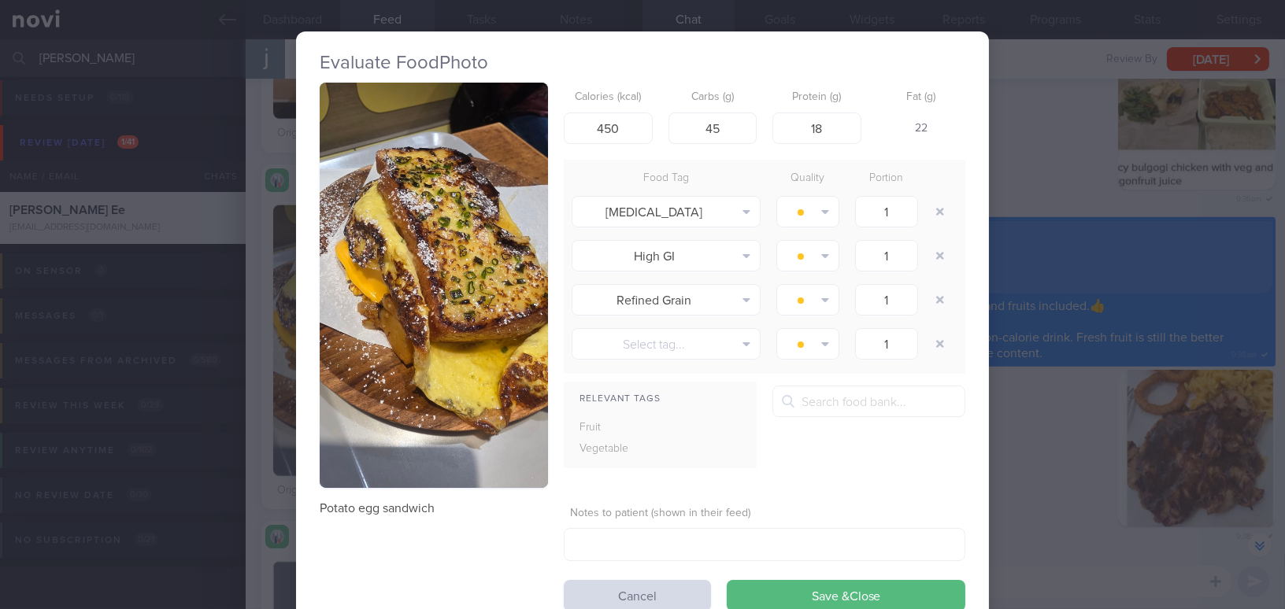
click at [1047, 451] on div "Evaluate Food Photo Potato egg sandwich Calories (kcal) 450 Carbs (g) 45 Protei…" at bounding box center [642, 304] width 1285 height 609
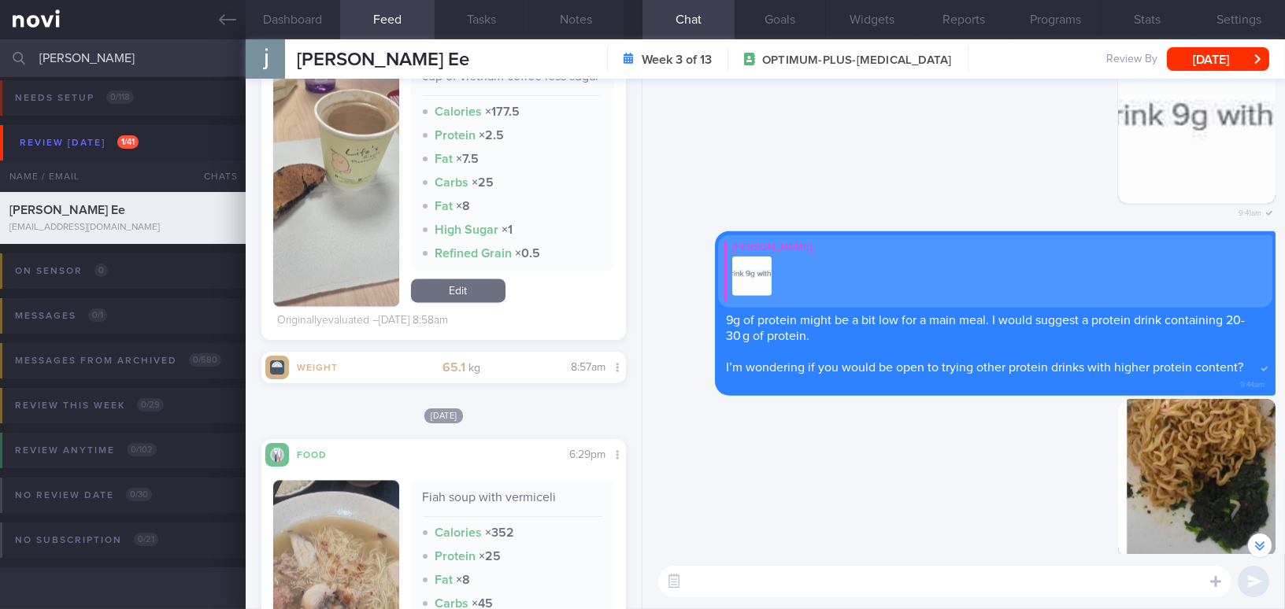
scroll to position [-929, 0]
click at [838, 576] on textarea at bounding box center [944, 581] width 573 height 31
type textarea "Hi Janice, h"
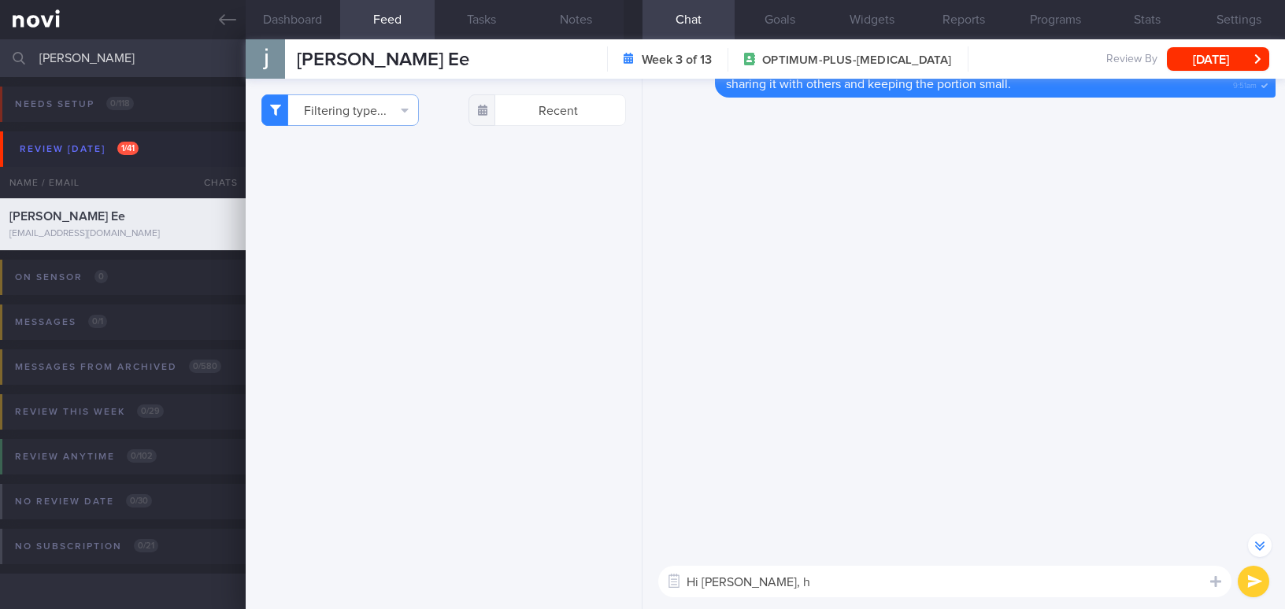
select select "9"
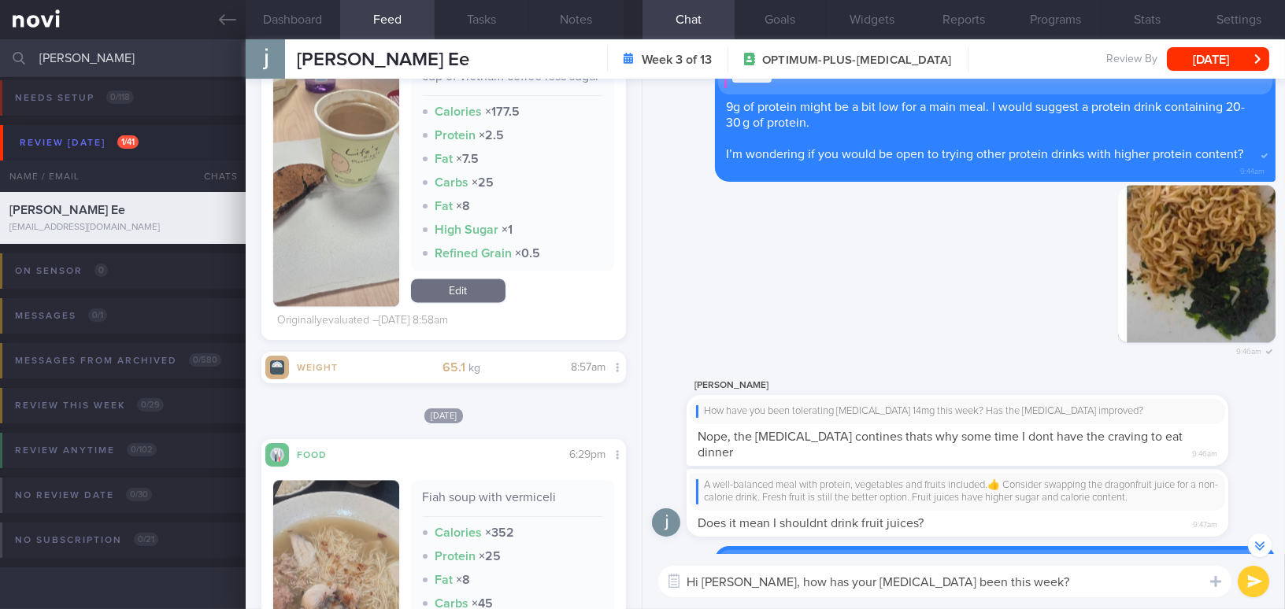
scroll to position [-431, 0]
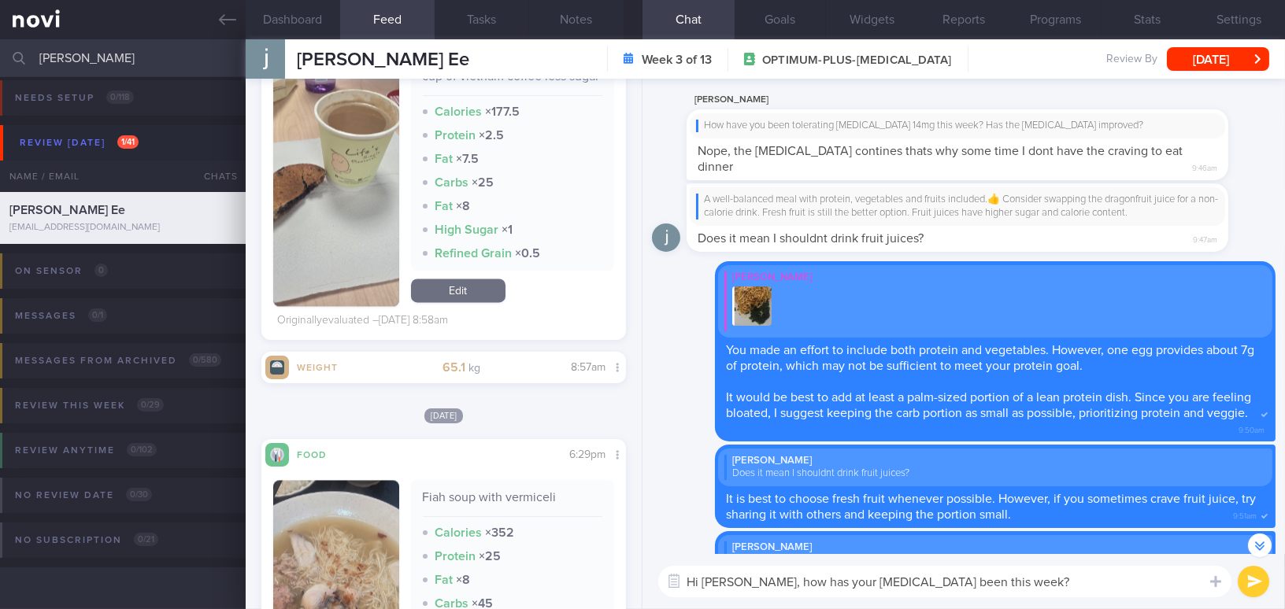
type textarea "Hi [PERSON_NAME], how has your [MEDICAL_DATA] been this week?"
click at [1259, 586] on button "submit" at bounding box center [1253, 581] width 31 height 31
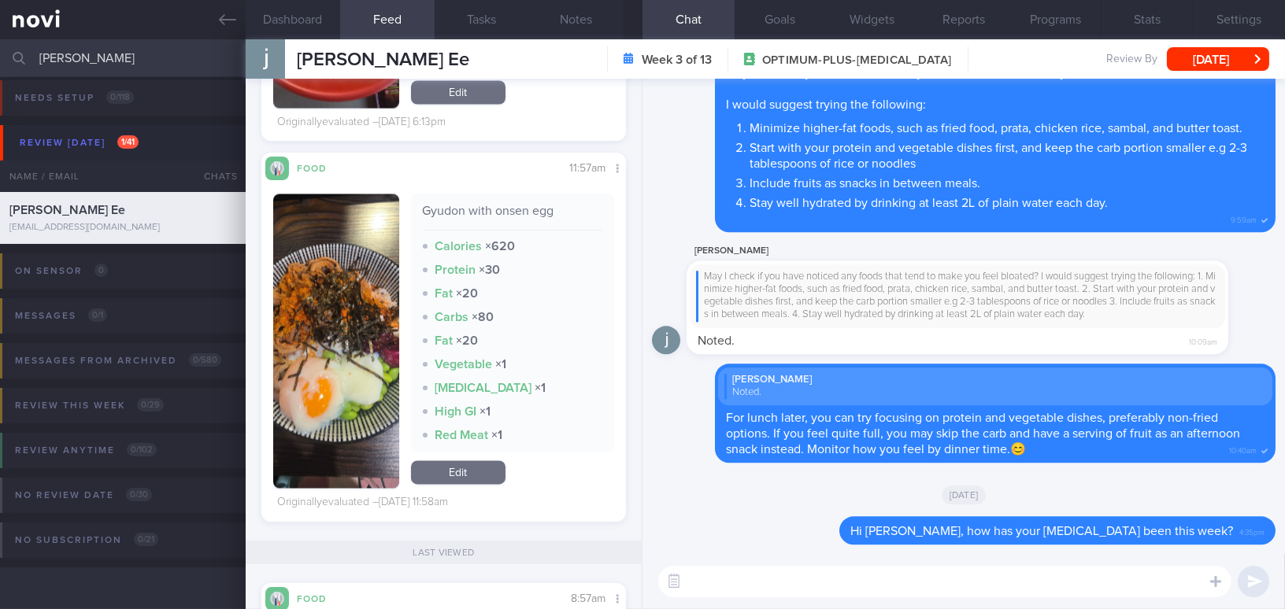
scroll to position [5725, 0]
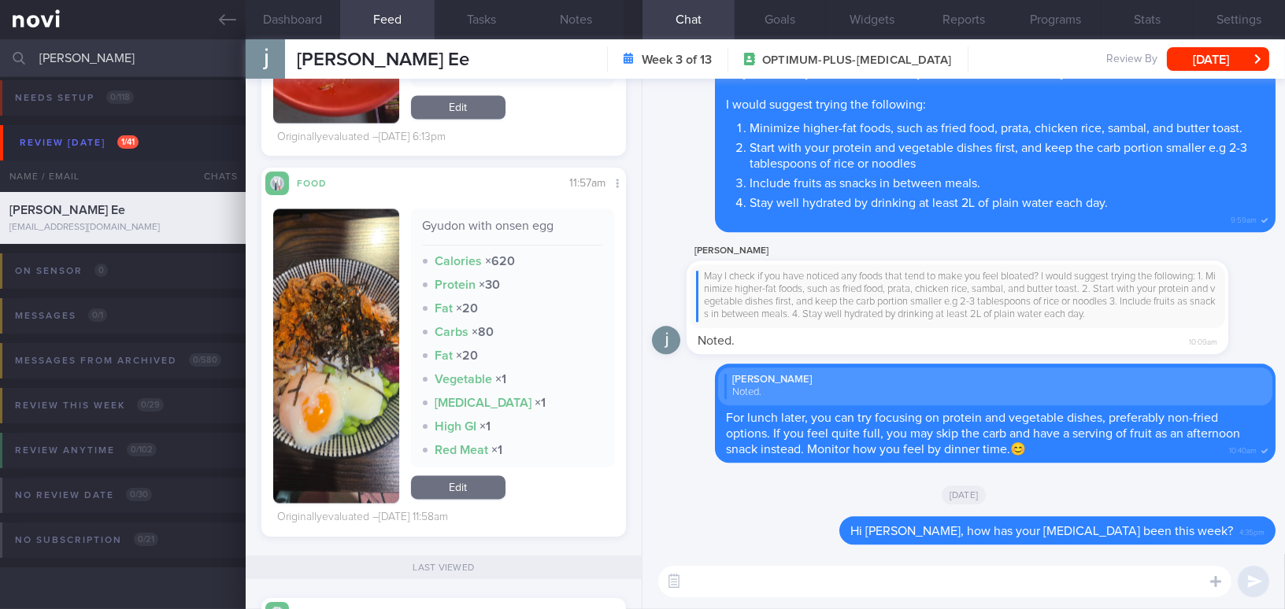
click at [331, 320] on button "button" at bounding box center [336, 356] width 126 height 294
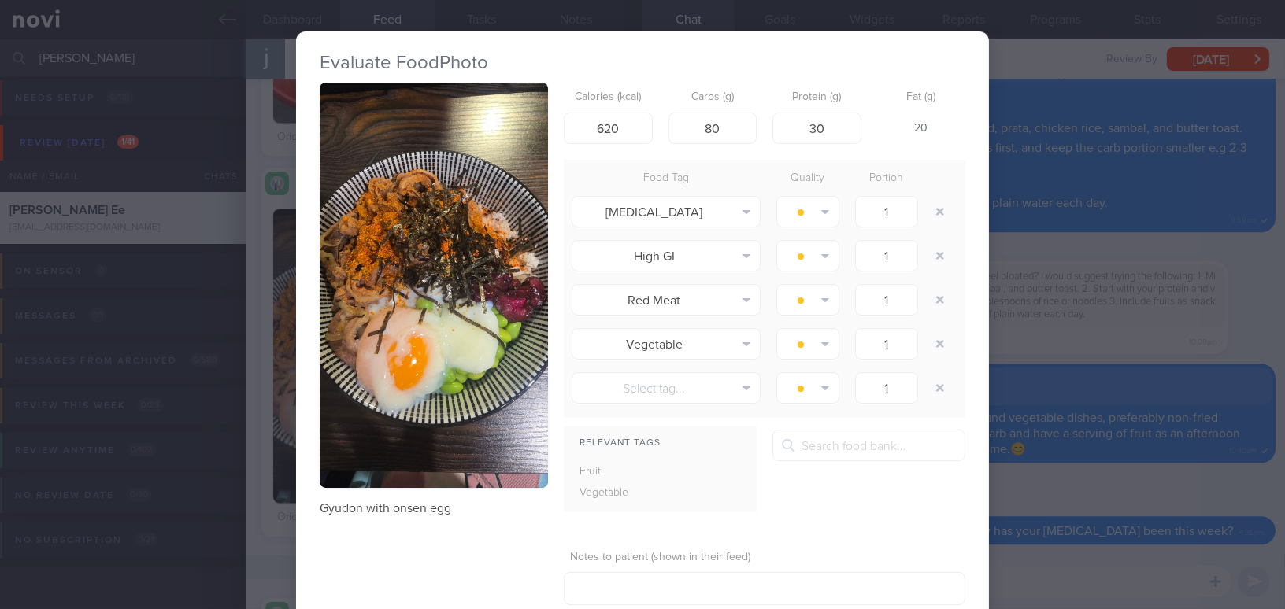
click at [357, 257] on button "button" at bounding box center [434, 285] width 228 height 405
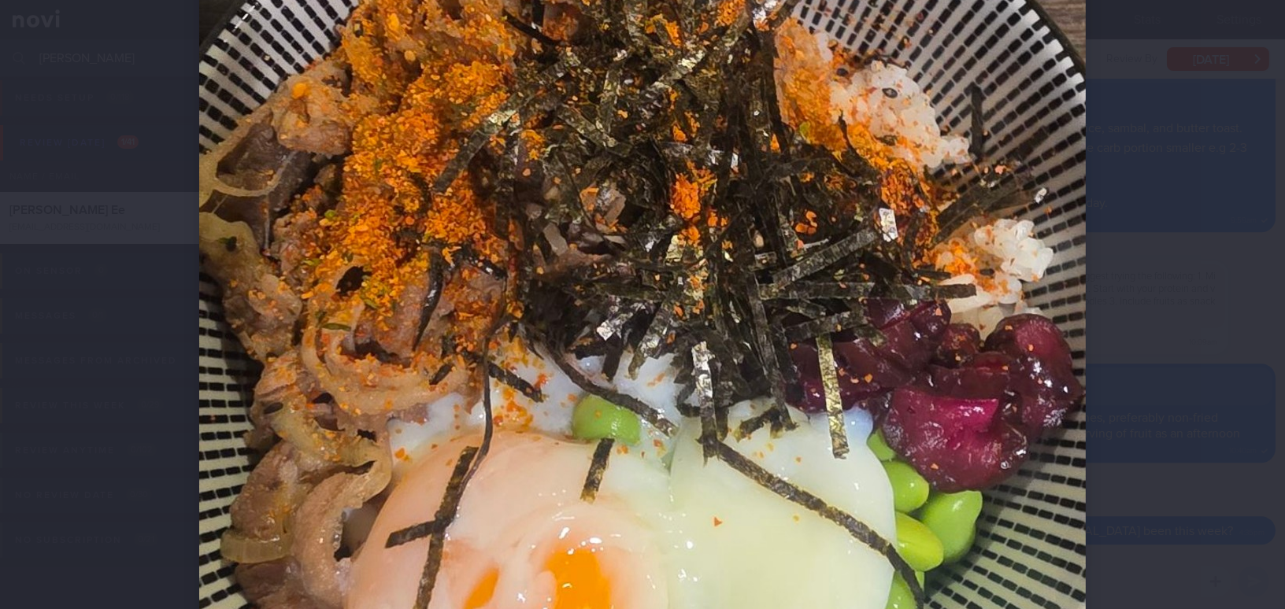
scroll to position [429, 0]
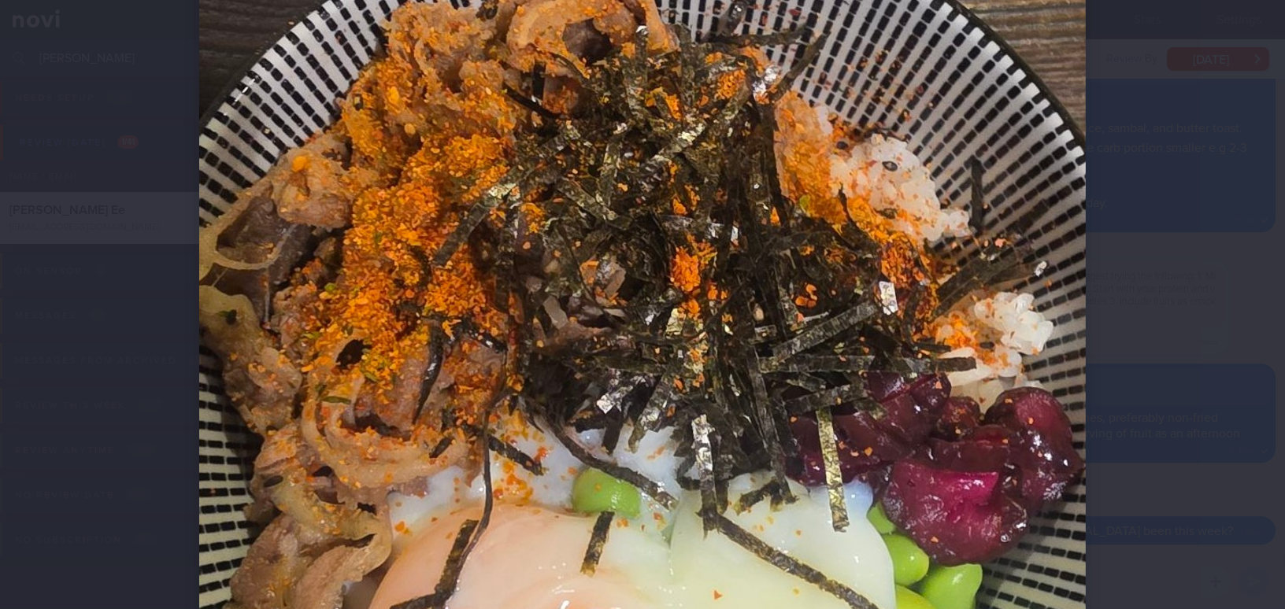
click at [817, 353] on img at bounding box center [642, 421] width 886 height 1574
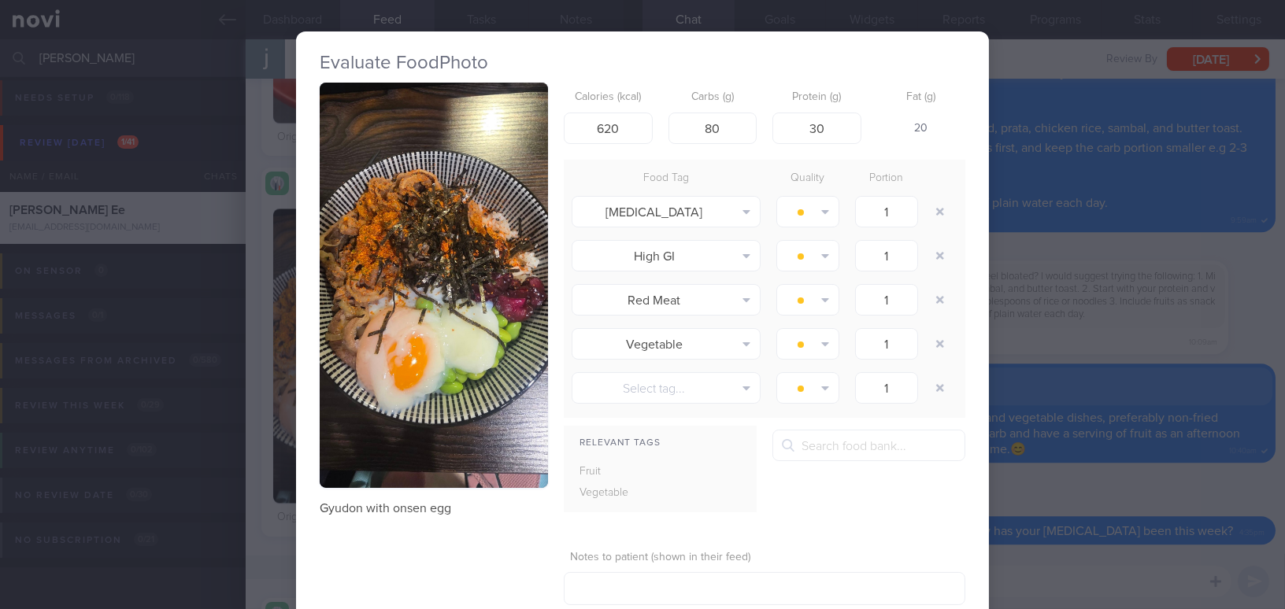
click at [1134, 353] on div "Evaluate Food Photo Gyudon with onsen egg Calories (kcal) 620 Carbs (g) 80 Prot…" at bounding box center [642, 304] width 1285 height 609
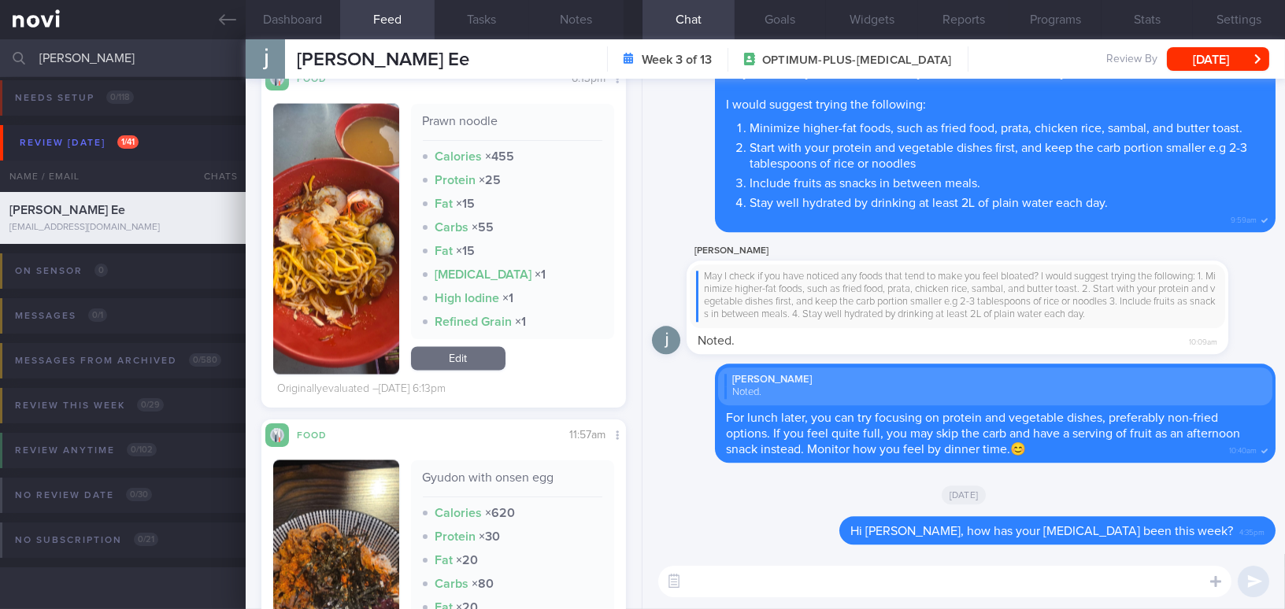
scroll to position [5439, 0]
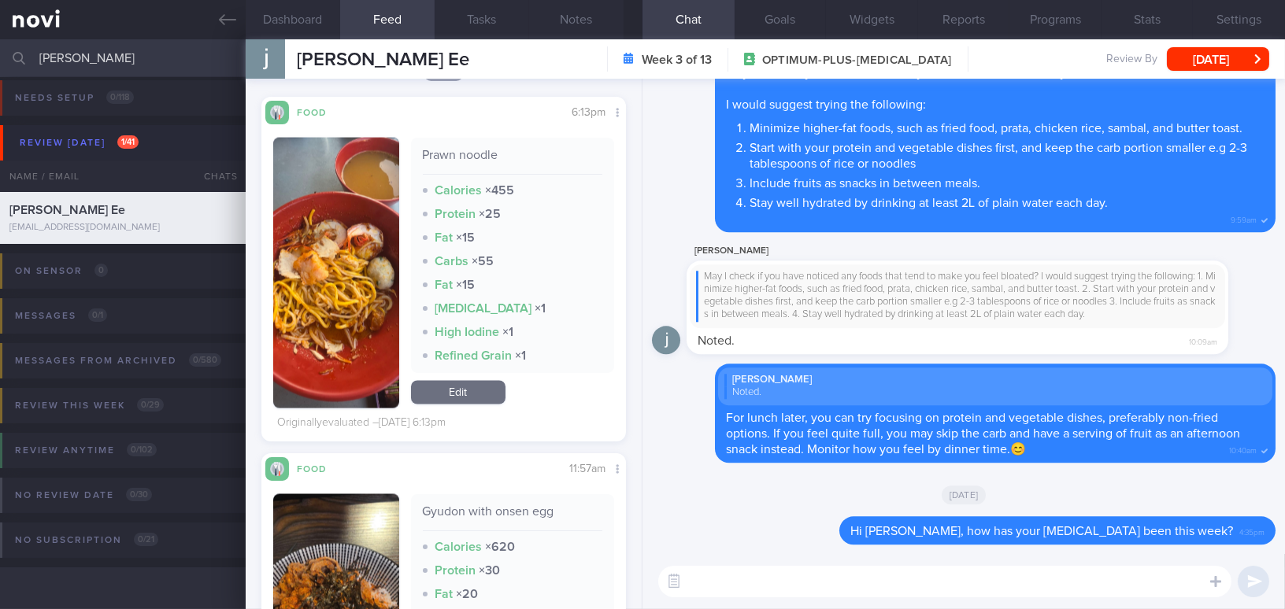
click at [307, 354] on img "button" at bounding box center [336, 273] width 126 height 271
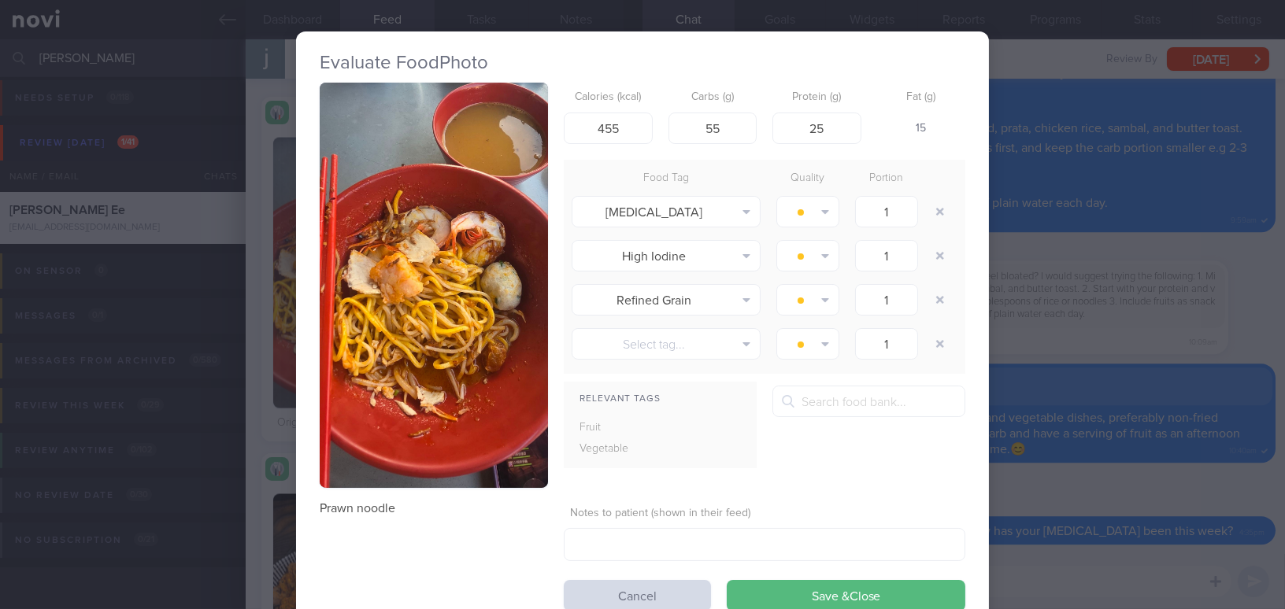
click at [404, 281] on button "button" at bounding box center [434, 285] width 228 height 405
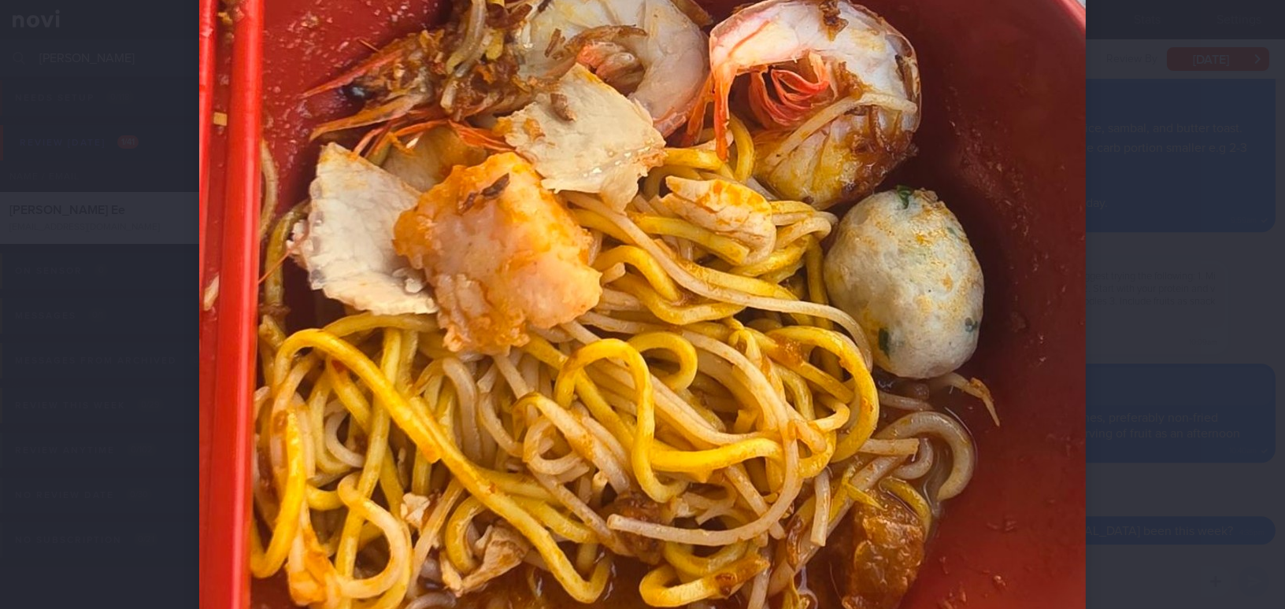
scroll to position [572, 0]
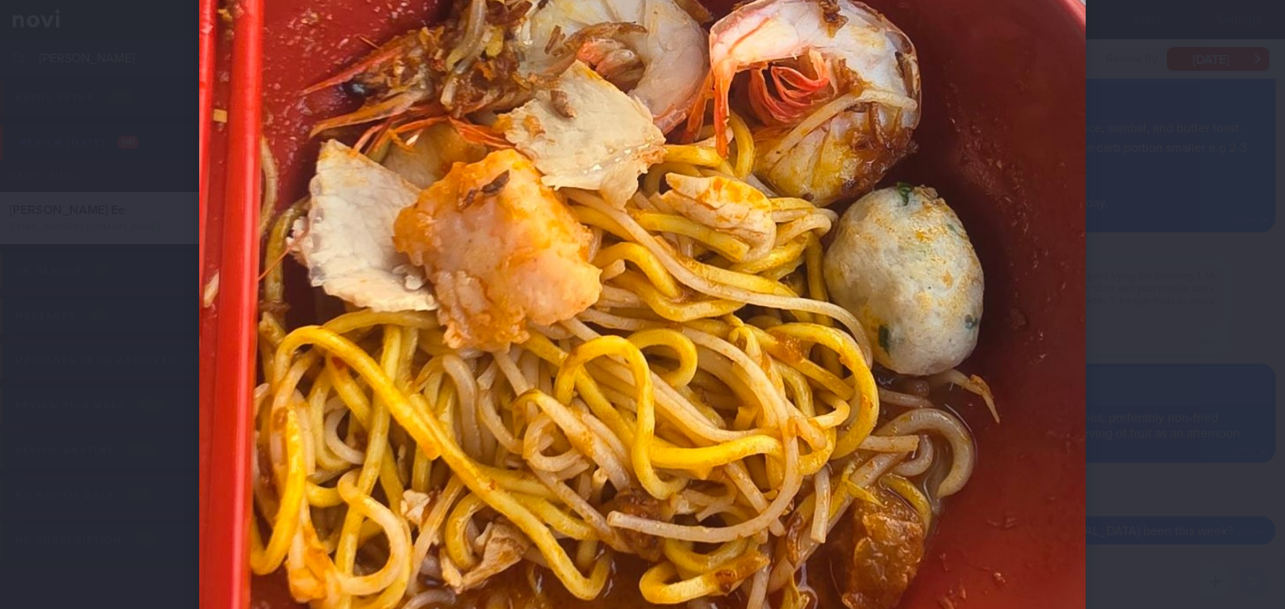
click at [662, 301] on img at bounding box center [642, 278] width 886 height 1574
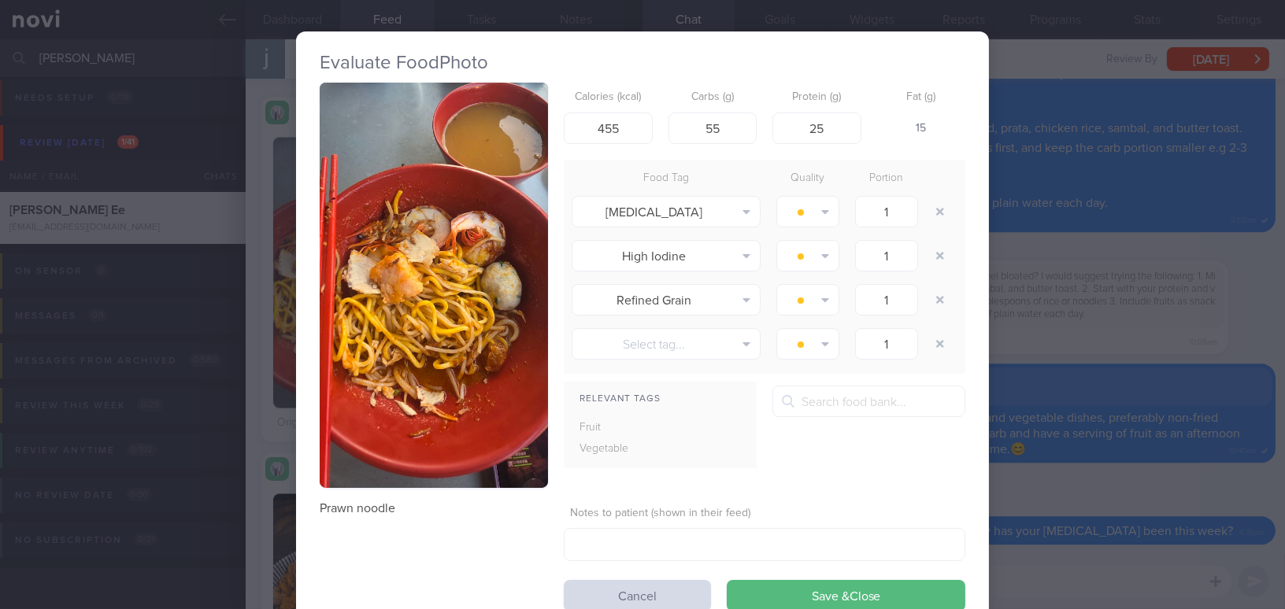
click at [1027, 344] on div "Evaluate Food Photo Prawn noodle Calories (kcal) 455 Carbs (g) 55 Protein (g) 2…" at bounding box center [642, 304] width 1285 height 609
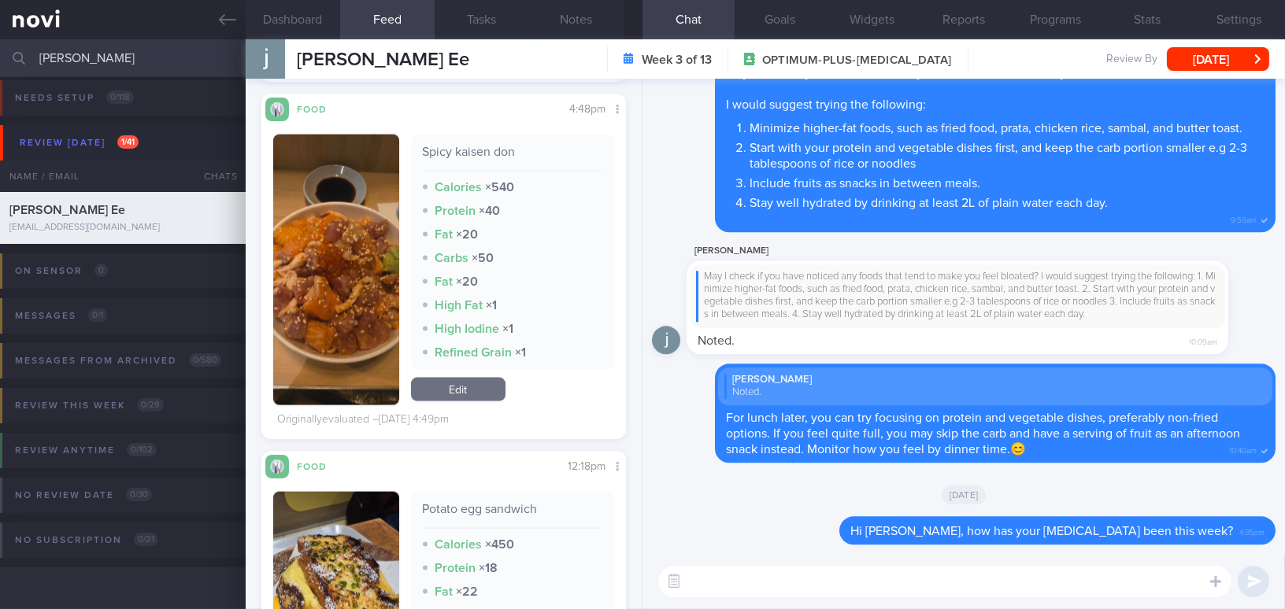
scroll to position [4580, 0]
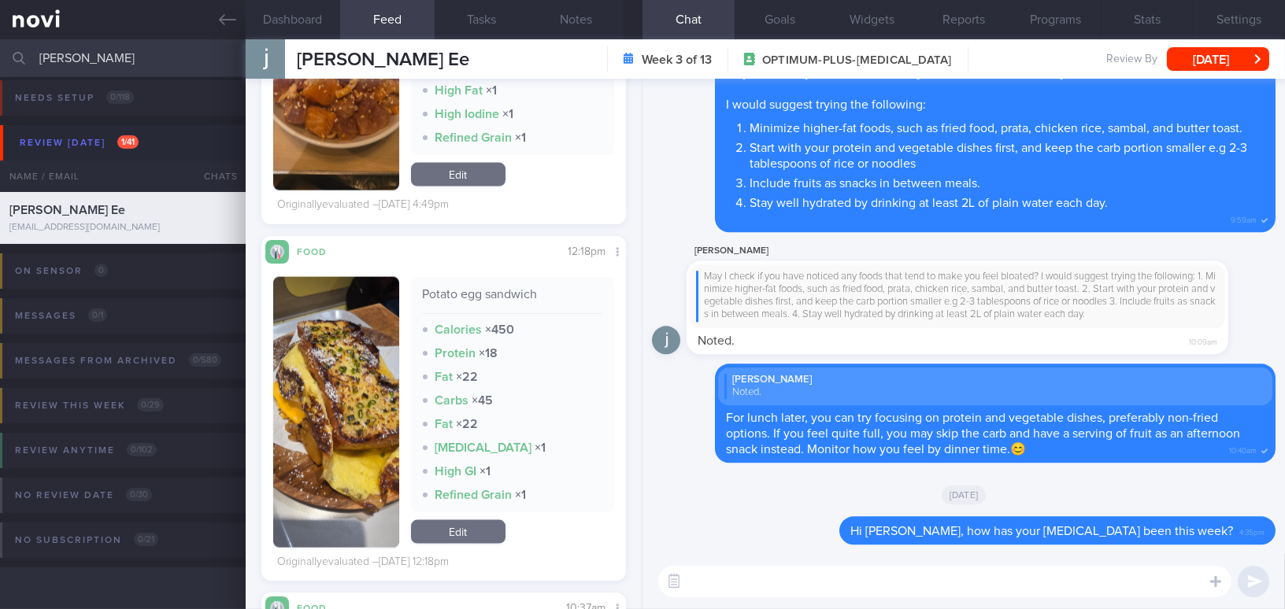
click at [346, 377] on button "button" at bounding box center [336, 412] width 126 height 271
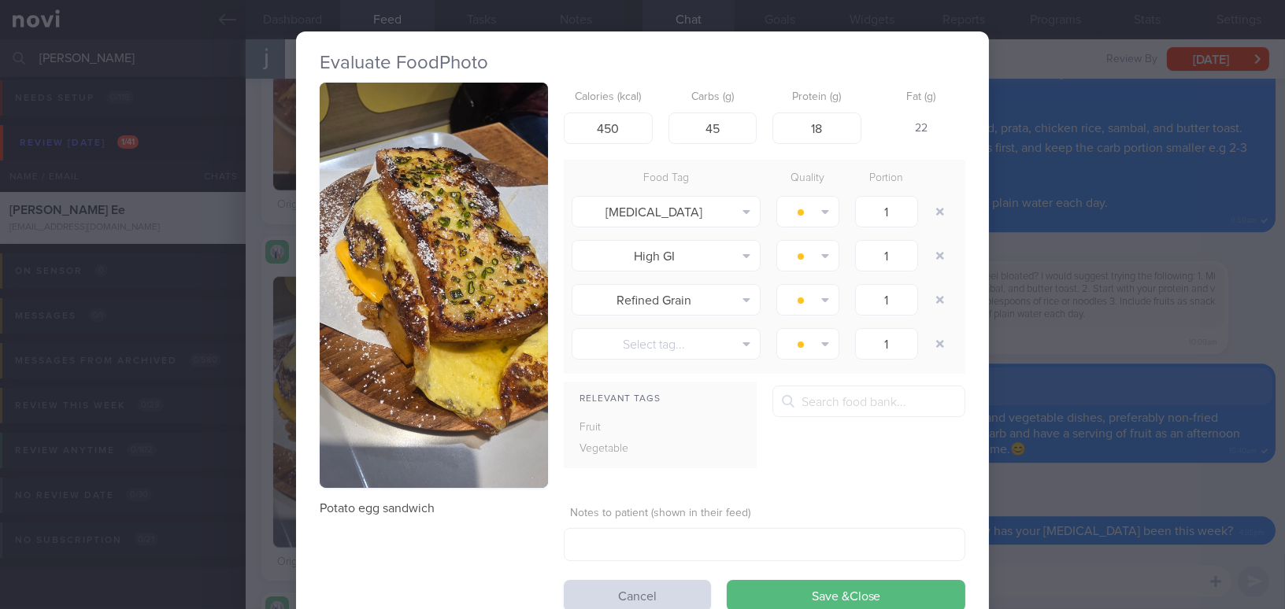
click at [1098, 501] on div "Evaluate Food Photo Potato egg sandwich Calories (kcal) 450 Carbs (g) 45 Protei…" at bounding box center [642, 304] width 1285 height 609
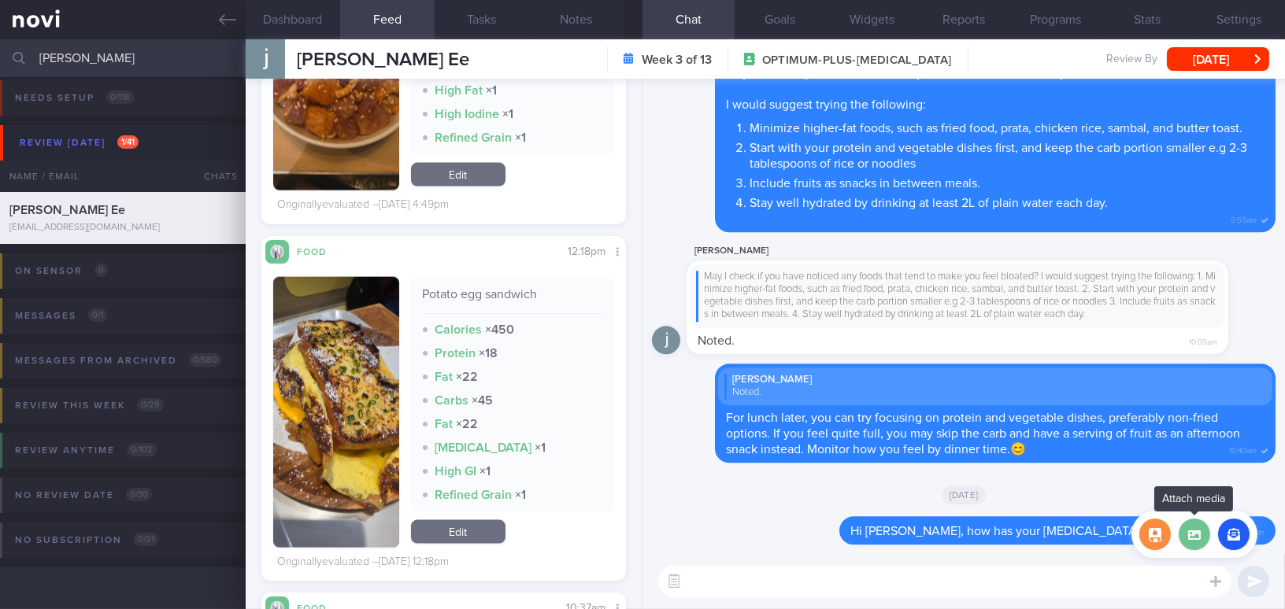
click at [1198, 532] on label at bounding box center [1193, 534] width 31 height 31
click at [0, 0] on input "file" at bounding box center [0, 0] width 0 height 0
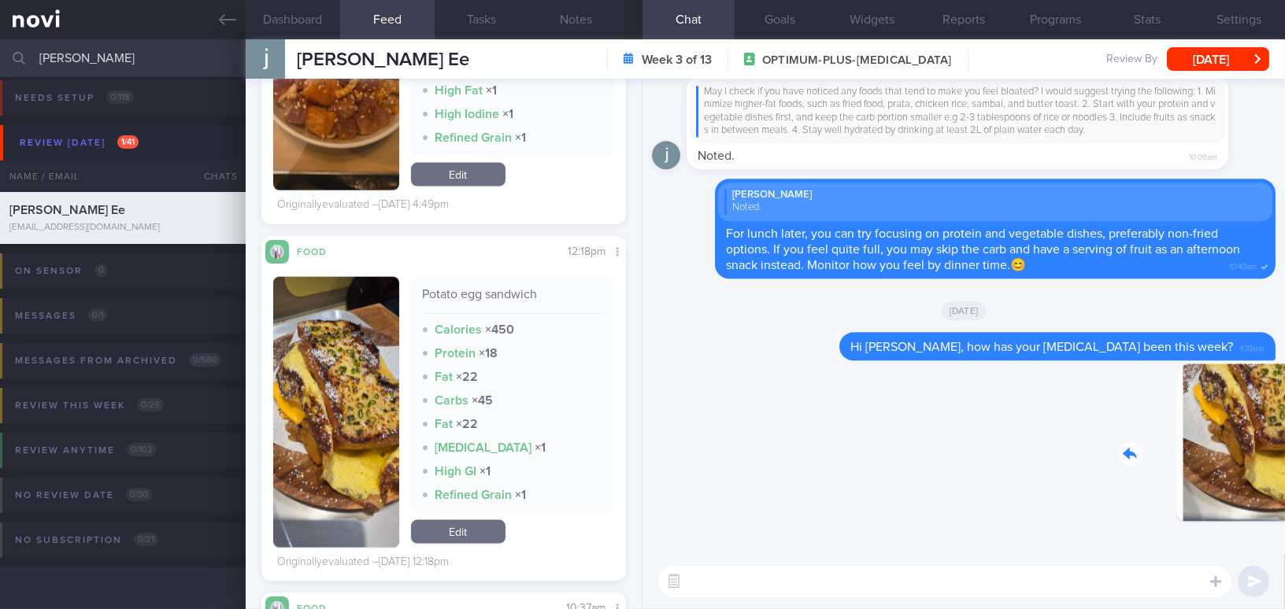
drag, startPoint x: 1160, startPoint y: 458, endPoint x: 1271, endPoint y: 461, distance: 111.0
click at [1271, 461] on div "Delete 4:37pm Delete Hi Janice, how has your bloating been this week? 4:35pm To…" at bounding box center [963, 316] width 642 height 475
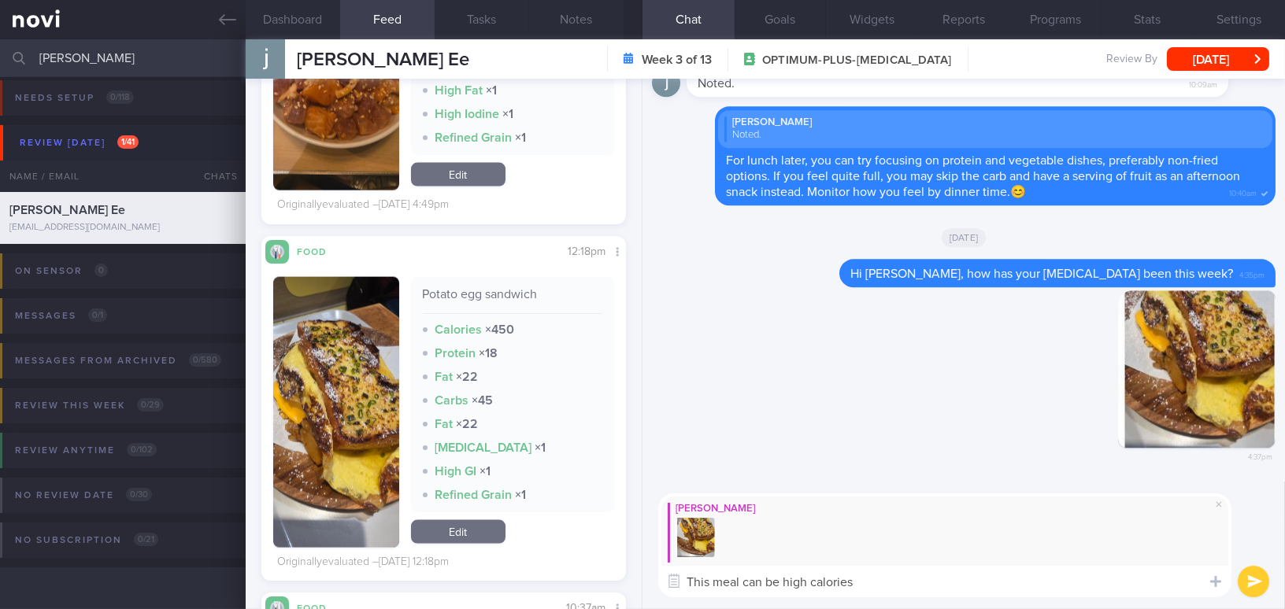
click at [346, 390] on button "button" at bounding box center [336, 412] width 126 height 271
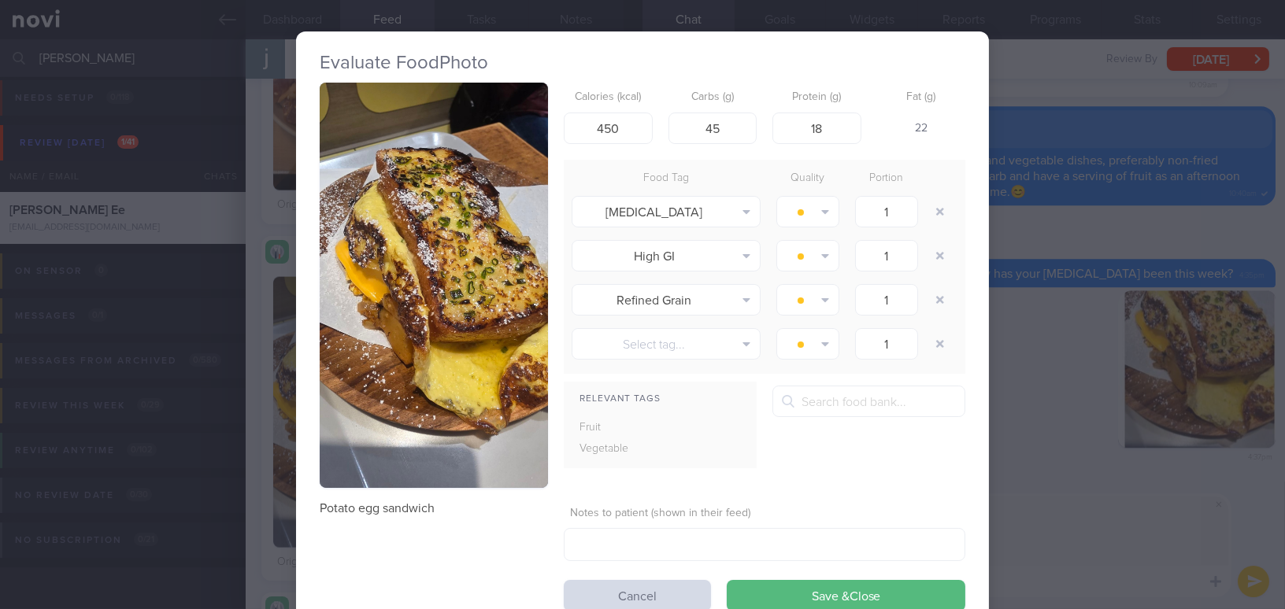
click at [382, 246] on button "button" at bounding box center [434, 285] width 228 height 405
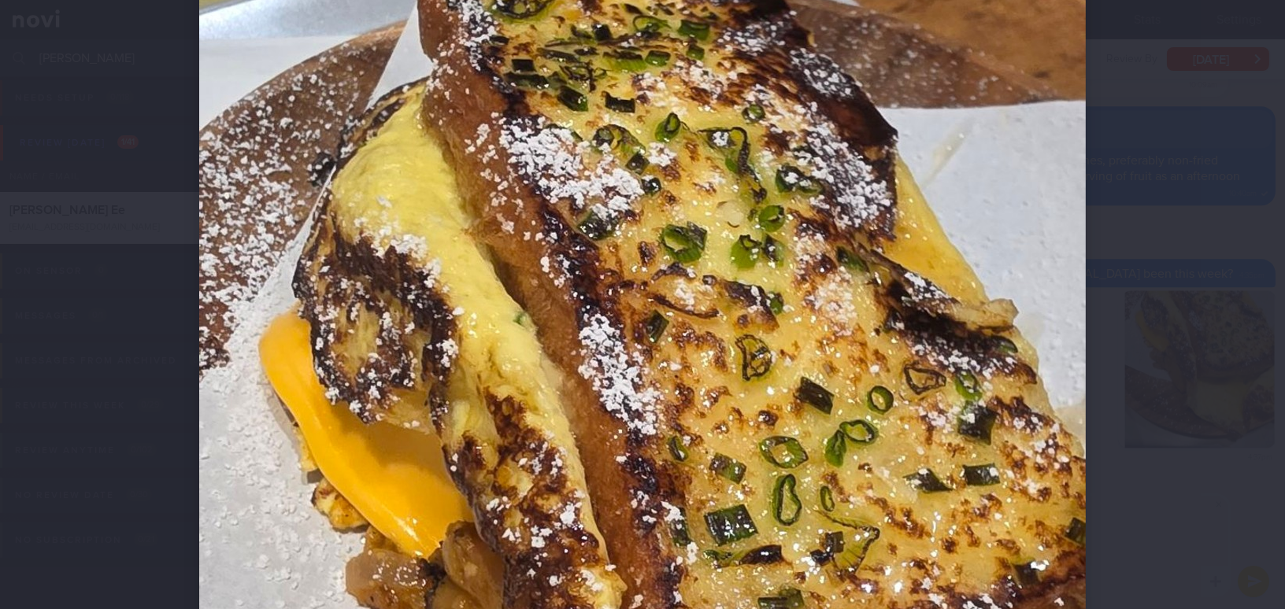
scroll to position [286, 0]
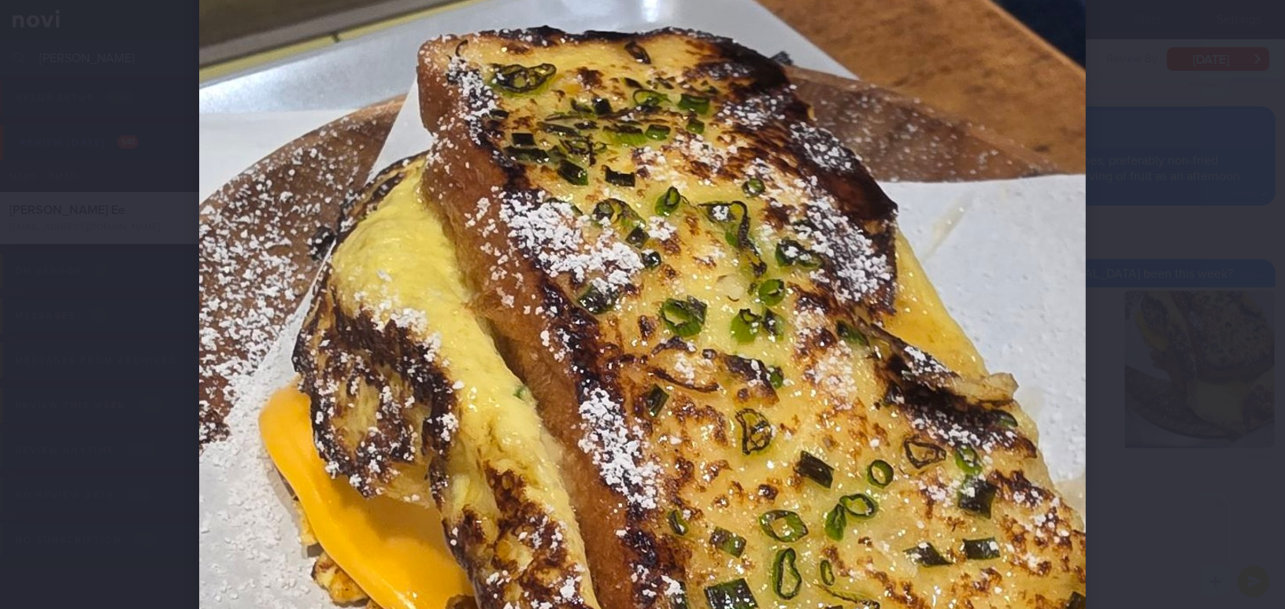
click at [369, 282] on img at bounding box center [642, 564] width 886 height 1574
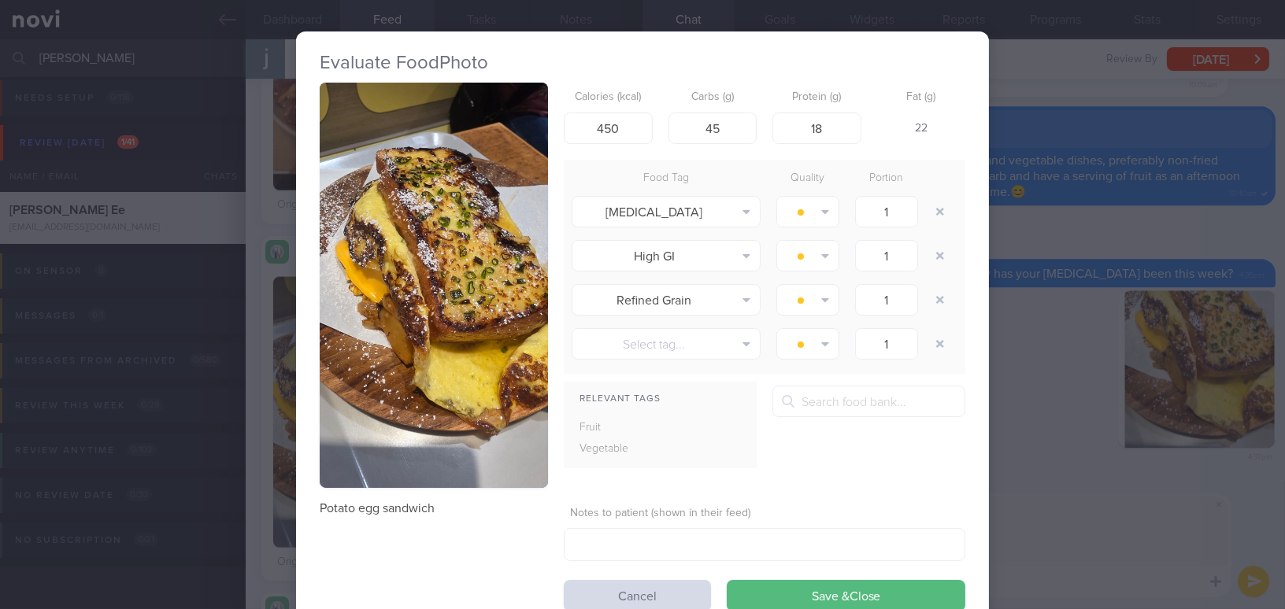
click at [1057, 554] on div "Evaluate Food Photo Potato egg sandwich Calories (kcal) 450 Carbs (g) 45 Protei…" at bounding box center [642, 304] width 1285 height 609
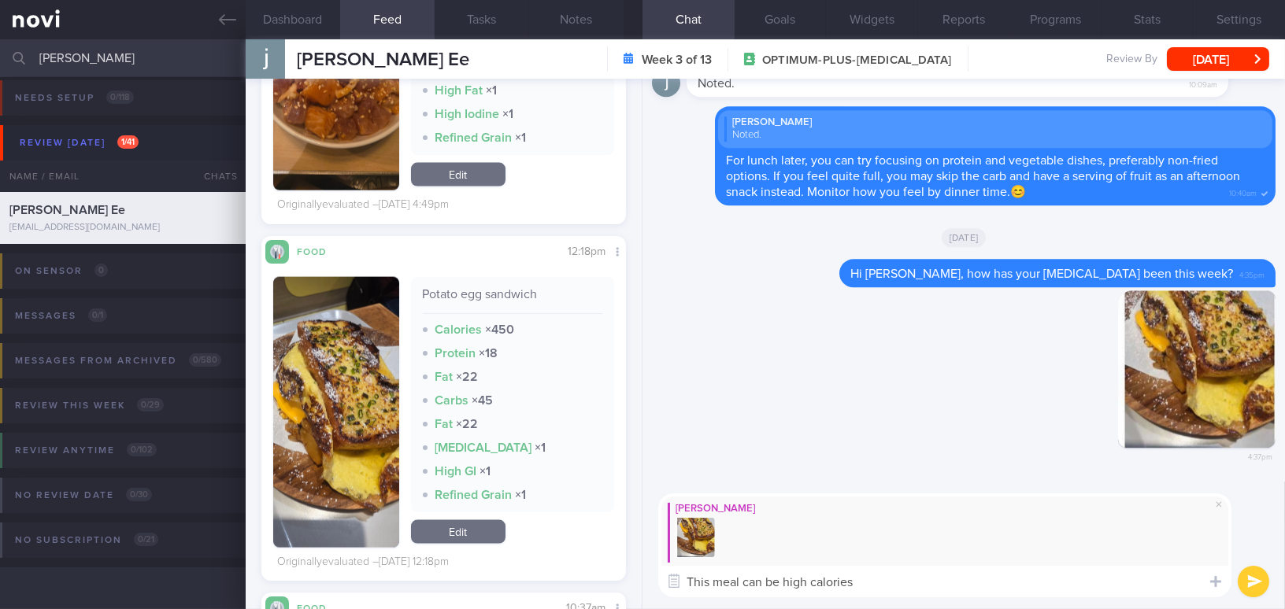
click at [1012, 595] on textarea "This meal can be high calories" at bounding box center [944, 581] width 573 height 31
drag, startPoint x: 811, startPoint y: 585, endPoint x: 925, endPoint y: 581, distance: 114.2
click at [925, 581] on textarea "This meal can be high calories" at bounding box center [944, 581] width 573 height 31
click at [342, 350] on button "button" at bounding box center [336, 412] width 126 height 271
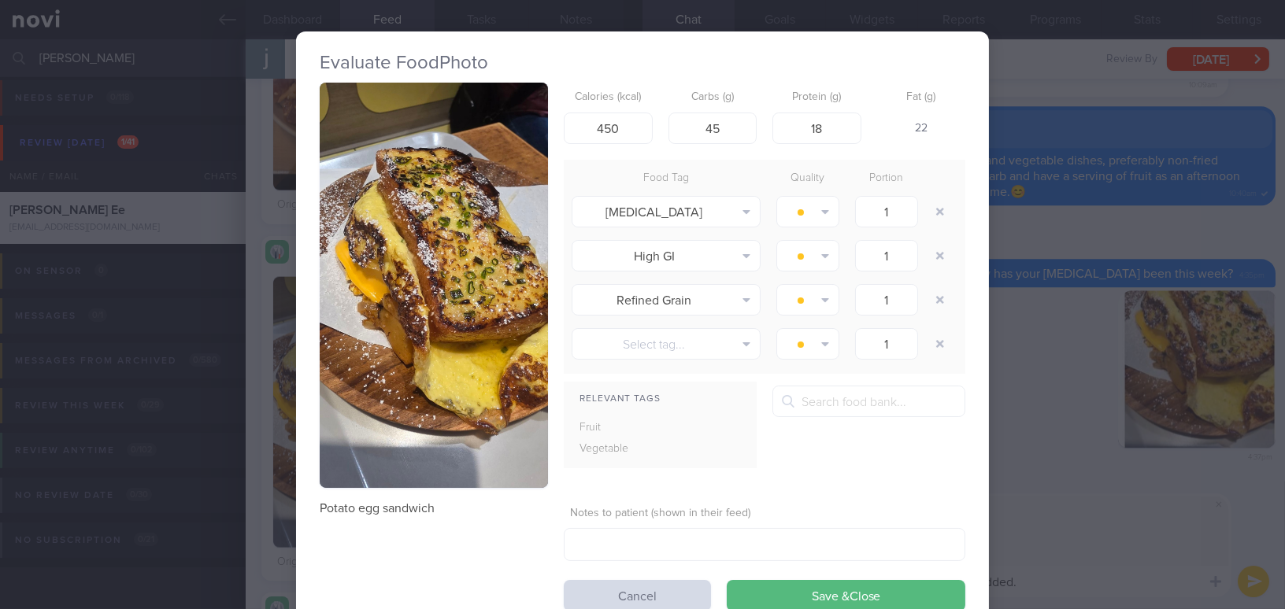
click at [335, 179] on button "button" at bounding box center [434, 285] width 228 height 405
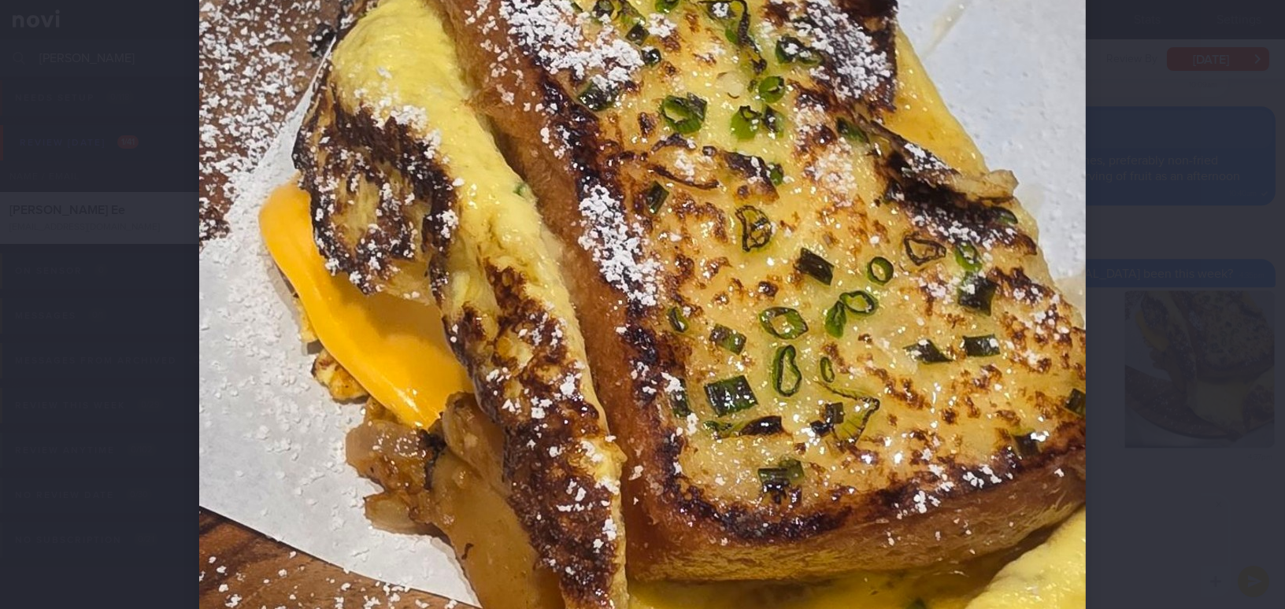
scroll to position [572, 0]
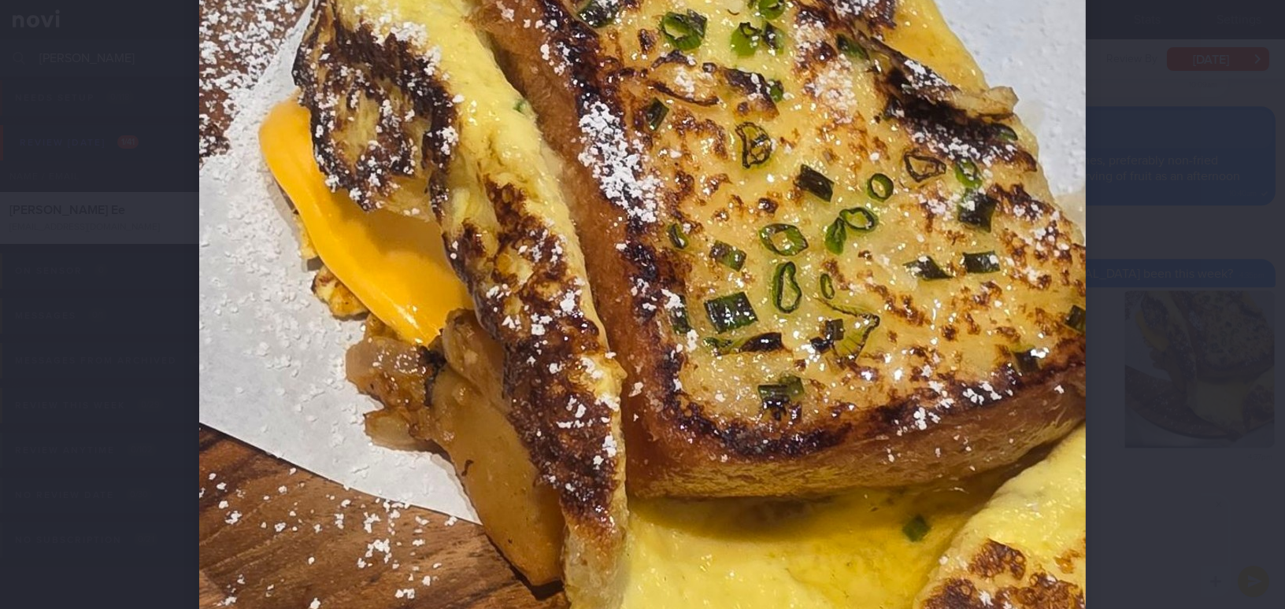
click at [557, 239] on img at bounding box center [642, 278] width 886 height 1574
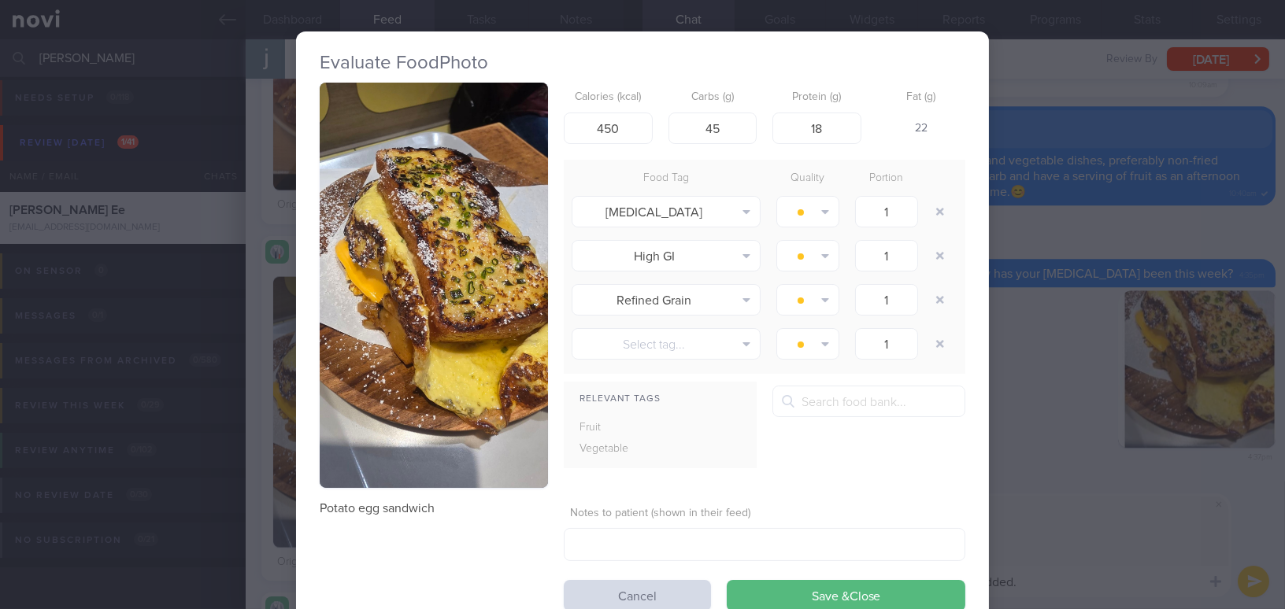
click at [1049, 478] on div "Evaluate Food Photo Potato egg sandwich Calories (kcal) 450 Carbs (g) 45 Protei…" at bounding box center [642, 304] width 1285 height 609
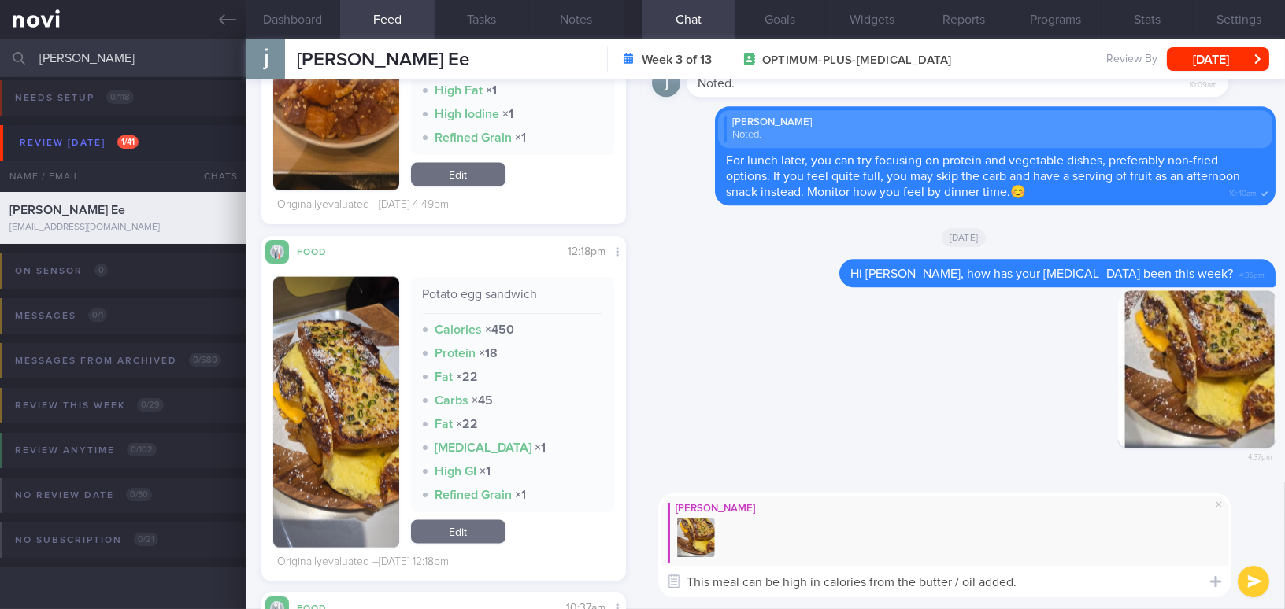
click at [1056, 577] on textarea "This meal can be high in calories from the butter / oil added." at bounding box center [944, 581] width 573 height 31
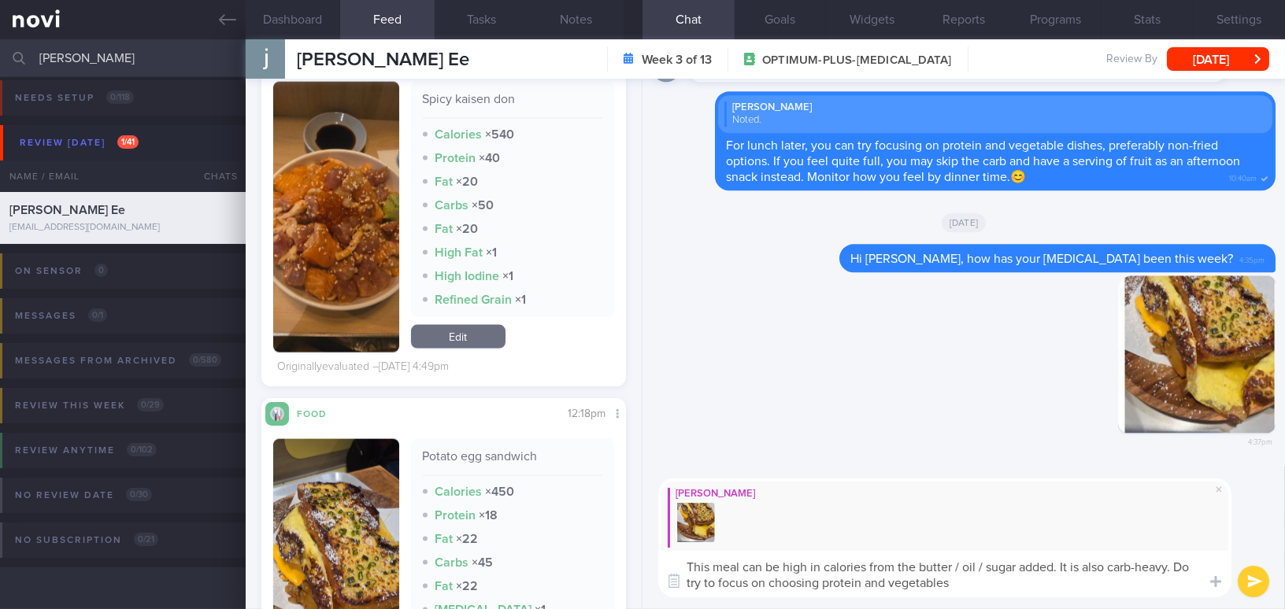
scroll to position [4365, 0]
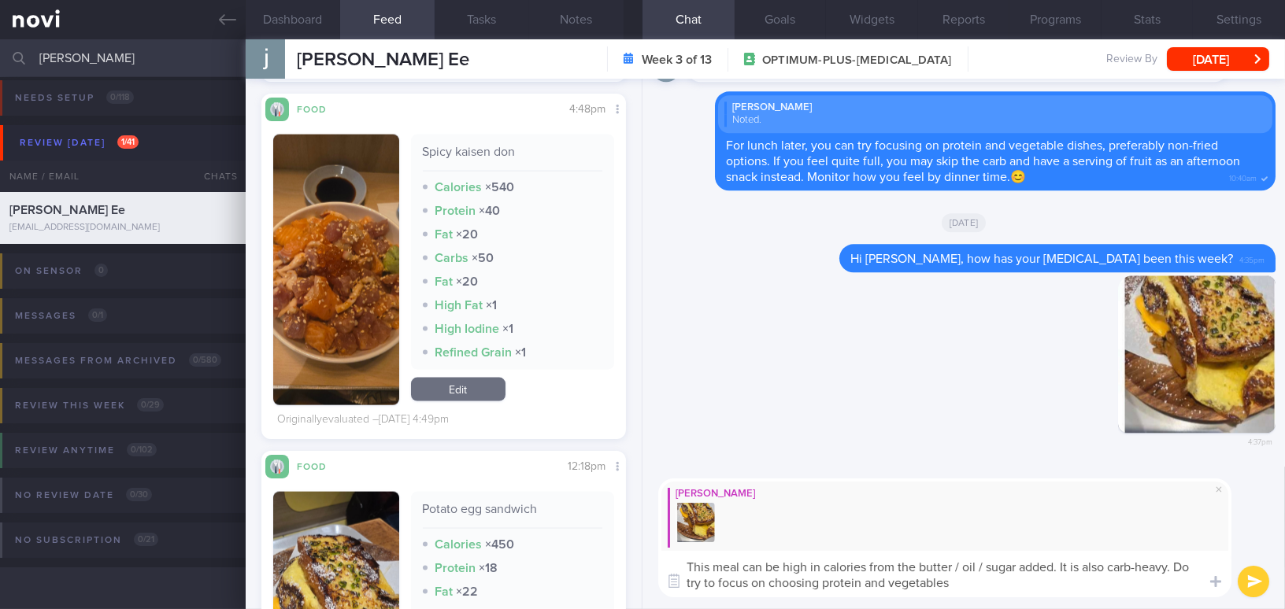
type textarea "This meal can be high in calories from the butter / oil / sugar added. It is al…"
click at [345, 327] on button "button" at bounding box center [336, 270] width 126 height 271
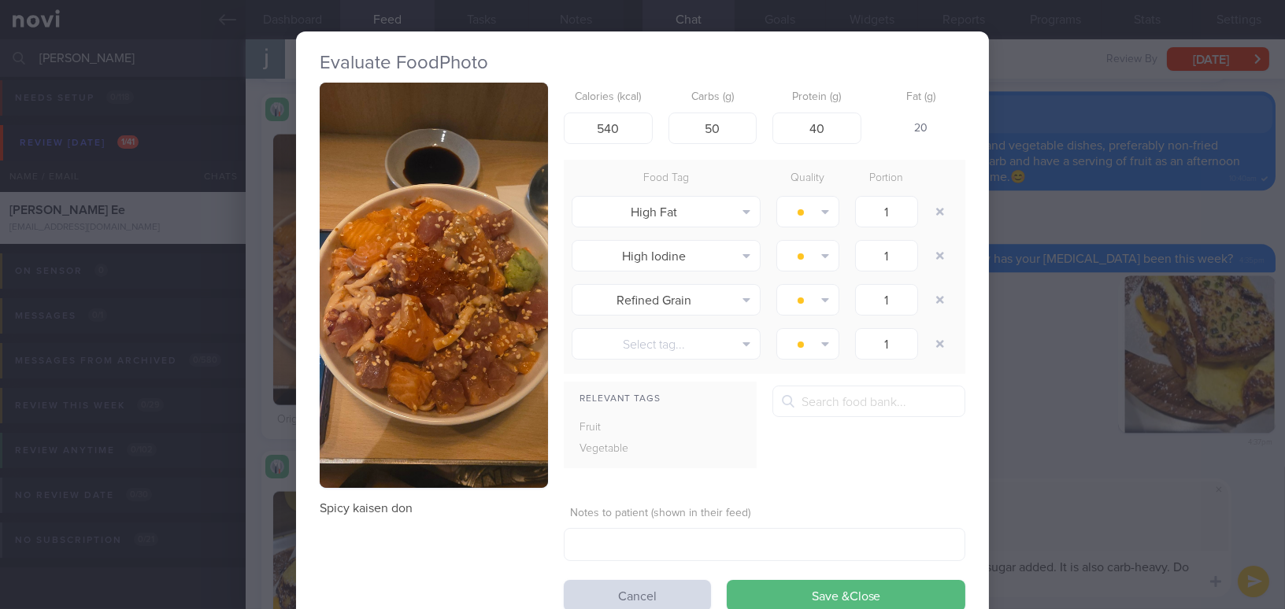
click at [376, 268] on button "button" at bounding box center [434, 285] width 228 height 405
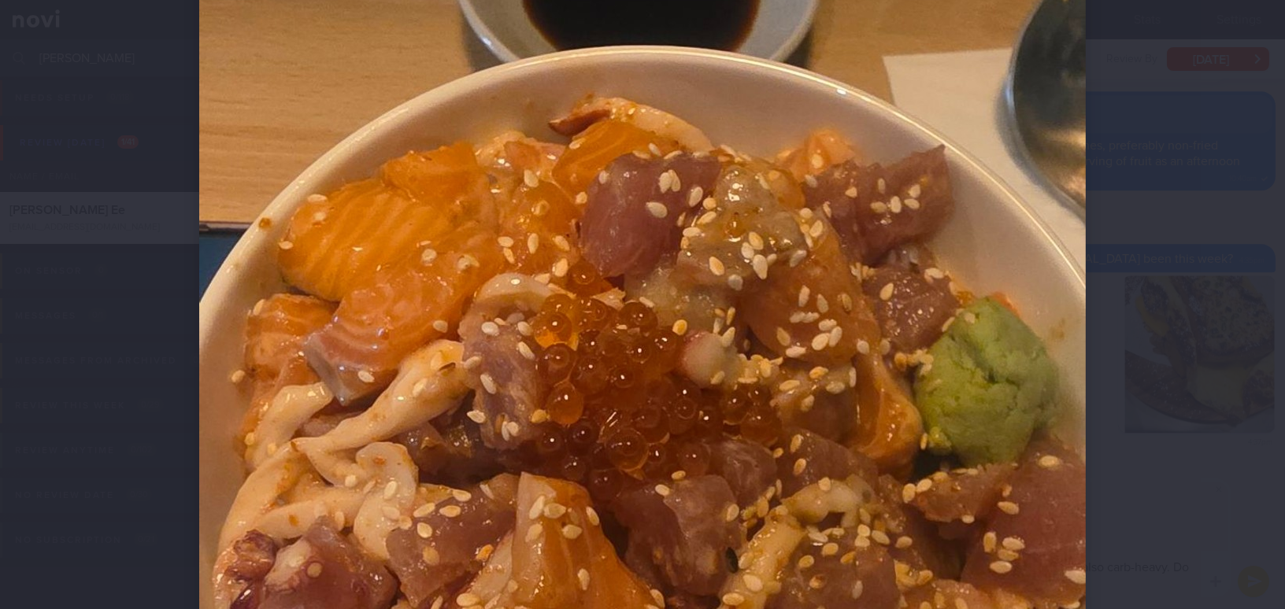
scroll to position [501, 0]
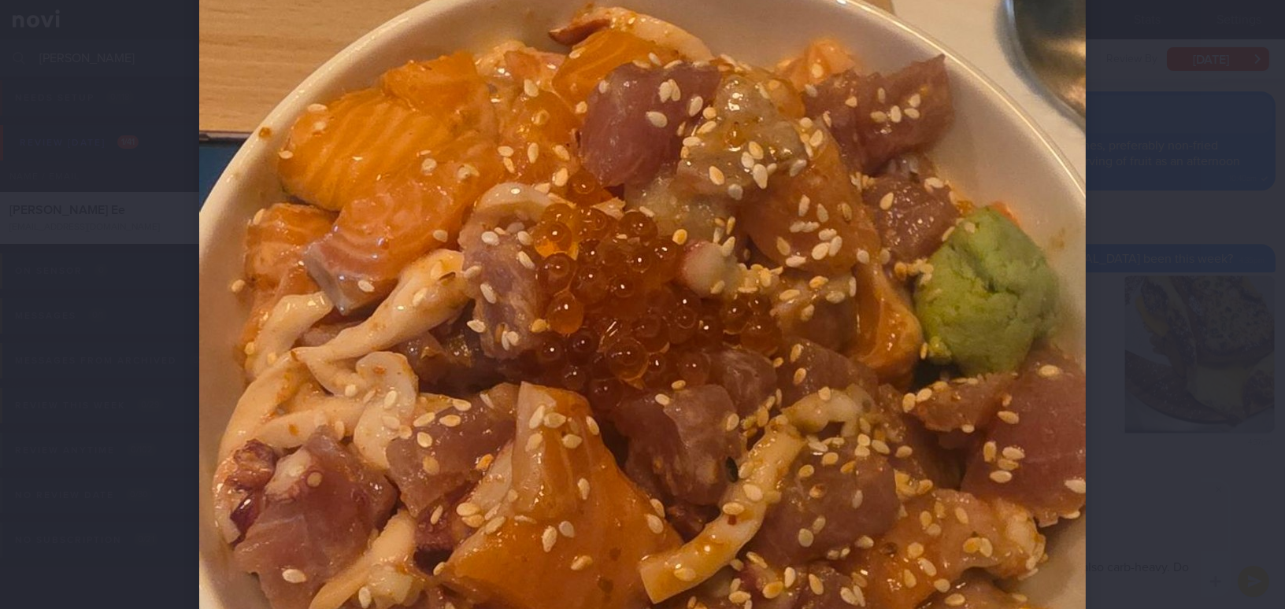
click at [945, 412] on img at bounding box center [642, 349] width 886 height 1574
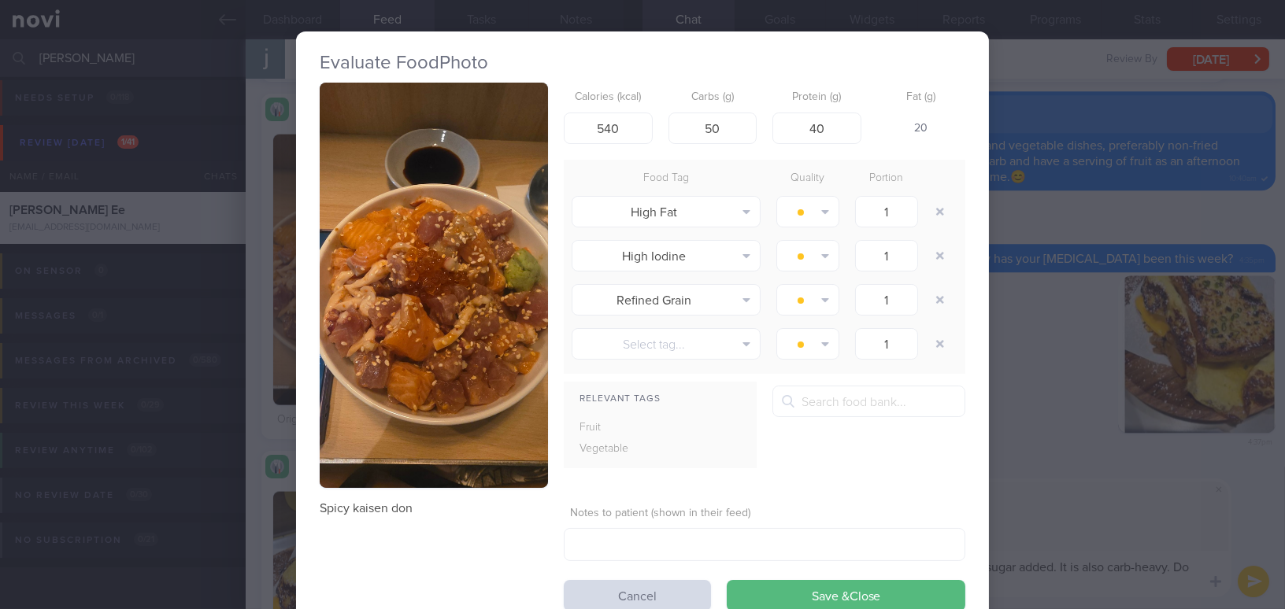
click at [1039, 475] on div "Evaluate Food Photo Spicy kaisen don Calories (kcal) 540 Carbs (g) 50 Protein (…" at bounding box center [642, 304] width 1285 height 609
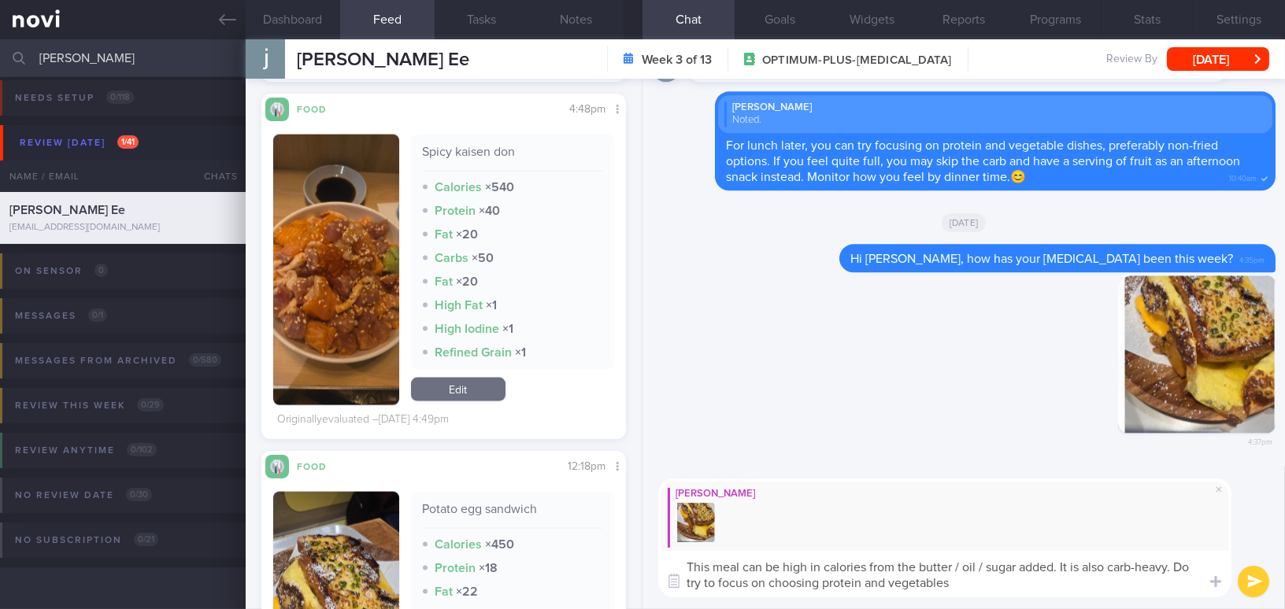
drag, startPoint x: 974, startPoint y: 583, endPoint x: 676, endPoint y: 559, distance: 298.5
click at [676, 559] on textarea "This meal can be high in calories from the butter / oil / sugar added. It is al…" at bounding box center [944, 574] width 573 height 46
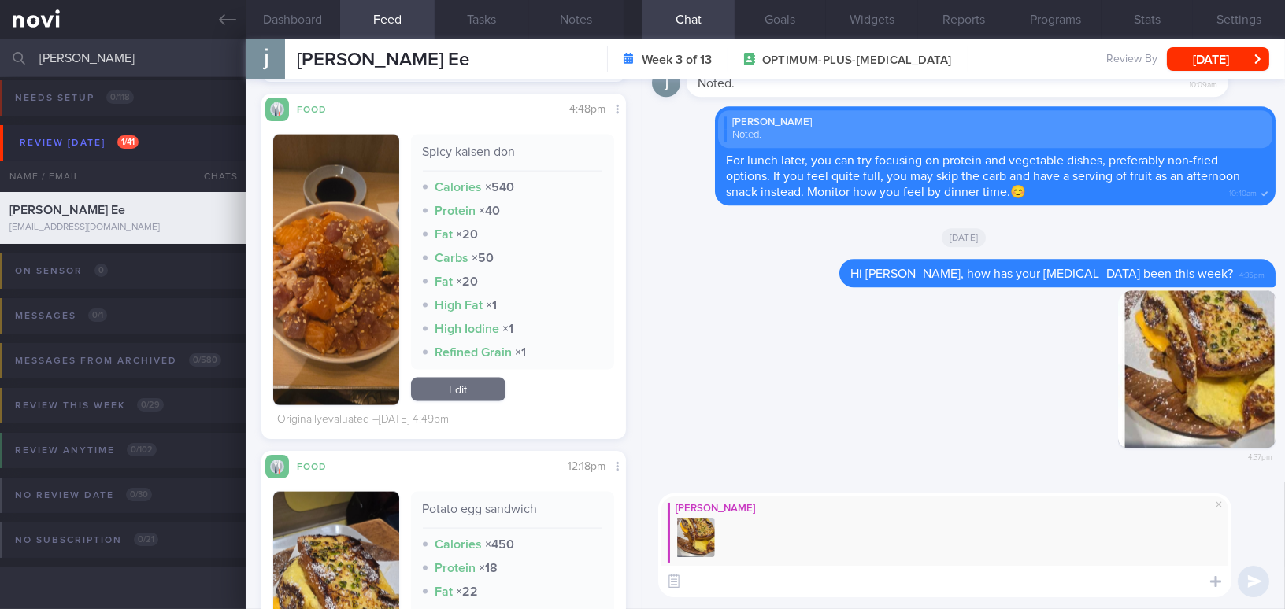
paste textarea "This meal can be high in calories due to the butter, oil, or sugar added, and i…"
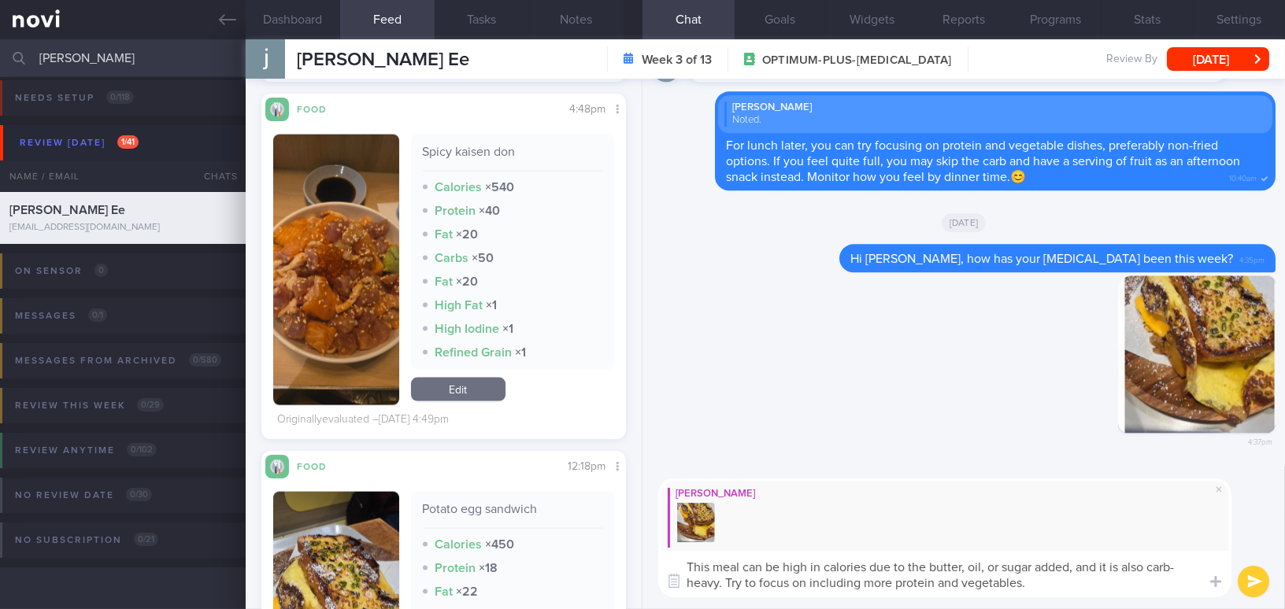
click at [997, 567] on textarea "This meal can be high in calories due to the butter, oil, or sugar added, and i…" at bounding box center [944, 574] width 573 height 46
drag, startPoint x: 1058, startPoint y: 569, endPoint x: 1108, endPoint y: 469, distance: 112.0
click at [1058, 568] on textarea "This meal can be high in calories due to the butter, oil, sugar added, and it i…" at bounding box center [944, 574] width 573 height 46
type textarea "This meal can be high in calories due to the butter, oil, sugar added and it is…"
click at [1249, 580] on button "submit" at bounding box center [1253, 581] width 31 height 31
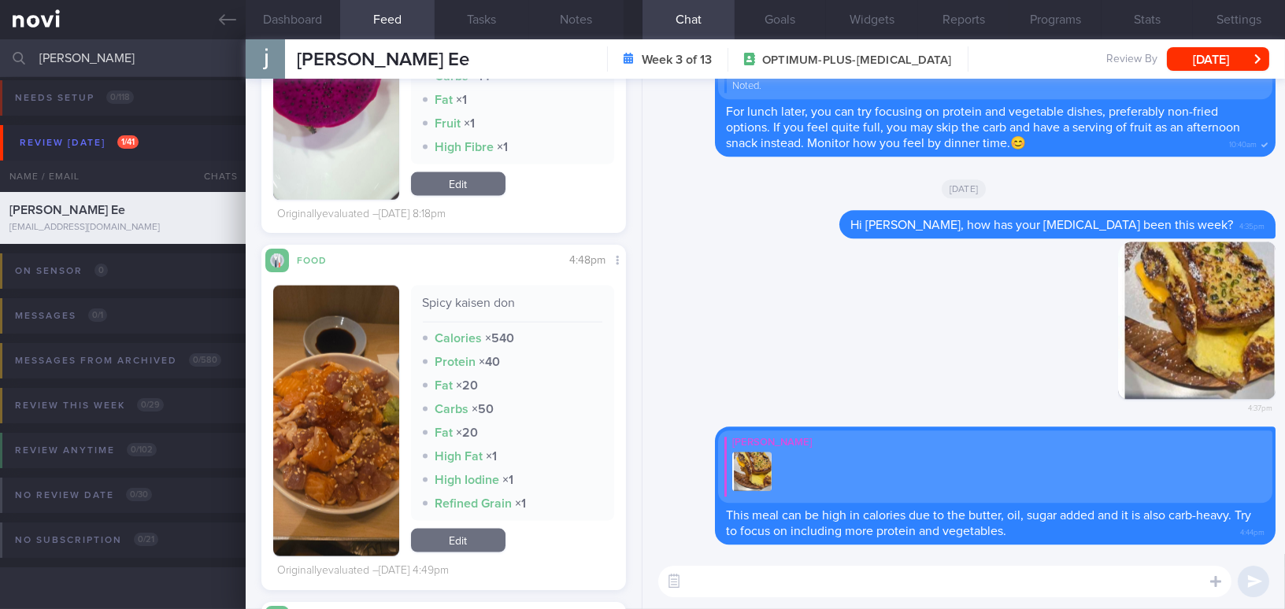
scroll to position [4222, 0]
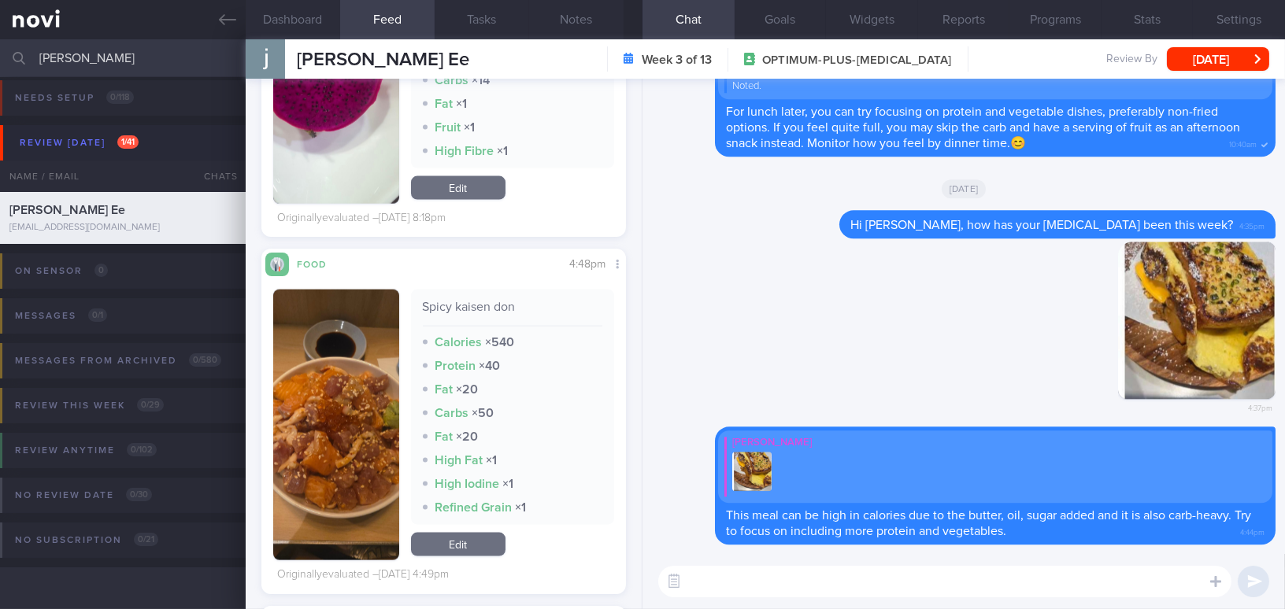
click at [352, 424] on button "button" at bounding box center [336, 425] width 126 height 271
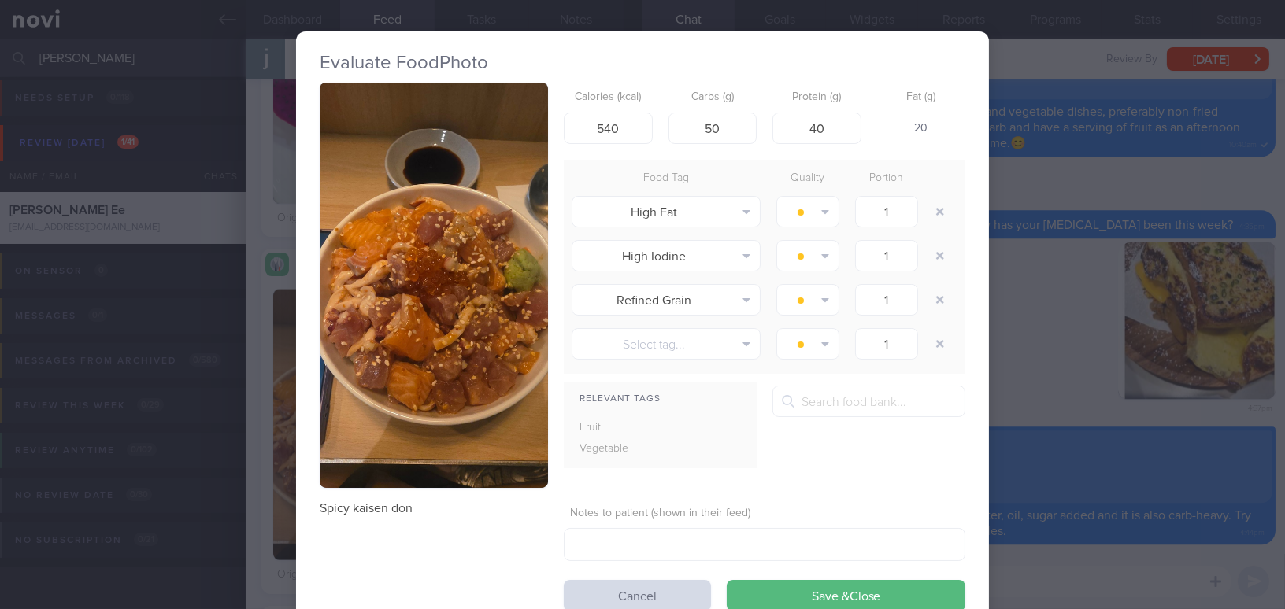
click at [1202, 536] on div "Evaluate Food Photo Spicy kaisen don Calories (kcal) 540 Carbs (g) 50 Protein (…" at bounding box center [642, 304] width 1285 height 609
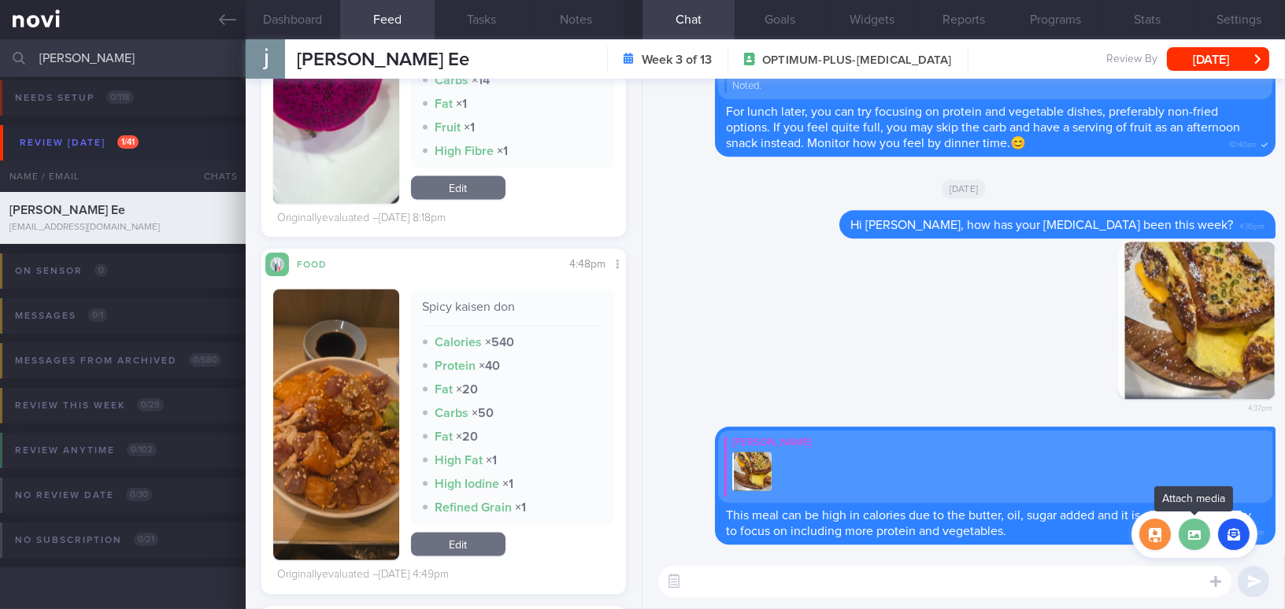
click at [1199, 545] on label at bounding box center [1193, 534] width 31 height 31
click at [0, 0] on input "file" at bounding box center [0, 0] width 0 height 0
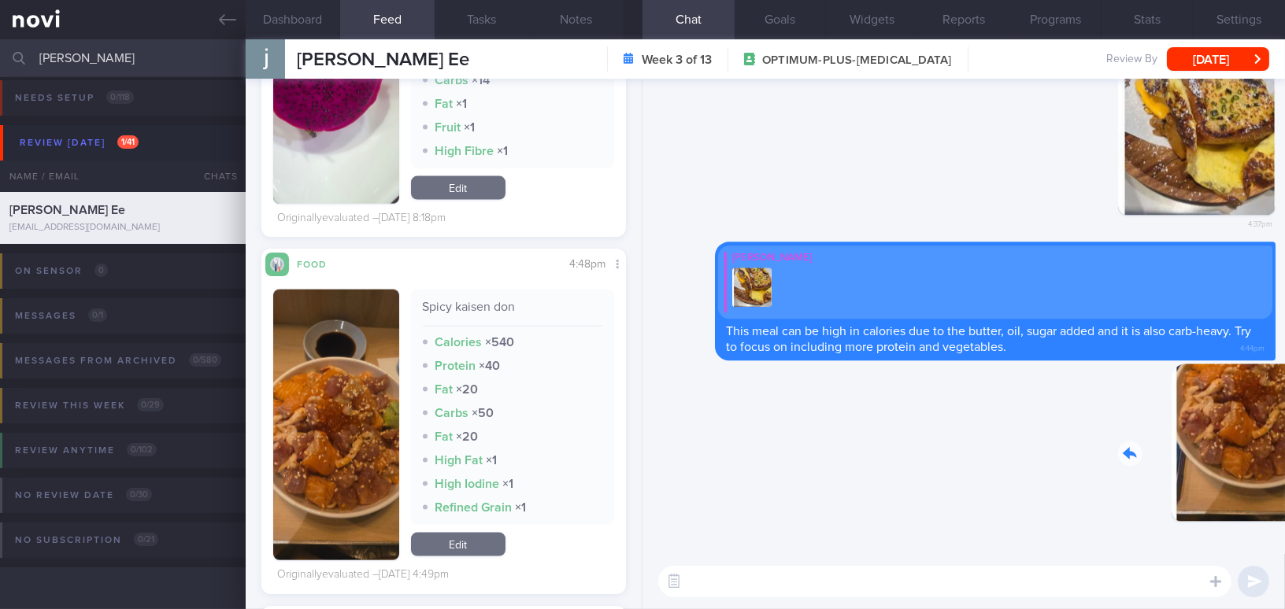
drag, startPoint x: 1280, startPoint y: 474, endPoint x: 1289, endPoint y: 474, distance: 8.7
click at [1284, 474] on html "You are offline! Some functionality will be unavailable Patients New Users Coac…" at bounding box center [642, 304] width 1285 height 609
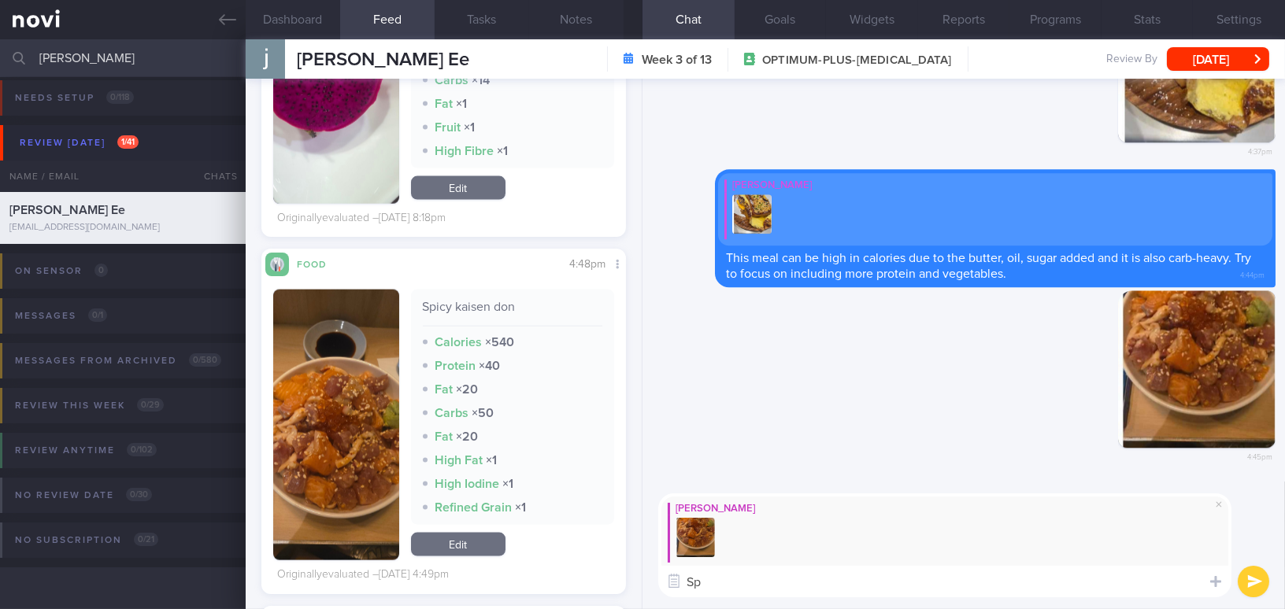
type textarea "S"
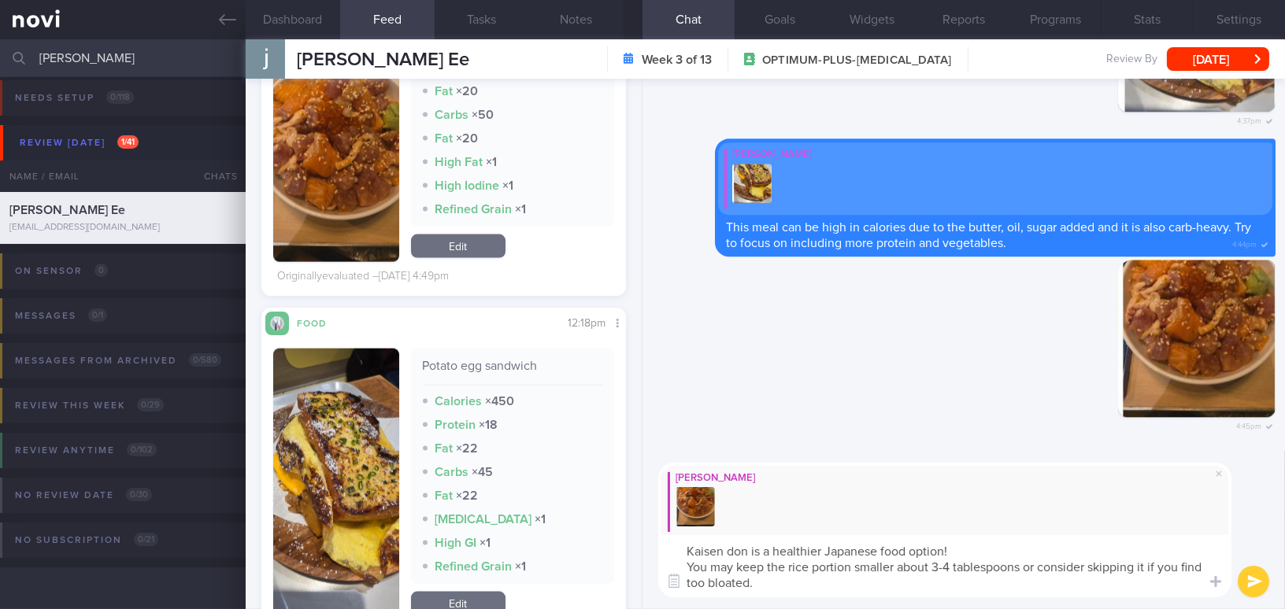
drag, startPoint x: 797, startPoint y: 582, endPoint x: 649, endPoint y: 530, distance: 156.9
click at [649, 530] on div "Mee Li Kaisen don is a healthier Japanese food option! You may keep the rice po…" at bounding box center [963, 530] width 642 height 158
click at [789, 583] on textarea "Kaisen don is a healthier Japanese food option! You may keep the rice portion s…" at bounding box center [944, 566] width 573 height 62
drag, startPoint x: 786, startPoint y: 586, endPoint x: 627, endPoint y: 539, distance: 166.4
click at [627, 539] on div "Dashboard Feed 342 Tasks Notes Chat Goals Widgets Reports Programs Stats Settin…" at bounding box center [765, 324] width 1039 height 570
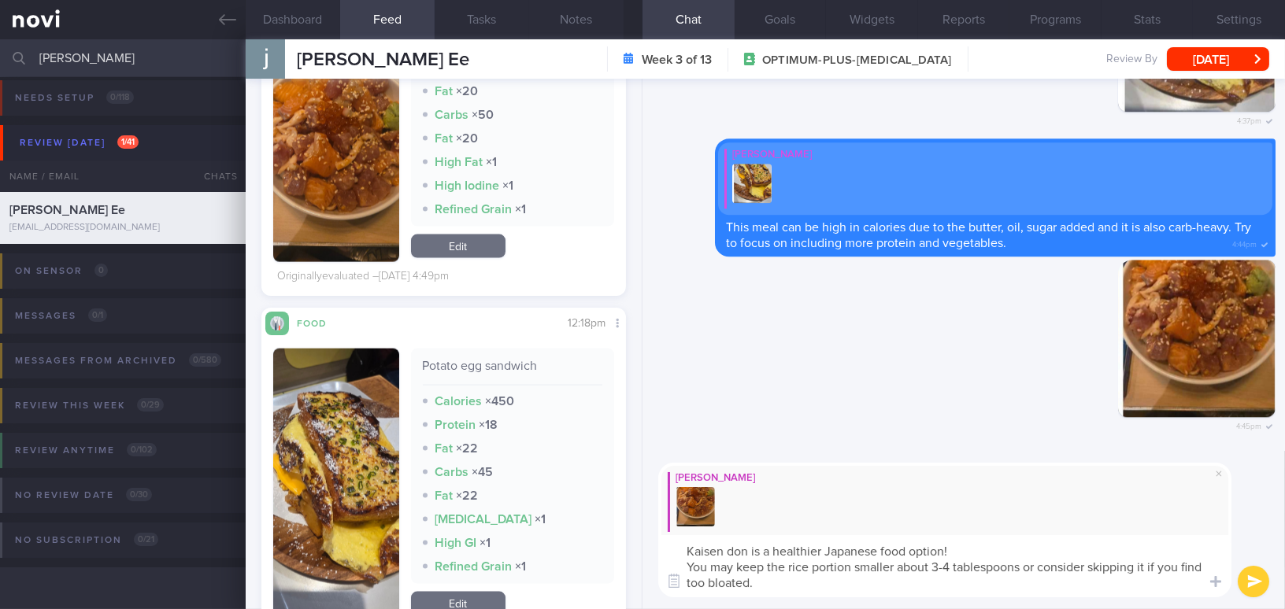
paste textarea "-don is a healthier Japanese food option! You can keep the rice portion smaller…"
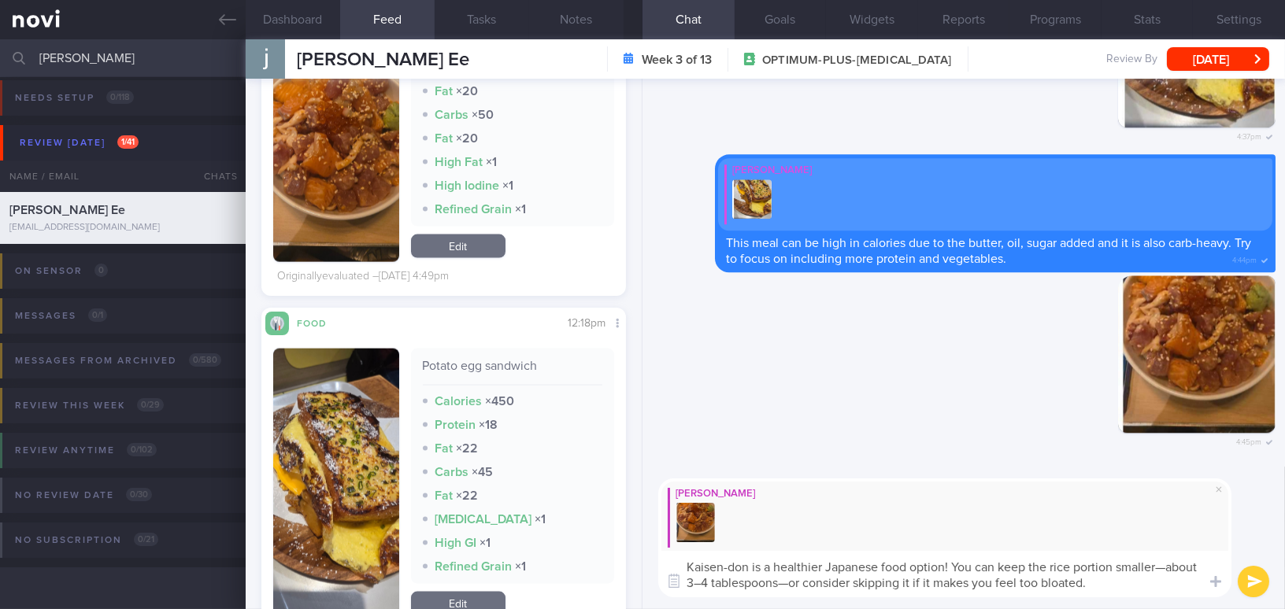
click at [724, 567] on textarea "Kaisen-don is a healthier Japanese food option! You can keep the rice portion s…" at bounding box center [944, 574] width 573 height 46
click at [1164, 566] on textarea "Kaisen don is a healthier Japanese food option! You can keep the rice portion s…" at bounding box center [944, 574] width 573 height 46
click at [698, 579] on textarea "Kaisen don is a healthier Japanese food option! You can keep the rice portion s…" at bounding box center [944, 574] width 573 height 46
click at [782, 580] on textarea "Kaisen don is a healthier Japanese food option! You can keep the rice portion s…" at bounding box center [944, 574] width 573 height 46
drag, startPoint x: 911, startPoint y: 581, endPoint x: 1211, endPoint y: 593, distance: 300.2
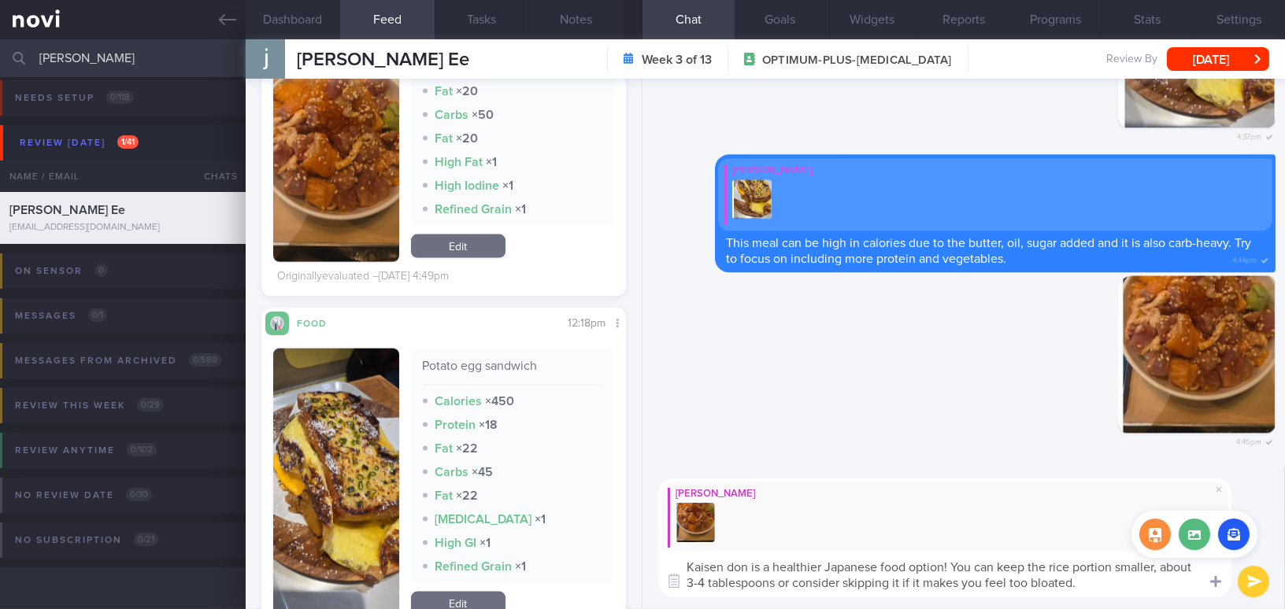
click at [1211, 593] on div "Attach media Chat Templates Admin CGM Weight Nutrition Physical Activity Infogr…" at bounding box center [963, 538] width 642 height 142
type textarea "Kaisen don is a healthier Japanese food option! You can keep the rice portion s…"
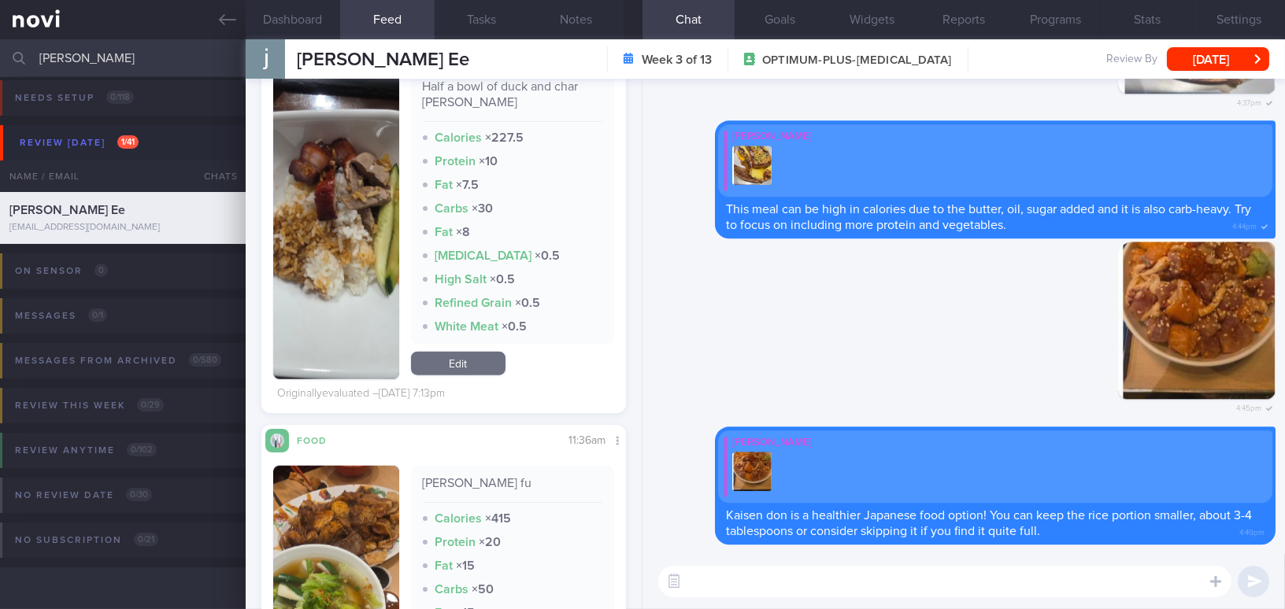
scroll to position [3435, 0]
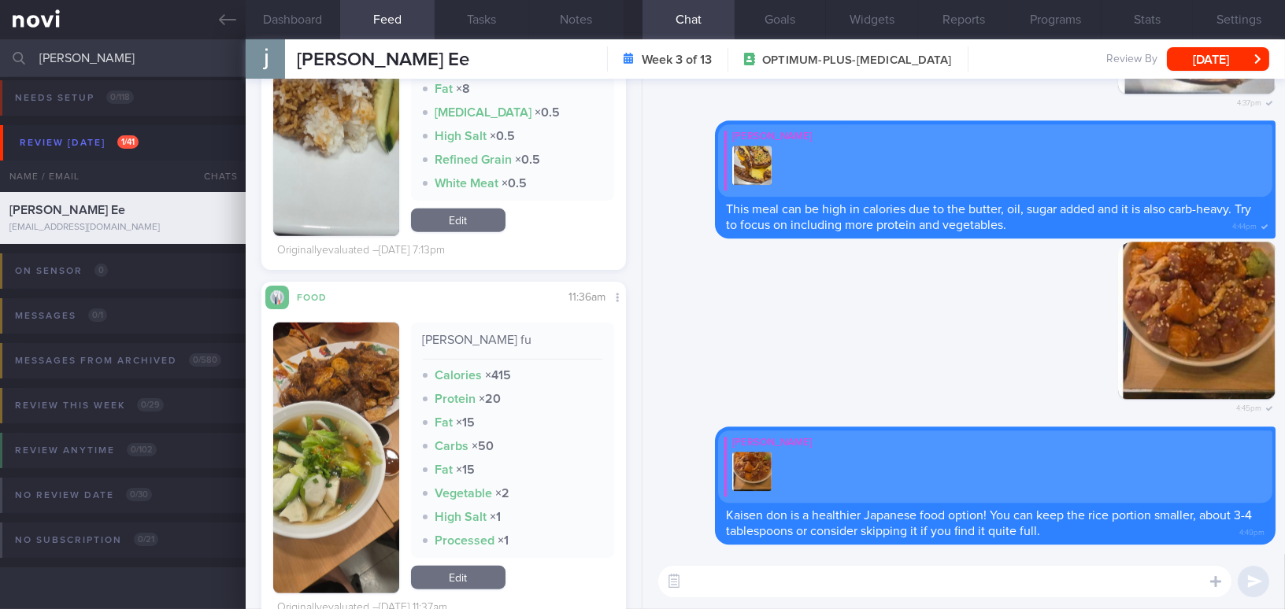
click at [368, 438] on button "button" at bounding box center [336, 458] width 126 height 271
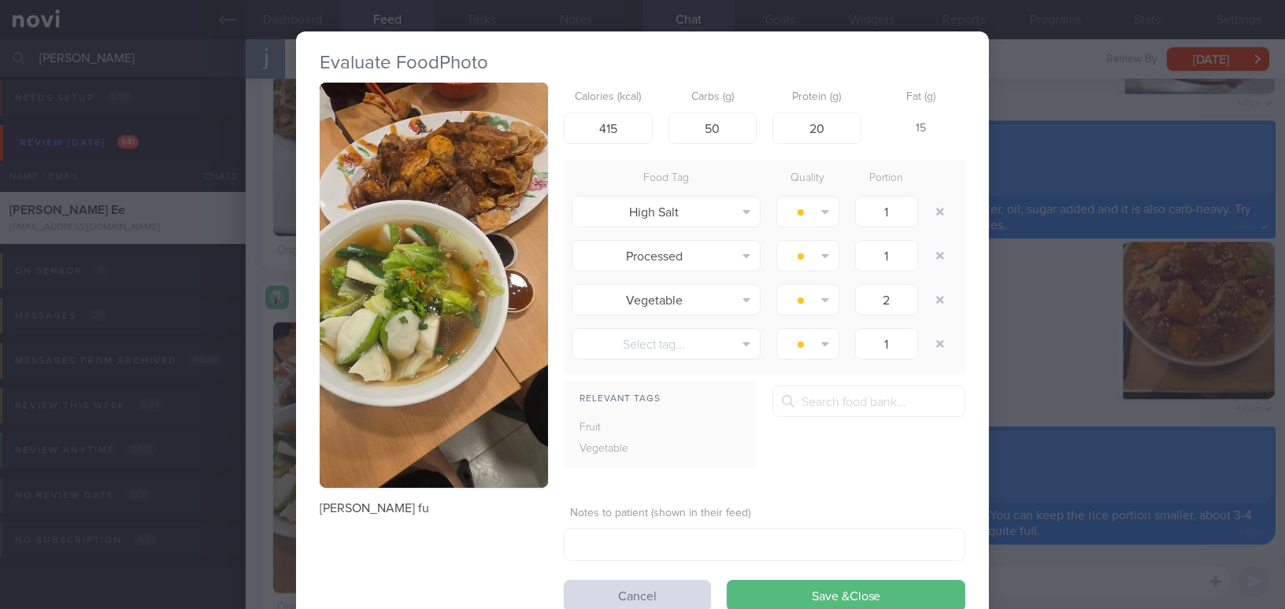
click at [1081, 388] on div "Evaluate Food Photo Niang tou fu Calories (kcal) 415 Carbs (g) 50 Protein (g) 2…" at bounding box center [642, 304] width 1285 height 609
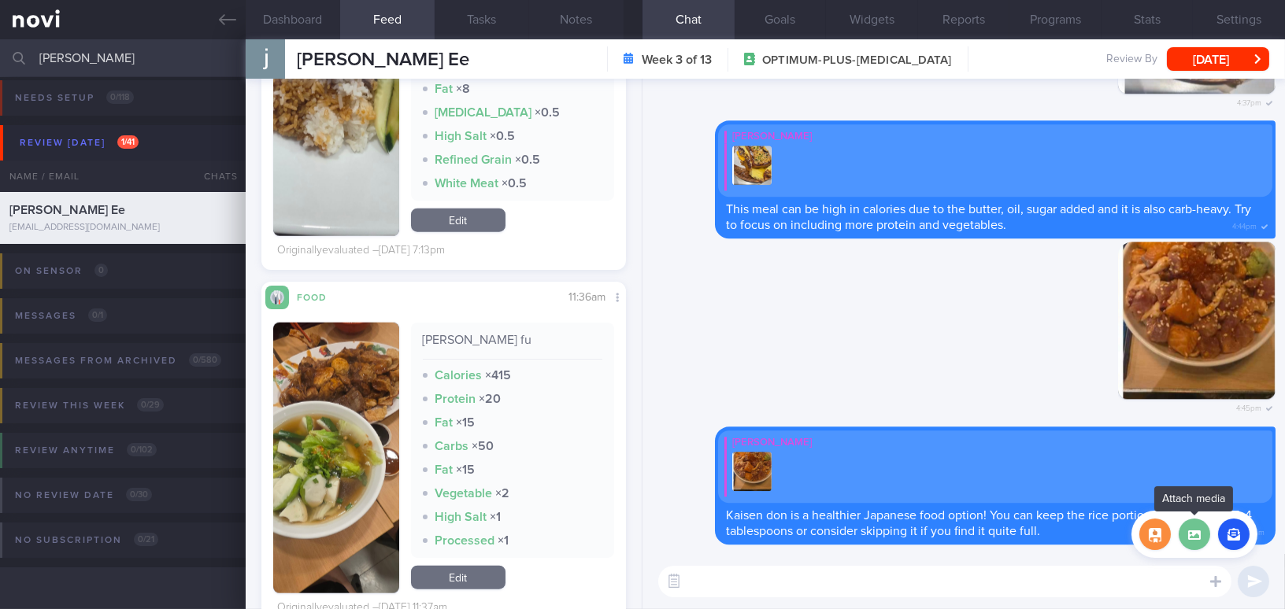
click at [1196, 531] on label at bounding box center [1193, 534] width 31 height 31
click at [0, 0] on input "file" at bounding box center [0, 0] width 0 height 0
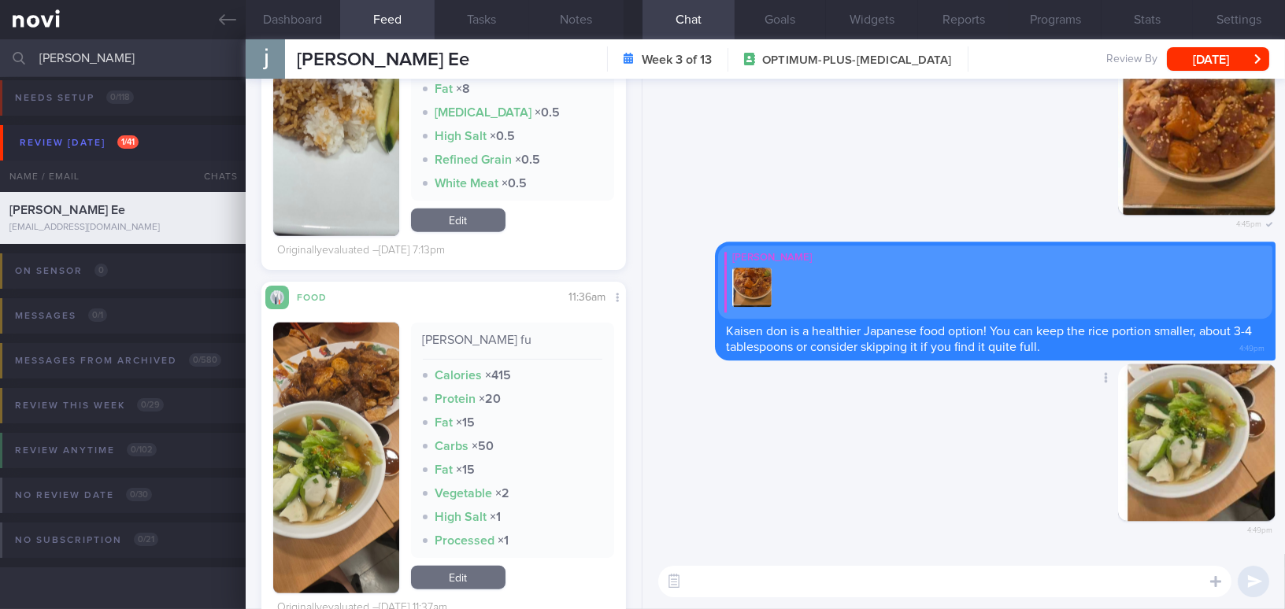
drag, startPoint x: 1177, startPoint y: 464, endPoint x: 1258, endPoint y: 464, distance: 81.1
click at [1258, 464] on div "Delete 4:49pm" at bounding box center [1165, 455] width 220 height 182
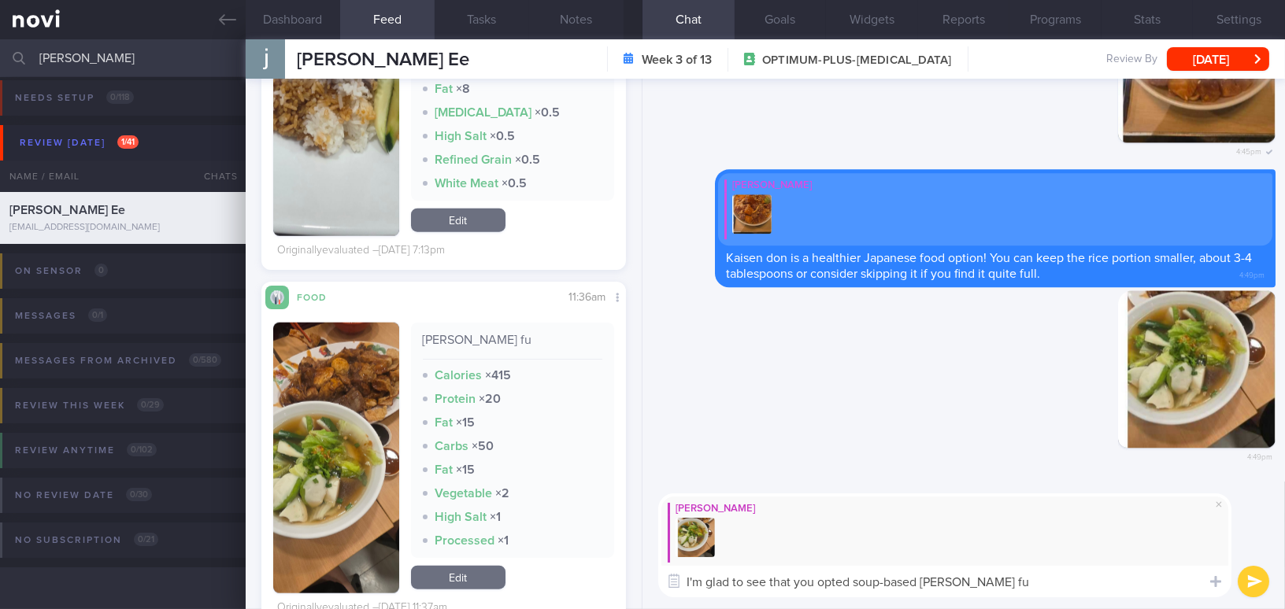
click at [707, 584] on textarea "I'm glad to see that you opted soup-based niang tou fu" at bounding box center [944, 581] width 573 height 31
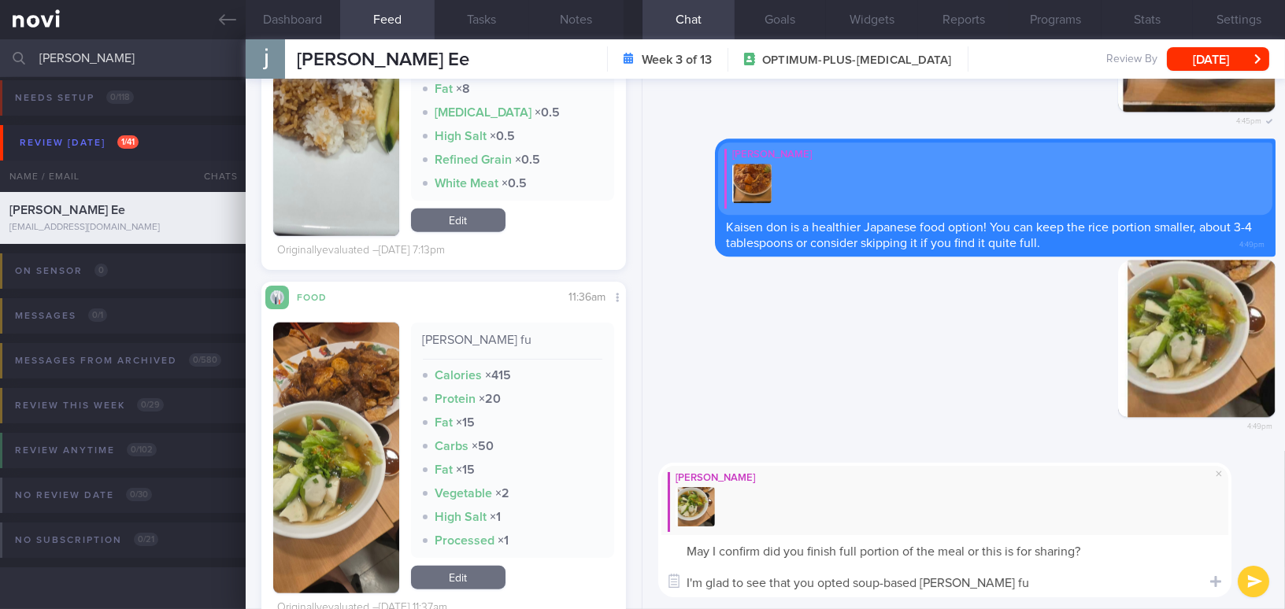
drag, startPoint x: 1041, startPoint y: 589, endPoint x: 653, endPoint y: 597, distance: 388.2
click at [653, 597] on div "Mee Li May I confirm did you finish full portion of the meal or this is for sha…" at bounding box center [963, 530] width 642 height 158
click at [329, 401] on button "button" at bounding box center [336, 458] width 126 height 271
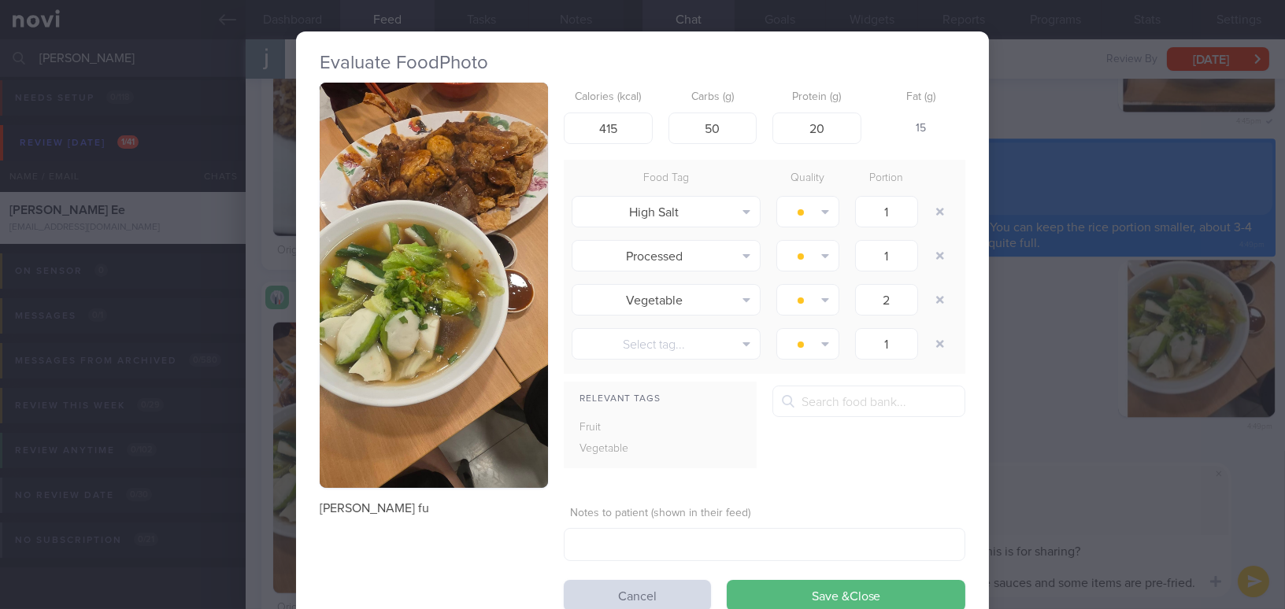
click at [414, 279] on button "button" at bounding box center [434, 285] width 228 height 405
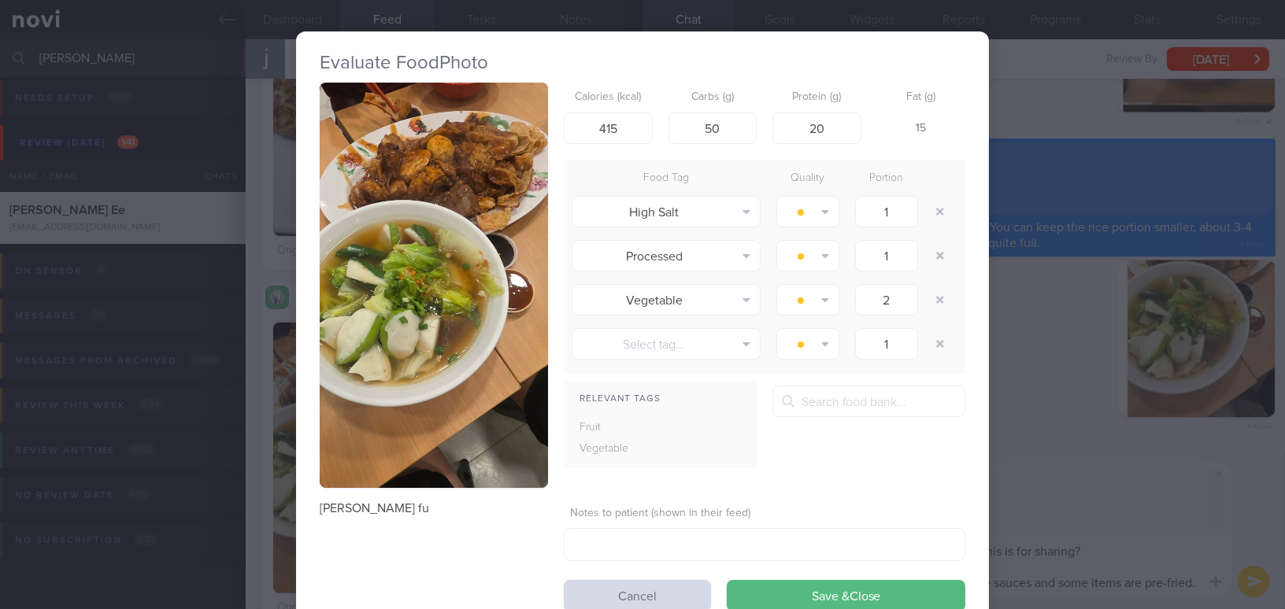
click at [1099, 561] on div "Evaluate Food Photo Niang tou fu Calories (kcal) 415 Carbs (g) 50 Protein (g) 2…" at bounding box center [642, 304] width 1285 height 609
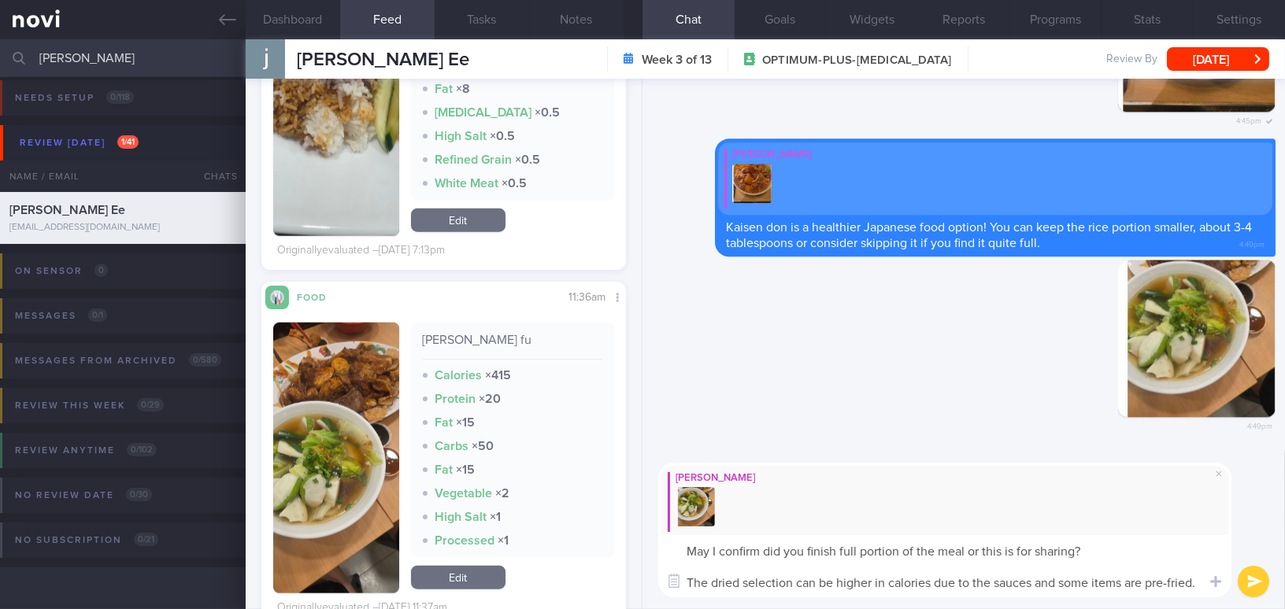
drag, startPoint x: 1169, startPoint y: 580, endPoint x: 1178, endPoint y: 584, distance: 10.2
click at [1169, 580] on textarea "May I confirm did you finish full portion of the meal or this is for sharing? T…" at bounding box center [944, 566] width 573 height 62
click at [1200, 582] on textarea "May I confirm did you finish full portion of the meal or this is for sharing? T…" at bounding box center [944, 566] width 573 height 62
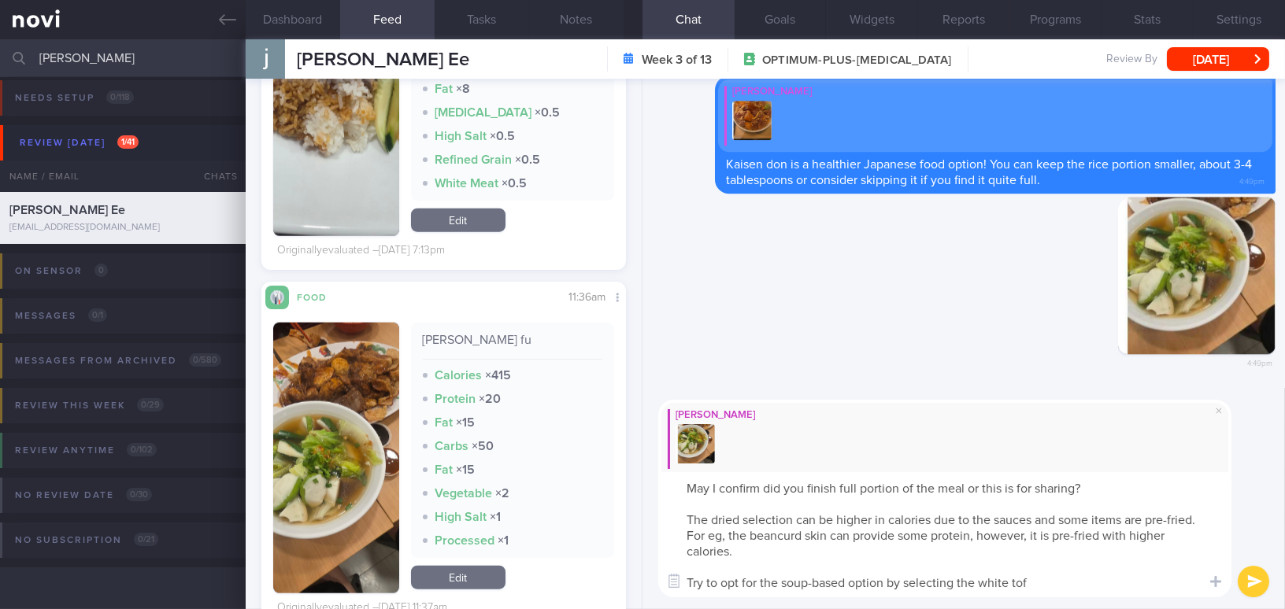
type textarea "May I confirm did you finish full portion of the meal or this is for sharing? T…"
drag, startPoint x: 1045, startPoint y: 591, endPoint x: 616, endPoint y: 471, distance: 444.9
click at [616, 471] on div "Dashboard Feed 342 Tasks Notes Chat Goals Widgets Reports Programs Stats Settin…" at bounding box center [765, 324] width 1039 height 570
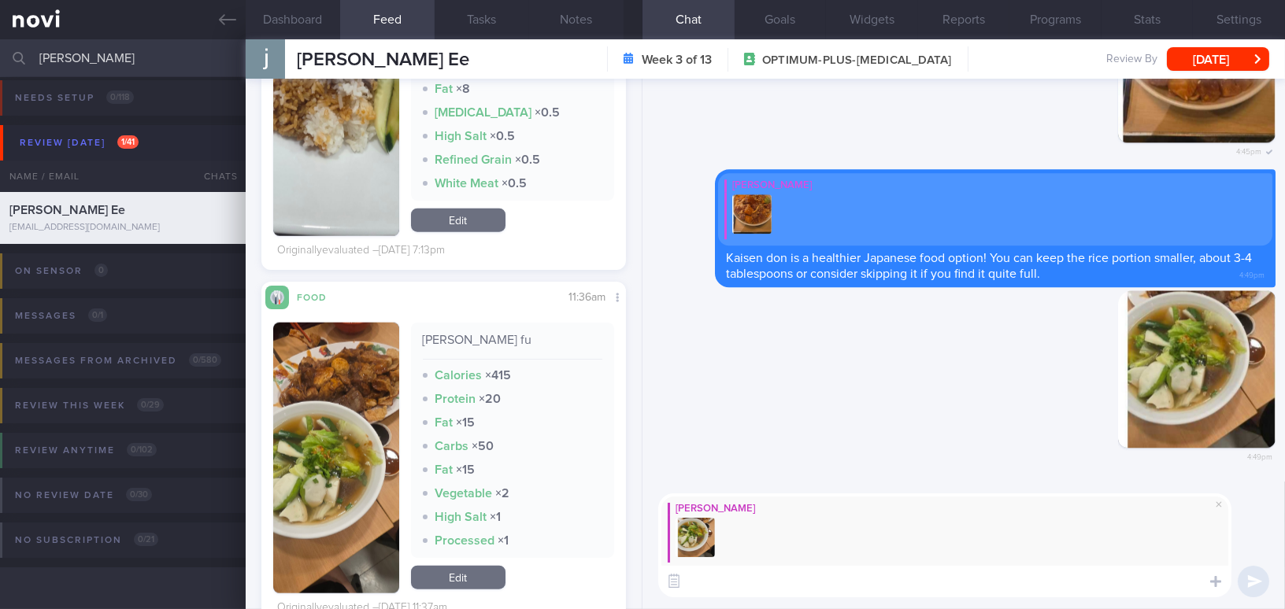
paste textarea "May I confirm—did you finish the full portion of the meal, or was this meant fo…"
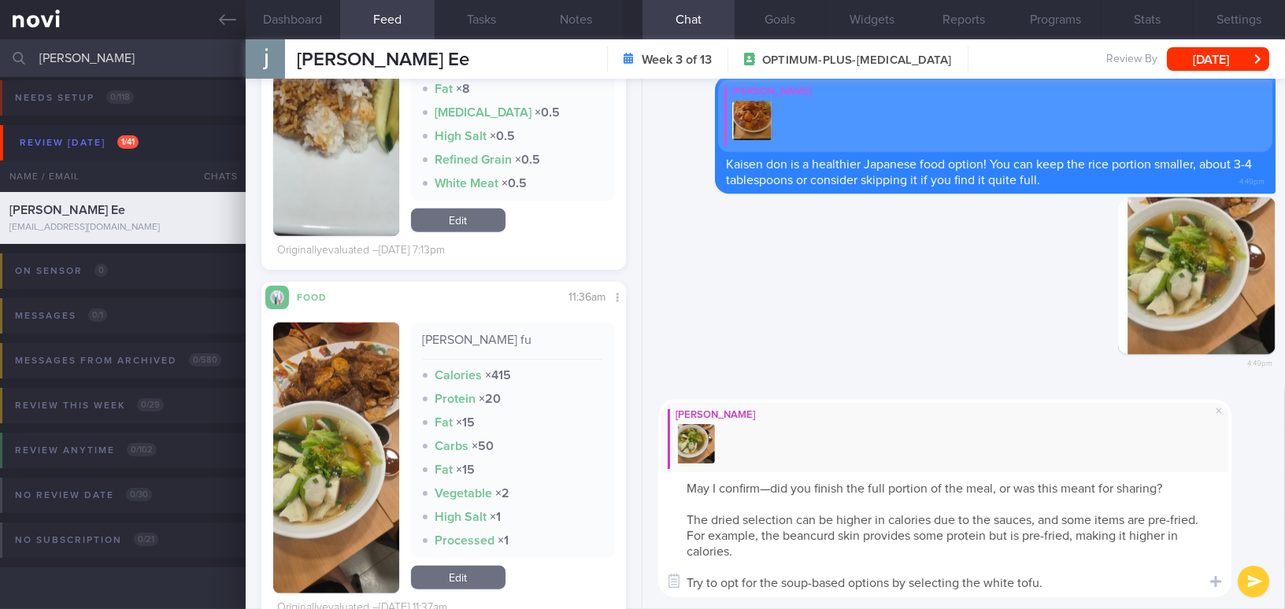
click at [768, 486] on textarea "May I confirm—did you finish the full portion of the meal, or was this meant fo…" at bounding box center [944, 534] width 573 height 125
click at [996, 486] on textarea "May I confirm - did you finish the full portion of the meal, or was this meant …" at bounding box center [944, 534] width 573 height 125
type textarea "May I confirm - did you finish the full portion of the meal or was this meant f…"
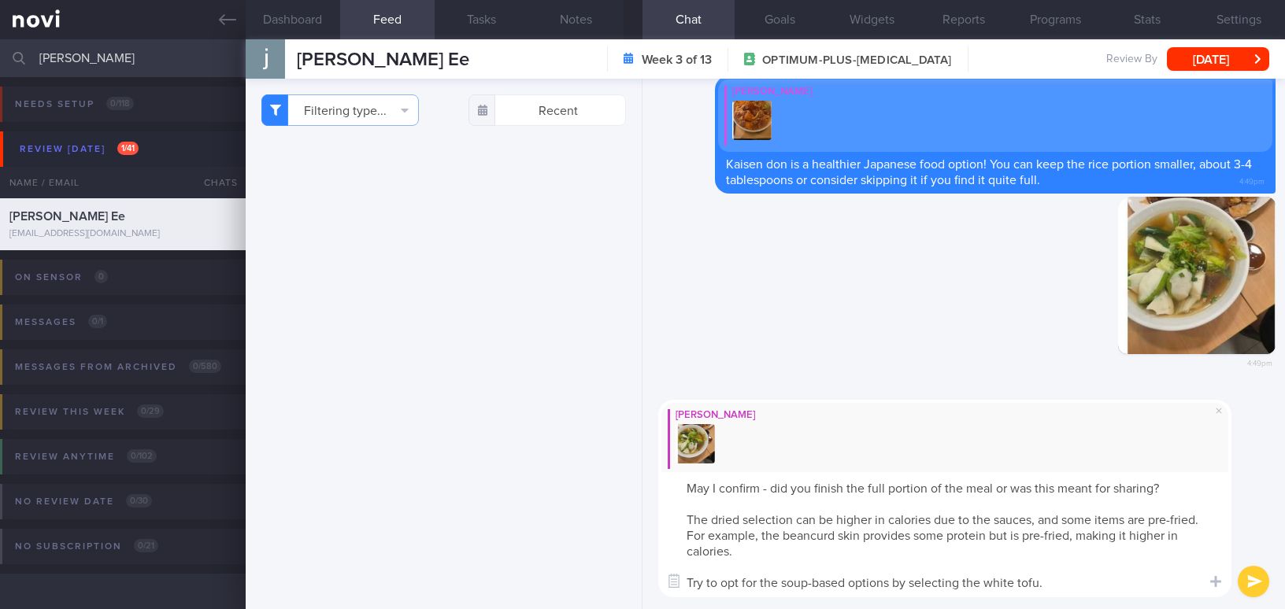
select select "9"
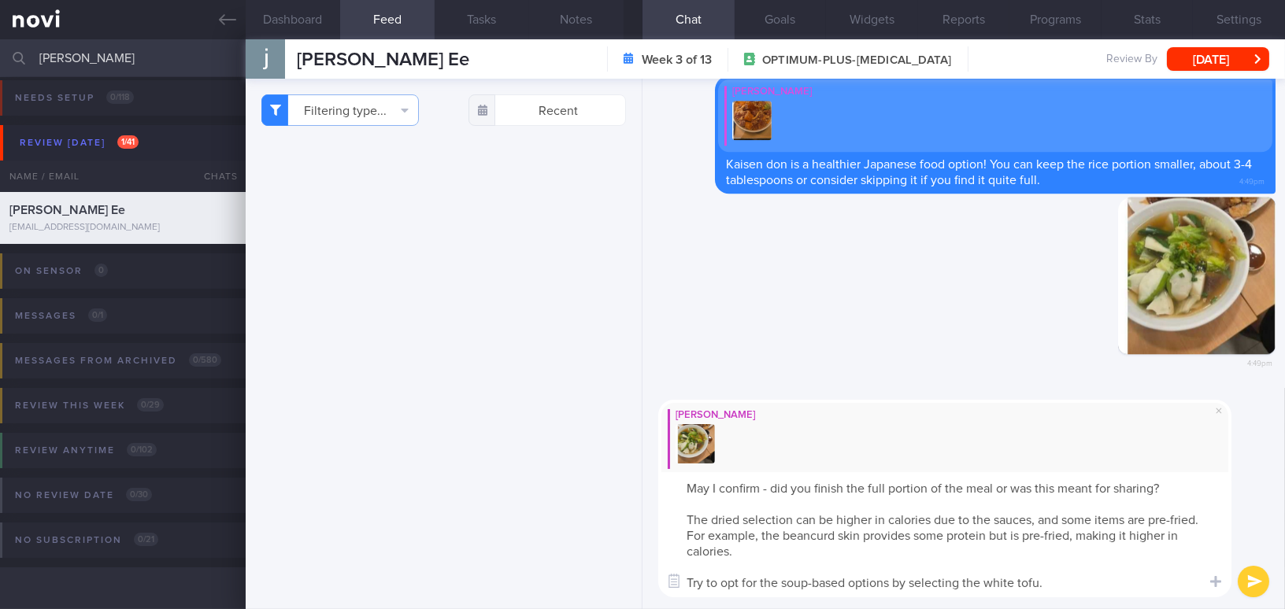
scroll to position [3435, 0]
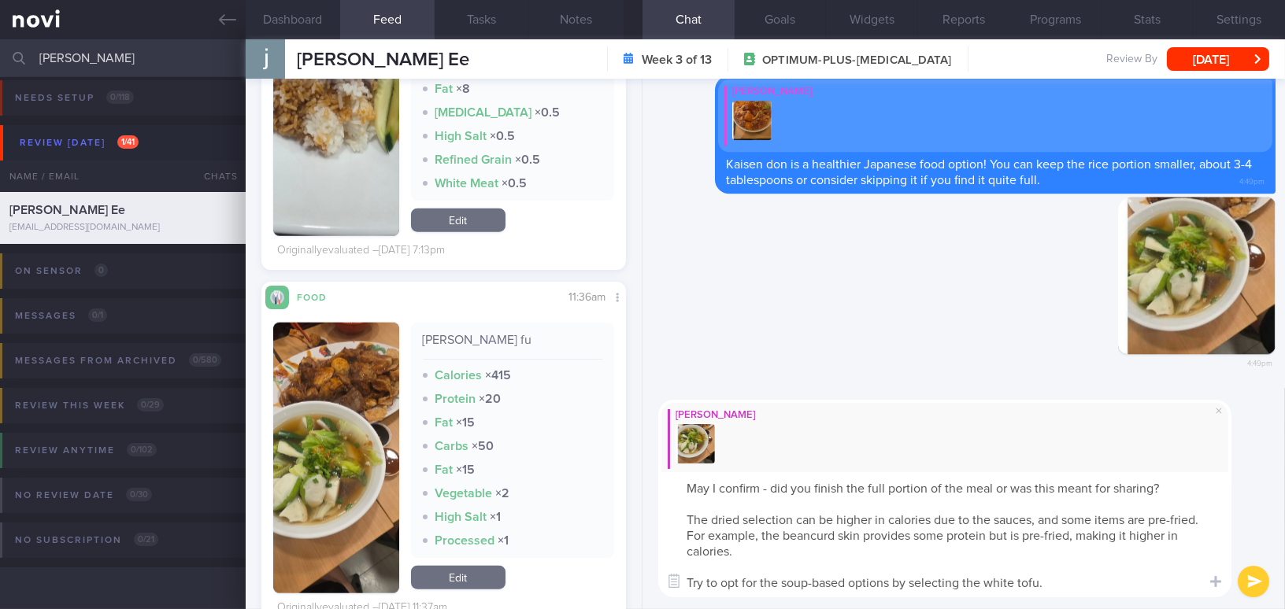
drag, startPoint x: 1056, startPoint y: 488, endPoint x: 1092, endPoint y: 488, distance: 36.2
click at [1092, 488] on textarea "May I confirm - did you finish the full portion of the meal or was this meant f…" at bounding box center [944, 534] width 573 height 125
drag, startPoint x: 742, startPoint y: 523, endPoint x: 793, endPoint y: 517, distance: 50.7
click at [793, 517] on textarea "May I confirm - did you finish the full portion of the meal or was this for sha…" at bounding box center [944, 534] width 573 height 125
click at [1054, 518] on textarea "May I confirm - did you finish the full portion of the meal or was this for sha…" at bounding box center [944, 534] width 573 height 125
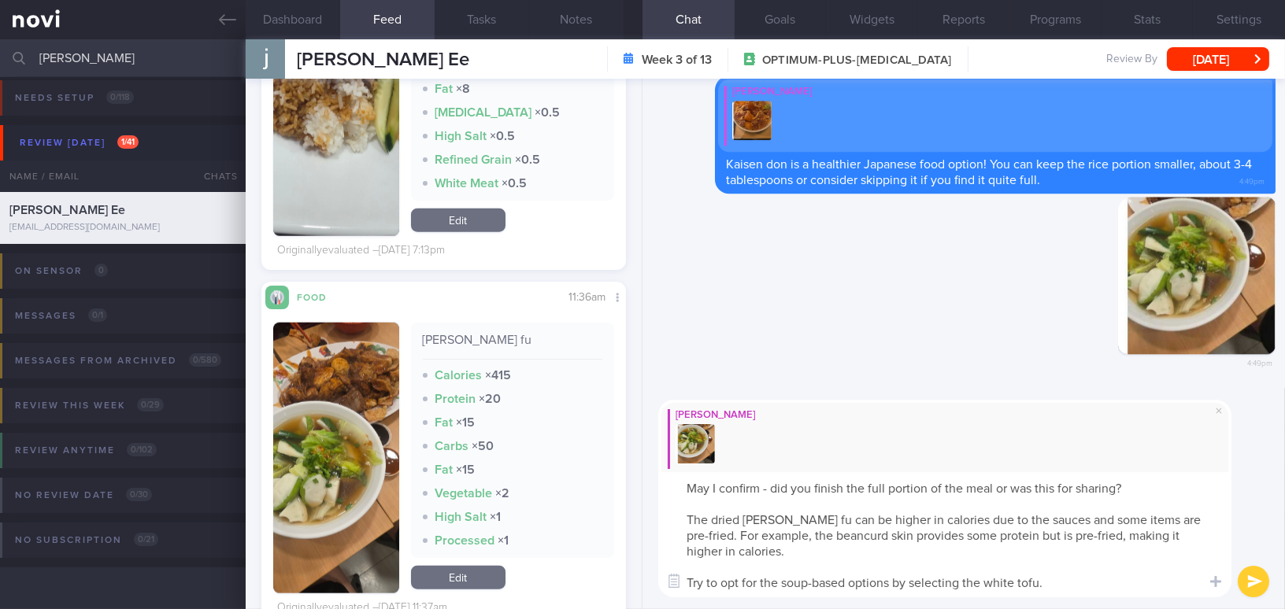
click at [1064, 586] on textarea "May I confirm - did you finish the full portion of the meal or was this for sha…" at bounding box center [944, 534] width 573 height 125
type textarea "May I confirm - did you finish the full portion of the meal or was this for sha…"
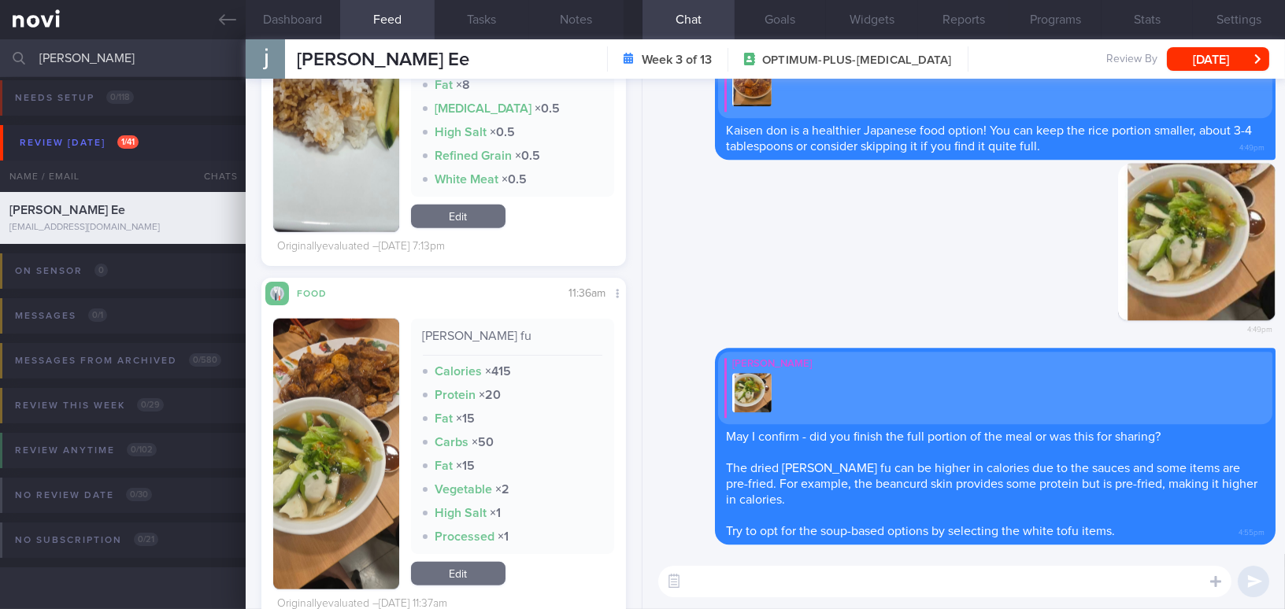
scroll to position [3077, 0]
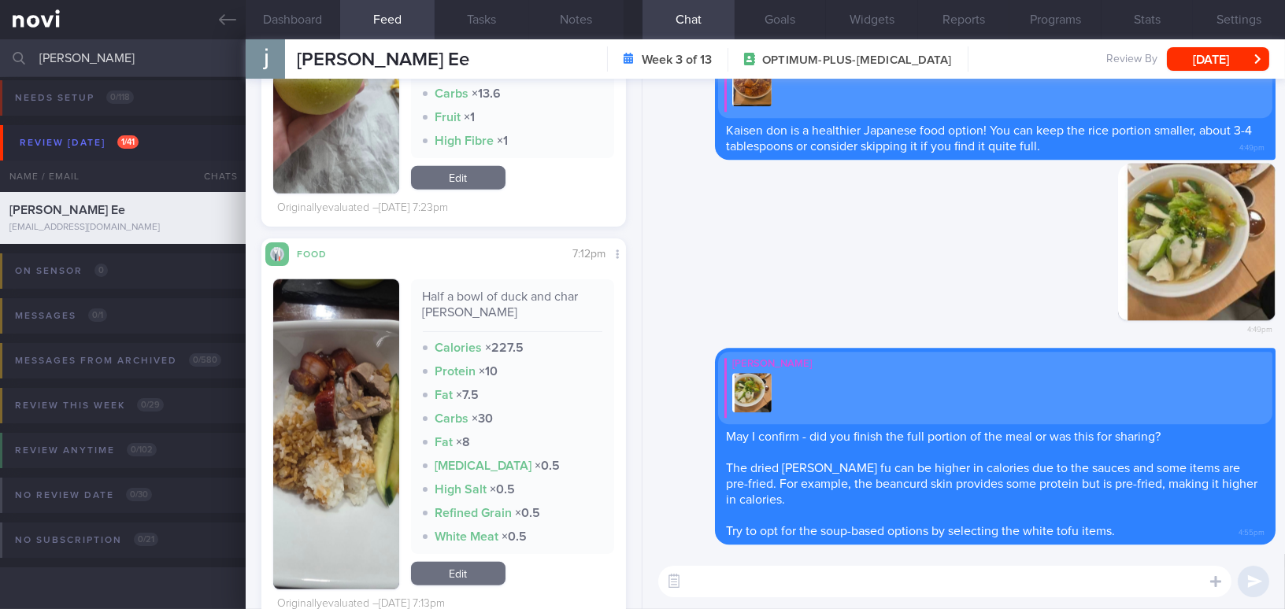
click at [330, 468] on button "button" at bounding box center [336, 434] width 126 height 310
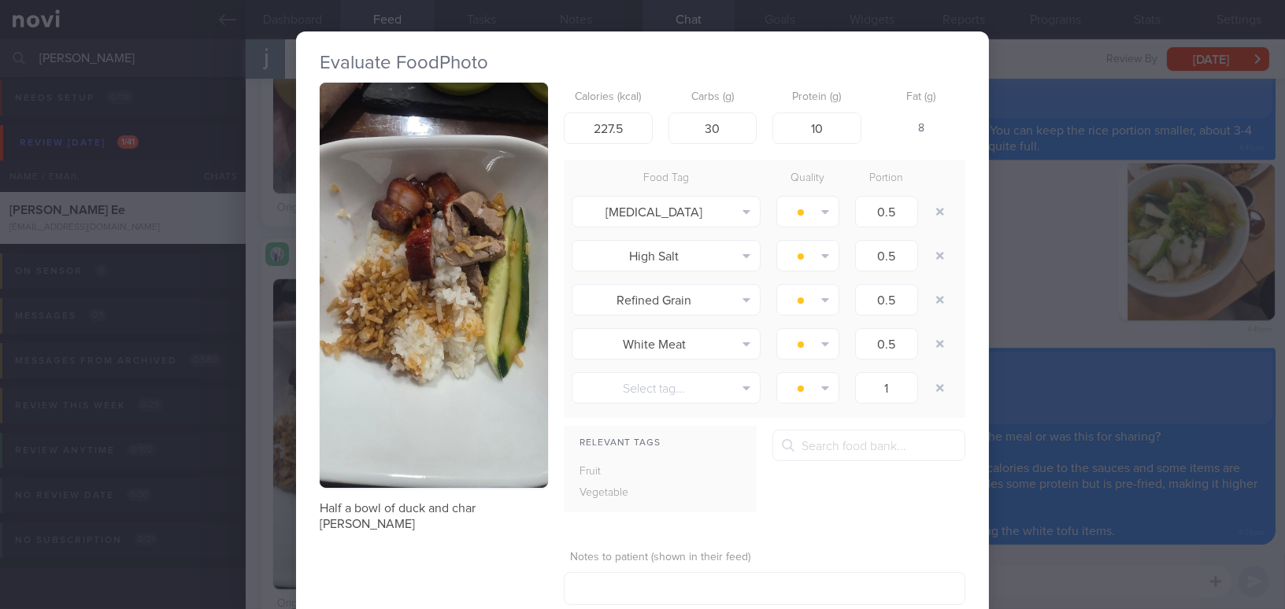
click at [1090, 305] on div "Evaluate Food Photo Half a bowl of duck and char [PERSON_NAME] Calories (kcal) …" at bounding box center [642, 304] width 1285 height 609
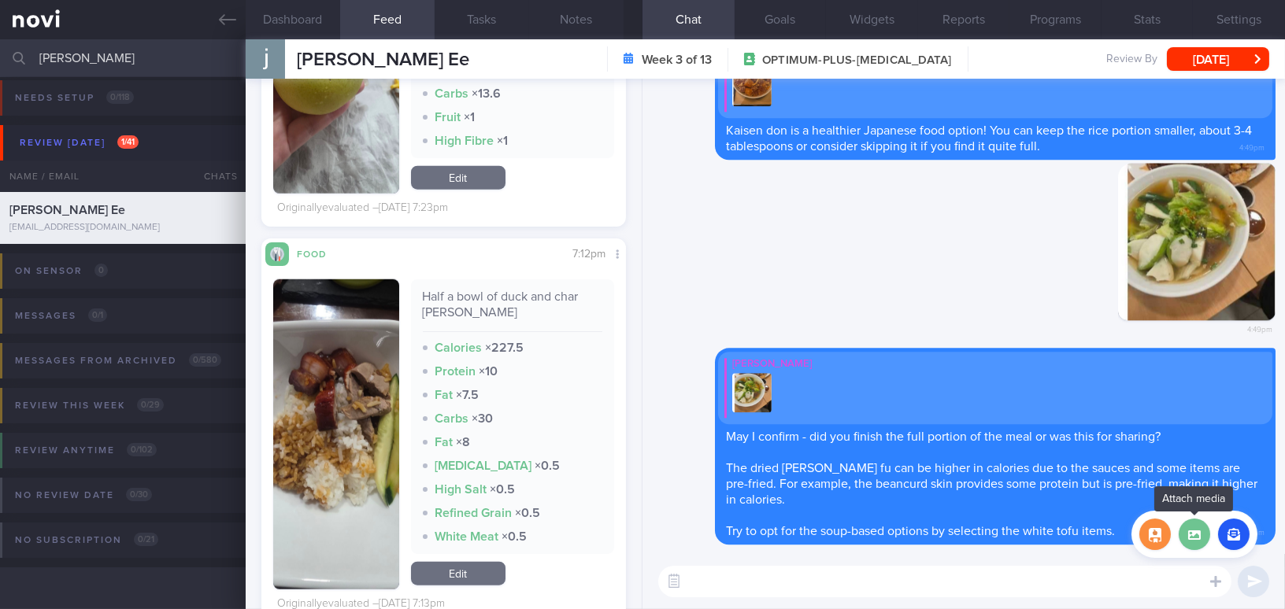
click at [1200, 538] on label at bounding box center [1193, 534] width 31 height 31
click at [0, 0] on input "file" at bounding box center [0, 0] width 0 height 0
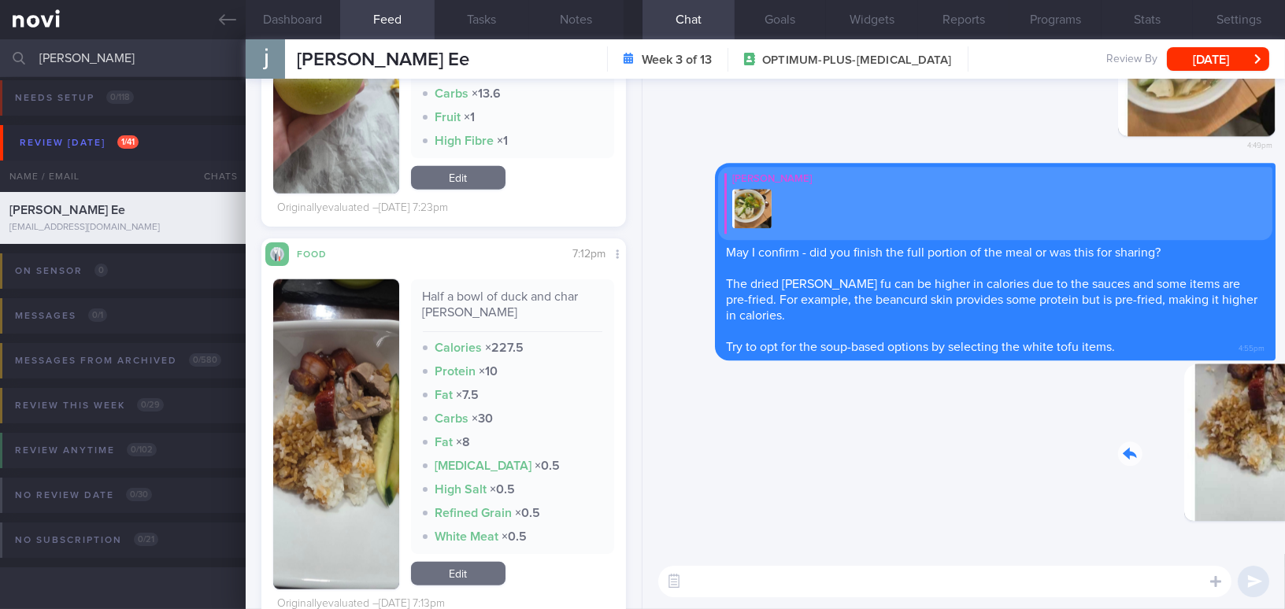
drag, startPoint x: 1187, startPoint y: 446, endPoint x: 1330, endPoint y: 455, distance: 142.7
click at [1284, 455] on html "You are offline! Some functionality will be unavailable Patients New Users Coac…" at bounding box center [642, 304] width 1285 height 609
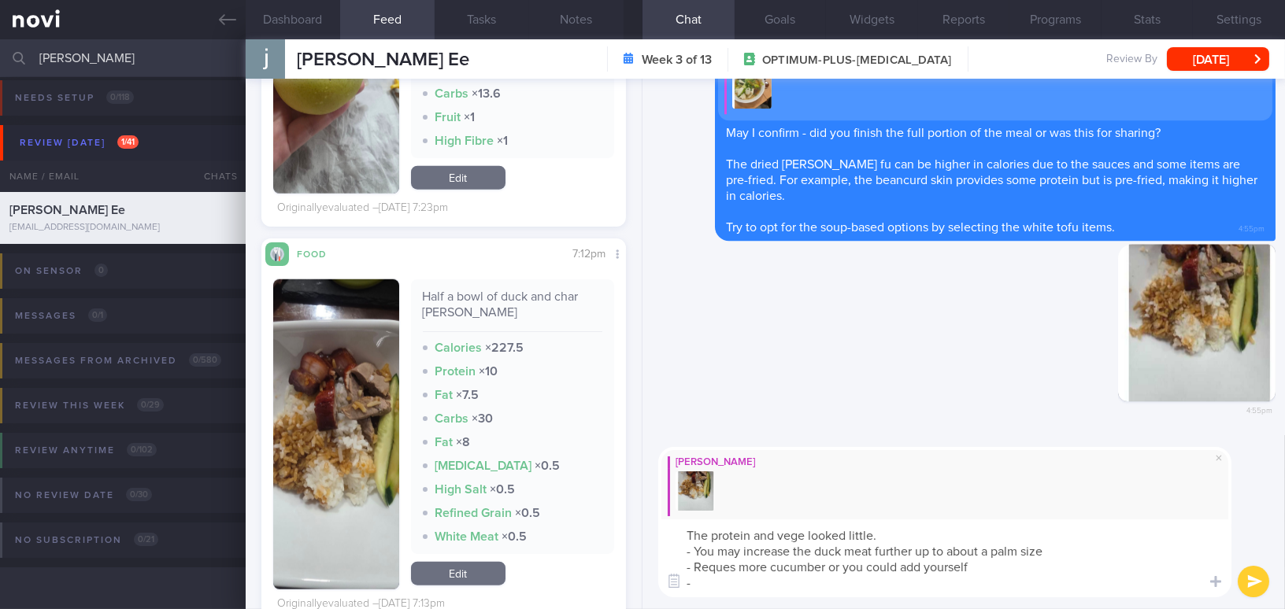
click at [324, 513] on img "button" at bounding box center [336, 434] width 126 height 310
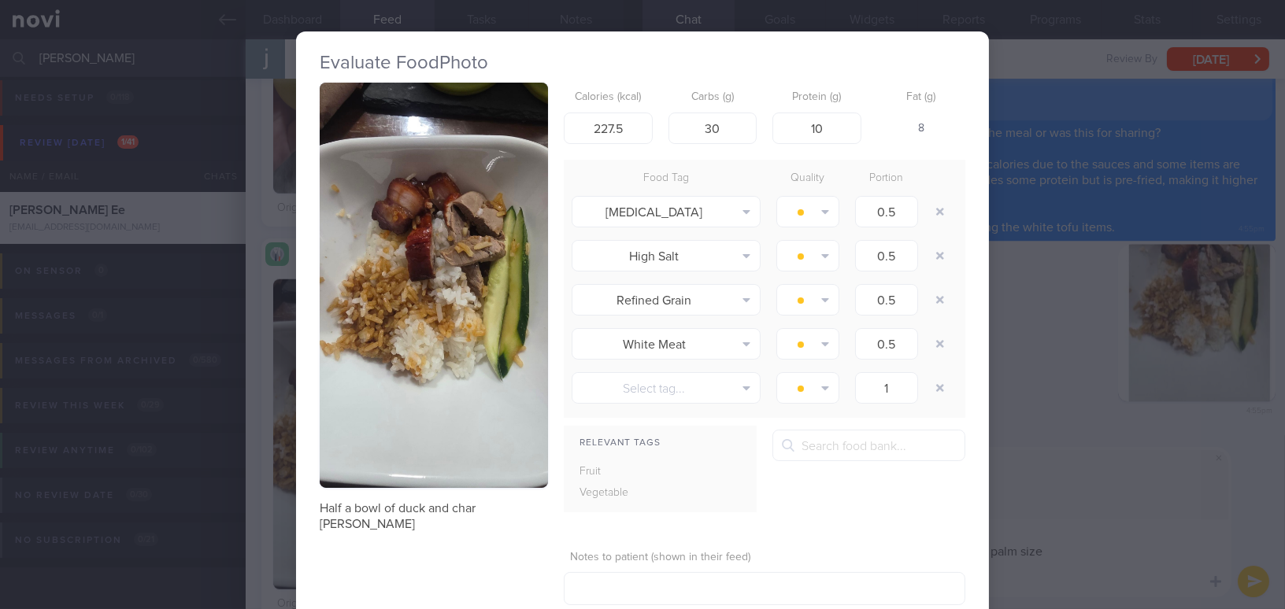
click at [1084, 564] on div "Evaluate Food Photo Half a bowl of duck and char [PERSON_NAME] Calories (kcal) …" at bounding box center [642, 304] width 1285 height 609
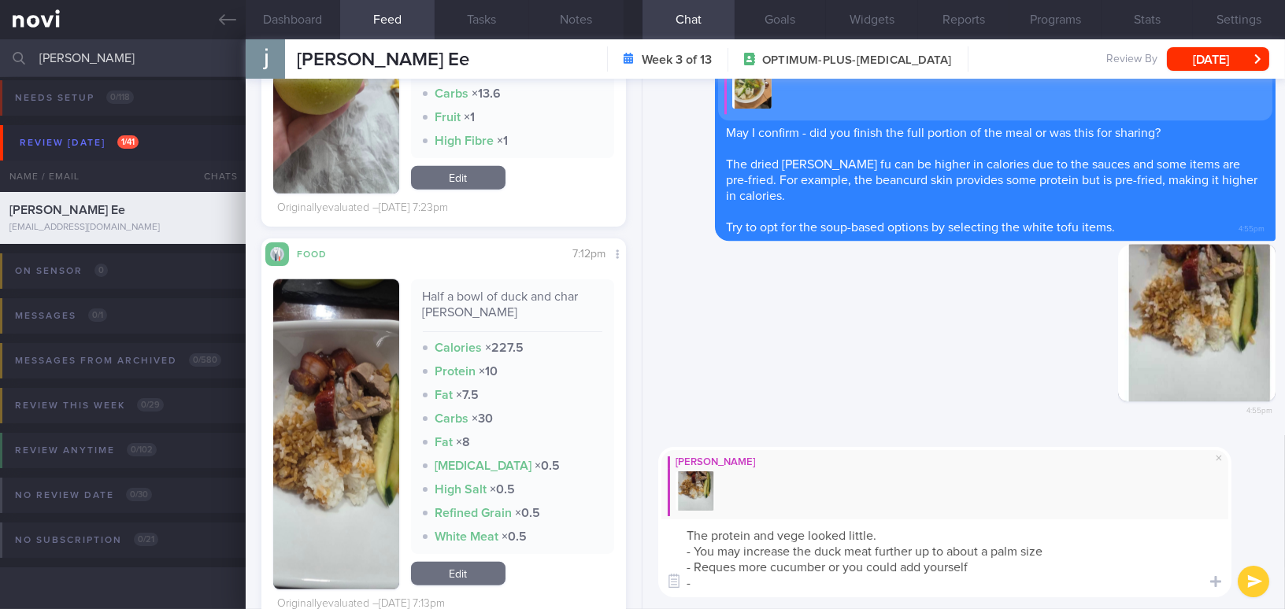
click at [944, 589] on textarea "The protein and vege looked little. - You may increase the duck meat further up…" at bounding box center [944, 559] width 573 height 78
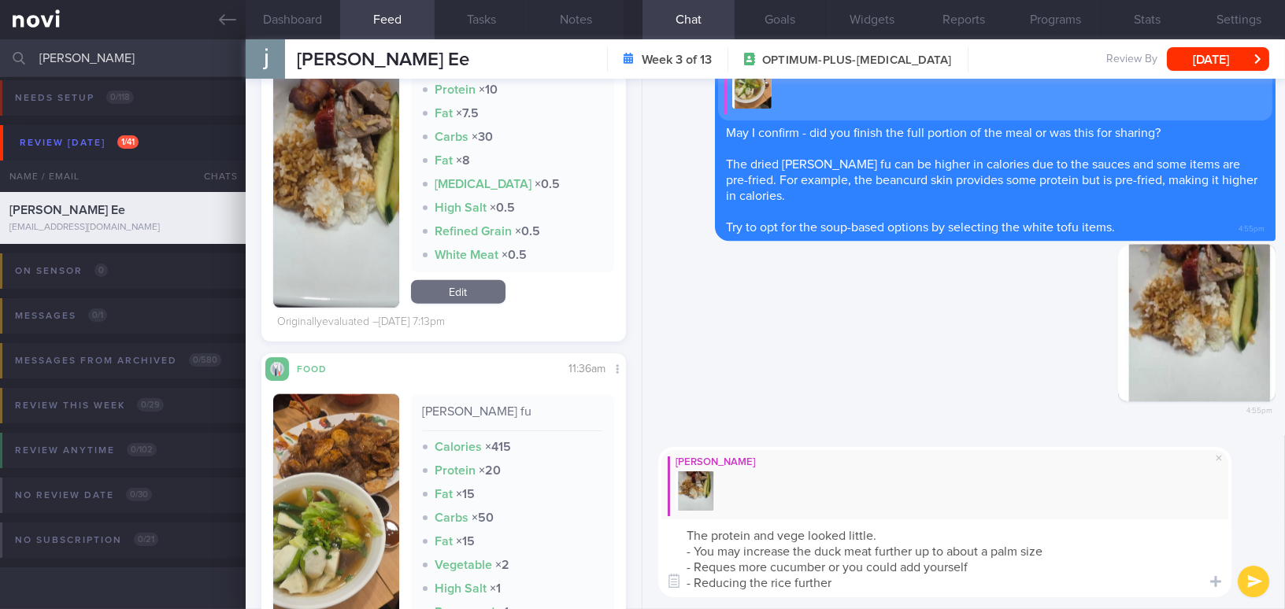
scroll to position [3148, 0]
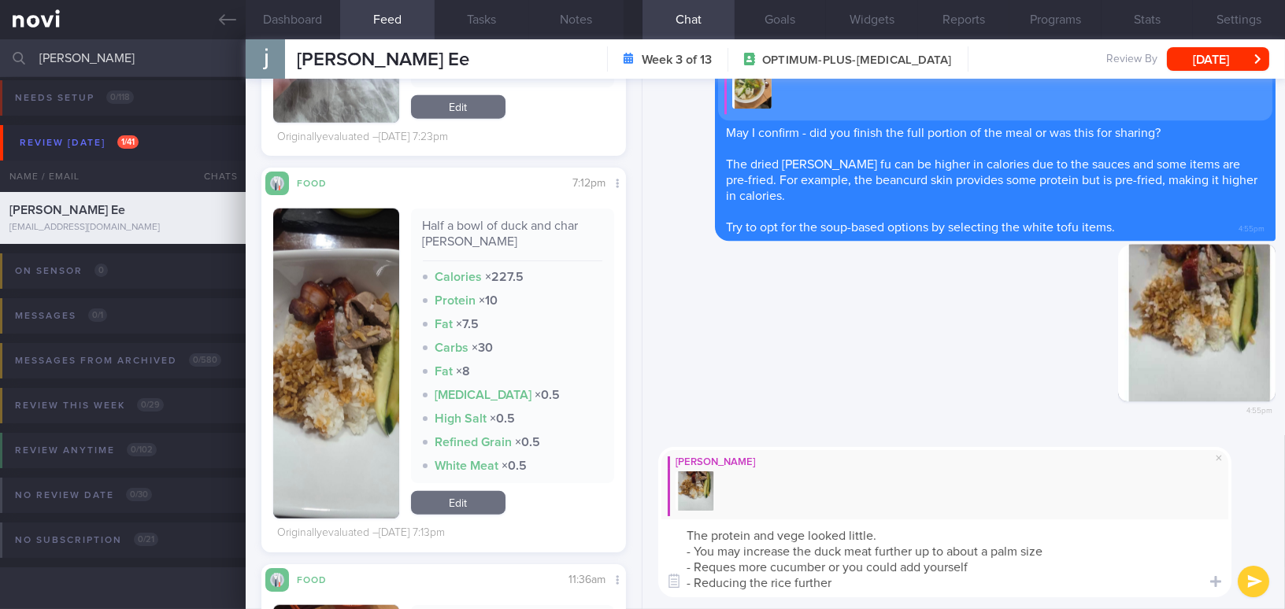
click at [349, 402] on button "button" at bounding box center [336, 364] width 126 height 310
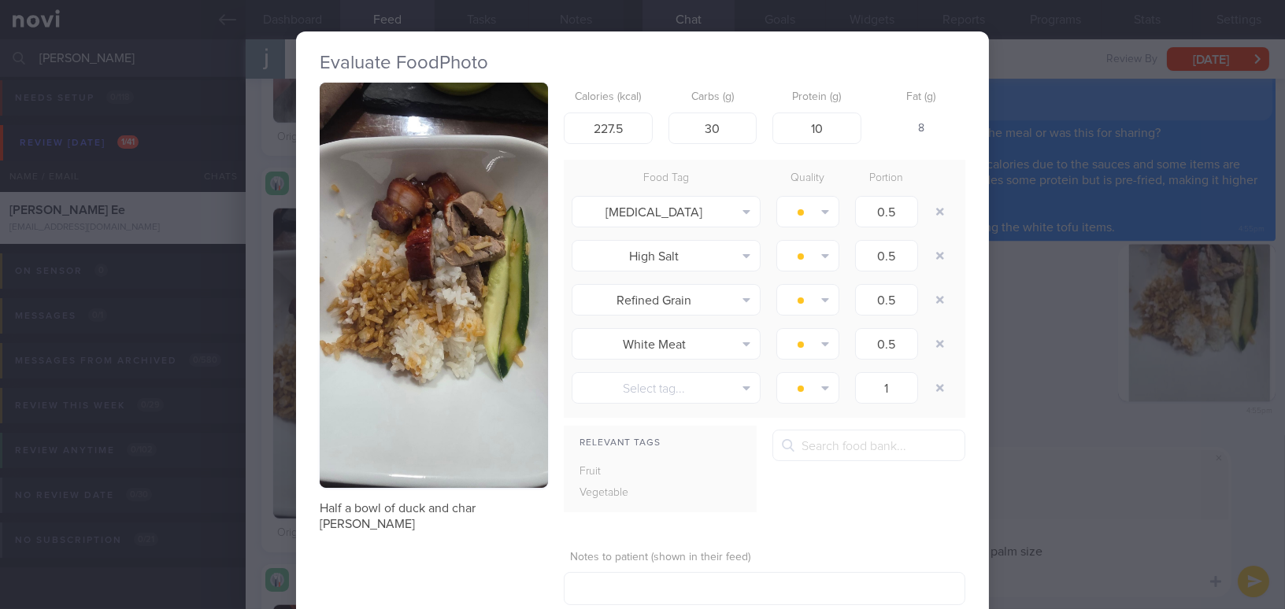
click at [1049, 597] on div "Evaluate Food Photo Half a bowl of duck and char [PERSON_NAME] Calories (kcal) …" at bounding box center [642, 304] width 1285 height 609
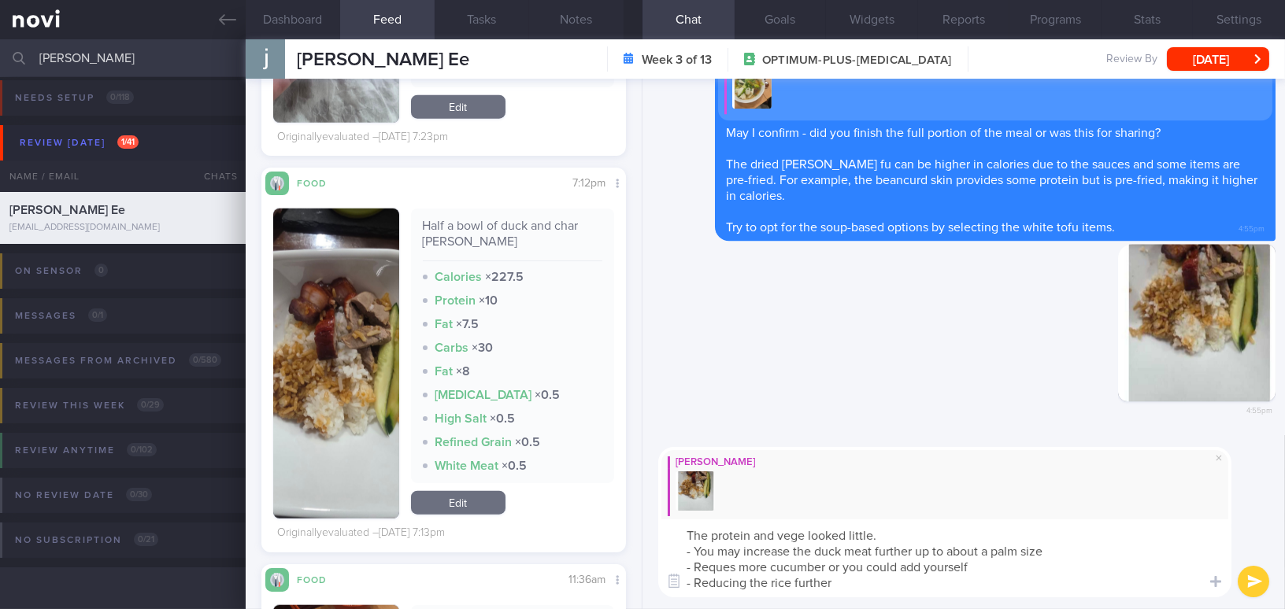
click at [1007, 585] on textarea "The protein and vege looked little. - You may increase the duck meat further up…" at bounding box center [944, 559] width 573 height 78
drag, startPoint x: 1001, startPoint y: 579, endPoint x: 610, endPoint y: 535, distance: 393.7
click at [610, 535] on div "Dashboard Feed 342 Tasks Notes Chat Goals Widgets Reports Programs Stats Settin…" at bounding box center [765, 324] width 1039 height 570
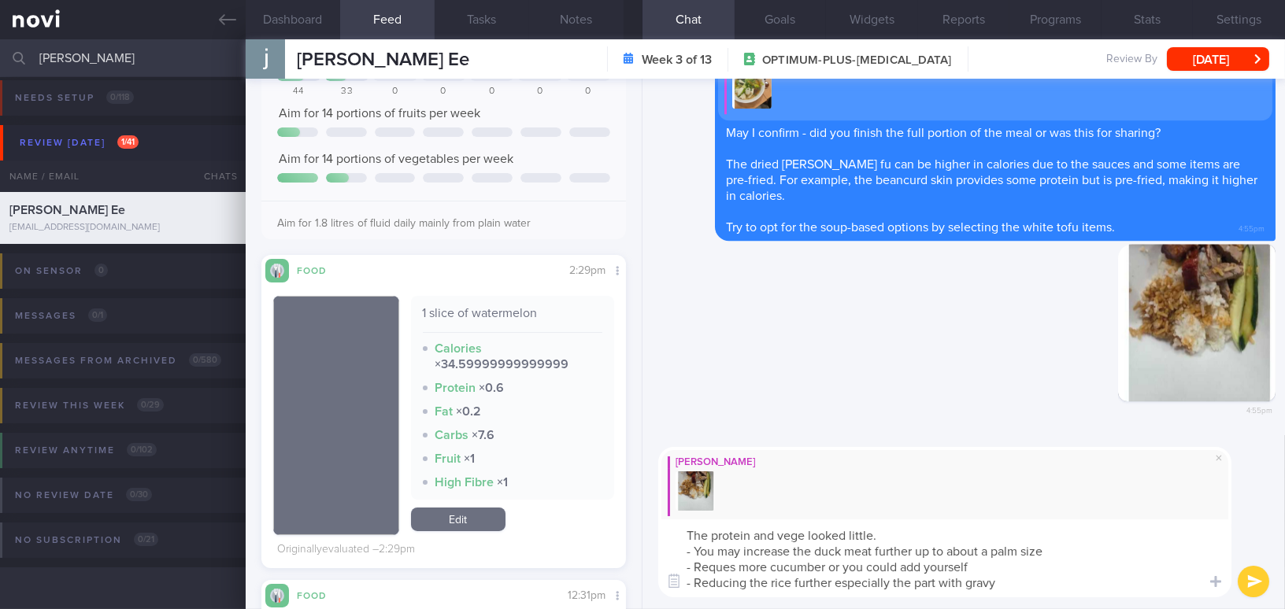
scroll to position [131, 0]
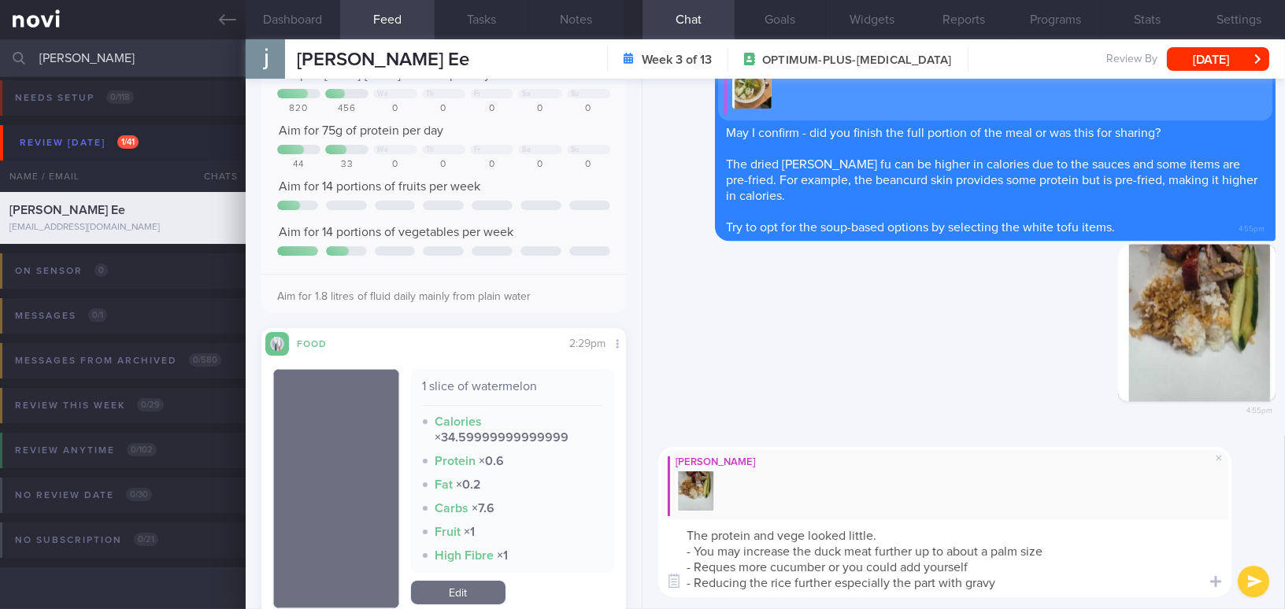
click at [743, 547] on textarea "The protein and vege looked little. - You may increase the duck meat further up…" at bounding box center [944, 559] width 573 height 78
drag, startPoint x: 679, startPoint y: 535, endPoint x: 1085, endPoint y: 607, distance: 411.8
click at [1085, 607] on div "[PERSON_NAME] The protein and vege looked little. - You may increase the duck m…" at bounding box center [963, 522] width 642 height 174
paste textarea "tables looked a little low. You may increase the duck meat to about a palm-size…"
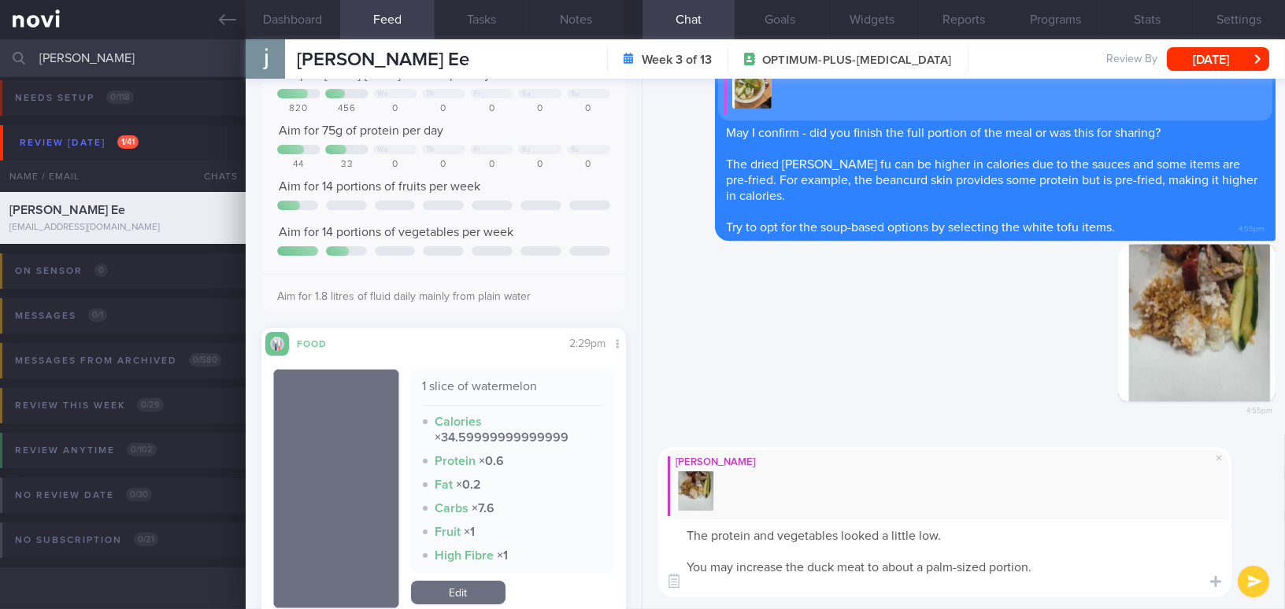
scroll to position [0, 0]
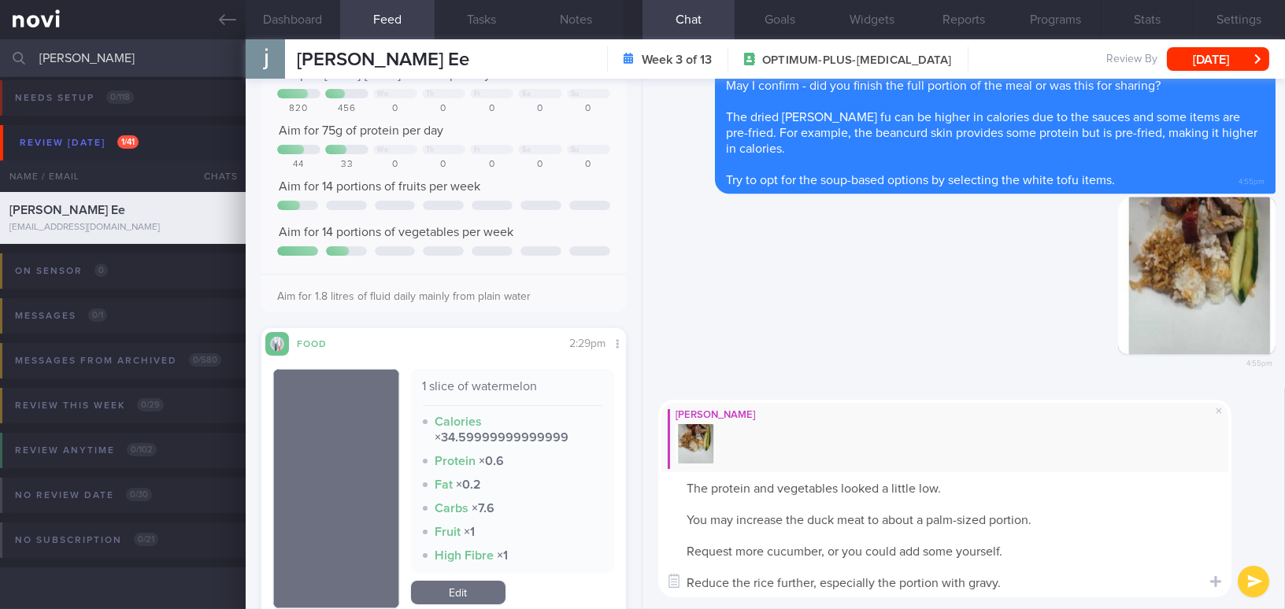
click at [705, 521] on textarea "The protein and vegetables looked a little low. You may increase the duck meat …" at bounding box center [944, 534] width 573 height 125
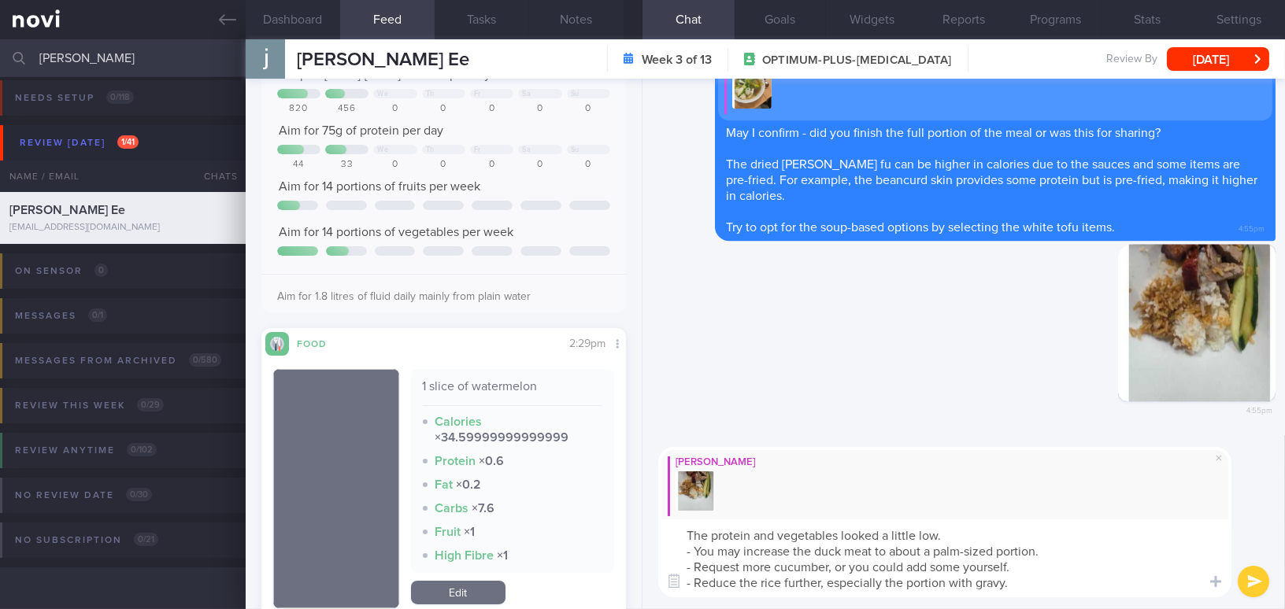
click at [1020, 582] on textarea "The protein and vegetables looked a little low. - You may increase the duck mea…" at bounding box center [944, 559] width 573 height 78
click at [1053, 547] on textarea "The protein and vegetables looked a little low. - You may increase the duck mea…" at bounding box center [944, 559] width 573 height 78
click at [1022, 564] on textarea "The protein and vegetables looked a little low. - You may increase the duck mea…" at bounding box center [944, 559] width 573 height 78
click at [1015, 588] on textarea "The protein and vegetables looked a little low. - You may increase the duck mea…" at bounding box center [944, 559] width 573 height 78
type textarea "The protein and vegetables looked a little low. - You may increase the duck mea…"
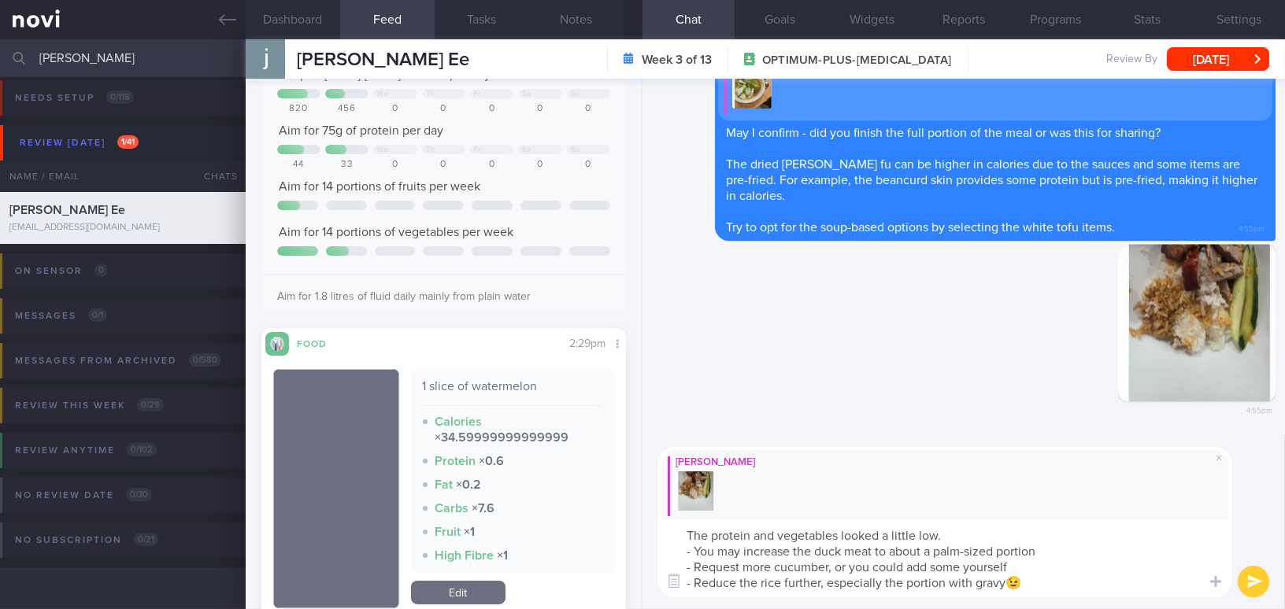
click at [1256, 578] on button "submit" at bounding box center [1253, 581] width 31 height 31
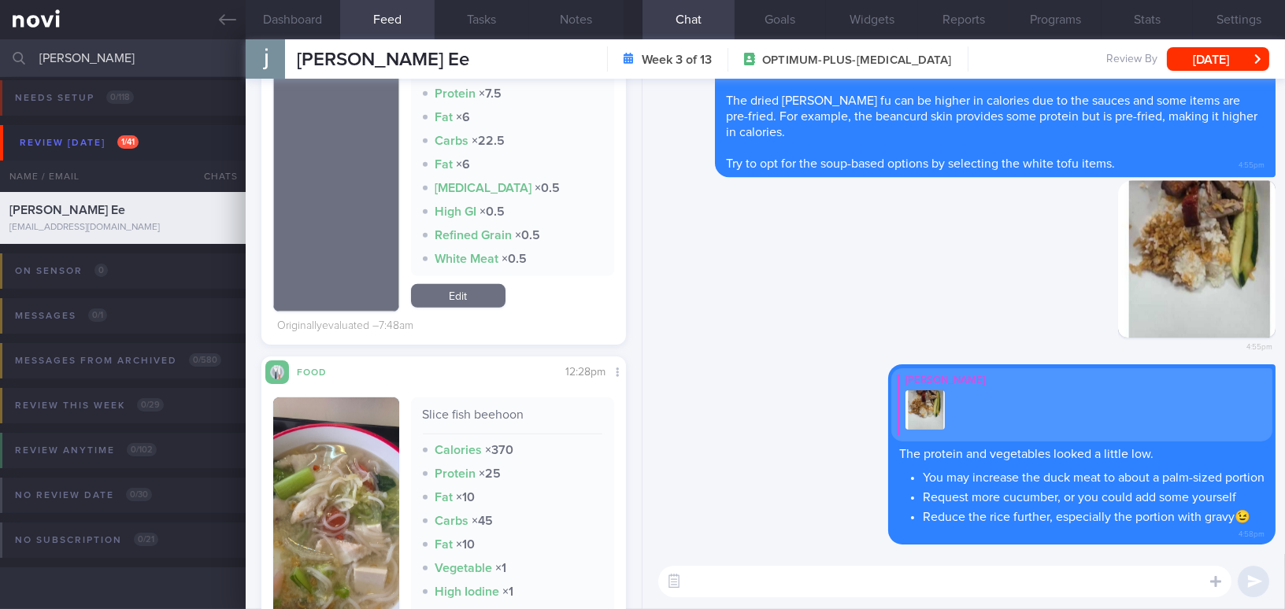
scroll to position [1705, 0]
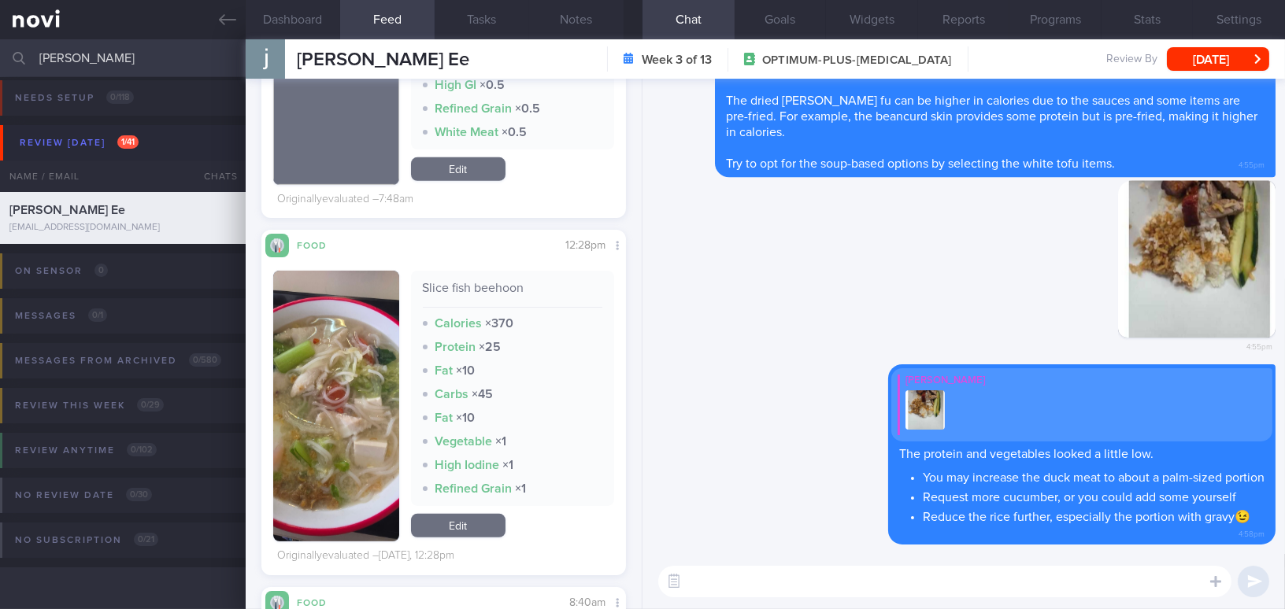
click at [316, 409] on button "button" at bounding box center [336, 406] width 126 height 271
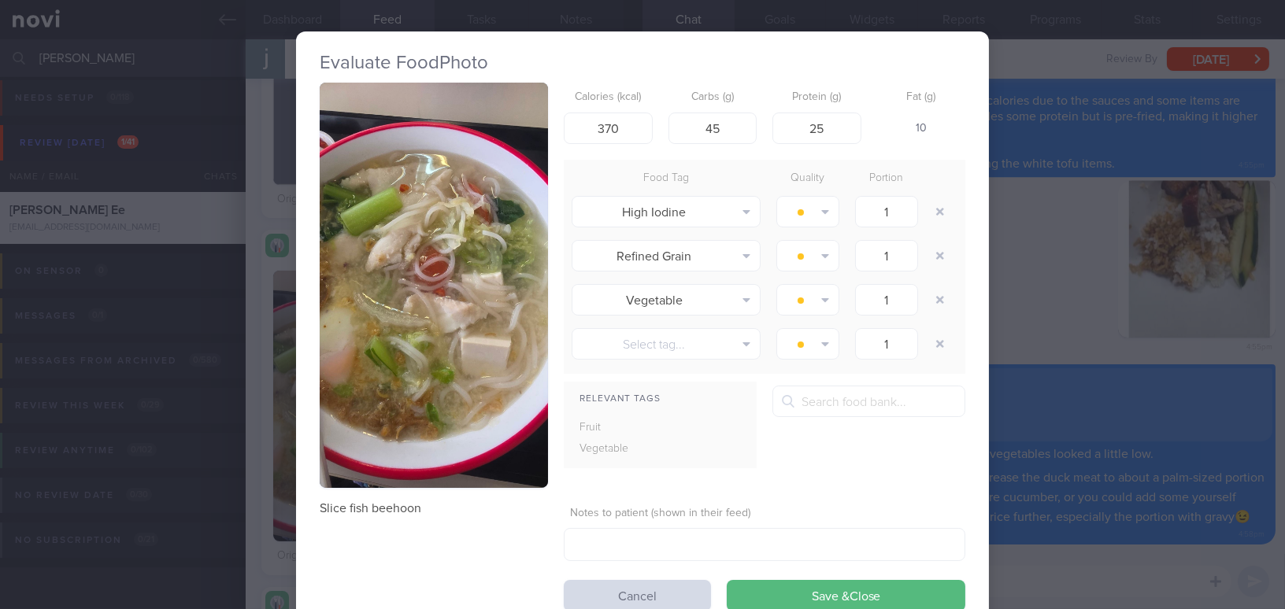
click at [1038, 312] on div "Evaluate Food Photo Slice fish beehoon Calories (kcal) 370 Carbs (g) 45 Protein…" at bounding box center [642, 304] width 1285 height 609
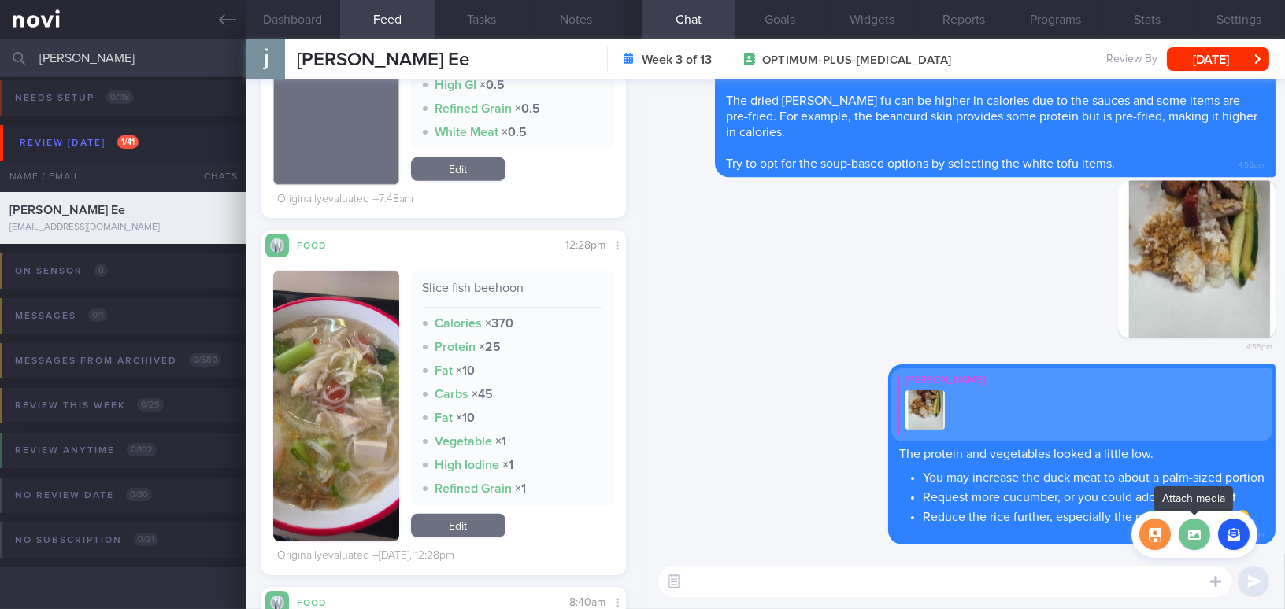
click at [1196, 533] on label at bounding box center [1193, 534] width 31 height 31
click at [0, 0] on input "file" at bounding box center [0, 0] width 0 height 0
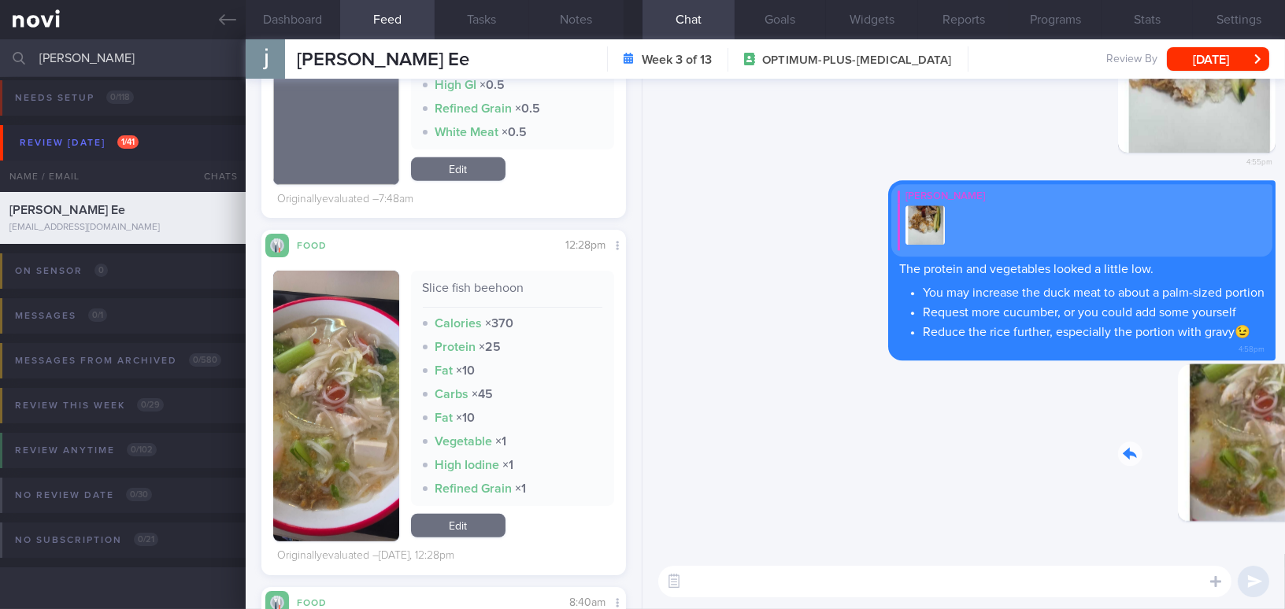
drag, startPoint x: 1171, startPoint y: 453, endPoint x: 1281, endPoint y: 461, distance: 109.7
click at [1281, 461] on div "Delete 4:59pm [GEOGRAPHIC_DATA] [PERSON_NAME] The protein and vegetables looked…" at bounding box center [963, 316] width 642 height 475
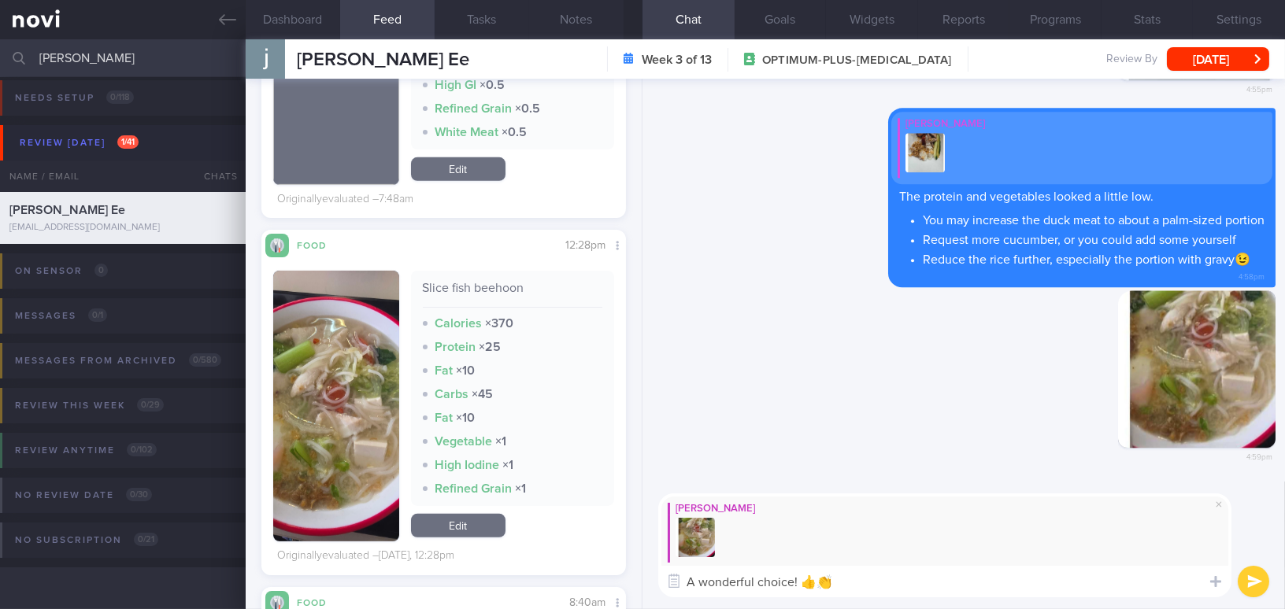
type textarea "A wonderful choice! 👍👏"
click at [1250, 582] on button "submit" at bounding box center [1253, 581] width 31 height 31
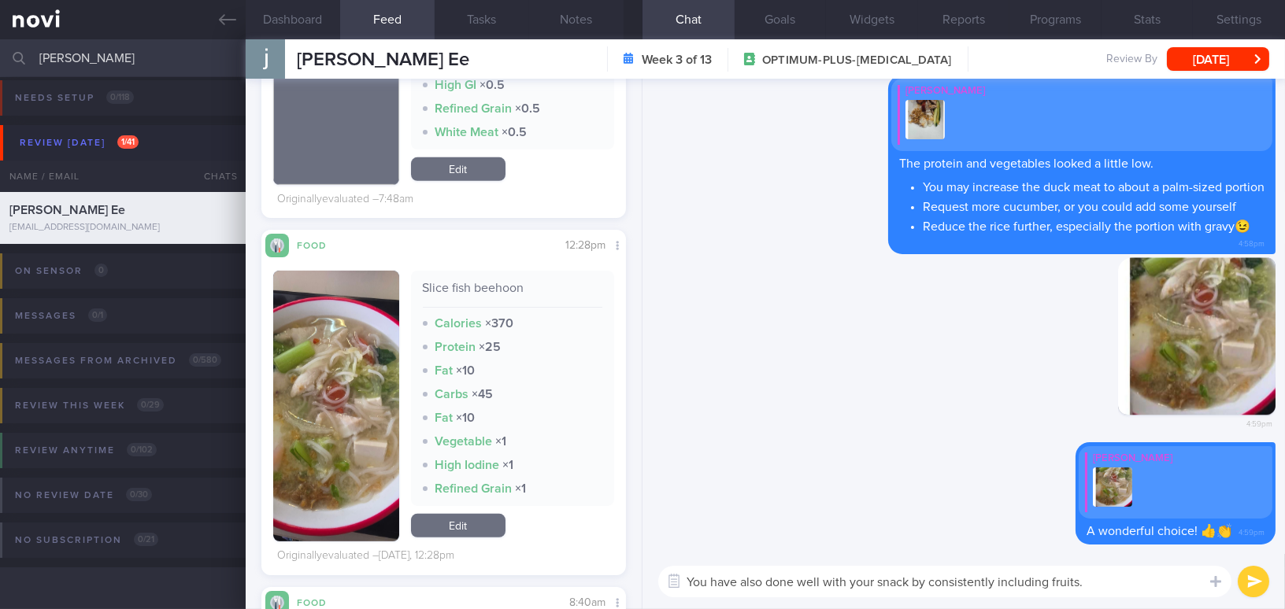
drag, startPoint x: 1090, startPoint y: 586, endPoint x: 537, endPoint y: 582, distance: 552.6
click at [537, 582] on div "Dashboard Feed 342 Tasks Notes Chat Goals Widgets Reports Programs Stats Settin…" at bounding box center [765, 324] width 1039 height 570
click at [1092, 594] on textarea "You have also done well with your snack by consistently including fruits." at bounding box center [944, 581] width 573 height 31
drag, startPoint x: 1094, startPoint y: 588, endPoint x: 540, endPoint y: 568, distance: 554.6
click at [540, 568] on div "Dashboard Feed 342 Tasks Notes Chat Goals Widgets Reports Programs Stats Settin…" at bounding box center [765, 324] width 1039 height 570
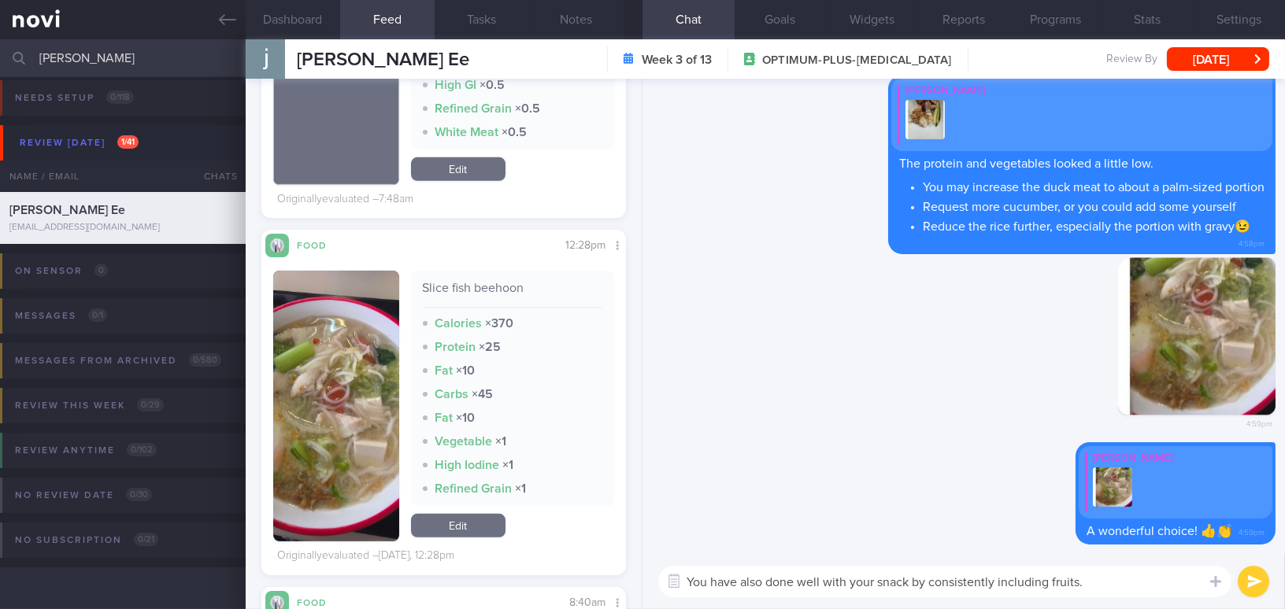
paste textarea "’ve also done well with your snacks"
click at [722, 579] on textarea "You’ve also done well with your snacks by consistently including fruits." at bounding box center [944, 581] width 573 height 31
type textarea "You have also done well with your snacks by consistently including fruits."
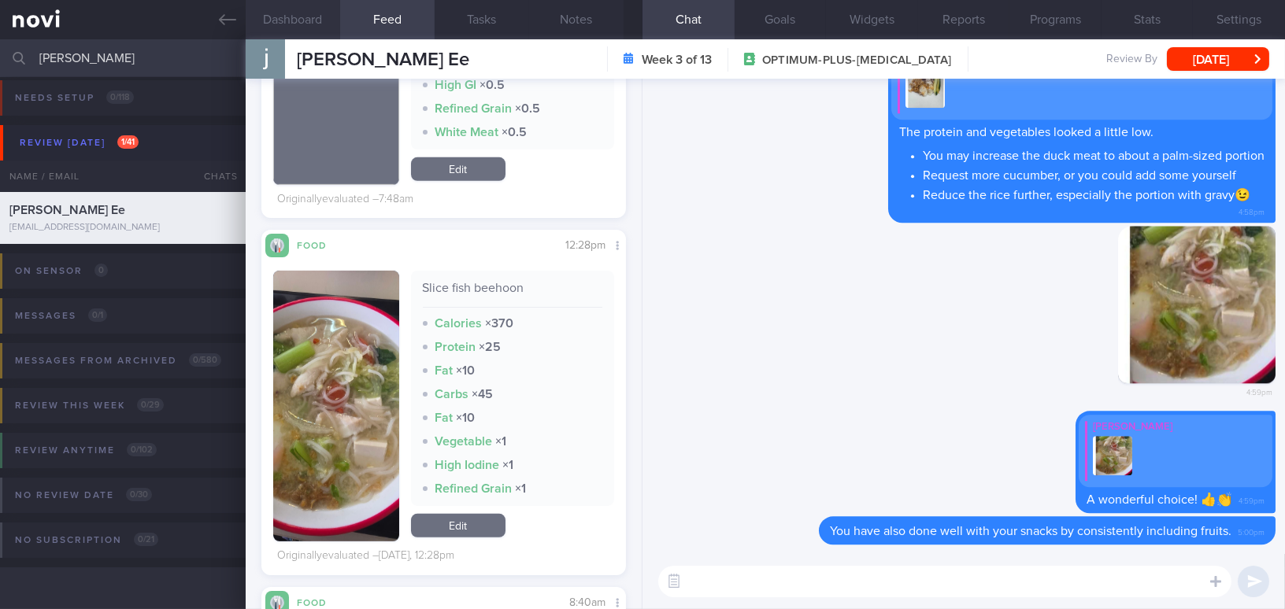
click at [268, 15] on button "Dashboard" at bounding box center [293, 19] width 94 height 39
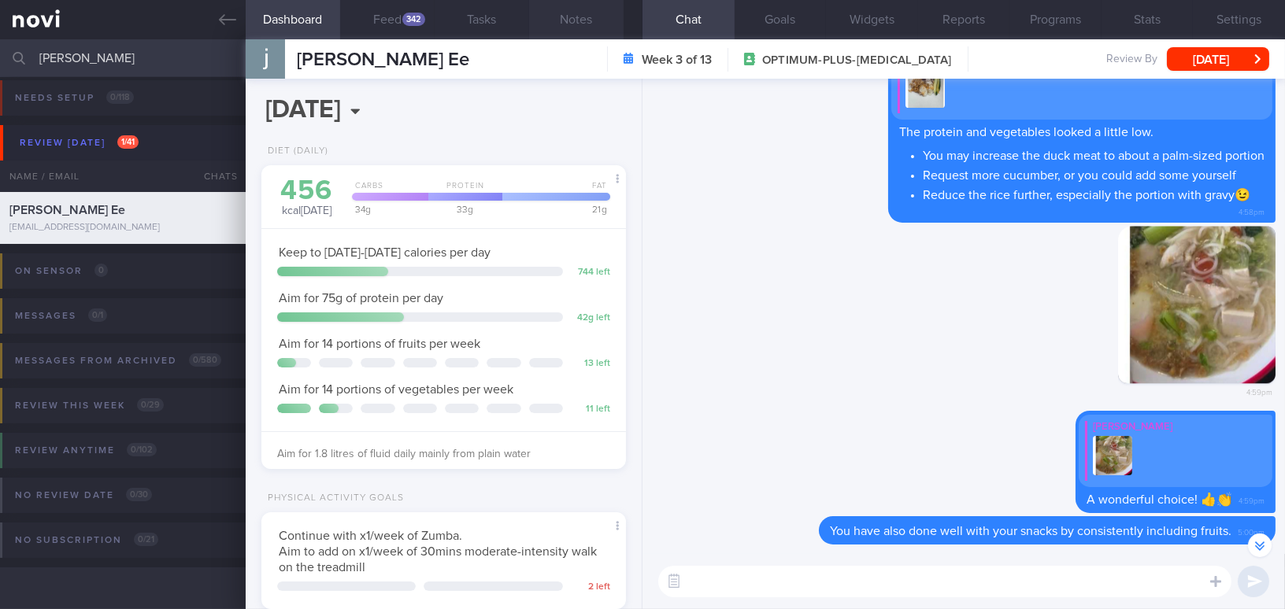
scroll to position [-279, 0]
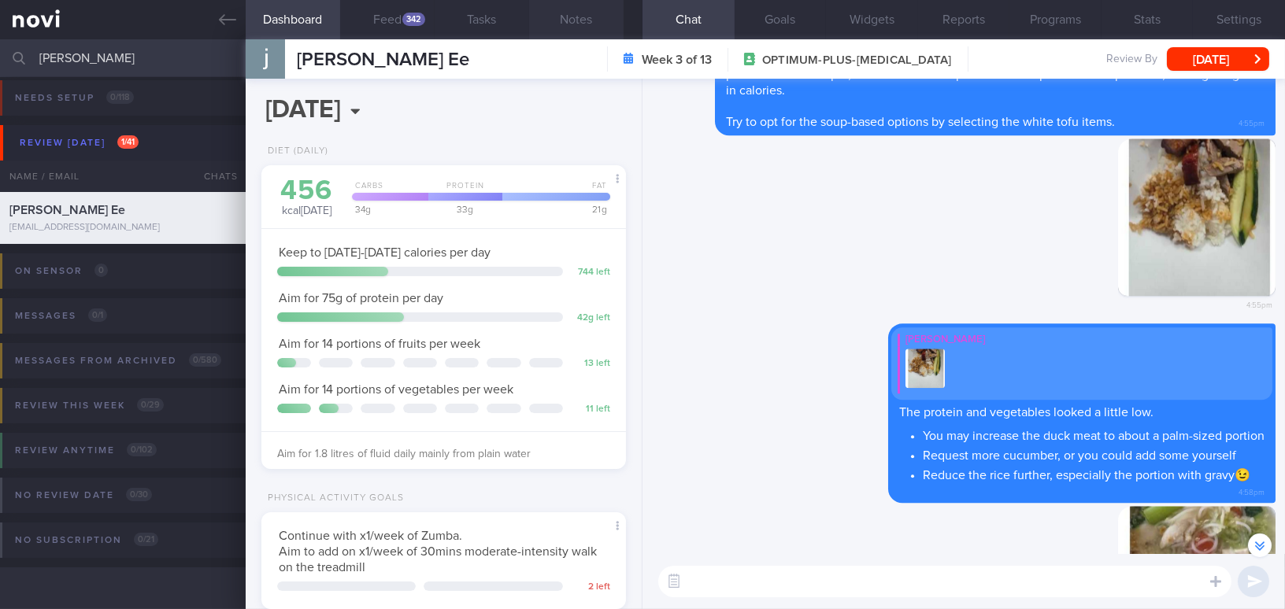
click at [575, 24] on button "Notes" at bounding box center [576, 19] width 94 height 39
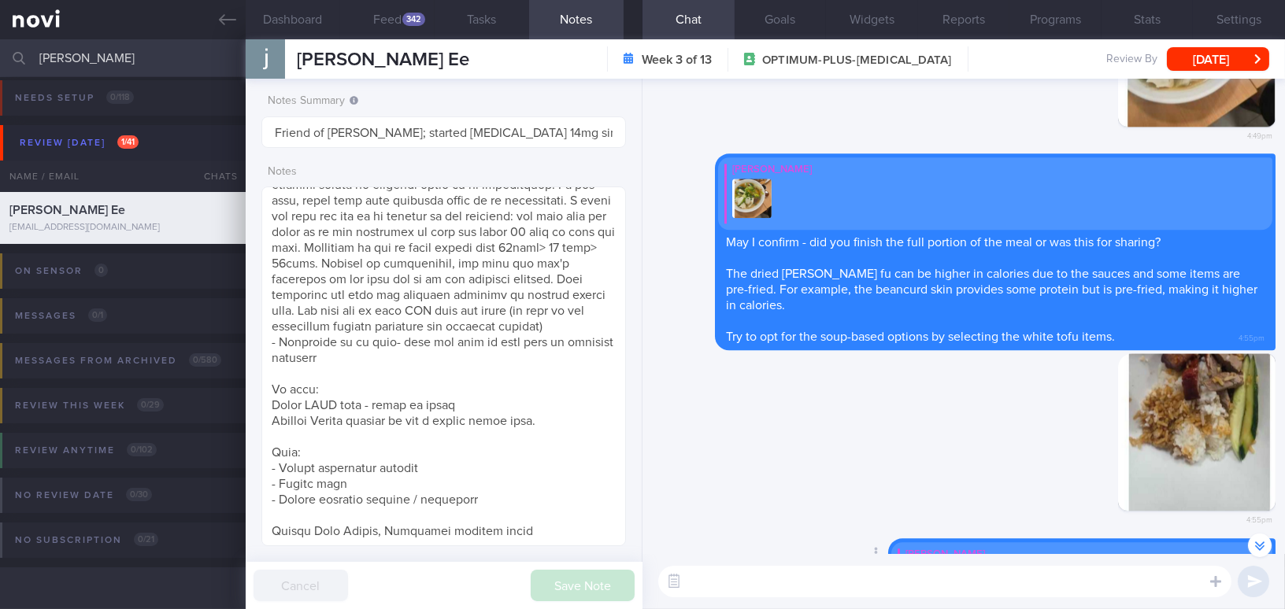
scroll to position [-1264, 0]
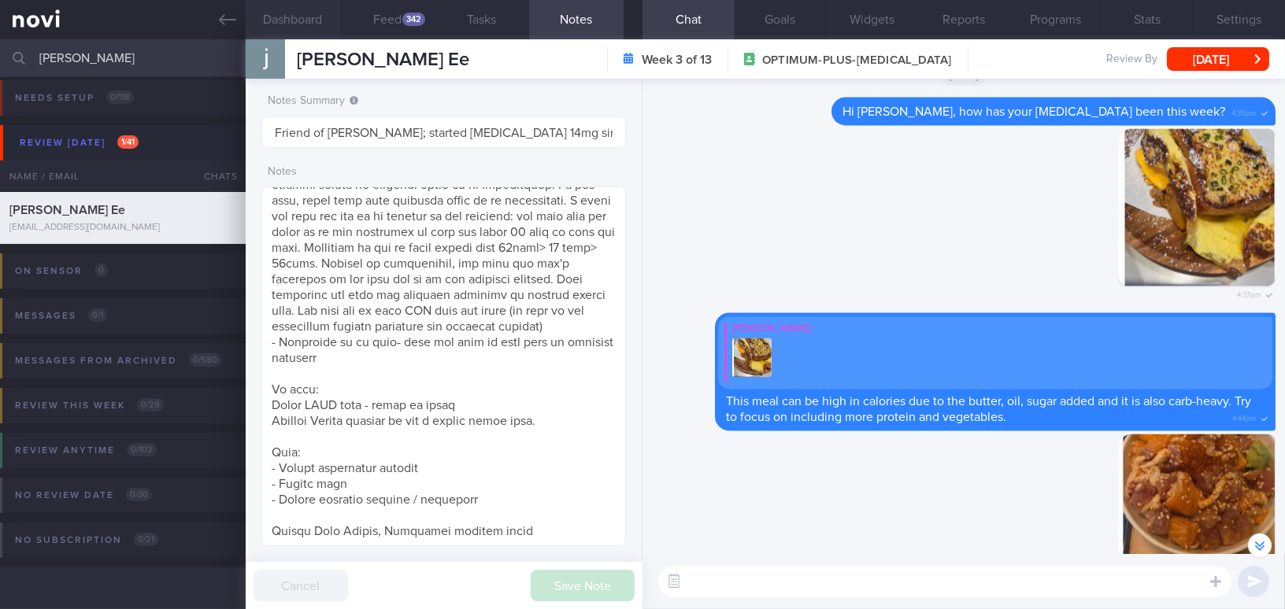
click at [309, 24] on button "Dashboard" at bounding box center [293, 19] width 94 height 39
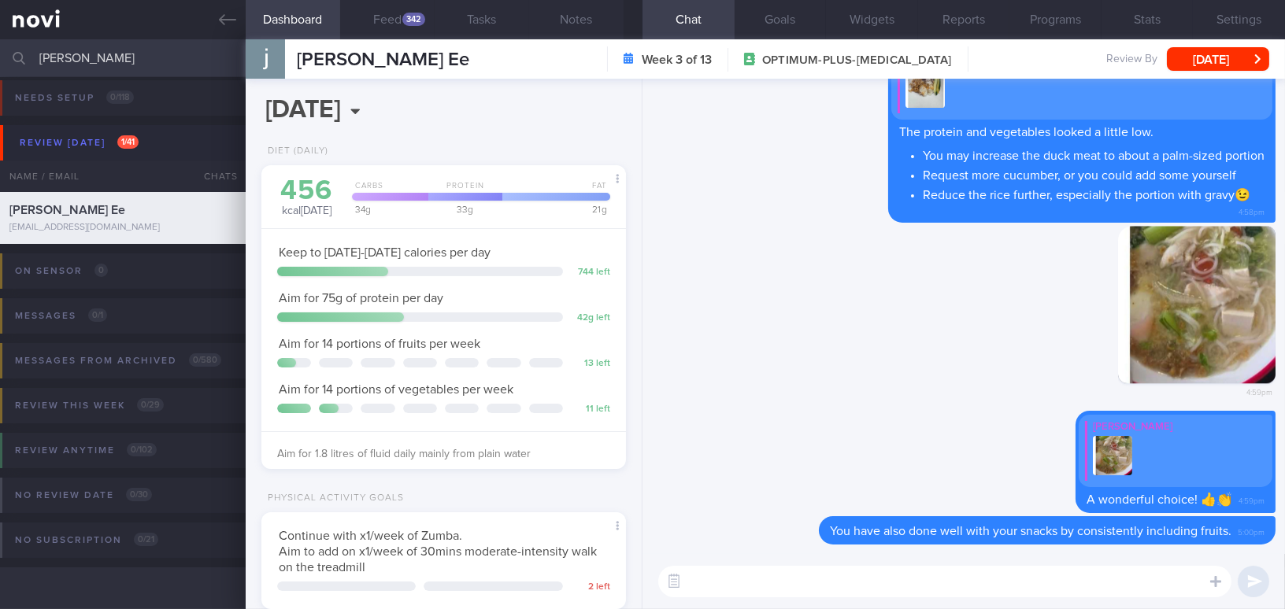
click at [953, 575] on textarea at bounding box center [944, 581] width 573 height 31
type textarea "May I confirm how have your exercise routine been?"
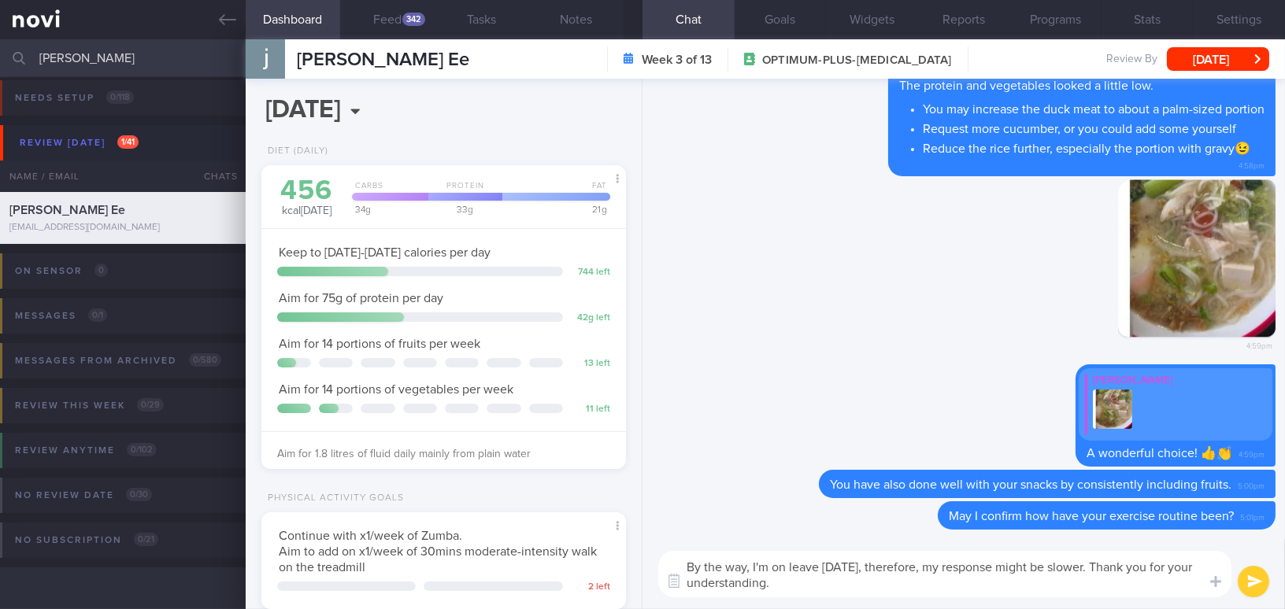
drag, startPoint x: 808, startPoint y: 585, endPoint x: 613, endPoint y: 550, distance: 197.5
click at [613, 550] on div "Dashboard Feed 342 Tasks Notes Chat Goals Widgets Reports Programs Stats Settin…" at bounding box center [765, 324] width 1039 height 570
click at [760, 568] on textarea "By the way, I'm on leave [DATE], therefore, my response might be slower. Thank …" at bounding box center [944, 574] width 573 height 46
drag, startPoint x: 805, startPoint y: 583, endPoint x: 572, endPoint y: 538, distance: 237.4
click at [572, 538] on div "Dashboard Feed 342 Tasks Notes Chat Goals Widgets Reports Programs Stats Settin…" at bounding box center [765, 324] width 1039 height 570
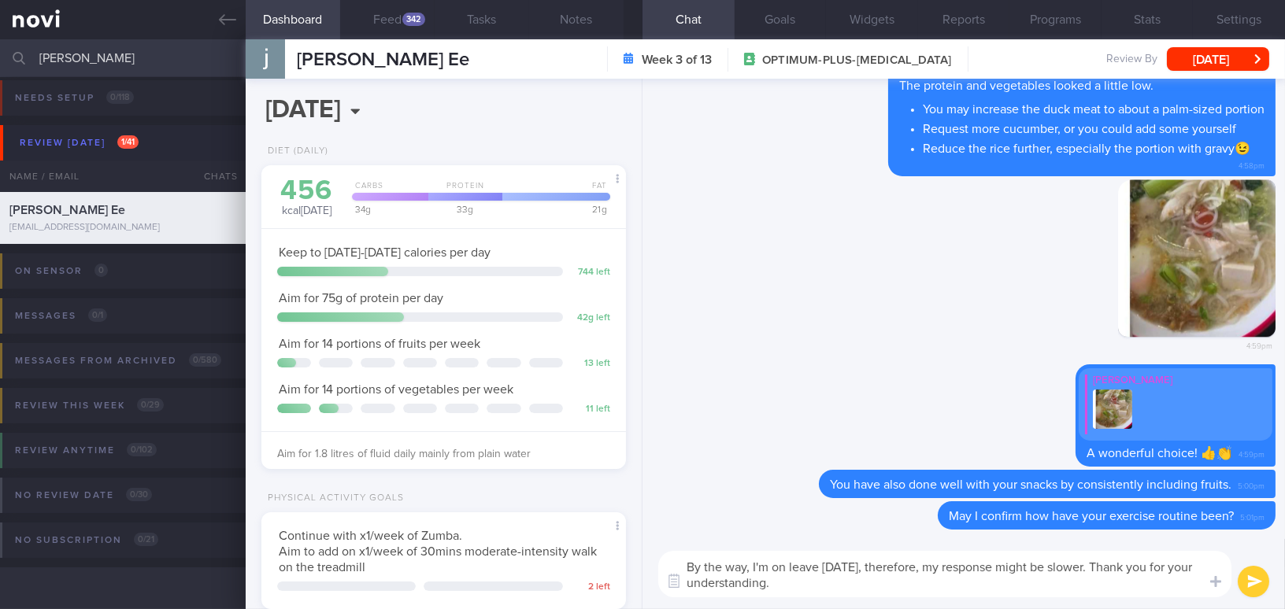
paste textarea "’ll be on leave [DATE], so my responses"
click at [762, 564] on textarea "By the way, I’ll be on leave [DATE], so my responses might be slower. Thank you…" at bounding box center [944, 574] width 573 height 46
click at [854, 595] on textarea "By the way, I will be on leave [DATE], so my responses might be slower. Thank y…" at bounding box center [944, 574] width 573 height 46
type textarea "By the way, I will be on leave [DATE], so my responses might be slower. Thank y…"
click at [1260, 590] on button "submit" at bounding box center [1253, 581] width 31 height 31
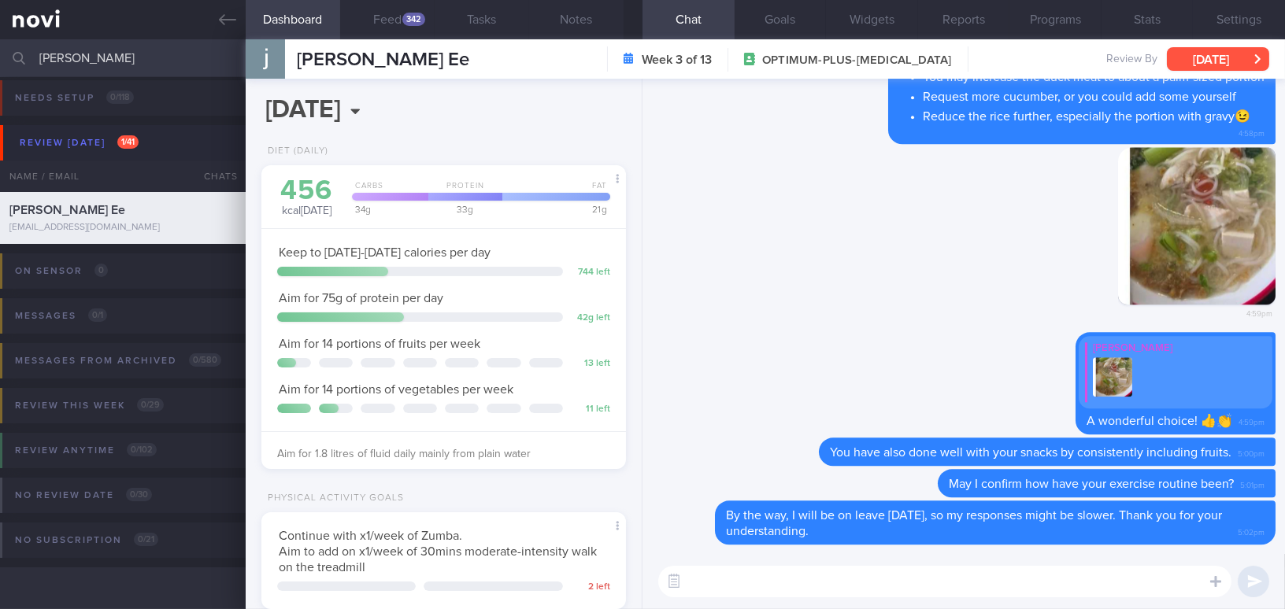
click at [1227, 58] on button "[DATE]" at bounding box center [1218, 59] width 102 height 24
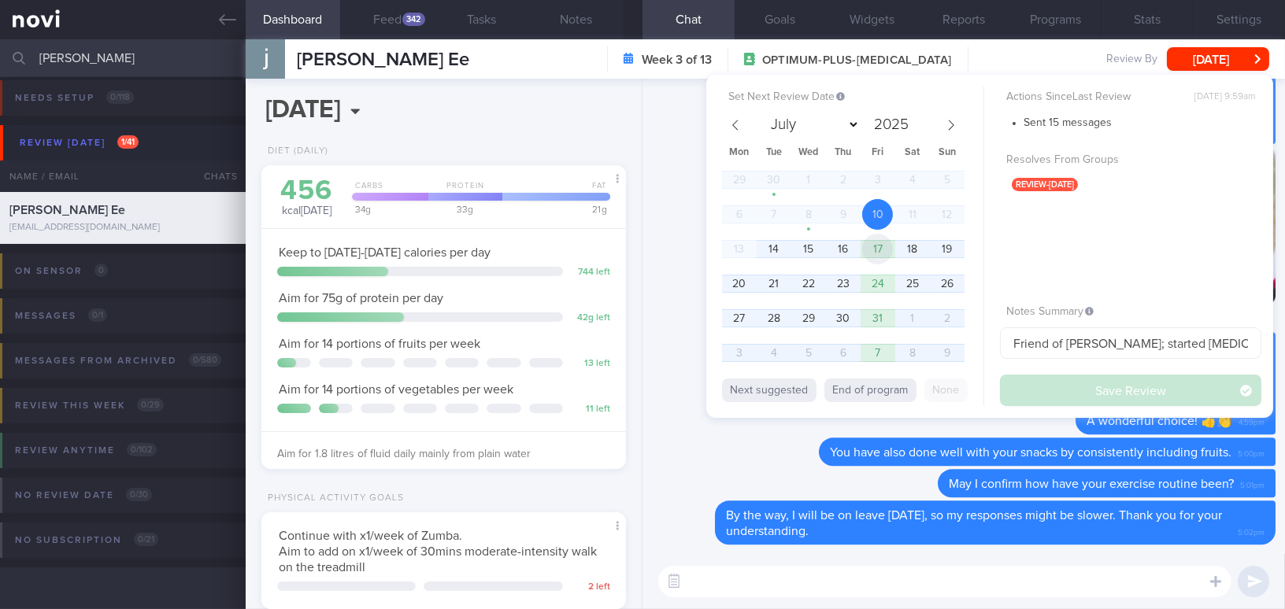
click at [886, 254] on span "17" at bounding box center [877, 249] width 31 height 31
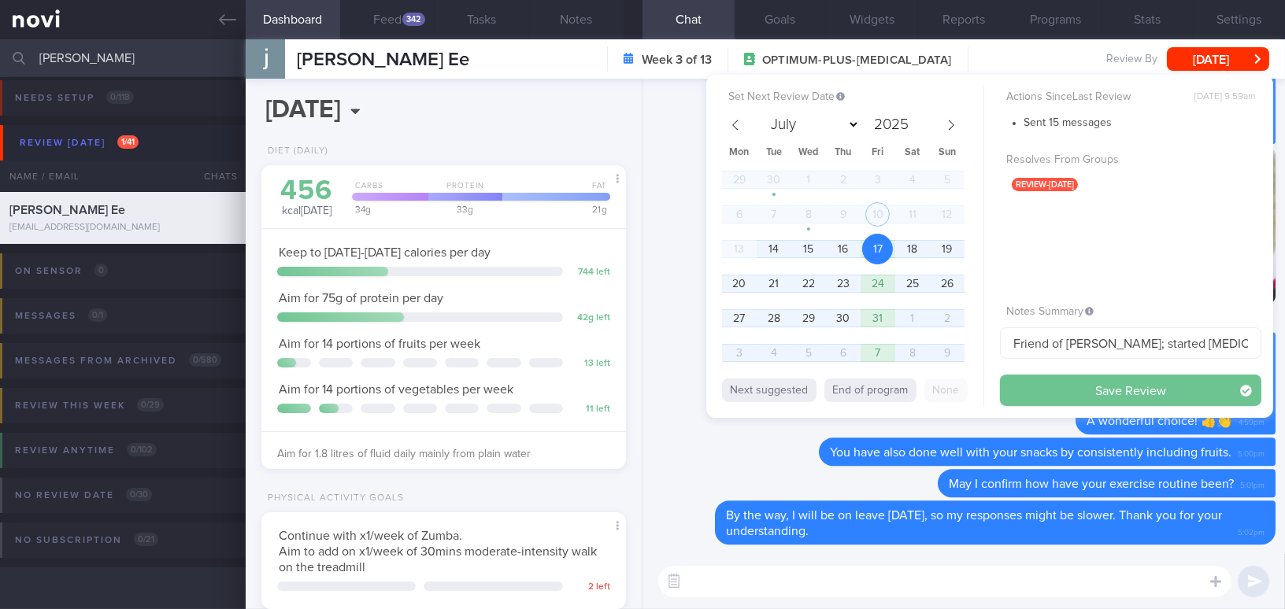
click at [1033, 391] on button "Save Review" at bounding box center [1130, 390] width 261 height 31
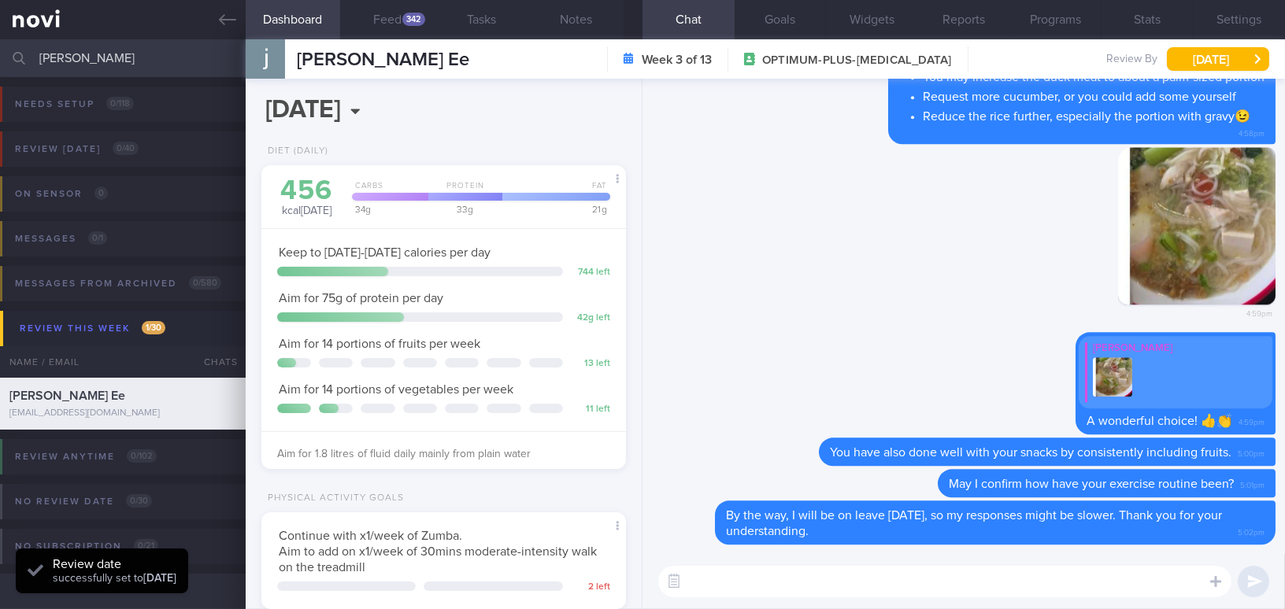
drag, startPoint x: 118, startPoint y: 56, endPoint x: 12, endPoint y: 57, distance: 106.3
click at [12, 57] on div "[PERSON_NAME] Assigned patients Assigned patients All active patients Archived …" at bounding box center [642, 58] width 1285 height 38
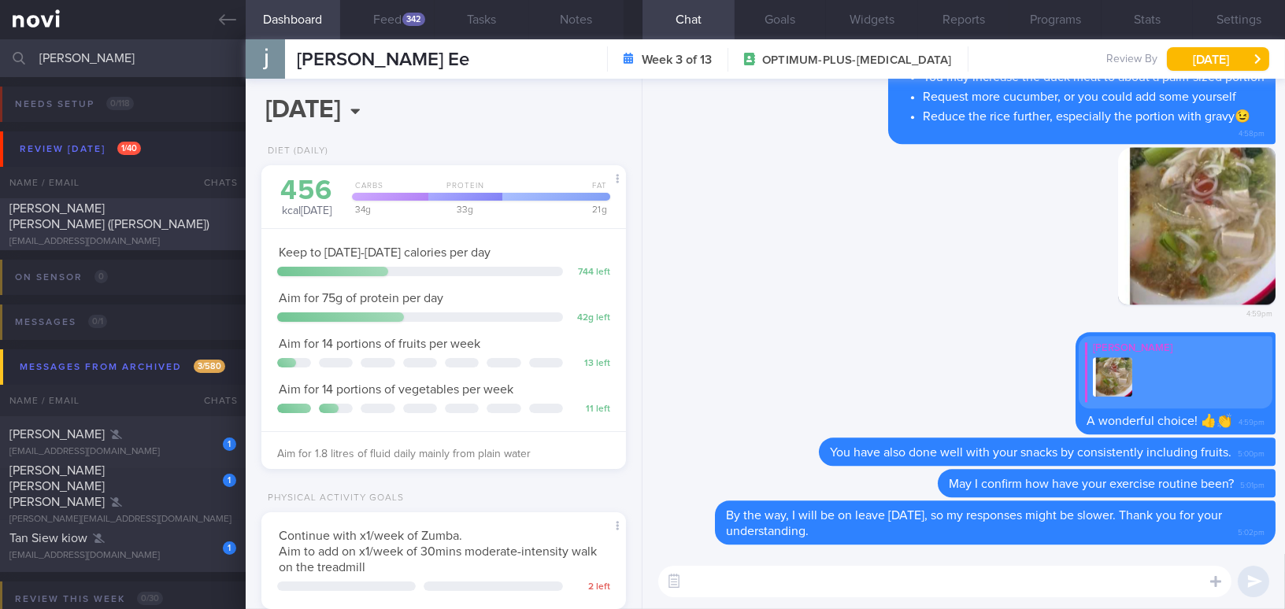
type input "[PERSON_NAME]"
click at [133, 225] on div "[PERSON_NAME] [PERSON_NAME] ([PERSON_NAME]) [EMAIL_ADDRESS][DOMAIN_NAME]" at bounding box center [123, 224] width 246 height 47
type input "Friend of [PERSON_NAME]"
type textarea "[DEMOGRAPHIC_DATA] Woman Occupation Accountant Smoking Nil Alcohol Intake Nil C…"
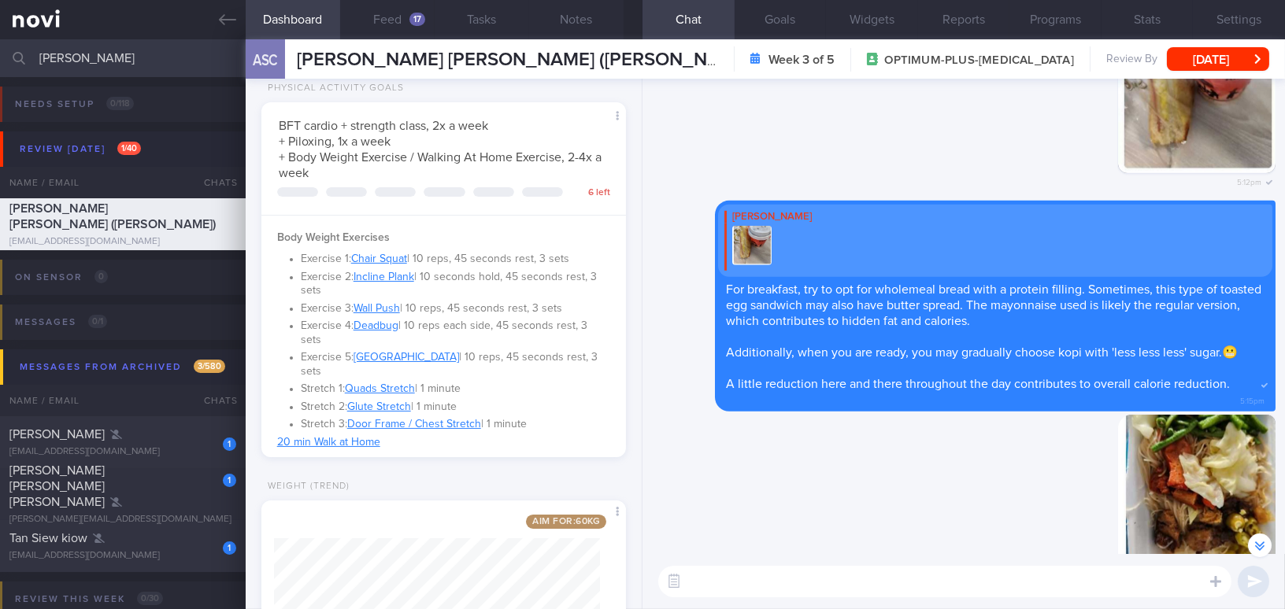
scroll to position [500, 0]
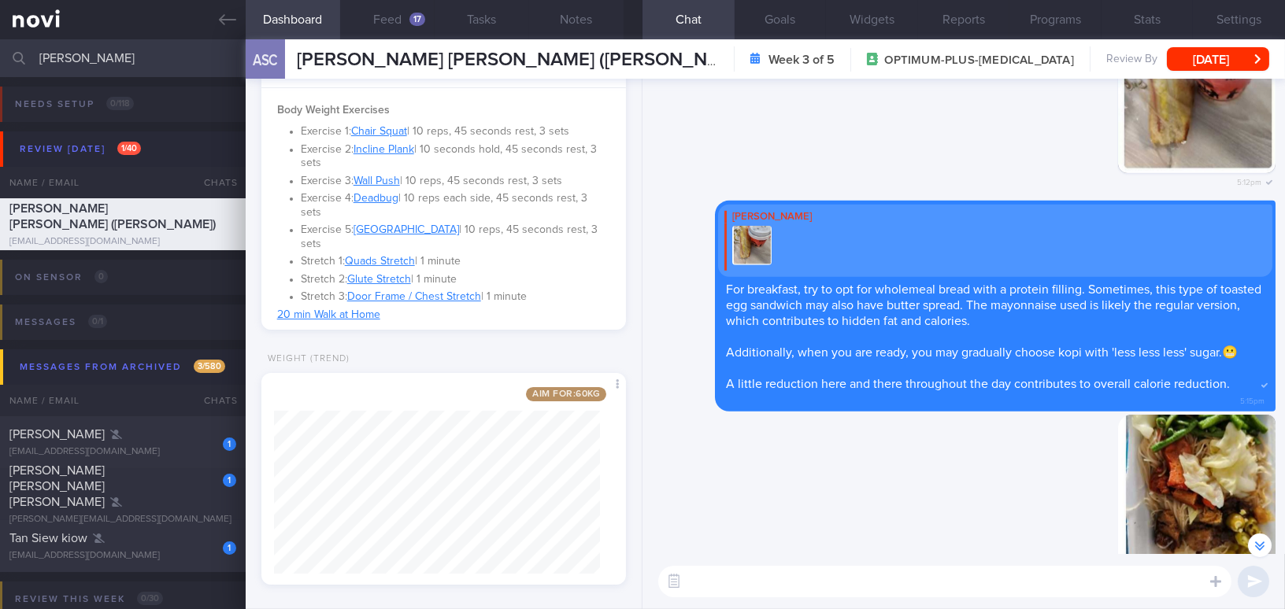
click at [723, 601] on div "​ ​" at bounding box center [963, 581] width 642 height 55
drag, startPoint x: 729, startPoint y: 594, endPoint x: 738, endPoint y: 553, distance: 42.0
click at [729, 590] on textarea at bounding box center [944, 581] width 573 height 31
type textarea "Hi [PERSON_NAME], I can see that your weight has"
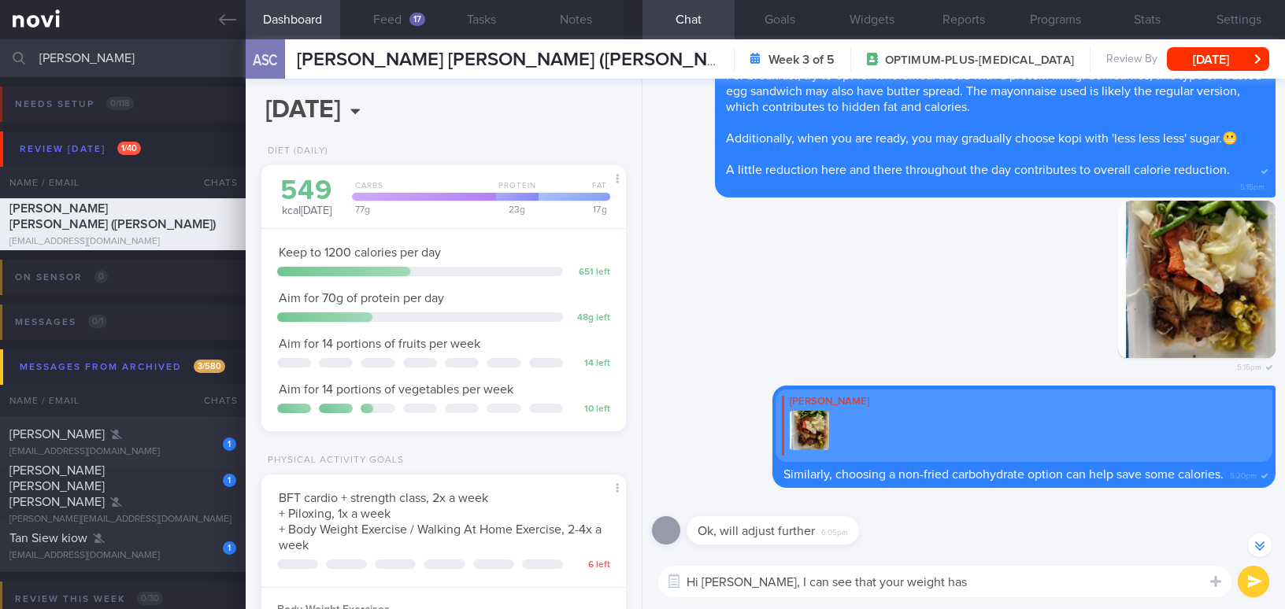
select select "9"
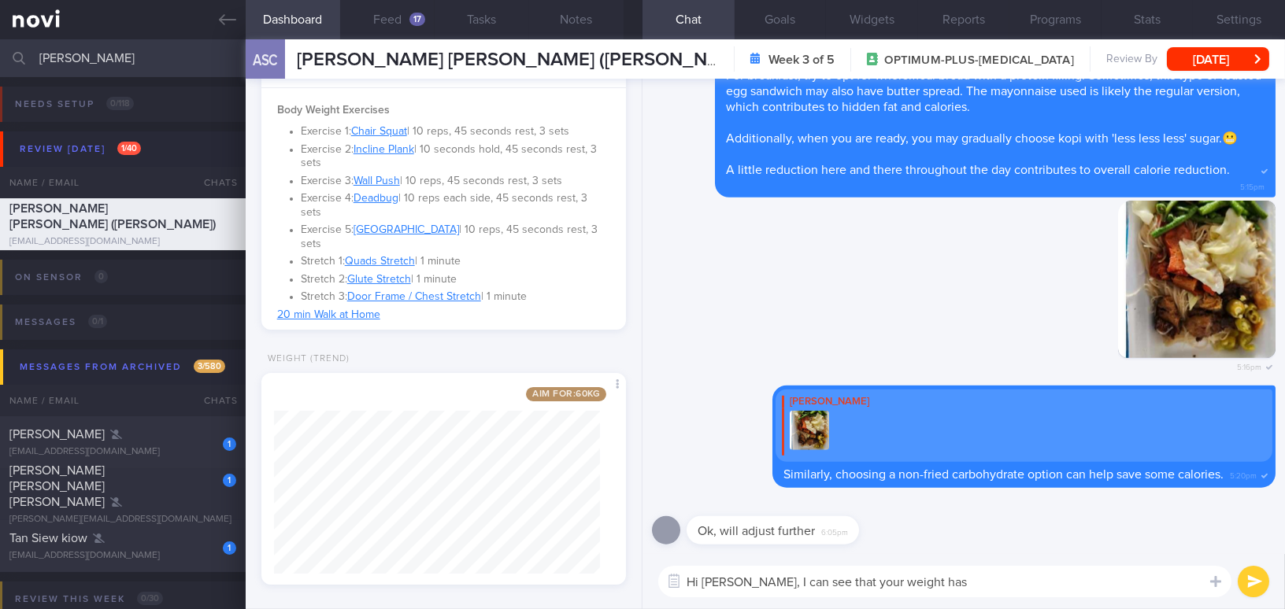
click at [972, 591] on textarea "Hi [PERSON_NAME], I can see that your weight has" at bounding box center [944, 581] width 573 height 31
type textarea "Hi [PERSON_NAME], I can see that your weight has started to trend downward agai…"
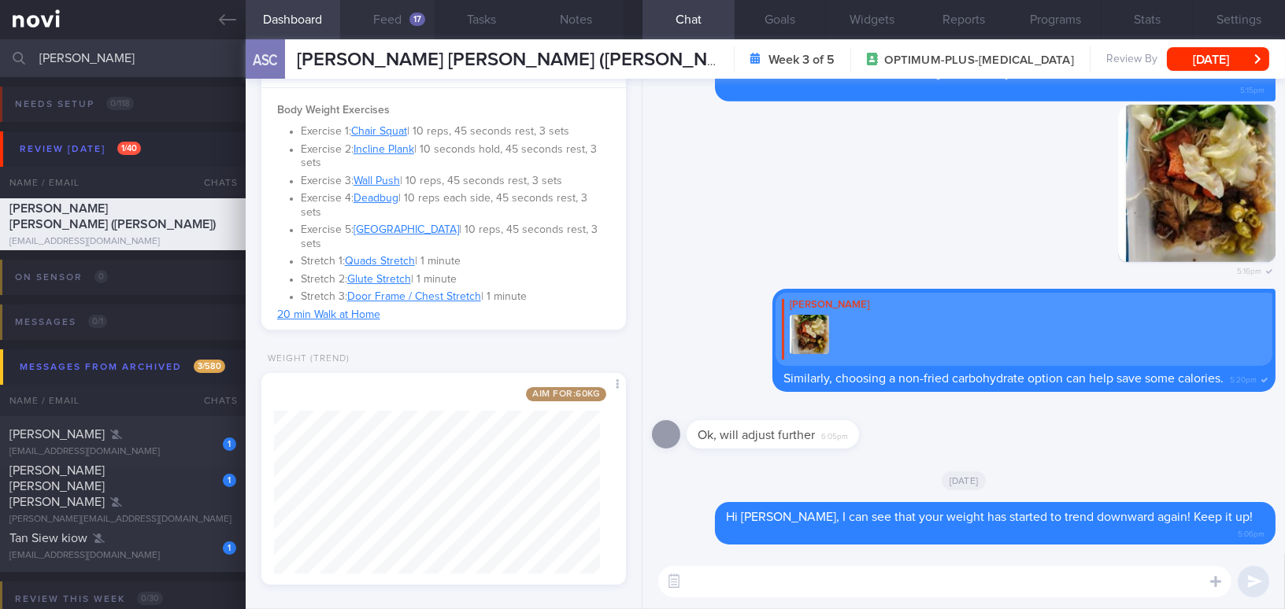
click at [401, 20] on button "Feed 17" at bounding box center [387, 19] width 94 height 39
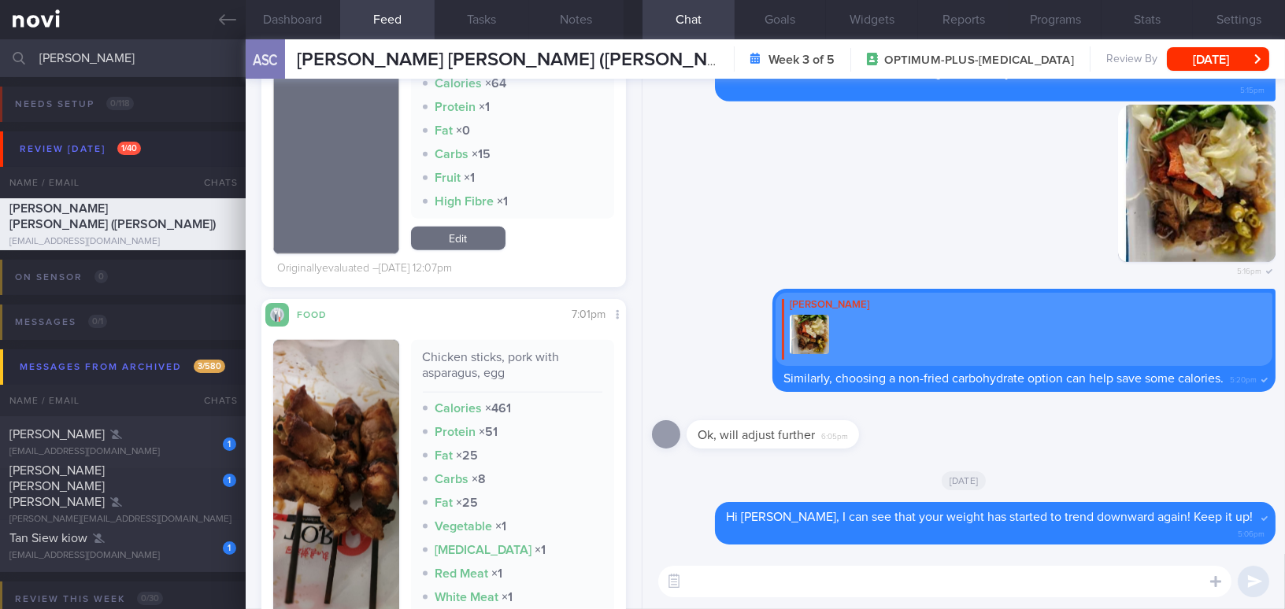
scroll to position [4007, 0]
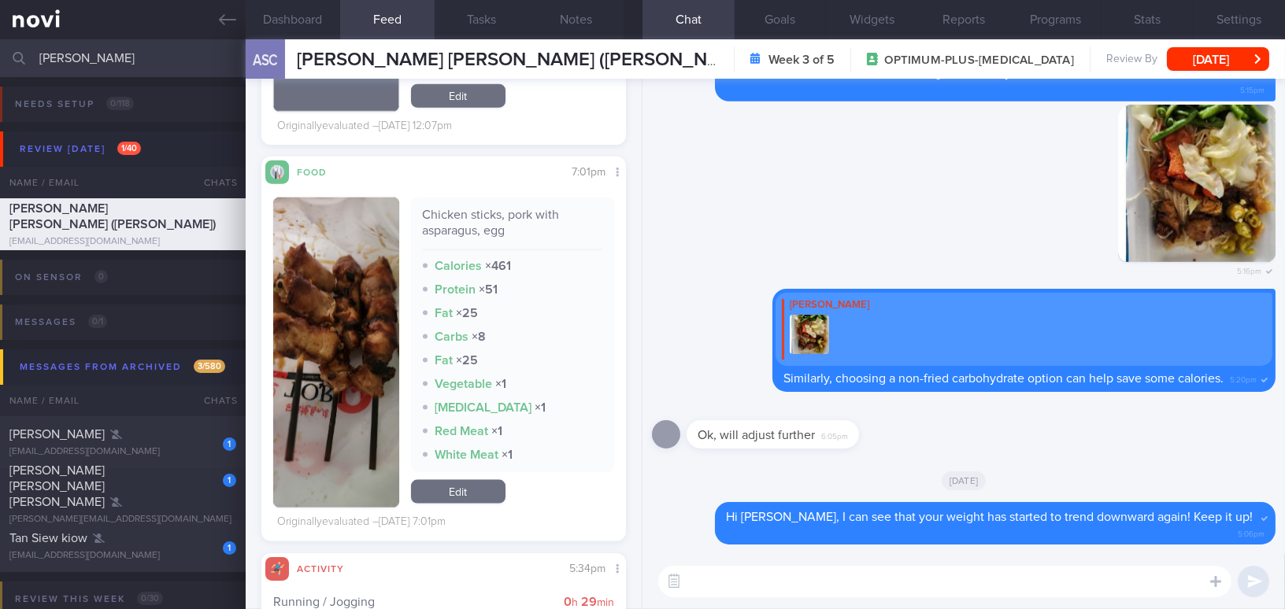
click at [375, 380] on button "button" at bounding box center [336, 353] width 126 height 310
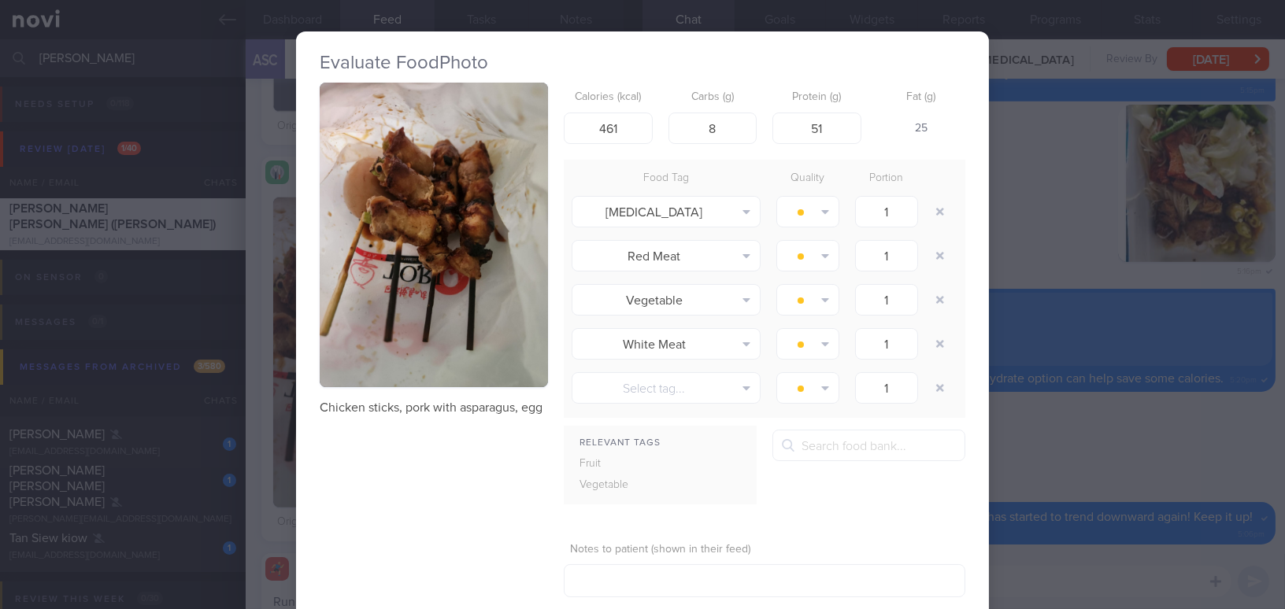
click at [402, 306] on button "button" at bounding box center [434, 235] width 228 height 305
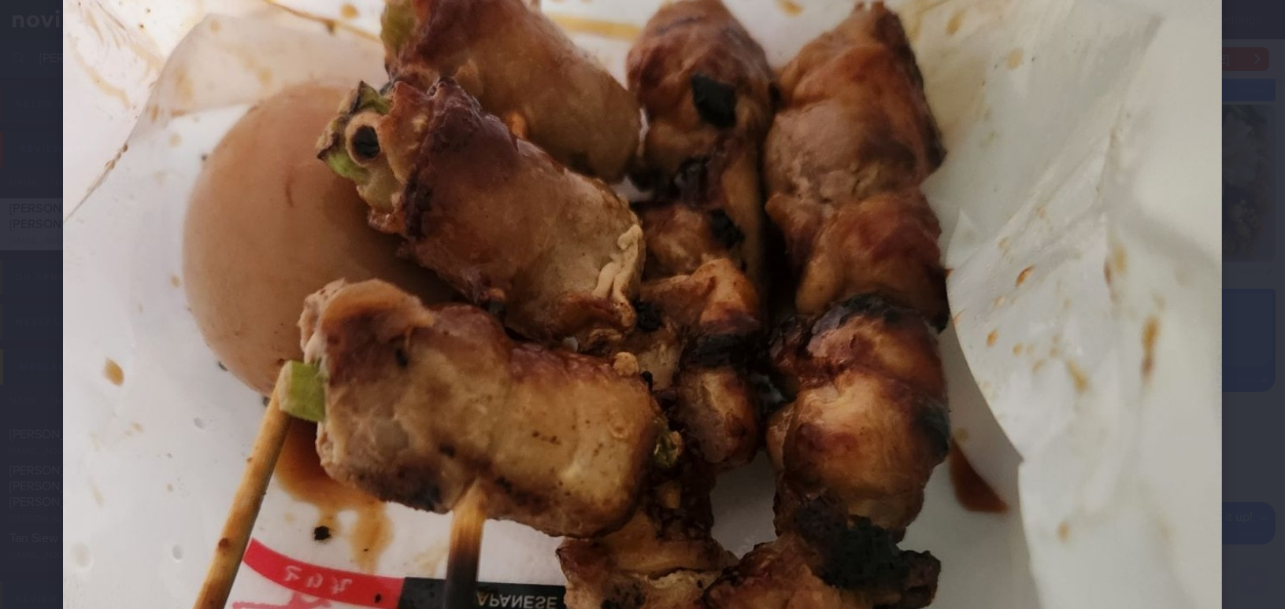
scroll to position [644, 0]
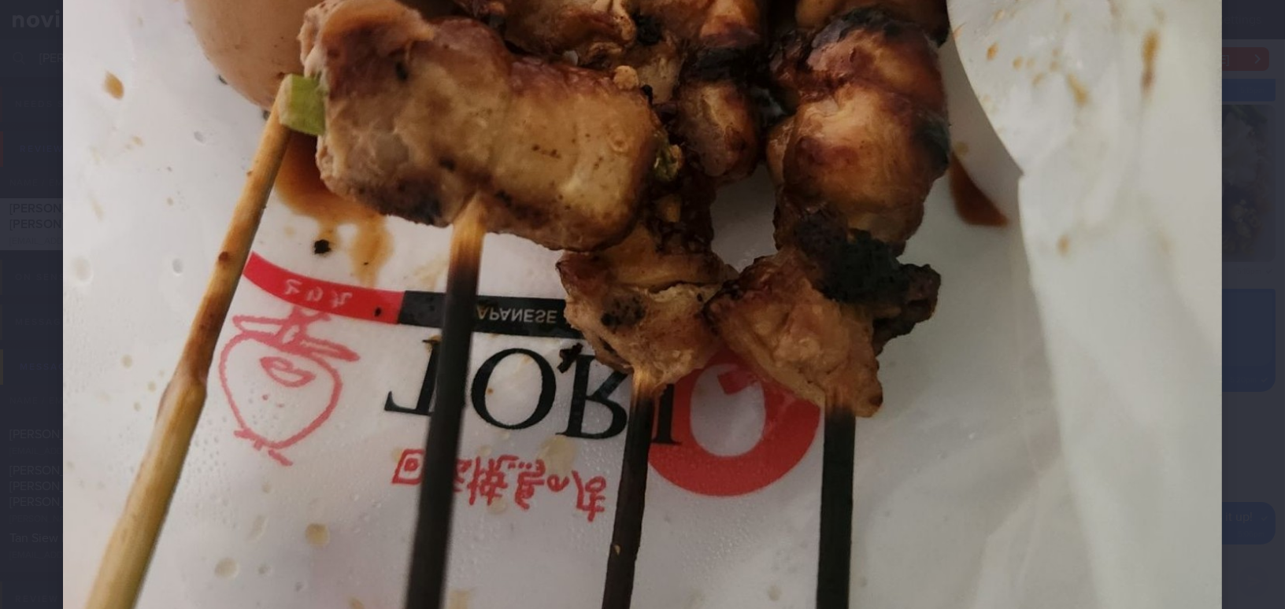
click at [901, 364] on img at bounding box center [642, 191] width 1159 height 1545
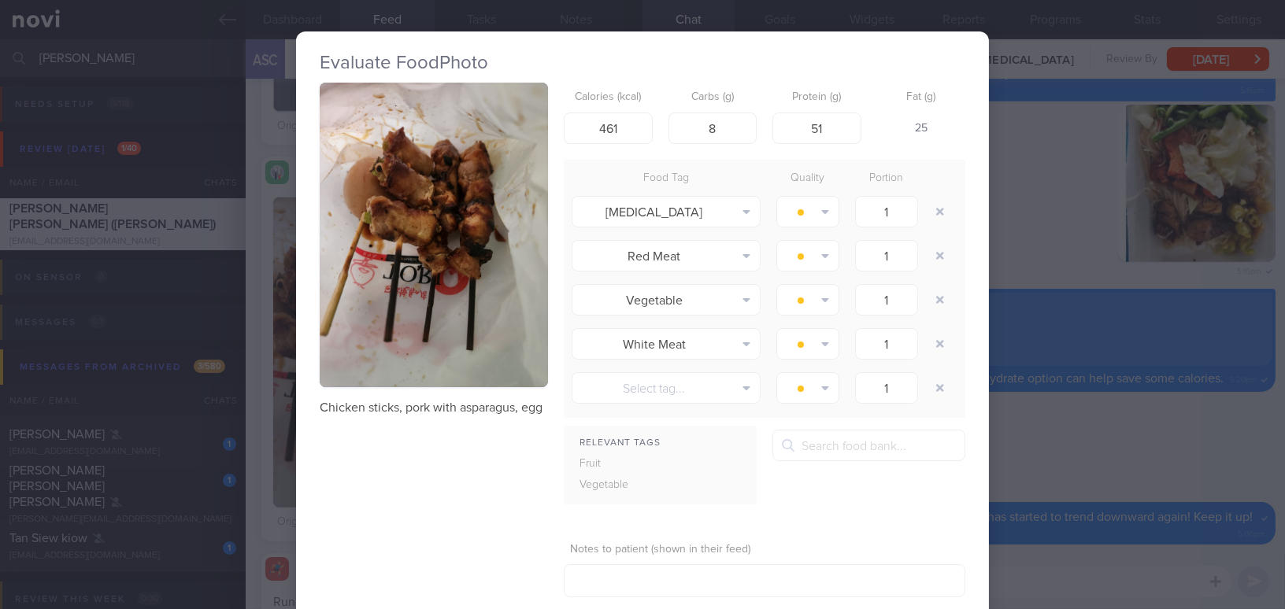
click at [1063, 420] on div "Evaluate Food Photo Chicken sticks, pork with asparagus, egg Calories (kcal) 46…" at bounding box center [642, 304] width 1285 height 609
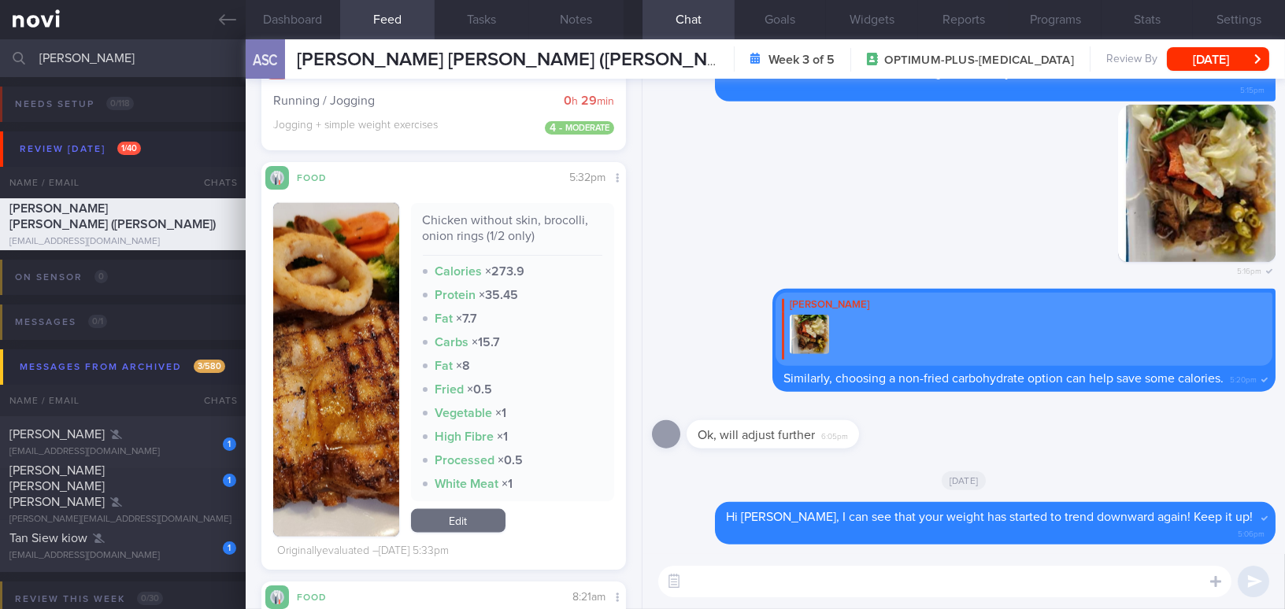
scroll to position [4508, 0]
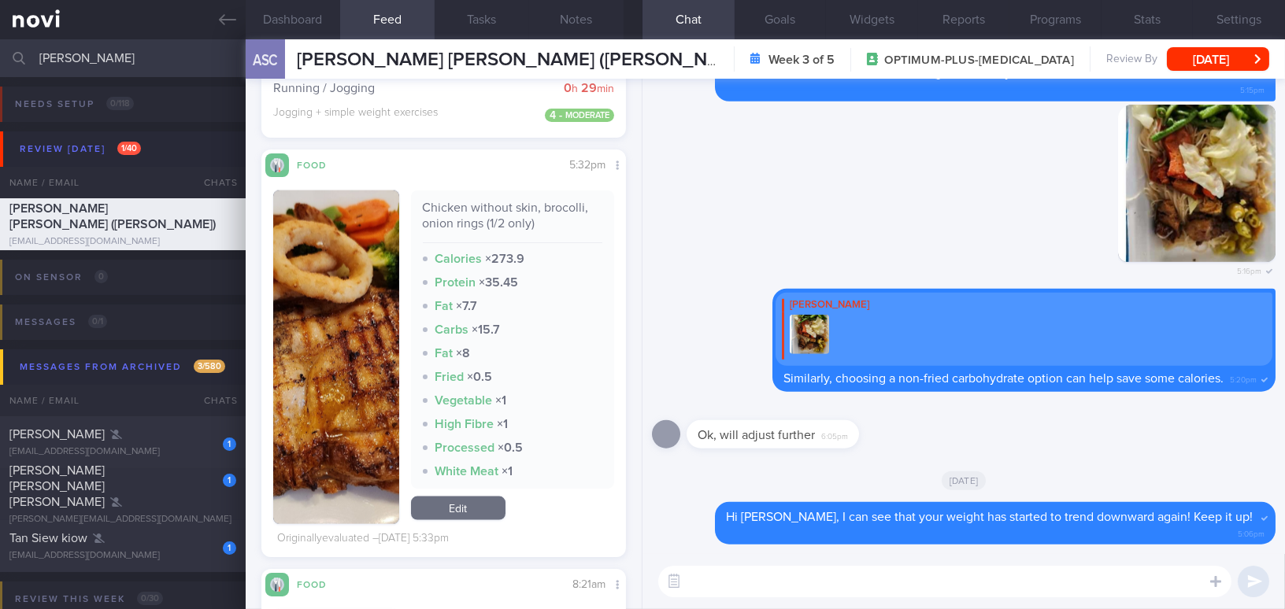
click at [368, 383] on button "button" at bounding box center [336, 358] width 126 height 334
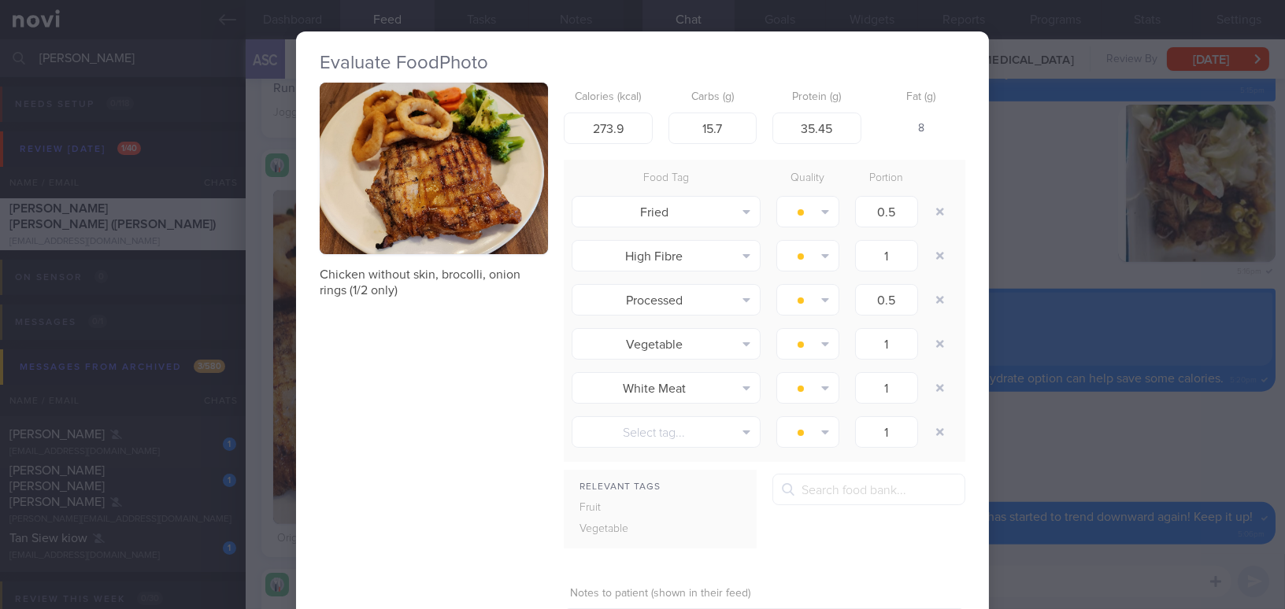
click at [1076, 489] on div "Evaluate Food Photo Chicken without skin, brocolli, onion rings (1/2 only) Calo…" at bounding box center [642, 304] width 1285 height 609
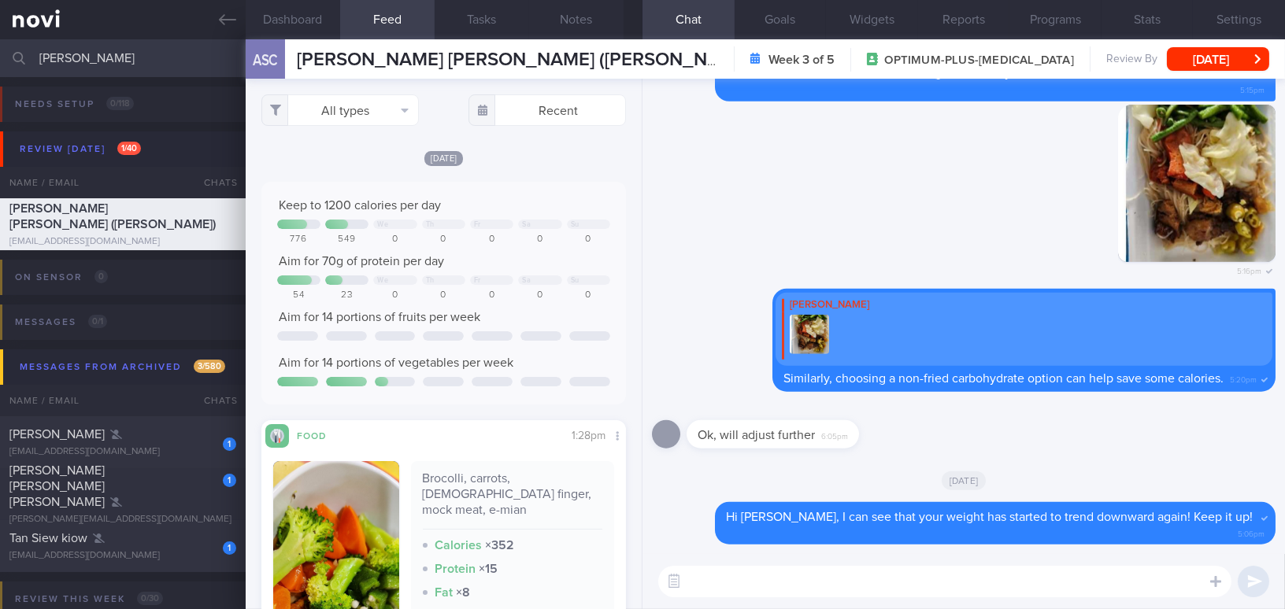
click at [738, 577] on textarea at bounding box center [944, 581] width 573 height 31
type textarea "F"
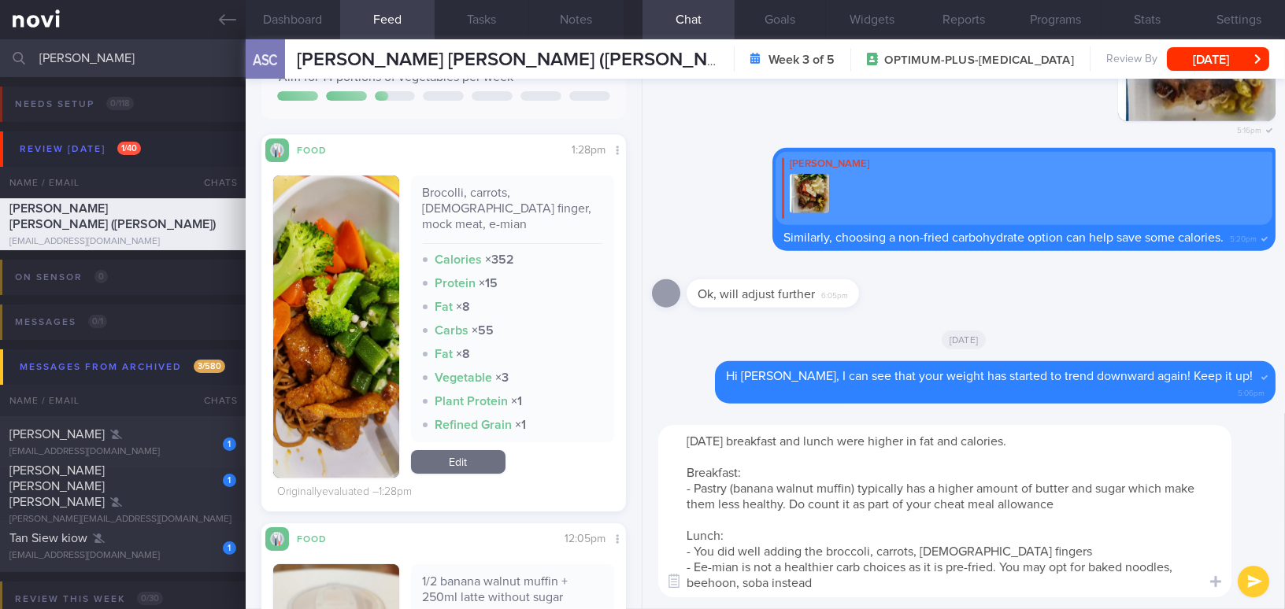
type textarea "Today's breakfast and lunch were higher in fat and calories. Breakfast: - Pastr…"
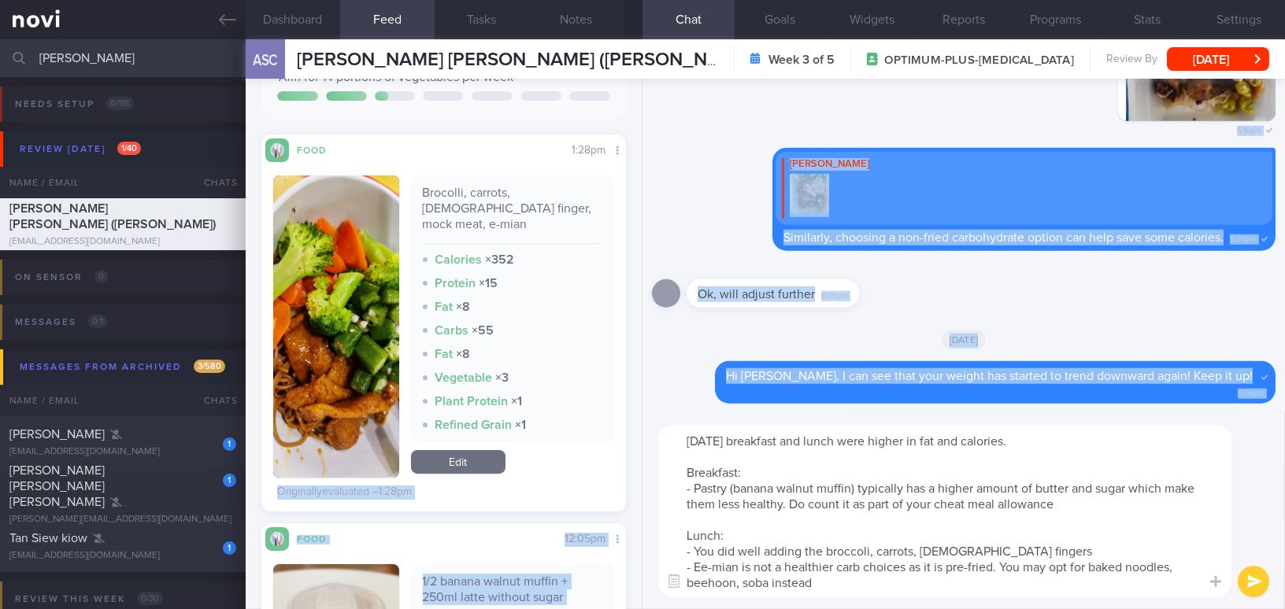
drag, startPoint x: 777, startPoint y: 585, endPoint x: 705, endPoint y: 469, distance: 136.1
click at [614, 420] on div "Dashboard Feed 17 Tasks Notes Chat Goals Widgets Reports Programs Stats Setting…" at bounding box center [765, 324] width 1039 height 570
click at [708, 499] on textarea "Today's breakfast and lunch were higher in fat and calories. Breakfast: - Pastr…" at bounding box center [944, 511] width 573 height 172
click at [694, 446] on textarea "Today's breakfast and lunch were higher in fat and calories. Breakfast: - Pastr…" at bounding box center [944, 511] width 573 height 172
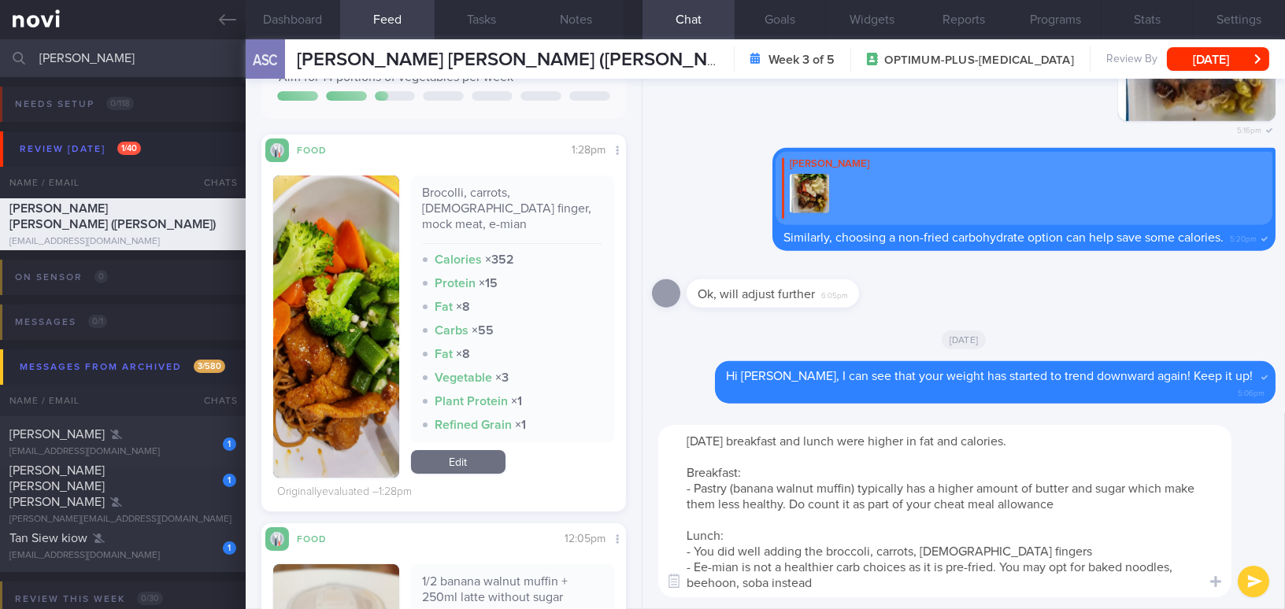
drag, startPoint x: 684, startPoint y: 440, endPoint x: 837, endPoint y: 589, distance: 213.2
click at [845, 593] on textarea "Today's breakfast and lunch were higher in fat and calories. Breakfast: - Pastr…" at bounding box center [944, 511] width 573 height 172
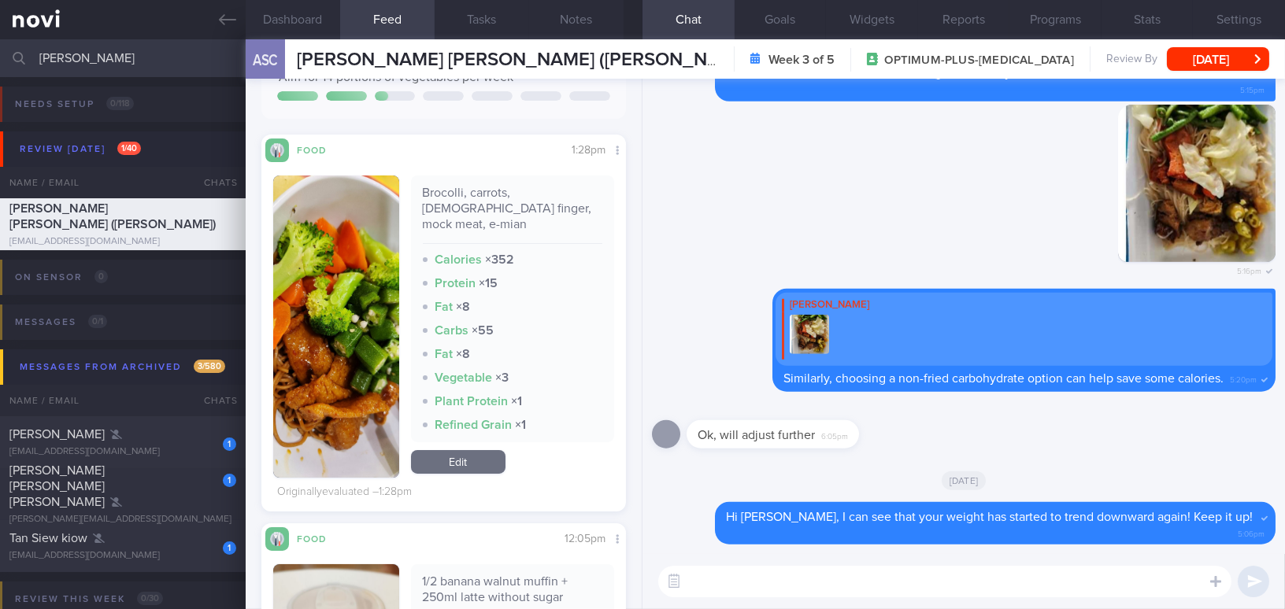
paste textarea "Today's breakfast and lunch were higher in fat and calories." Breakfast: The pa…"
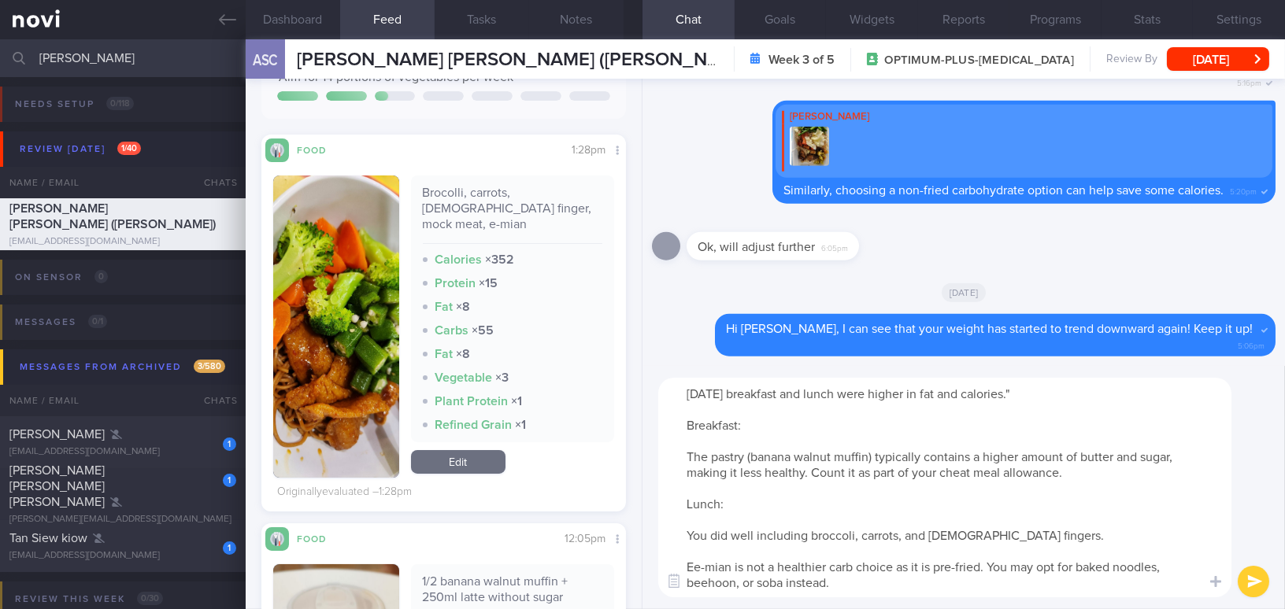
click at [1046, 387] on textarea "Today's breakfast and lunch were higher in fat and calories." Breakfast: The pa…" at bounding box center [944, 488] width 573 height 220
click at [685, 452] on textarea "Today's breakfast and lunch were higher in fat and calories. Breakfast: The pas…" at bounding box center [944, 488] width 573 height 220
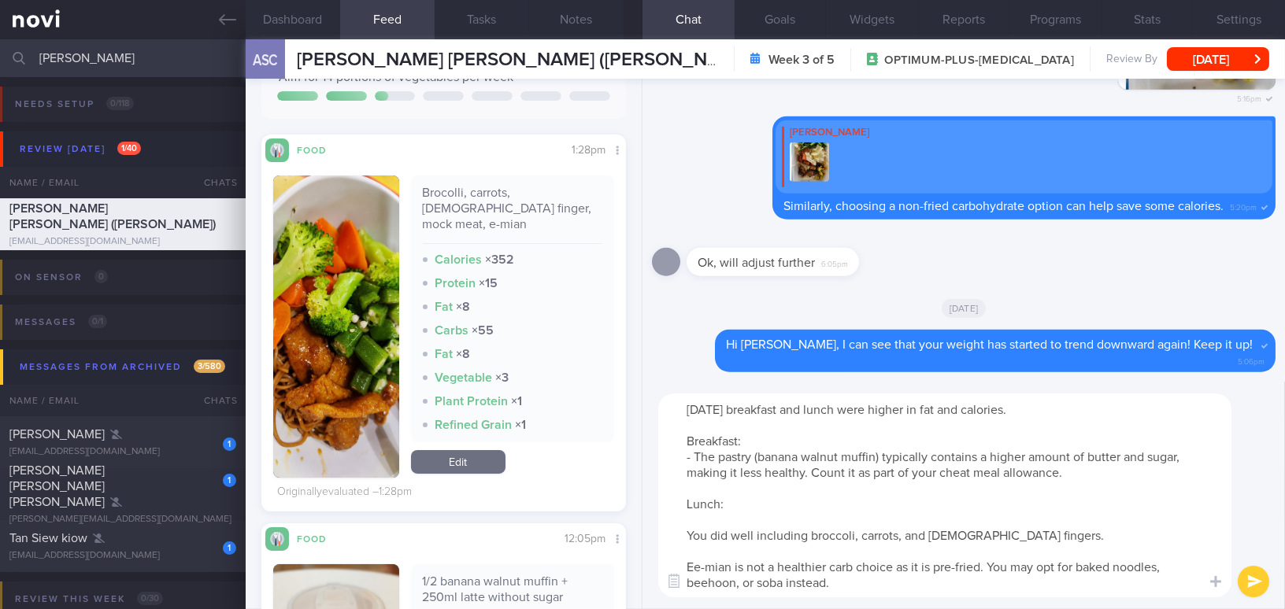
click at [1098, 467] on textarea "Today's breakfast and lunch were higher in fat and calories. Breakfast: - The p…" at bounding box center [944, 496] width 573 height 204
click at [813, 472] on textarea "Today's breakfast and lunch were higher in fat and calories. Breakfast: - The p…" at bounding box center [944, 496] width 573 height 204
click at [681, 536] on textarea "Today's breakfast and lunch were higher in fat and calories. Breakfast: - The p…" at bounding box center [944, 496] width 573 height 204
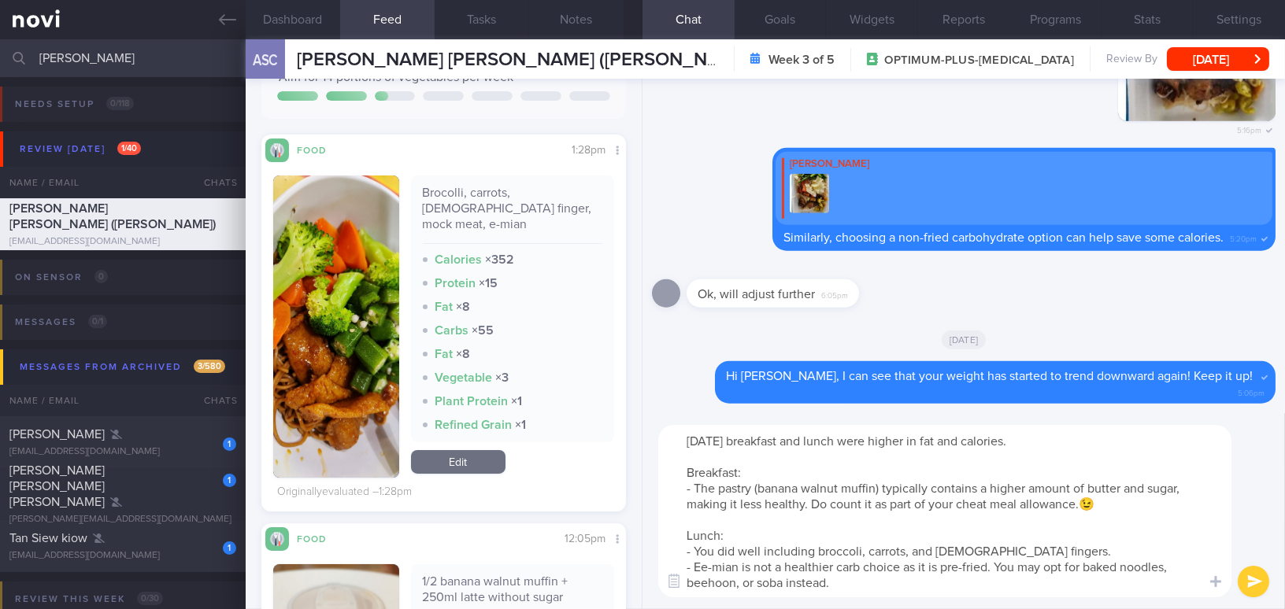
click at [1027, 553] on textarea "Today's breakfast and lunch were higher in fat and calories. Breakfast: - The p…" at bounding box center [944, 511] width 573 height 172
click at [760, 582] on textarea "Today's breakfast and lunch were higher in fat and calories. Breakfast: - The p…" at bounding box center [944, 511] width 573 height 172
type textarea "Today's breakfast and lunch were higher in fat and calories. Breakfast: - The p…"
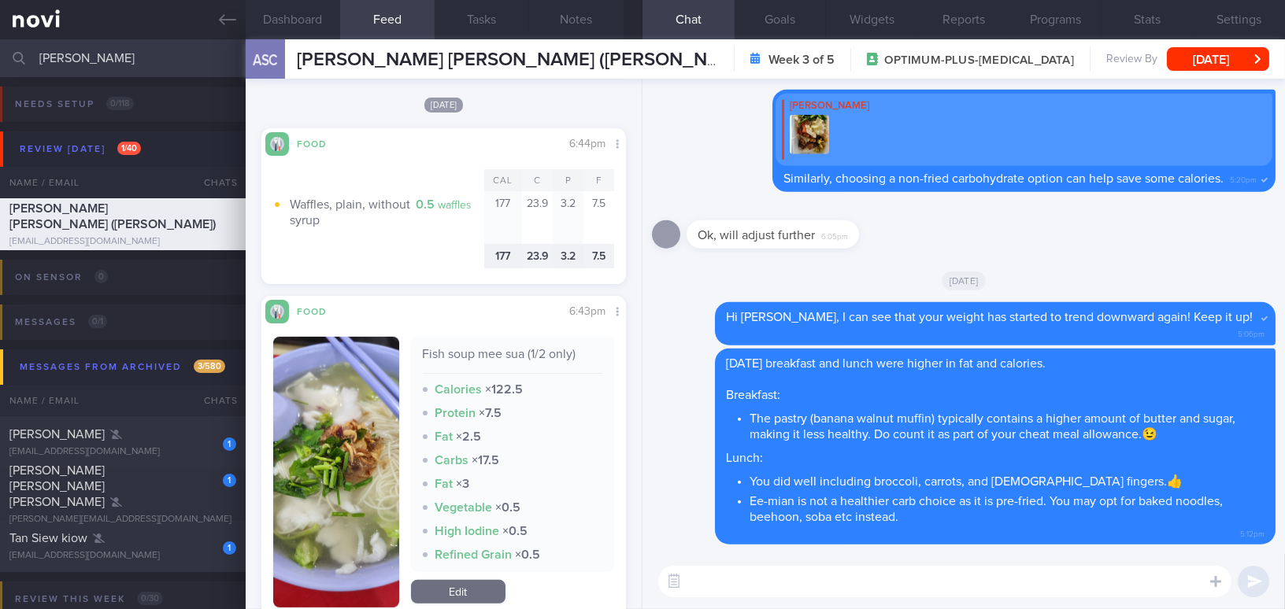
scroll to position [1208, 0]
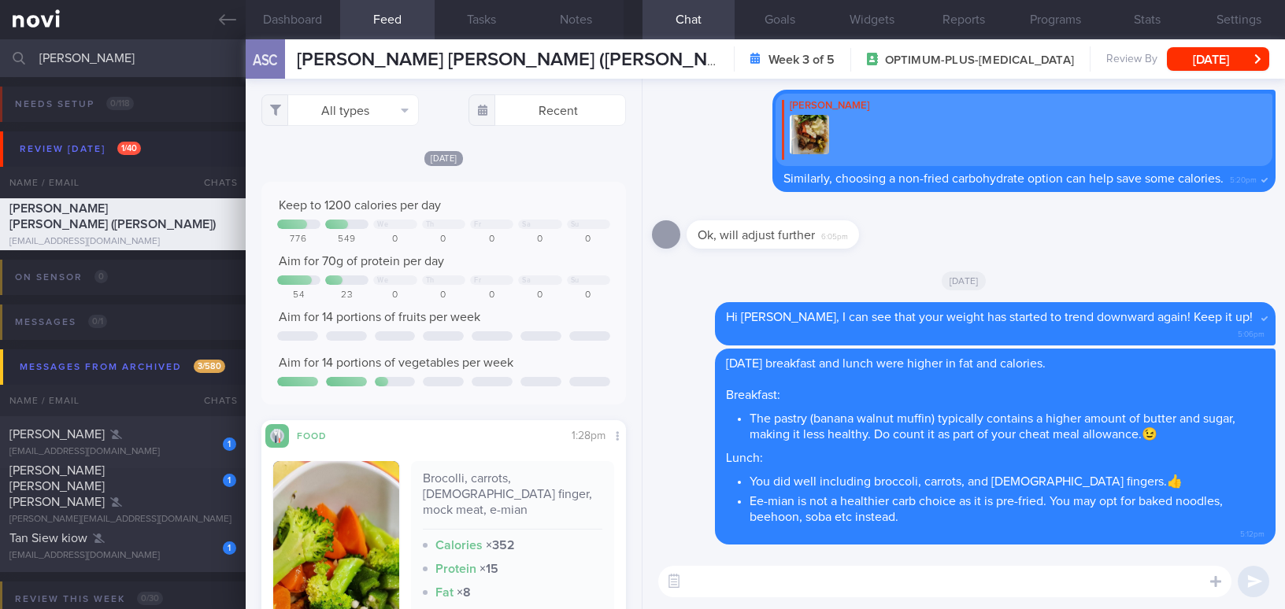
select select "9"
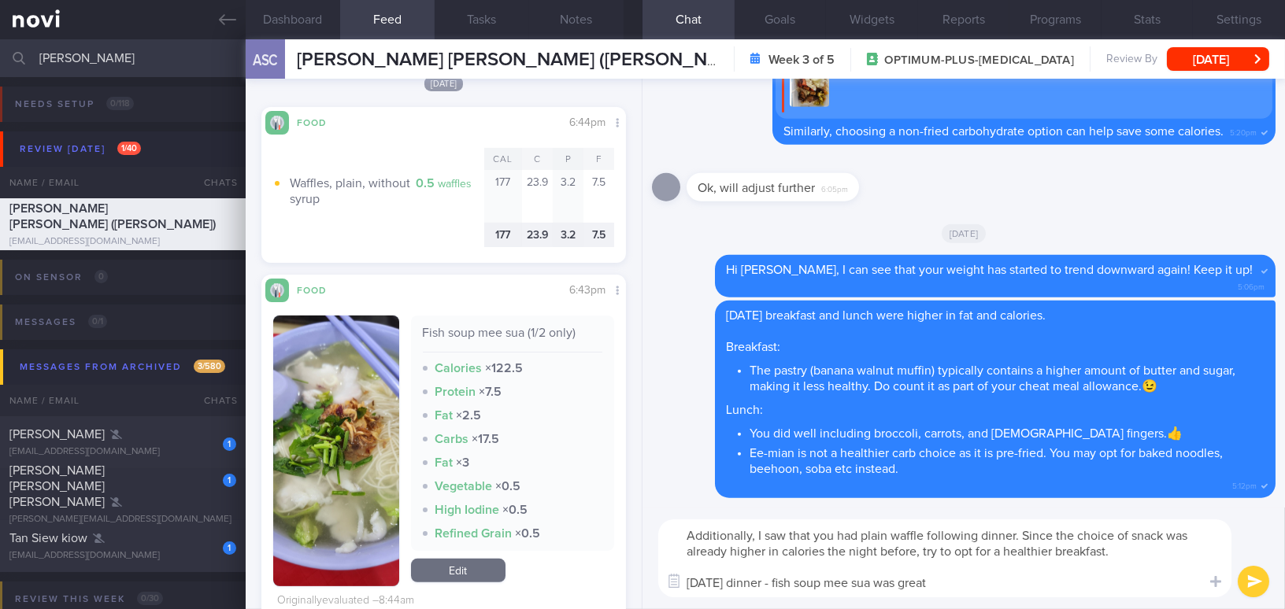
drag, startPoint x: 840, startPoint y: 568, endPoint x: 564, endPoint y: 509, distance: 281.9
click at [564, 509] on div "Dashboard Feed 17 Tasks Notes Chat Goals Widgets Reports Programs Stats Setting…" at bounding box center [765, 324] width 1039 height 570
click at [830, 545] on textarea "Additionally, I saw that you had plain waffle following dinner. Since the choic…" at bounding box center [944, 559] width 573 height 78
drag, startPoint x: 954, startPoint y: 584, endPoint x: 565, endPoint y: 519, distance: 394.3
click at [565, 519] on div "Dashboard Feed 17 Tasks Notes Chat Goals Widgets Reports Programs Stats Setting…" at bounding box center [765, 324] width 1039 height 570
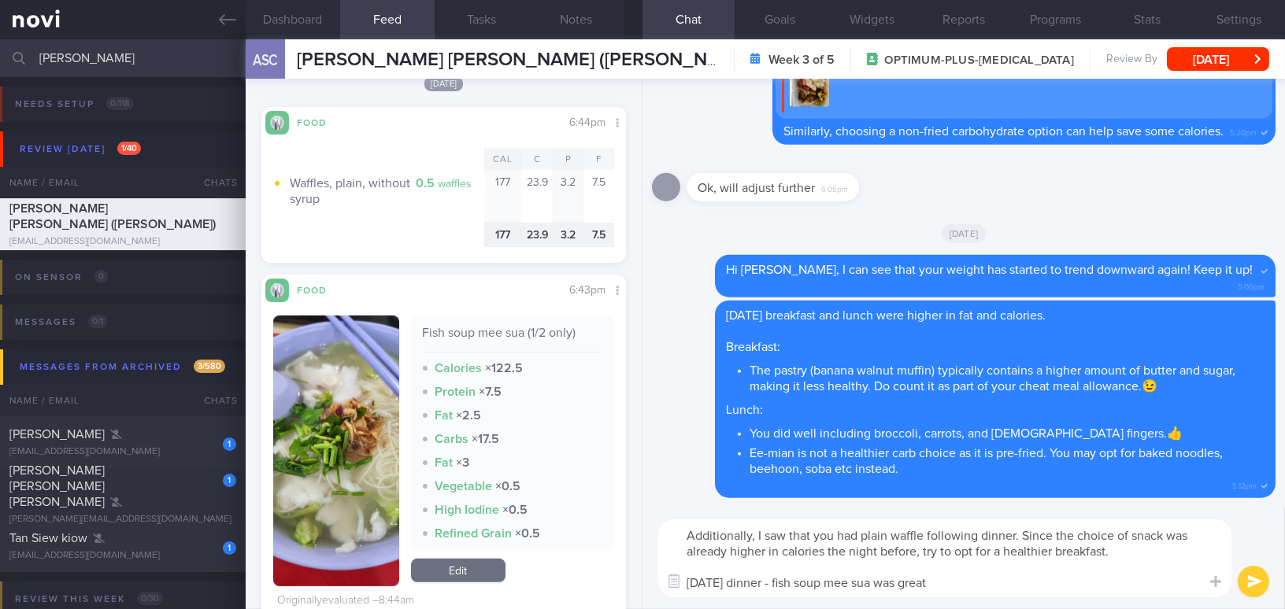
paste textarea "noticed that you had a plain waffle following dinner. Since your snack choice t…"
click at [1046, 535] on textarea "Additionally, I noticed that you had a plain waffle following dinner. Since you…" at bounding box center [944, 559] width 573 height 78
click at [1040, 531] on textarea "Additionally, I noticed that you had a plain waffle following dinner. Since you…" at bounding box center [944, 559] width 573 height 78
click at [1183, 546] on textarea "Additionally, I noticed that you had a plain waffle following dinner yesterday.…" at bounding box center [944, 559] width 573 height 78
click at [797, 587] on textarea "Additionally, I noticed that you had a plain waffle following dinner yesterday.…" at bounding box center [944, 559] width 573 height 78
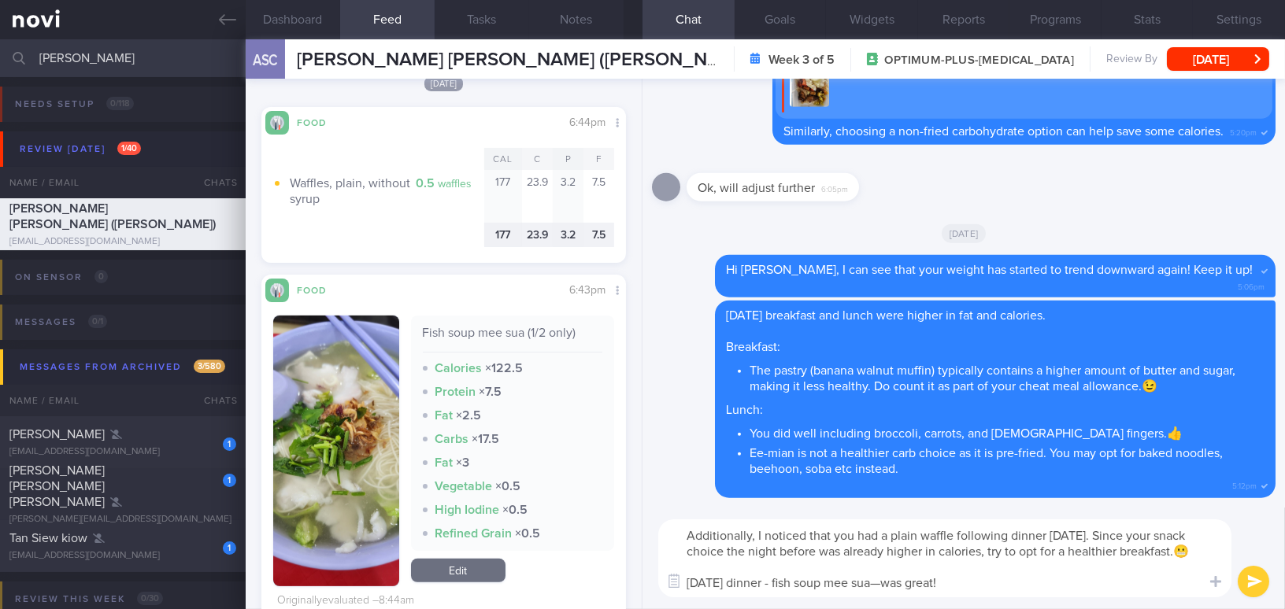
click at [907, 580] on textarea "Additionally, I noticed that you had a plain waffle following dinner yesterday.…" at bounding box center [944, 559] width 573 height 78
type textarea "Additionally, I noticed that you had a plain waffle following dinner yesterday.…"
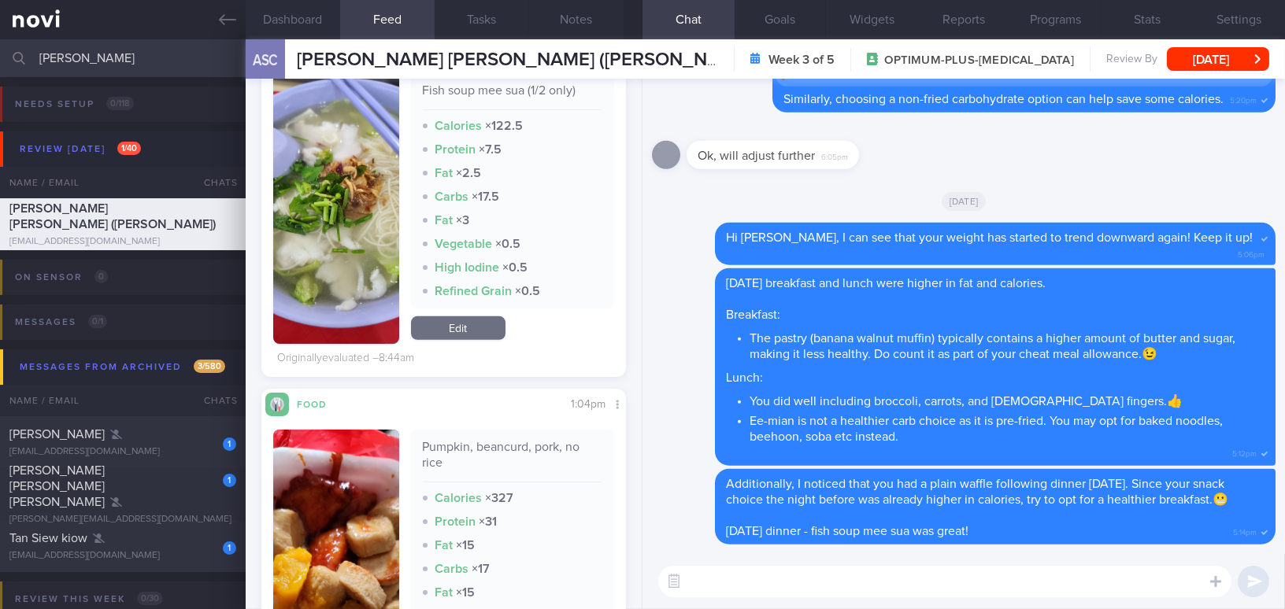
scroll to position [1596, 0]
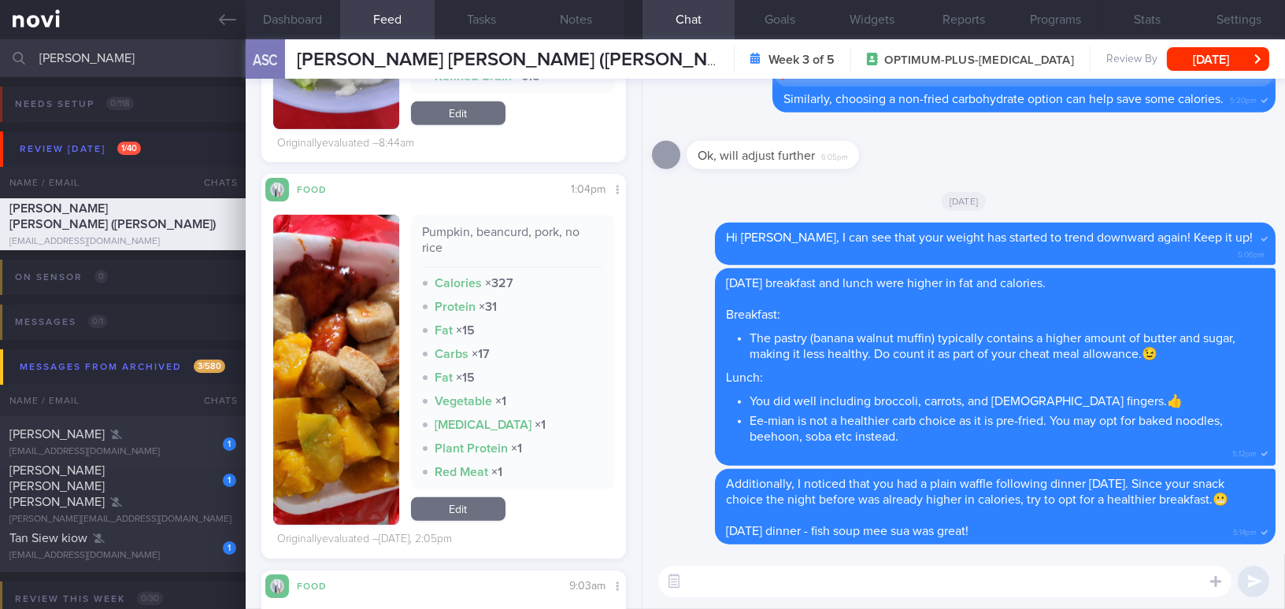
click at [376, 405] on button "button" at bounding box center [336, 370] width 126 height 310
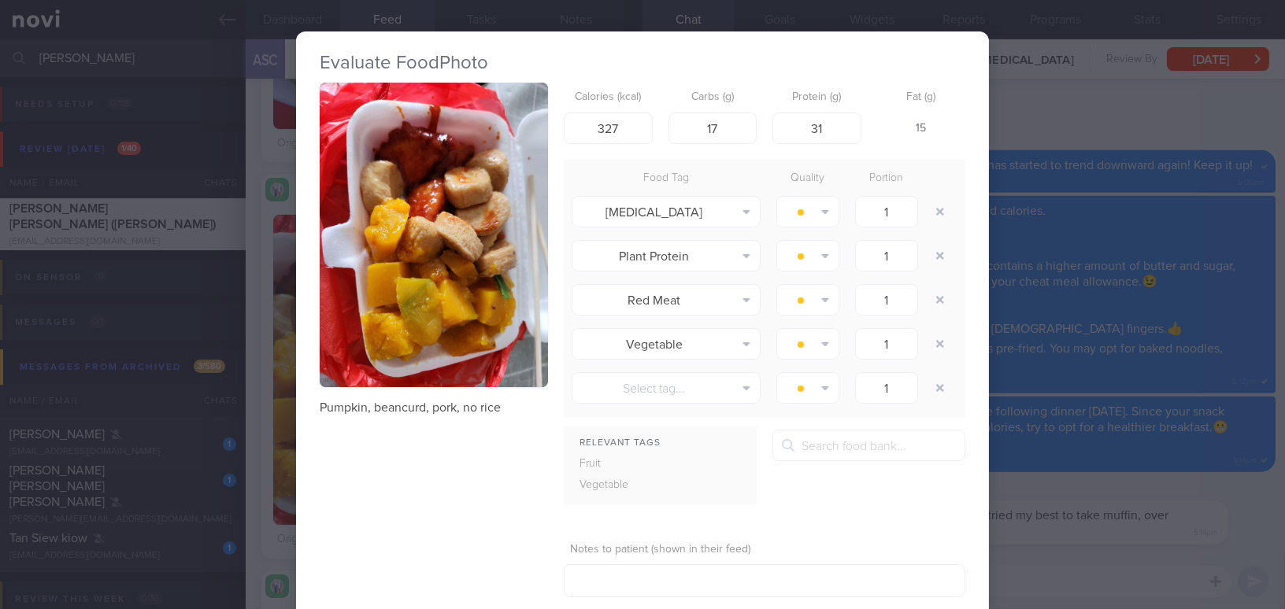
click at [1106, 491] on div "Evaluate Food Photo Pumpkin, beancurd, pork, no rice Calories (kcal) 327 Carbs …" at bounding box center [642, 304] width 1285 height 609
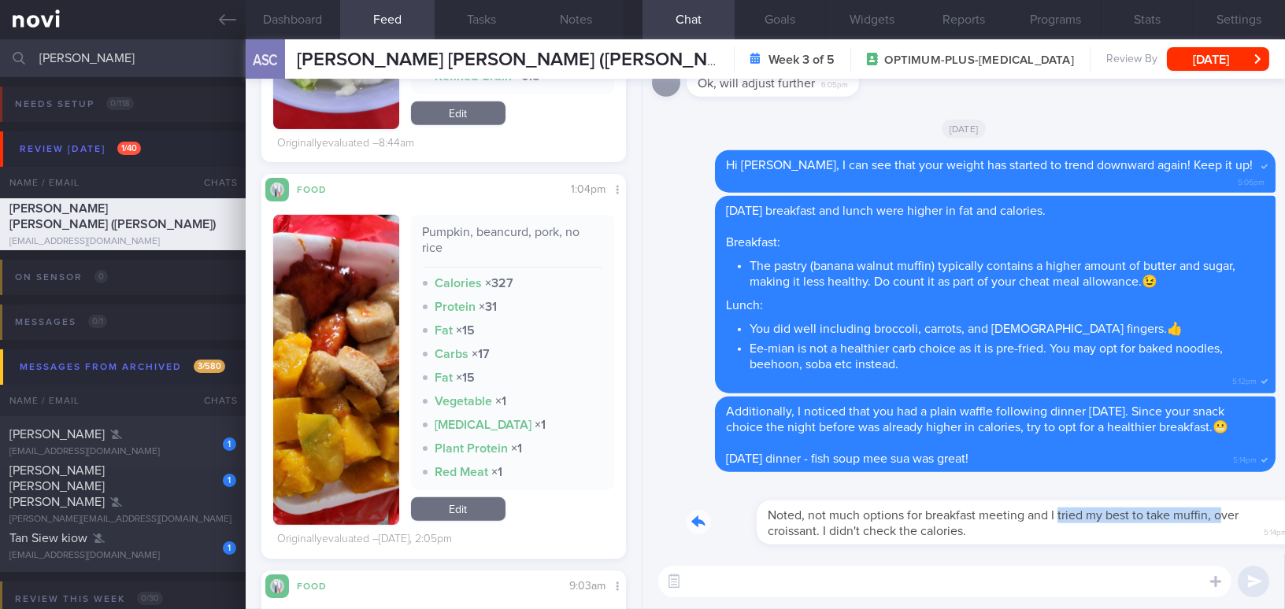
drag, startPoint x: 990, startPoint y: 507, endPoint x: 1149, endPoint y: 501, distance: 159.9
click at [1149, 501] on div "Noted, not much options for breakfast meeting and I tried my best to take muffi…" at bounding box center [980, 513] width 589 height 63
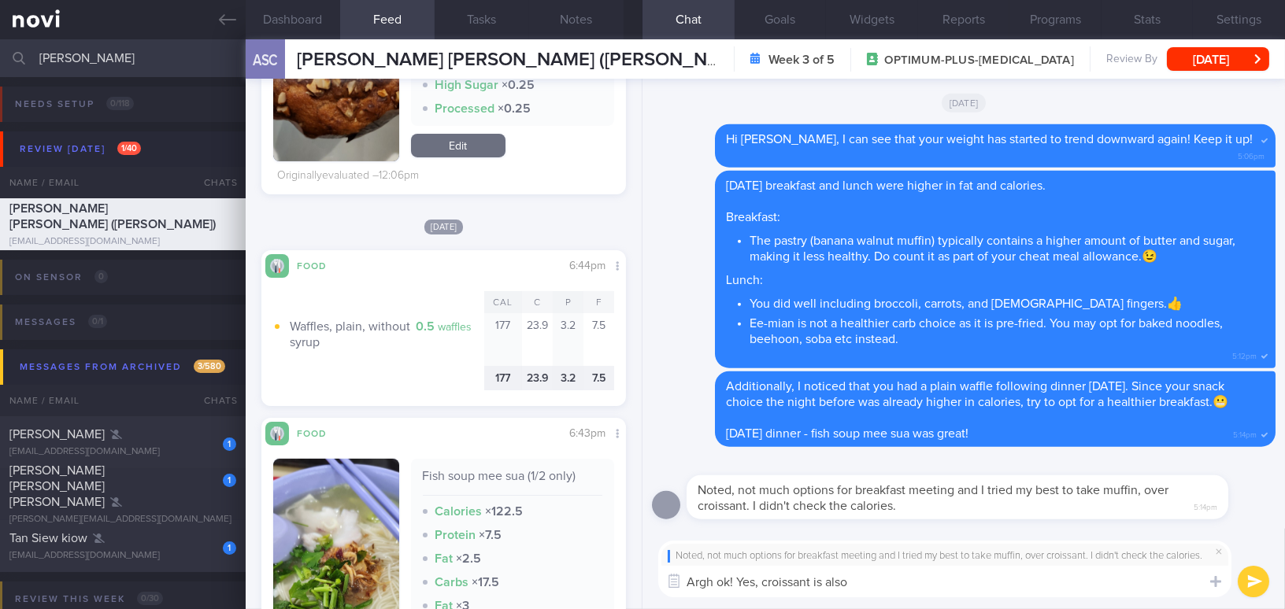
scroll to position [665, 0]
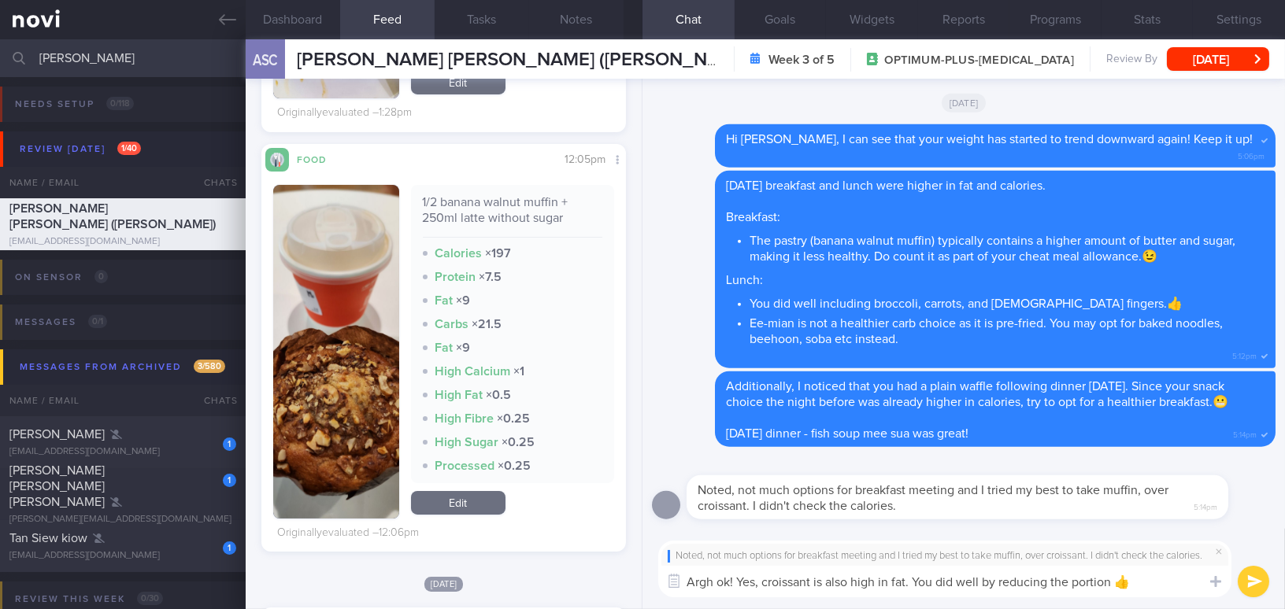
type textarea "Argh ok! Yes, croissant is also high in fat. You did well by reducing the porti…"
click at [1258, 584] on button "submit" at bounding box center [1253, 581] width 31 height 31
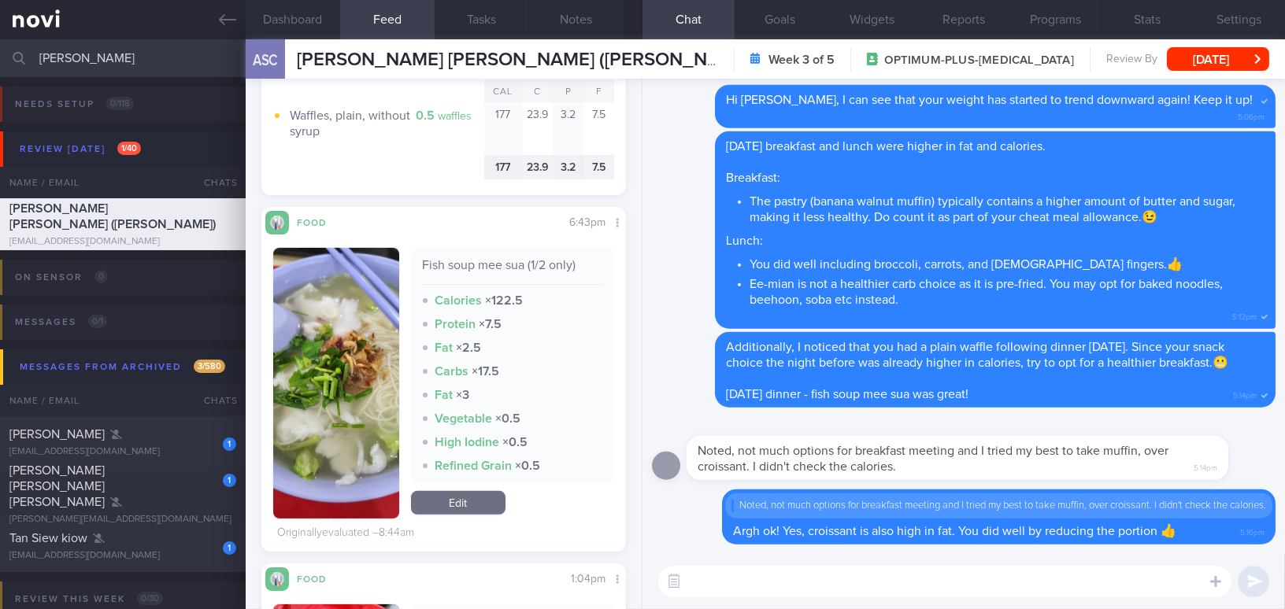
scroll to position [0, 0]
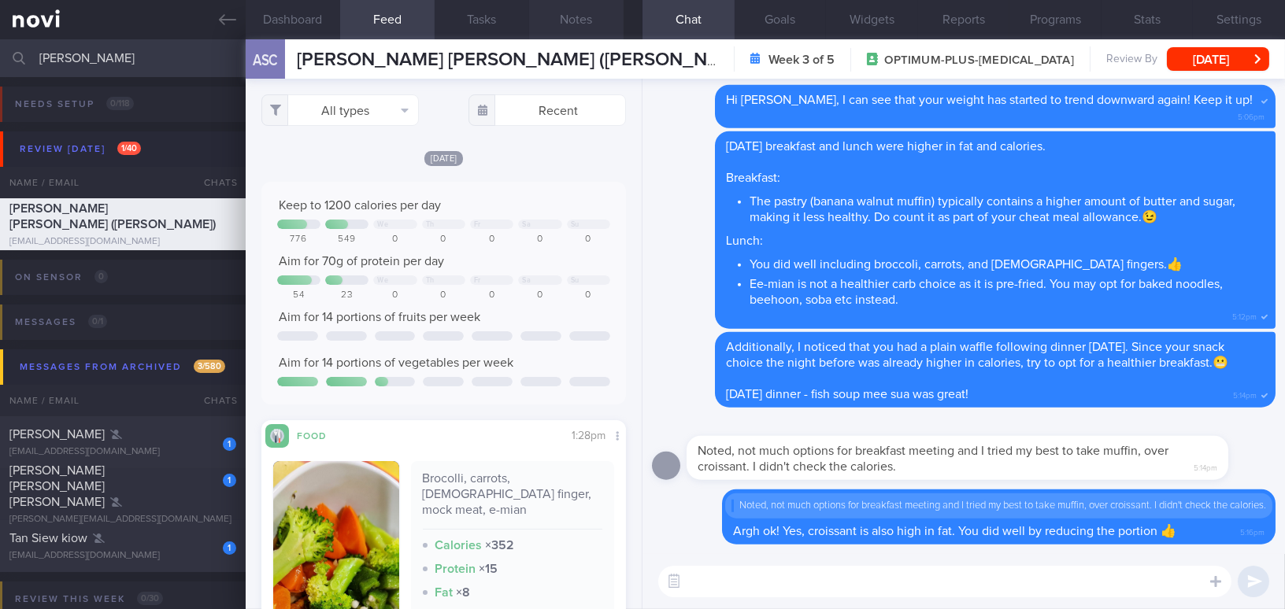
click at [564, 26] on button "Notes" at bounding box center [576, 19] width 94 height 39
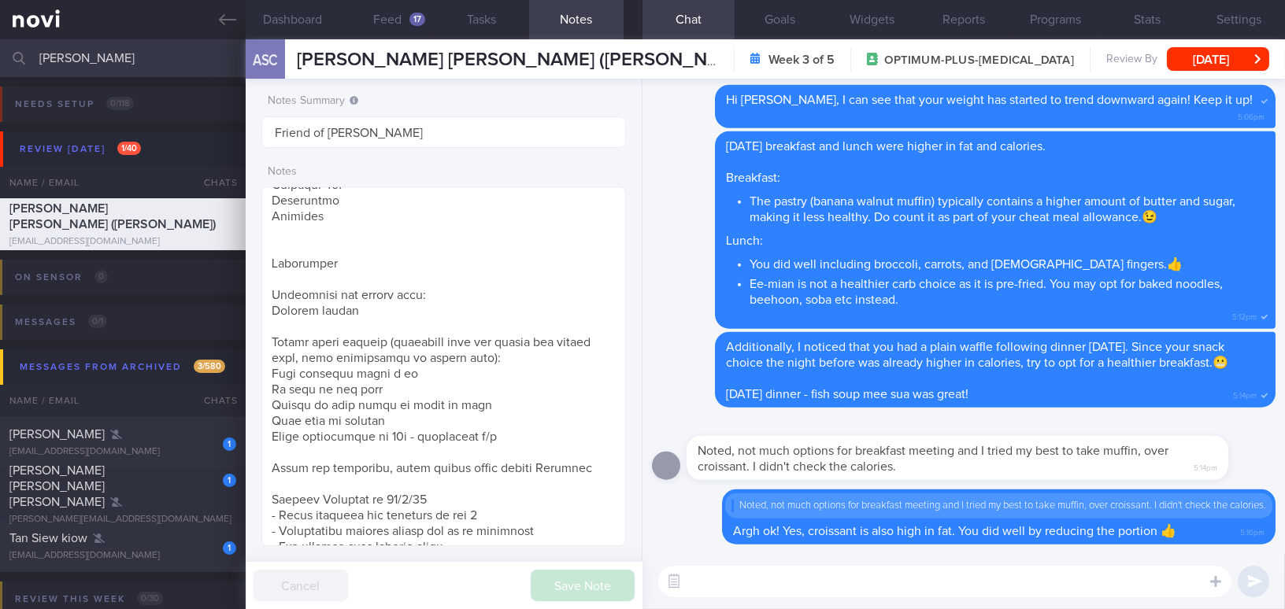
scroll to position [611, 0]
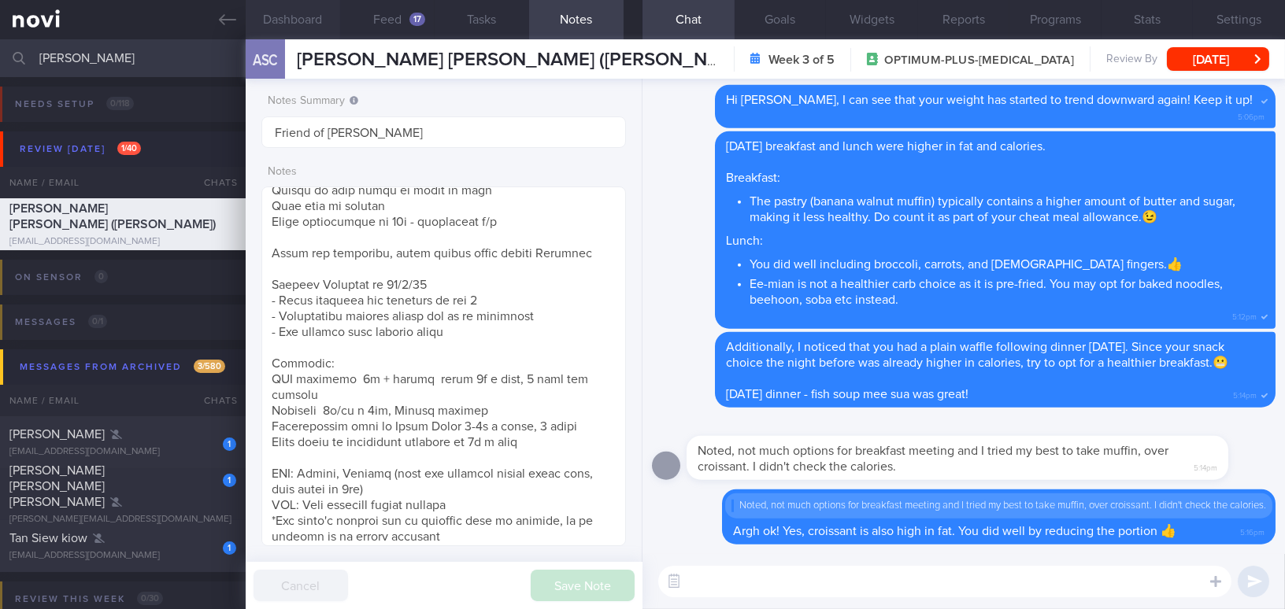
click at [294, 14] on button "Dashboard" at bounding box center [293, 19] width 94 height 39
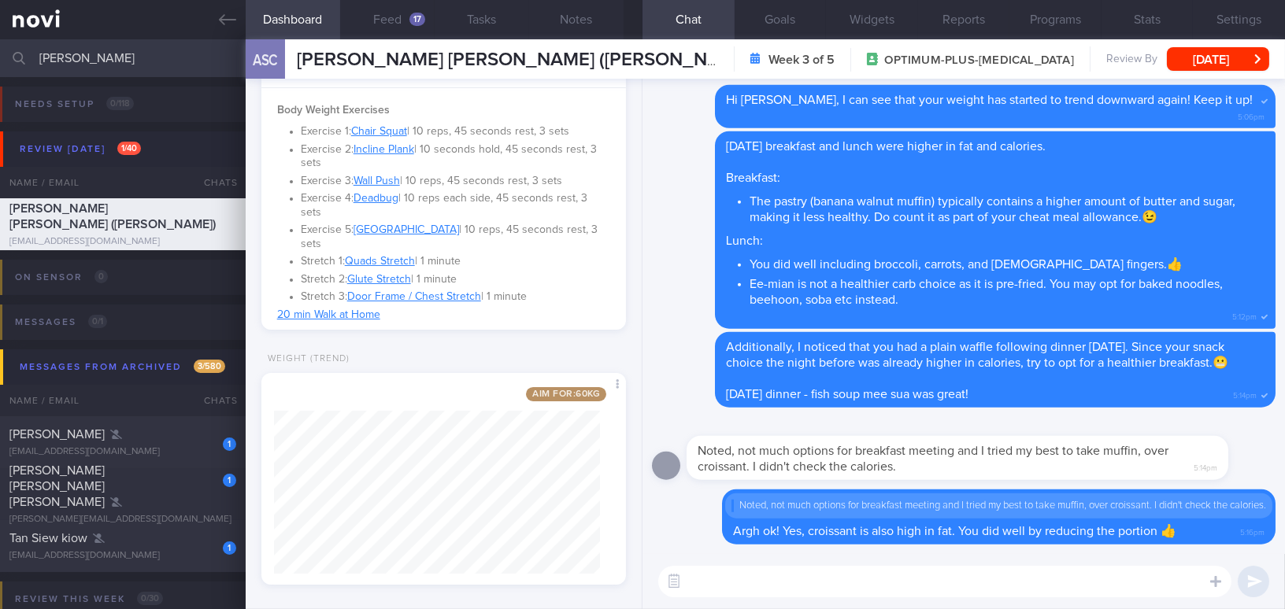
scroll to position [754, 0]
click at [394, 16] on button "Feed 17" at bounding box center [387, 19] width 94 height 39
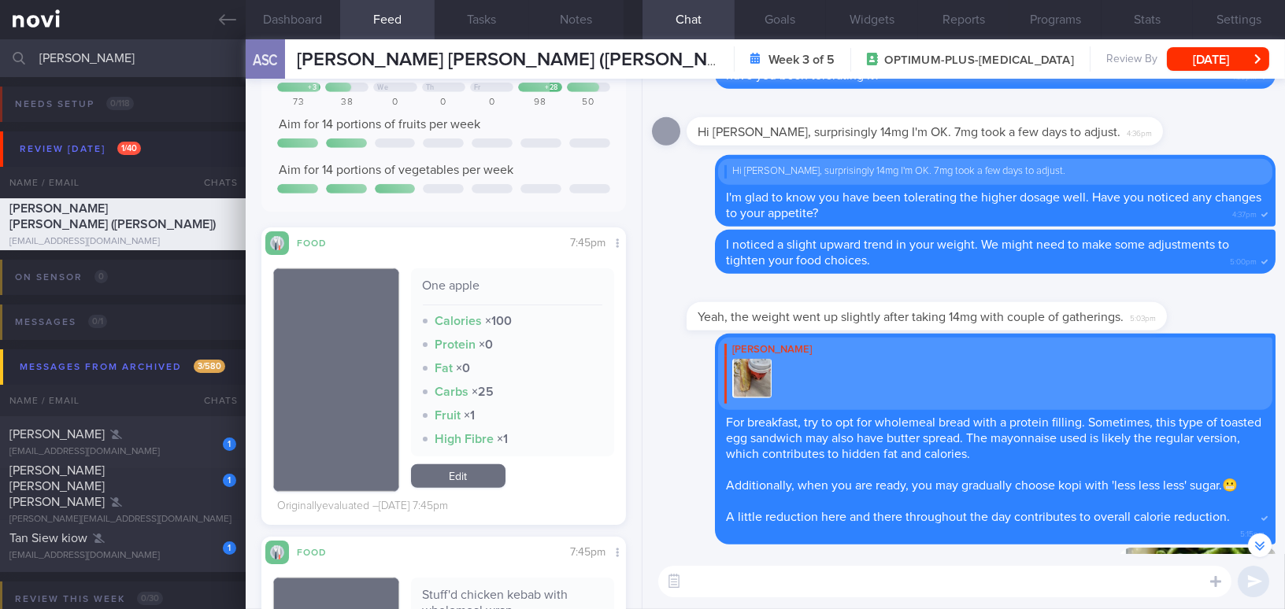
scroll to position [-1143, 0]
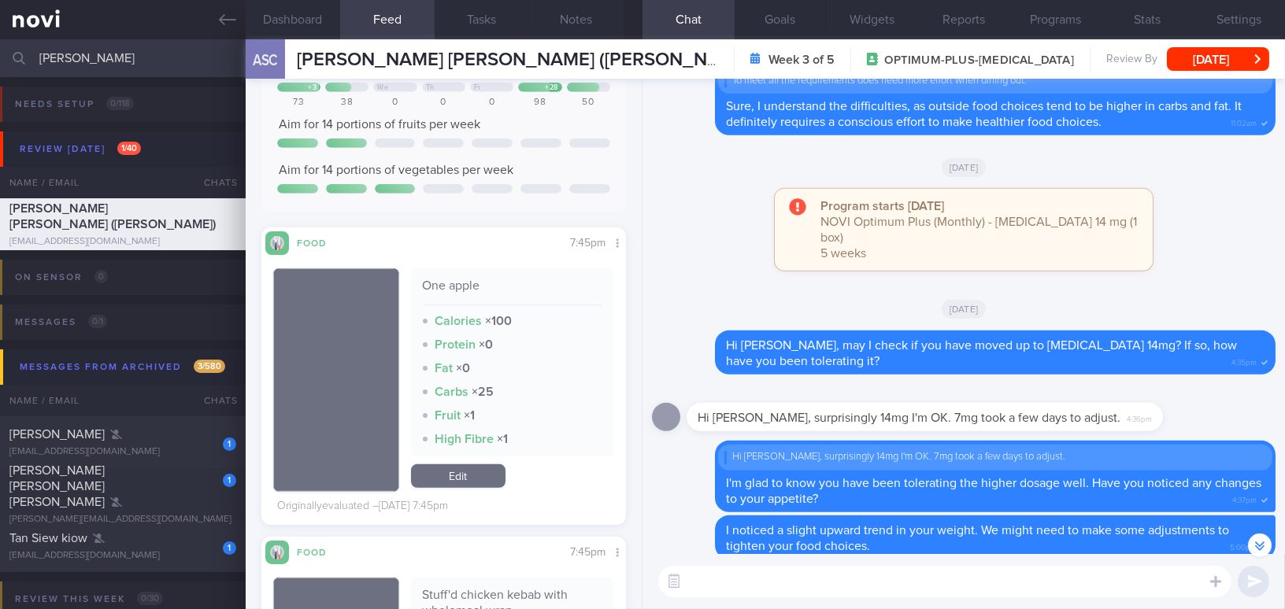
click at [813, 580] on textarea at bounding box center [944, 581] width 573 height 31
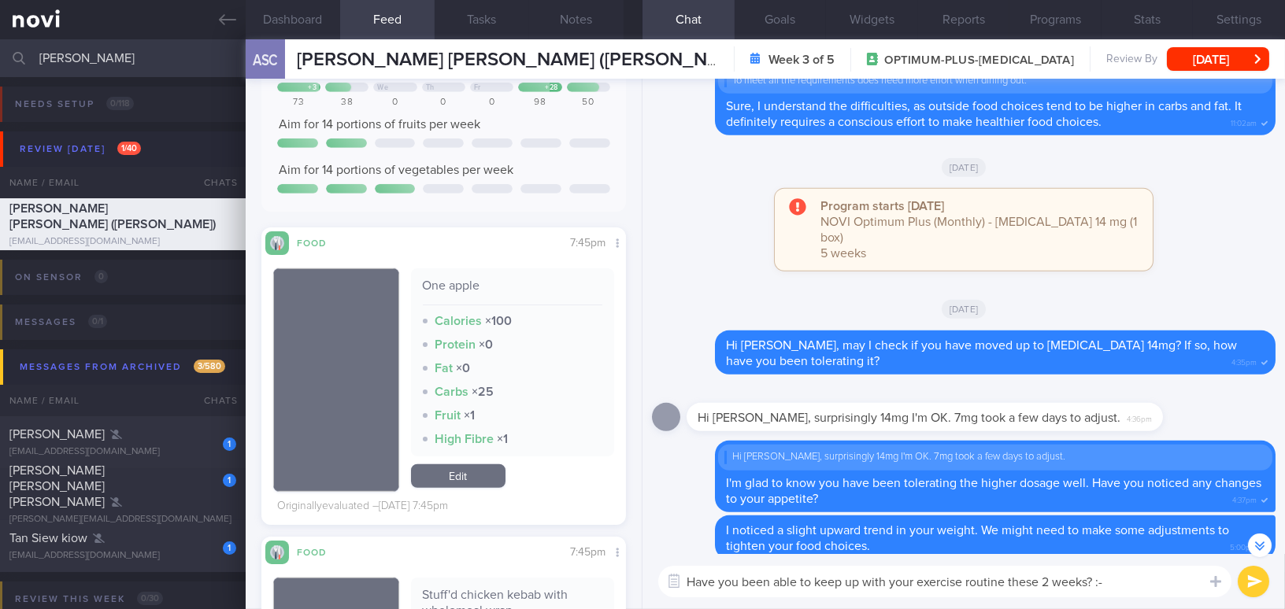
type textarea "Have you been able to keep up with your exercise routine these 2 weeks? :-)"
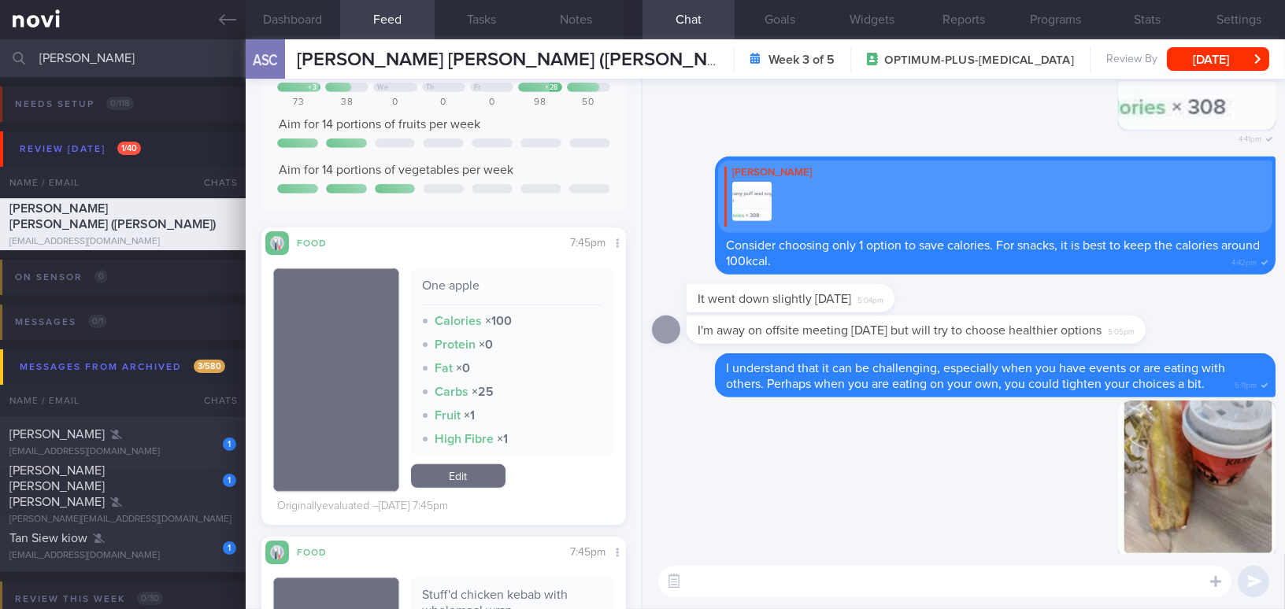
scroll to position [0, 0]
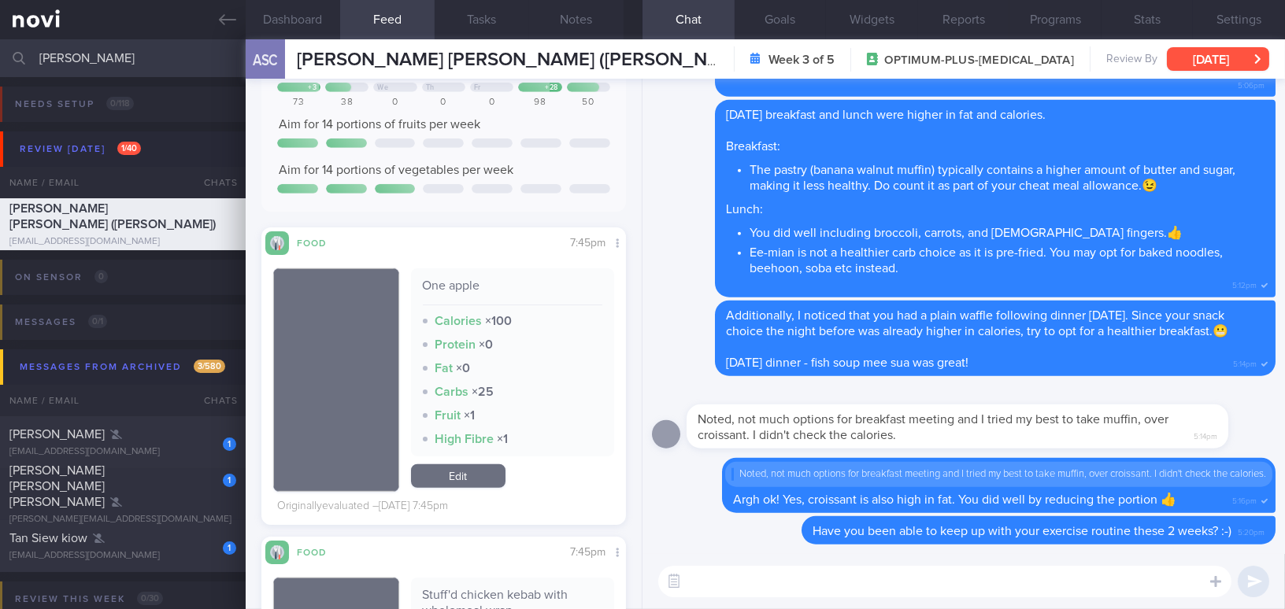
click at [1253, 61] on button "[DATE]" at bounding box center [1218, 59] width 102 height 24
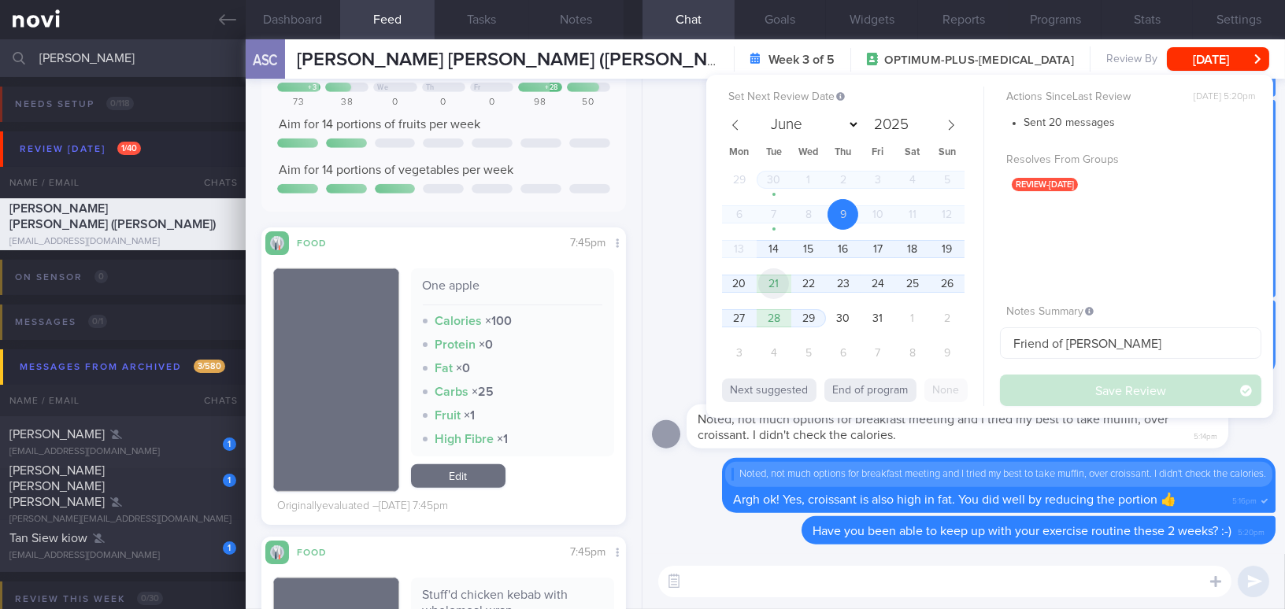
click at [782, 286] on span "21" at bounding box center [773, 283] width 31 height 31
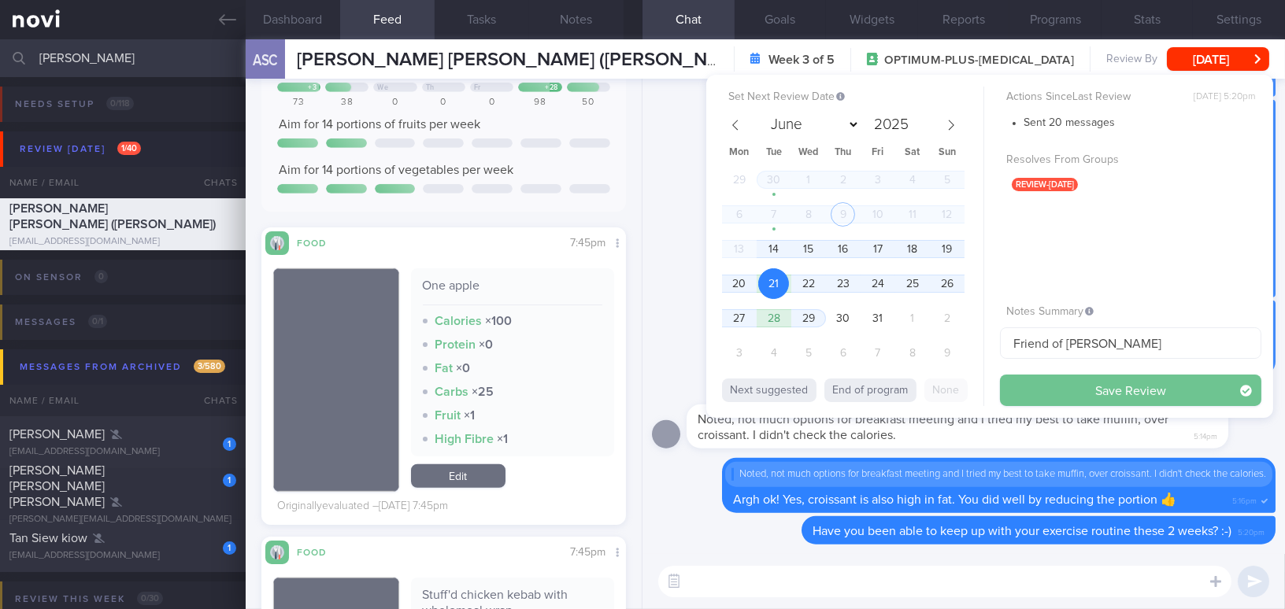
click at [1063, 386] on button "Save Review" at bounding box center [1130, 390] width 261 height 31
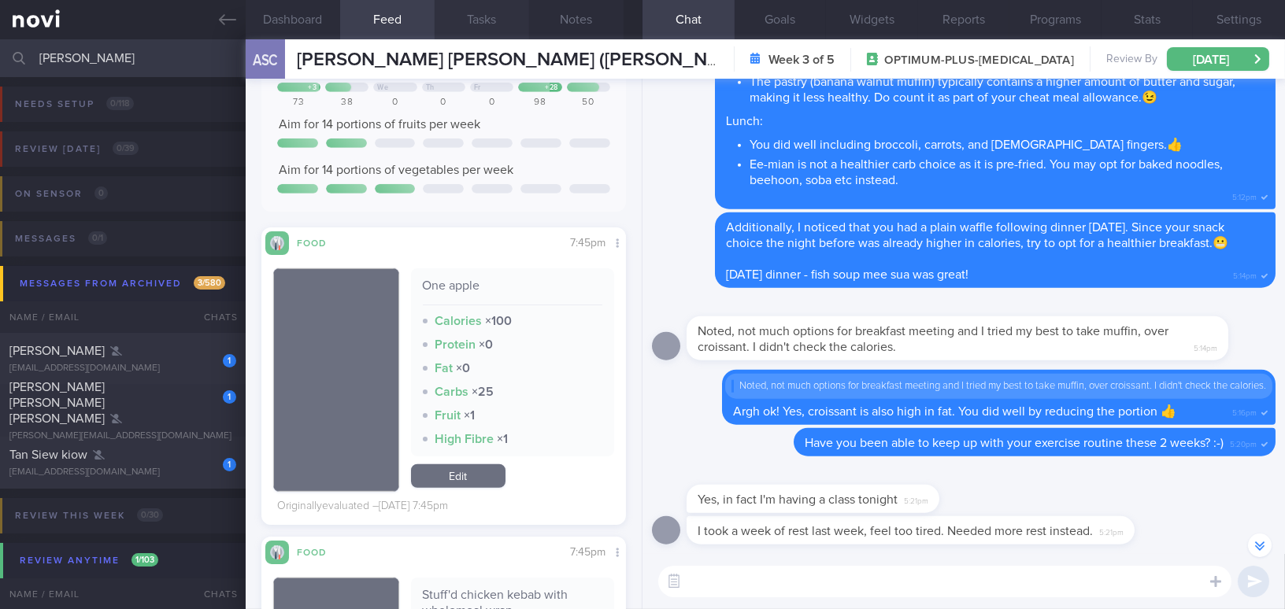
scroll to position [-87, 0]
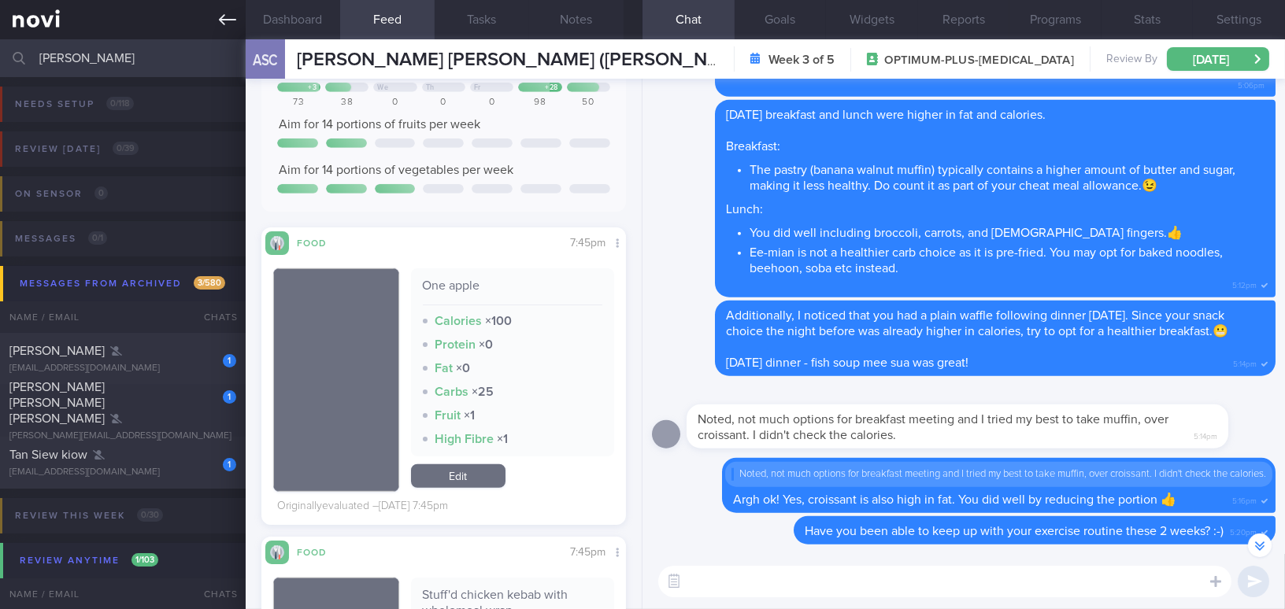
click at [226, 20] on icon at bounding box center [227, 19] width 17 height 17
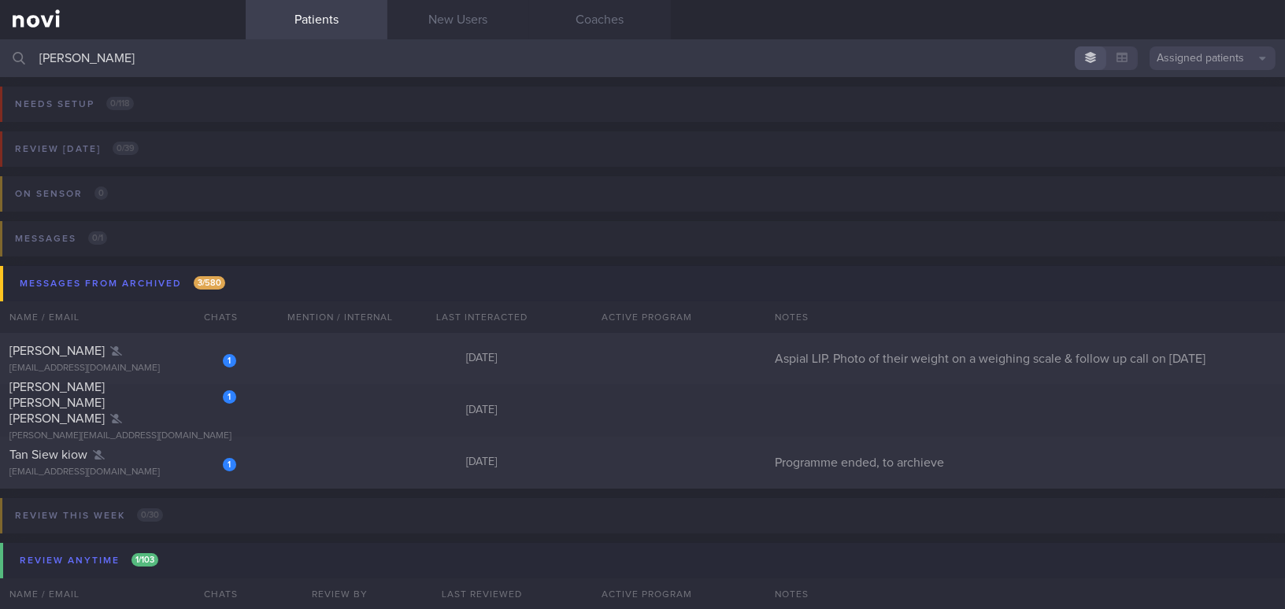
drag, startPoint x: 84, startPoint y: 65, endPoint x: 31, endPoint y: 57, distance: 54.1
click at [31, 57] on div "joyce Assigned patients Assigned patients All active patients Archived patients" at bounding box center [642, 58] width 1285 height 38
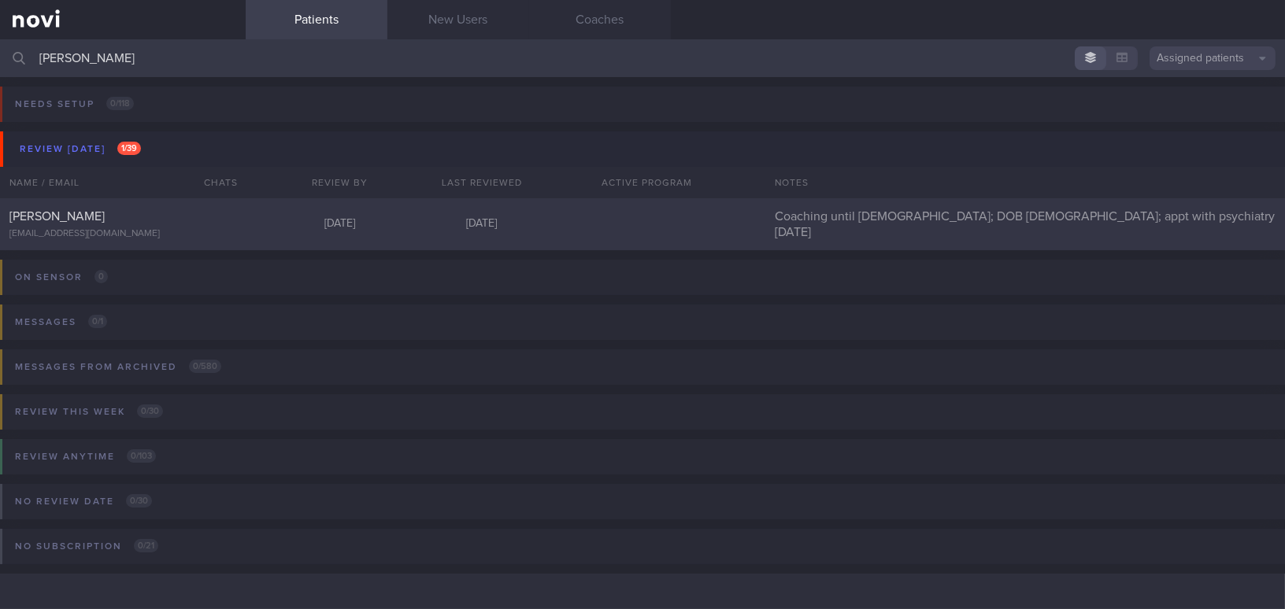
type input "[PERSON_NAME]"
click at [101, 212] on div "[PERSON_NAME]" at bounding box center [120, 217] width 223 height 16
select select "9"
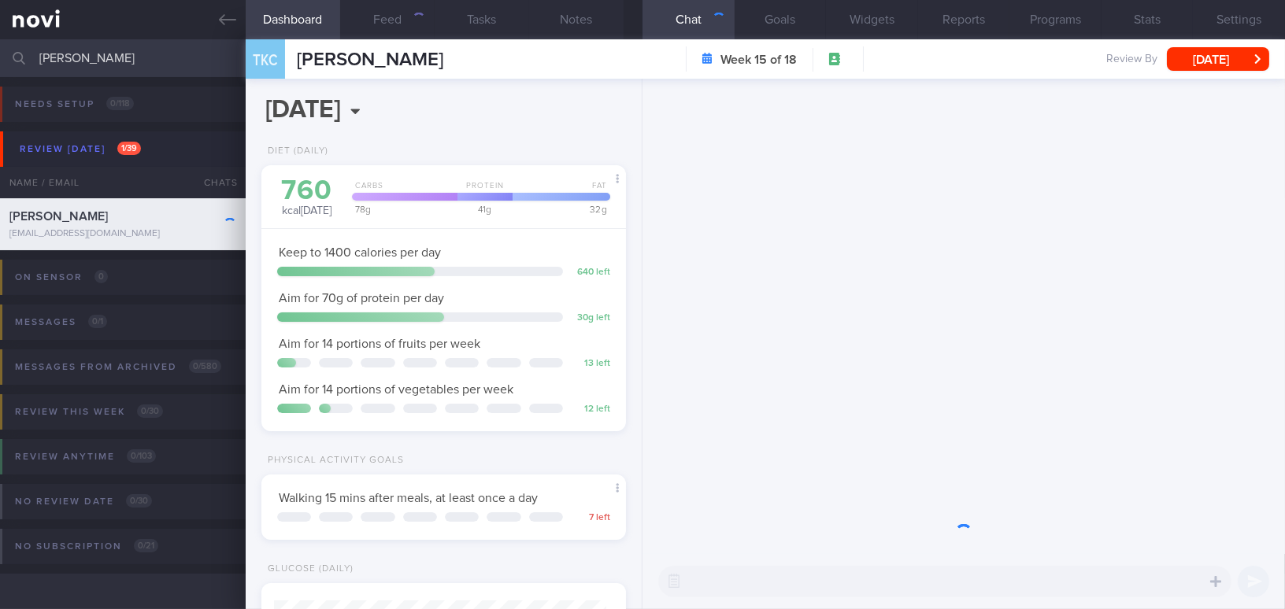
scroll to position [185, 325]
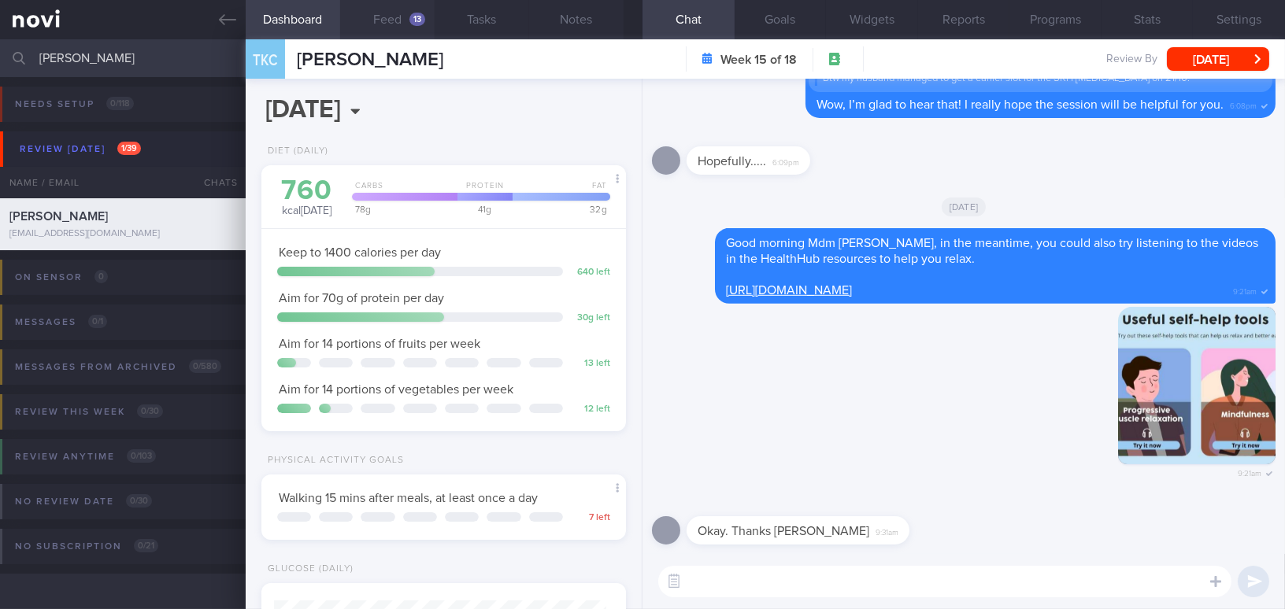
click at [393, 13] on button "Feed 13" at bounding box center [387, 19] width 94 height 39
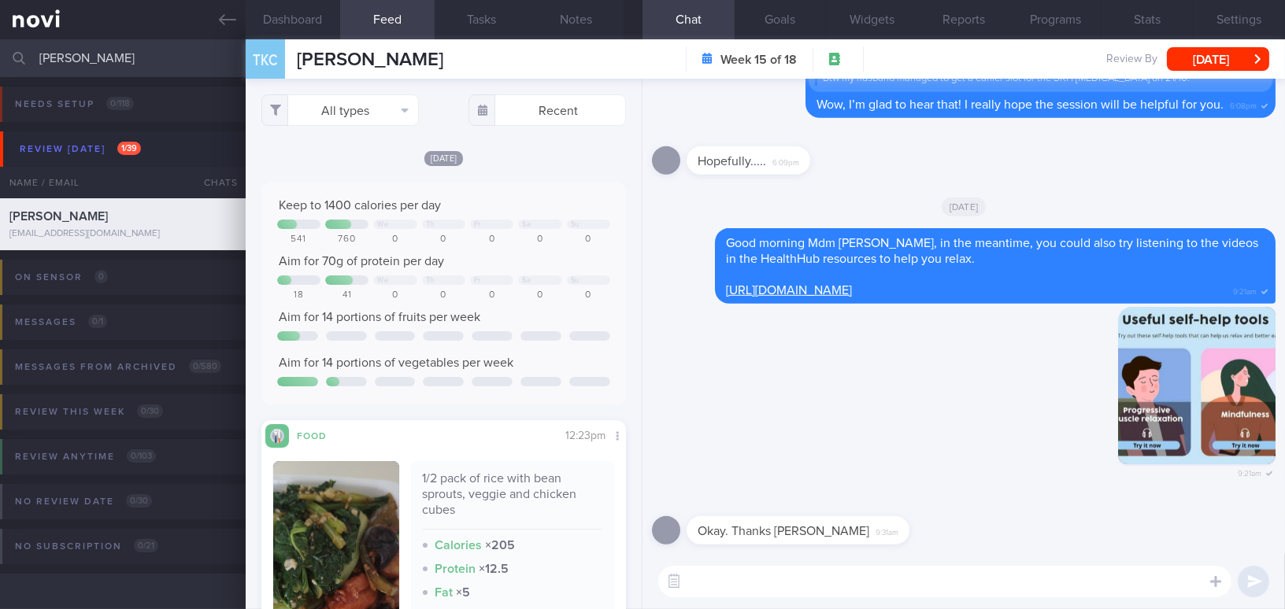
click at [751, 577] on textarea at bounding box center [944, 581] width 573 height 31
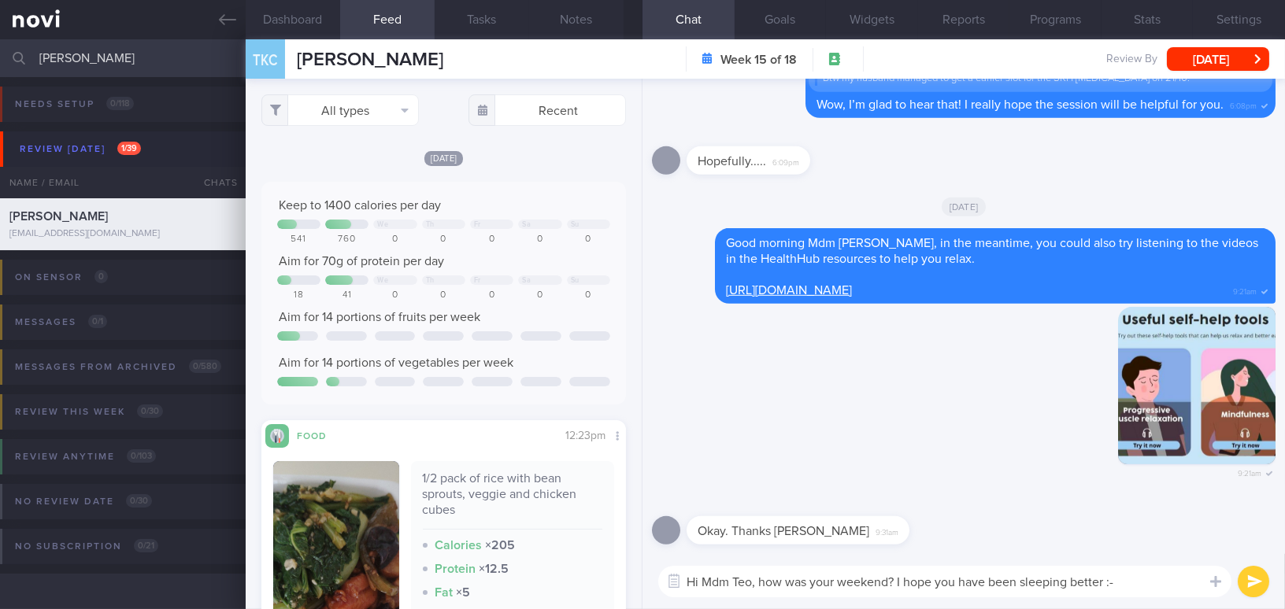
type textarea "Hi Mdm Teo, how was your weekend? I hope you have been sleeping better :-)"
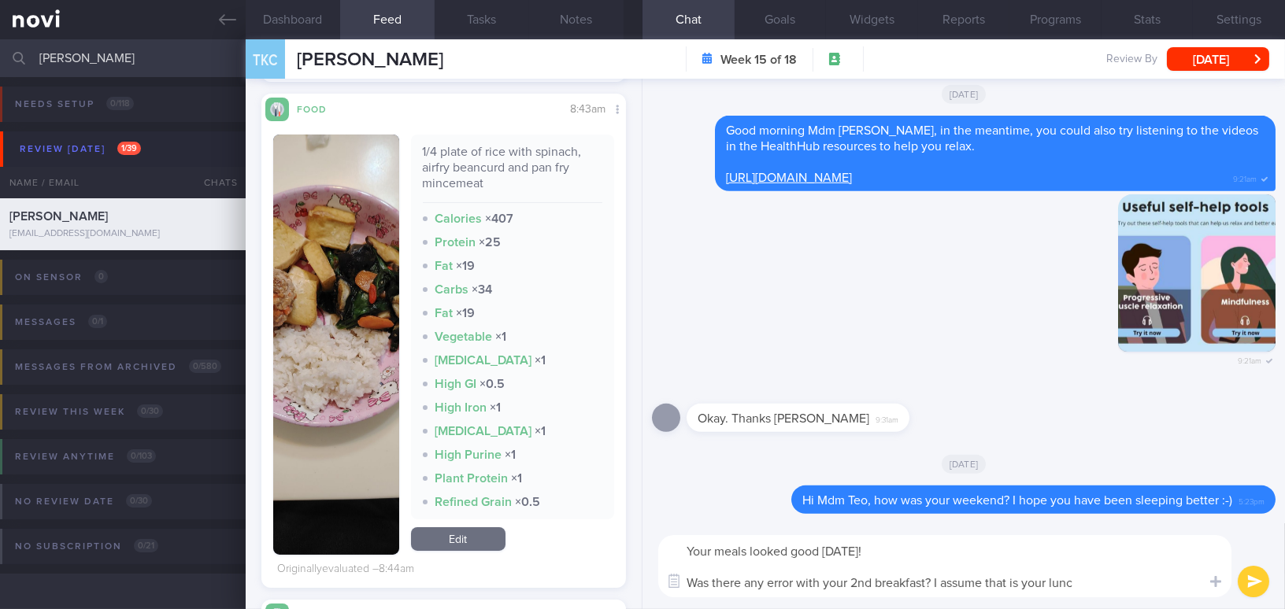
type textarea "Your meals looked good today! Was there any error with your 2nd breakfast? I as…"
drag, startPoint x: 1093, startPoint y: 585, endPoint x: 728, endPoint y: 540, distance: 367.2
click at [596, 534] on div "Dashboard Feed 13 Tasks Notes Chat Goals Widgets Reports Programs Stats Setting…" at bounding box center [765, 324] width 1039 height 570
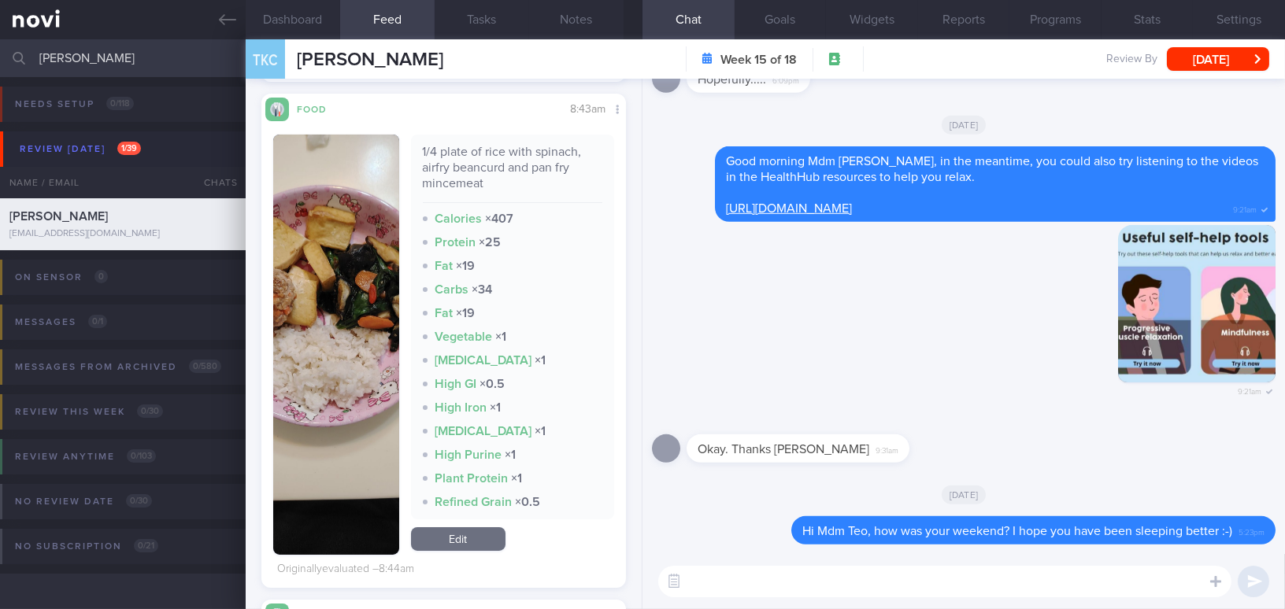
click at [867, 568] on textarea at bounding box center [944, 581] width 573 height 31
paste textarea "Your meals looked good today! Was there a meal-logging error for your 'second b…"
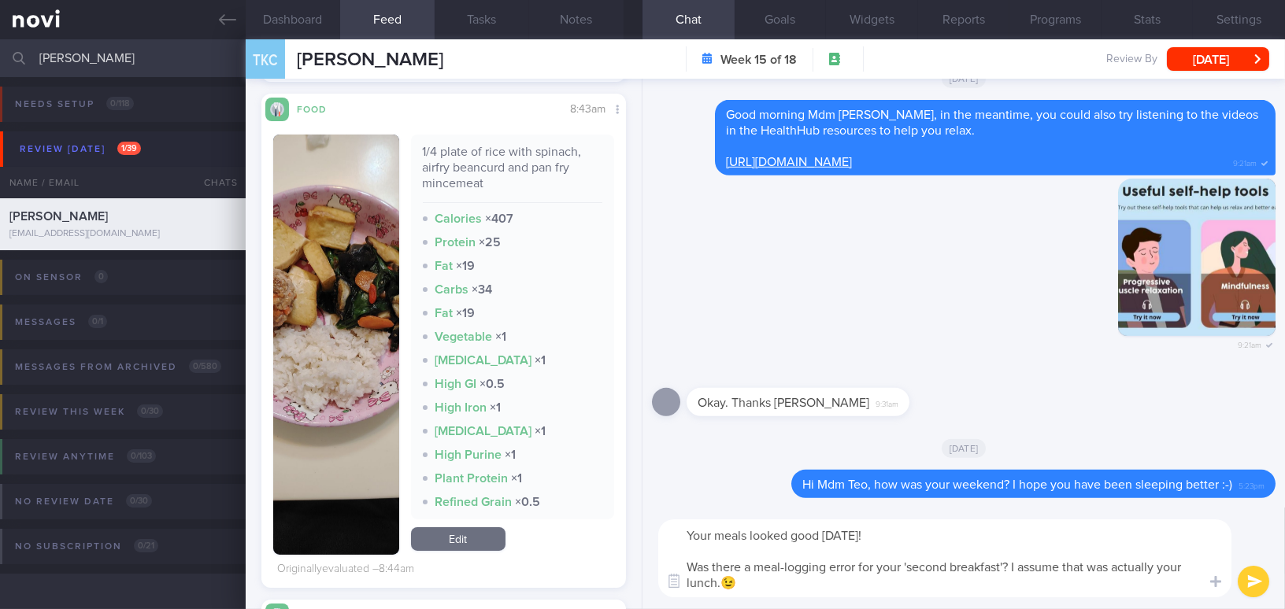
type textarea "Your meals looked good today! Was there a meal-logging error for your 'second b…"
click at [1256, 579] on button "submit" at bounding box center [1253, 581] width 31 height 31
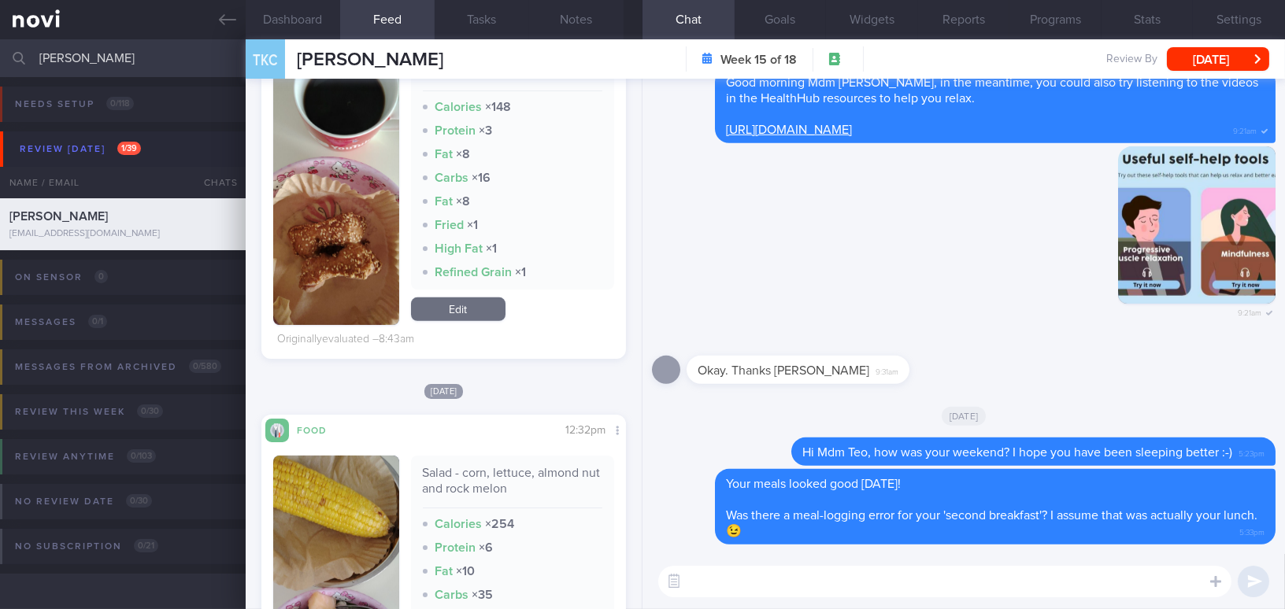
scroll to position [1165, 0]
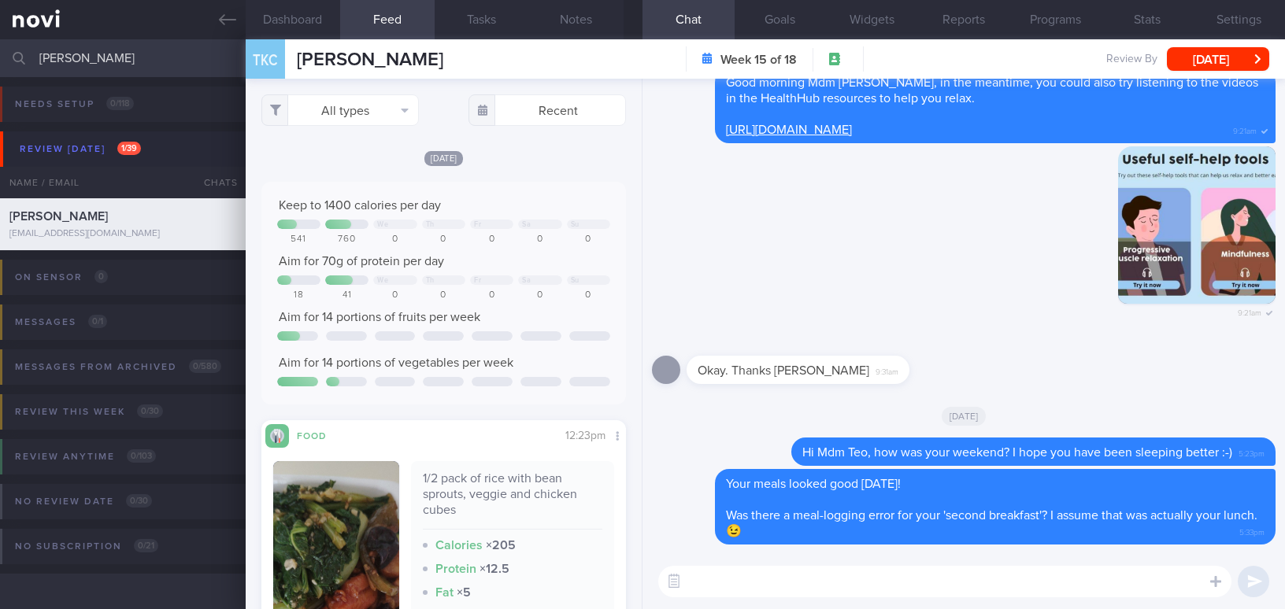
select select "9"
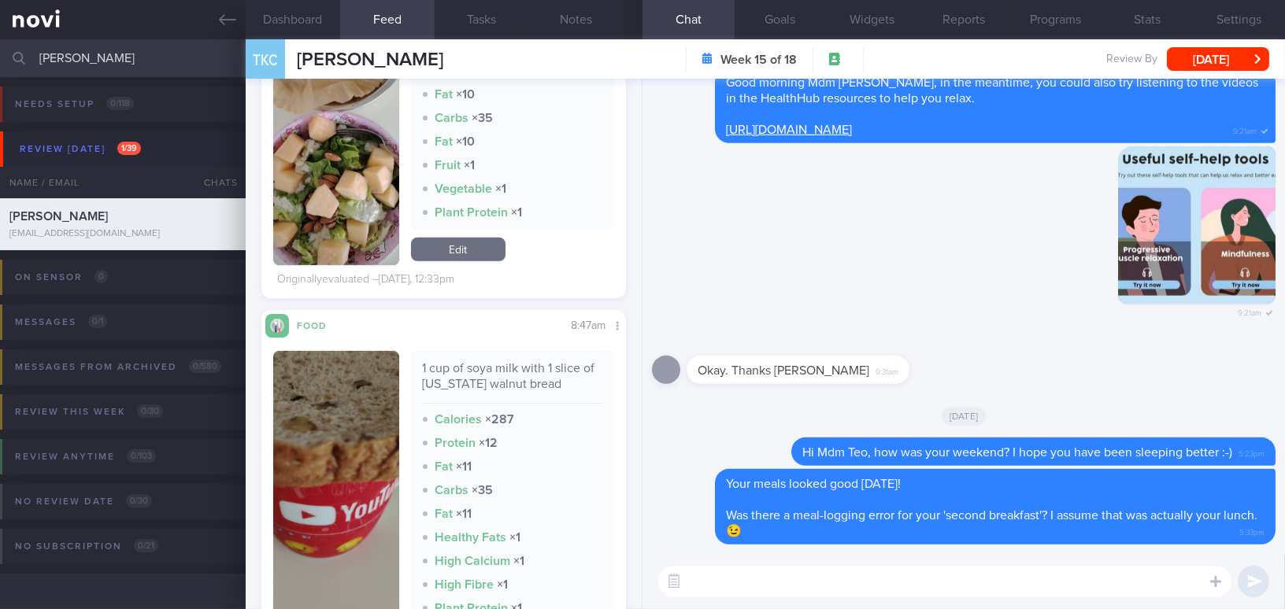
scroll to position [1932, 0]
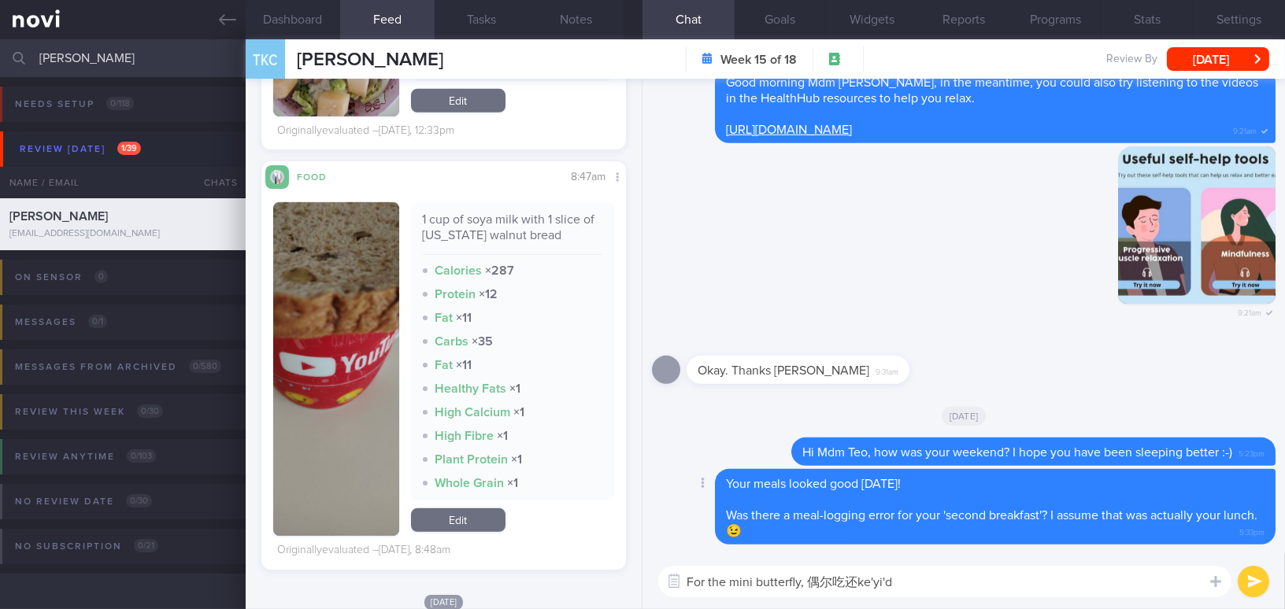
type textarea "For the mini butterfly, 偶尔吃还可以的"
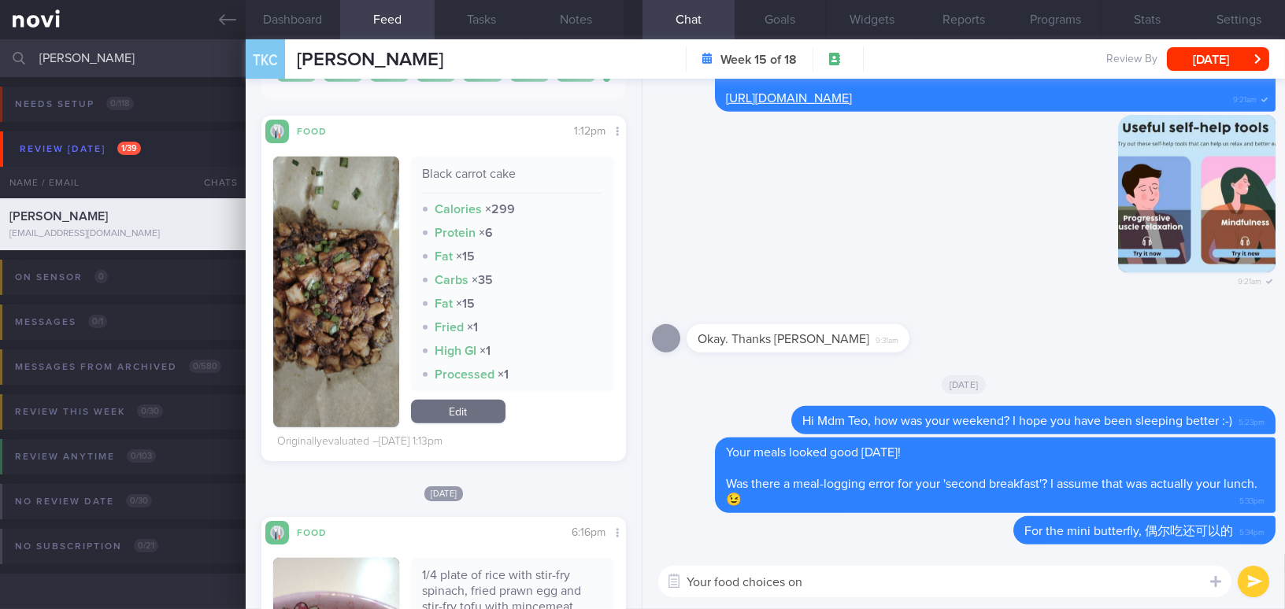
scroll to position [2432, 0]
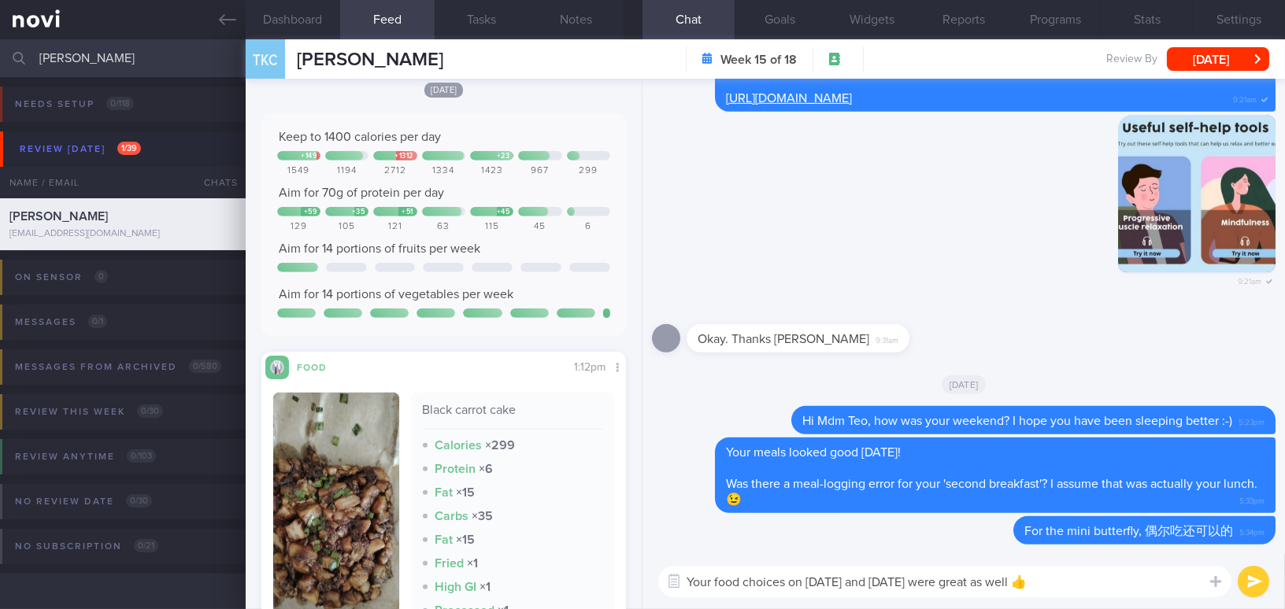
click at [972, 584] on textarea "Your food choices on [DATE] and [DATE] were great as well 👍" at bounding box center [944, 581] width 573 height 31
type textarea "Your food choices on [DATE] and [DATE] were looking great as well 👍"
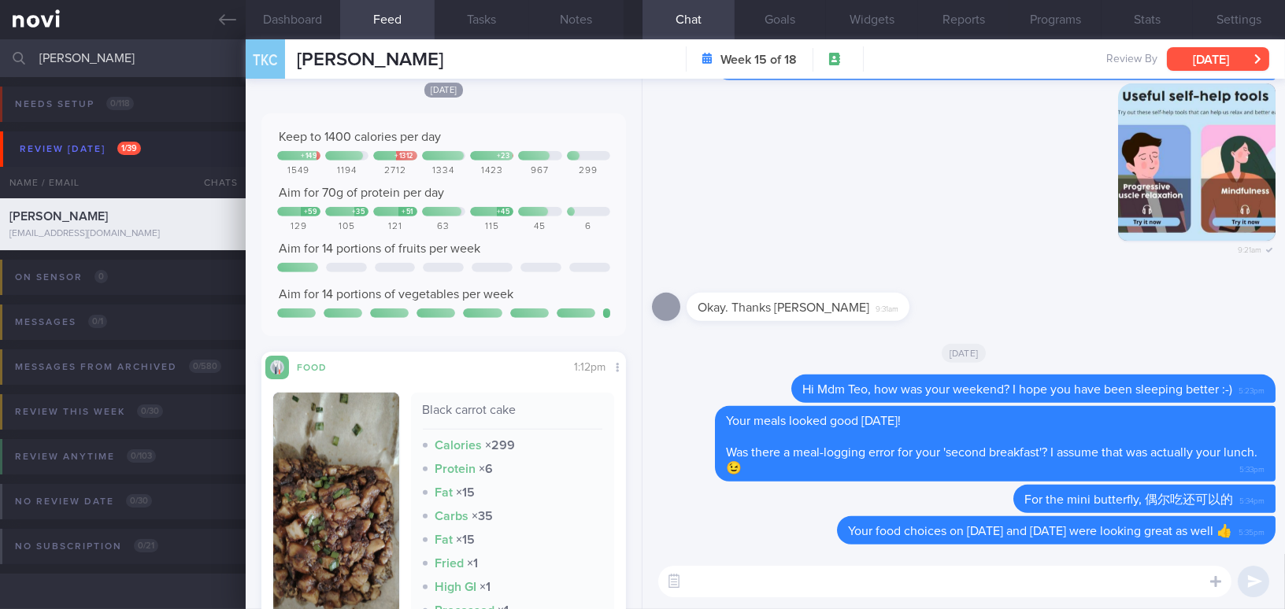
click at [1192, 57] on button "[DATE]" at bounding box center [1218, 59] width 102 height 24
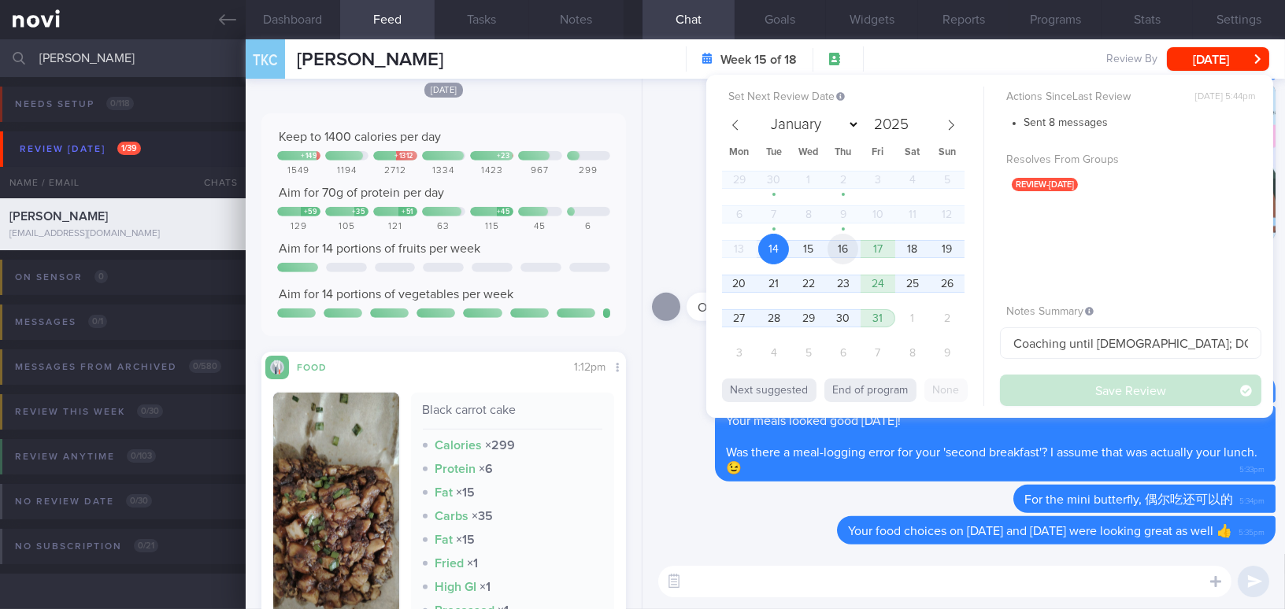
click at [849, 253] on span "16" at bounding box center [842, 249] width 31 height 31
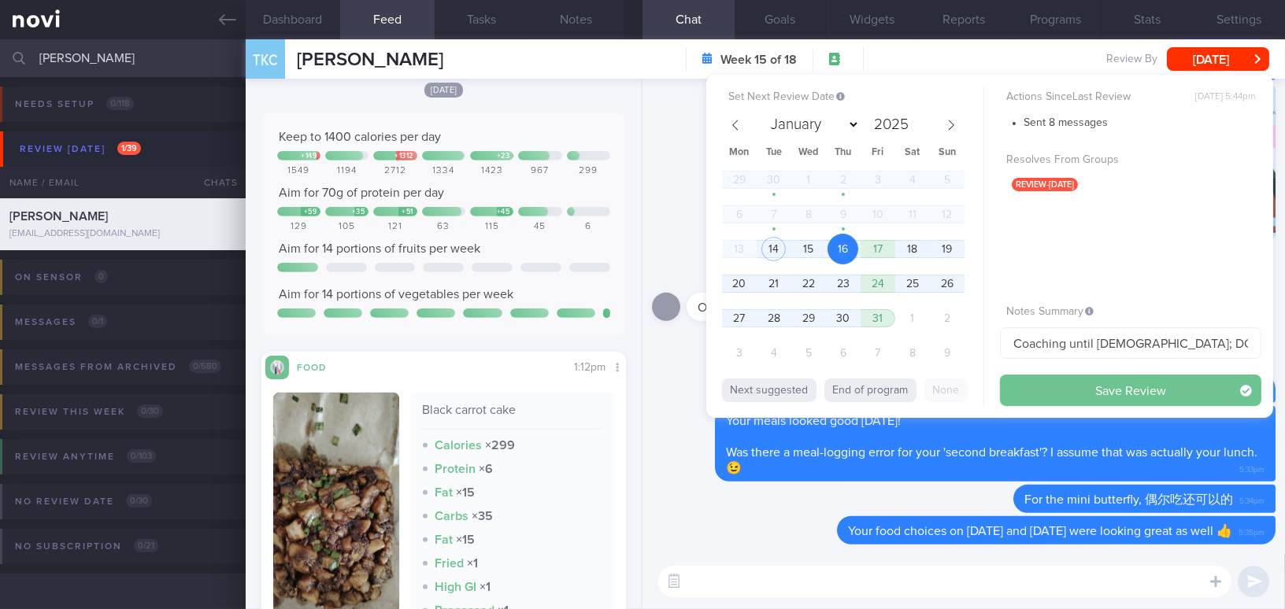
click at [1063, 382] on button "Save Review" at bounding box center [1130, 390] width 261 height 31
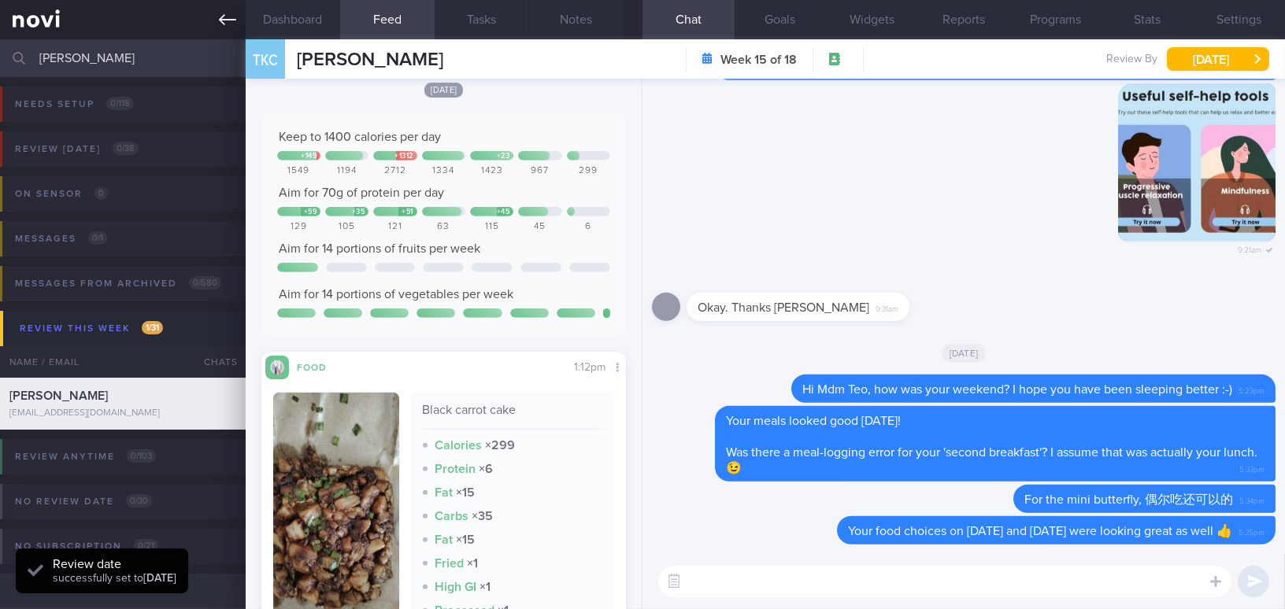
scroll to position [166, 331]
click at [226, 17] on icon at bounding box center [227, 19] width 17 height 17
